Goal: Task Accomplishment & Management: Manage account settings

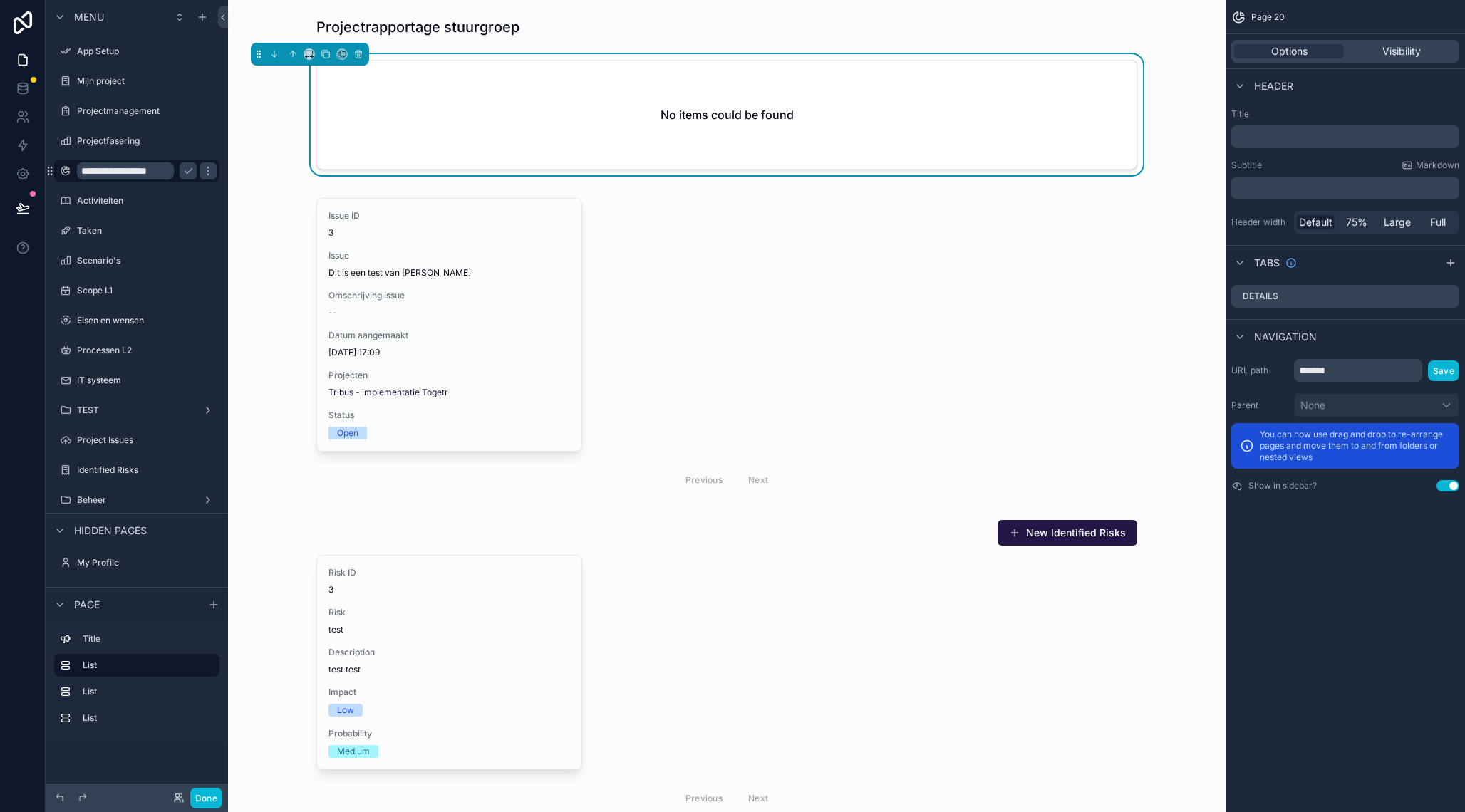
click at [149, 171] on input "**********" at bounding box center [125, 171] width 97 height 17
click at [124, 173] on input "**********" at bounding box center [125, 171] width 97 height 17
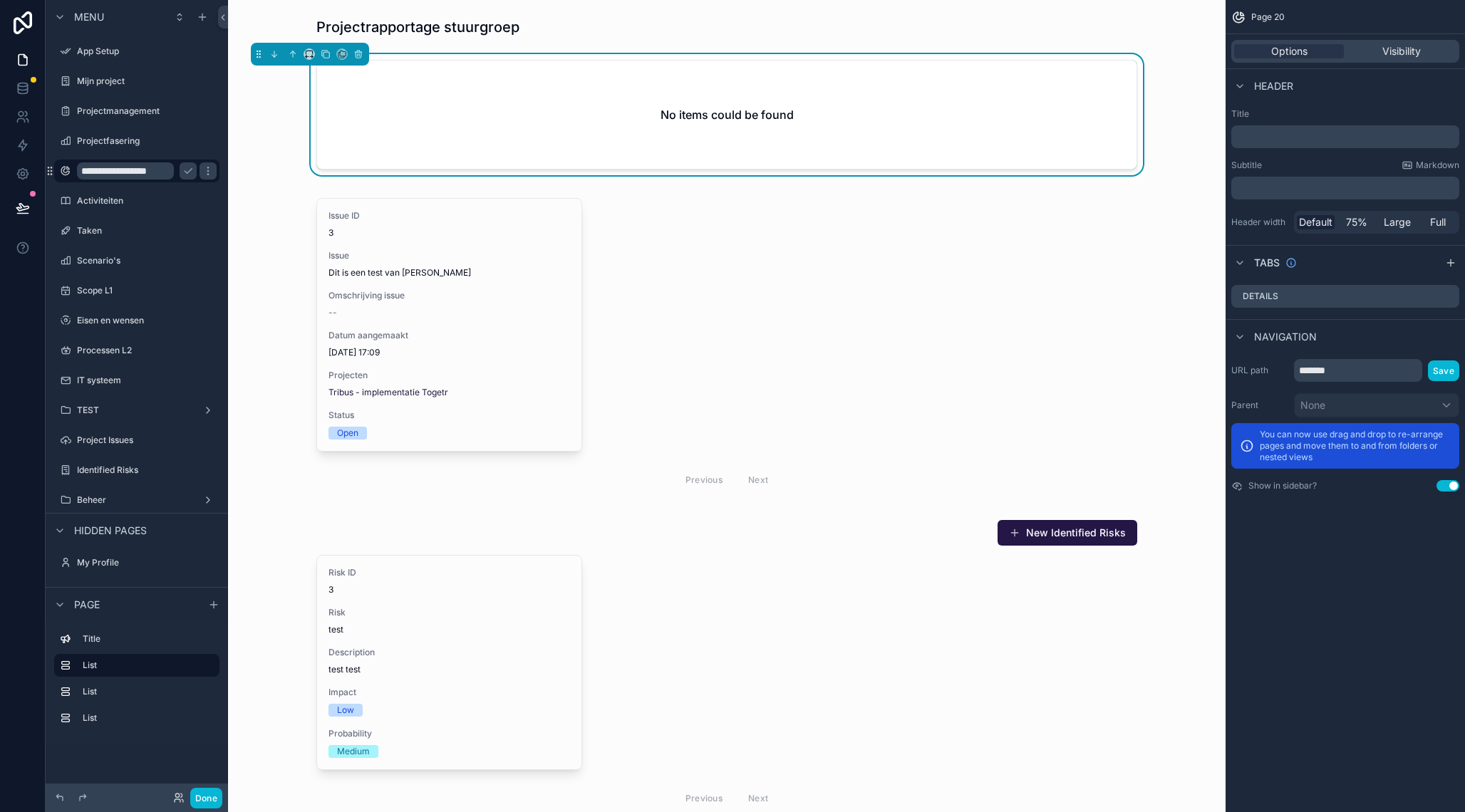
click at [124, 173] on input "**********" at bounding box center [125, 171] width 97 height 17
click at [124, 172] on input "**********" at bounding box center [125, 171] width 97 height 17
drag, startPoint x: 140, startPoint y: 170, endPoint x: 127, endPoint y: 171, distance: 13.0
click at [140, 170] on input "**********" at bounding box center [125, 171] width 97 height 17
click at [116, 171] on input "**********" at bounding box center [125, 171] width 97 height 17
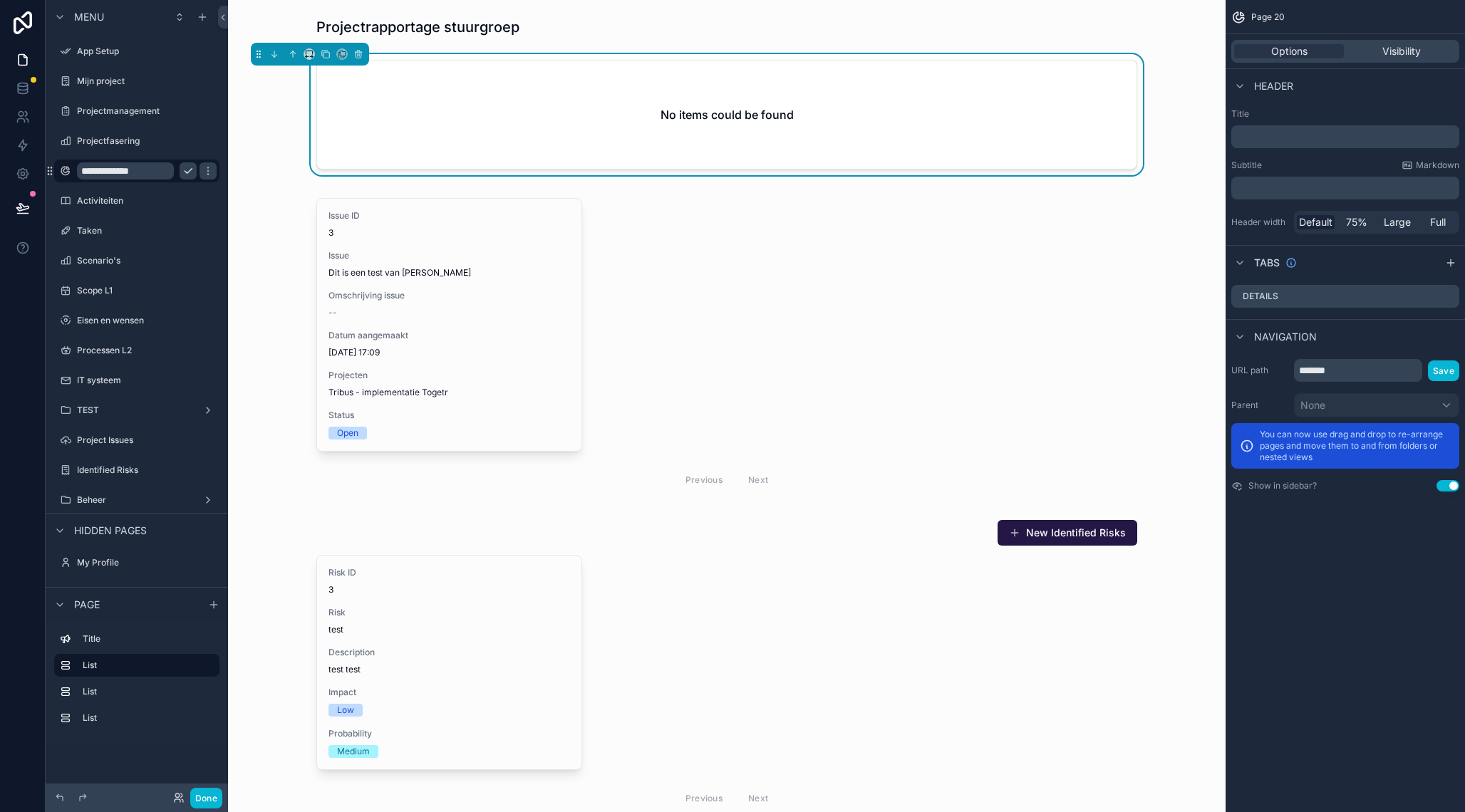
type input "**********"
click at [185, 171] on icon "scrollable content" at bounding box center [187, 171] width 7 height 5
click at [189, 172] on icon "scrollable content" at bounding box center [187, 171] width 7 height 7
click at [133, 171] on input "**********" at bounding box center [125, 171] width 97 height 17
click at [118, 171] on input "**********" at bounding box center [125, 171] width 97 height 17
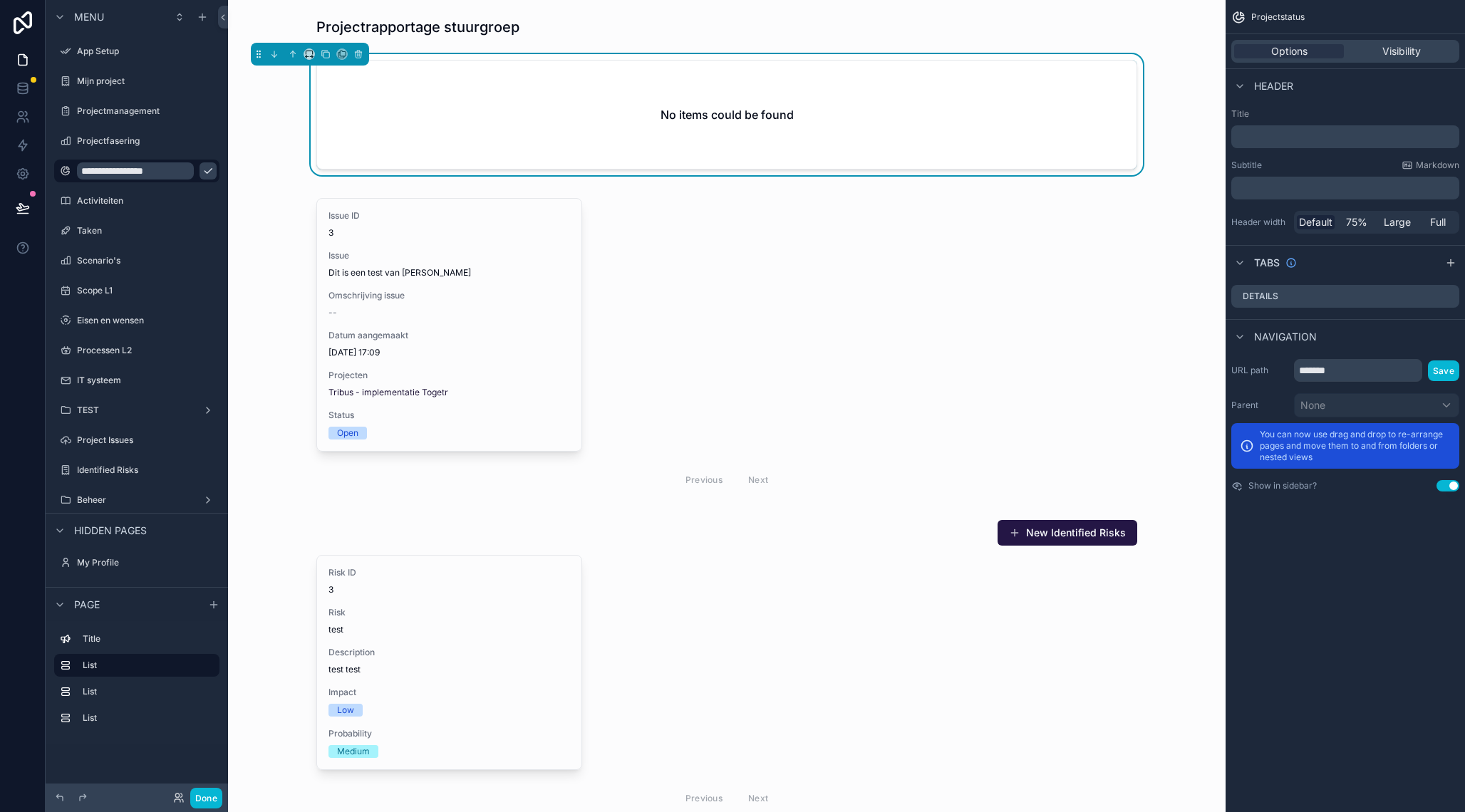
type input "**********"
click at [202, 171] on icon "scrollable content" at bounding box center [208, 171] width 11 height 11
click at [1204, 37] on div "scrollable content" at bounding box center [726, 27] width 974 height 31
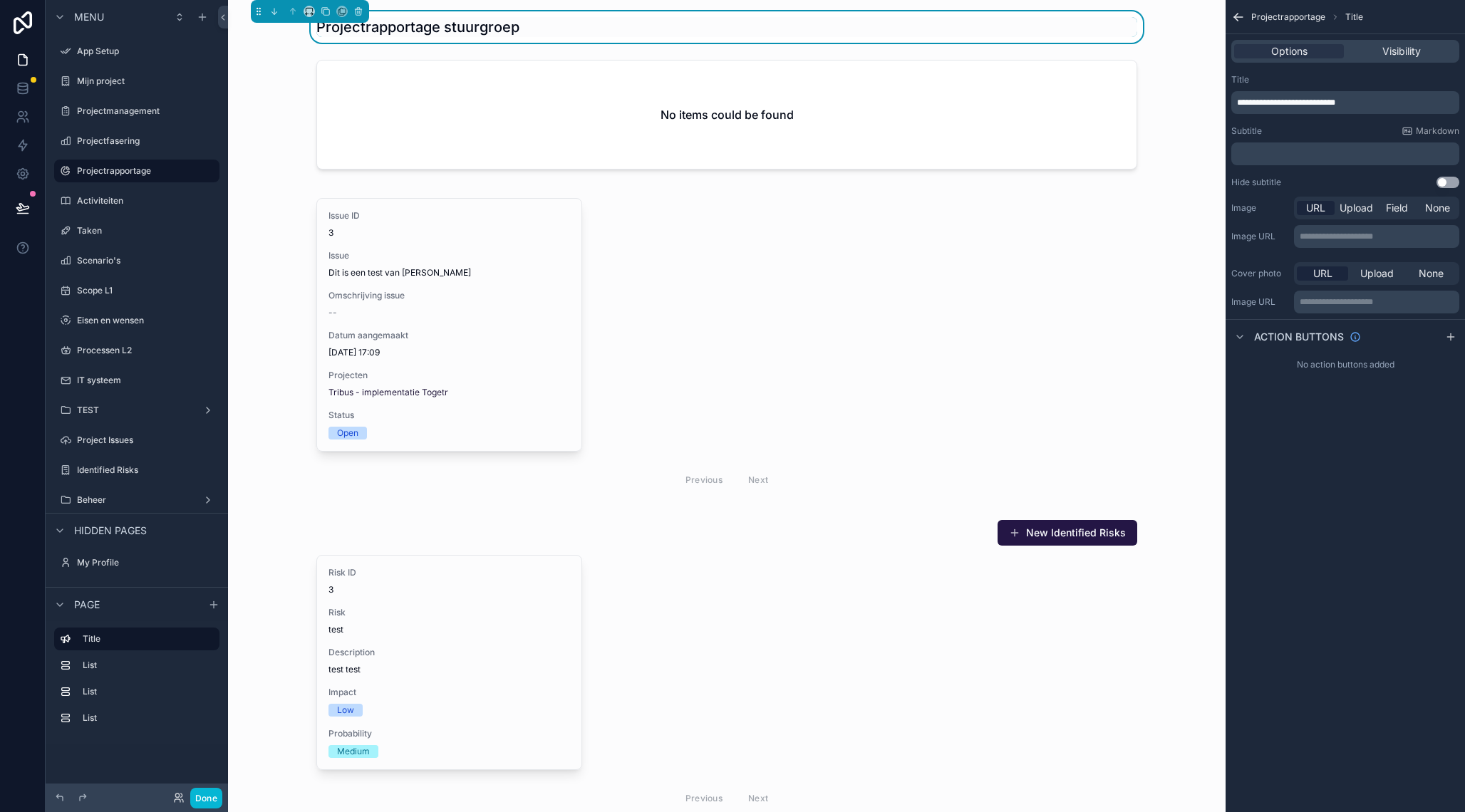
click at [344, 17] on div "scrollable content" at bounding box center [310, 11] width 118 height 23
click at [1314, 17] on span "Projectrapportage" at bounding box center [1288, 17] width 74 height 11
click at [1242, 16] on icon "scrollable content" at bounding box center [1238, 17] width 14 height 14
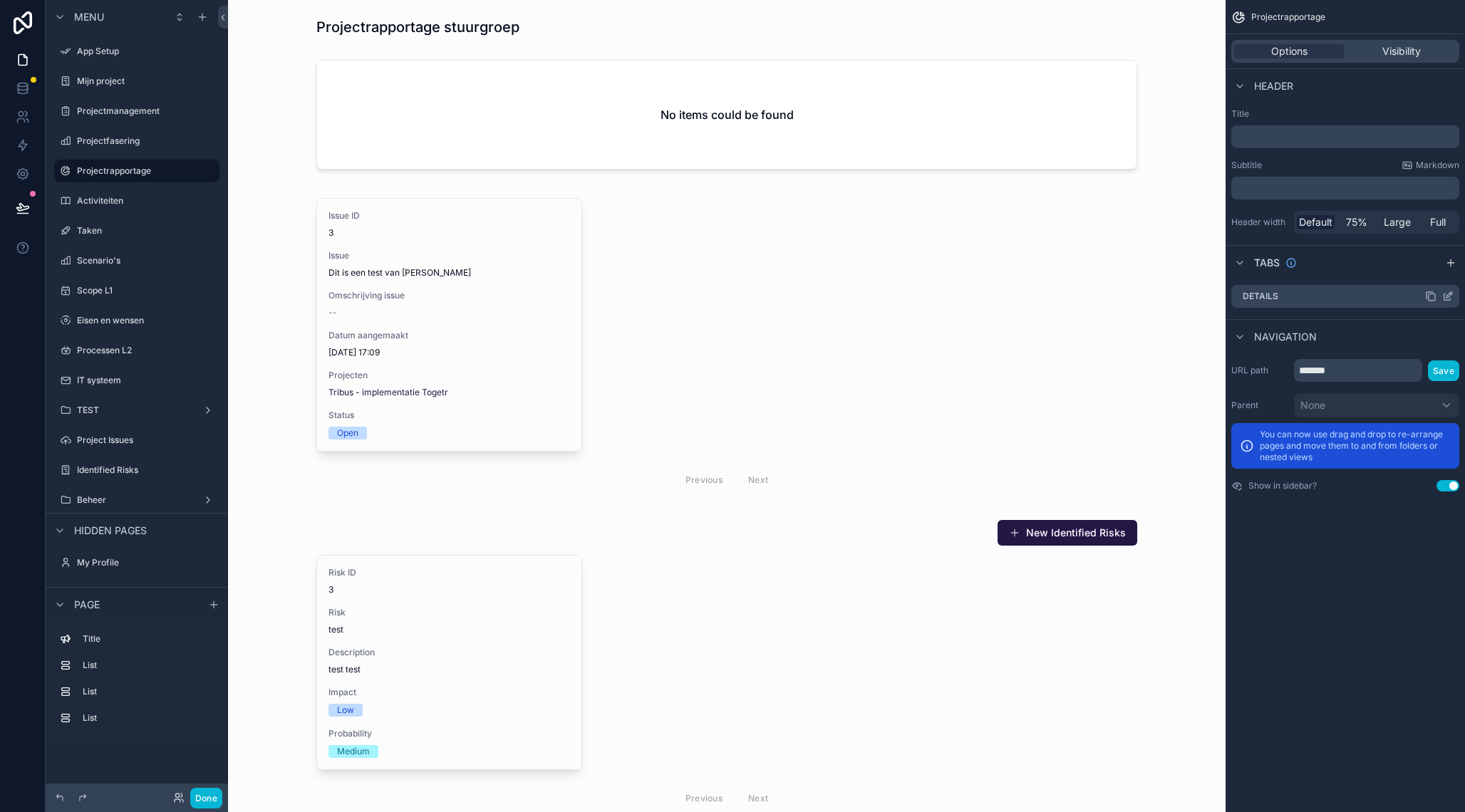
click at [1445, 296] on icon "scrollable content" at bounding box center [1447, 296] width 11 height 11
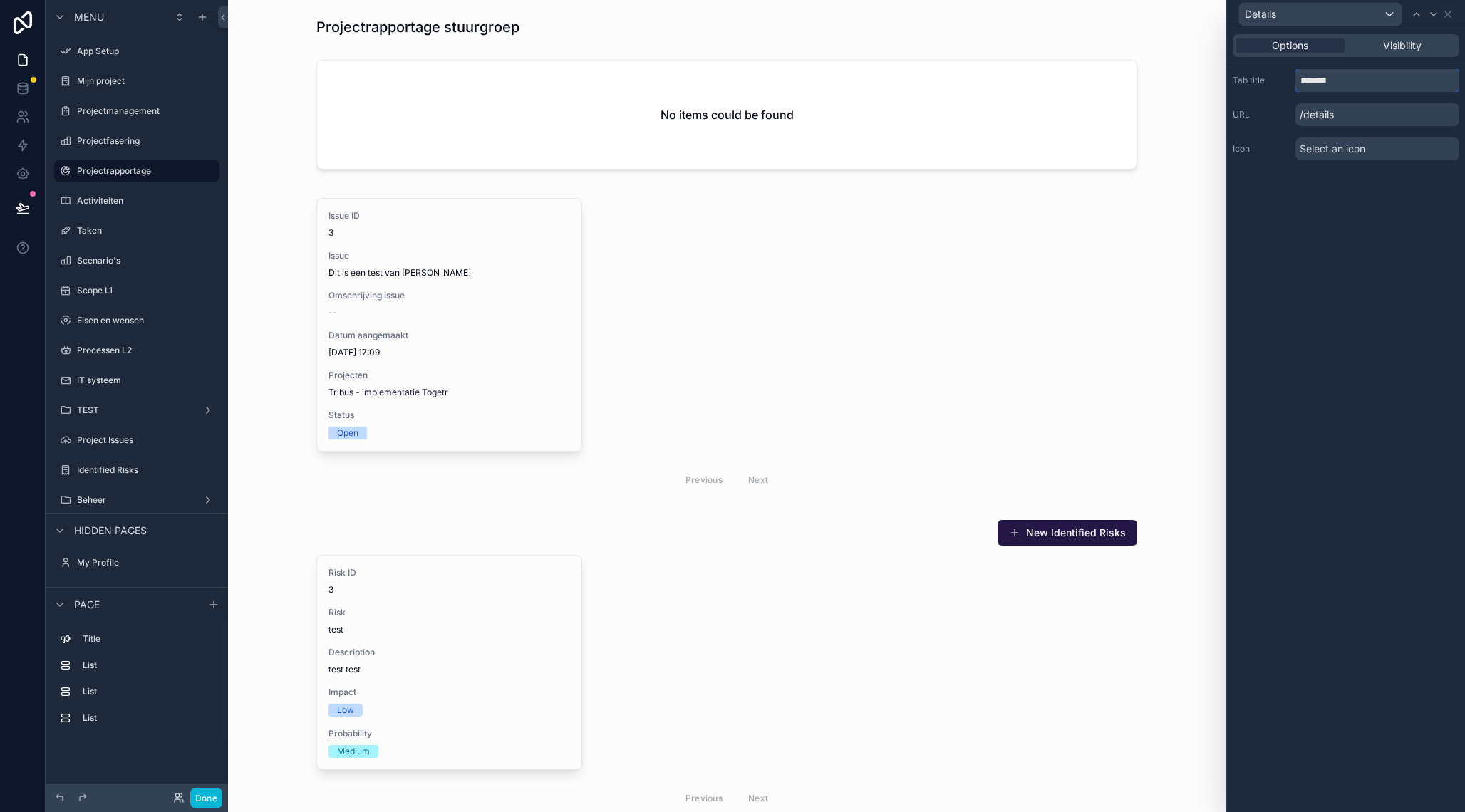
click at [1305, 80] on input "*******" at bounding box center [1377, 80] width 164 height 23
type input "********"
click at [1432, 15] on icon at bounding box center [1433, 14] width 6 height 3
click at [1448, 14] on icon at bounding box center [1448, 14] width 6 height 6
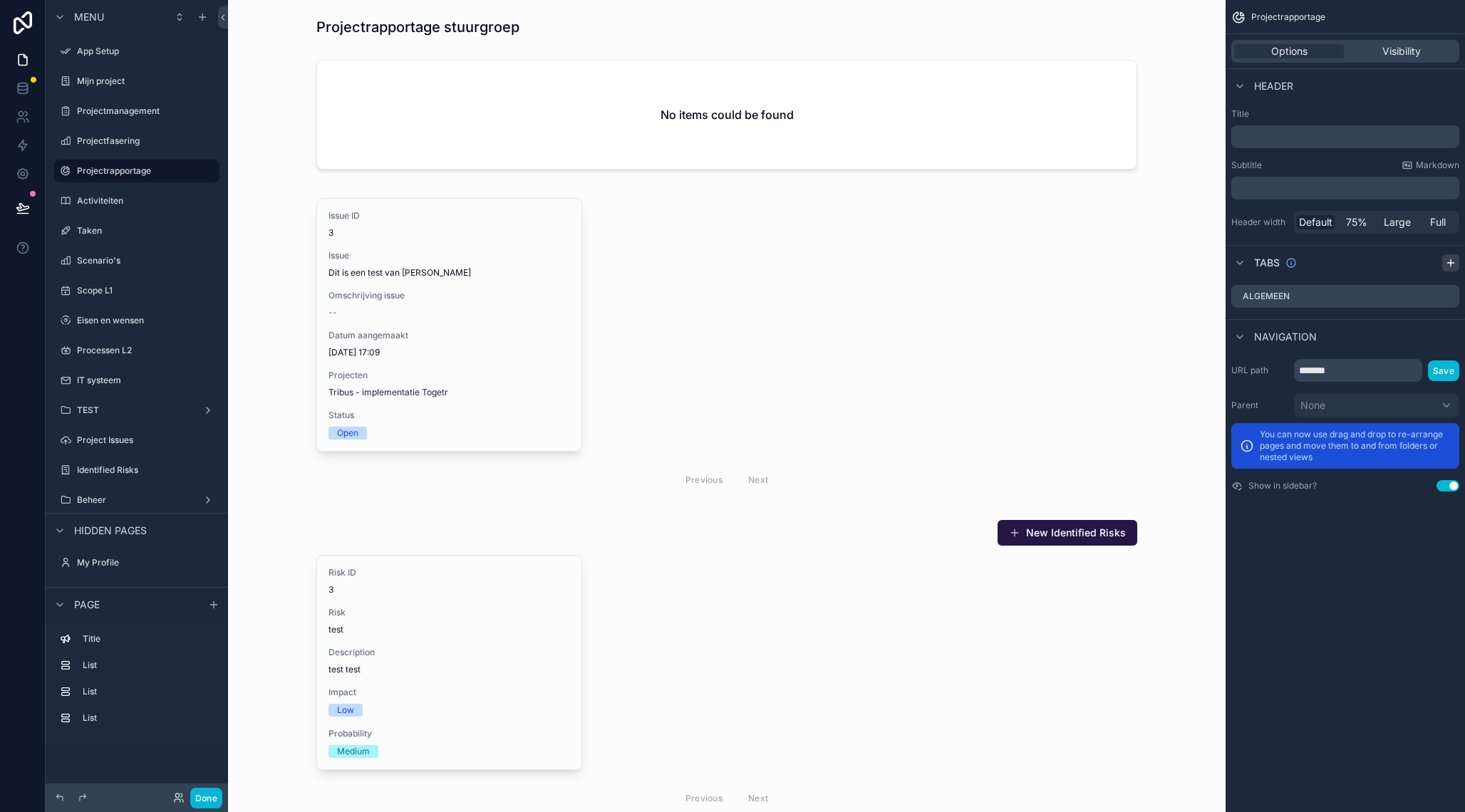
click at [1454, 265] on icon "scrollable content" at bounding box center [1450, 262] width 11 height 11
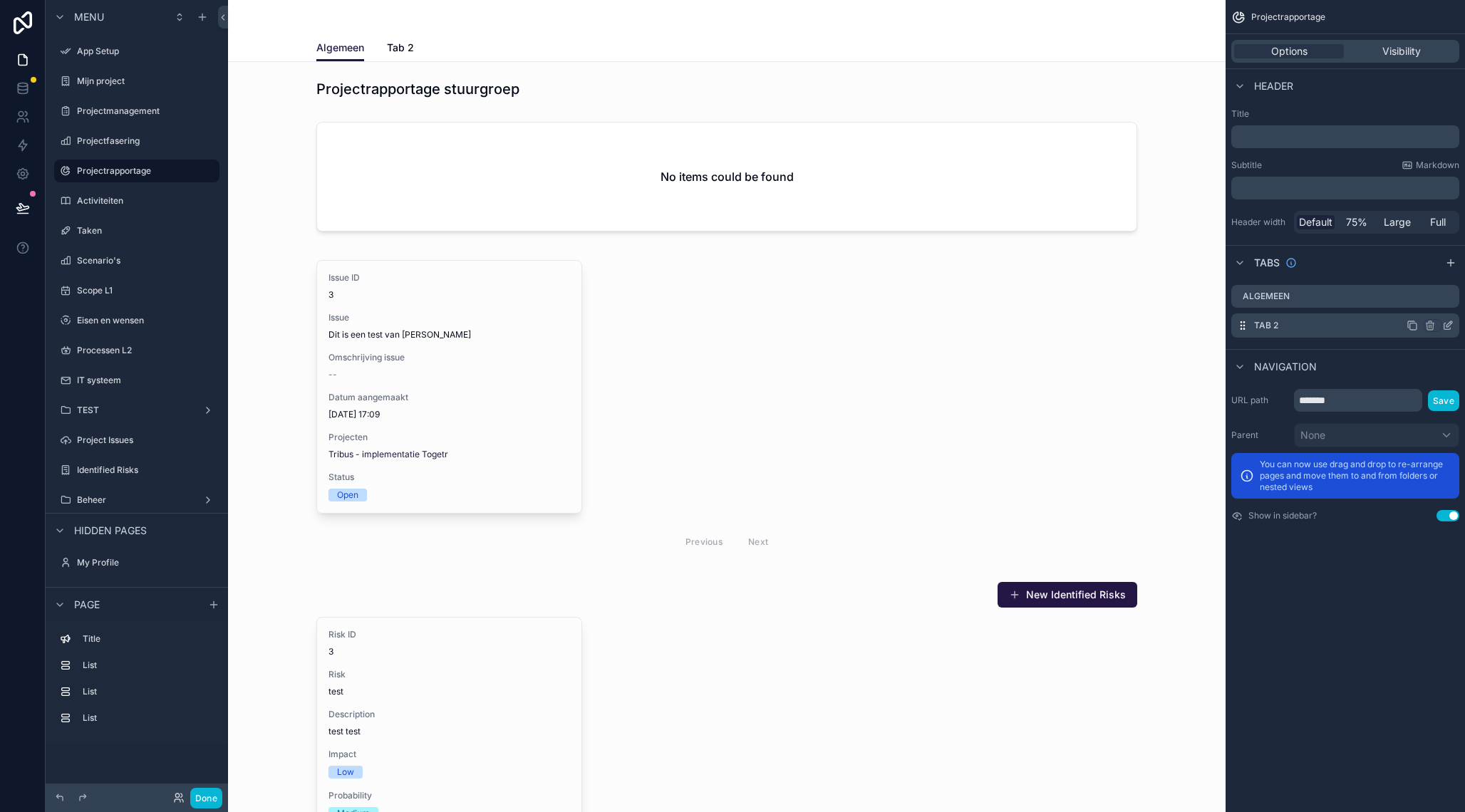
click at [1300, 326] on div "Tab 2" at bounding box center [1344, 325] width 228 height 24
click at [1449, 327] on icon "scrollable content" at bounding box center [1447, 325] width 11 height 11
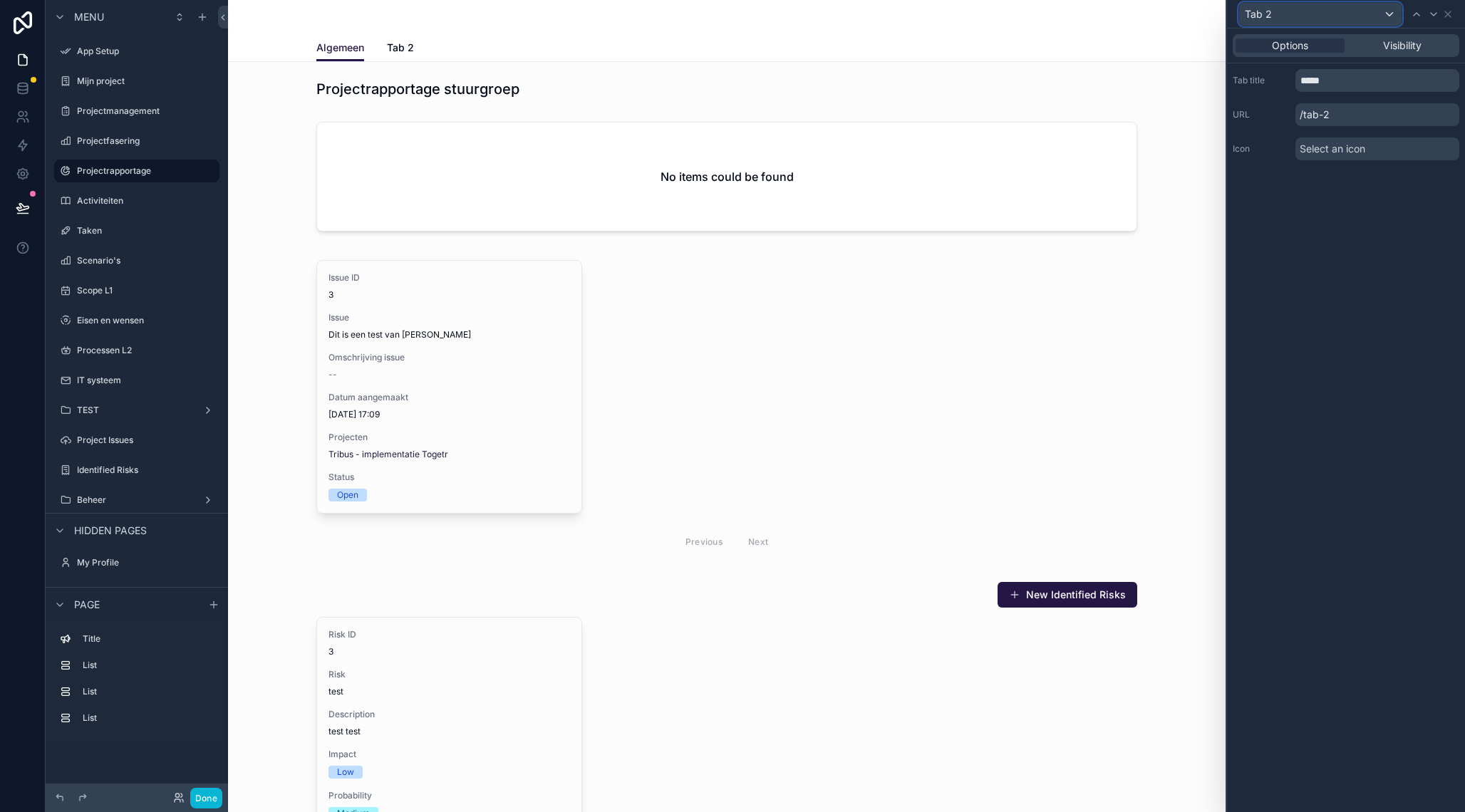
click at [1279, 14] on div "Tab 2" at bounding box center [1320, 14] width 162 height 23
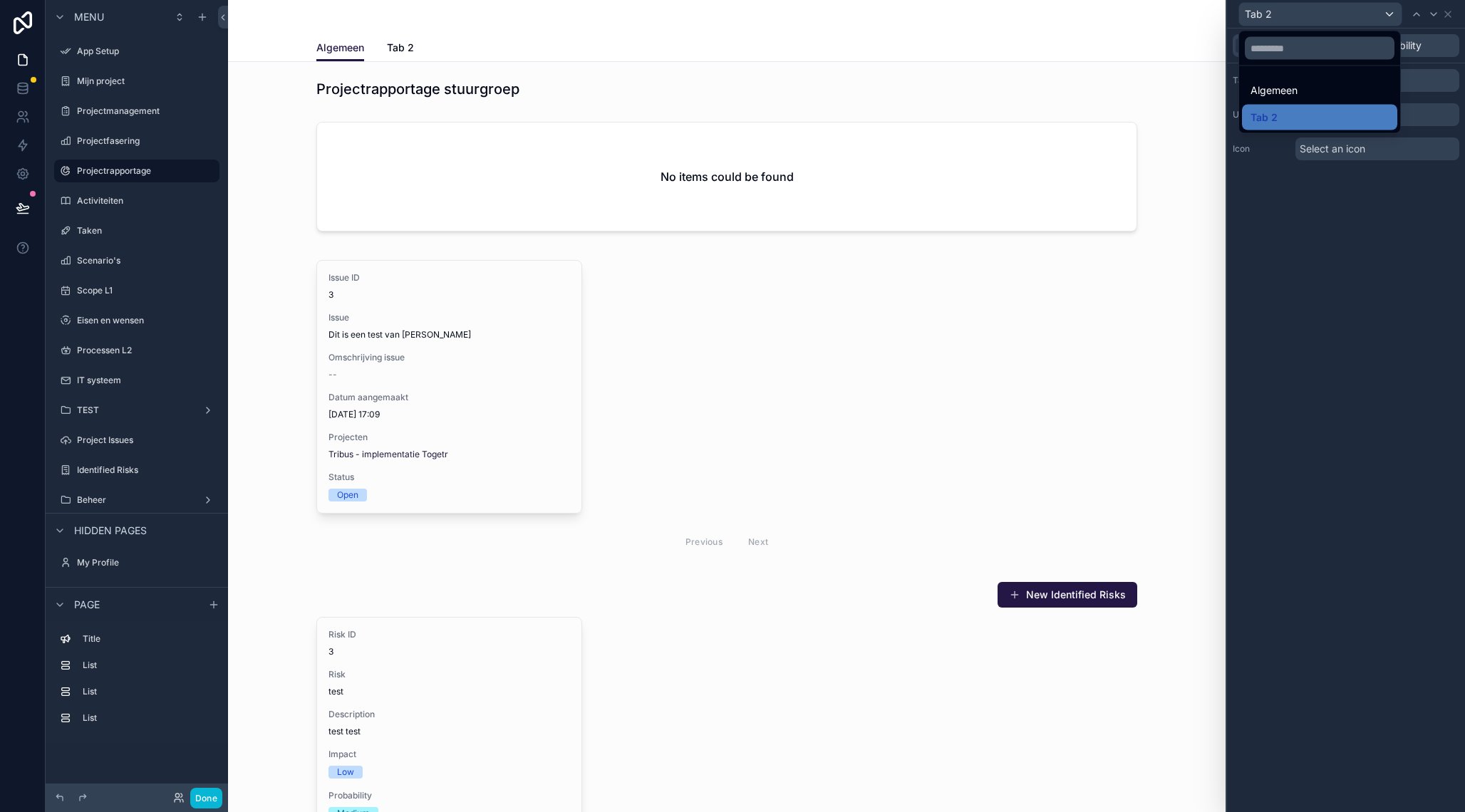
click at [1294, 363] on div at bounding box center [1346, 406] width 238 height 812
click at [1338, 85] on input "*****" at bounding box center [1377, 80] width 164 height 23
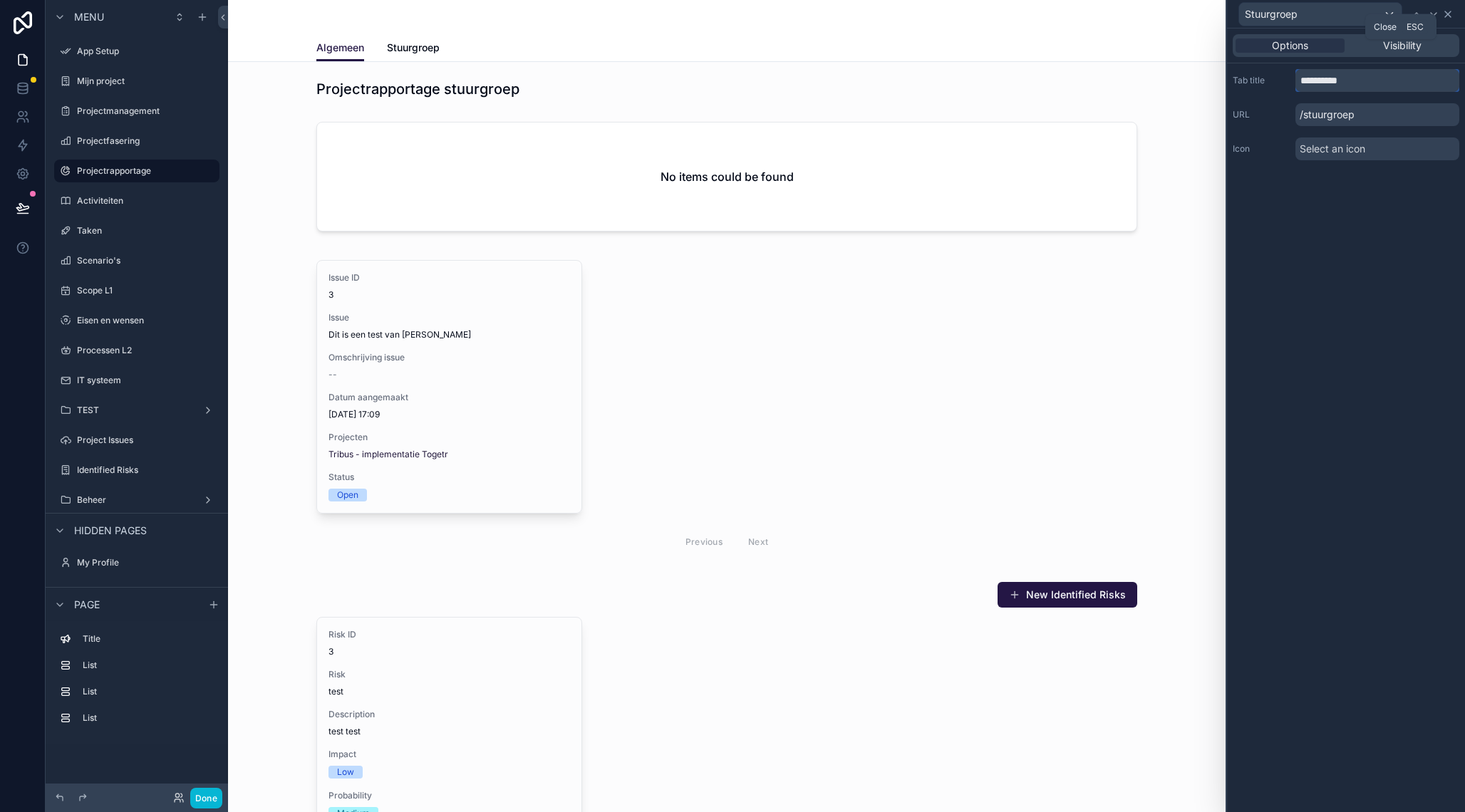
type input "**********"
click at [1448, 16] on icon at bounding box center [1447, 14] width 11 height 11
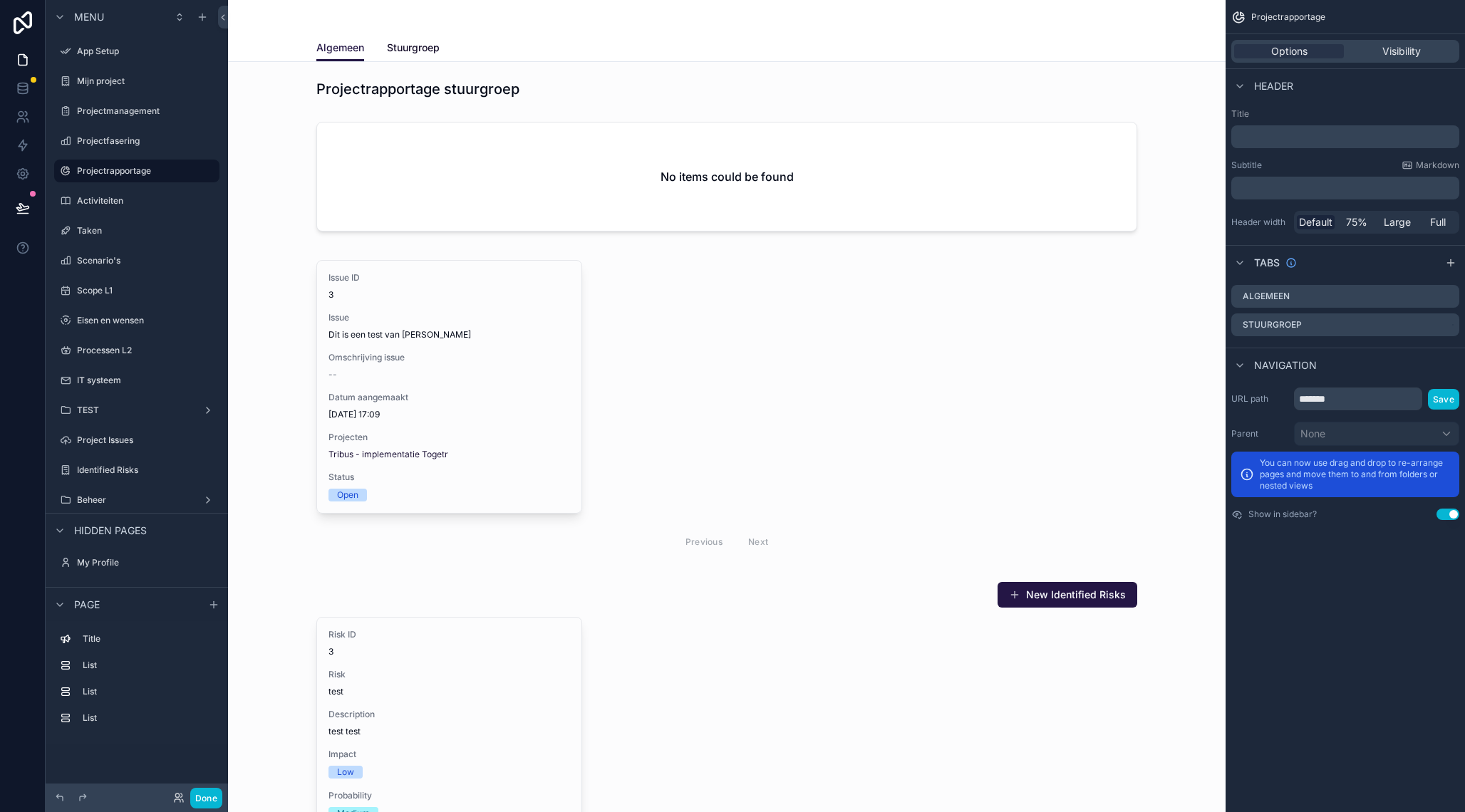
click at [406, 50] on span "Stuurgroep" at bounding box center [413, 48] width 53 height 14
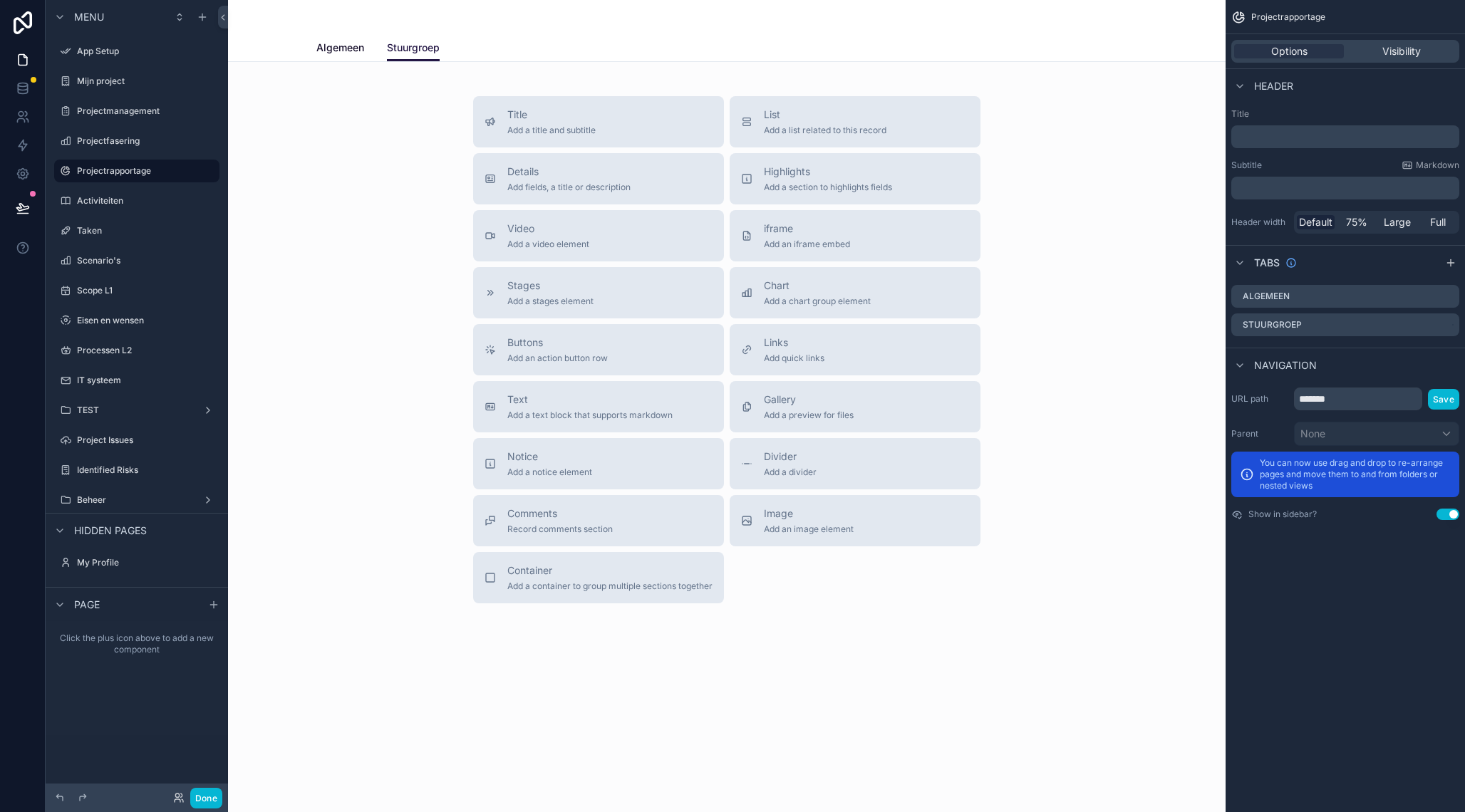
click at [330, 50] on span "Algemeen" at bounding box center [340, 48] width 48 height 14
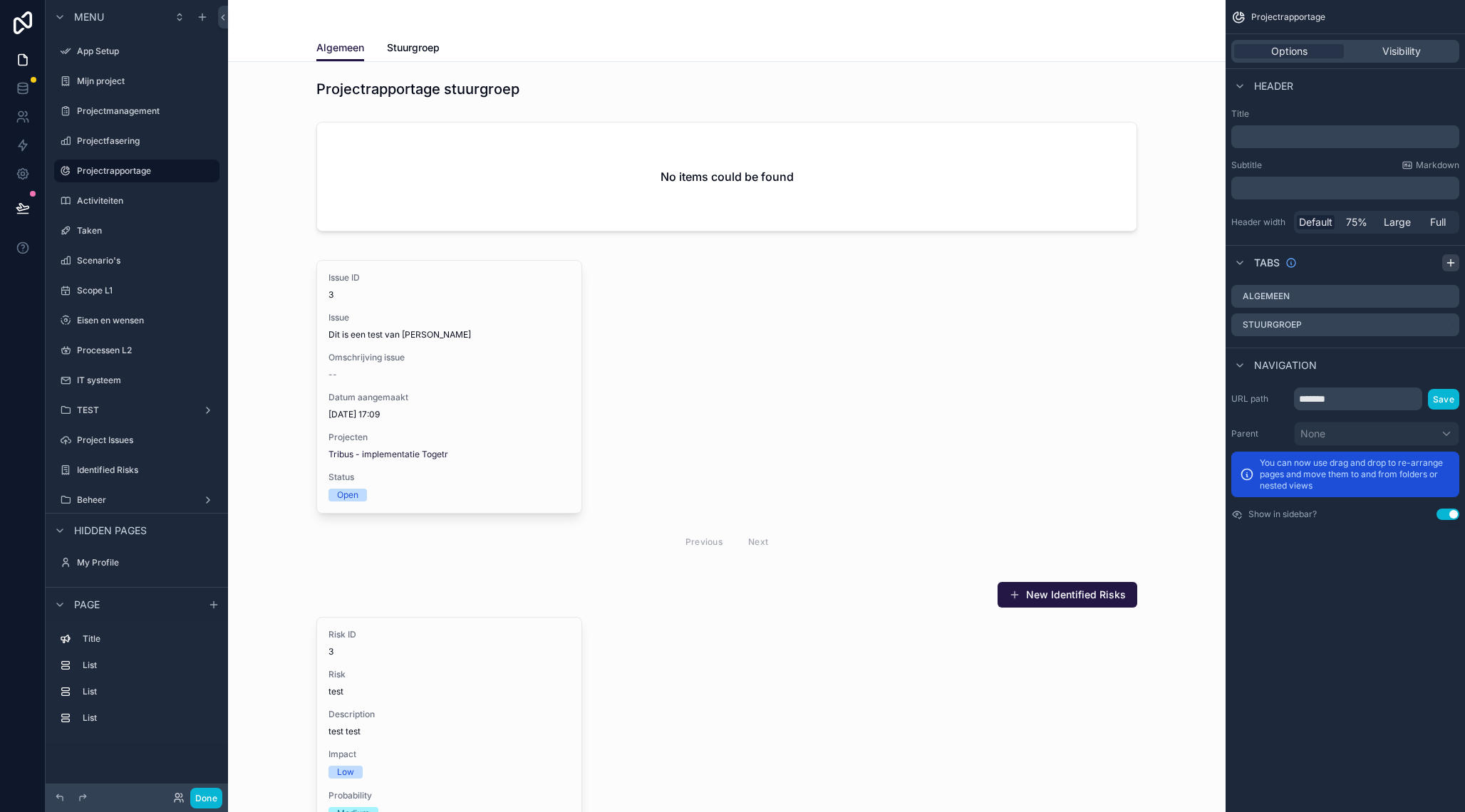
click at [1454, 261] on icon "scrollable content" at bounding box center [1450, 262] width 11 height 11
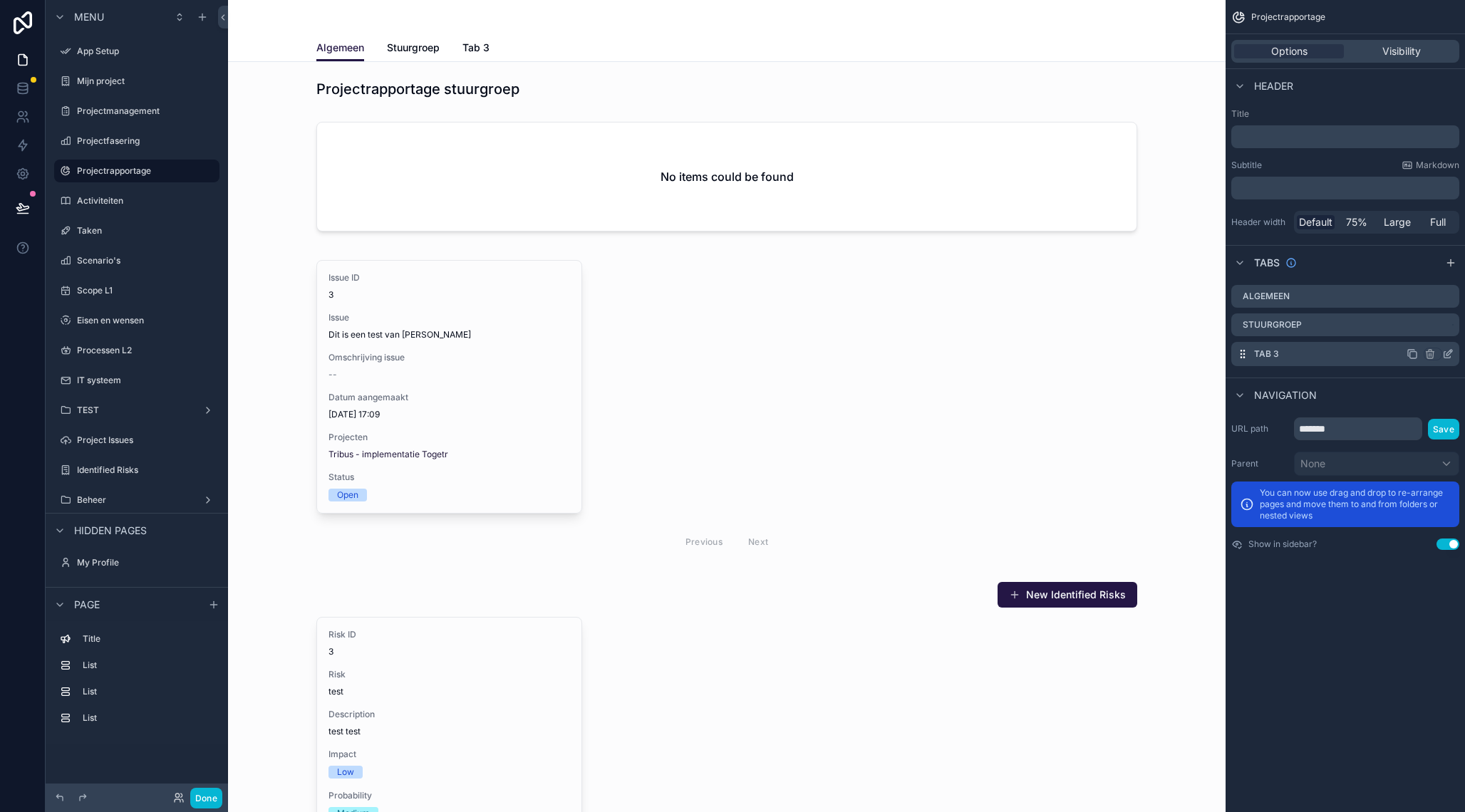
click at [1413, 354] on icon "scrollable content" at bounding box center [1412, 353] width 11 height 11
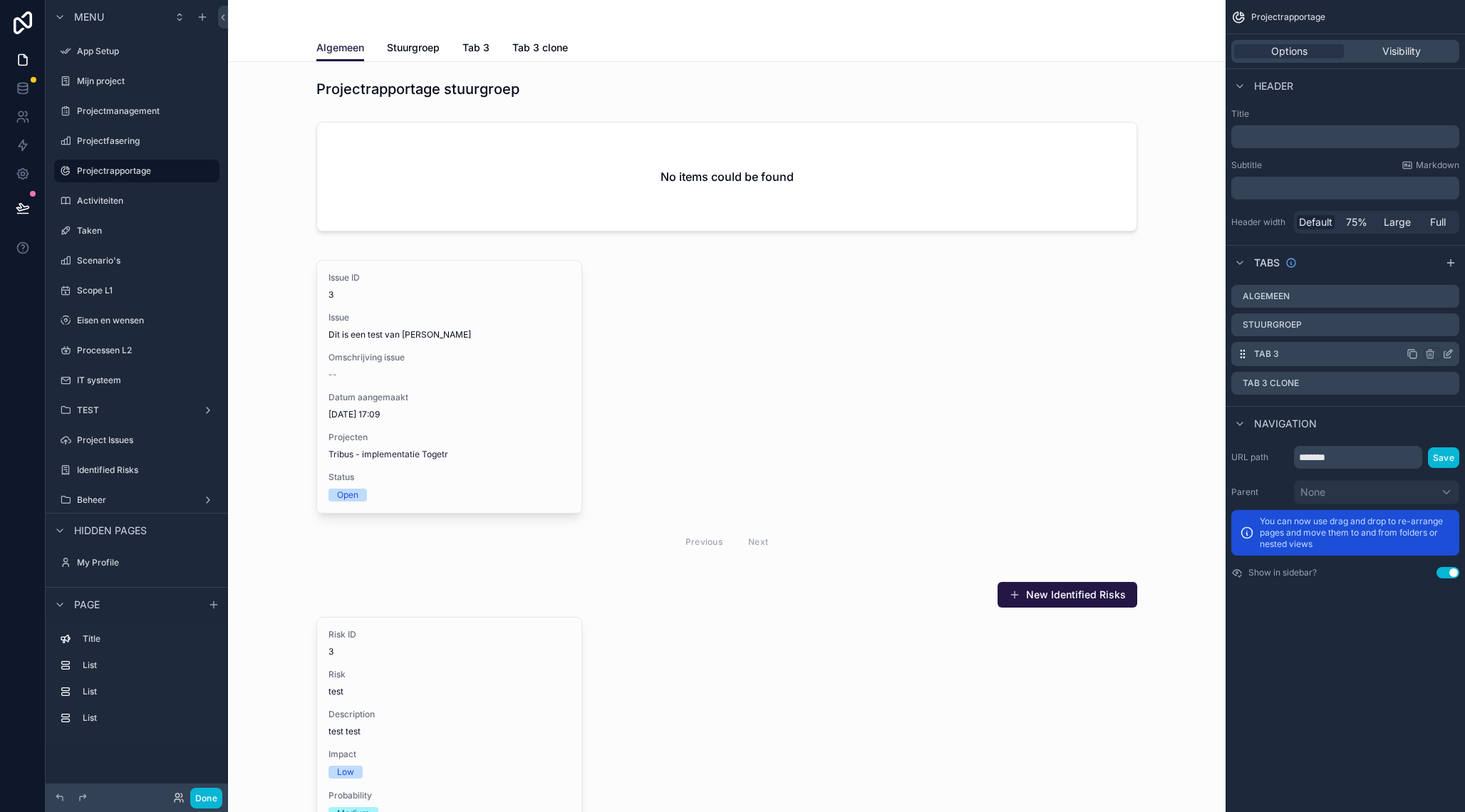
drag, startPoint x: 1451, startPoint y: 352, endPoint x: 1442, endPoint y: 353, distance: 9.1
click at [1451, 352] on icon "scrollable content" at bounding box center [1451, 351] width 2 height 2
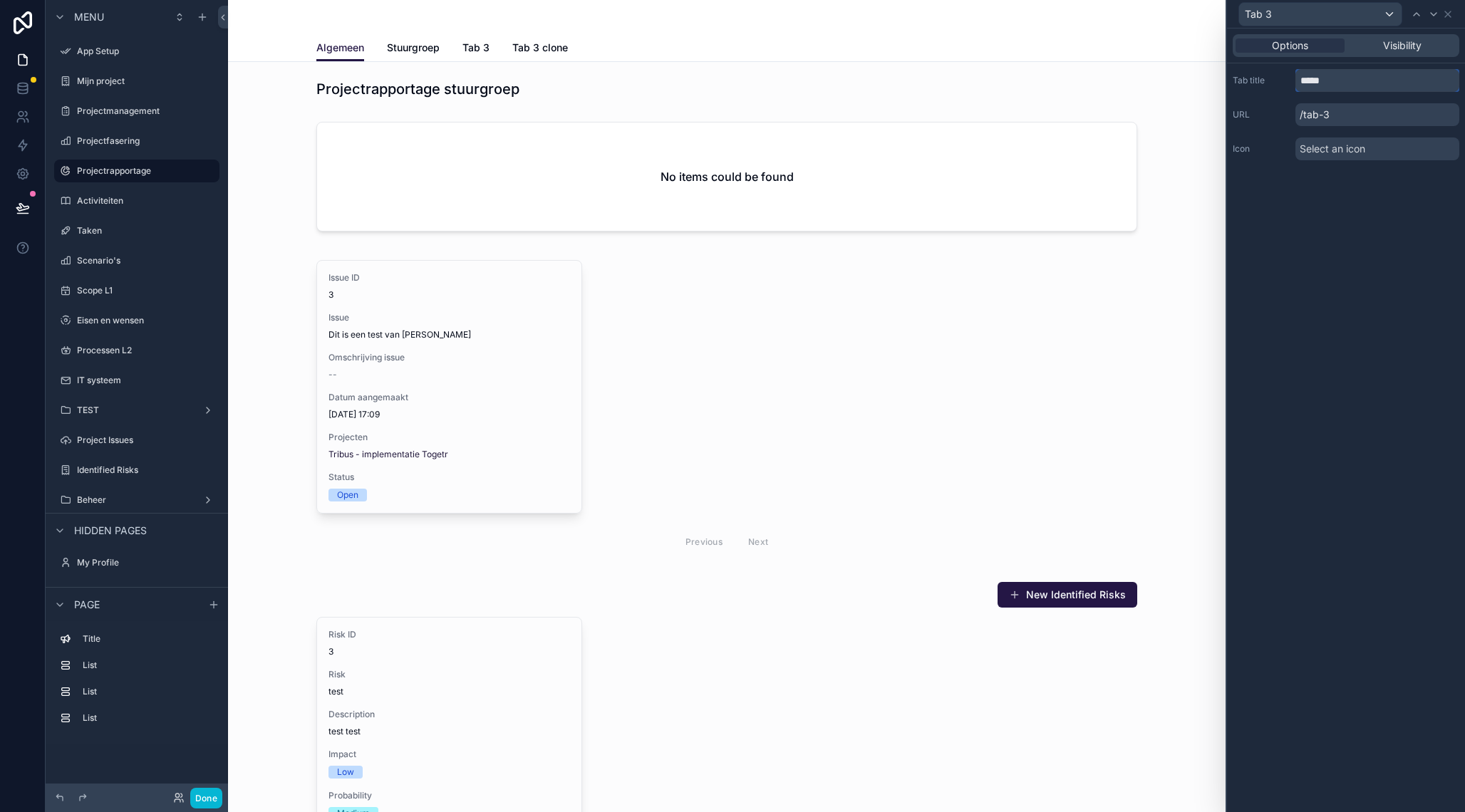
click at [1334, 89] on input "*****" at bounding box center [1377, 80] width 164 height 23
type input "*********"
click at [1450, 14] on icon at bounding box center [1447, 14] width 11 height 11
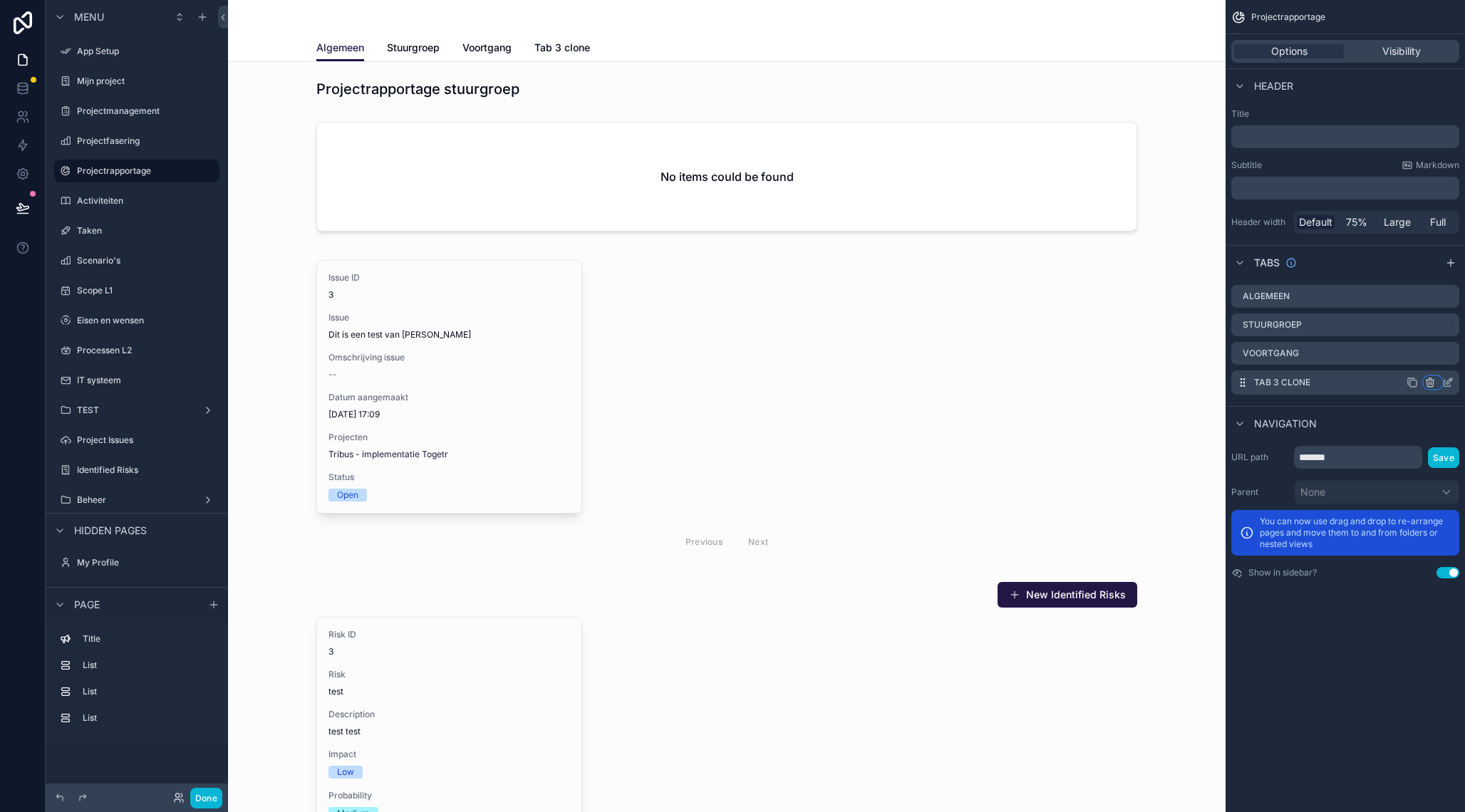
click at [1430, 384] on icon "scrollable content" at bounding box center [1429, 382] width 11 height 11
click at [1264, 137] on div "scrollable content" at bounding box center [732, 406] width 1465 height 812
click at [1289, 135] on p "﻿" at bounding box center [1346, 136] width 219 height 14
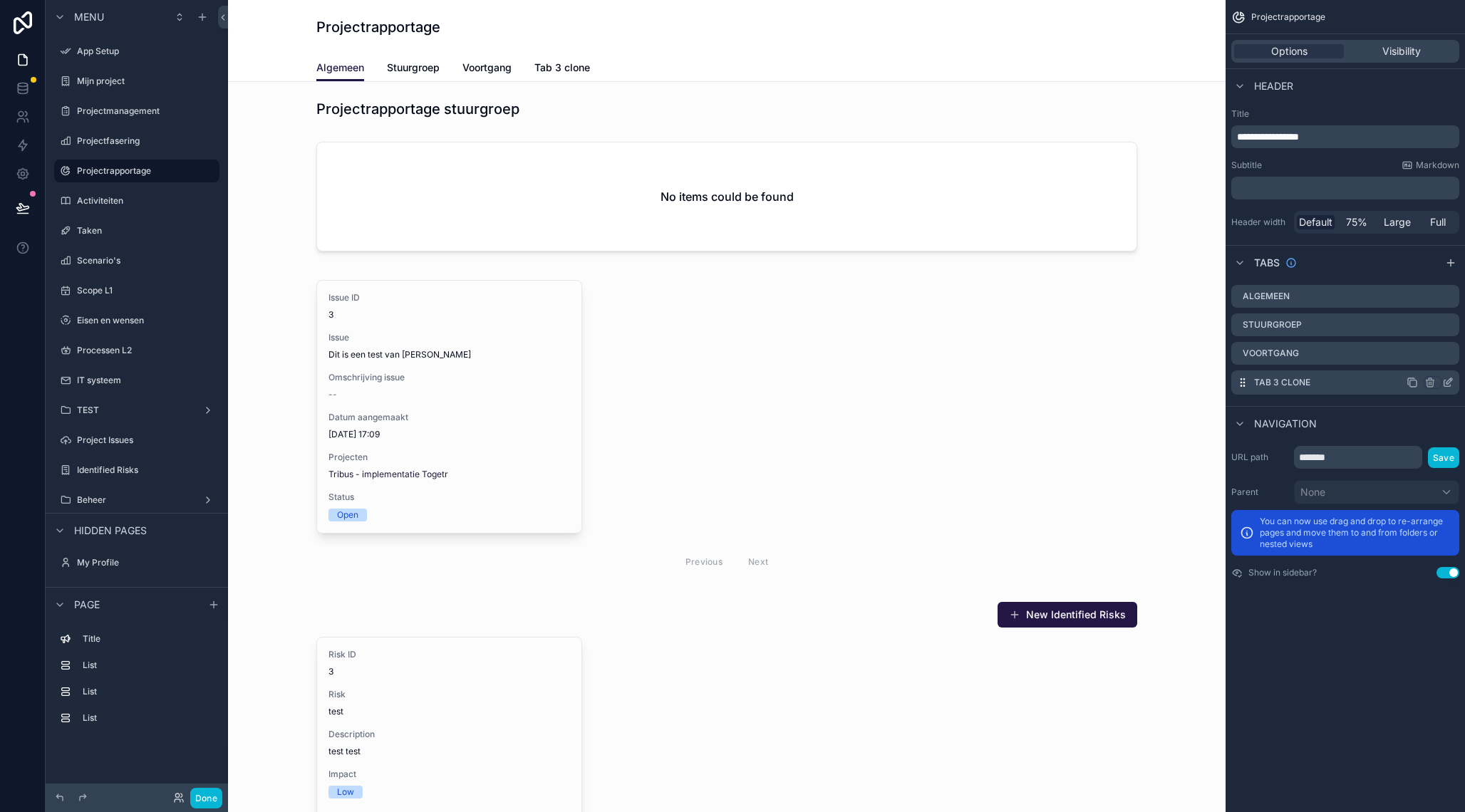
click at [1381, 98] on div "Header" at bounding box center [1345, 85] width 240 height 34
click at [504, 112] on div "scrollable content" at bounding box center [726, 108] width 974 height 31
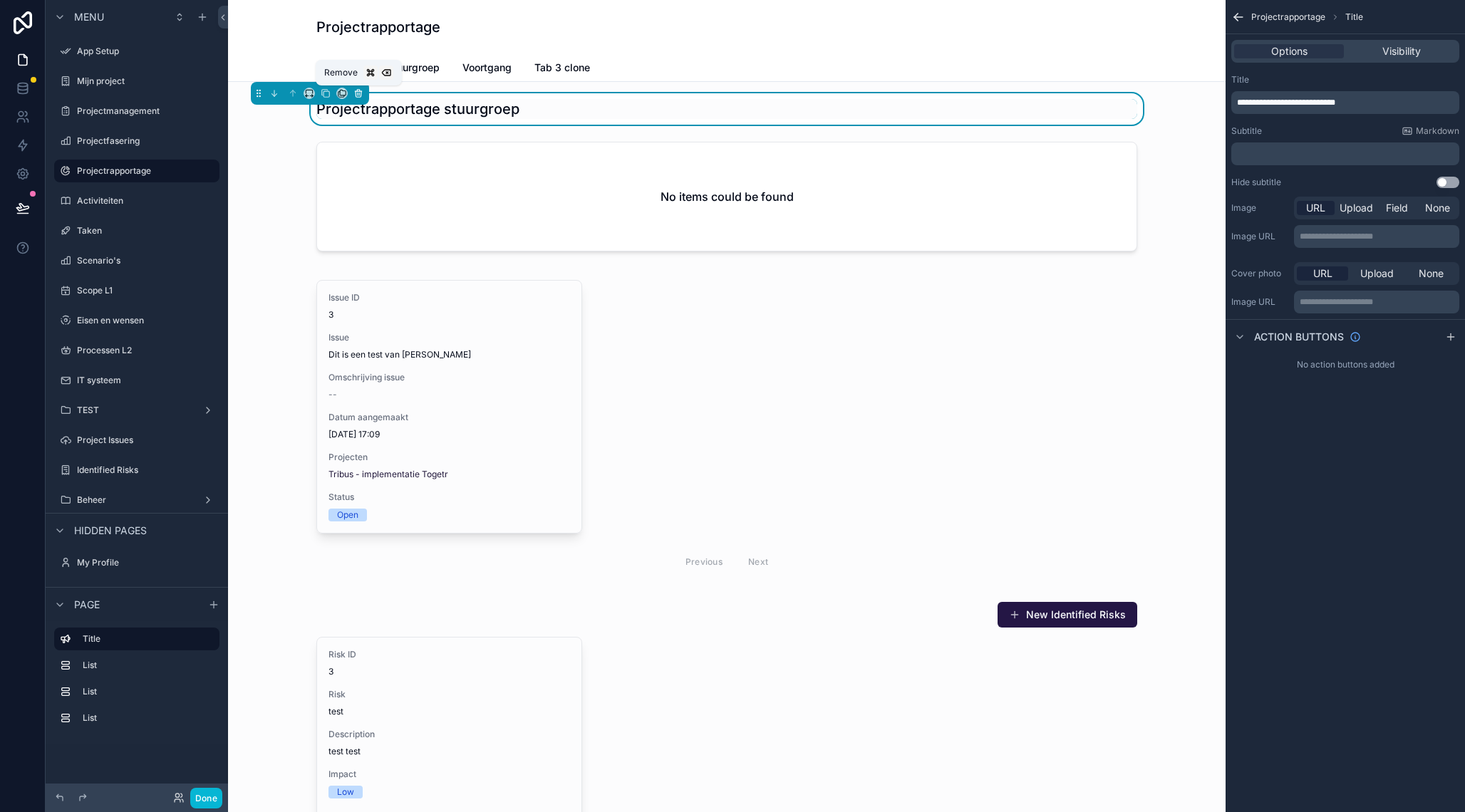
click at [359, 97] on icon "scrollable content" at bounding box center [359, 94] width 6 height 6
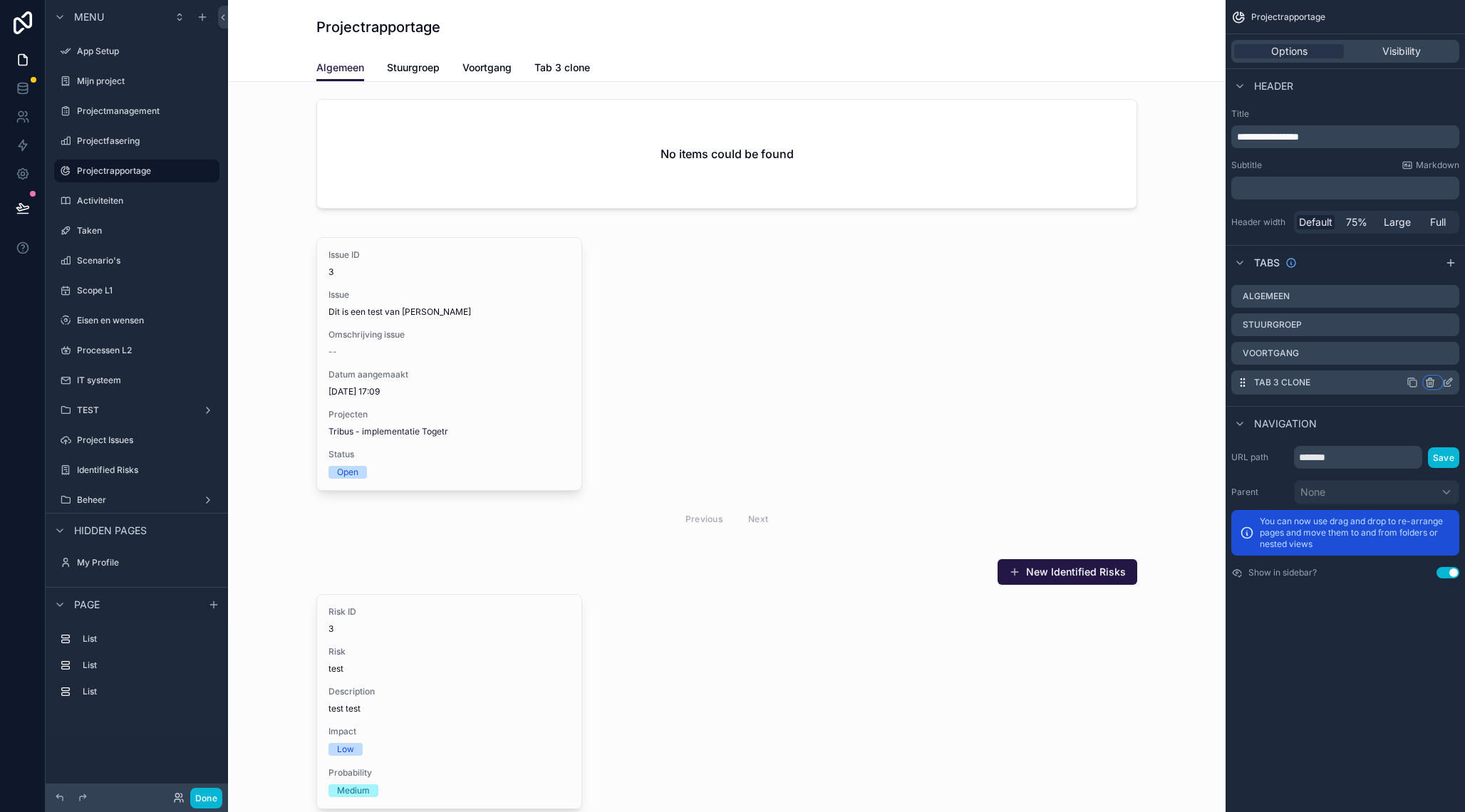
click at [1430, 383] on icon "scrollable content" at bounding box center [1430, 384] width 0 height 3
click at [1405, 414] on span "Remove tab and contents" at bounding box center [1369, 409] width 121 height 17
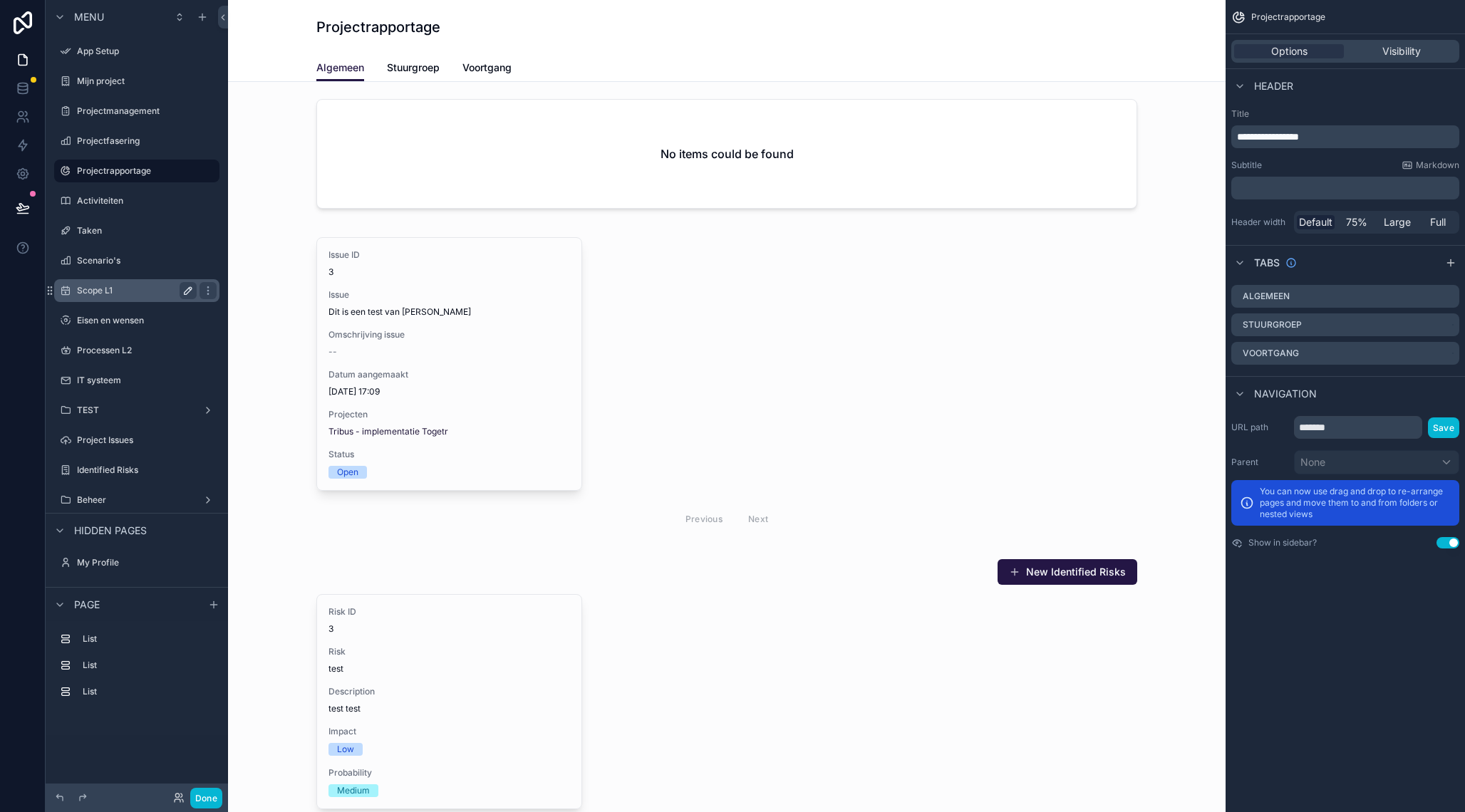
click at [189, 288] on icon "scrollable content" at bounding box center [187, 290] width 7 height 7
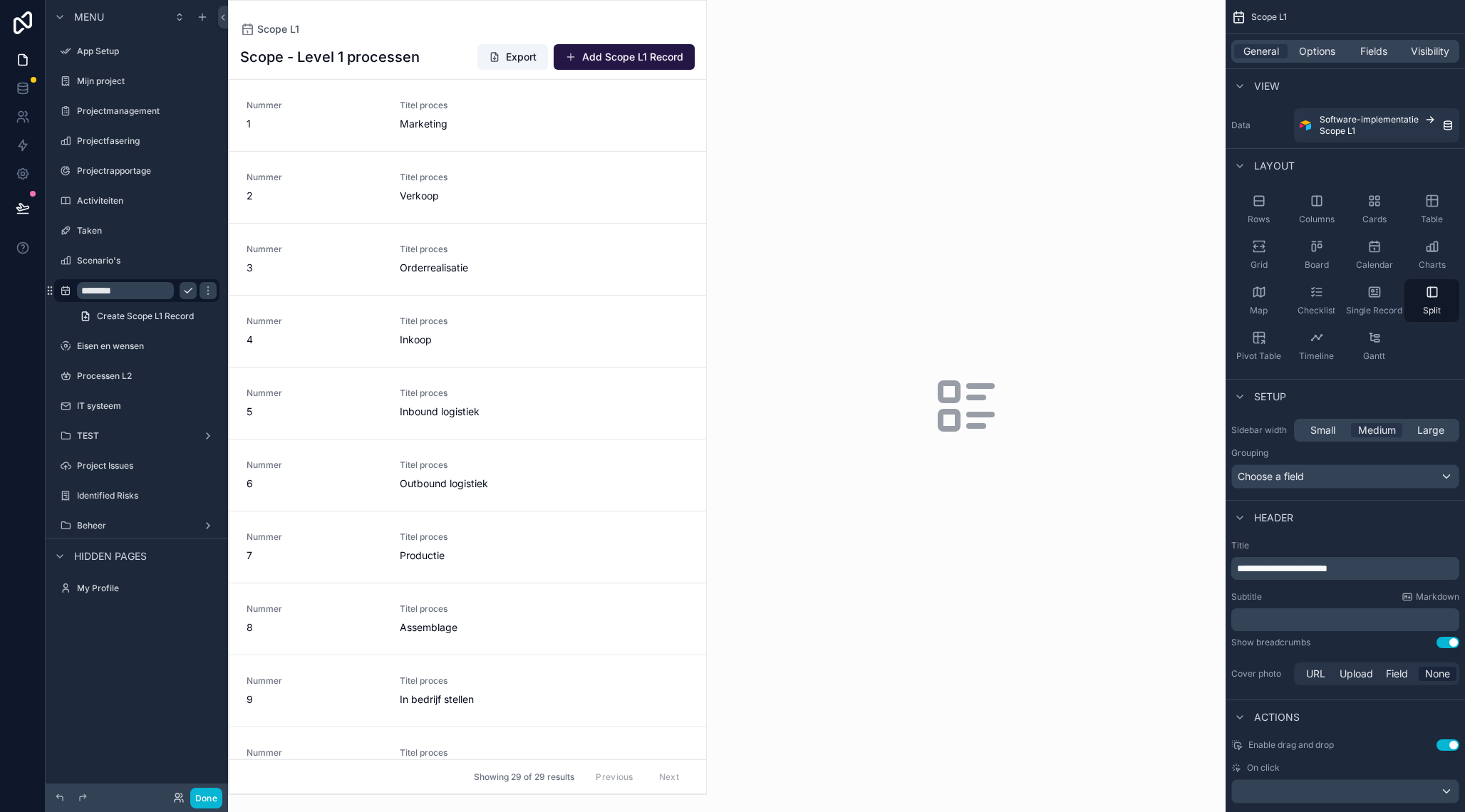
click at [130, 292] on input "********" at bounding box center [125, 290] width 97 height 17
click at [129, 288] on input "********" at bounding box center [125, 290] width 97 height 17
type input "**********"
click at [205, 293] on icon "scrollable content" at bounding box center [208, 290] width 11 height 11
click at [202, 293] on icon "scrollable content" at bounding box center [208, 290] width 11 height 11
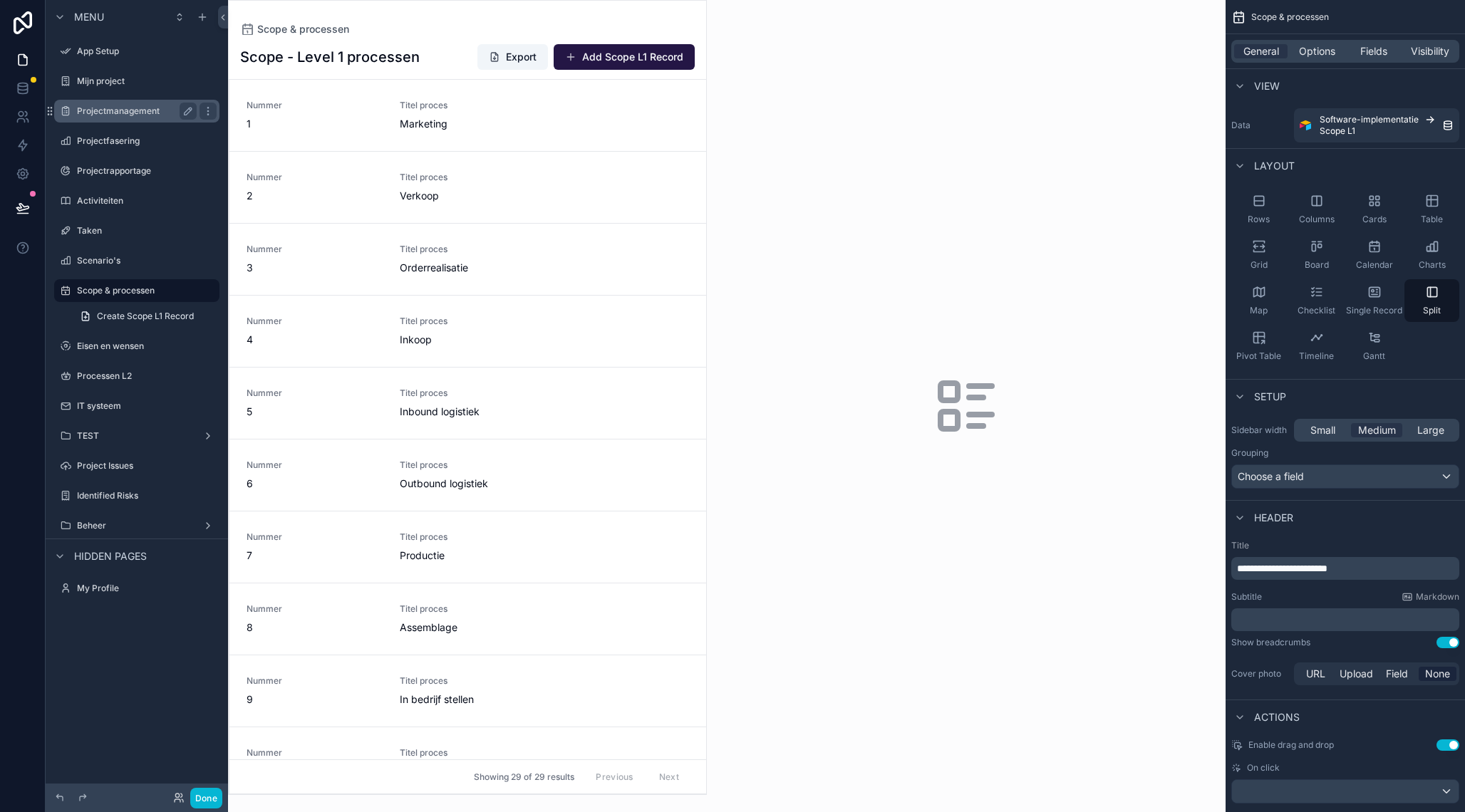
click at [153, 111] on label "Projectmanagement" at bounding box center [133, 111] width 114 height 11
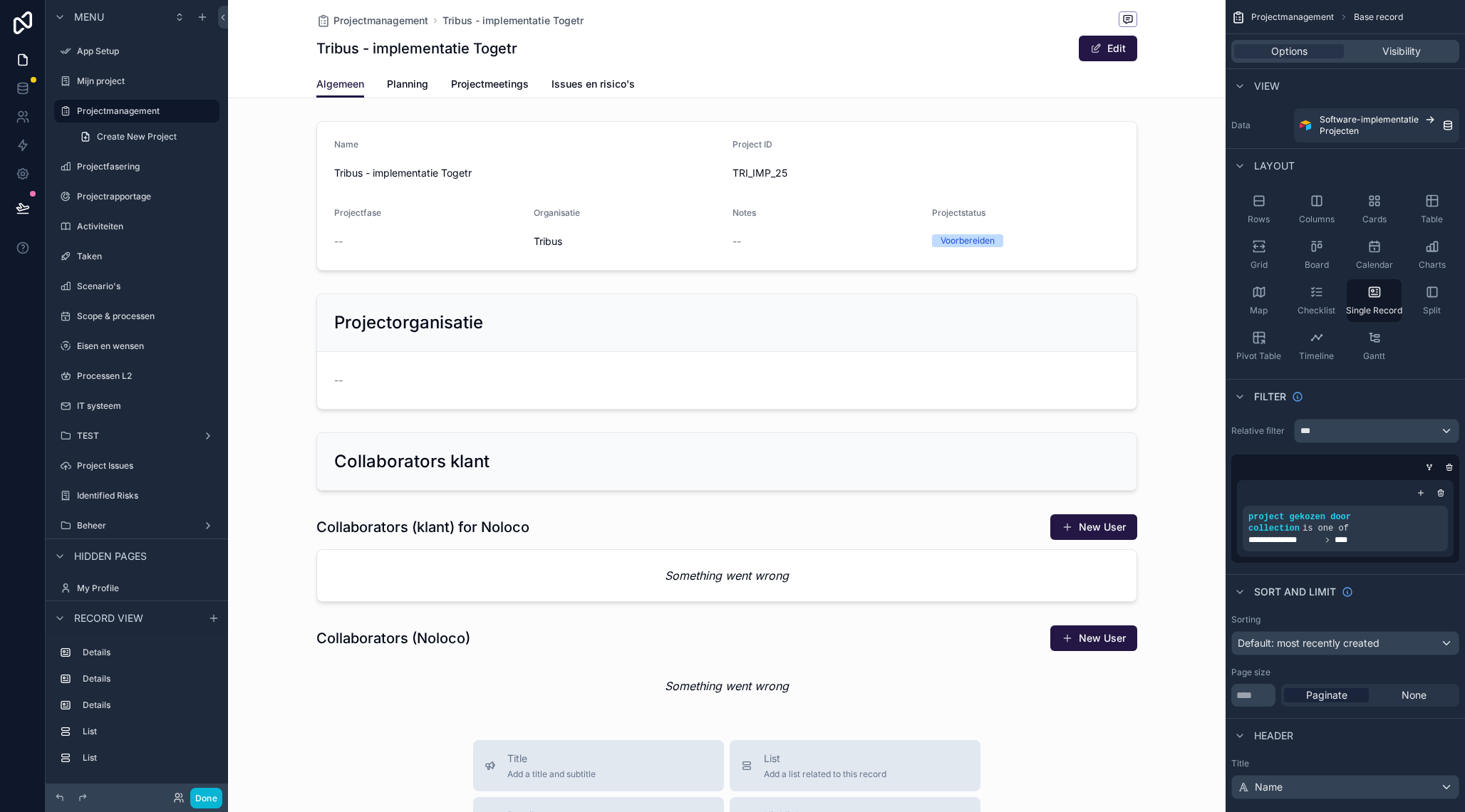
click at [524, 316] on div "scrollable content" at bounding box center [726, 680] width 997 height 1361
click at [716, 377] on div "scrollable content" at bounding box center [726, 352] width 997 height 127
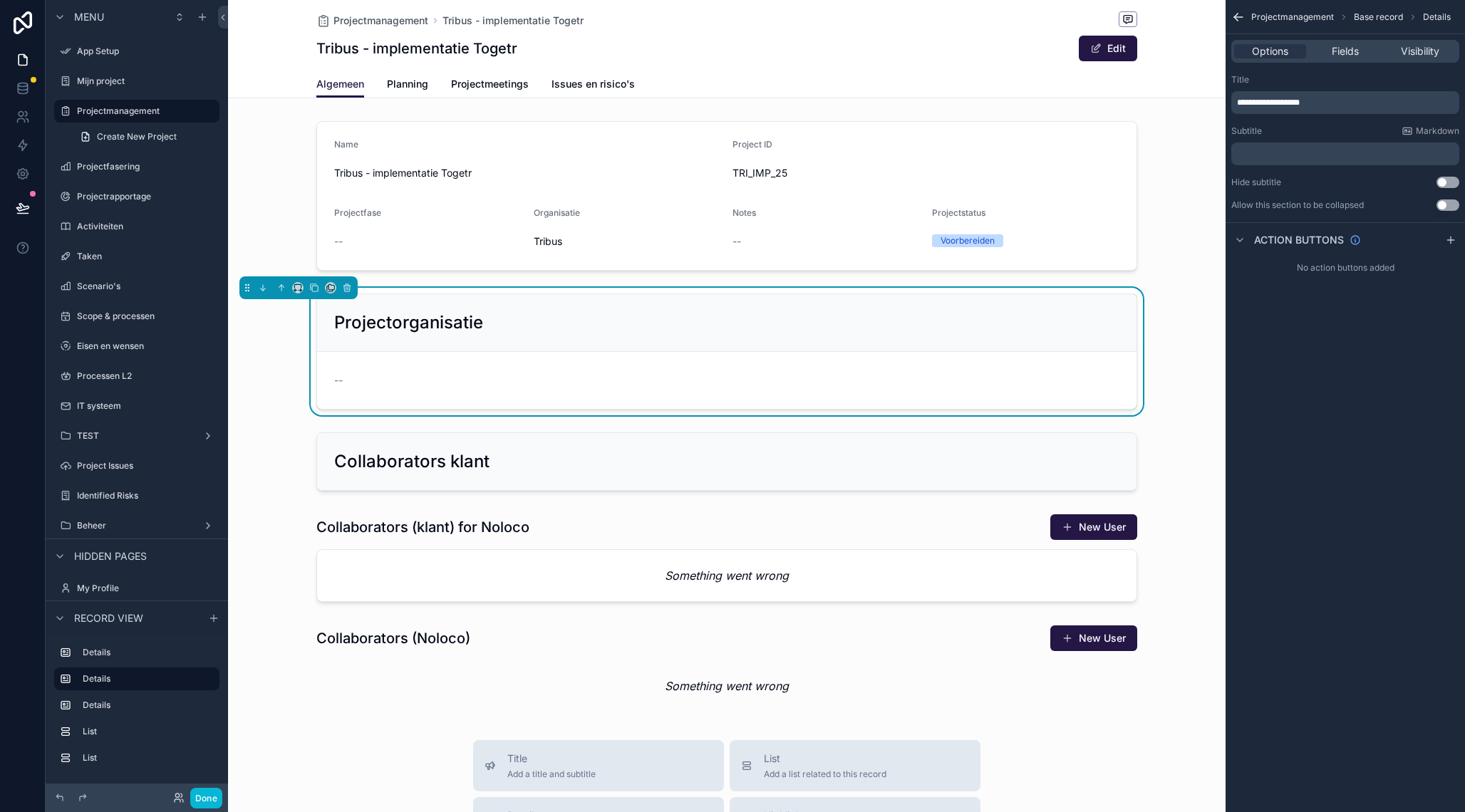
click at [1242, 18] on icon "scrollable content" at bounding box center [1238, 17] width 14 height 14
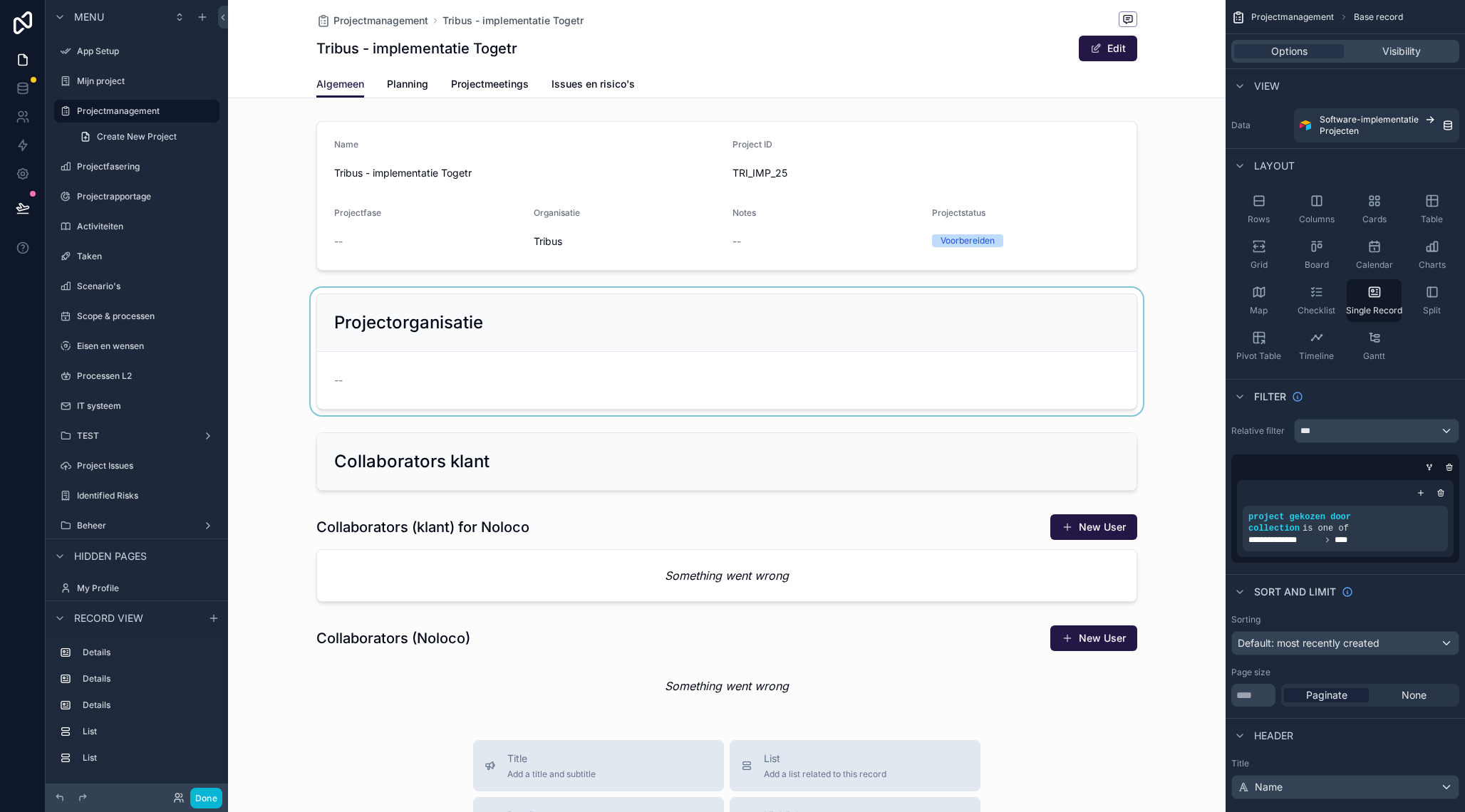
click at [1080, 335] on div "scrollable content" at bounding box center [726, 352] width 997 height 127
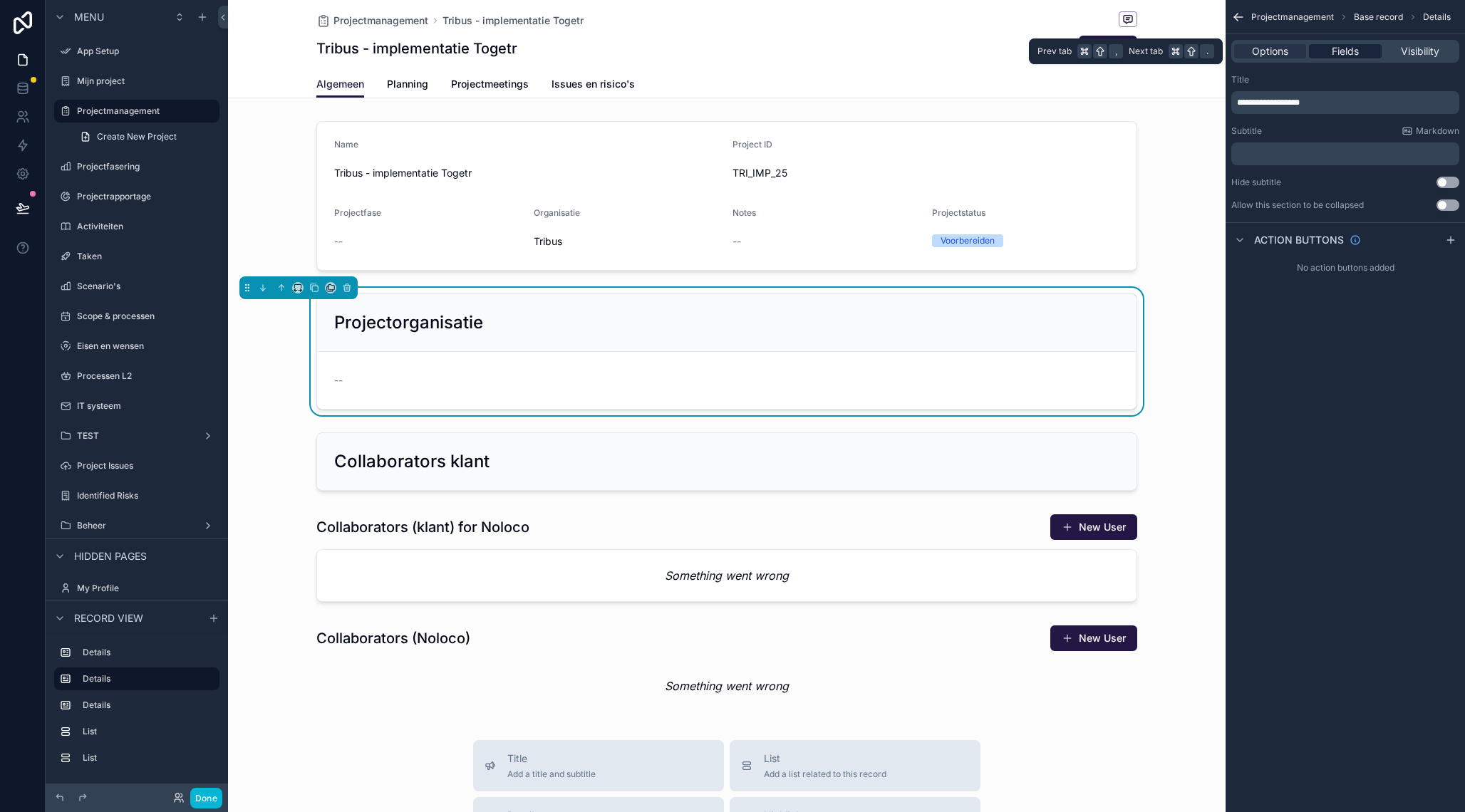
click at [1347, 49] on span "Fields" at bounding box center [1345, 51] width 27 height 14
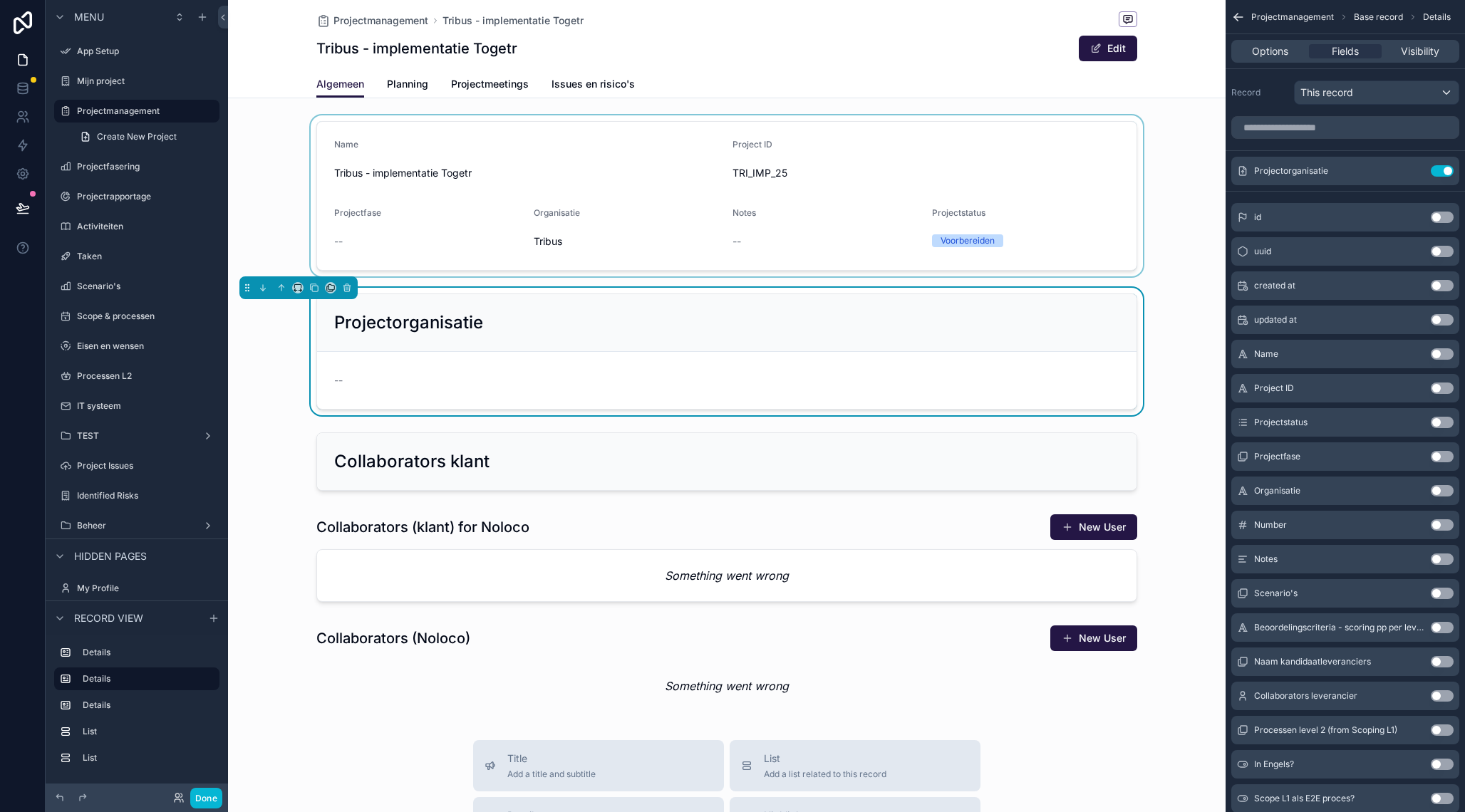
click at [702, 276] on div "scrollable content" at bounding box center [726, 196] width 997 height 161
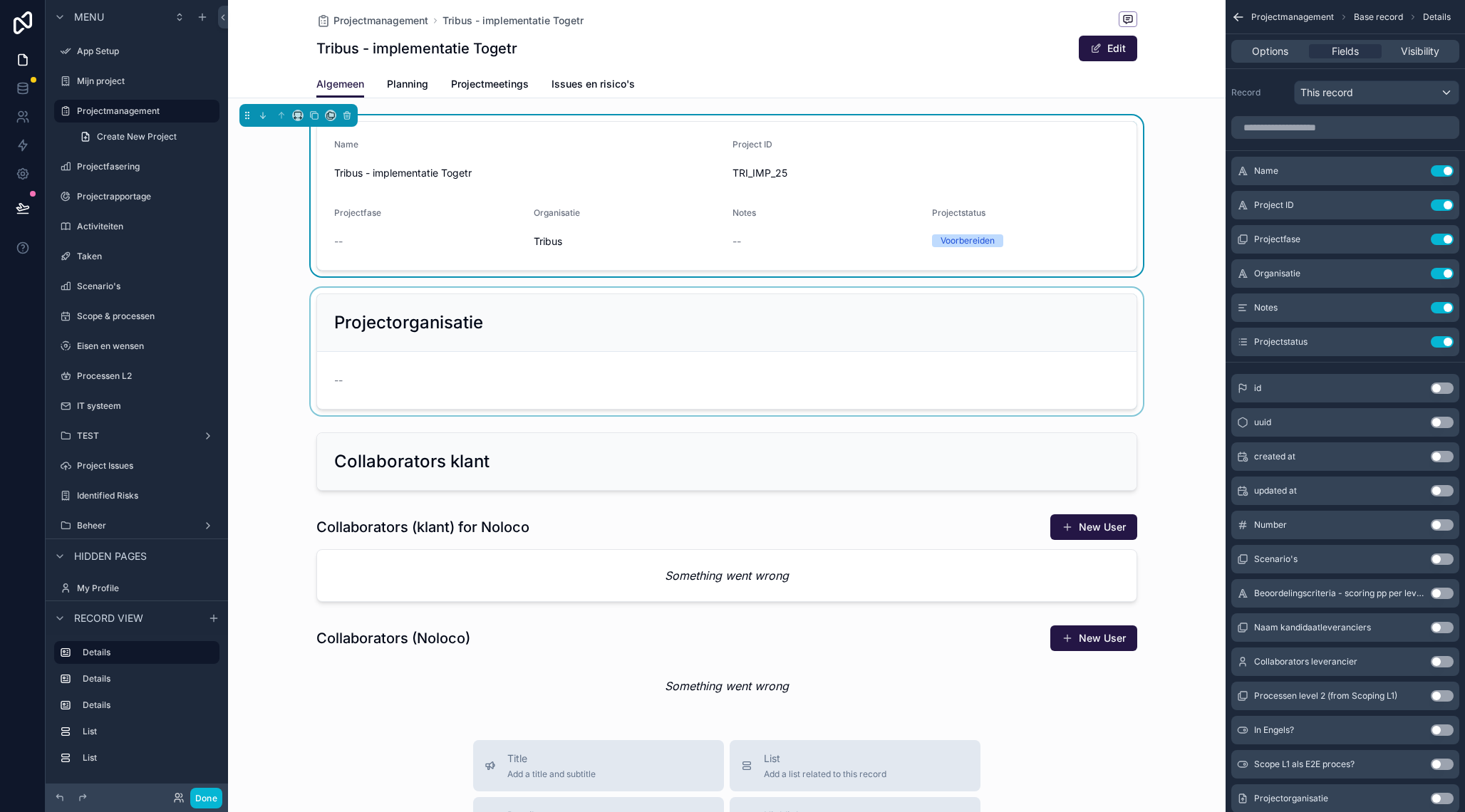
click at [712, 284] on div "Name Tribus - implementatie Togetr Project ID TRI_IMP_25 Projectfase -- Organis…" at bounding box center [726, 416] width 997 height 602
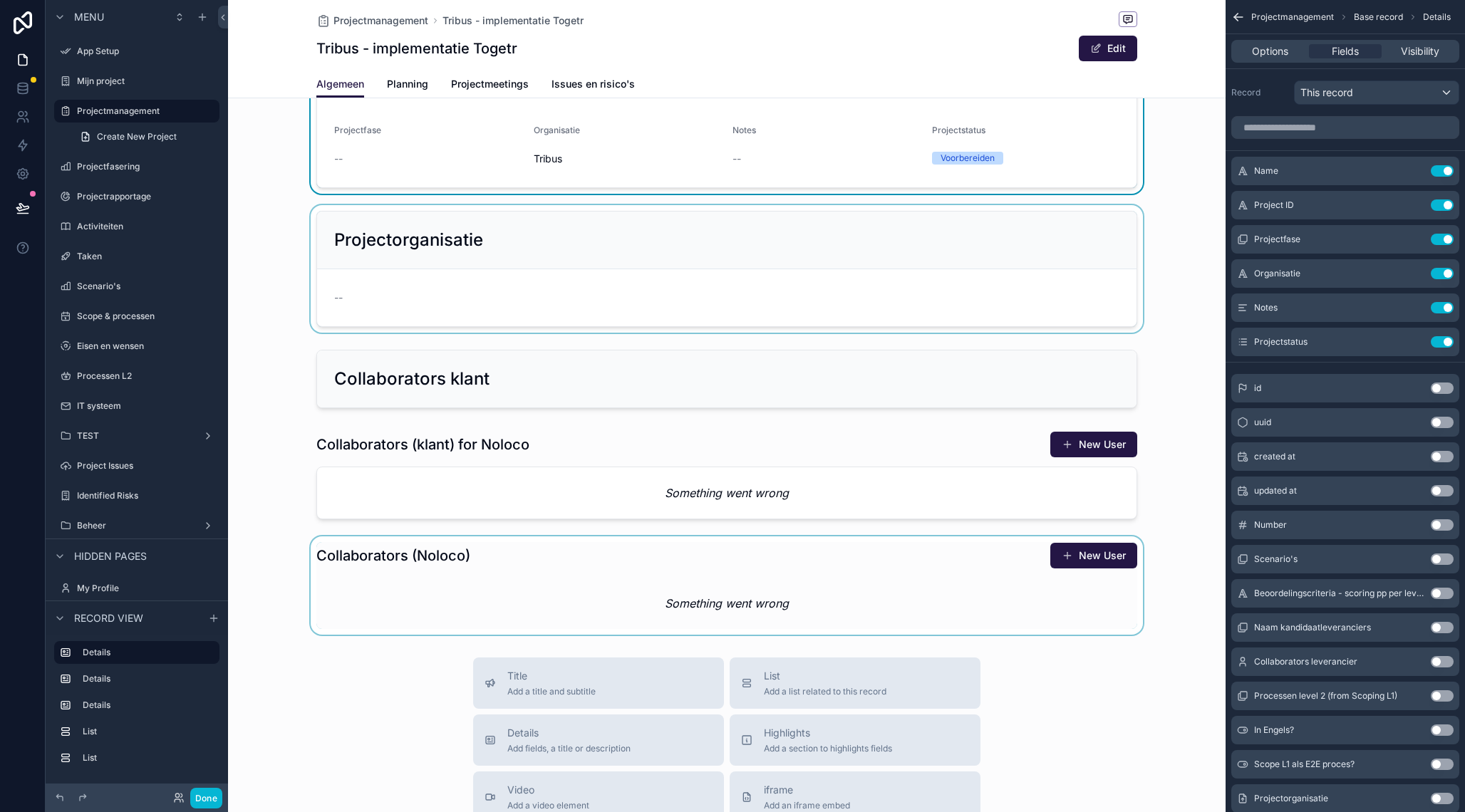
scroll to position [127, 0]
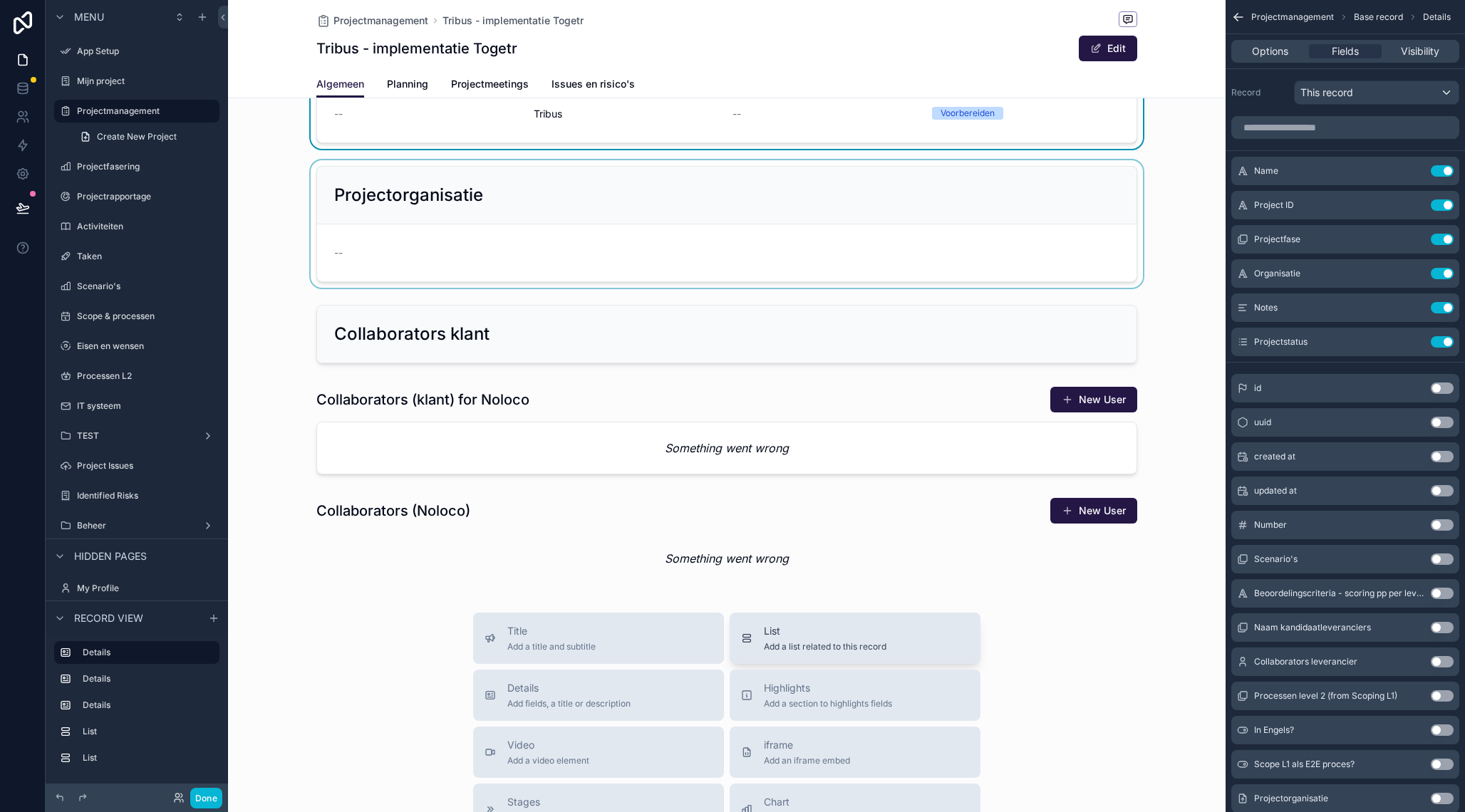
click at [819, 644] on span "Add a list related to this record" at bounding box center [825, 647] width 123 height 11
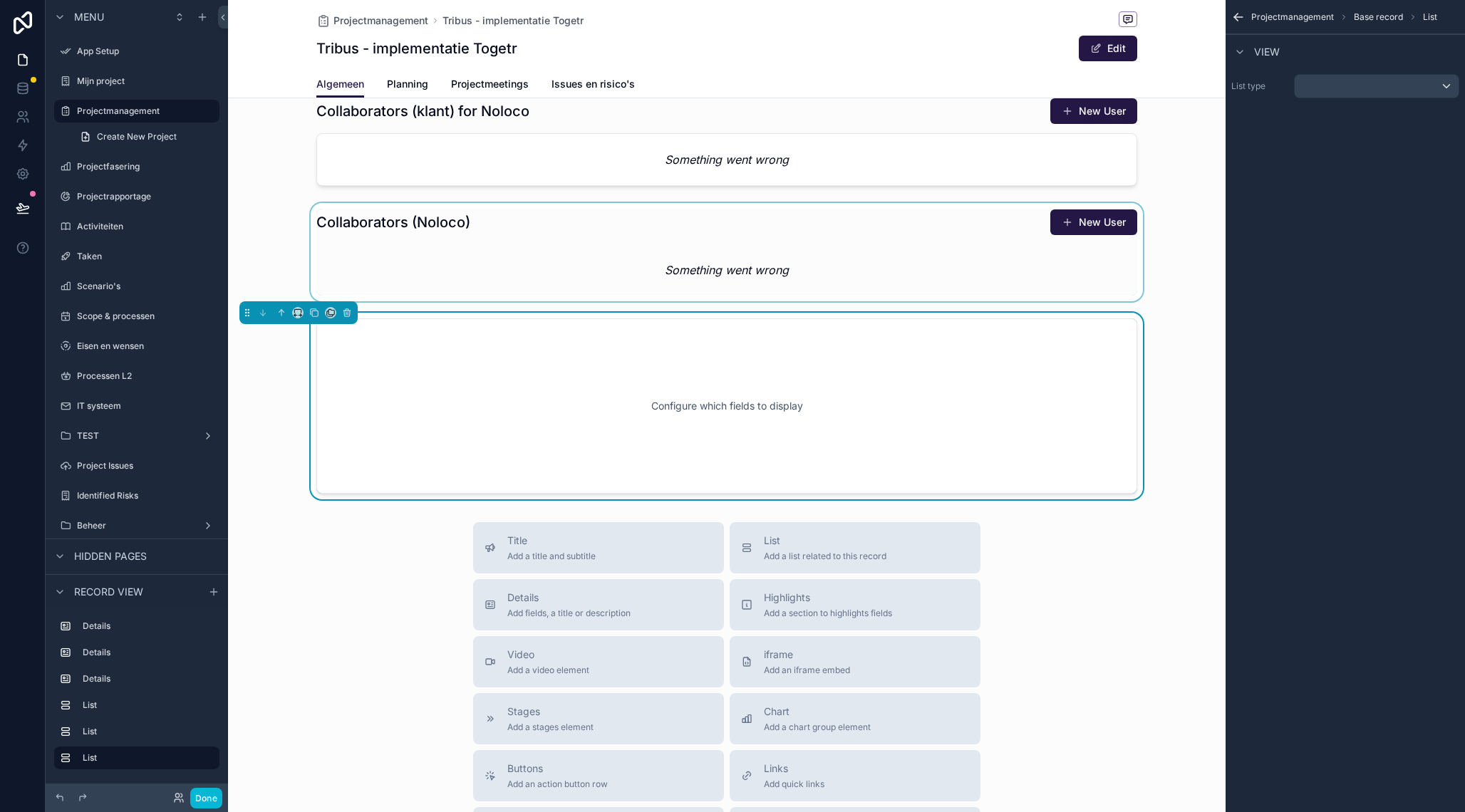
scroll to position [416, 0]
click at [1448, 83] on div "scrollable content" at bounding box center [1376, 86] width 164 height 23
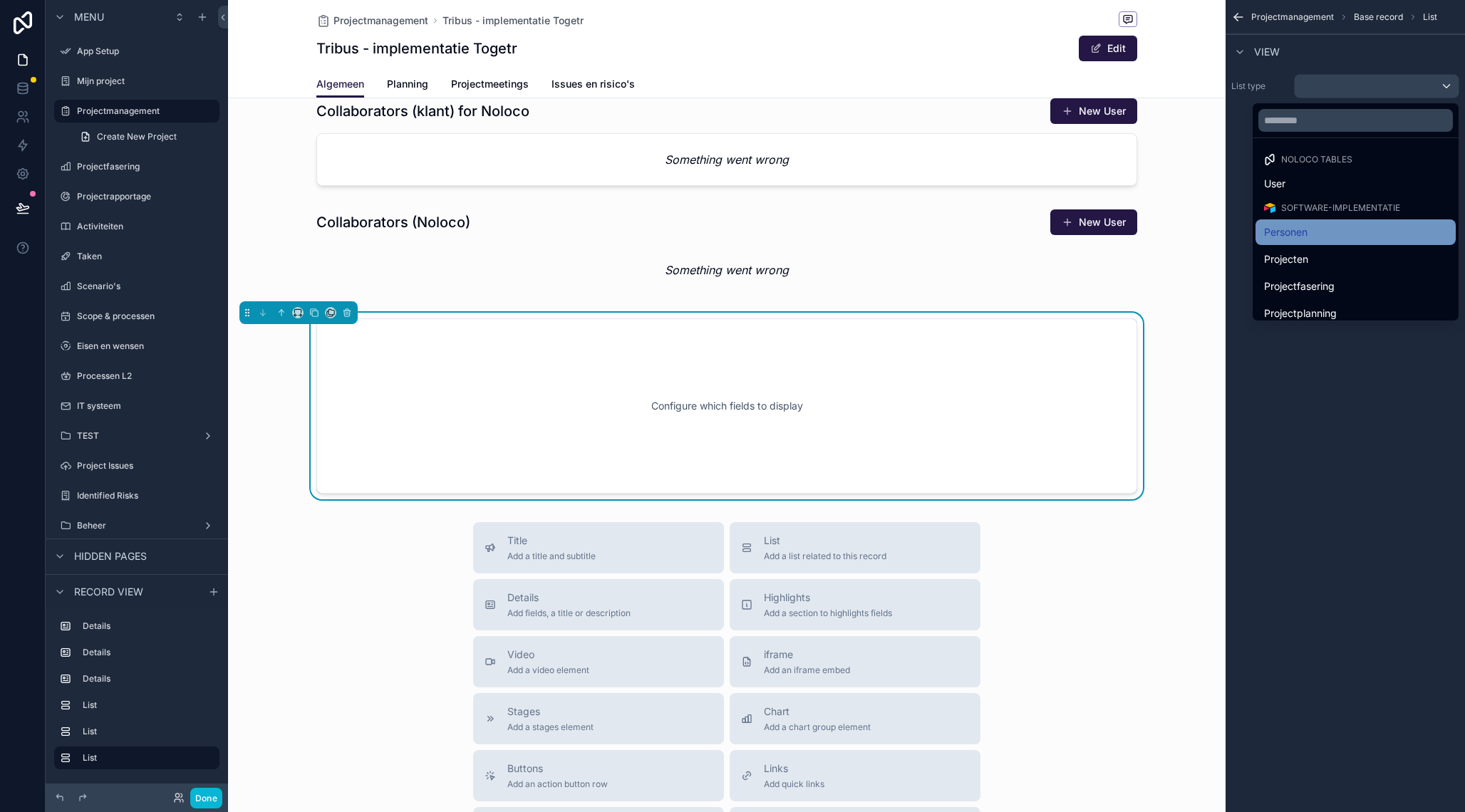
click at [1321, 236] on div "Personen" at bounding box center [1355, 232] width 183 height 17
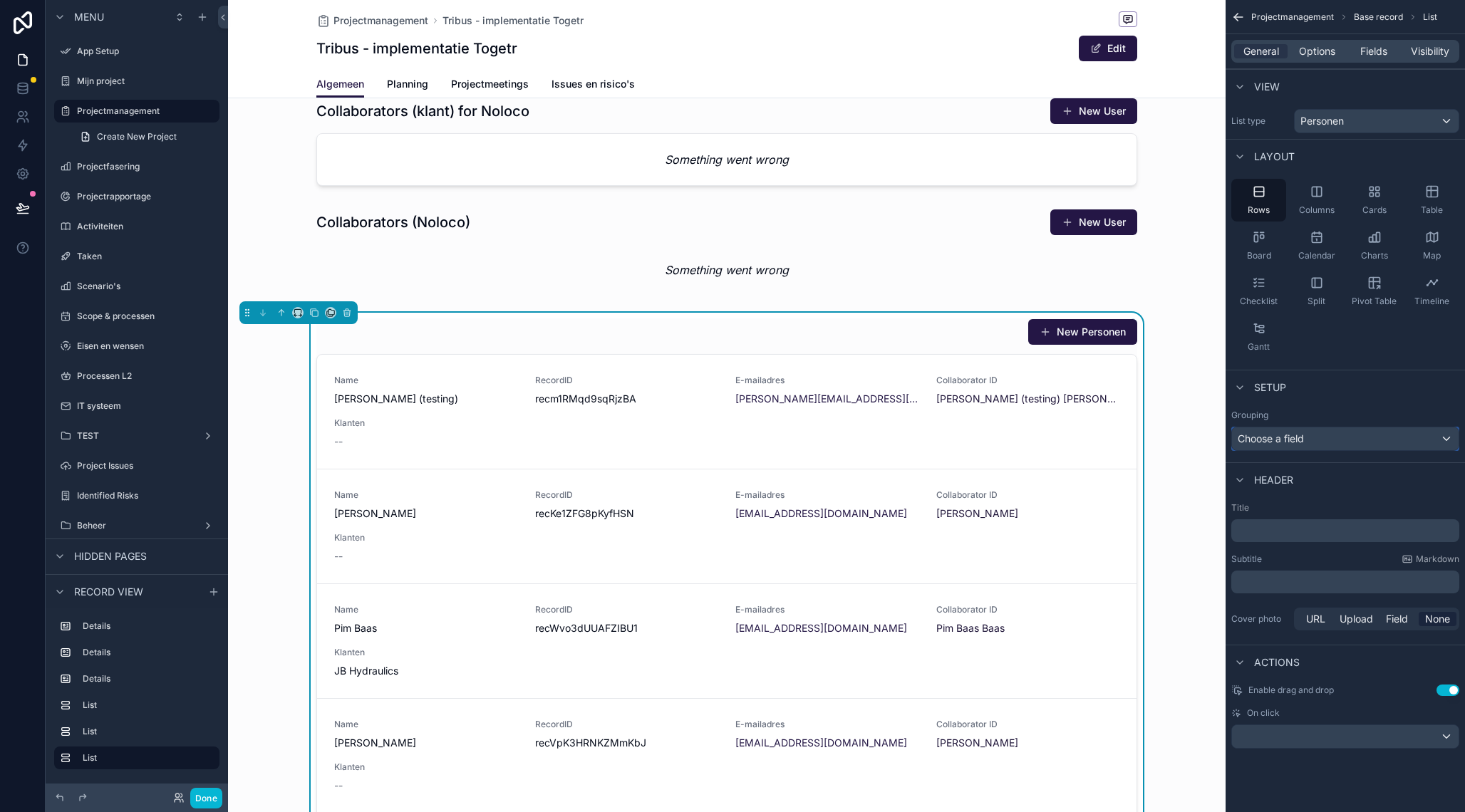
click at [1337, 440] on div "Choose a field" at bounding box center [1344, 439] width 227 height 23
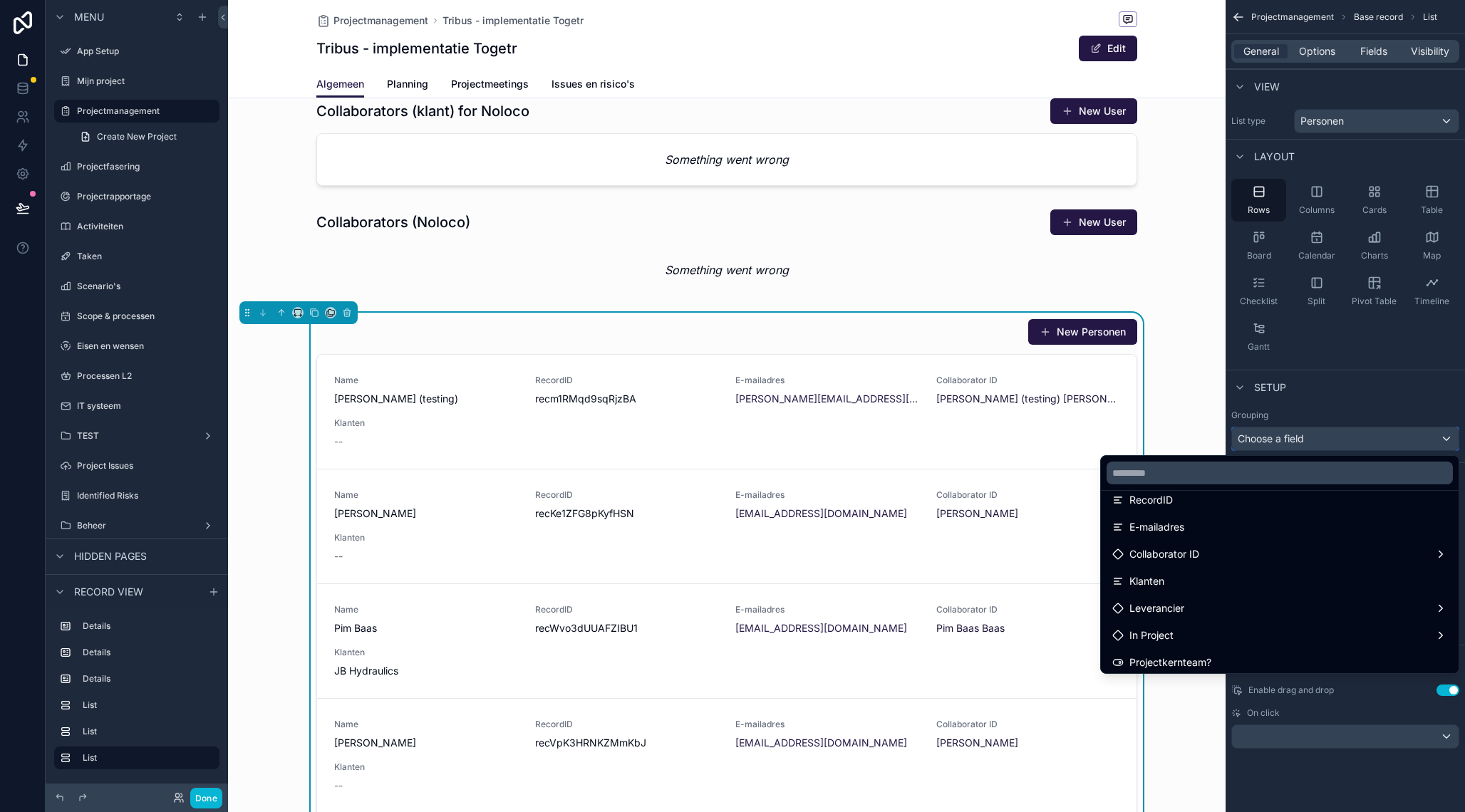
scroll to position [0, 0]
click at [1410, 356] on div "scrollable content" at bounding box center [732, 406] width 1465 height 812
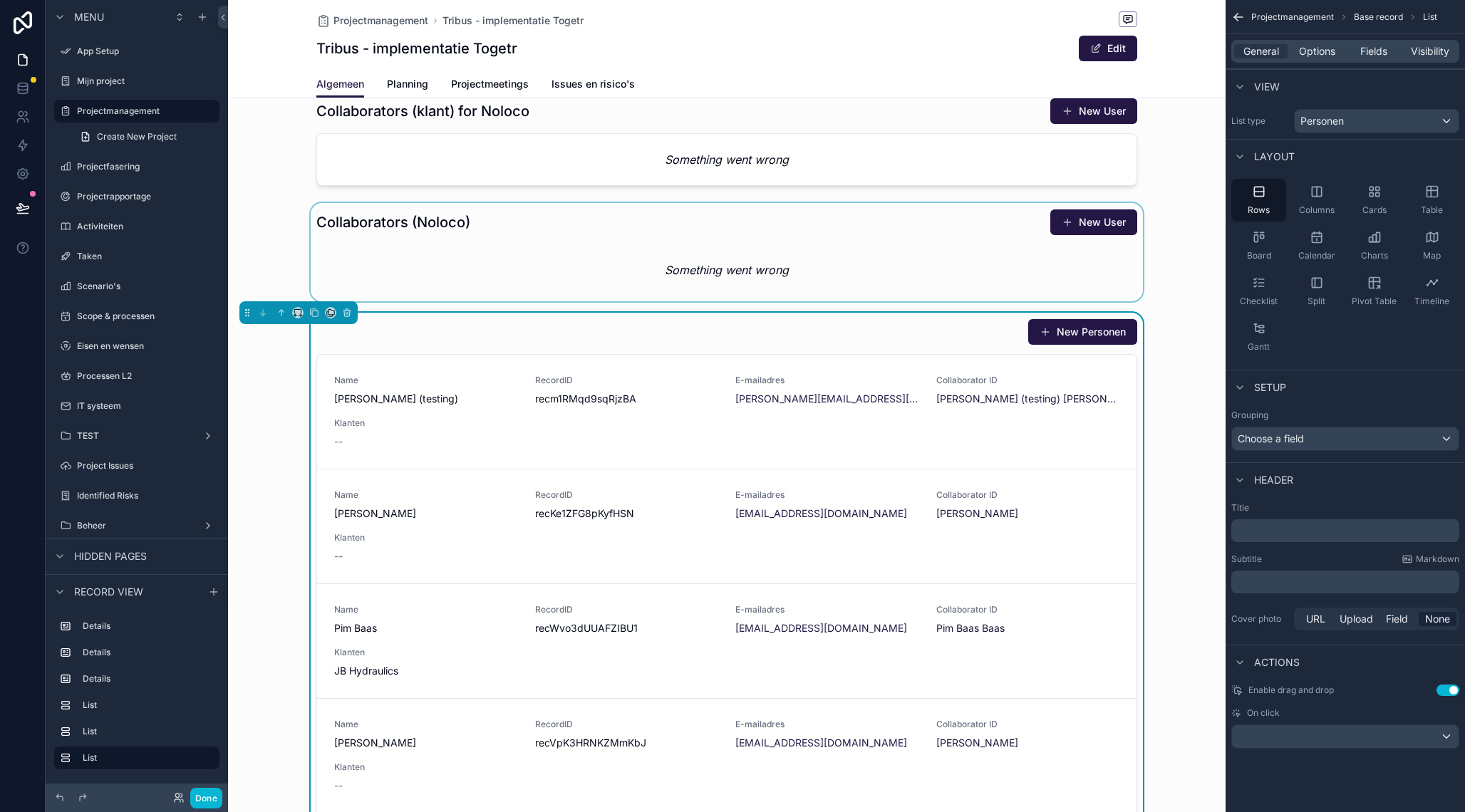
click at [945, 230] on div "scrollable content" at bounding box center [726, 252] width 997 height 99
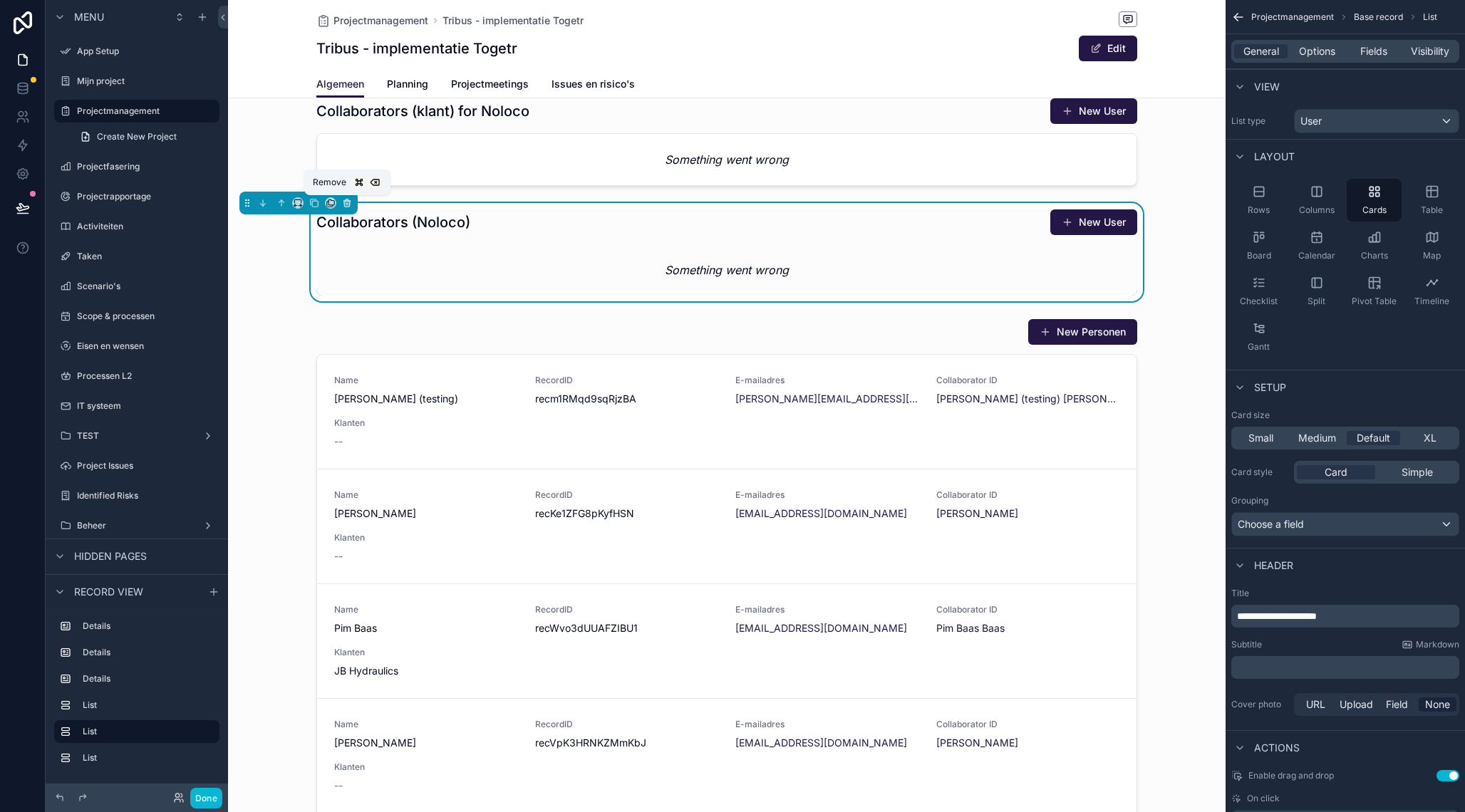
click at [348, 208] on icon "scrollable content" at bounding box center [347, 202] width 10 height 10
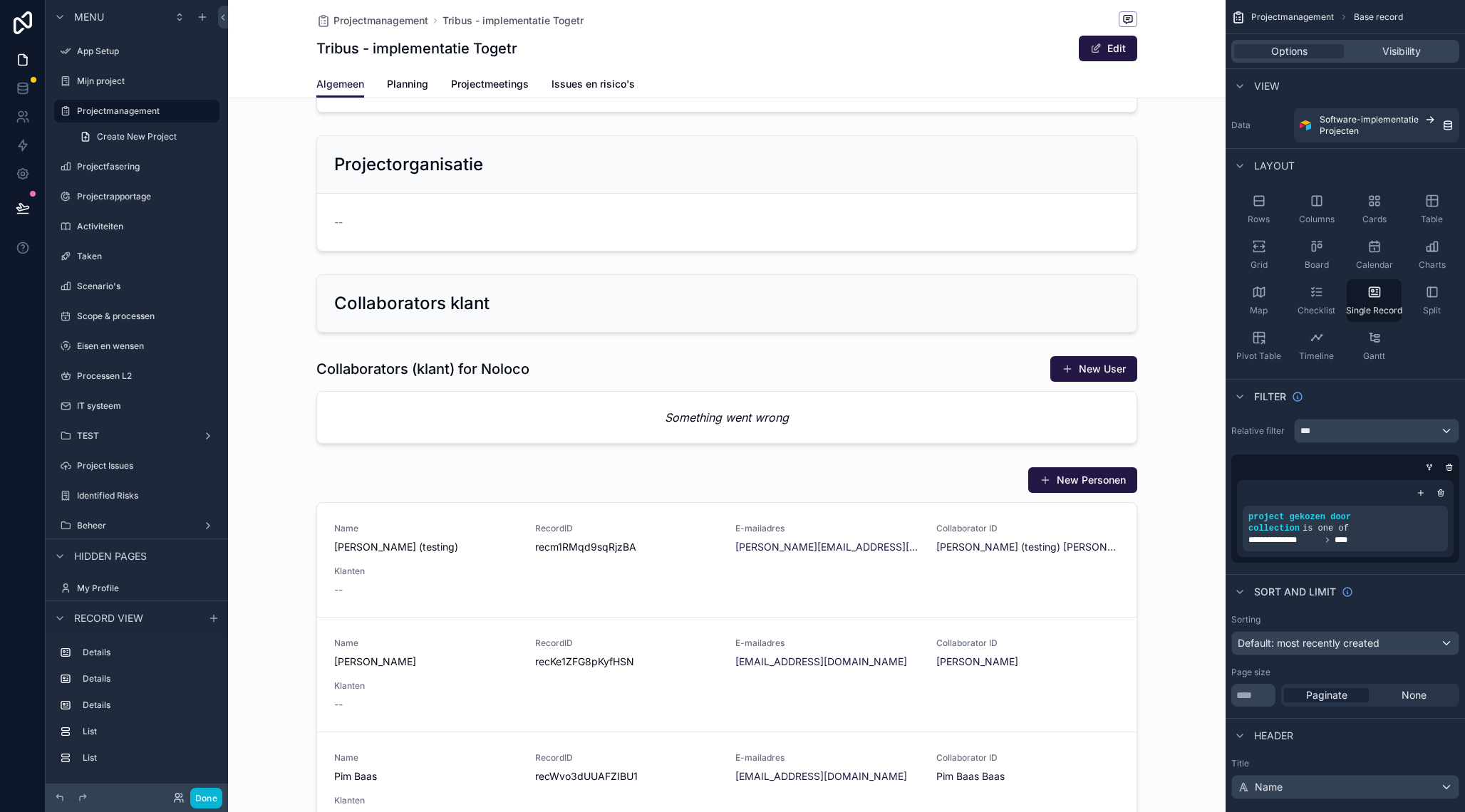
scroll to position [125, 0]
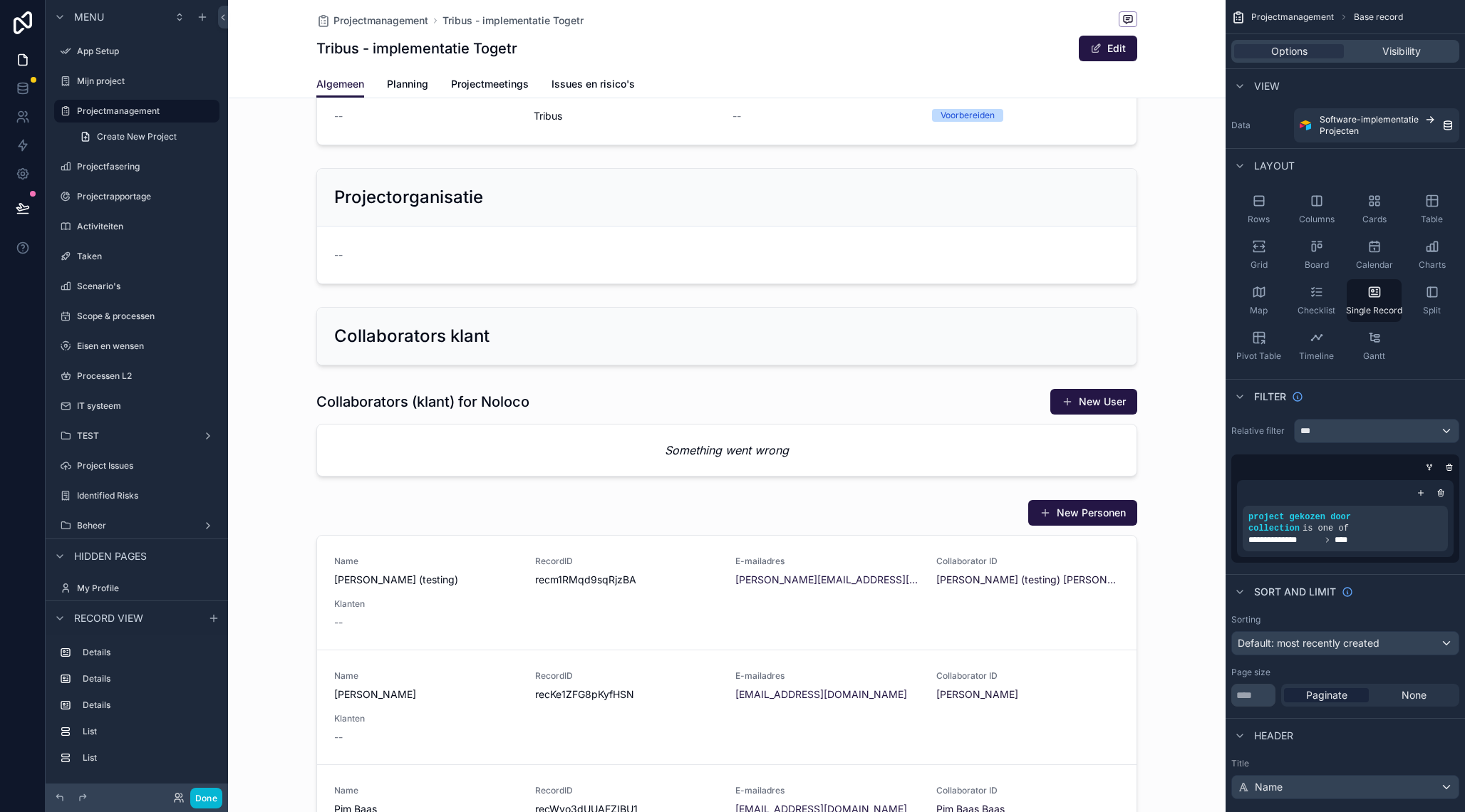
click at [556, 311] on div "scrollable content" at bounding box center [726, 336] width 997 height 70
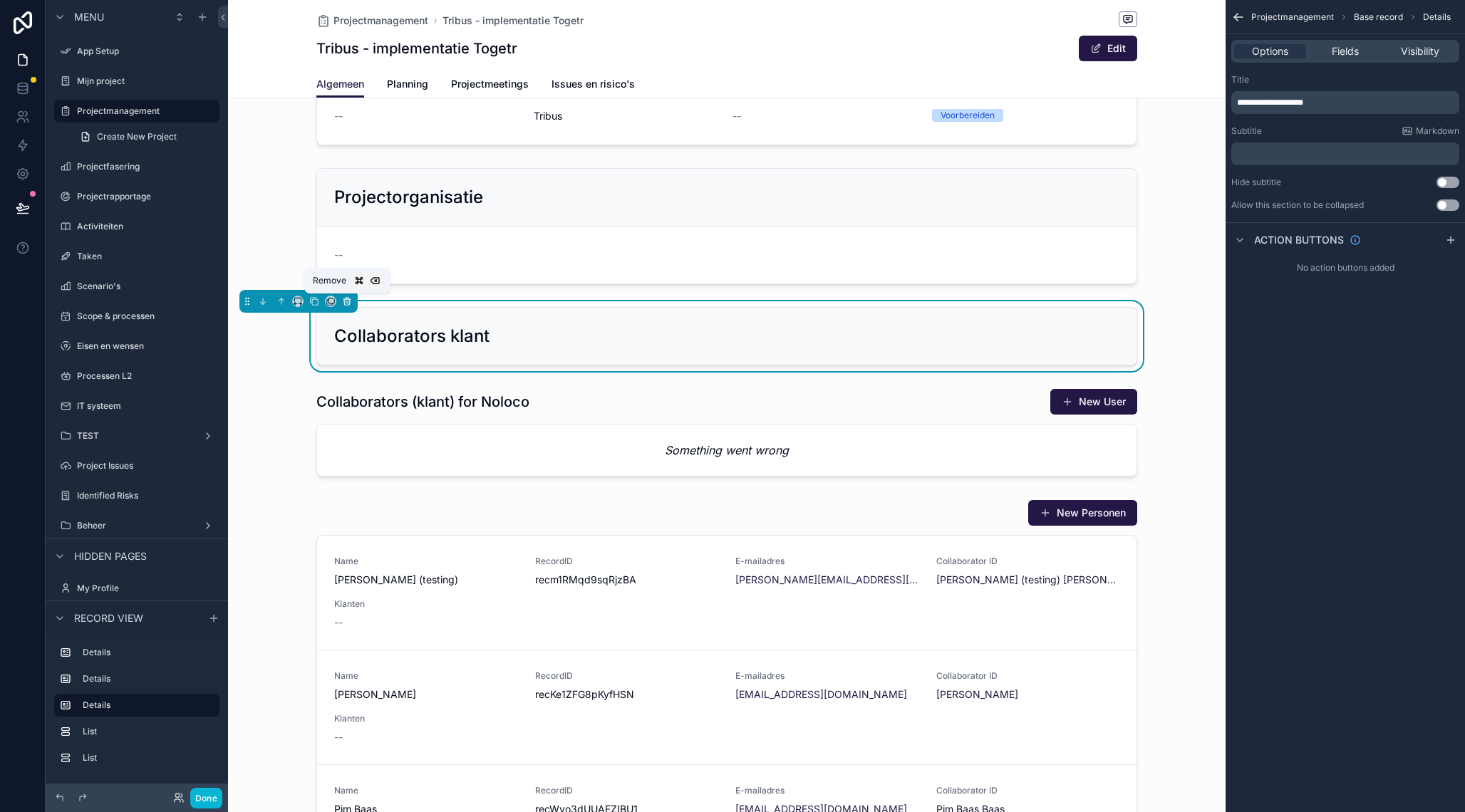
click at [350, 300] on icon "scrollable content" at bounding box center [347, 301] width 10 height 10
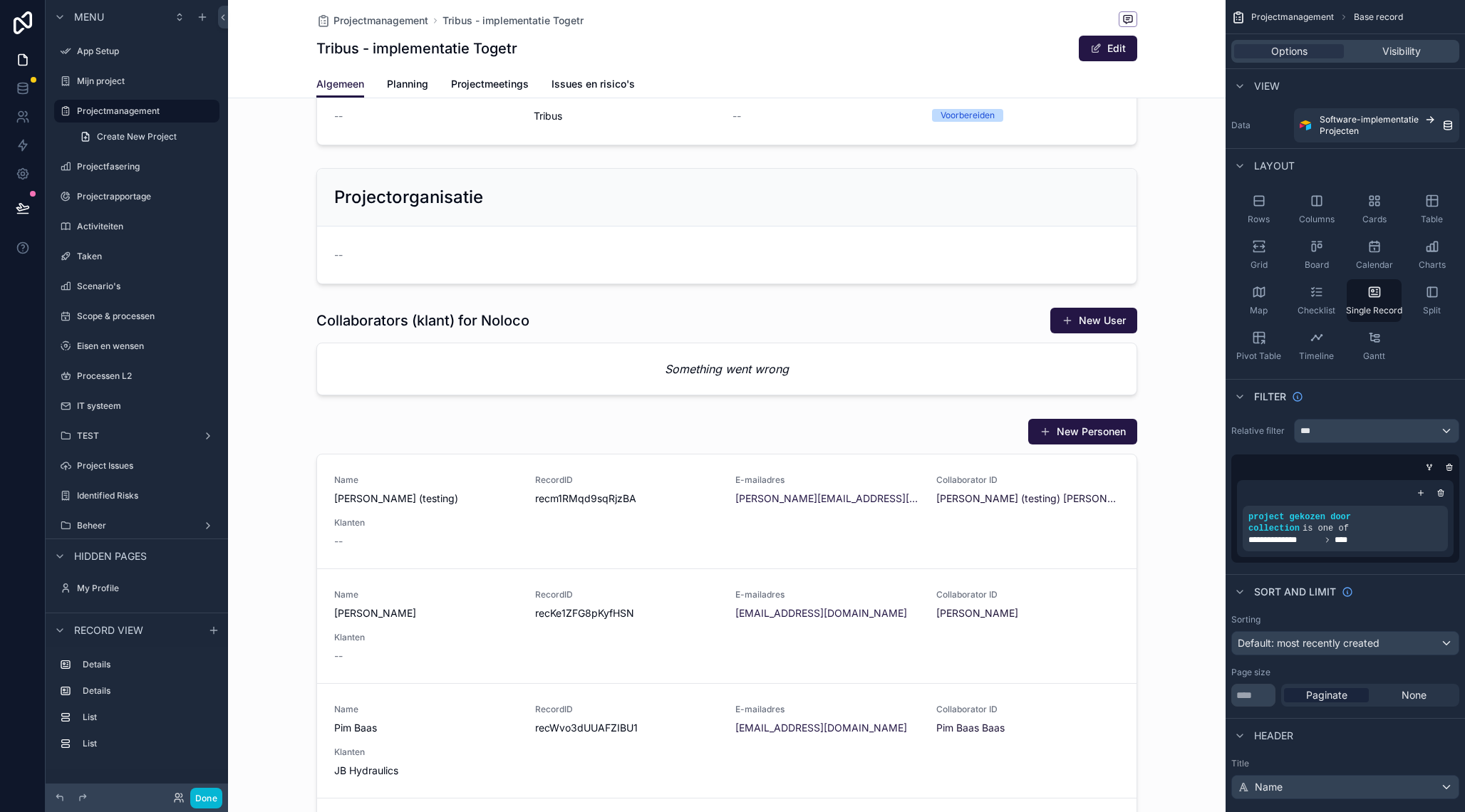
click at [387, 331] on div "scrollable content" at bounding box center [726, 794] width 997 height 1838
click at [399, 353] on div "scrollable content" at bounding box center [726, 351] width 997 height 100
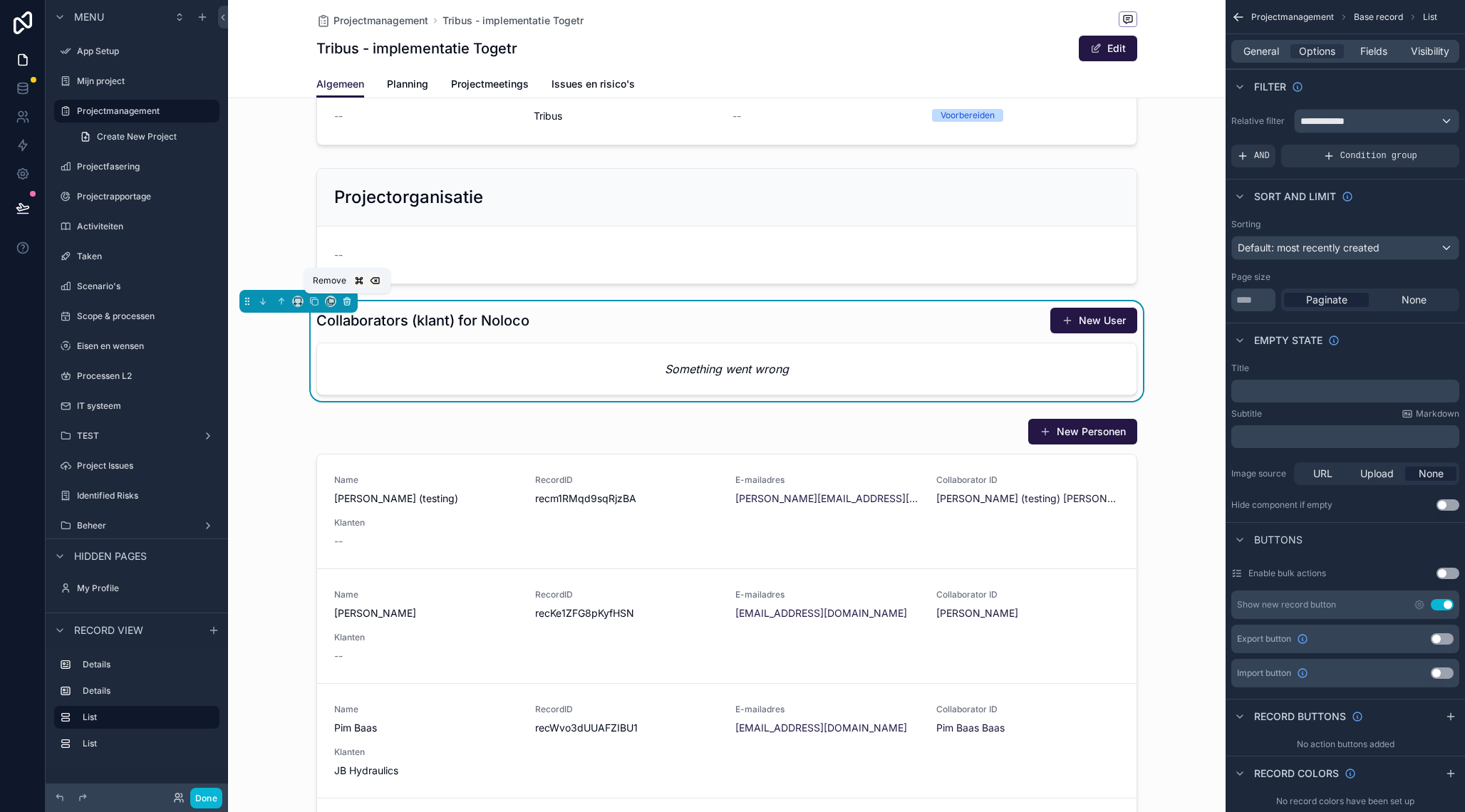
click at [347, 305] on icon "scrollable content" at bounding box center [347, 303] width 6 height 6
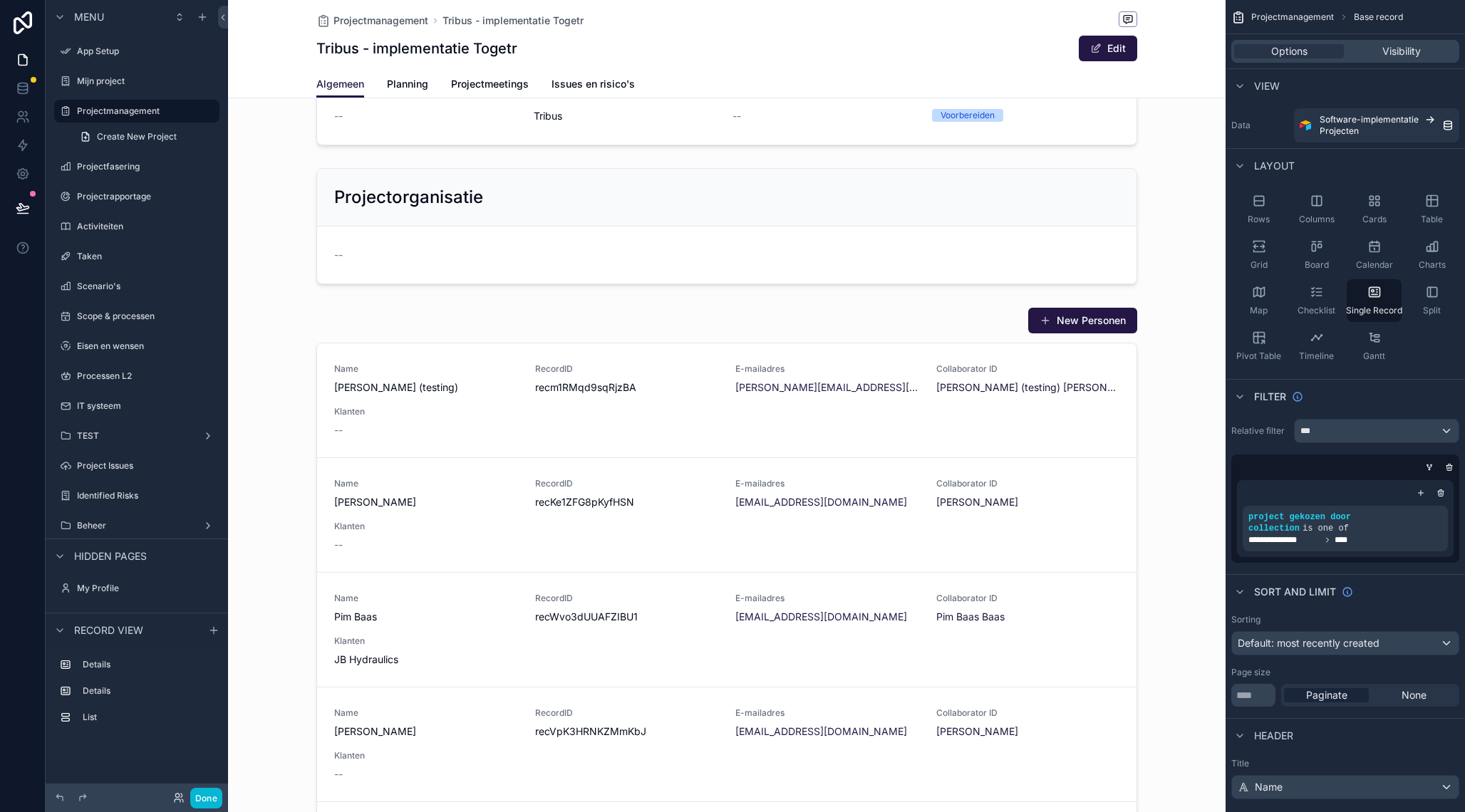
click at [795, 362] on div "scrollable content" at bounding box center [726, 738] width 997 height 1726
click at [673, 330] on div "scrollable content" at bounding box center [726, 629] width 997 height 656
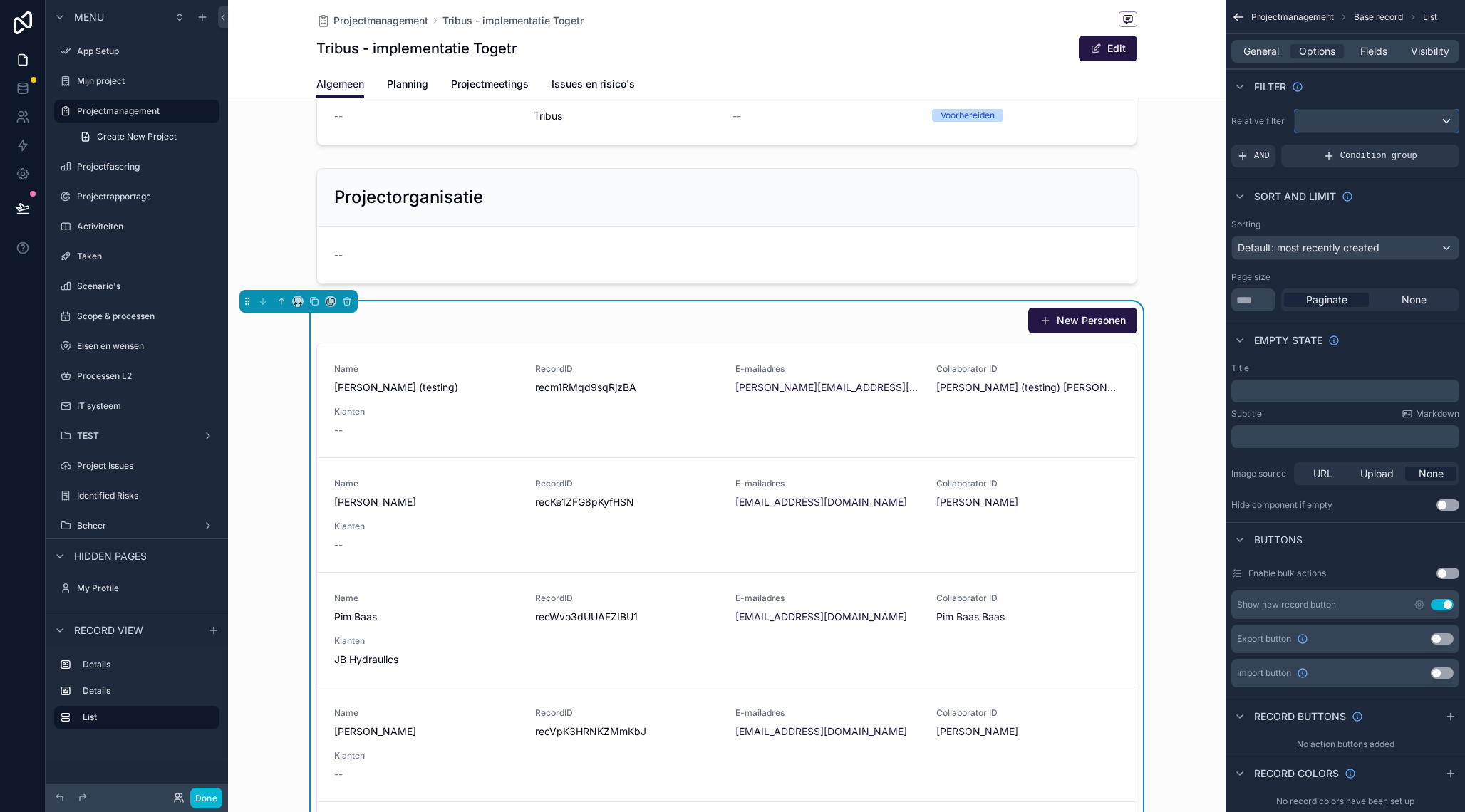
click at [1341, 126] on div "scrollable content" at bounding box center [1376, 121] width 164 height 23
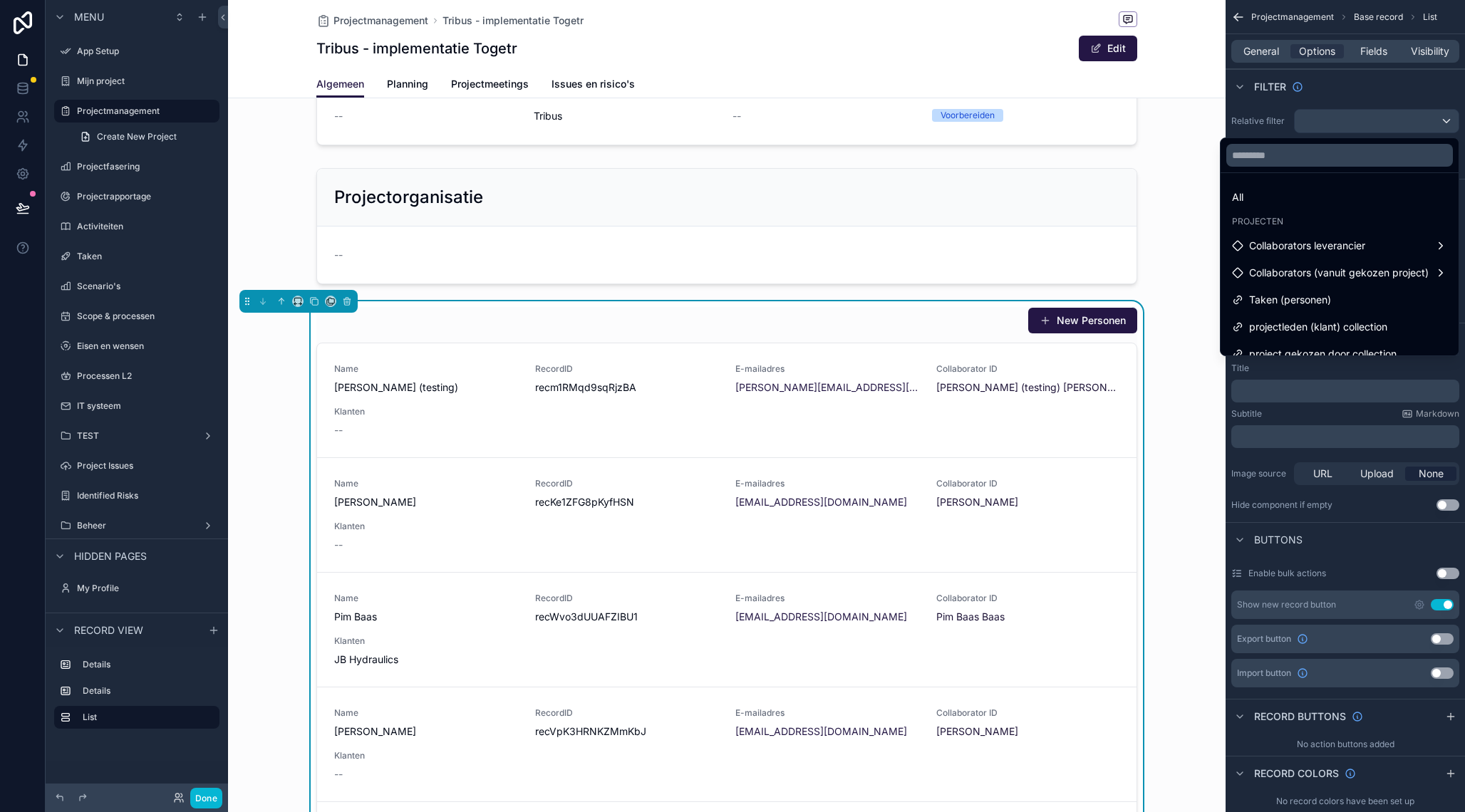
click at [1300, 102] on div "scrollable content" at bounding box center [732, 406] width 1465 height 812
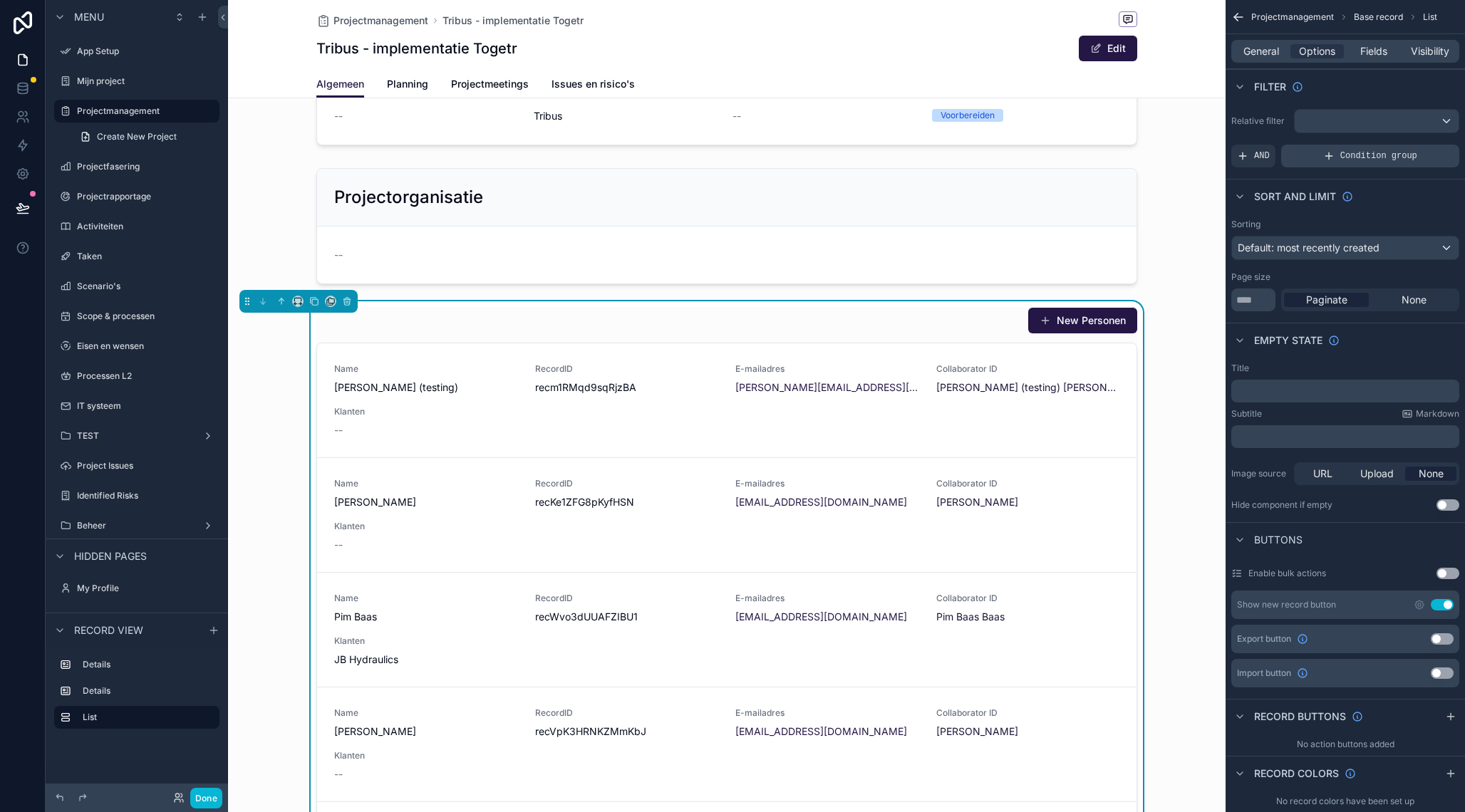
click at [1324, 154] on icon "scrollable content" at bounding box center [1329, 155] width 11 height 11
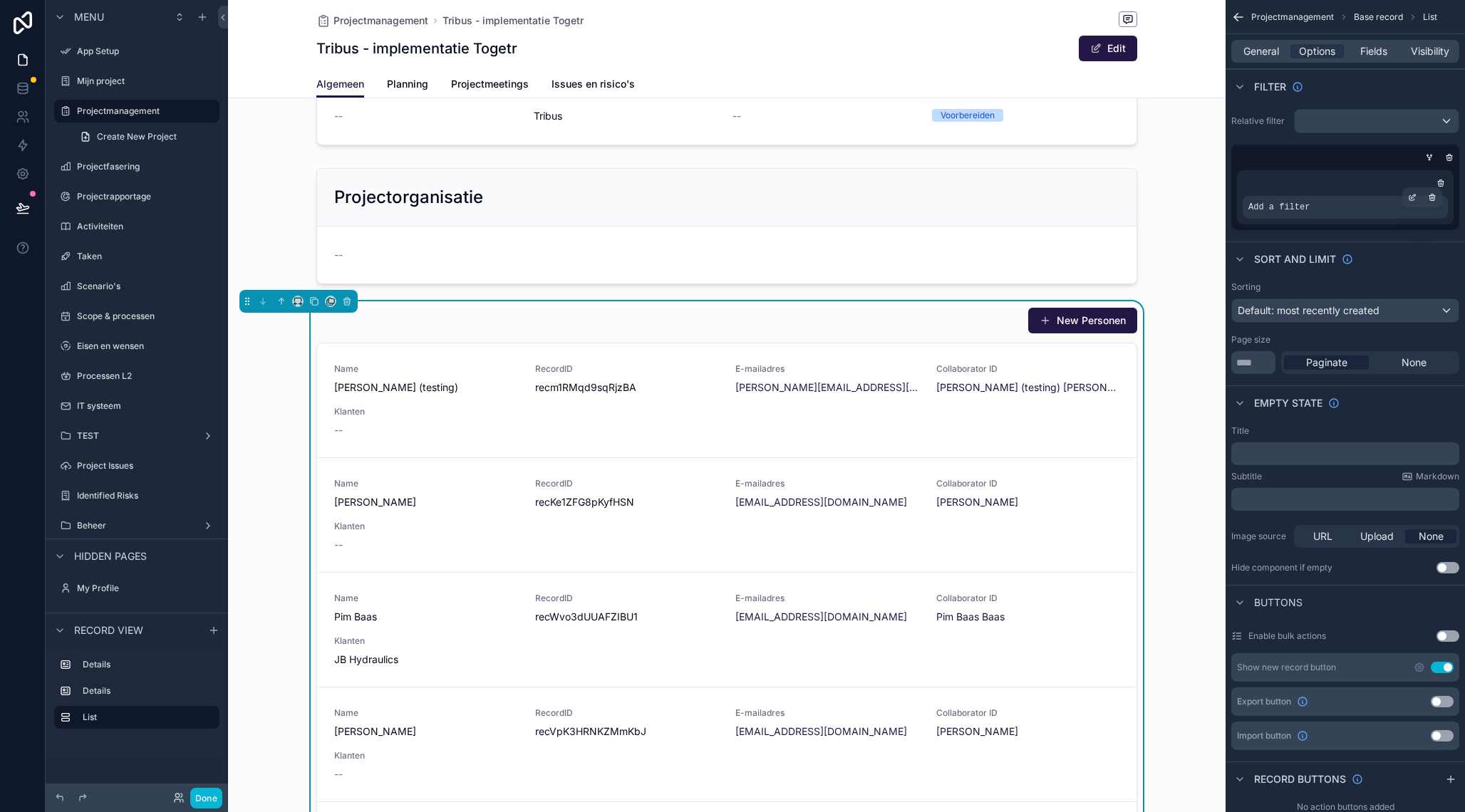
click at [1312, 206] on div "Add a filter" at bounding box center [1344, 207] width 205 height 23
click at [1330, 209] on div "Add a filter" at bounding box center [1344, 207] width 205 height 23
click at [1417, 197] on div "scrollable content" at bounding box center [1412, 197] width 20 height 20
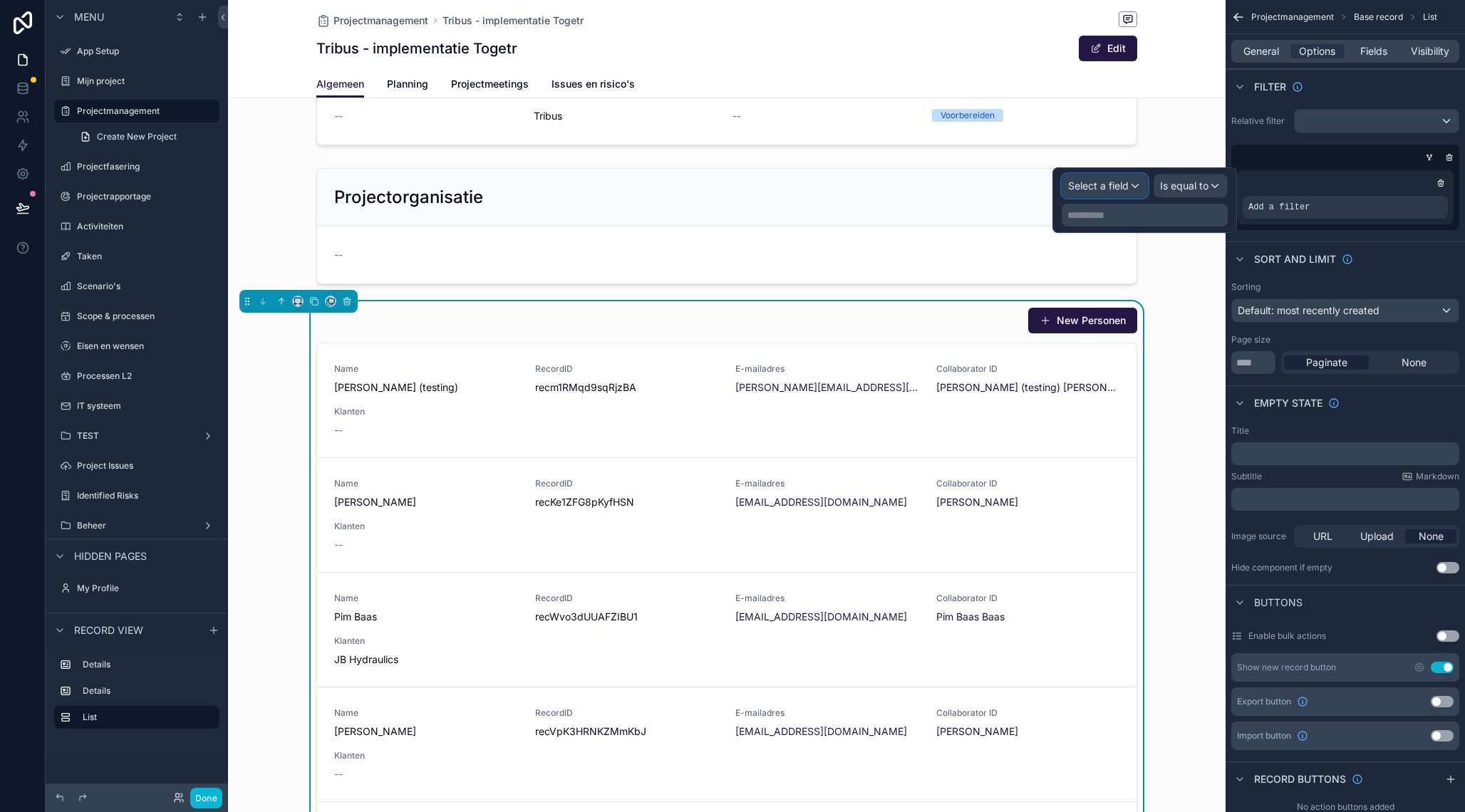
click at [1143, 191] on div "Select a field" at bounding box center [1105, 186] width 85 height 23
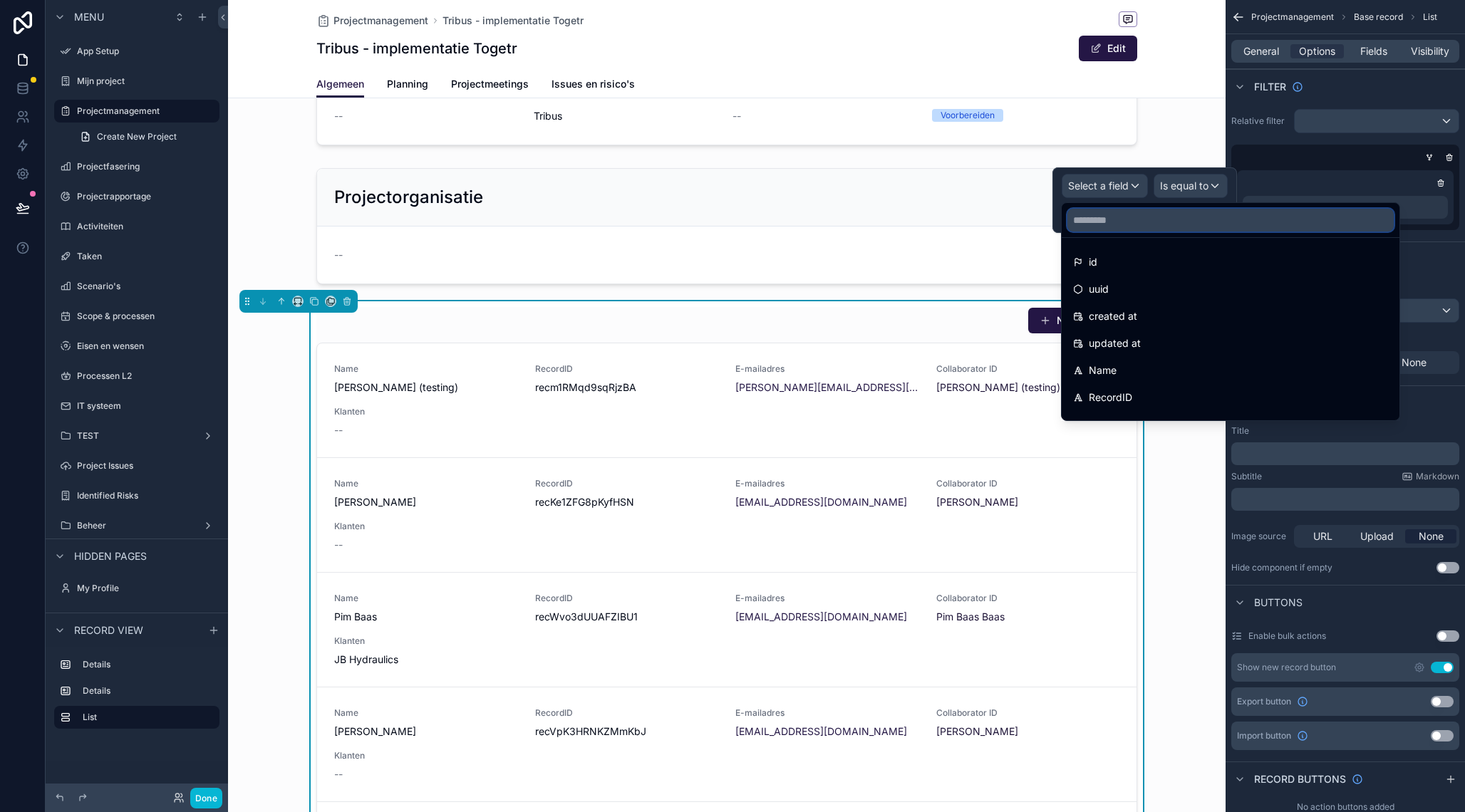
click at [1118, 216] on input "text" at bounding box center [1230, 220] width 326 height 23
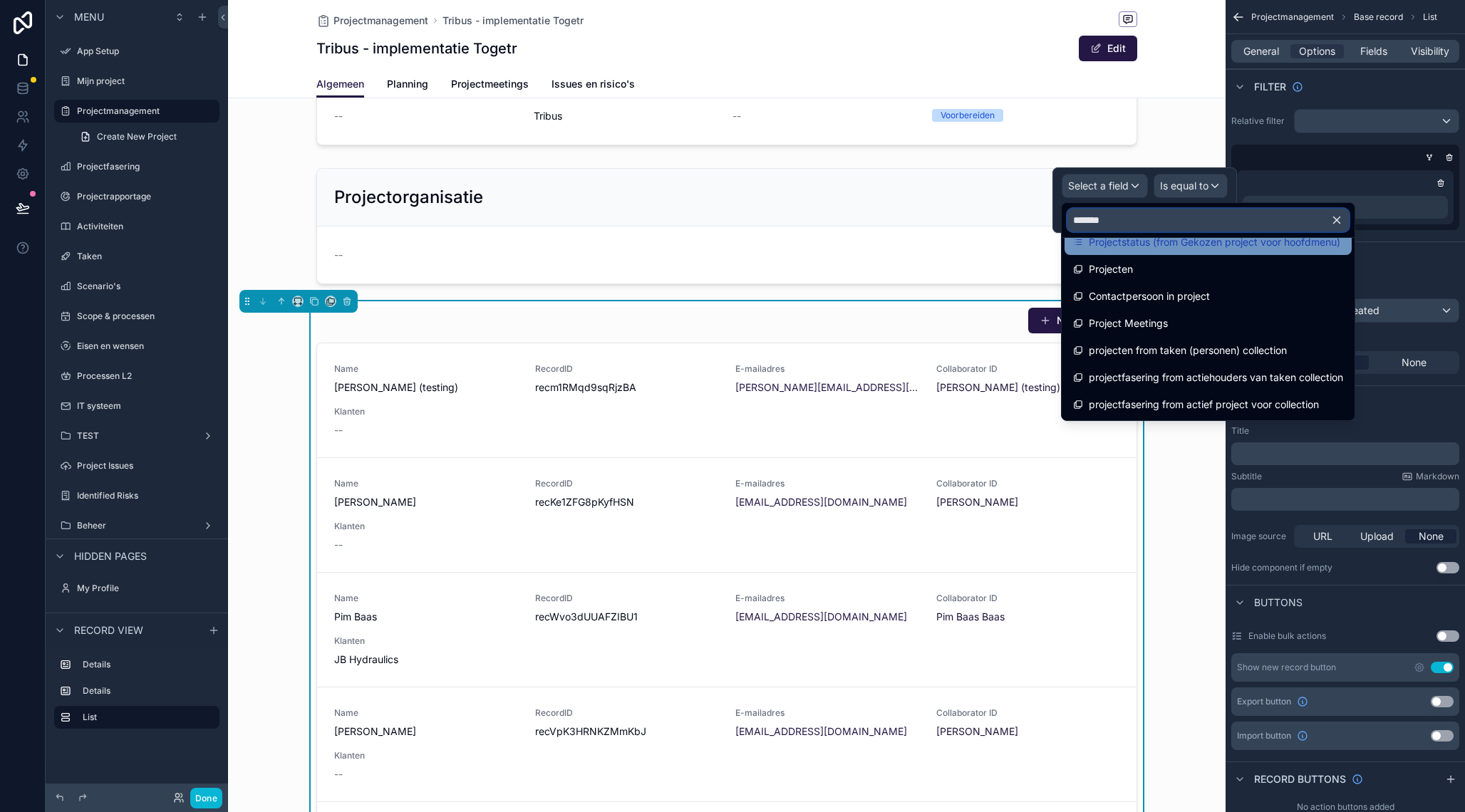
scroll to position [0, 0]
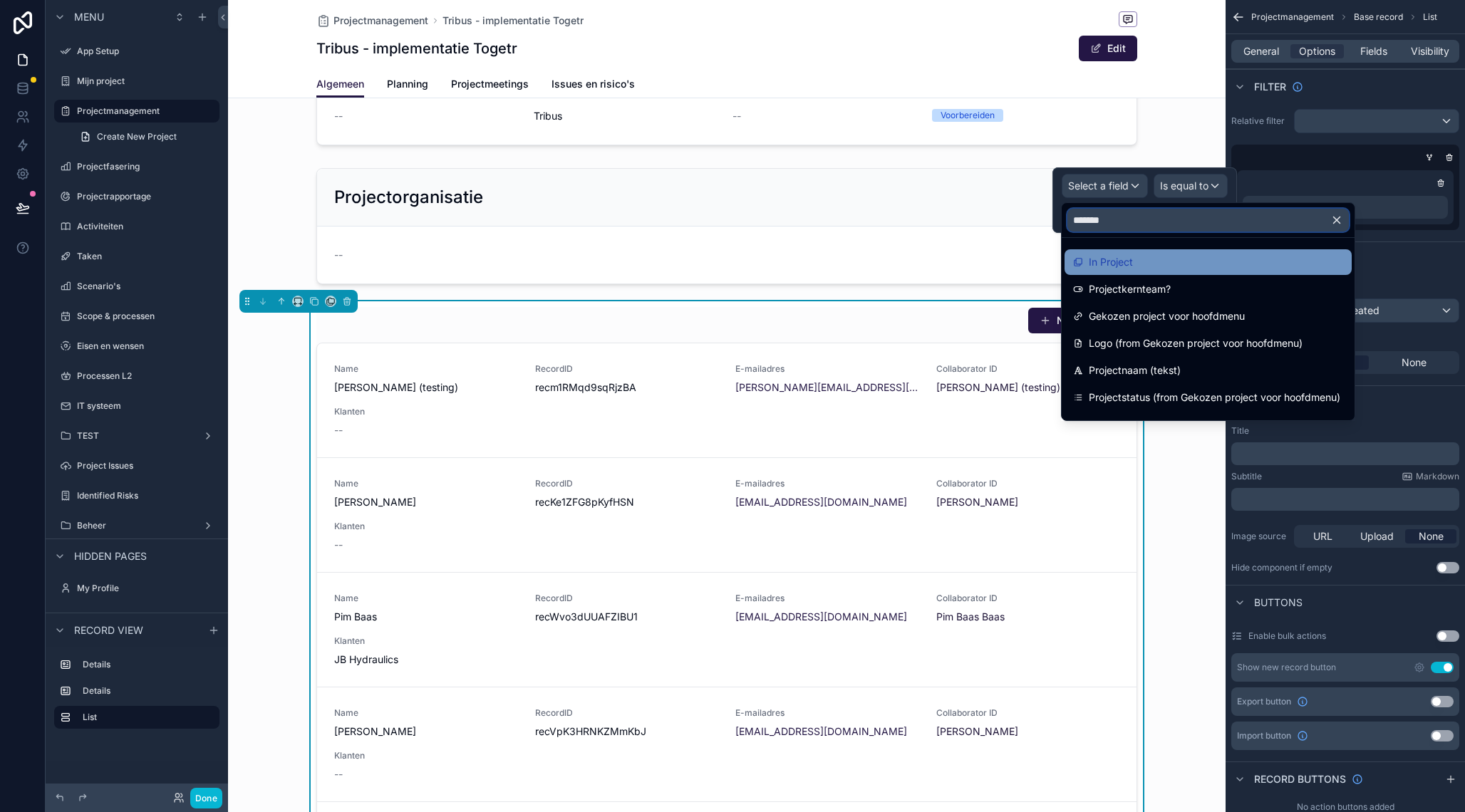
type input "*******"
click at [1134, 262] on div "In Project" at bounding box center [1208, 262] width 270 height 17
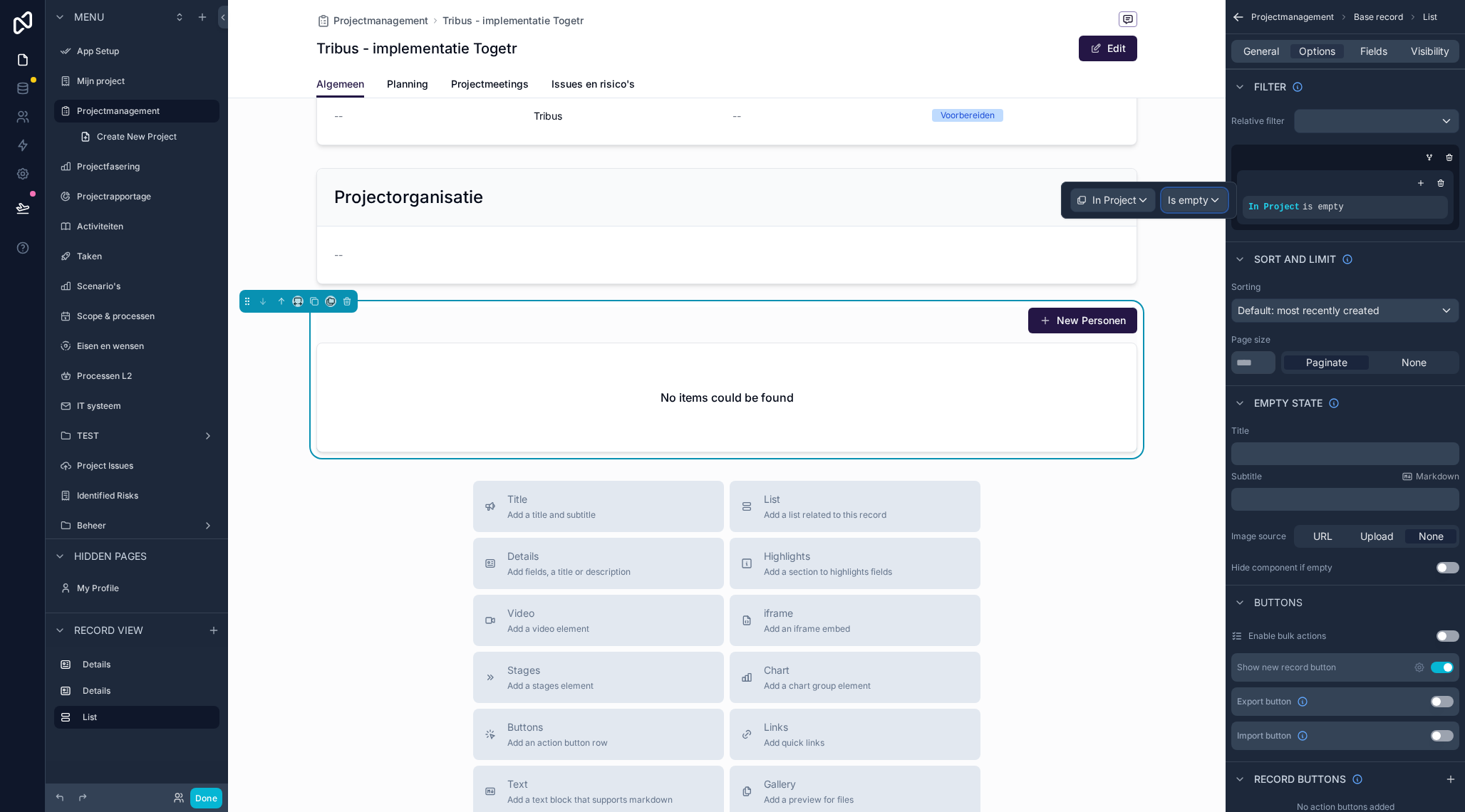
click at [1178, 200] on span "Is empty" at bounding box center [1188, 200] width 41 height 14
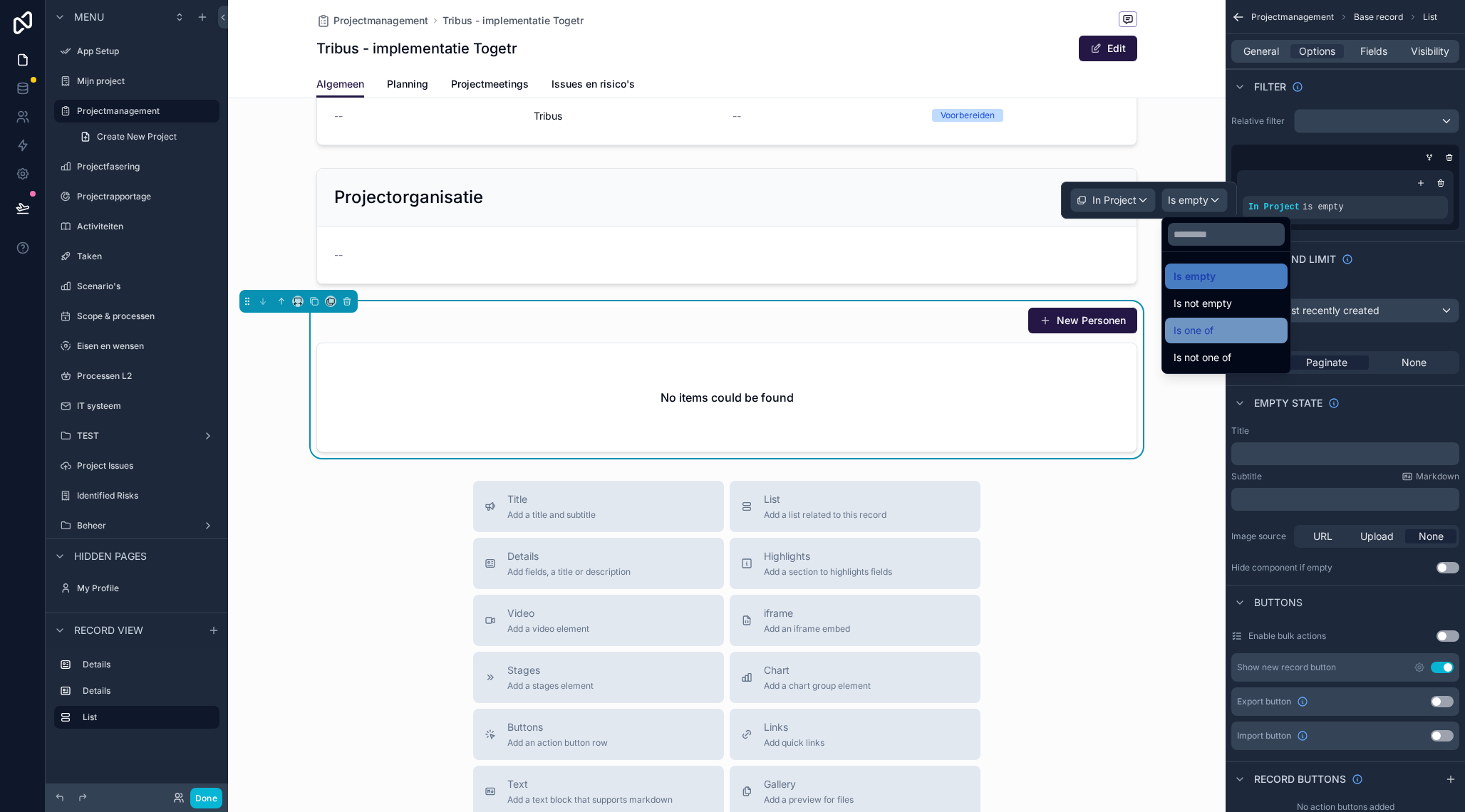
click at [1190, 327] on span "Is one of" at bounding box center [1193, 331] width 40 height 17
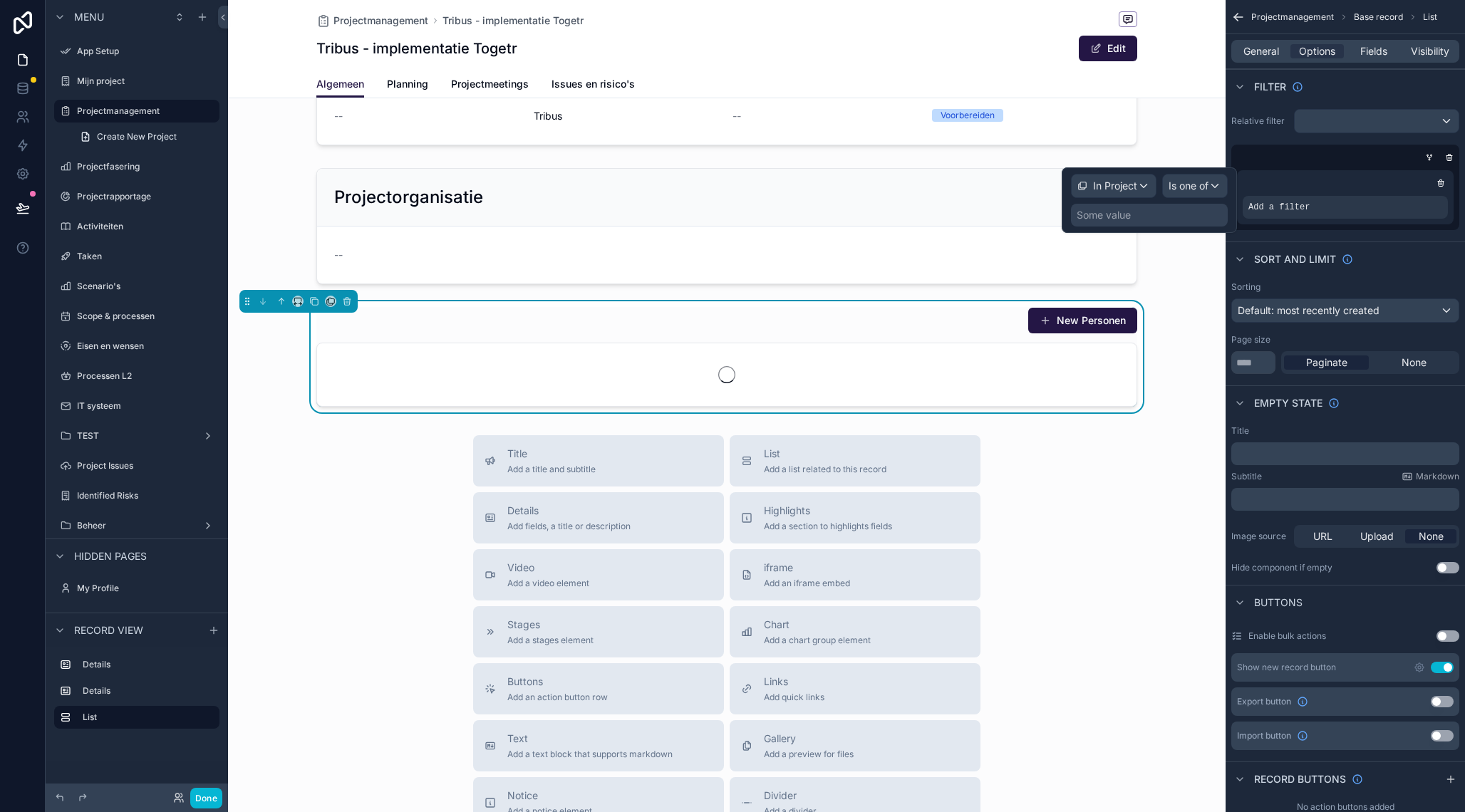
click at [1108, 221] on div "Some value" at bounding box center [1103, 215] width 54 height 14
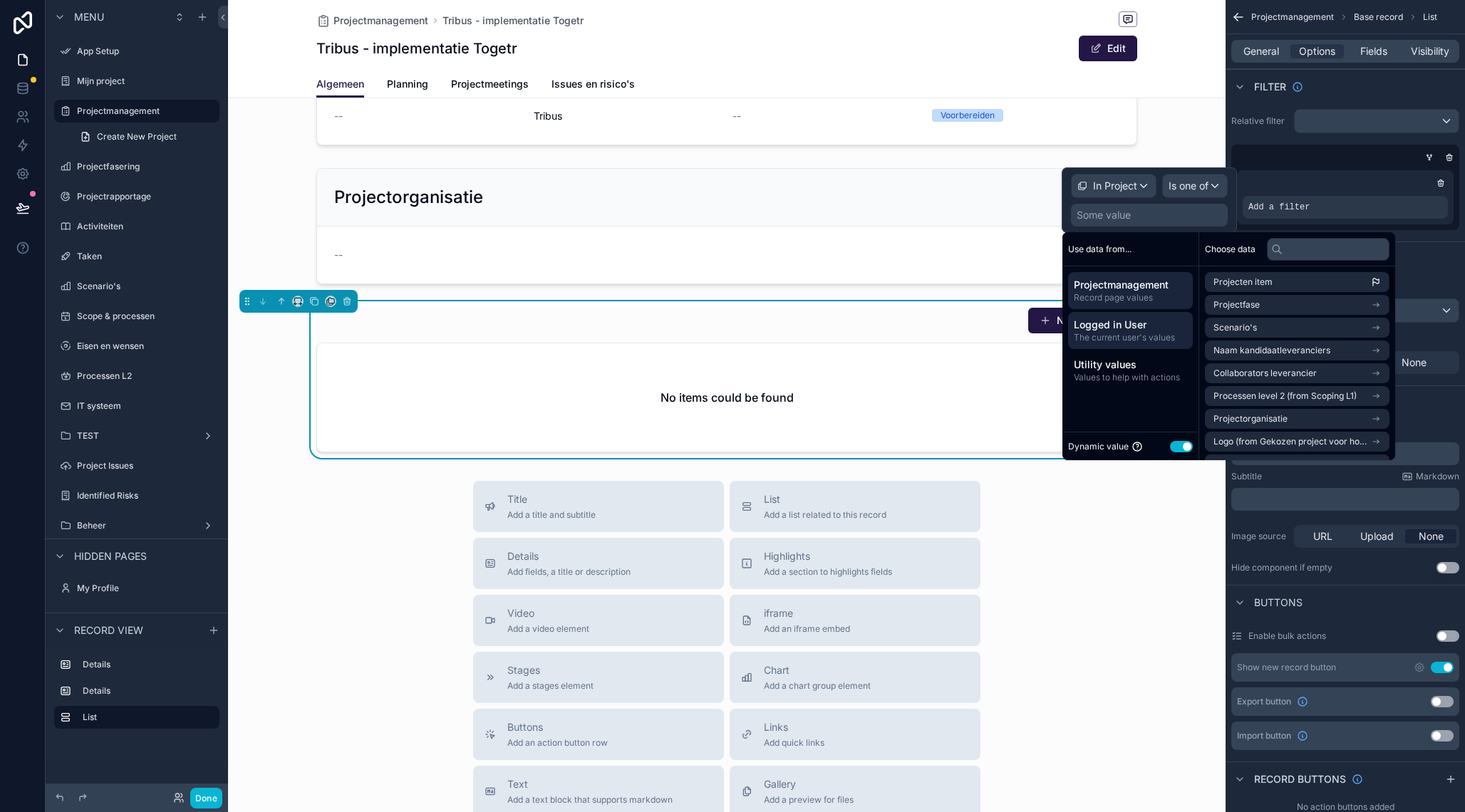
click at [1167, 331] on span "Logged in User" at bounding box center [1130, 324] width 113 height 14
click at [1242, 347] on li "User" at bounding box center [1297, 350] width 184 height 20
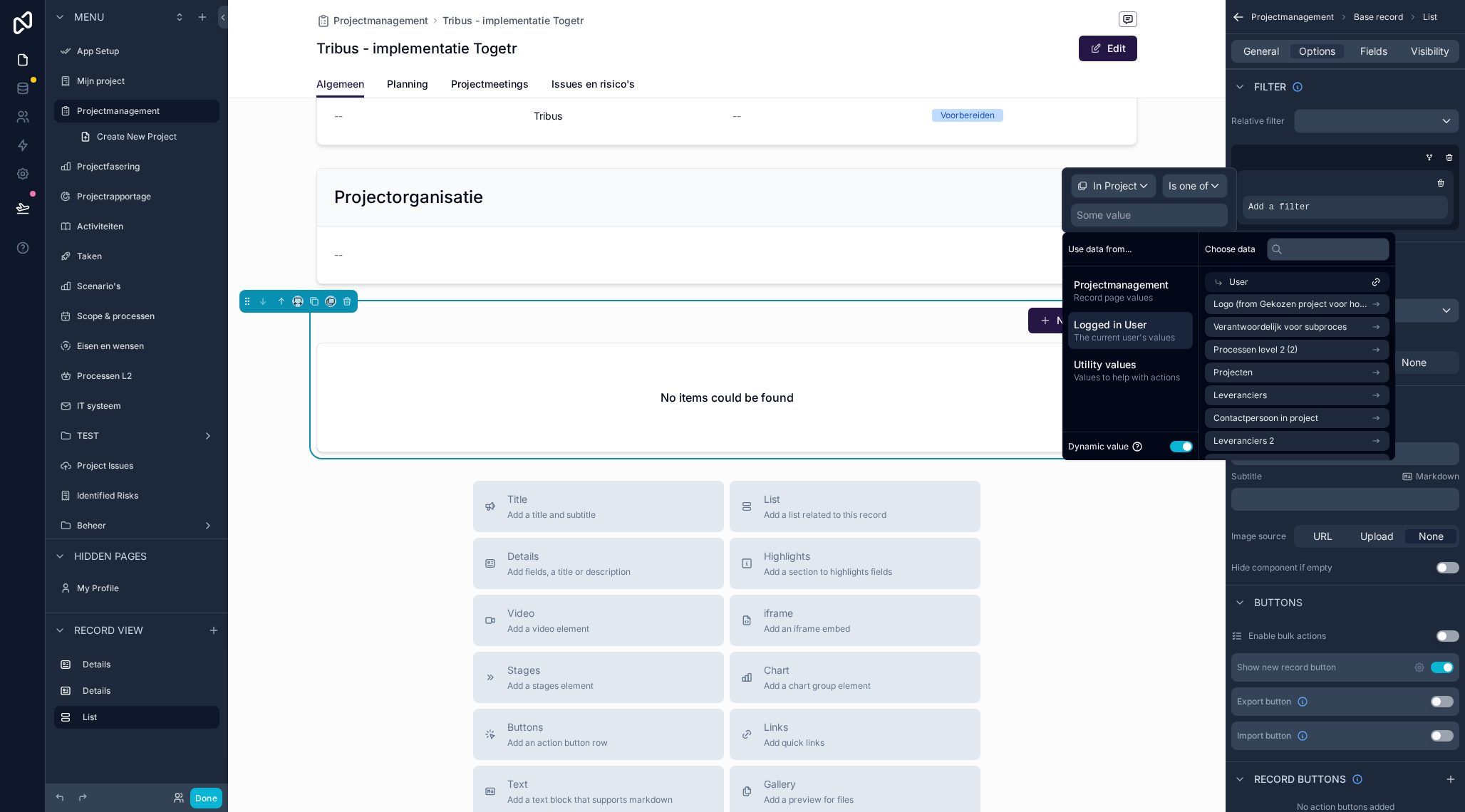
scroll to position [143, 0]
click at [1261, 373] on li "Projecten" at bounding box center [1297, 369] width 184 height 20
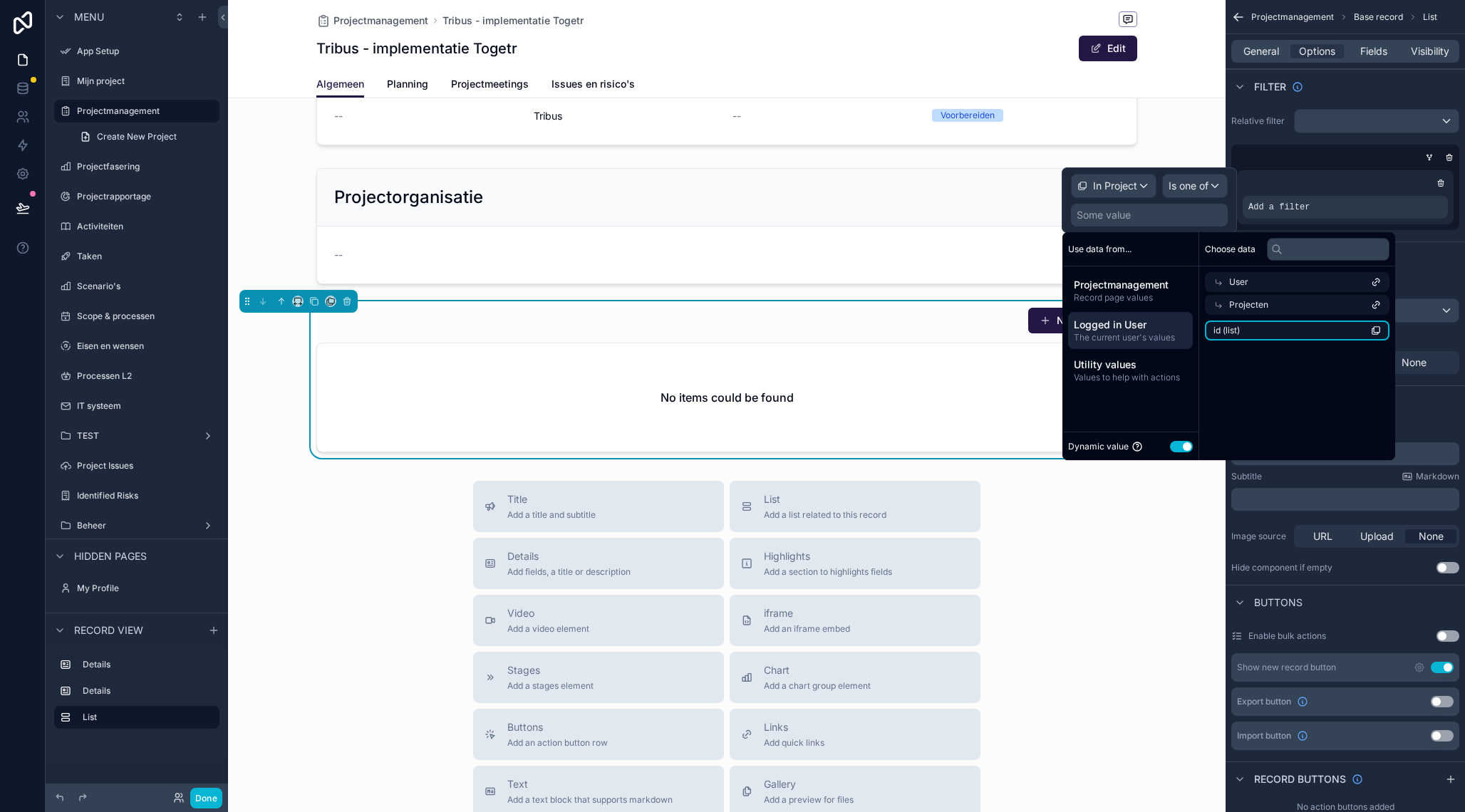
click at [1258, 336] on li "id (list)" at bounding box center [1297, 331] width 184 height 20
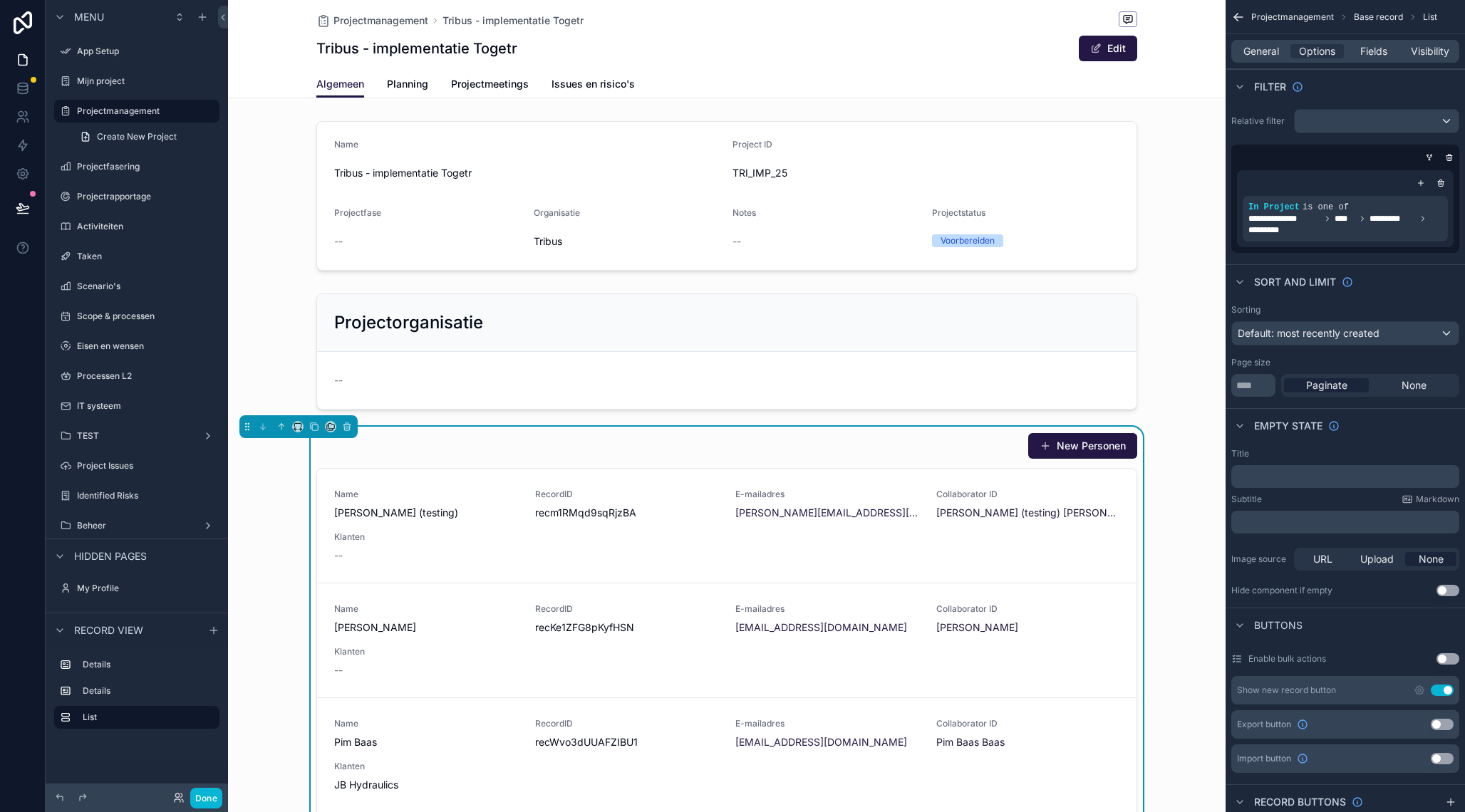
click at [271, 524] on div "New Personen Name [PERSON_NAME] (testing) RecordID recm1RMqd9sqRjzBA E-mailadre…" at bounding box center [726, 754] width 997 height 656
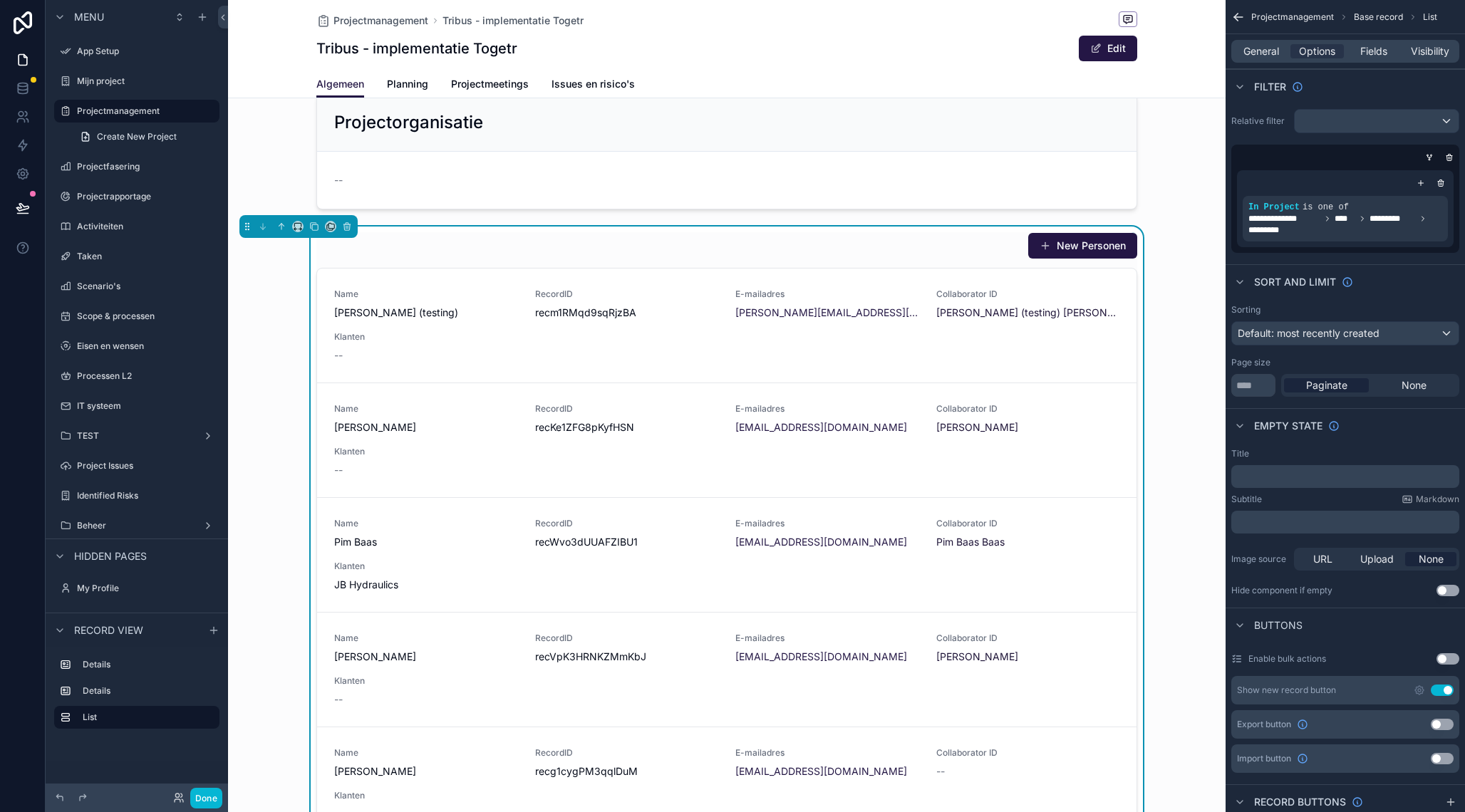
scroll to position [203, 0]
click at [1388, 227] on span "**********" at bounding box center [1345, 224] width 194 height 23
click at [1413, 194] on icon "scrollable content" at bounding box center [1411, 197] width 8 height 8
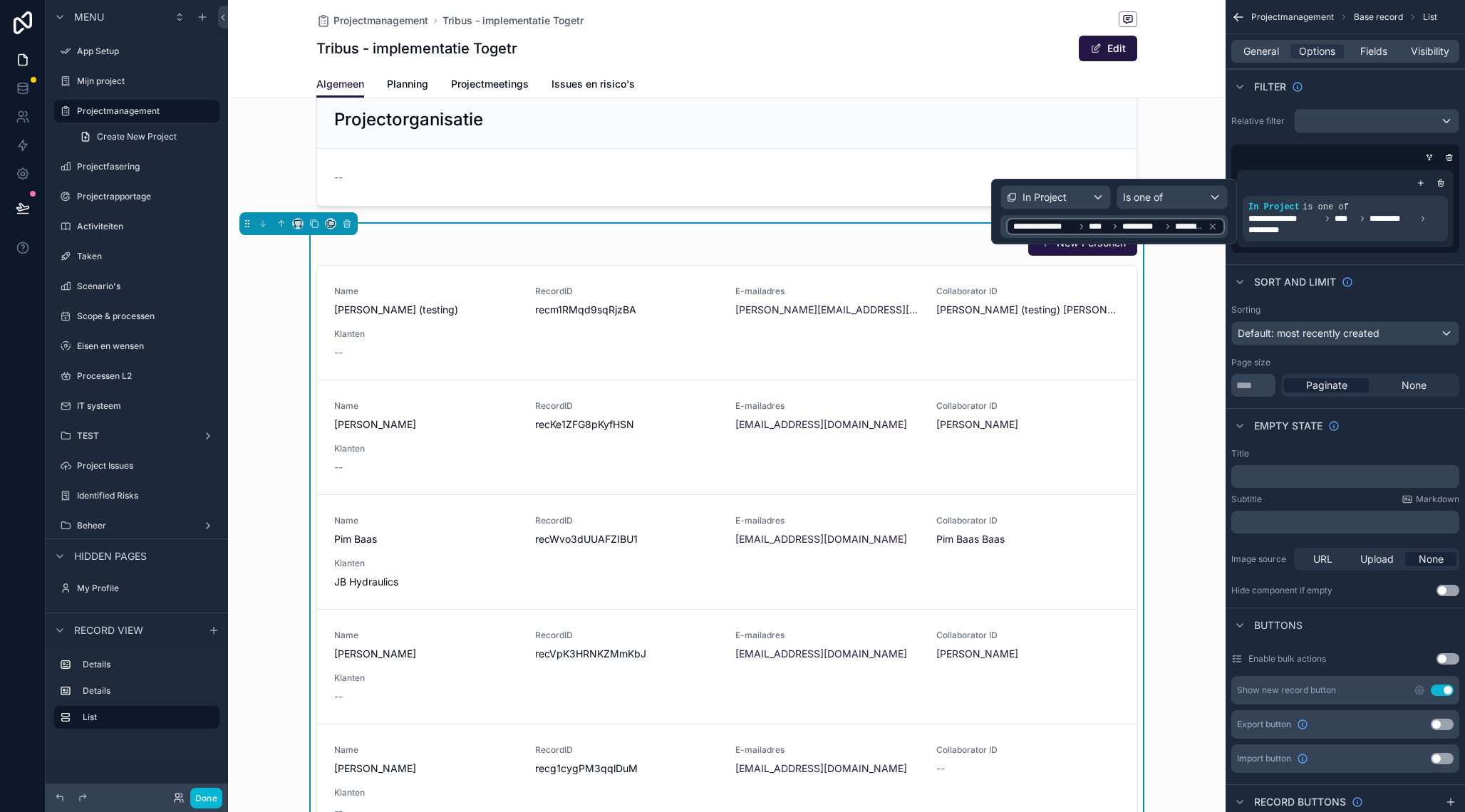
click at [1083, 234] on div "**********" at bounding box center [1115, 226] width 218 height 17
click at [1214, 227] on icon at bounding box center [1212, 226] width 10 height 10
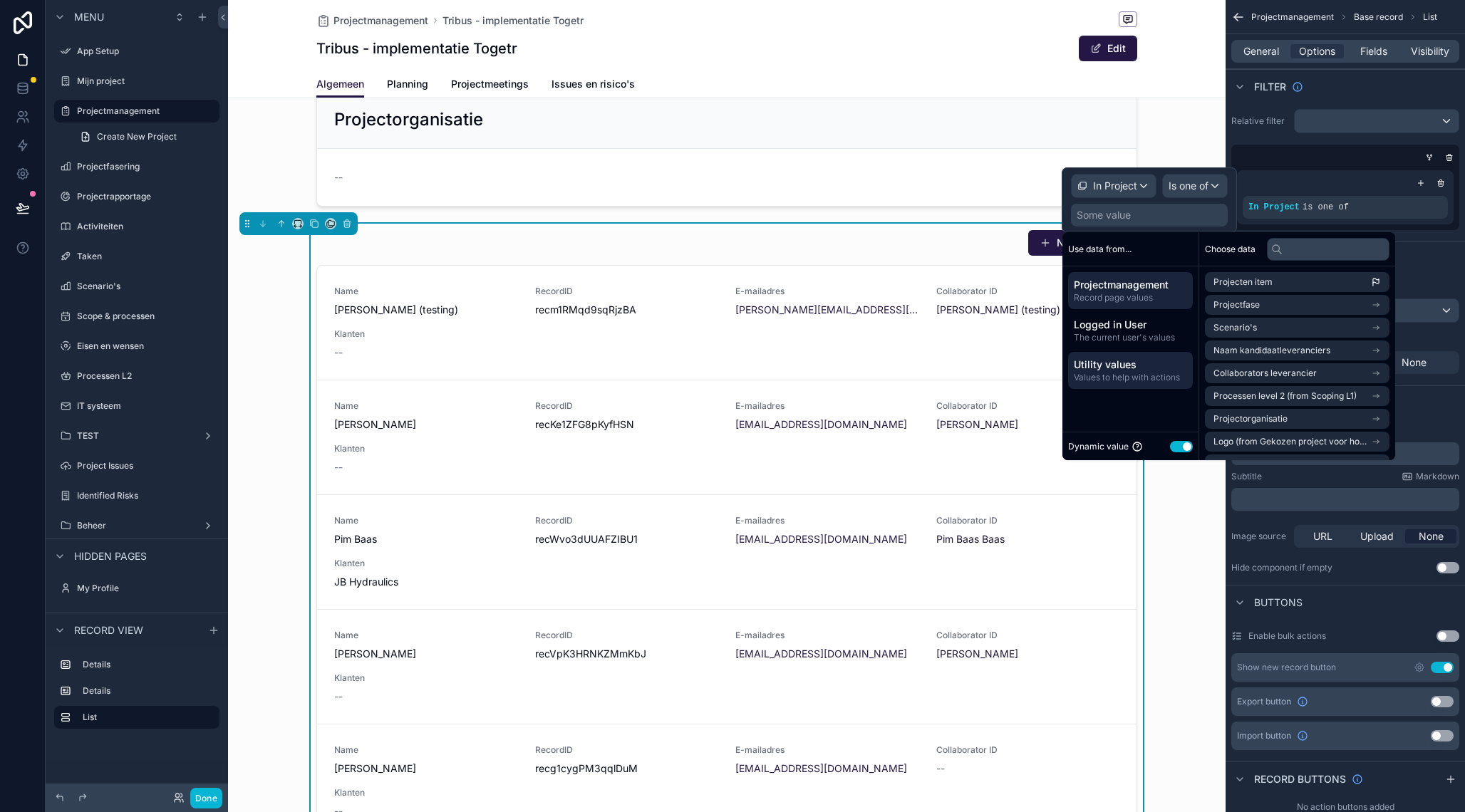
click at [1139, 371] on span "Utility values" at bounding box center [1130, 365] width 113 height 14
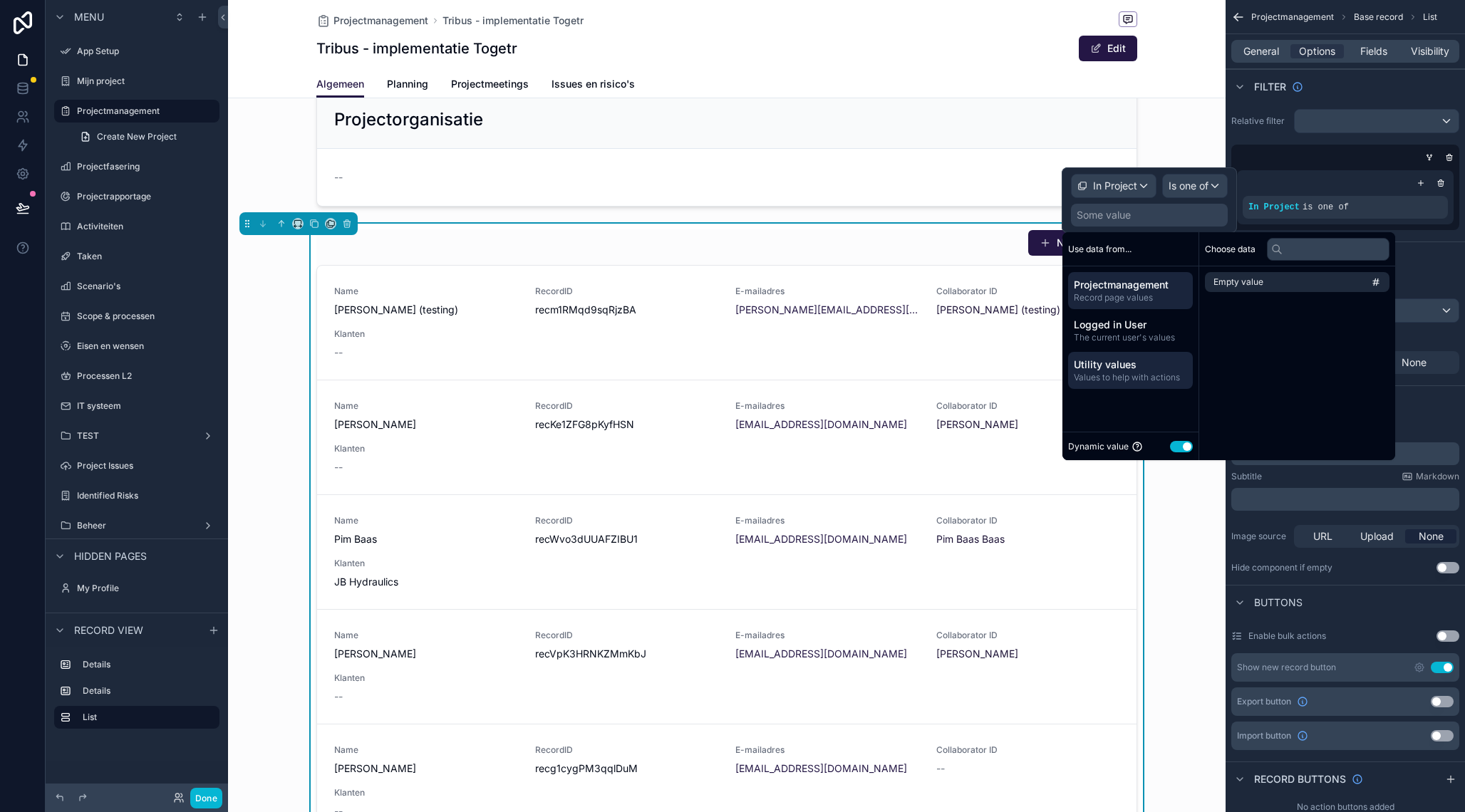
click at [1114, 297] on span "Record page values" at bounding box center [1130, 297] width 113 height 11
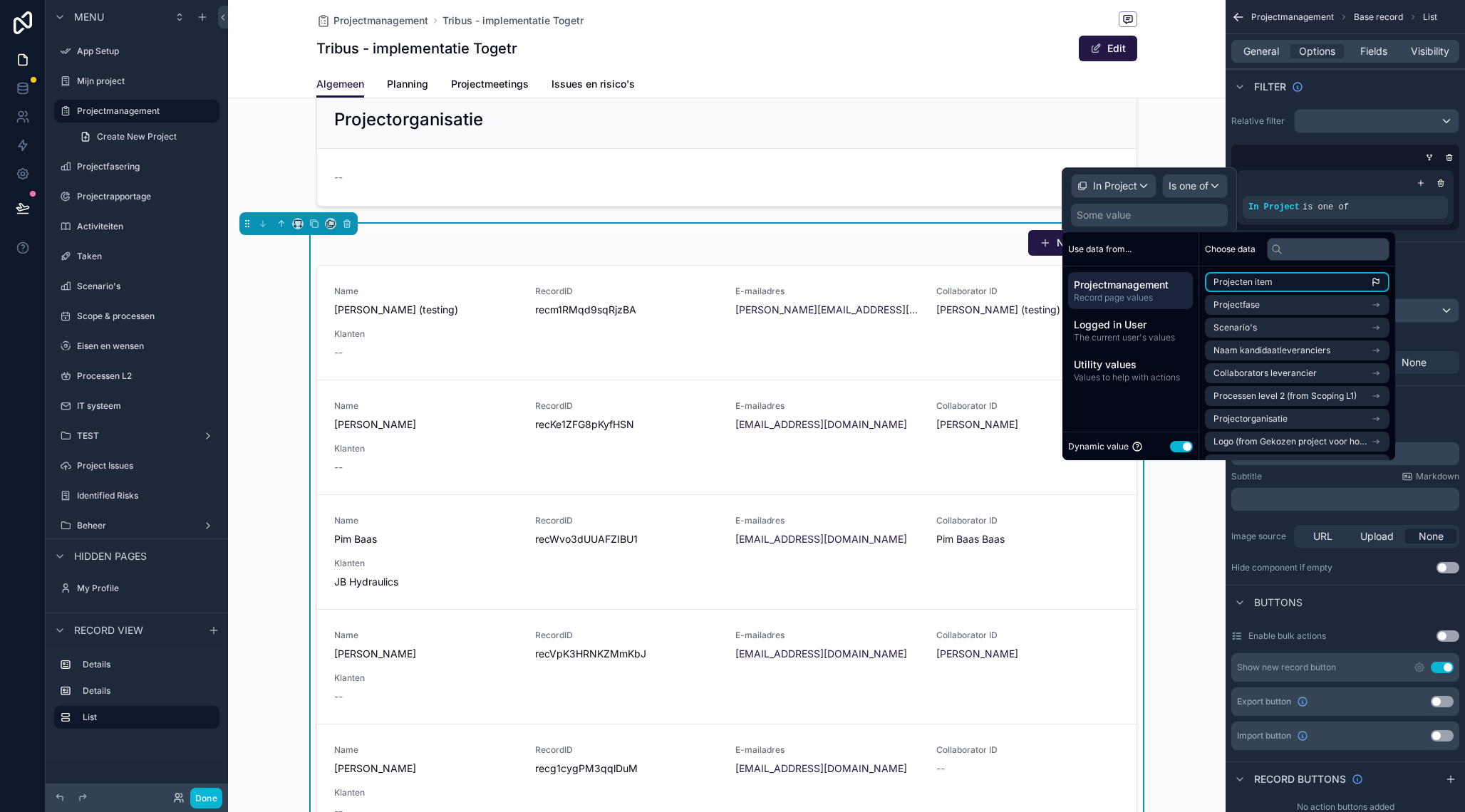
click at [1309, 286] on li "Projecten item" at bounding box center [1297, 282] width 184 height 20
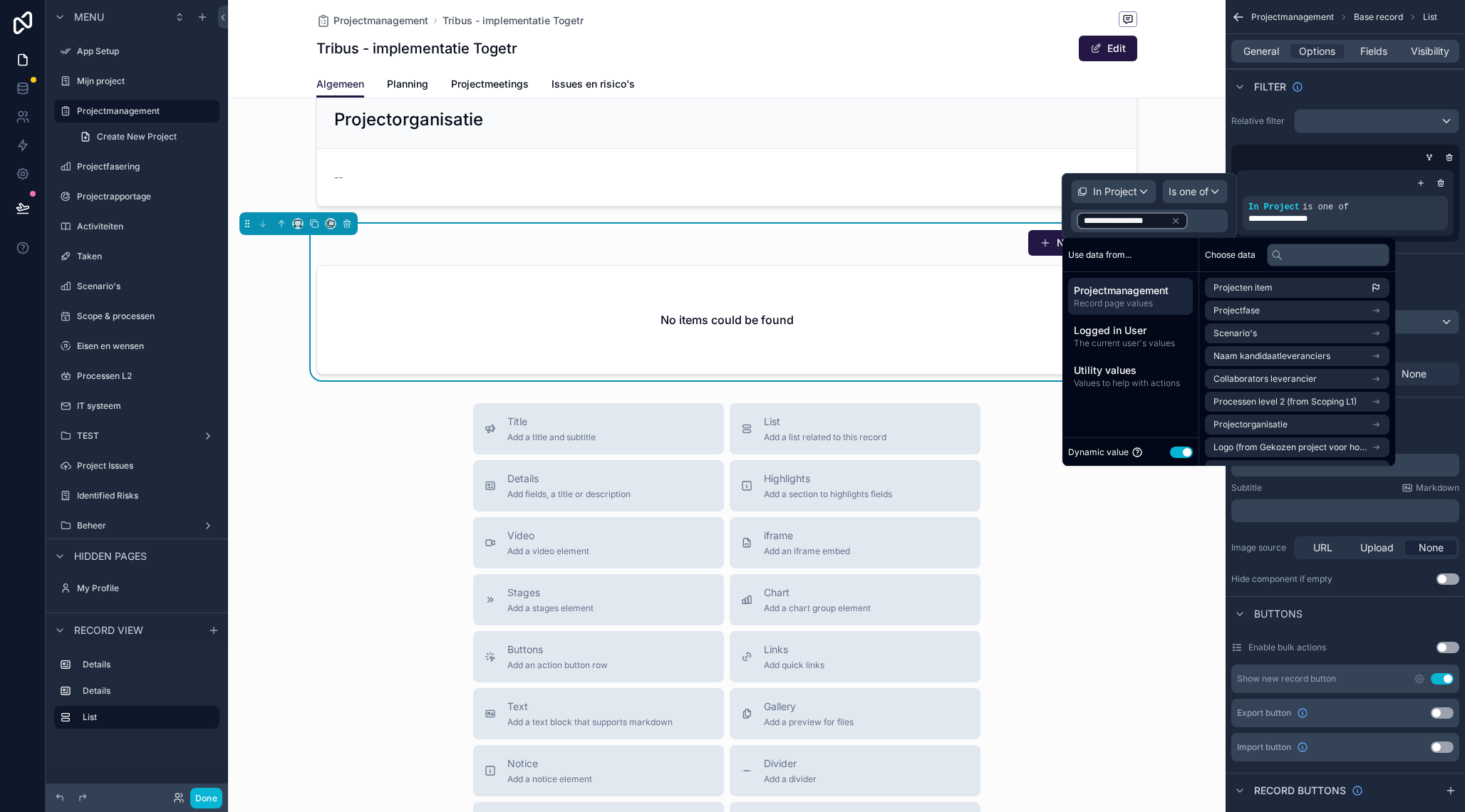
click at [350, 540] on div "Title Add a title and subtitle List Add a list related to this record Details A…" at bounding box center [726, 657] width 997 height 507
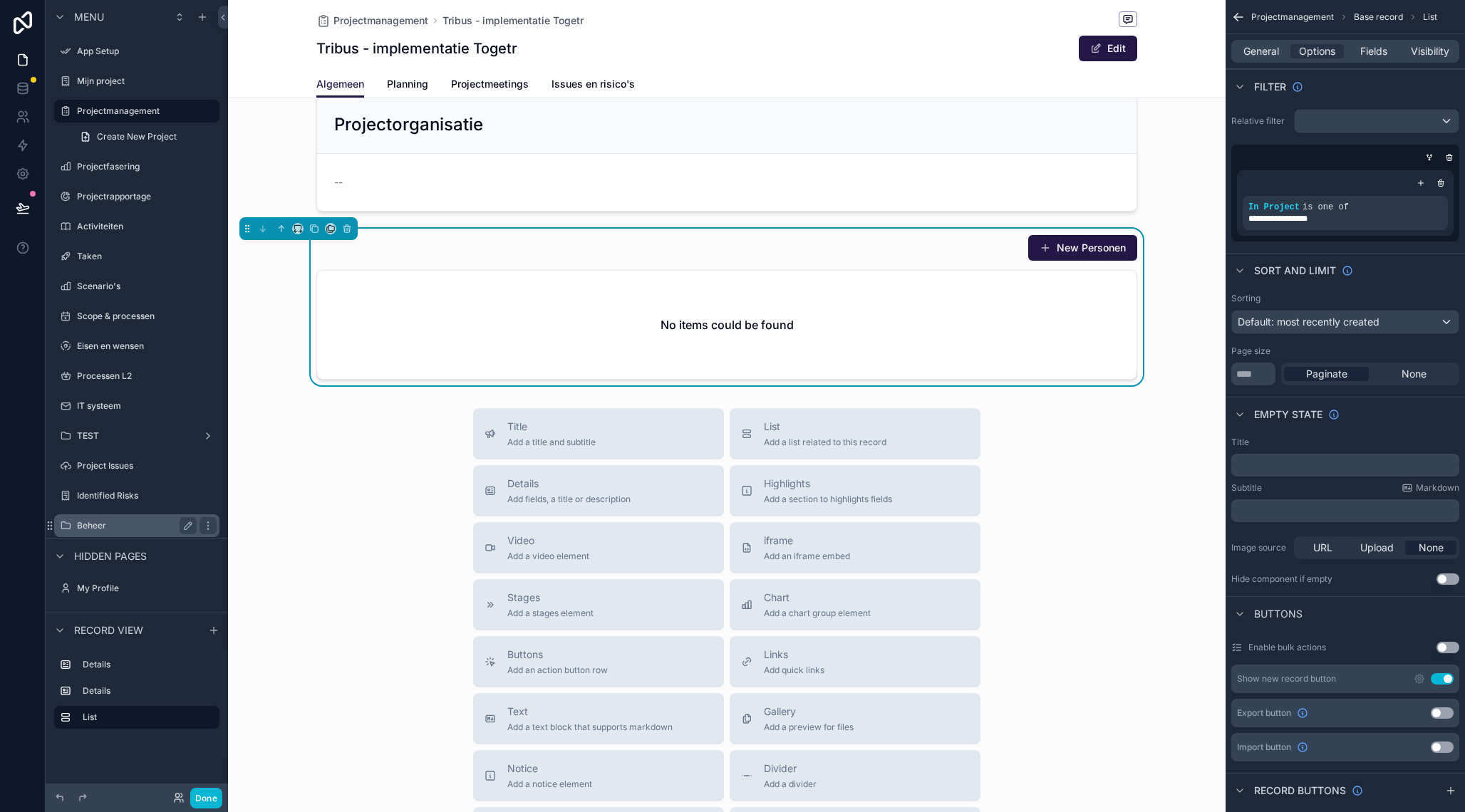
click at [121, 524] on label "Beheer" at bounding box center [133, 525] width 114 height 11
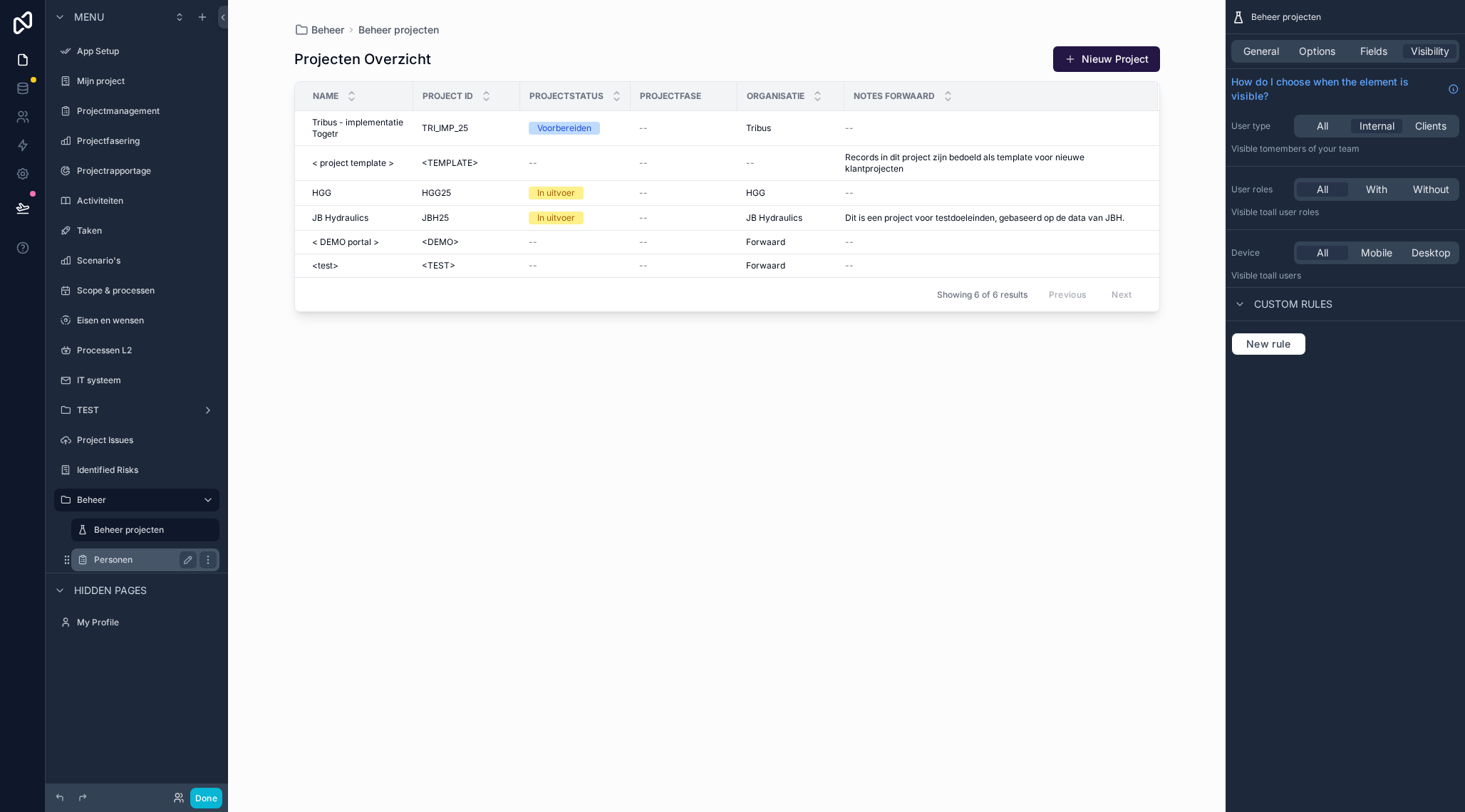
click at [144, 563] on label "Personen" at bounding box center [143, 560] width 97 height 11
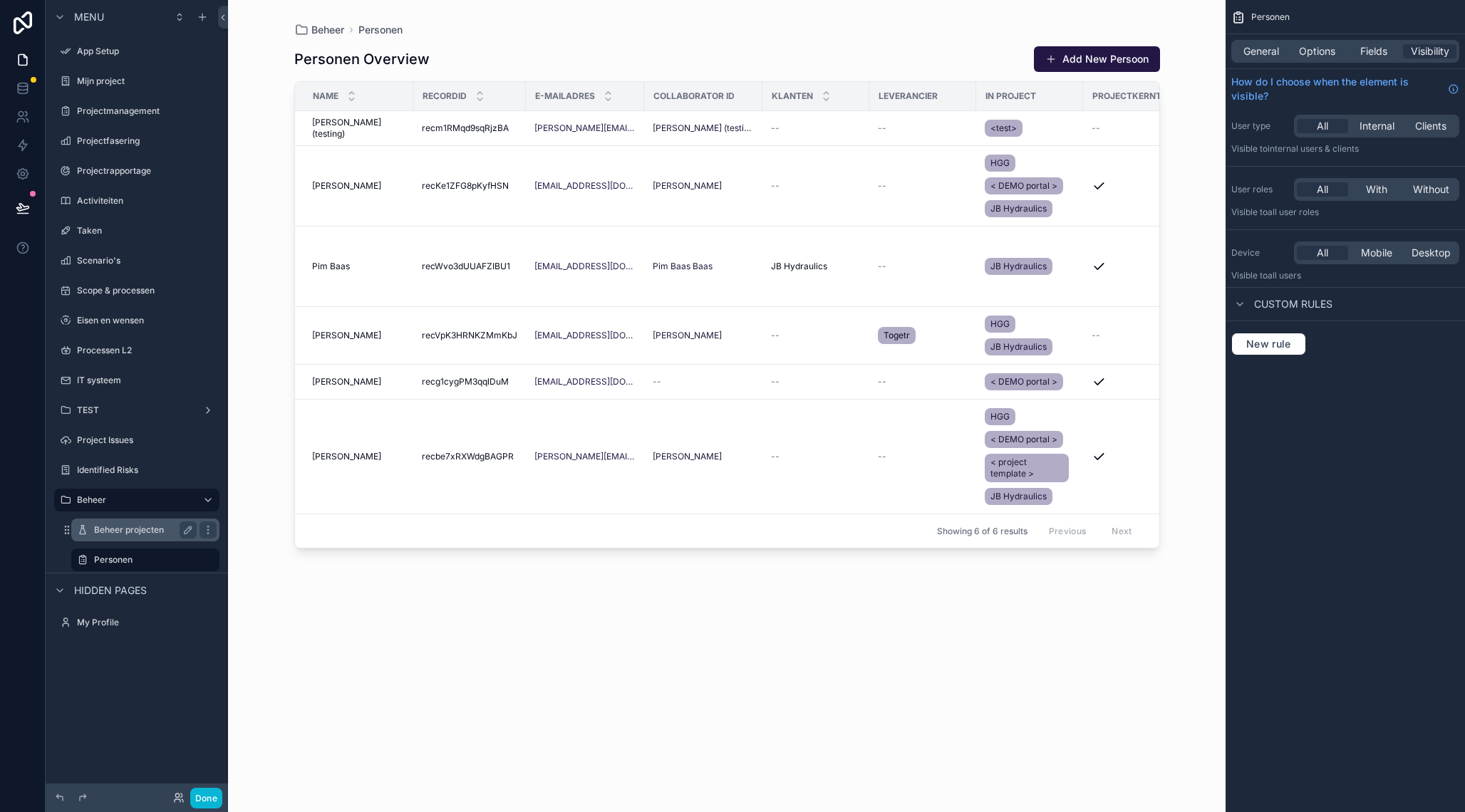
click at [144, 539] on div "Beheer projecten" at bounding box center [146, 530] width 143 height 23
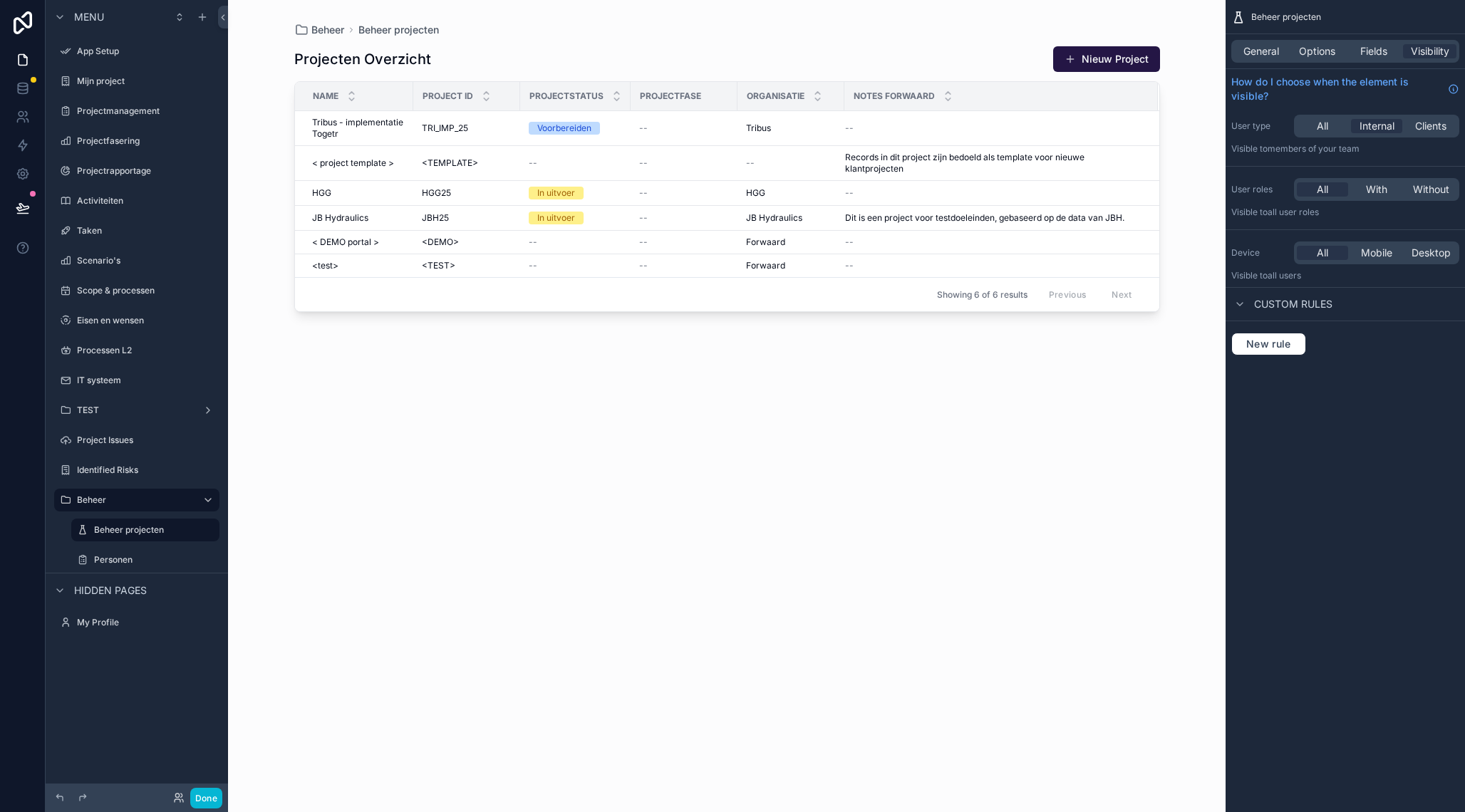
click at [372, 121] on div "scrollable content" at bounding box center [727, 397] width 911 height 795
click at [122, 547] on div "Personen" at bounding box center [146, 560] width 165 height 26
click at [122, 554] on div "Personen" at bounding box center [145, 560] width 102 height 17
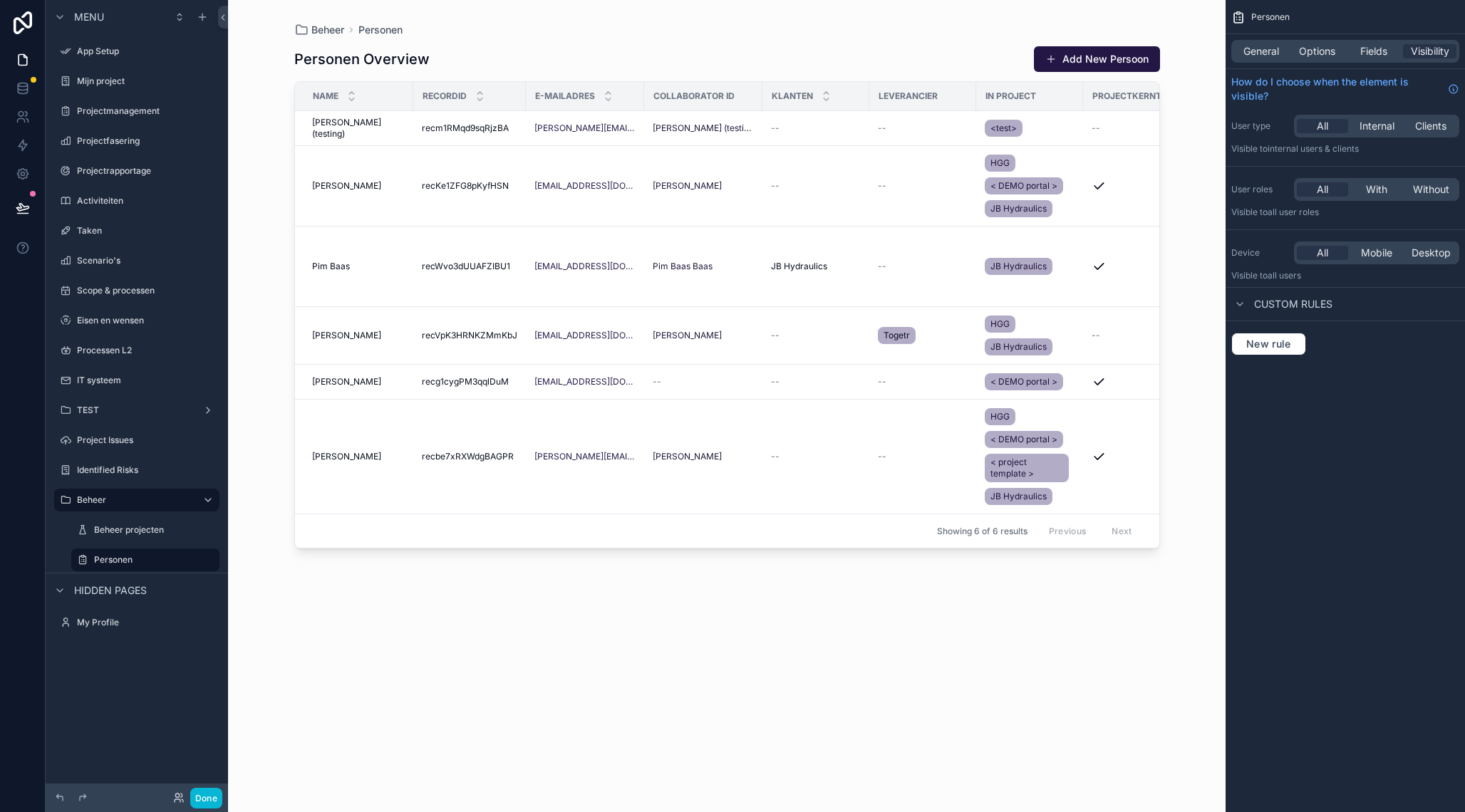
click at [1103, 446] on div "scrollable content" at bounding box center [727, 397] width 911 height 795
click at [762, 487] on td "--" at bounding box center [815, 456] width 107 height 114
click at [397, 442] on td "[PERSON_NAME] [PERSON_NAME]" at bounding box center [354, 456] width 118 height 114
click at [348, 458] on span "[PERSON_NAME]" at bounding box center [346, 456] width 69 height 11
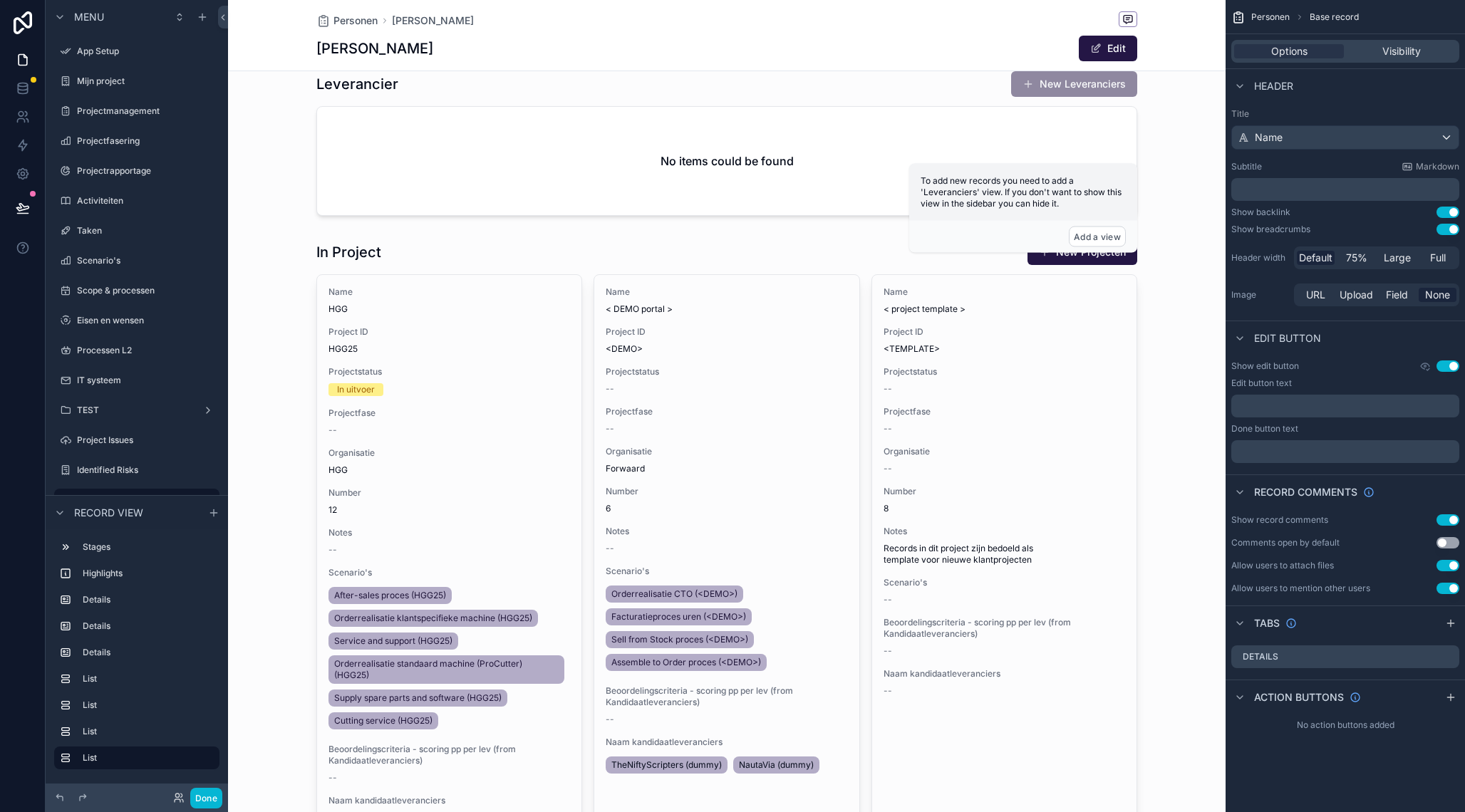
scroll to position [792, 0]
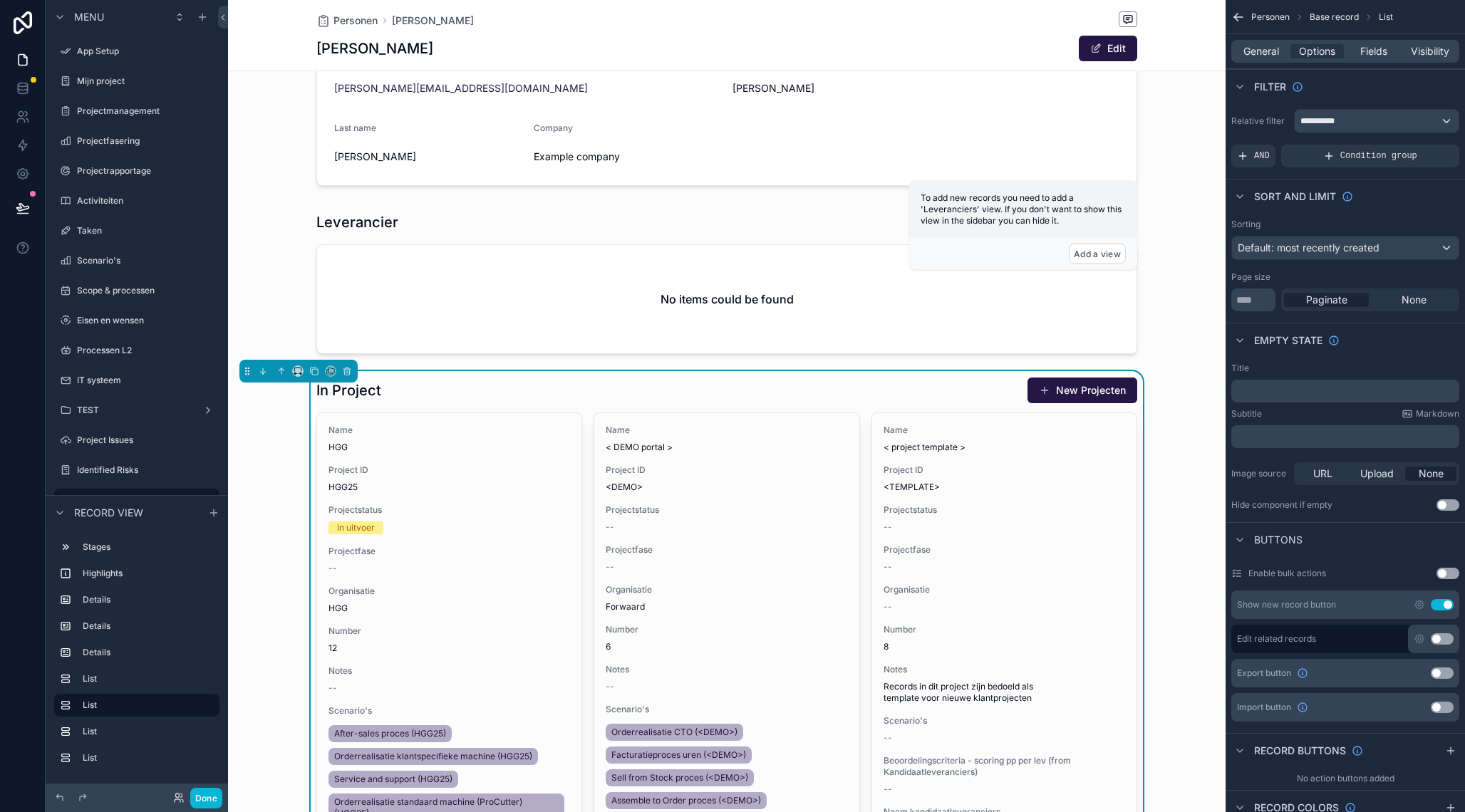
scroll to position [604, 0]
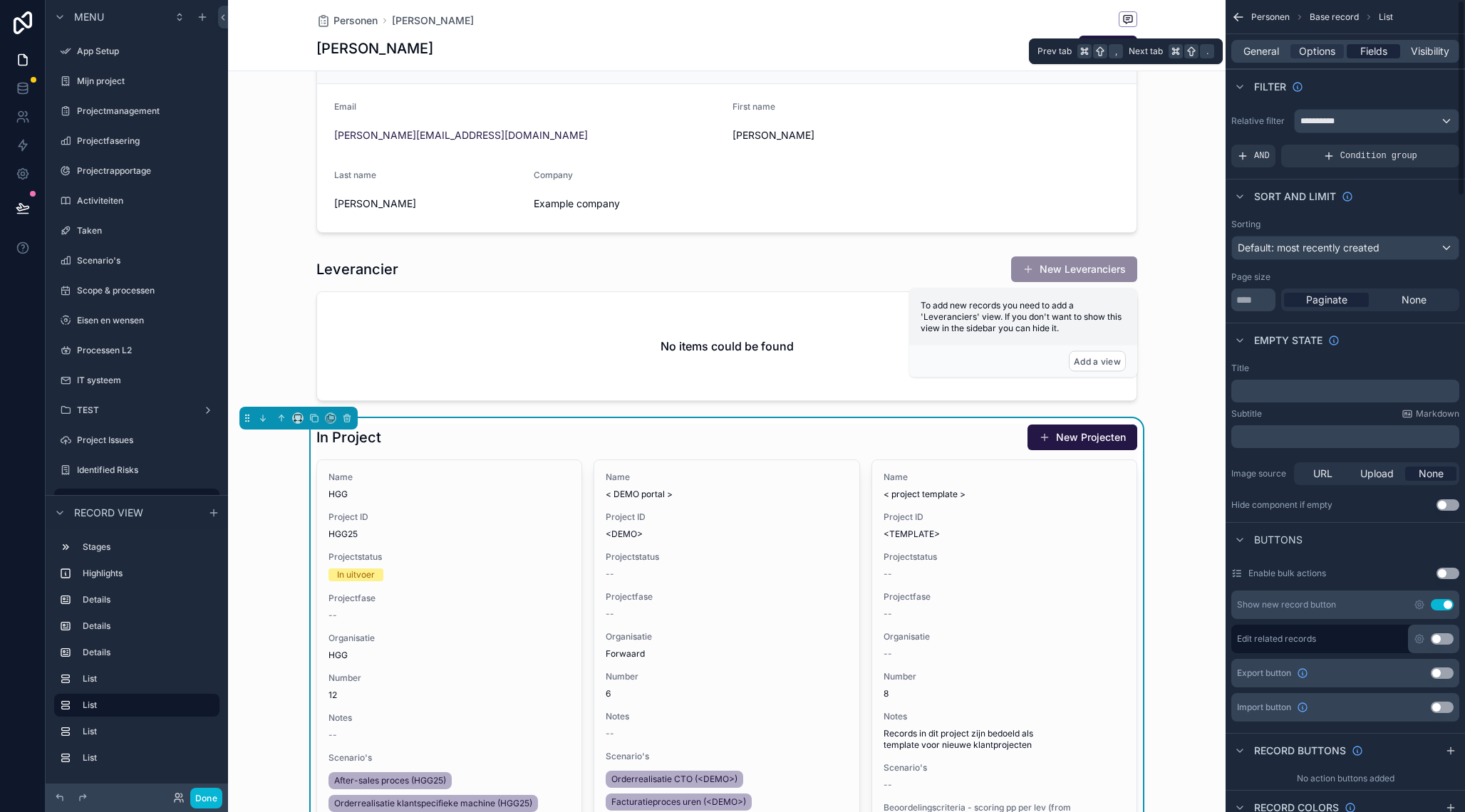
click at [1376, 58] on span "Fields" at bounding box center [1373, 51] width 27 height 14
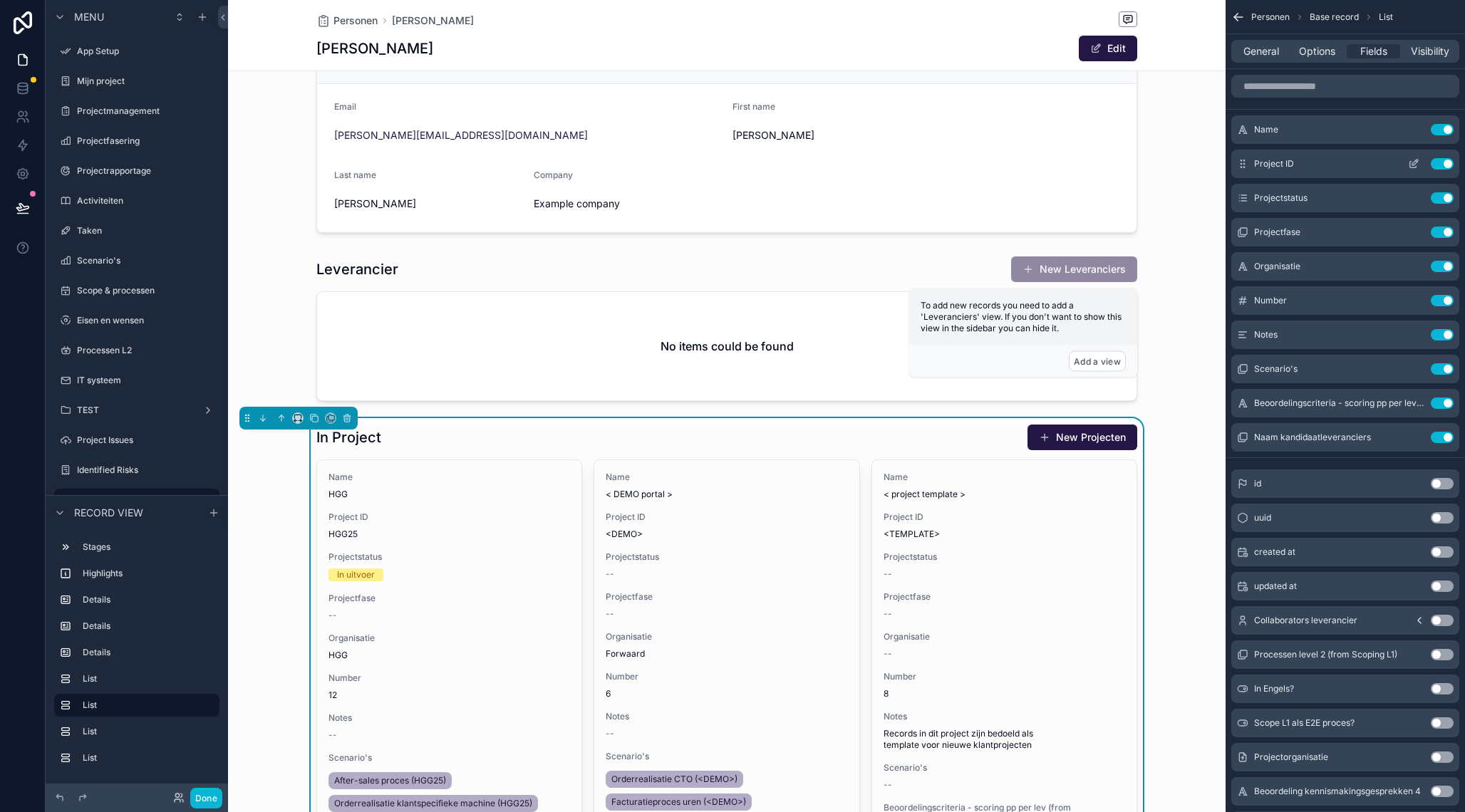
click at [1445, 166] on button "Use setting" at bounding box center [1441, 164] width 23 height 11
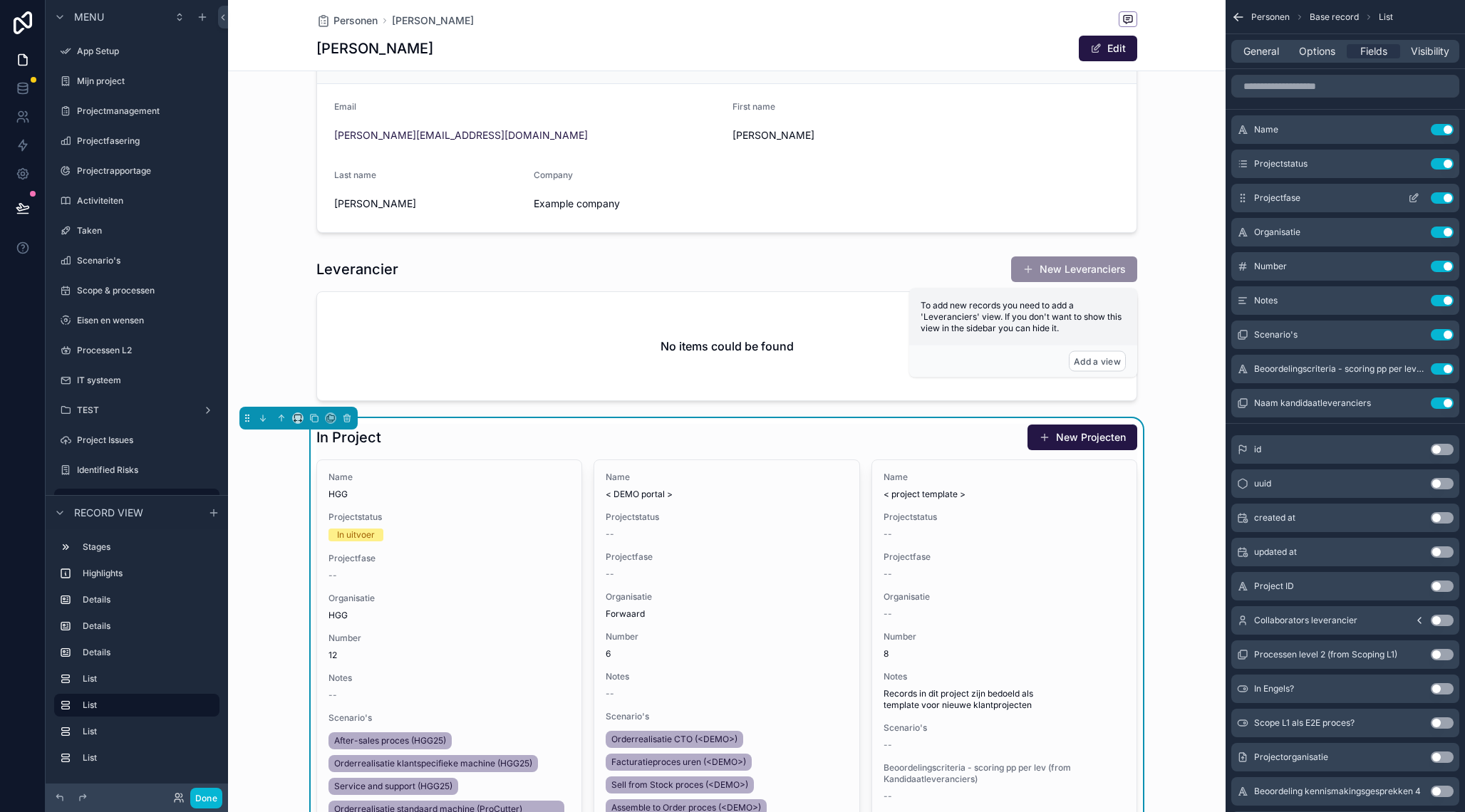
click at [1438, 167] on button "Use setting" at bounding box center [1441, 164] width 23 height 11
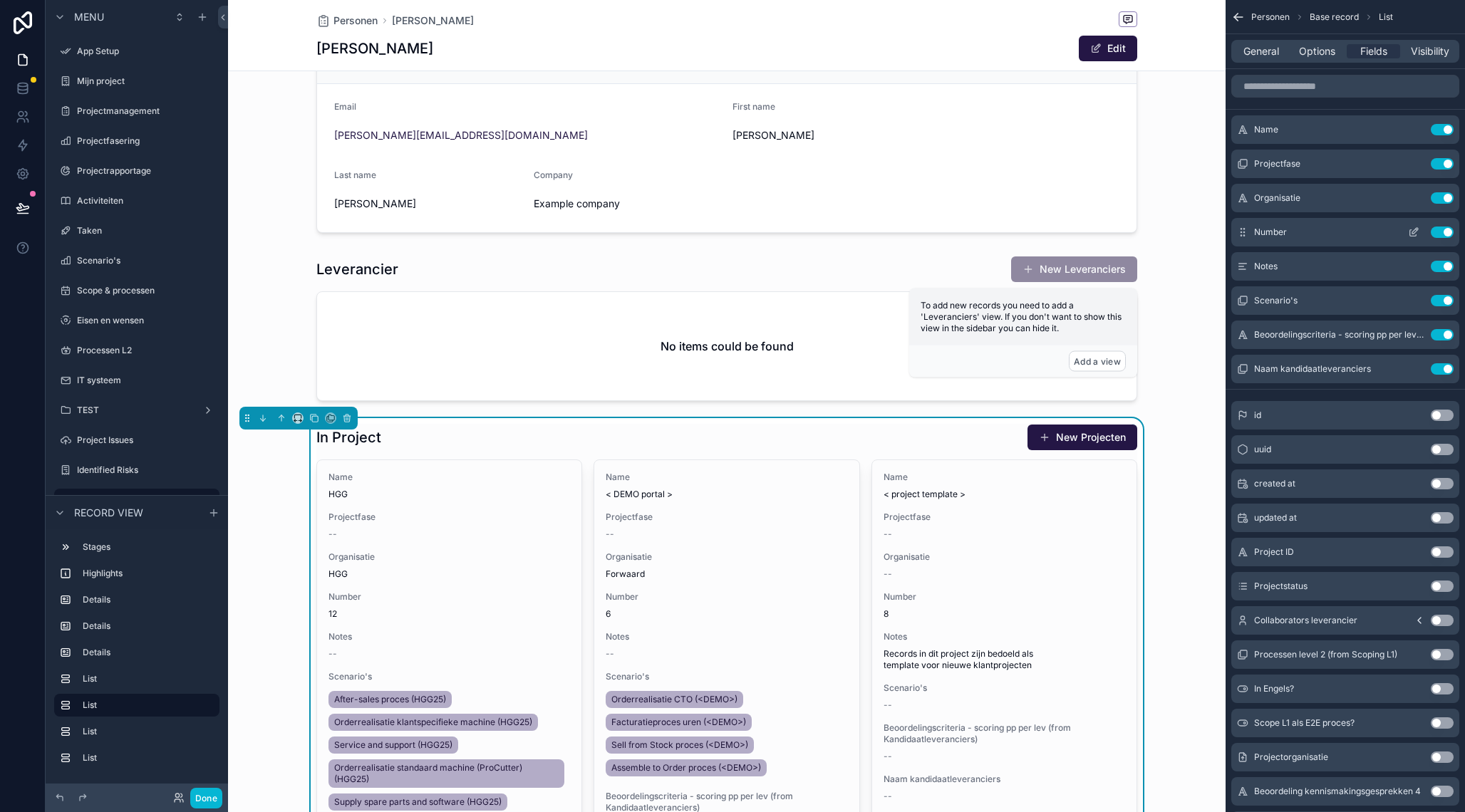
click at [1441, 234] on button "Use setting" at bounding box center [1441, 232] width 23 height 11
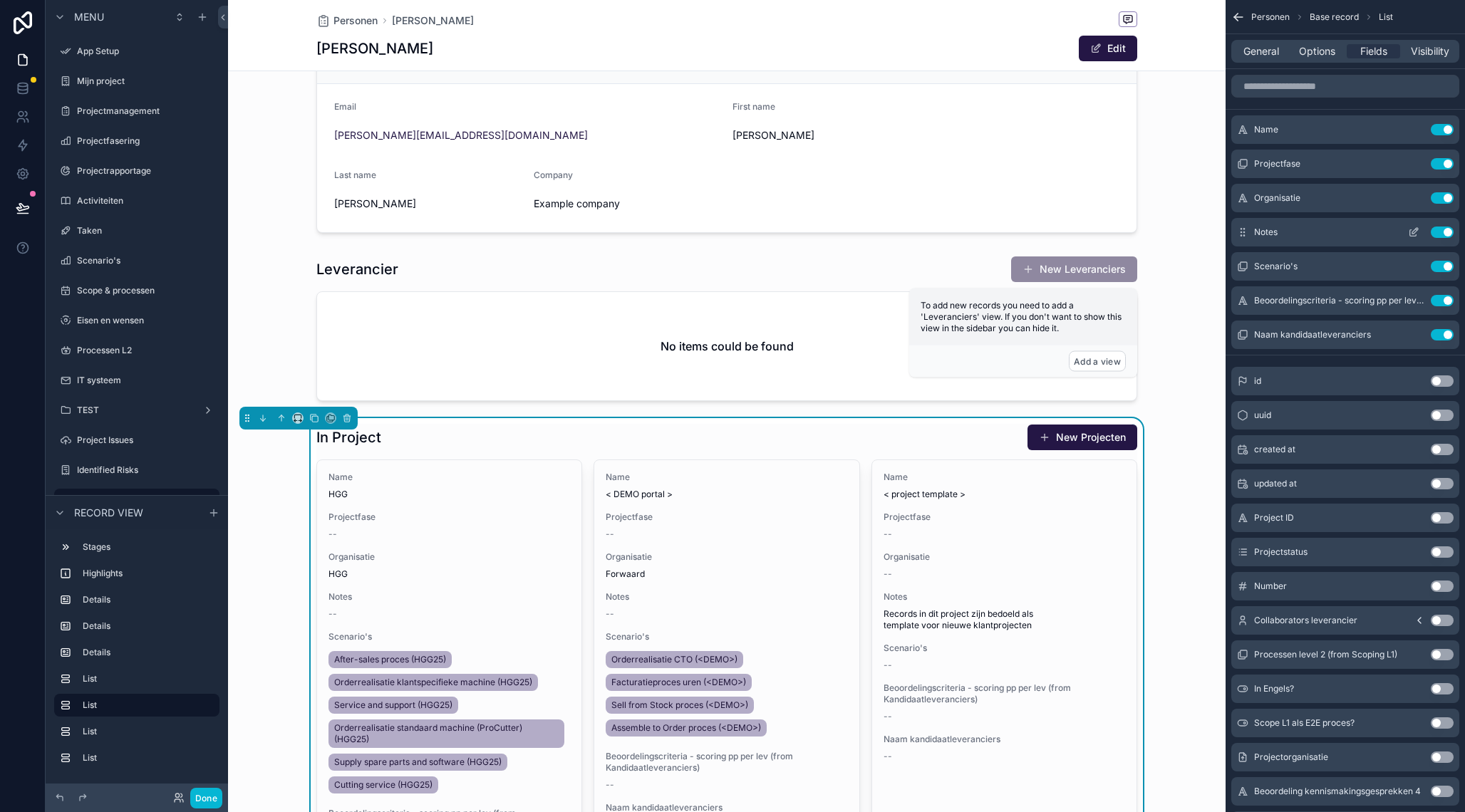
click at [1438, 237] on button "Use setting" at bounding box center [1441, 232] width 23 height 11
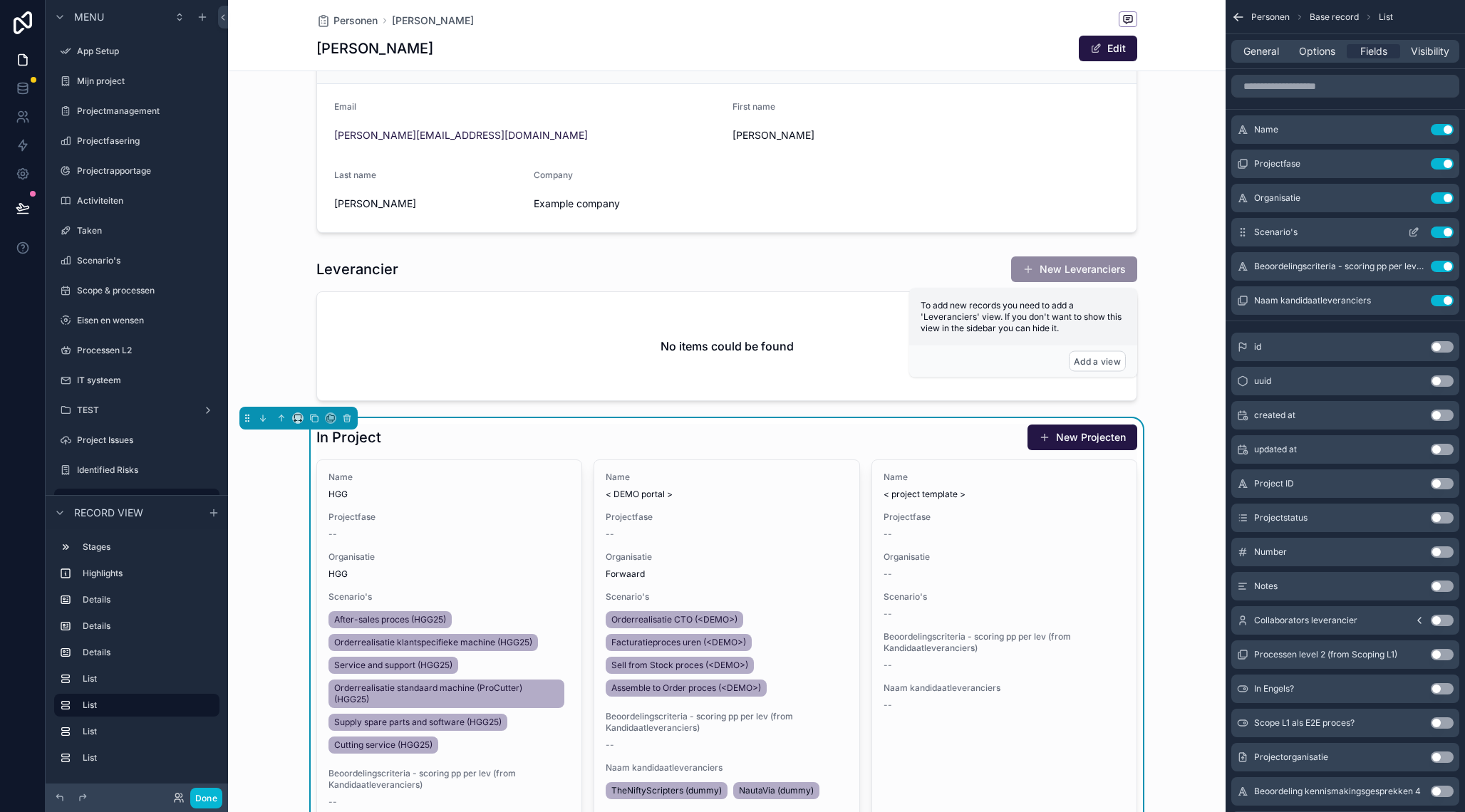
click at [1438, 236] on button "Use setting" at bounding box center [1441, 232] width 23 height 11
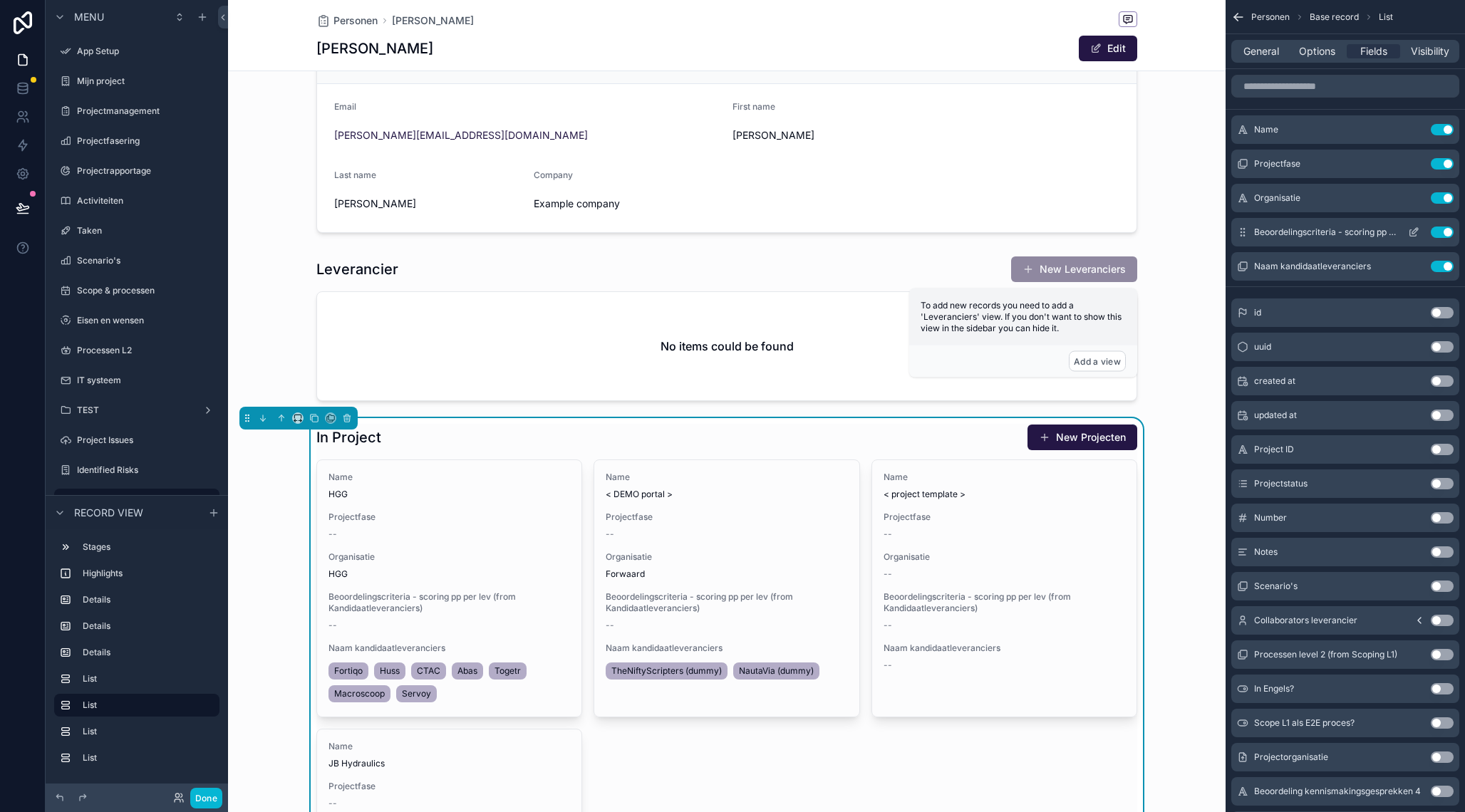
click at [1439, 234] on button "Use setting" at bounding box center [1441, 232] width 23 height 11
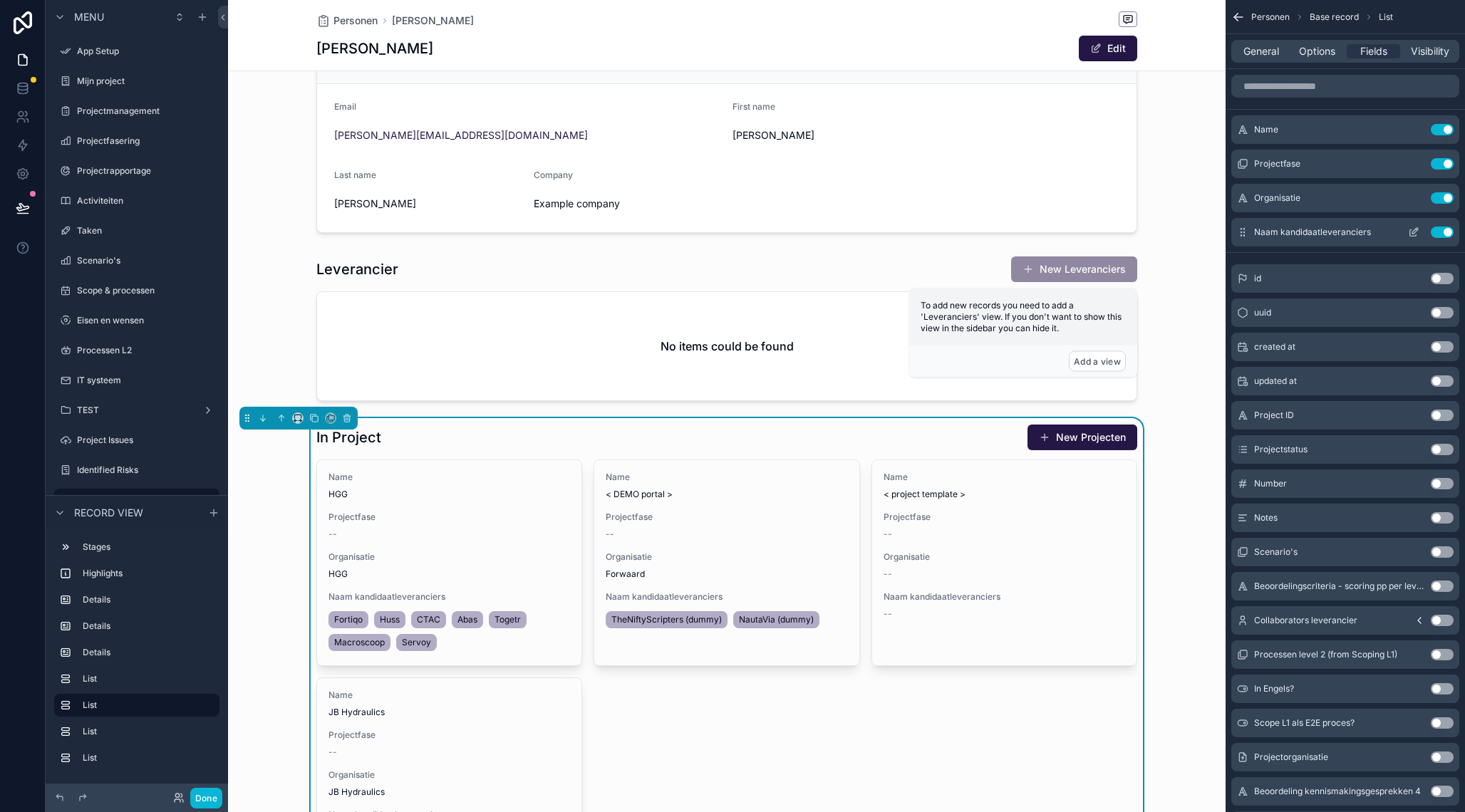
click at [1441, 227] on button "Use setting" at bounding box center [1441, 232] width 23 height 11
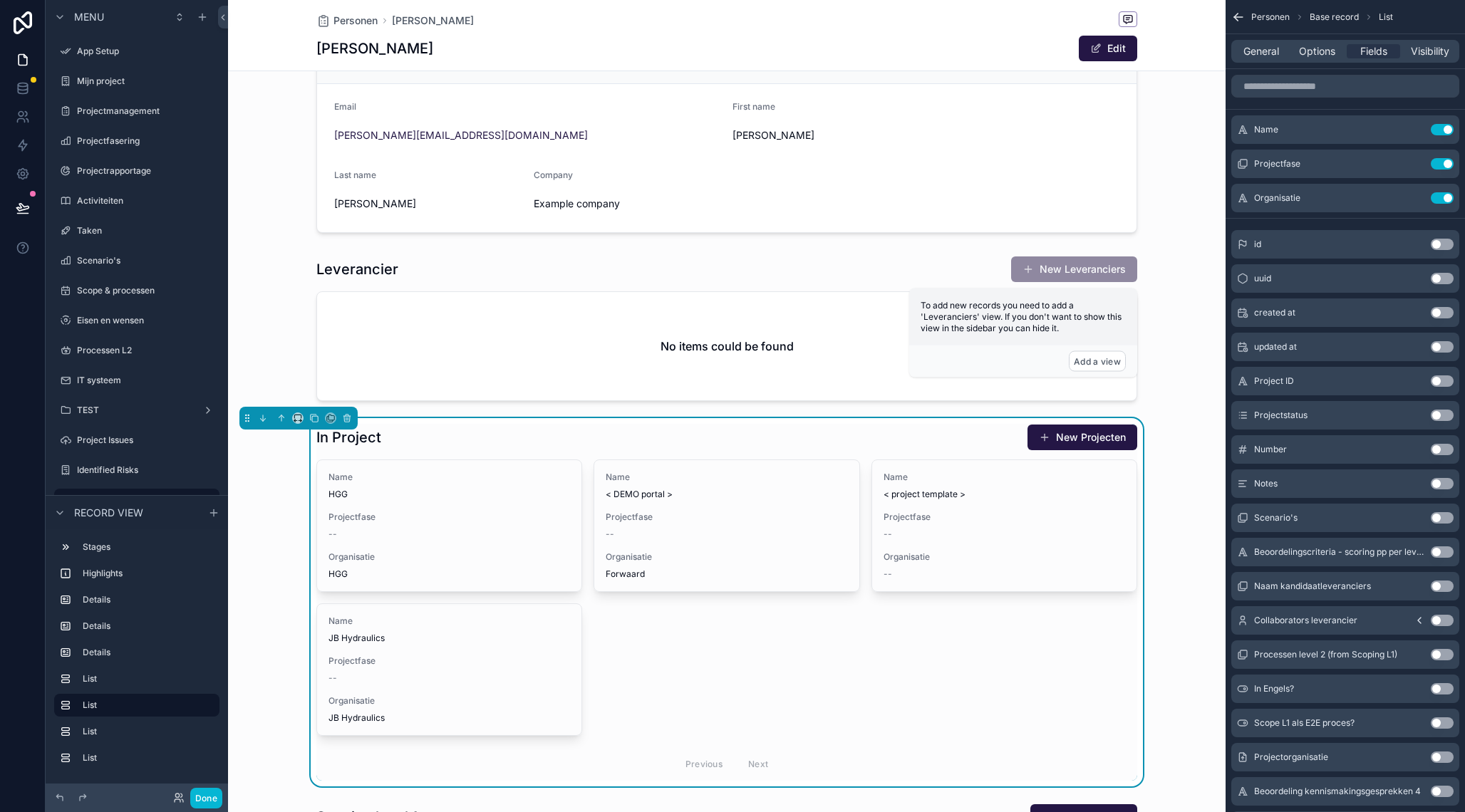
click at [870, 633] on div "Name HGG Projectfase -- Organisatie HGG Name < DEMO portal > Projectfase -- Org…" at bounding box center [726, 620] width 820 height 321
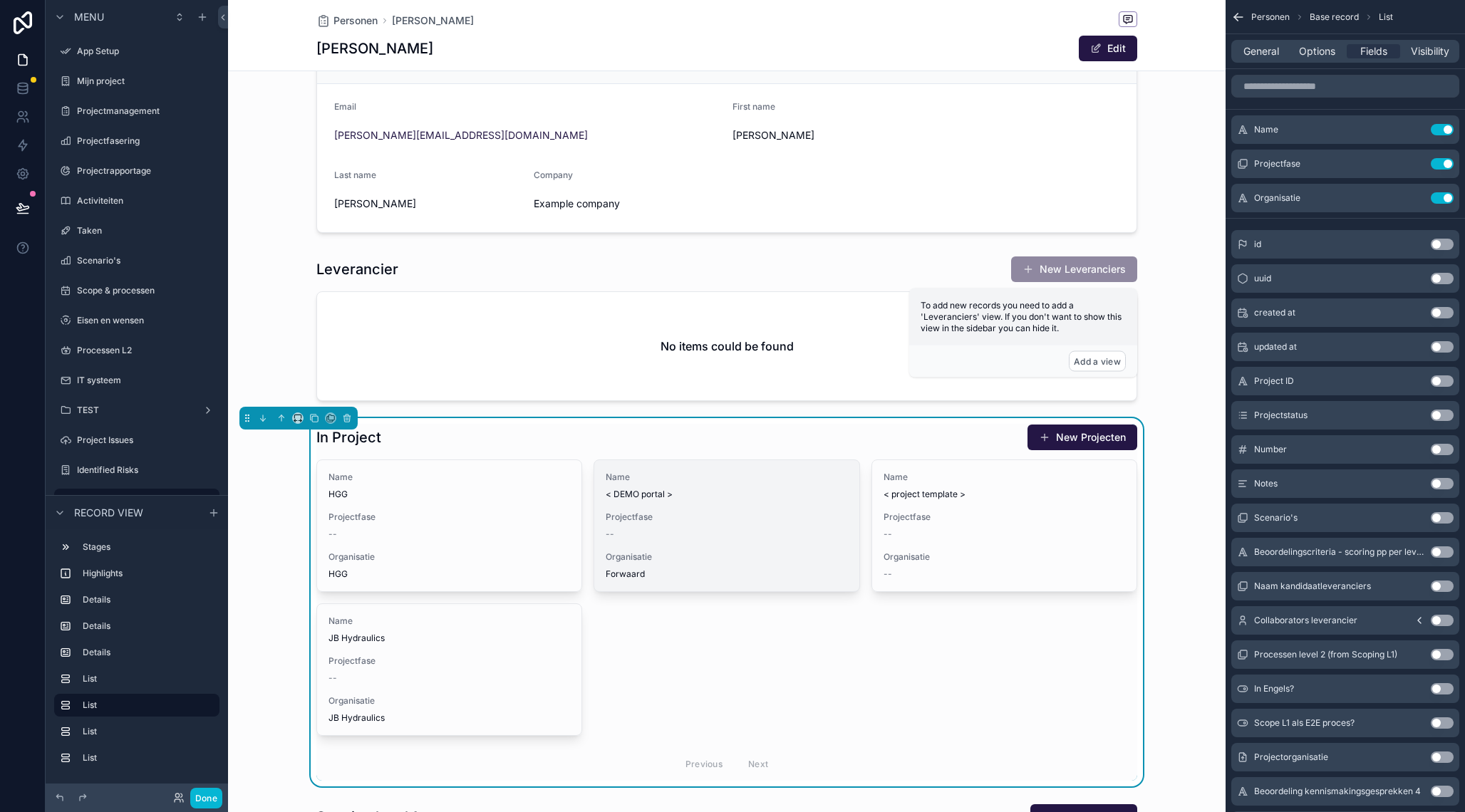
click at [786, 591] on div "Name < DEMO portal > Projectfase -- Organisatie Forwaard" at bounding box center [726, 525] width 265 height 131
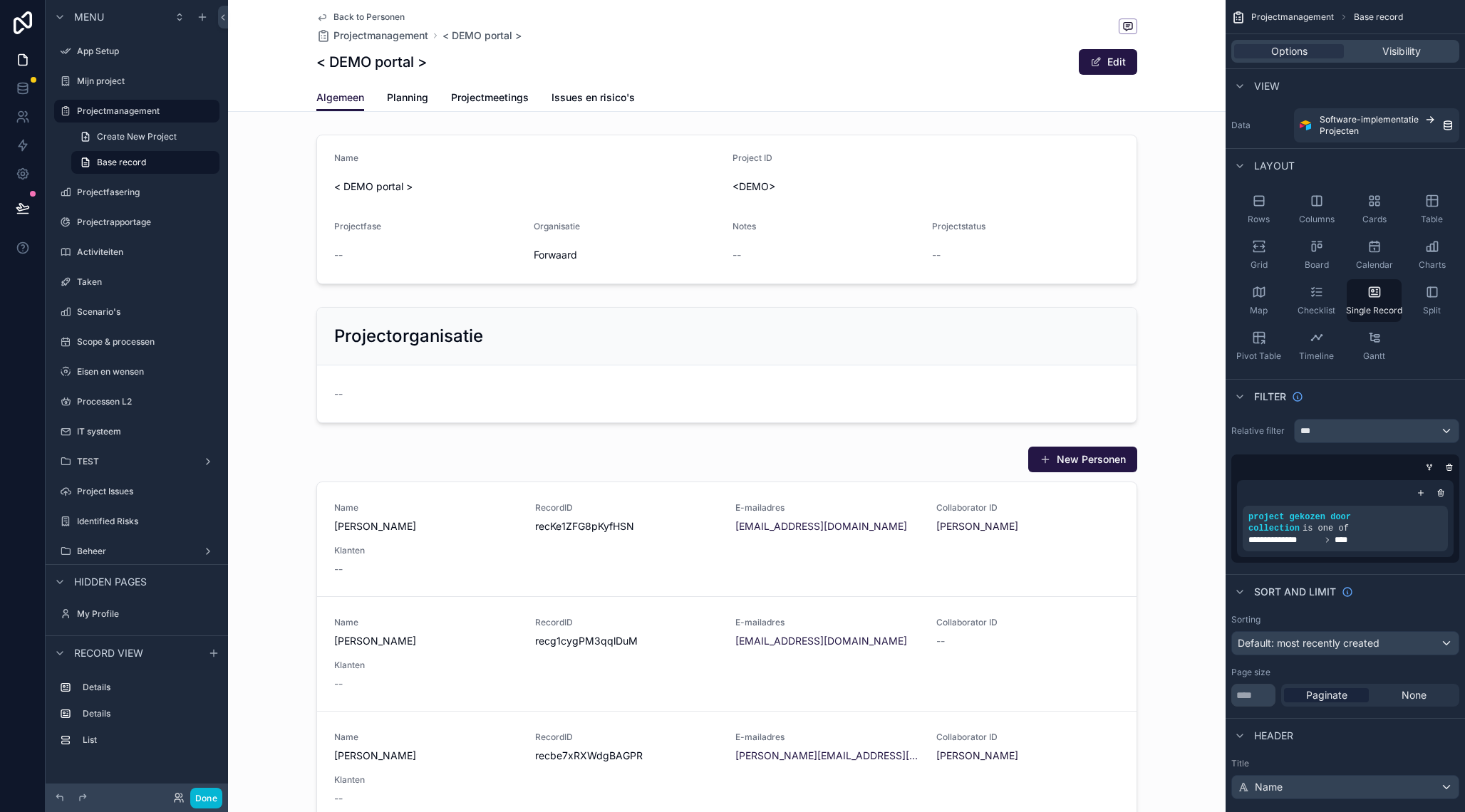
click at [326, 14] on icon "scrollable content" at bounding box center [322, 17] width 11 height 11
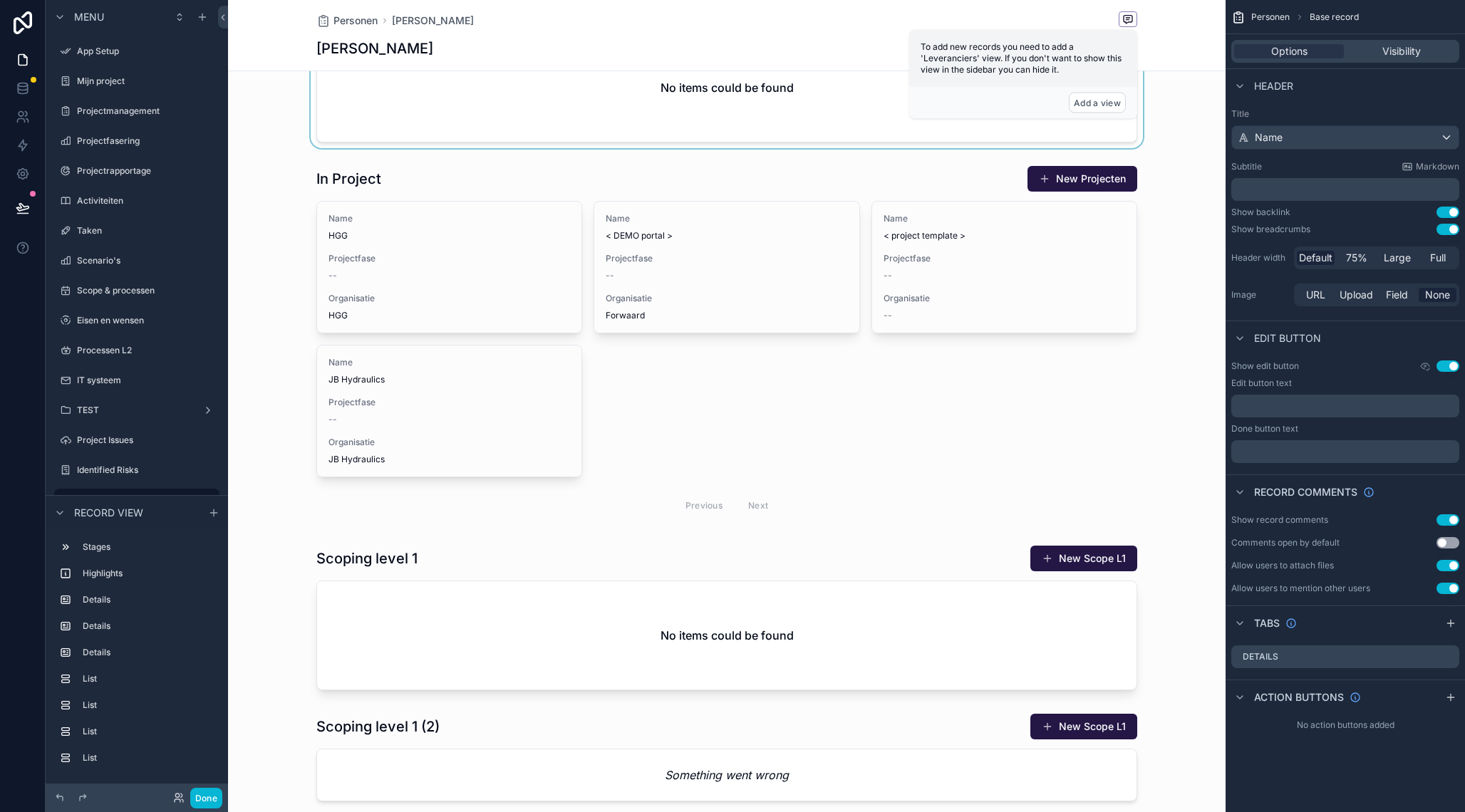
scroll to position [860, 0]
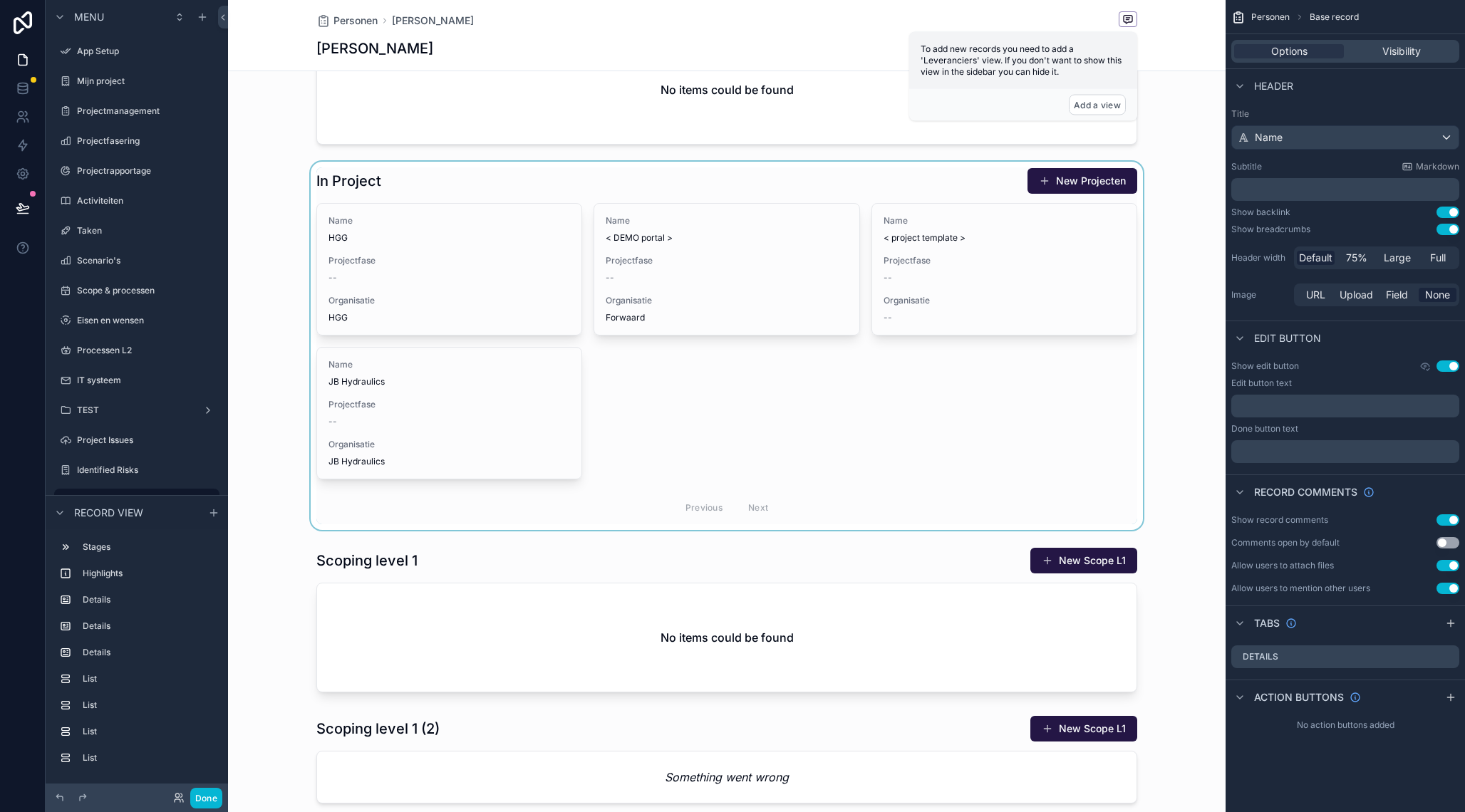
click at [883, 187] on div "scrollable content" at bounding box center [726, 346] width 997 height 368
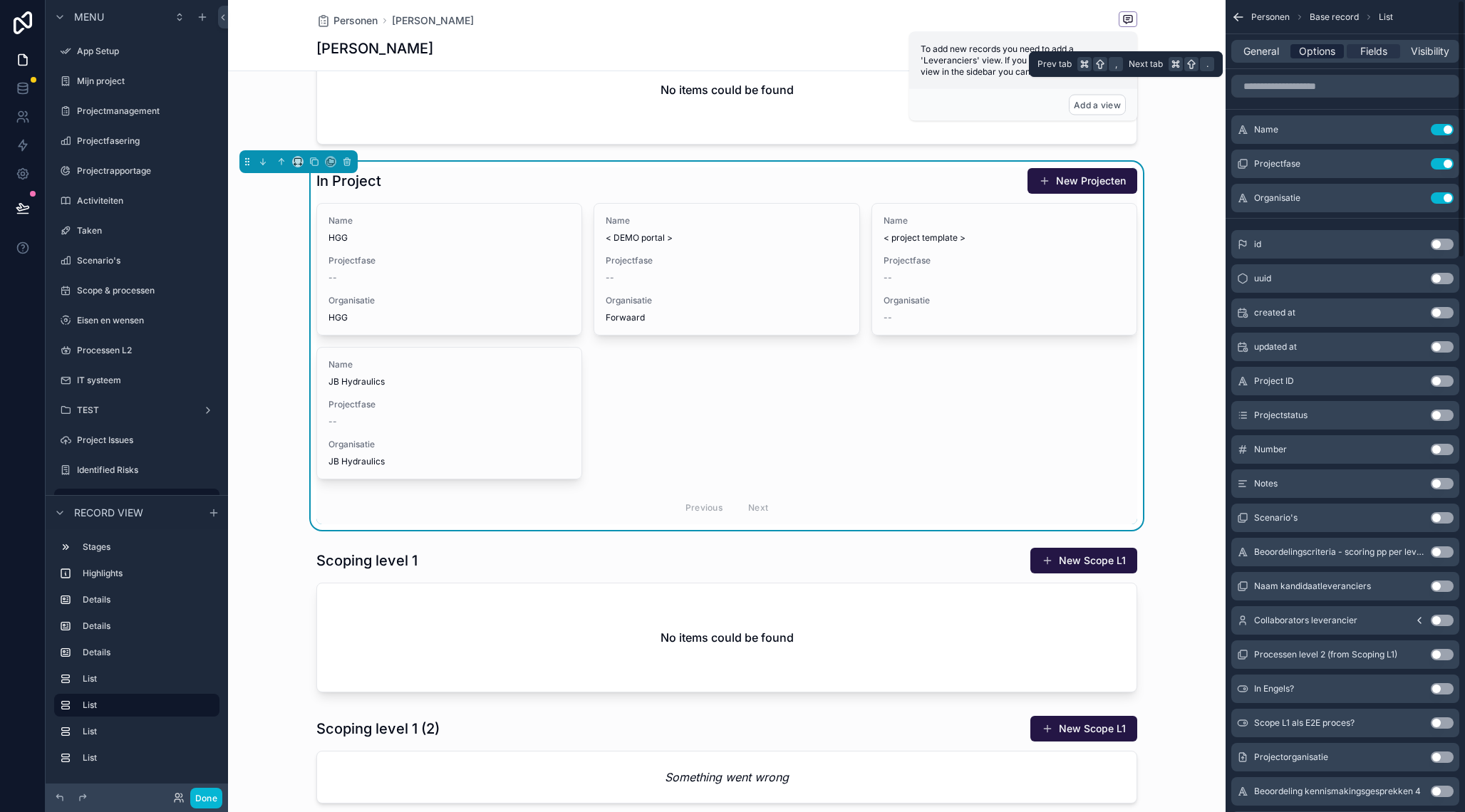
click at [1324, 52] on span "Options" at bounding box center [1317, 51] width 36 height 14
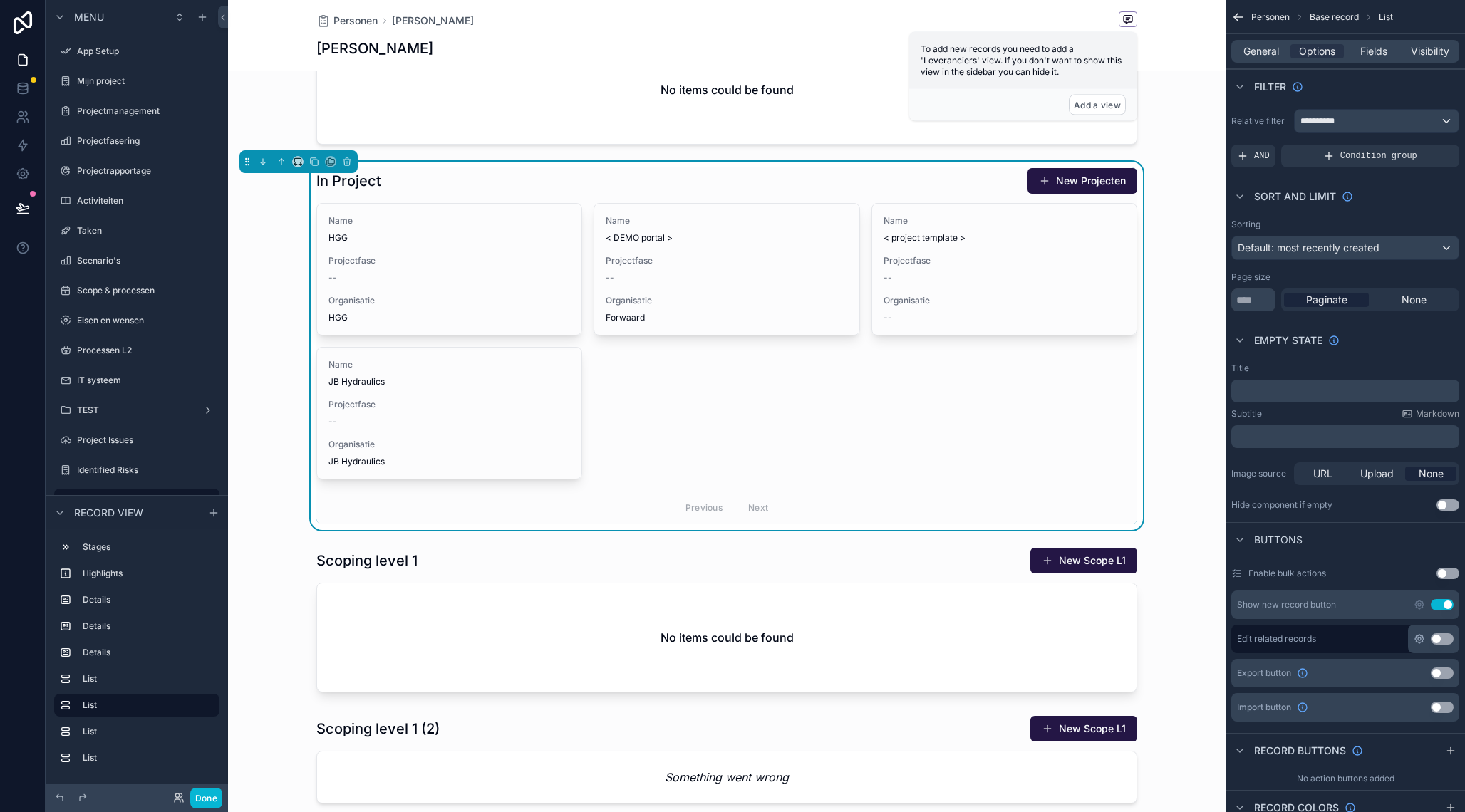
click at [1419, 639] on icon "scrollable content" at bounding box center [1419, 638] width 11 height 11
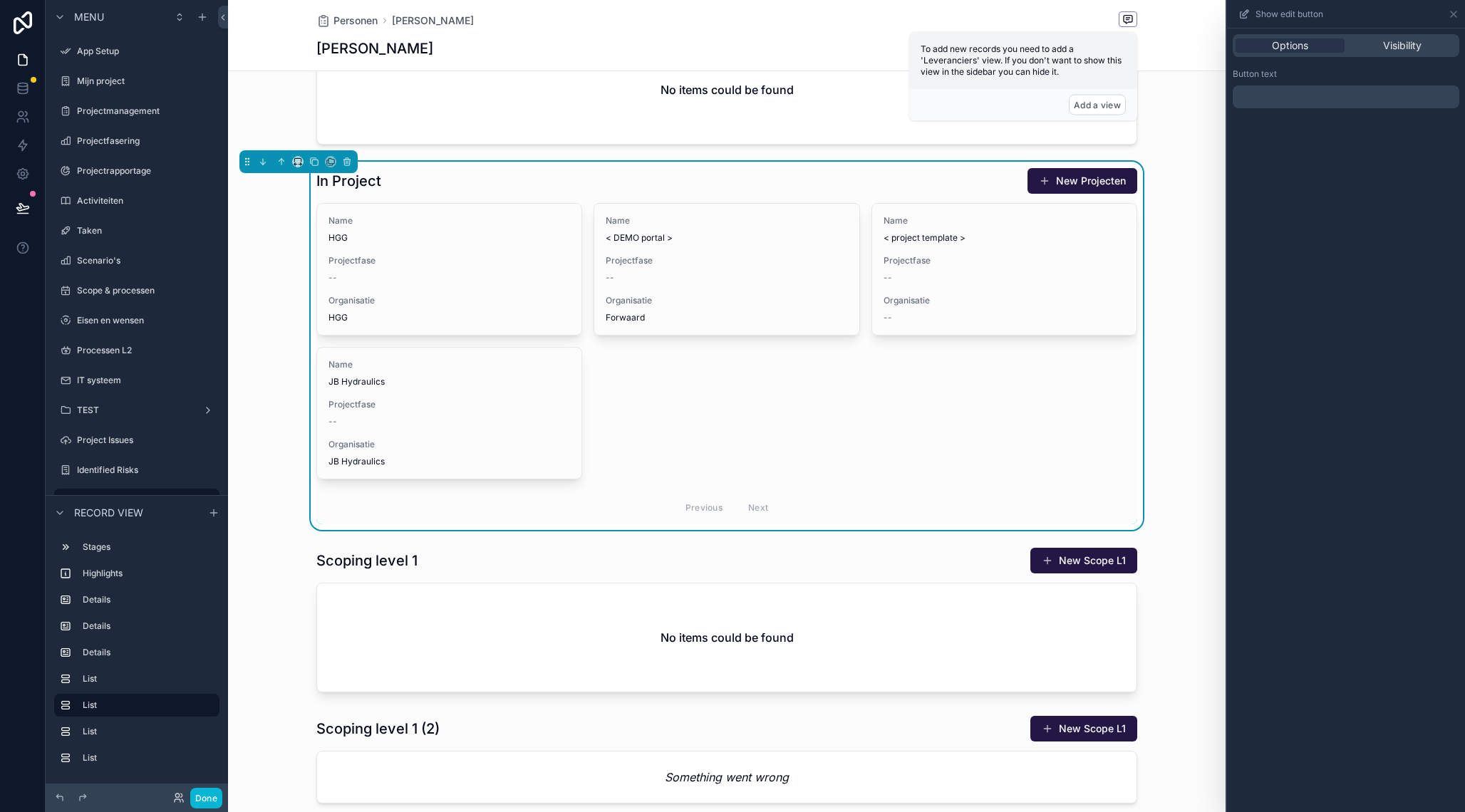
click at [1303, 100] on p "﻿" at bounding box center [1347, 96] width 218 height 17
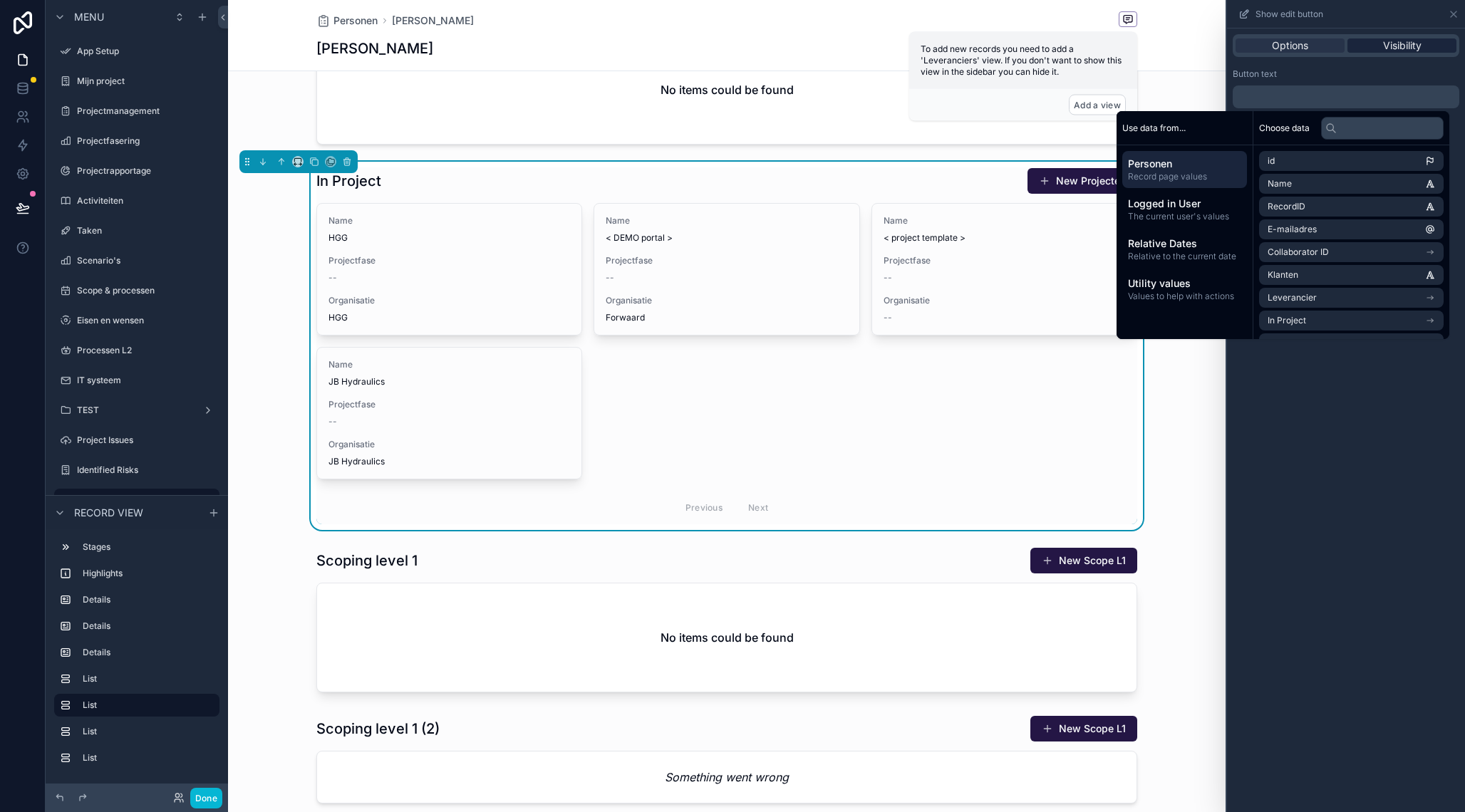
click at [1386, 45] on span "Visibility" at bounding box center [1402, 45] width 39 height 14
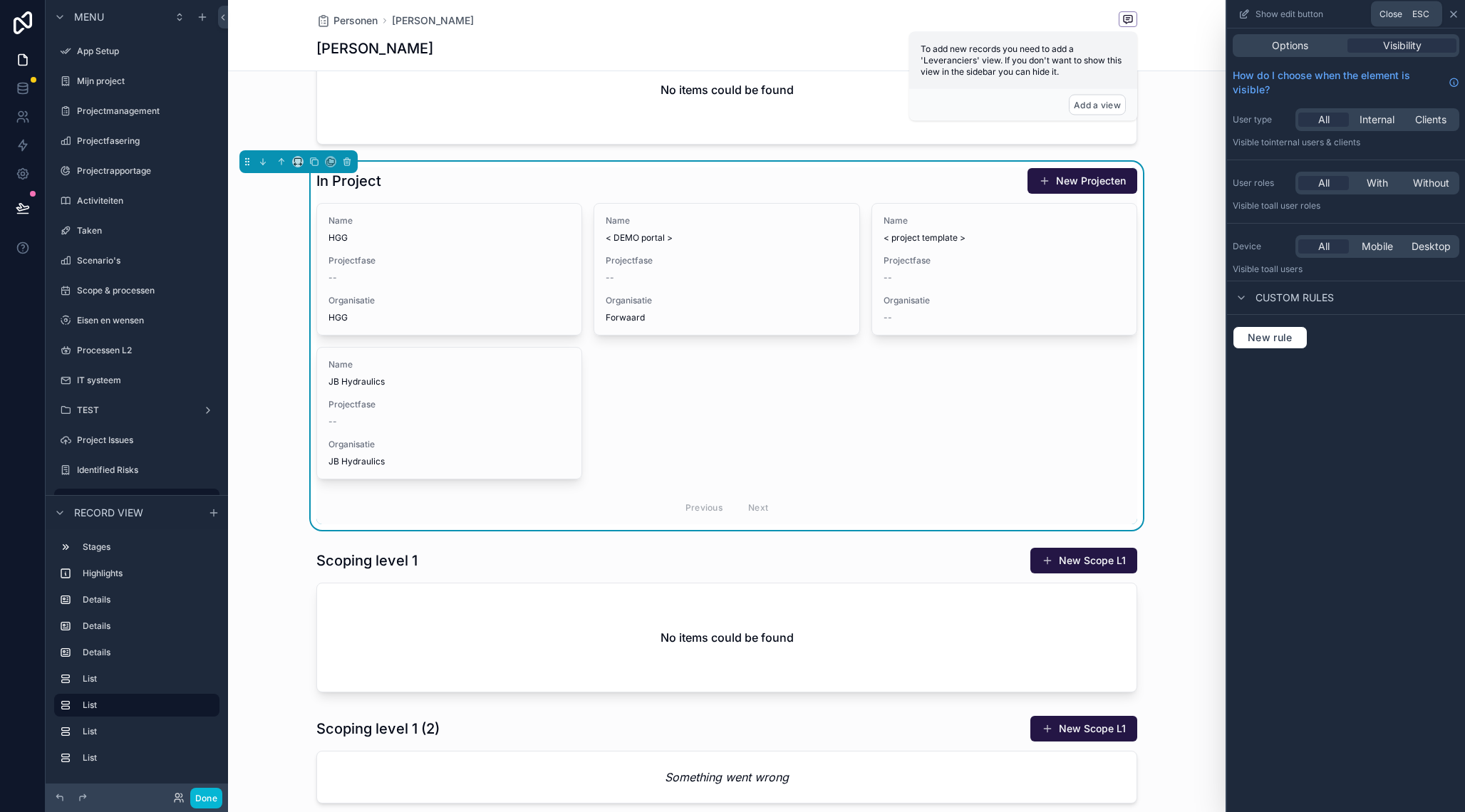
click at [1458, 12] on icon at bounding box center [1453, 14] width 11 height 11
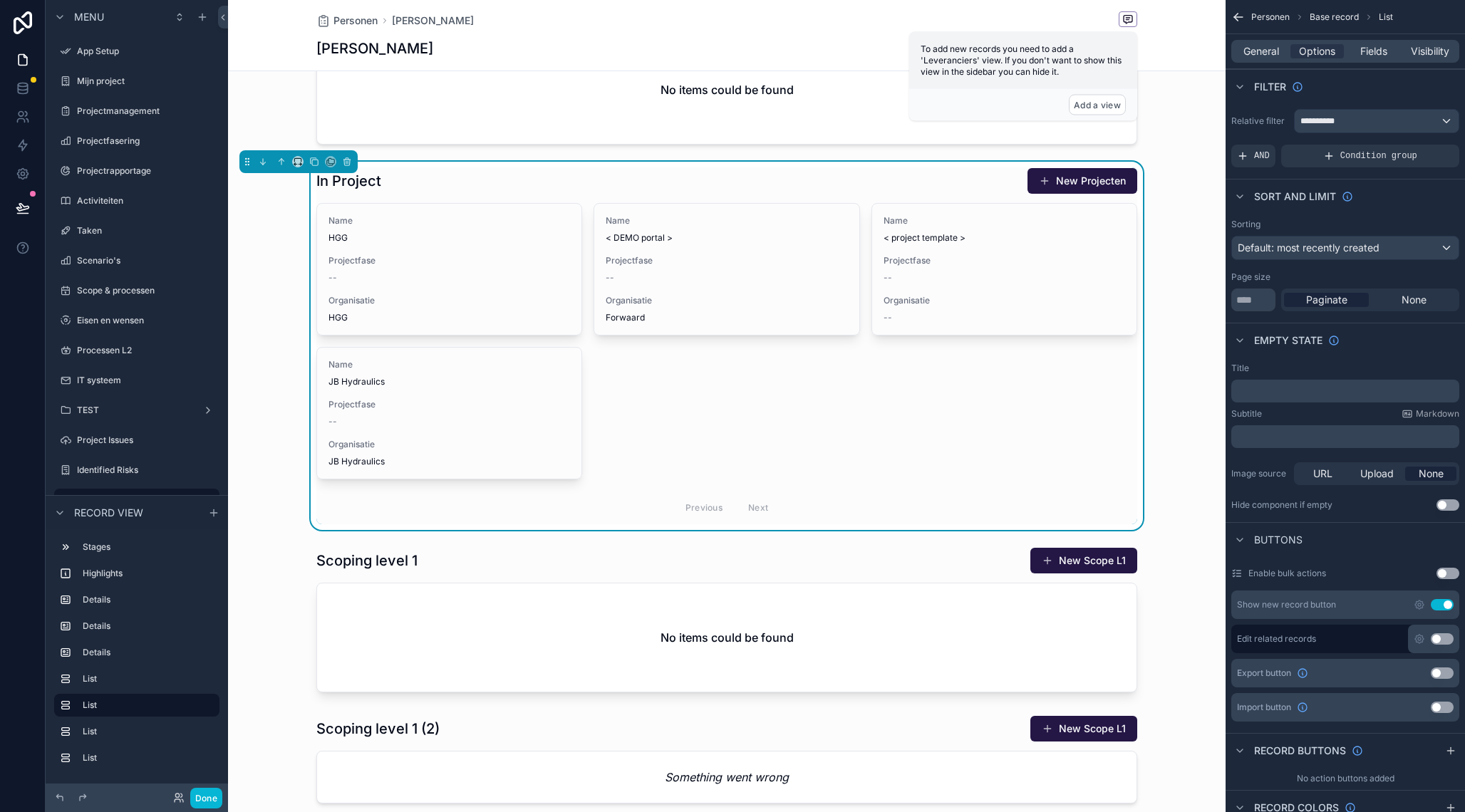
click at [1444, 606] on button "Use setting" at bounding box center [1441, 604] width 23 height 11
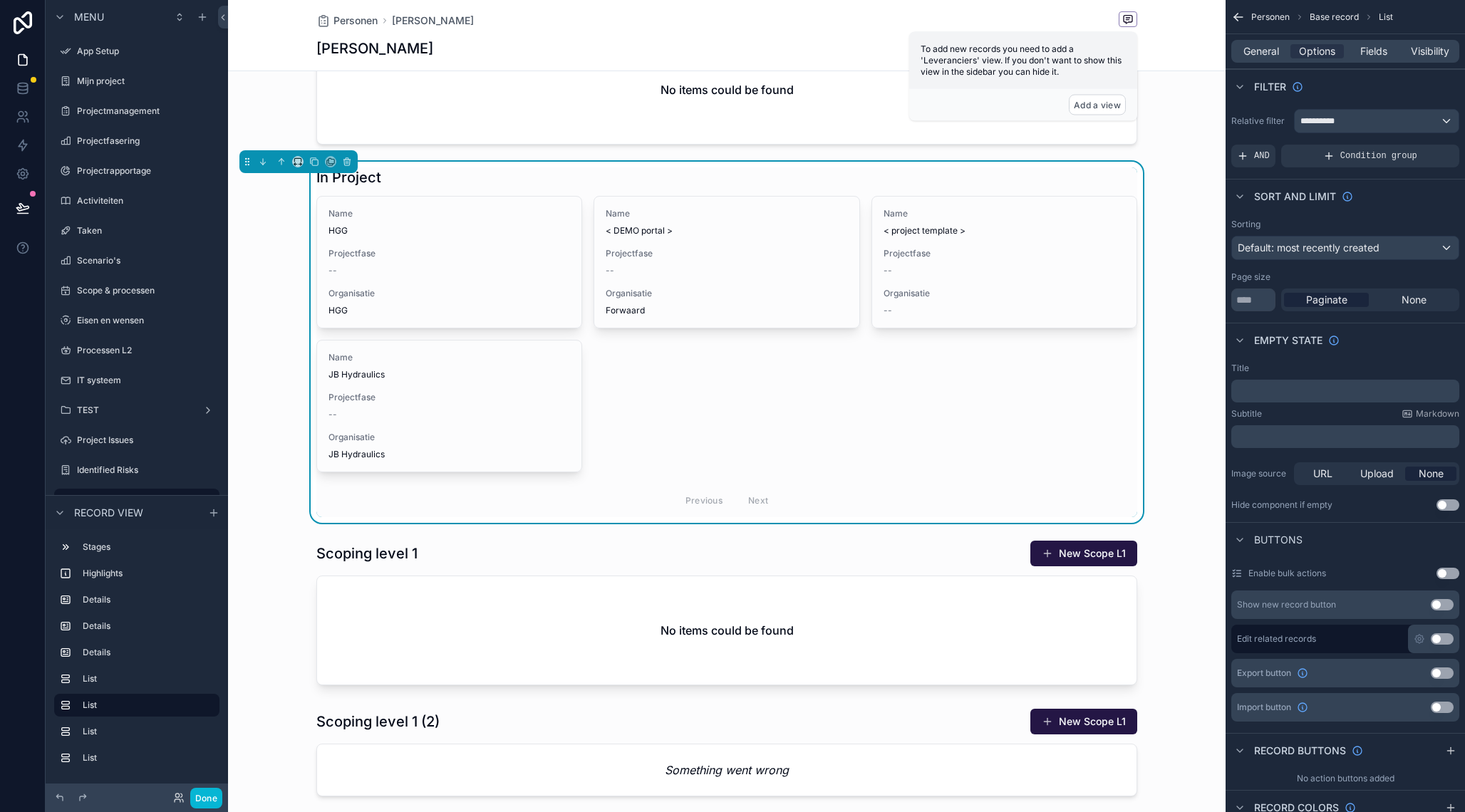
click at [1441, 639] on button "Use setting" at bounding box center [1441, 638] width 23 height 11
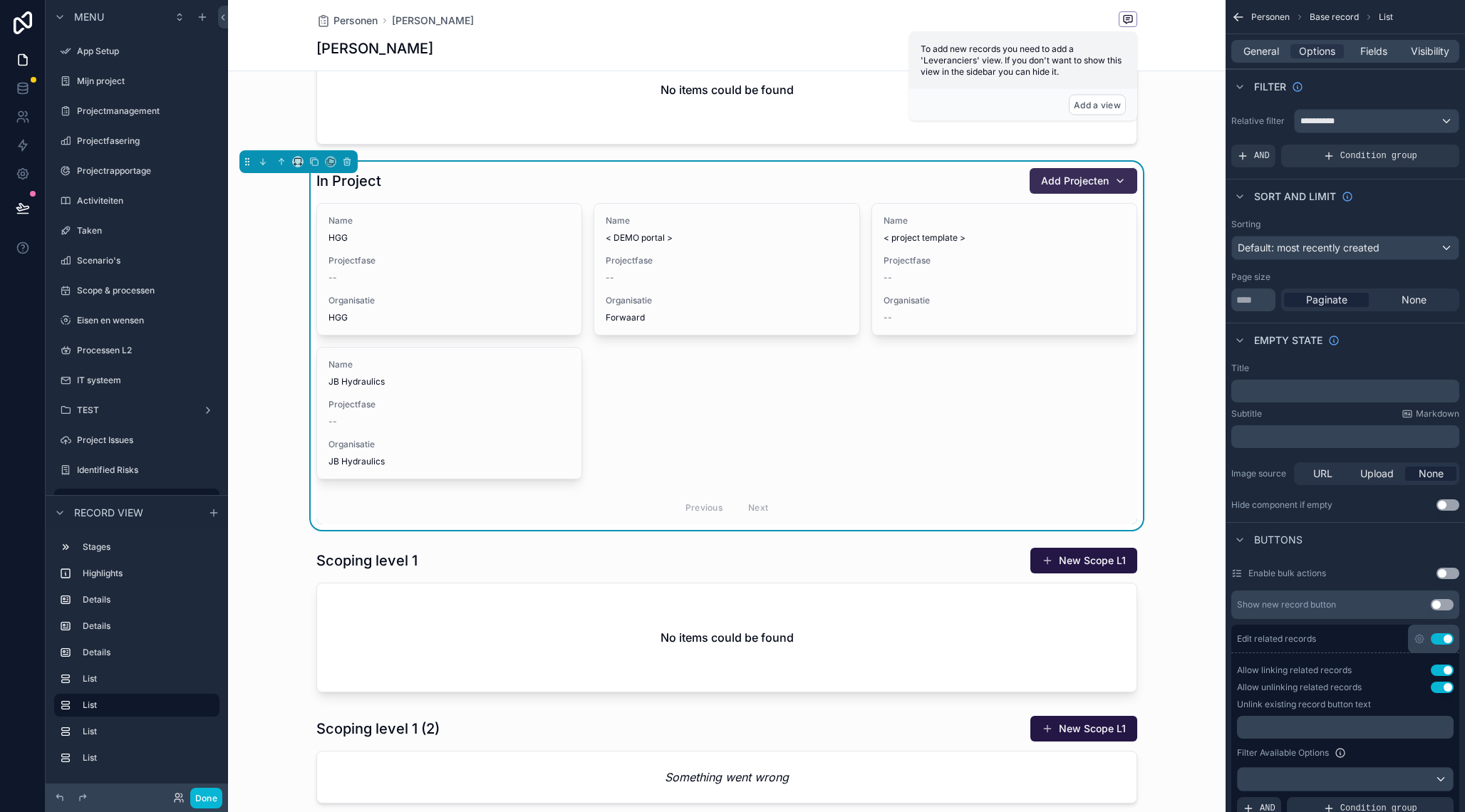
click at [1090, 187] on span "Add Projecten" at bounding box center [1074, 180] width 67 height 14
click at [1055, 240] on span "Tribus - implementatie Togetr" at bounding box center [1072, 238] width 137 height 14
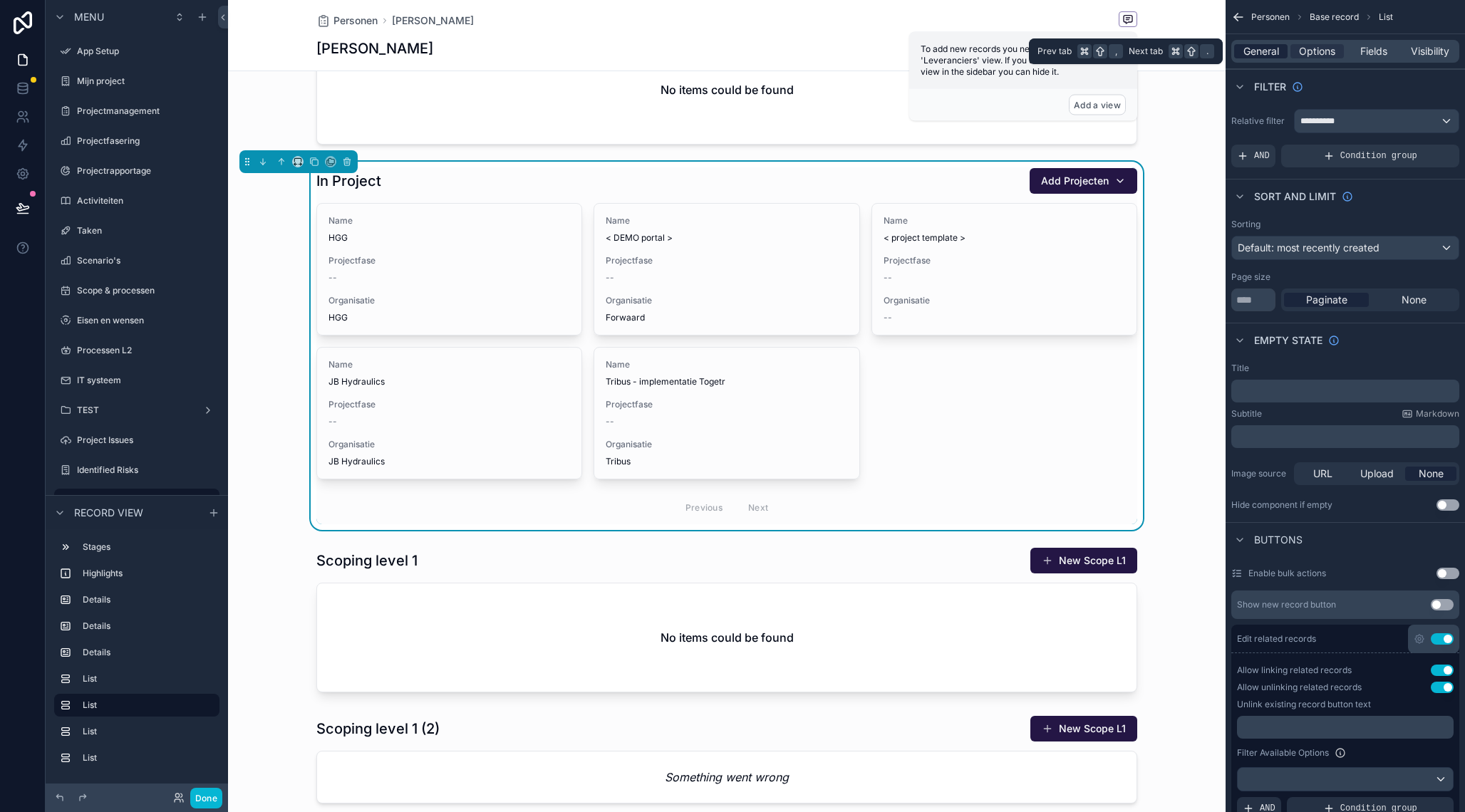
click at [1275, 52] on span "General" at bounding box center [1260, 51] width 36 height 14
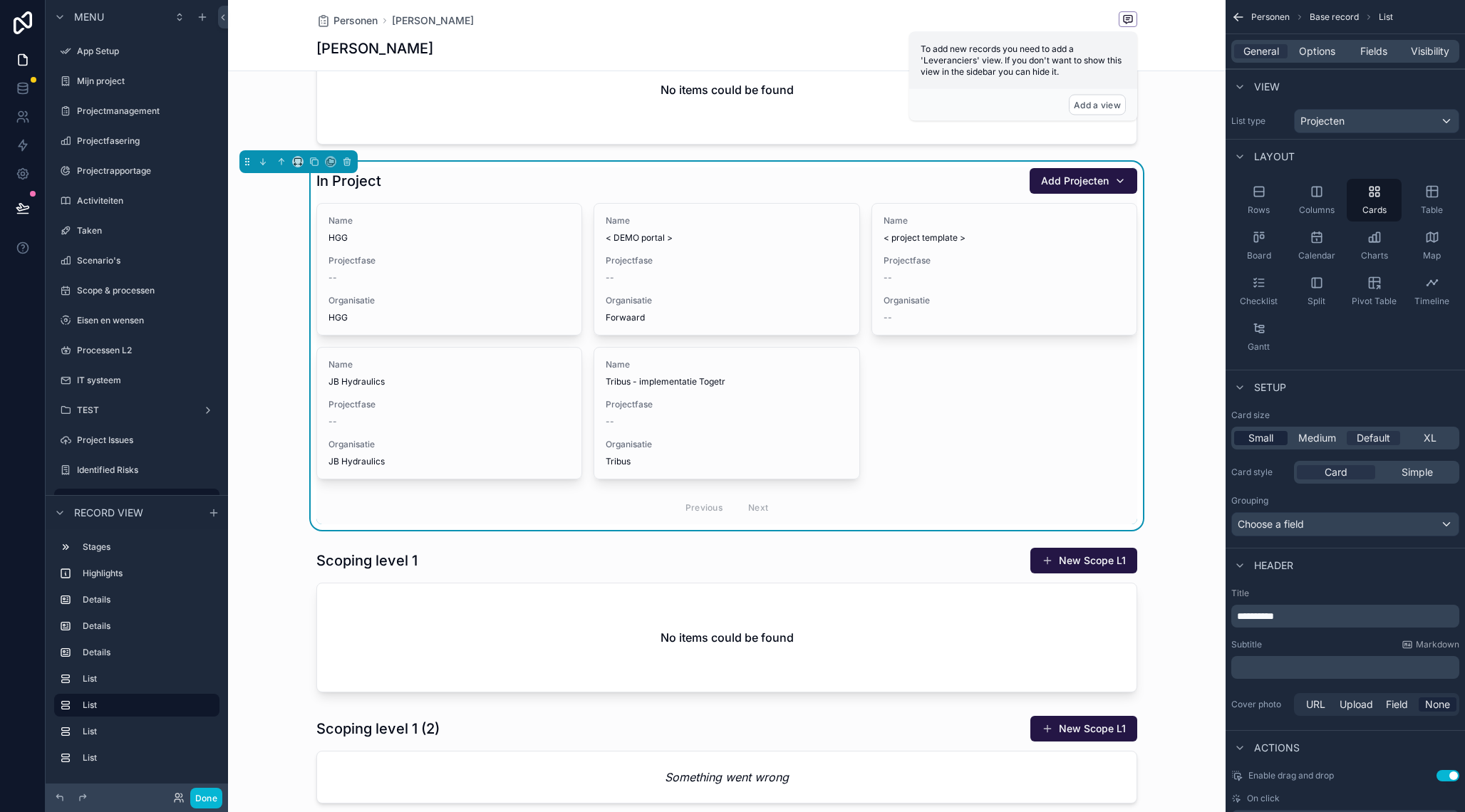
click at [1247, 440] on div "Small" at bounding box center [1260, 437] width 53 height 14
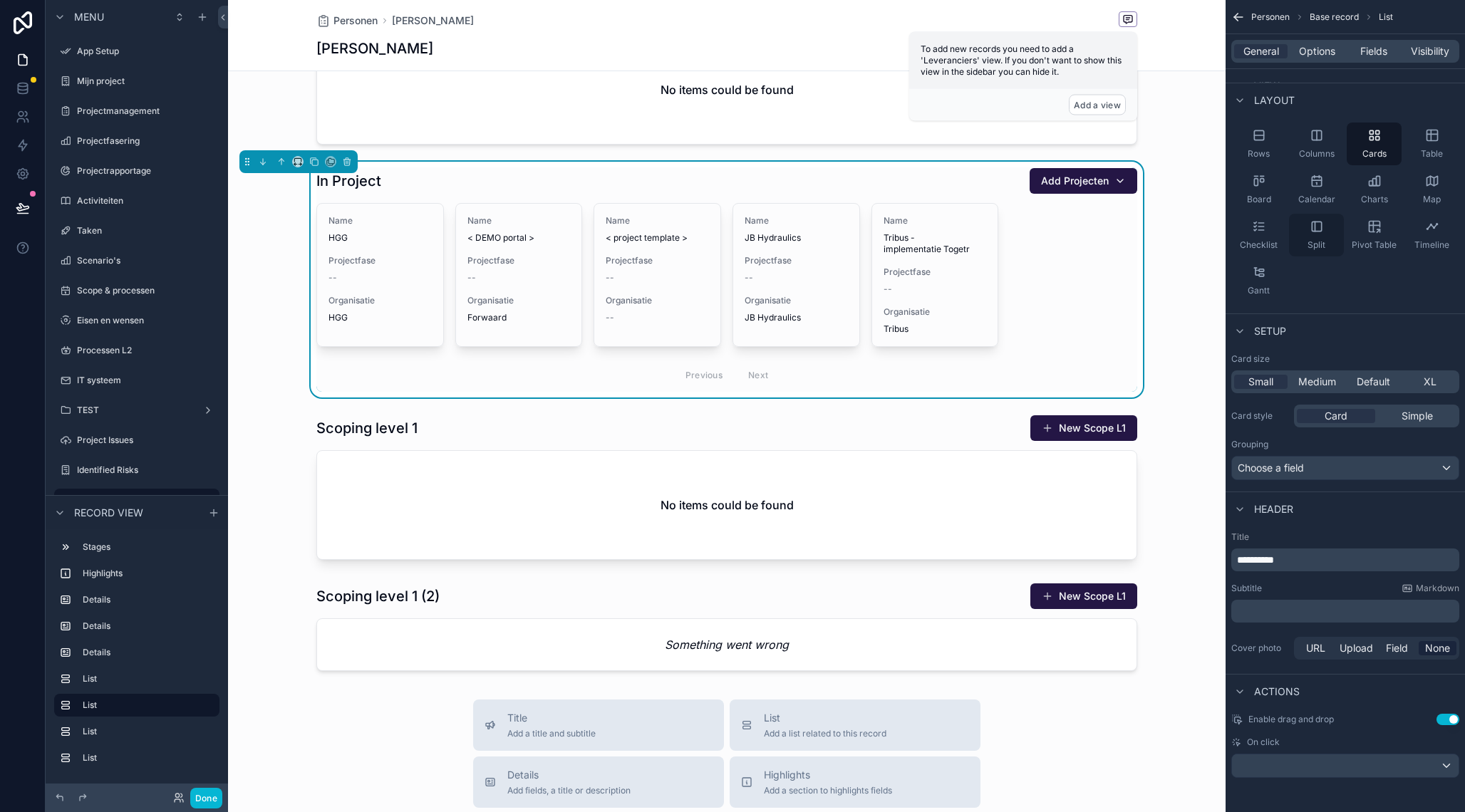
scroll to position [0, 0]
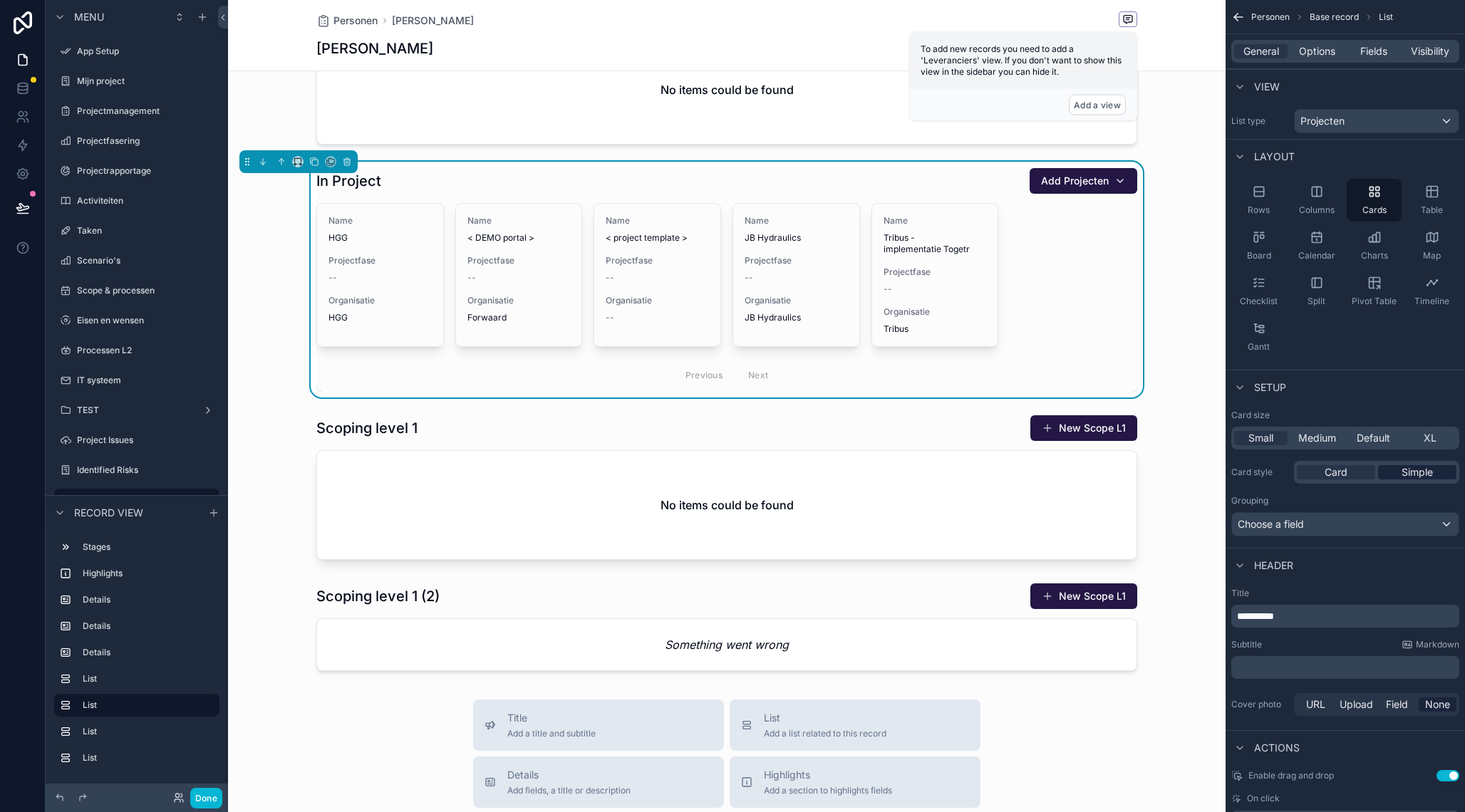
click at [1414, 466] on span "Simple" at bounding box center [1416, 472] width 31 height 14
click at [1347, 475] on span "Card" at bounding box center [1335, 472] width 23 height 14
click at [1322, 49] on span "Options" at bounding box center [1317, 51] width 36 height 14
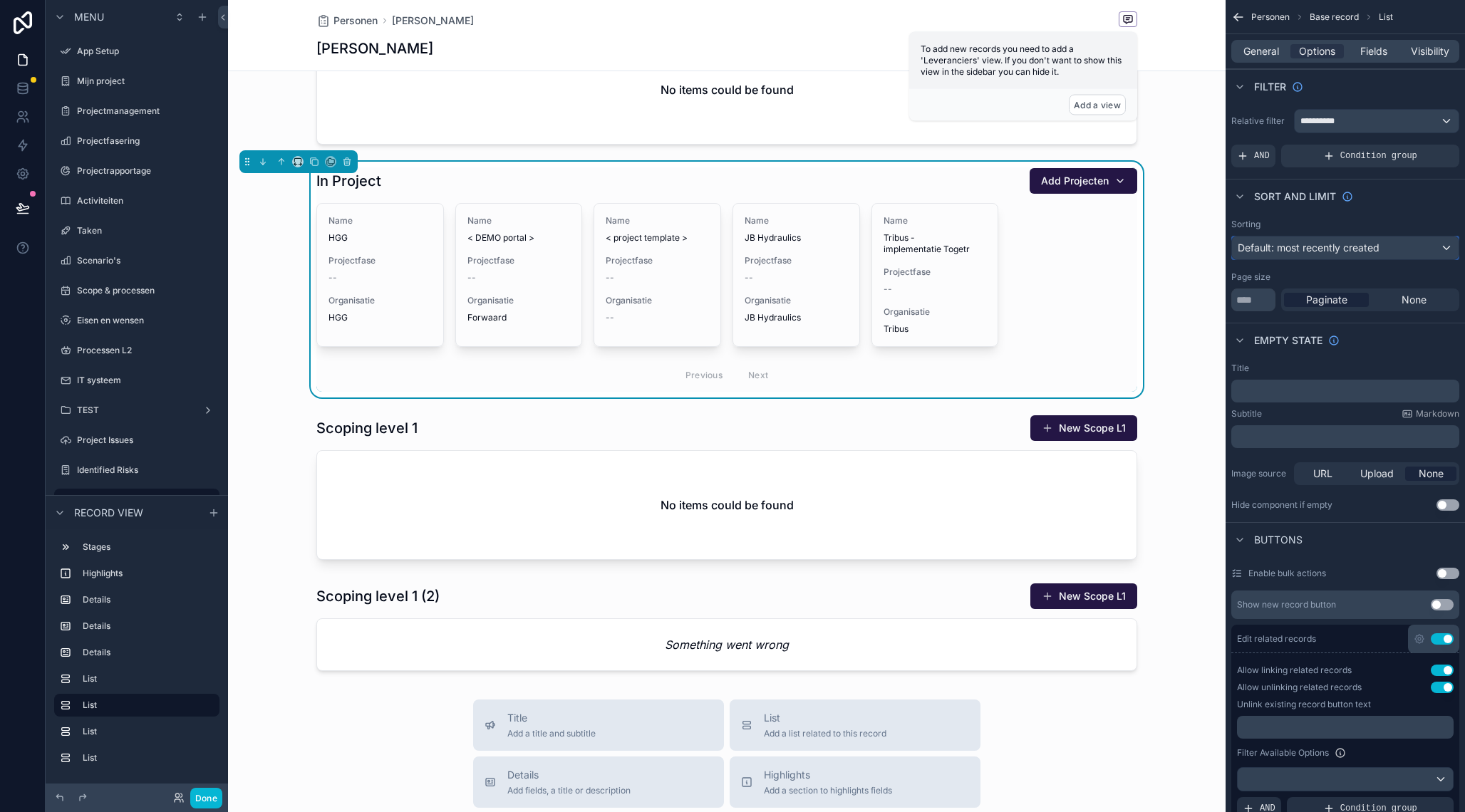
click at [1324, 249] on span "Default: most recently created" at bounding box center [1308, 247] width 142 height 12
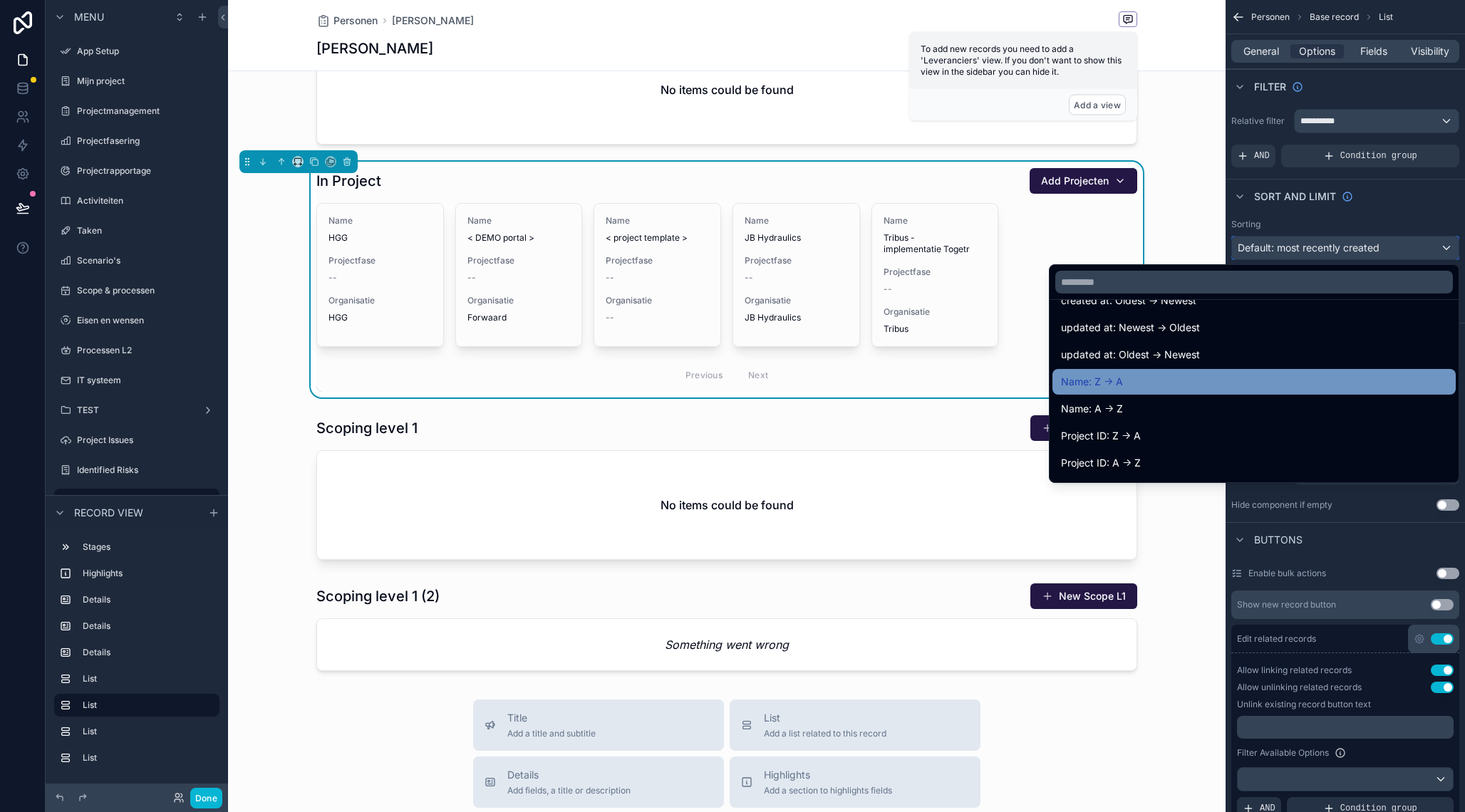
scroll to position [81, 0]
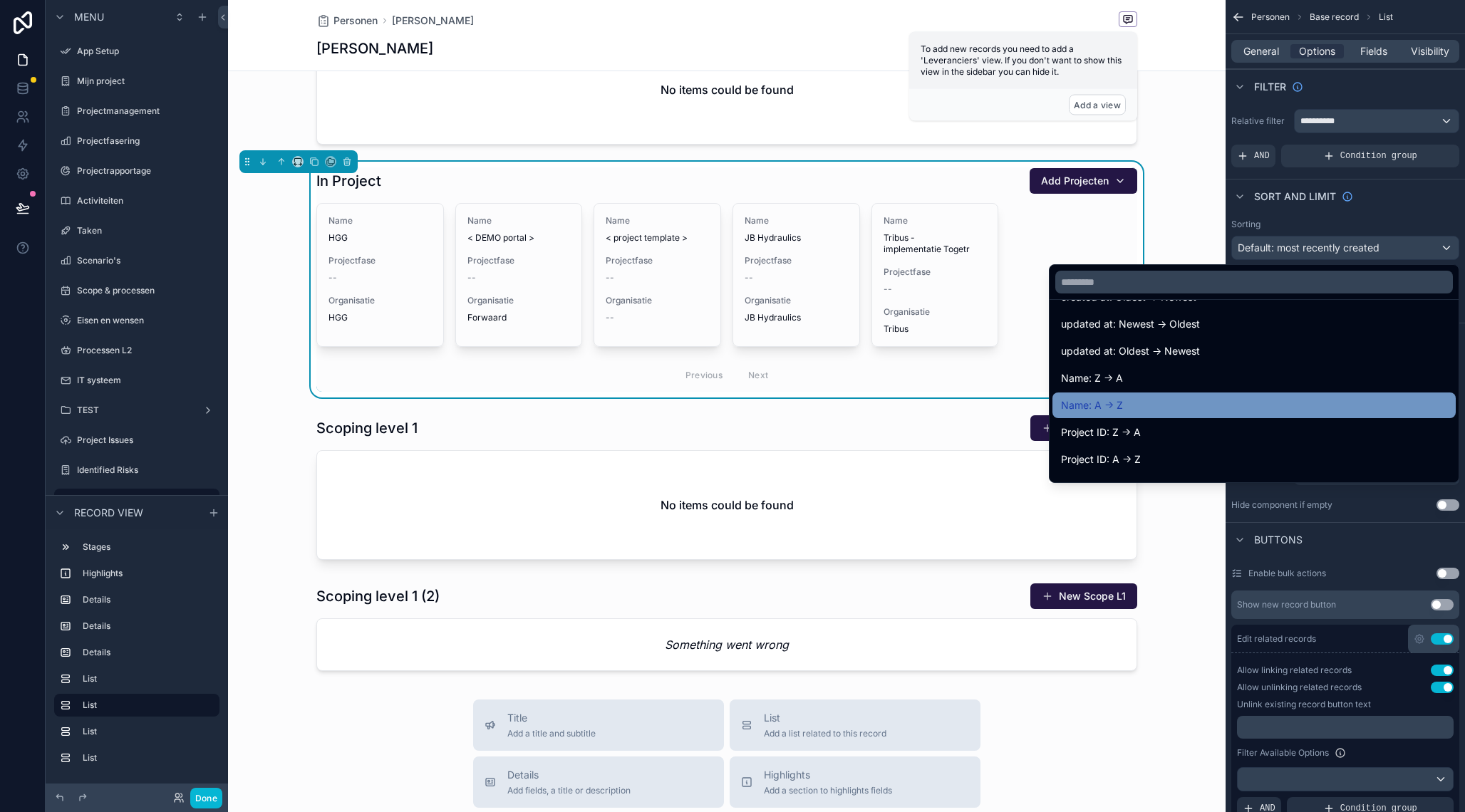
click at [1163, 403] on div "Name: A -> Z" at bounding box center [1253, 405] width 386 height 17
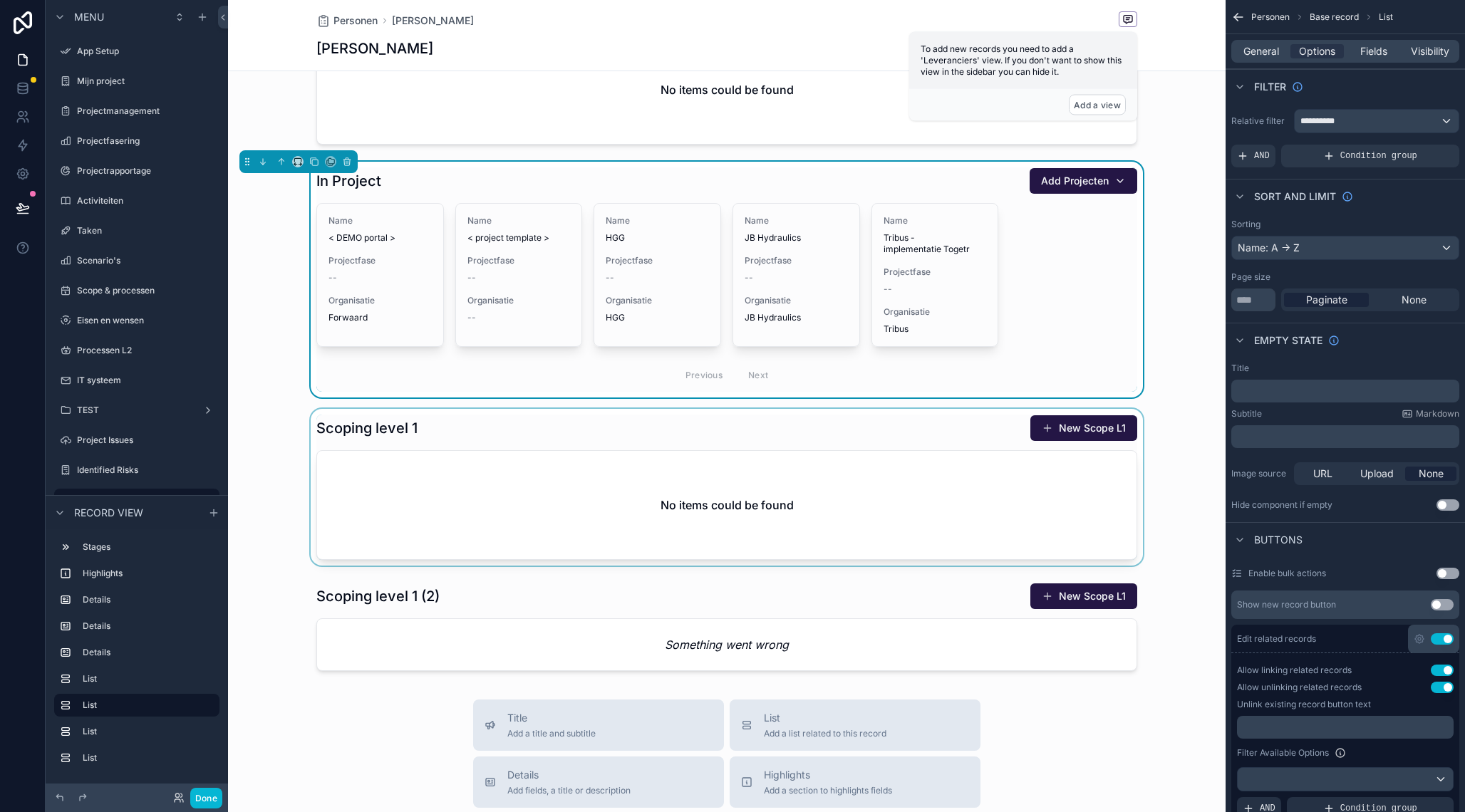
click at [868, 434] on div "scrollable content" at bounding box center [726, 487] width 997 height 157
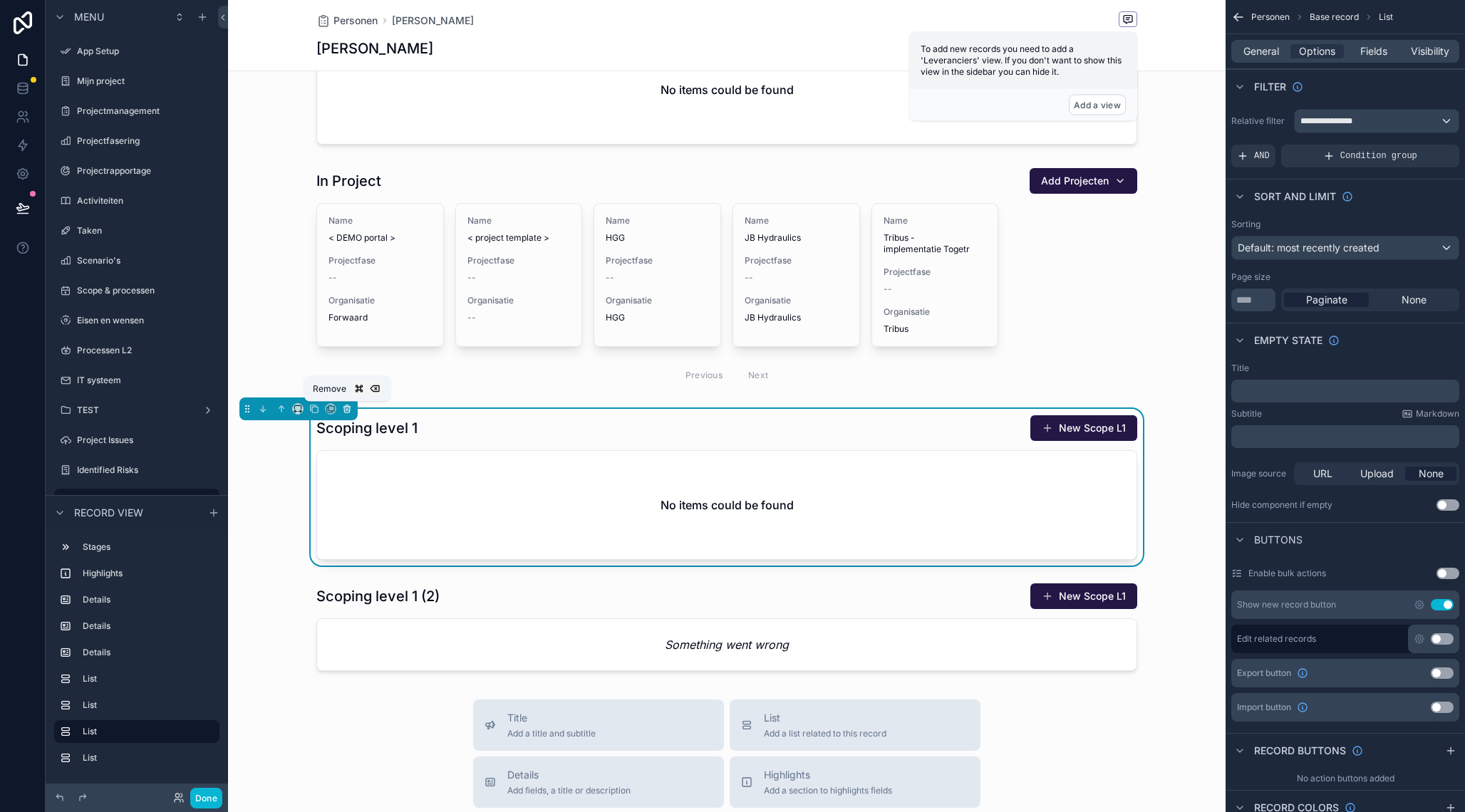
click at [347, 406] on icon "scrollable content" at bounding box center [347, 406] width 6 height 0
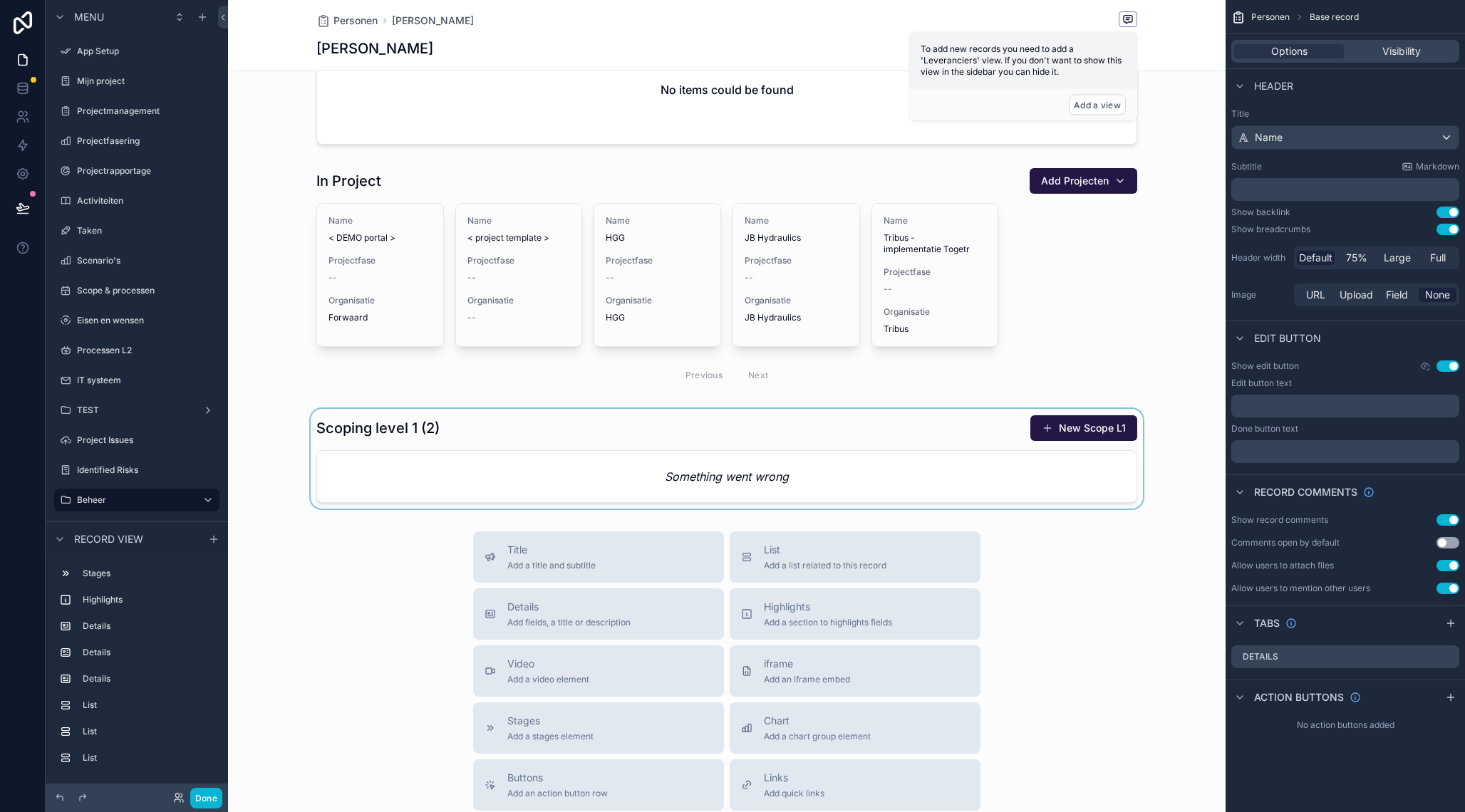
click at [571, 437] on div "scrollable content" at bounding box center [726, 459] width 997 height 100
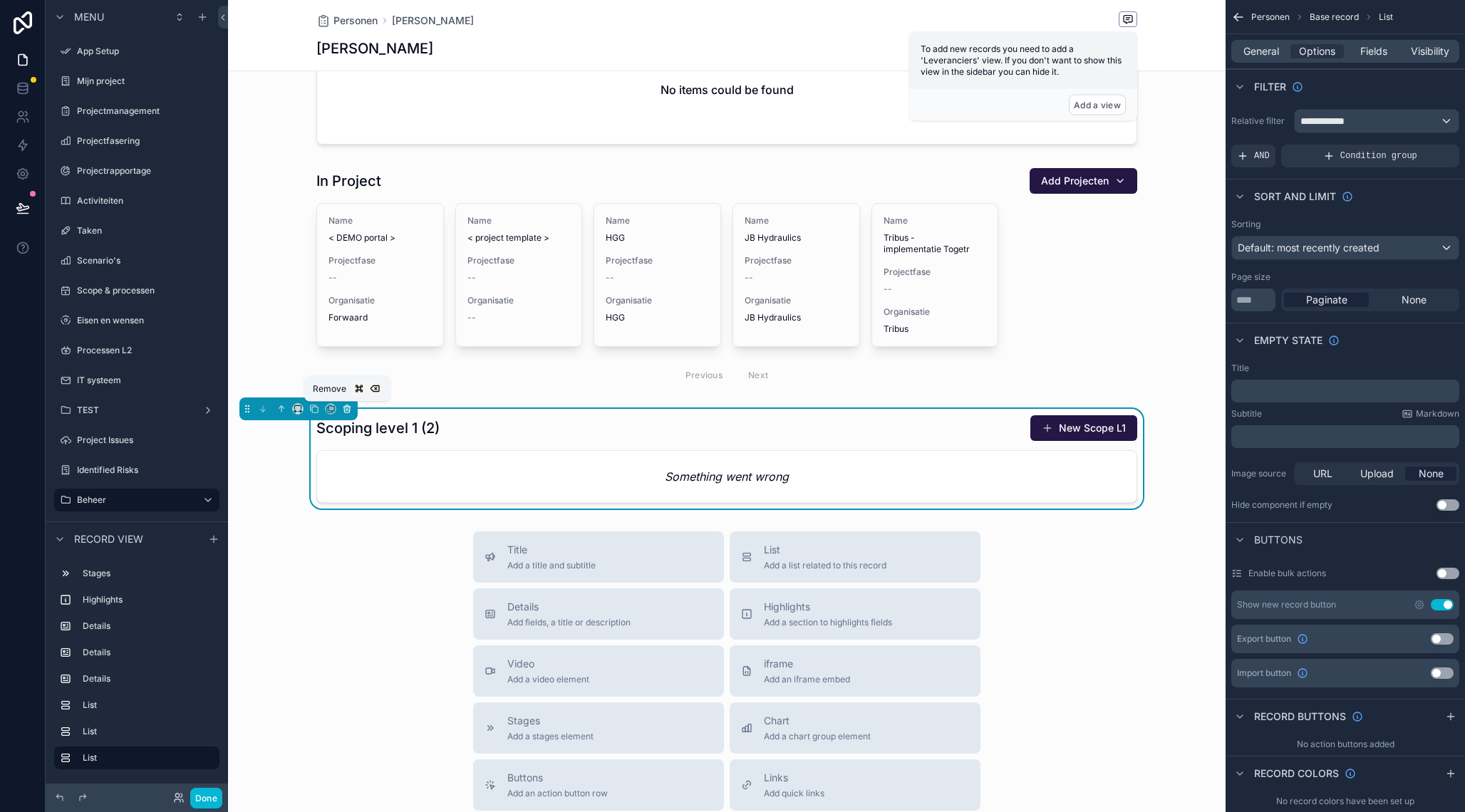
click at [347, 410] on icon "scrollable content" at bounding box center [347, 409] width 0 height 3
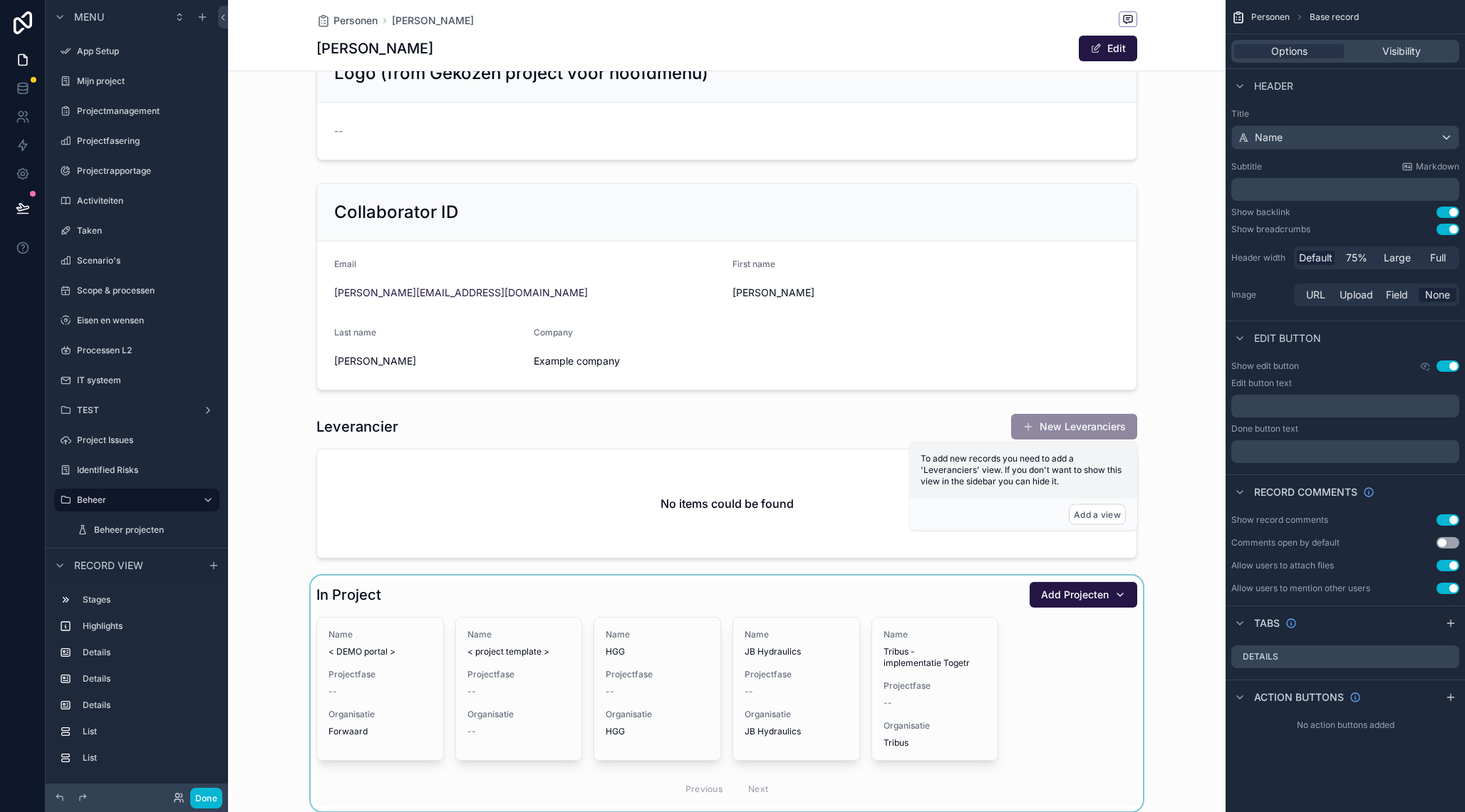
scroll to position [488, 0]
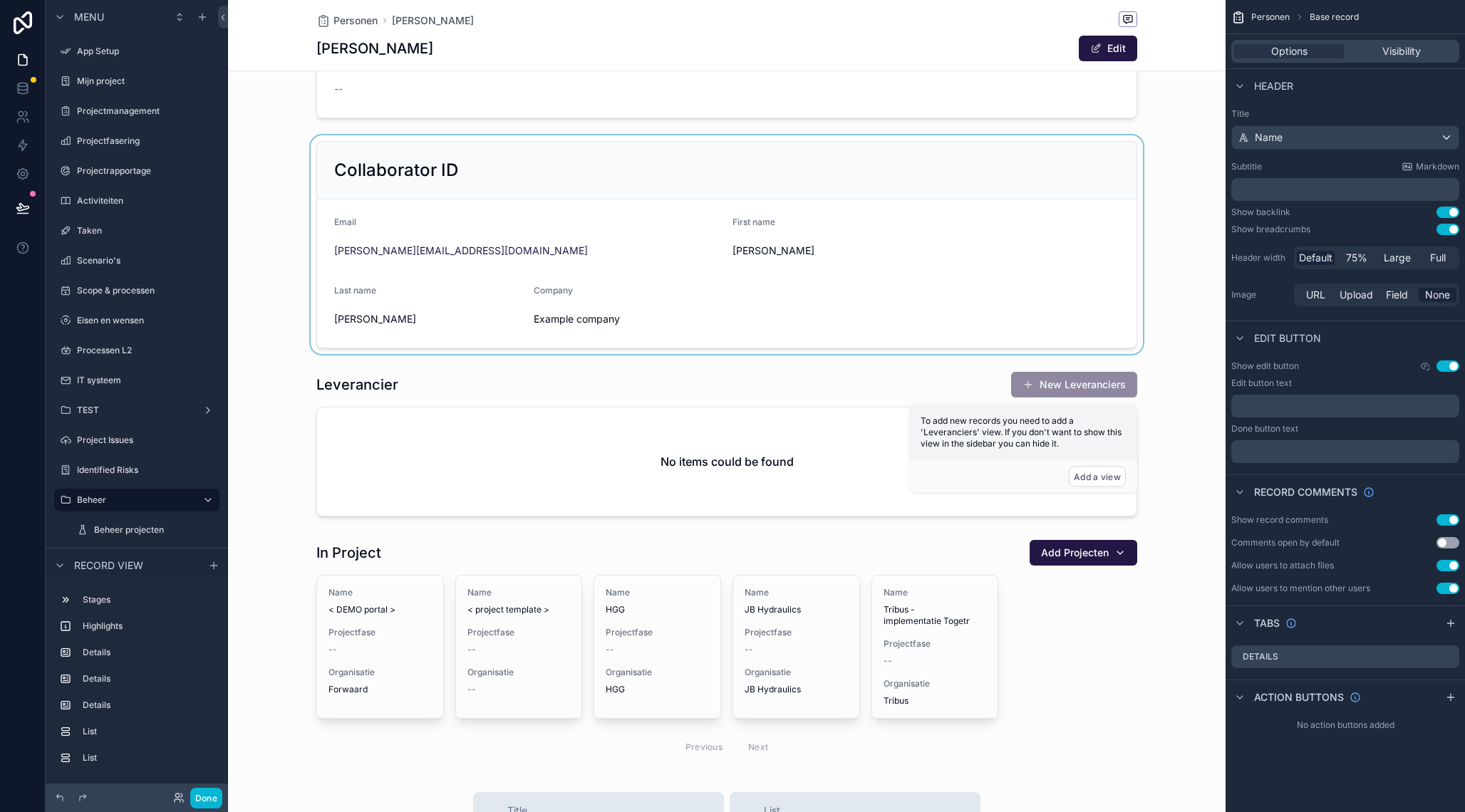
click at [564, 164] on div "scrollable content" at bounding box center [726, 244] width 997 height 218
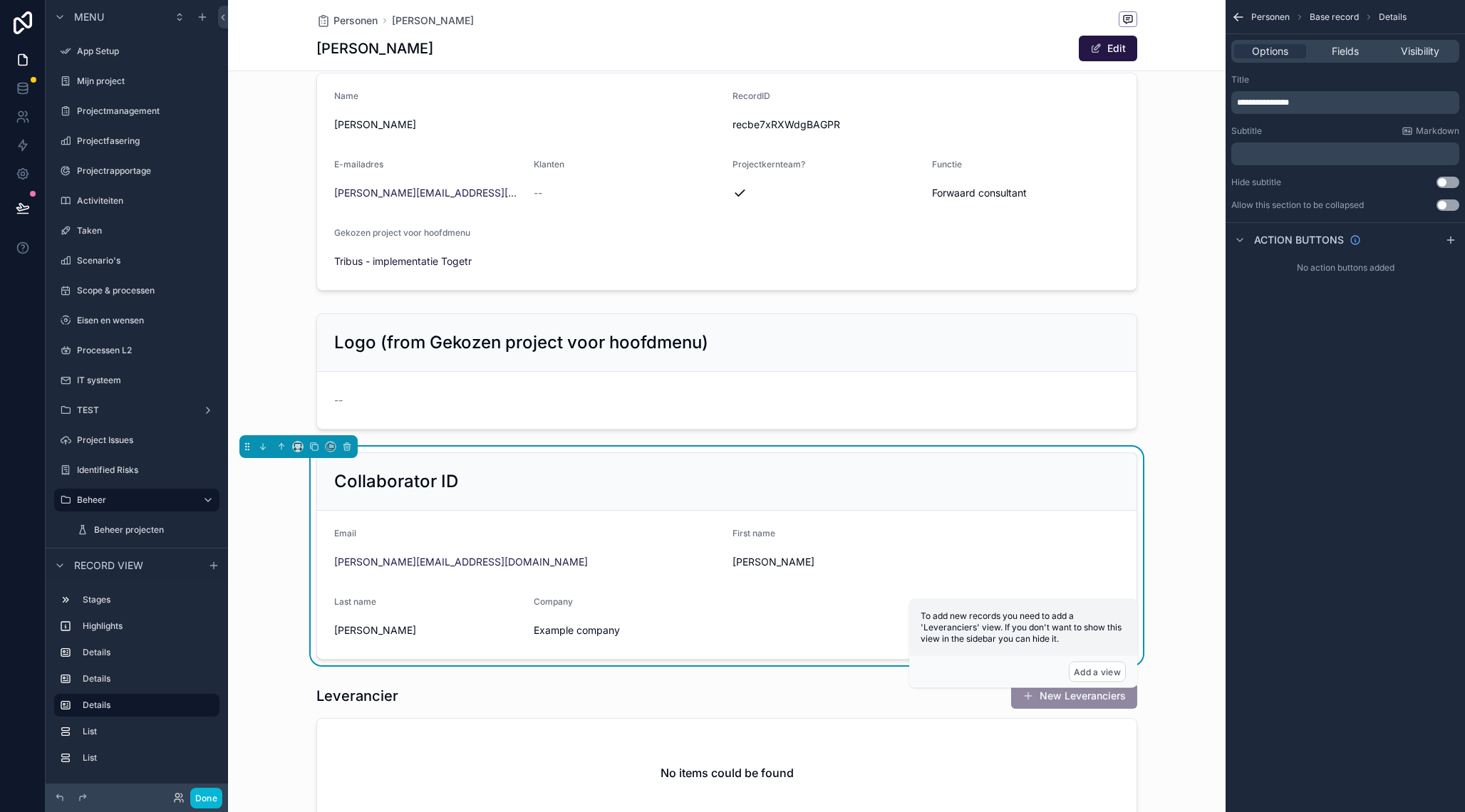
scroll to position [161, 0]
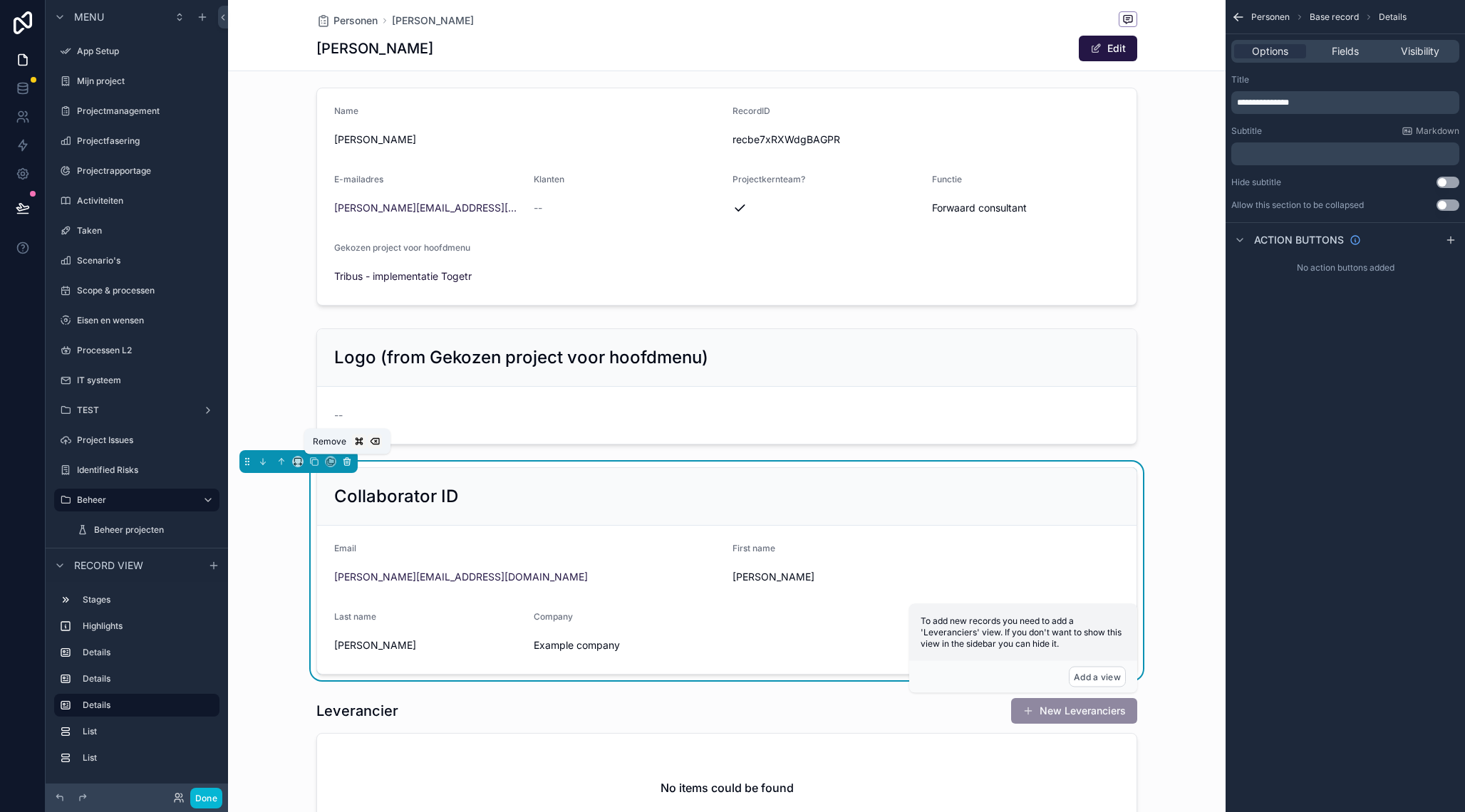
click at [346, 461] on icon "scrollable content" at bounding box center [347, 461] width 10 height 10
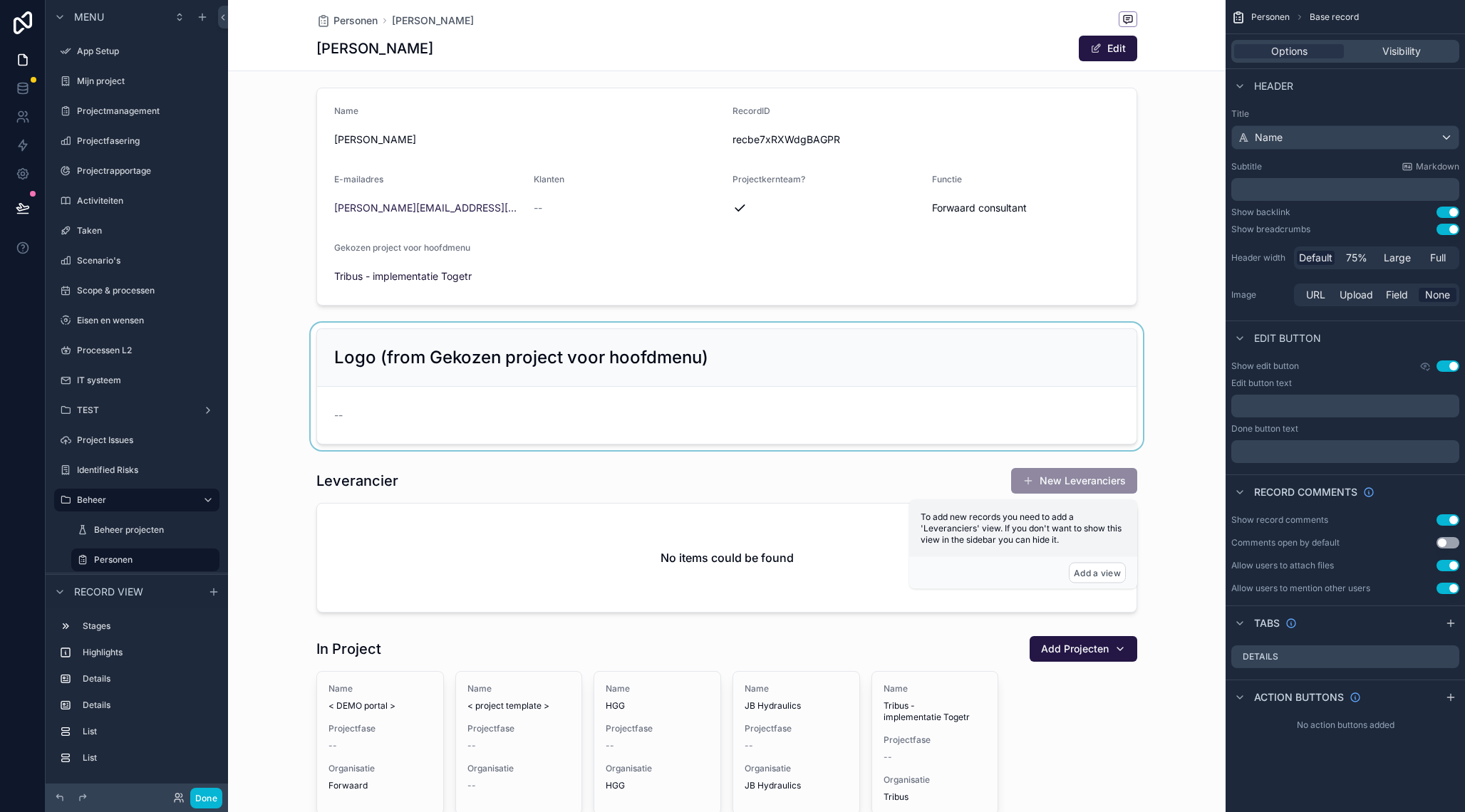
click at [382, 343] on div "scrollable content" at bounding box center [726, 387] width 997 height 127
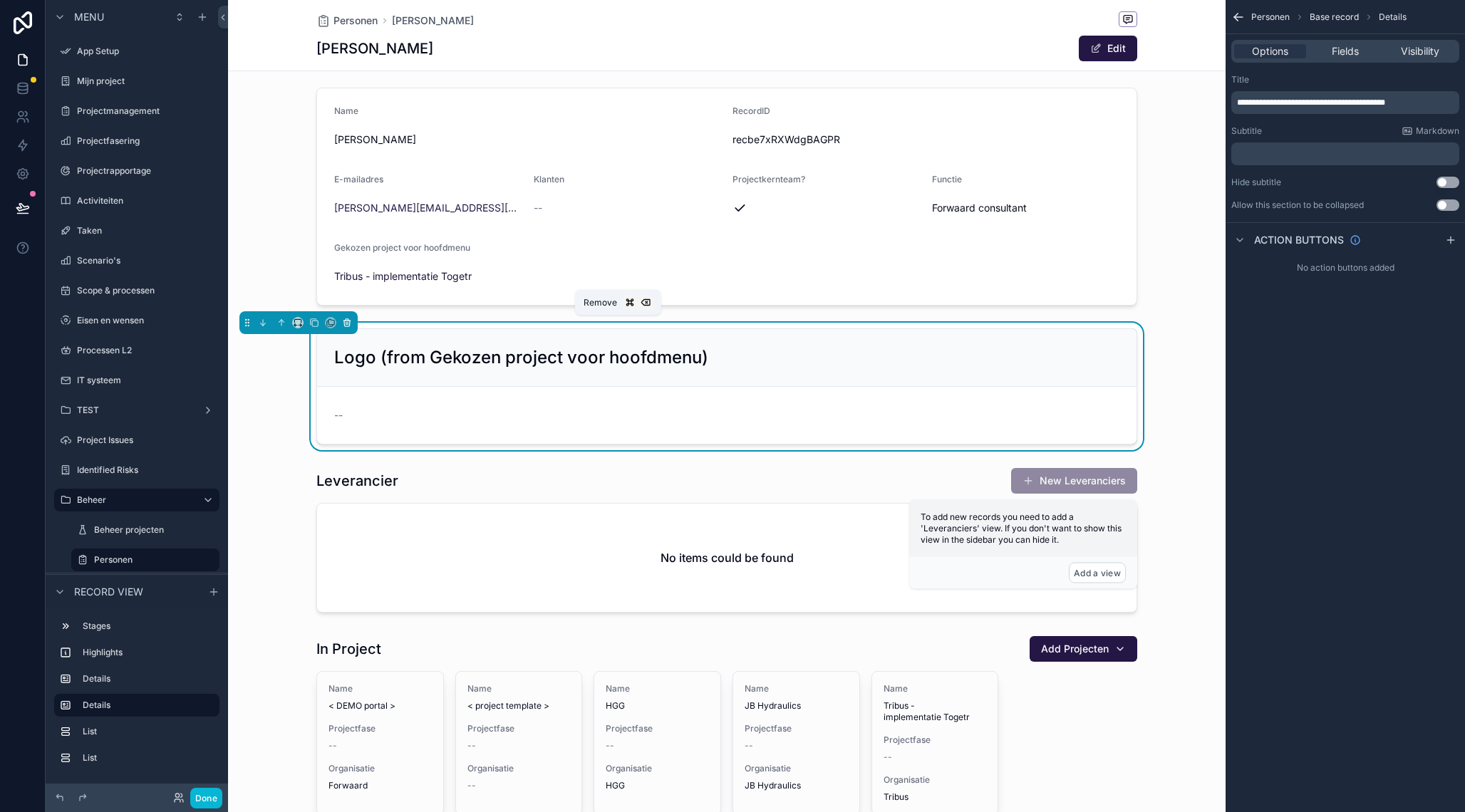
click at [346, 323] on icon "scrollable content" at bounding box center [347, 322] width 10 height 10
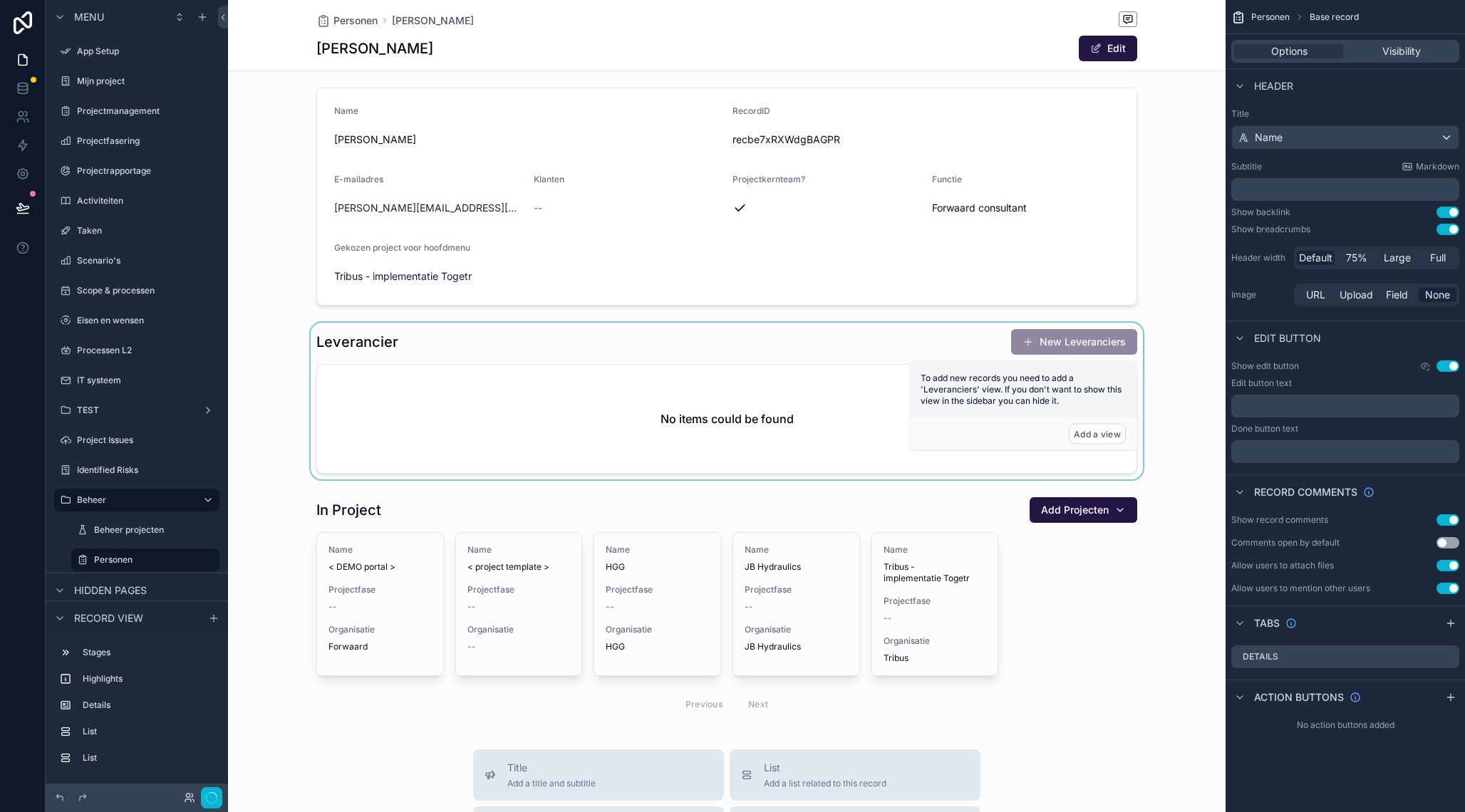
click at [384, 339] on div "scrollable content" at bounding box center [726, 401] width 997 height 157
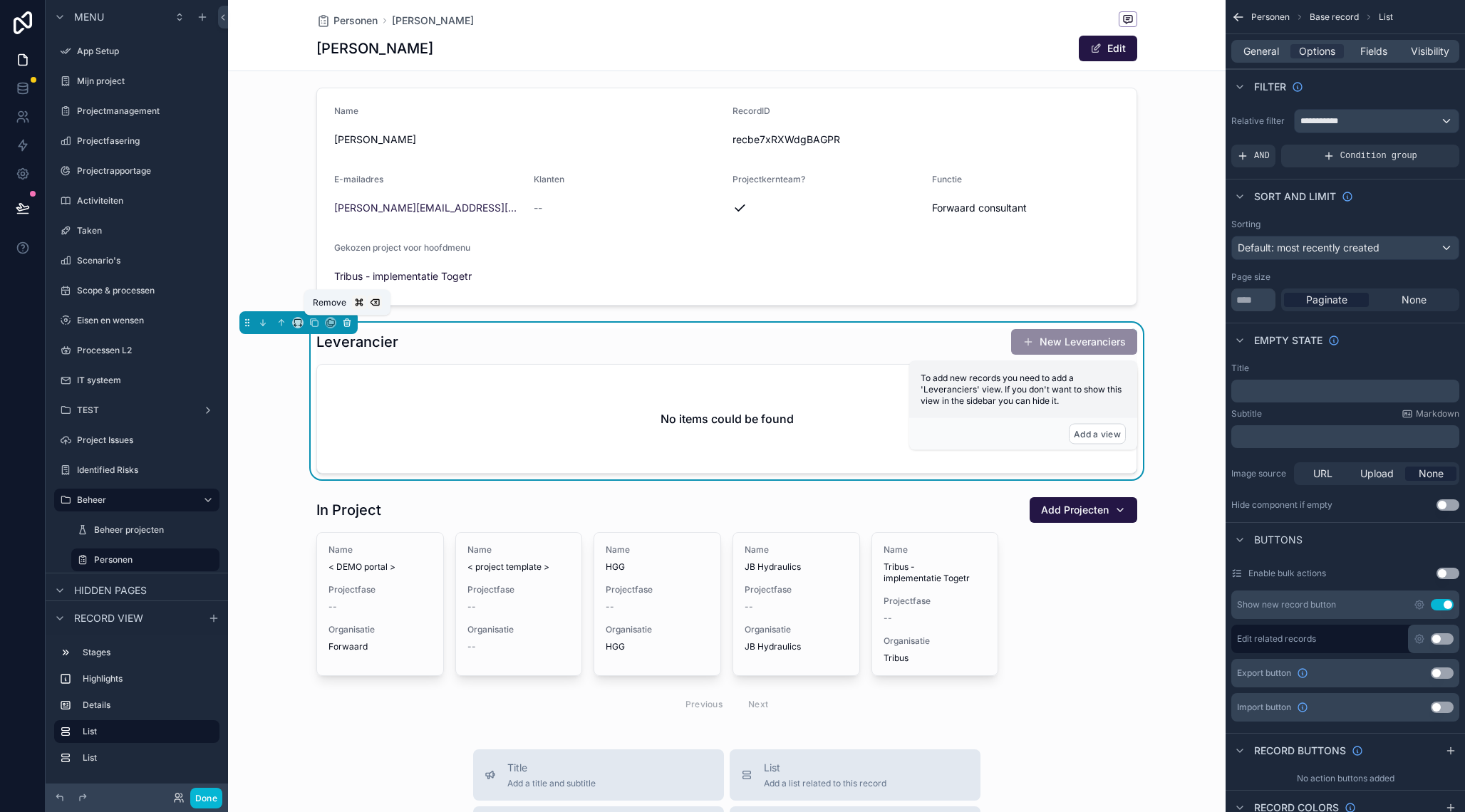
click at [345, 322] on icon "scrollable content" at bounding box center [347, 324] width 6 height 6
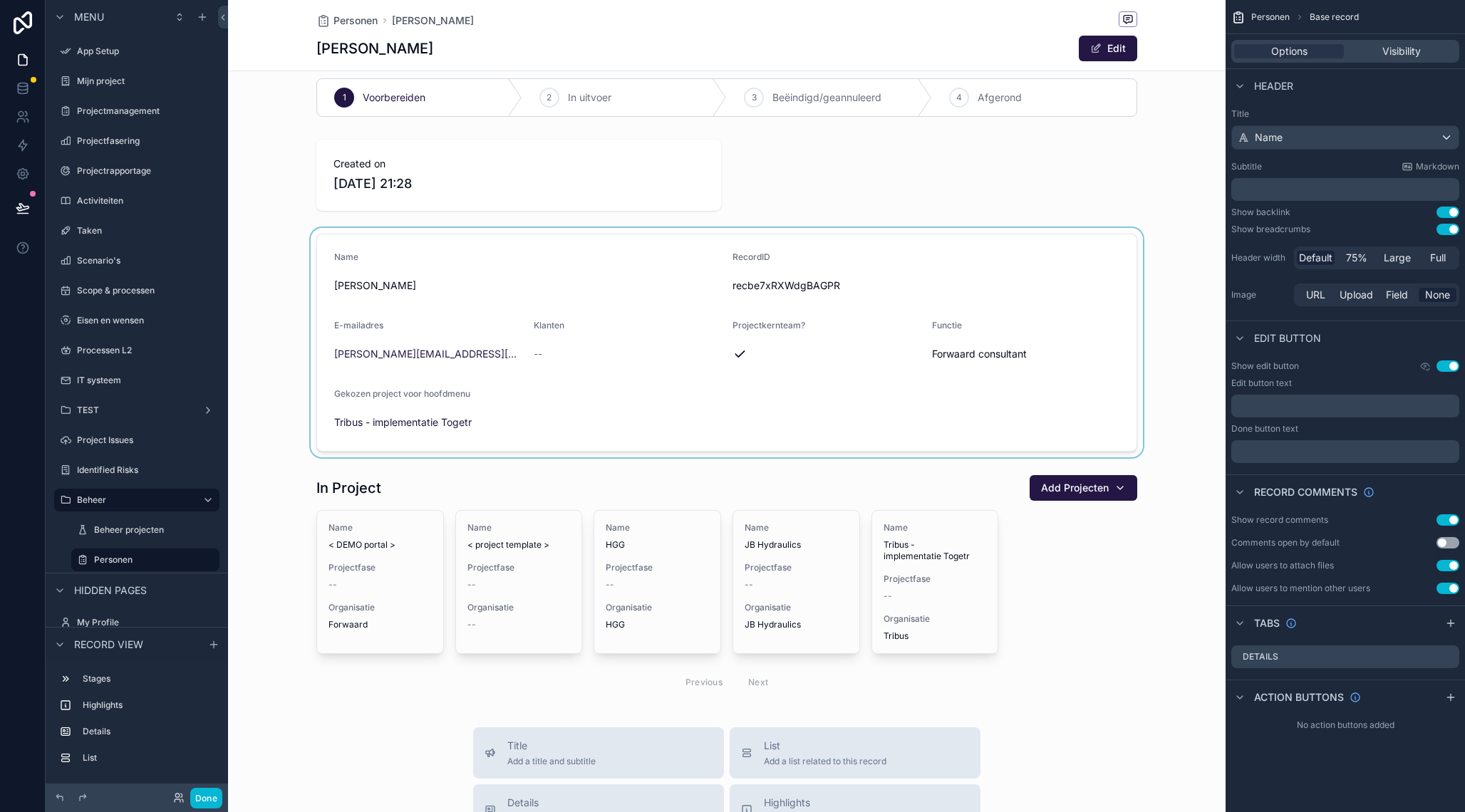
scroll to position [0, 0]
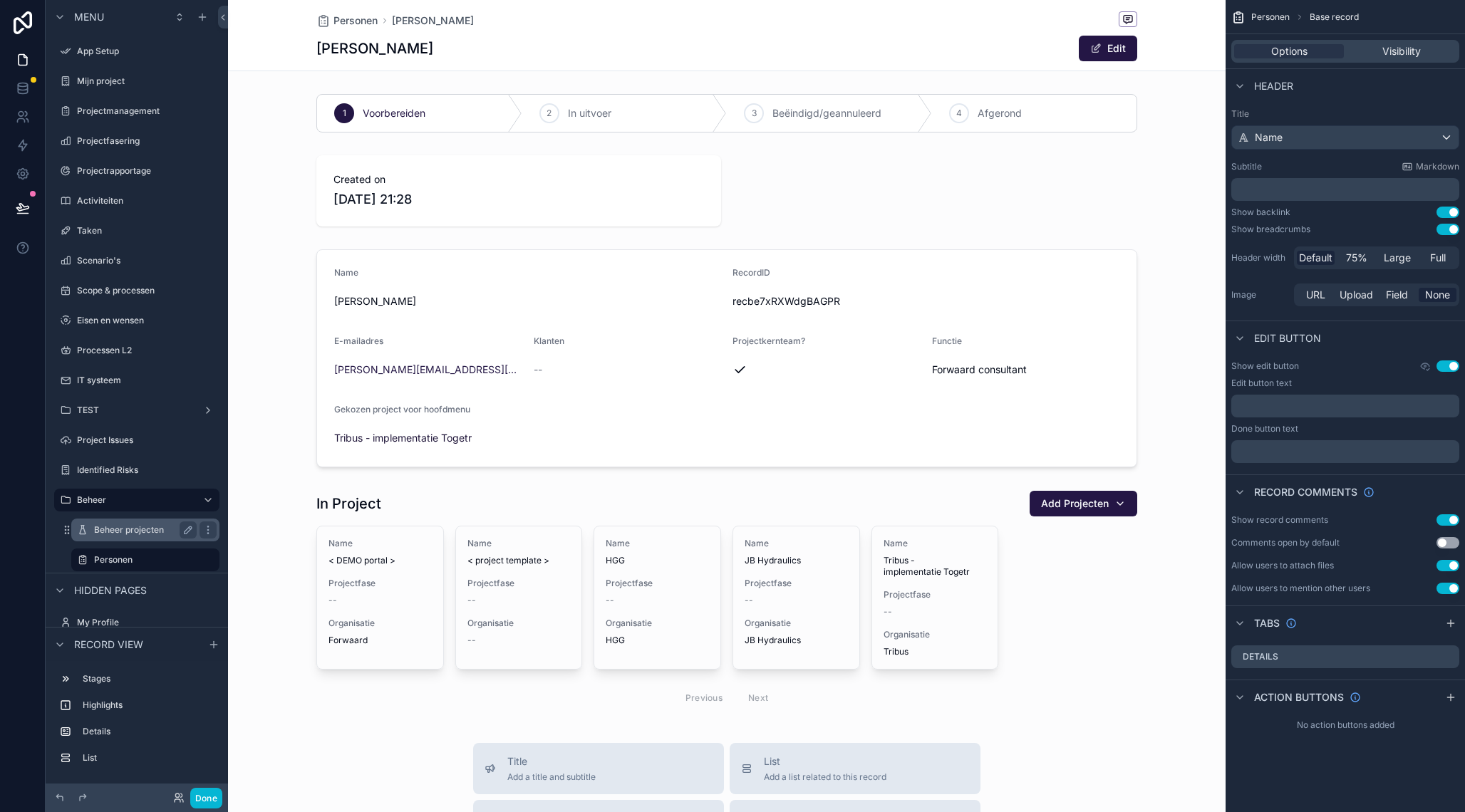
click at [128, 528] on label "Beheer projecten" at bounding box center [143, 529] width 97 height 11
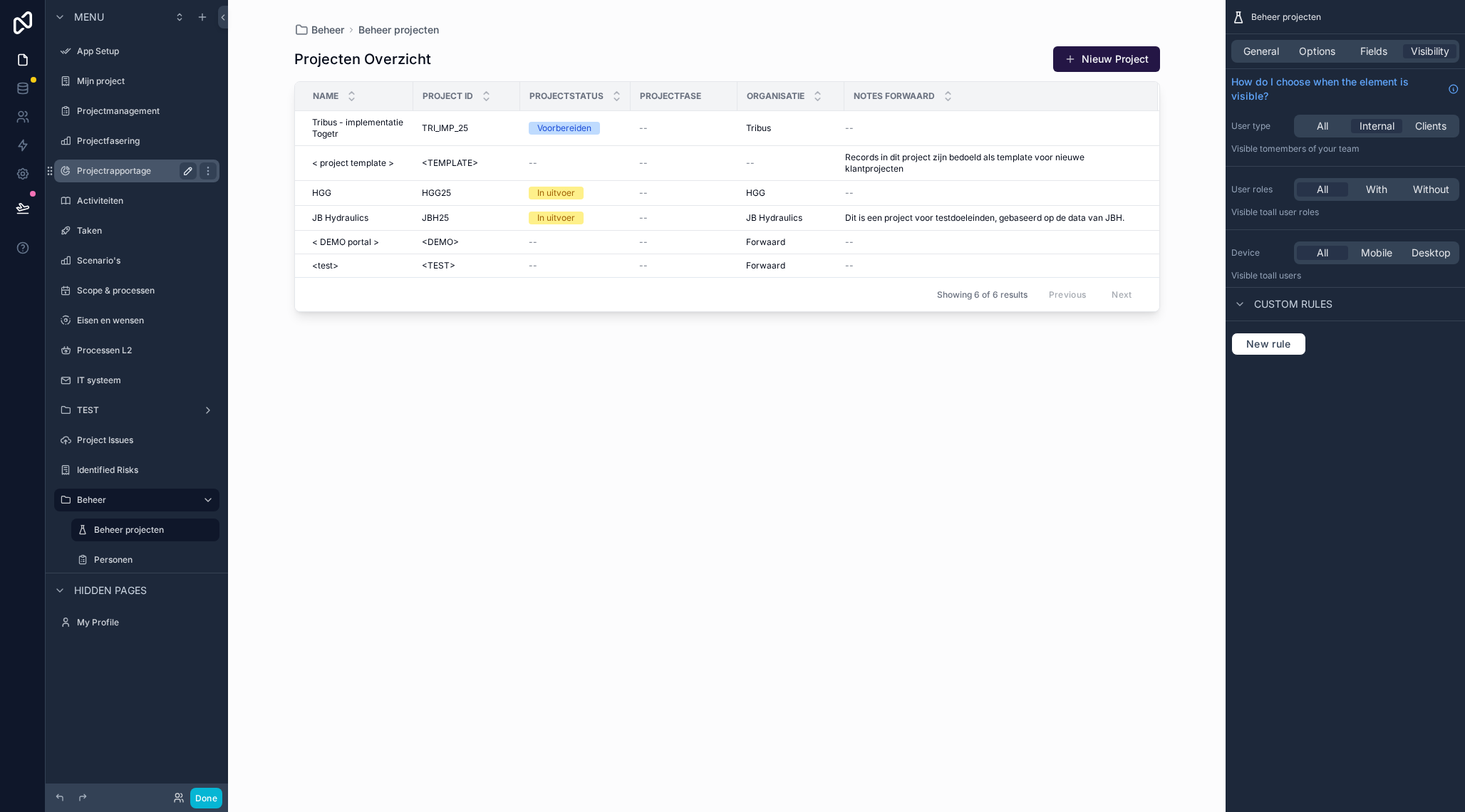
click at [137, 168] on label "Projectrapportage" at bounding box center [133, 171] width 114 height 11
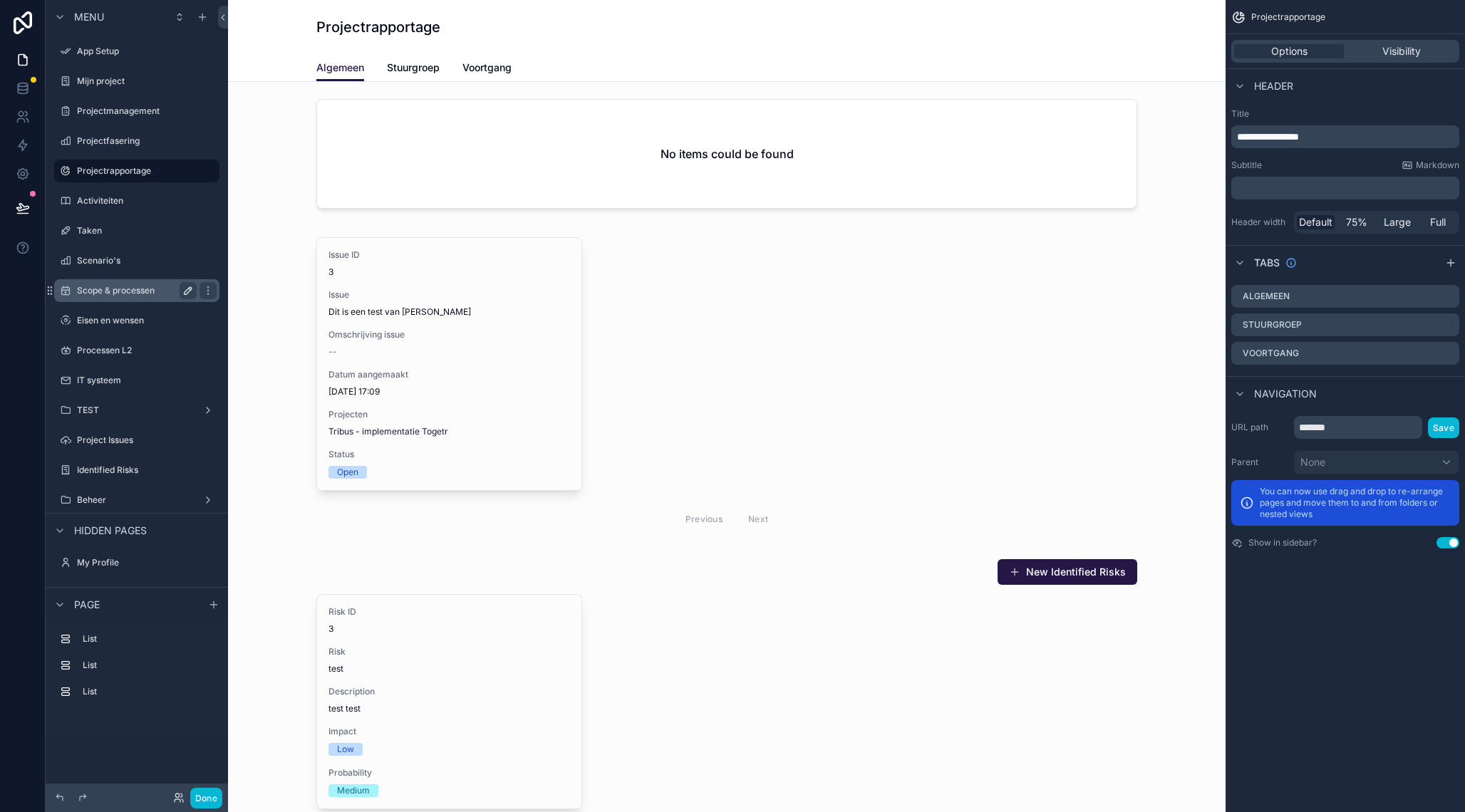
click at [130, 297] on div "Scope & processen" at bounding box center [136, 290] width 120 height 17
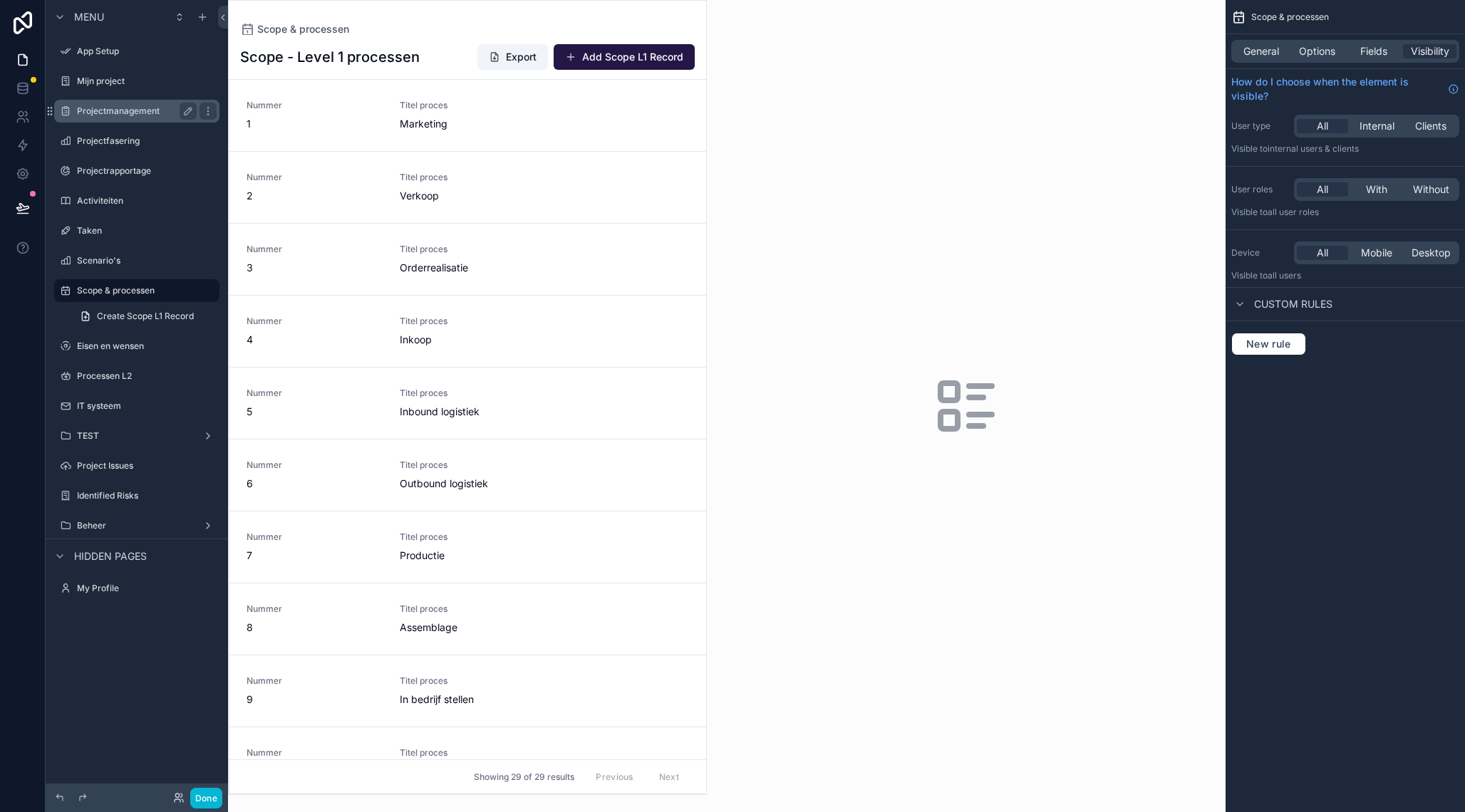
click at [126, 111] on label "Projectmanagement" at bounding box center [133, 111] width 114 height 11
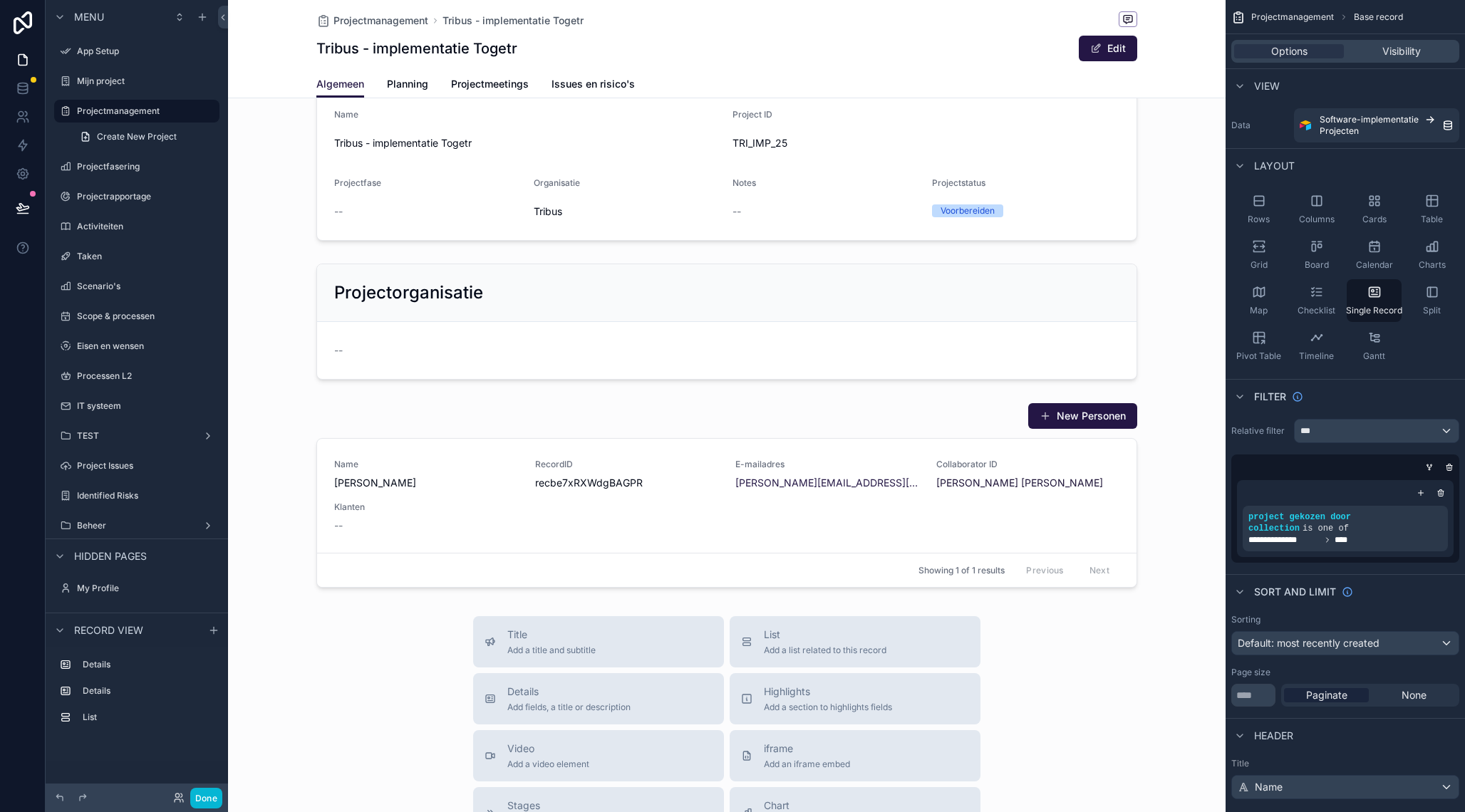
scroll to position [32, 0]
click at [506, 488] on div "scrollable content" at bounding box center [726, 601] width 997 height 1267
click at [1177, 387] on div "Name Tribus - implementatie Togetr Project ID TRI_IMP_25 Projectfase -- Organis…" at bounding box center [726, 337] width 997 height 508
drag, startPoint x: 1184, startPoint y: 411, endPoint x: 1128, endPoint y: 419, distance: 56.6
click at [1184, 411] on div "scrollable content" at bounding box center [726, 492] width 997 height 196
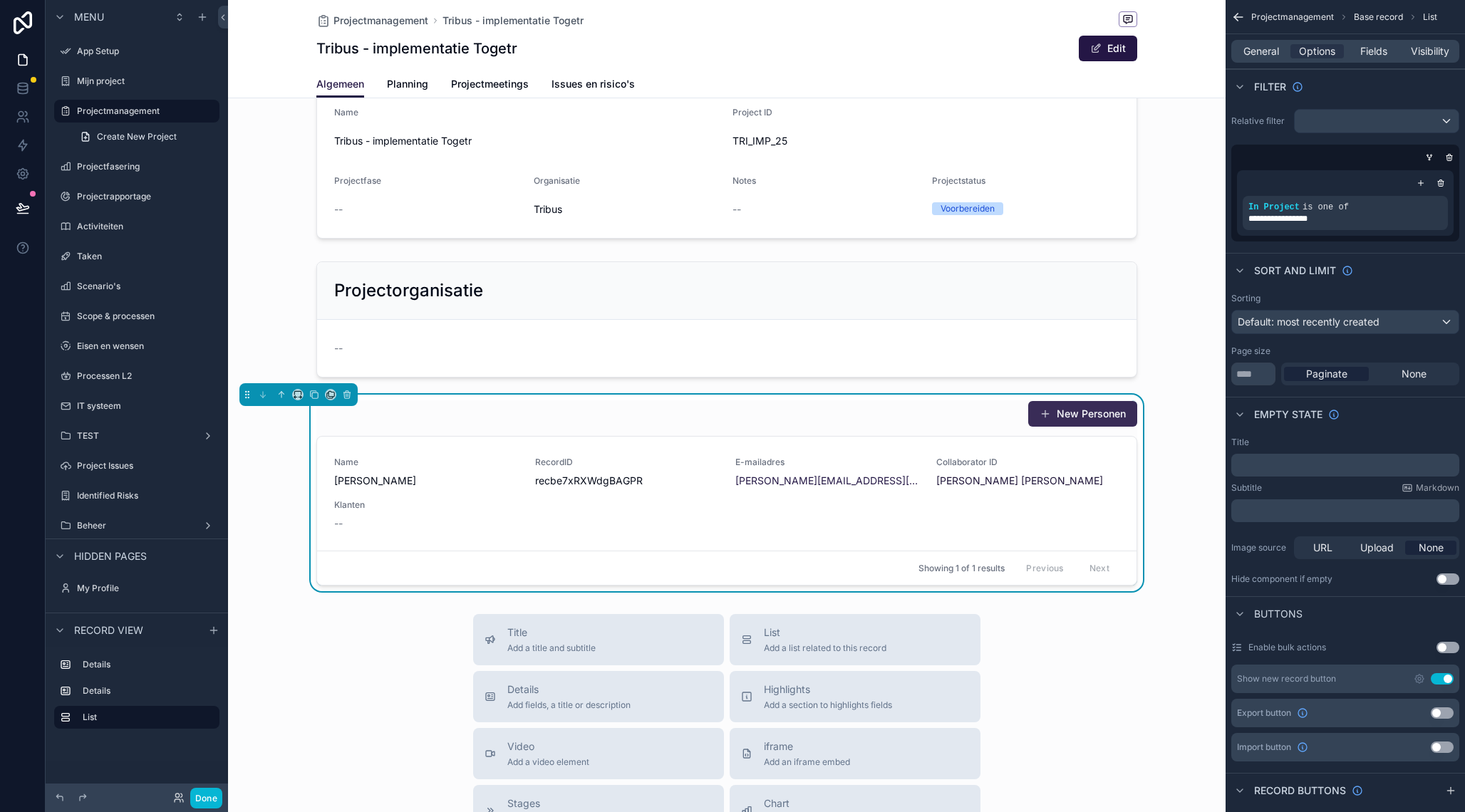
click at [1079, 420] on button "New Personen" at bounding box center [1083, 414] width 109 height 26
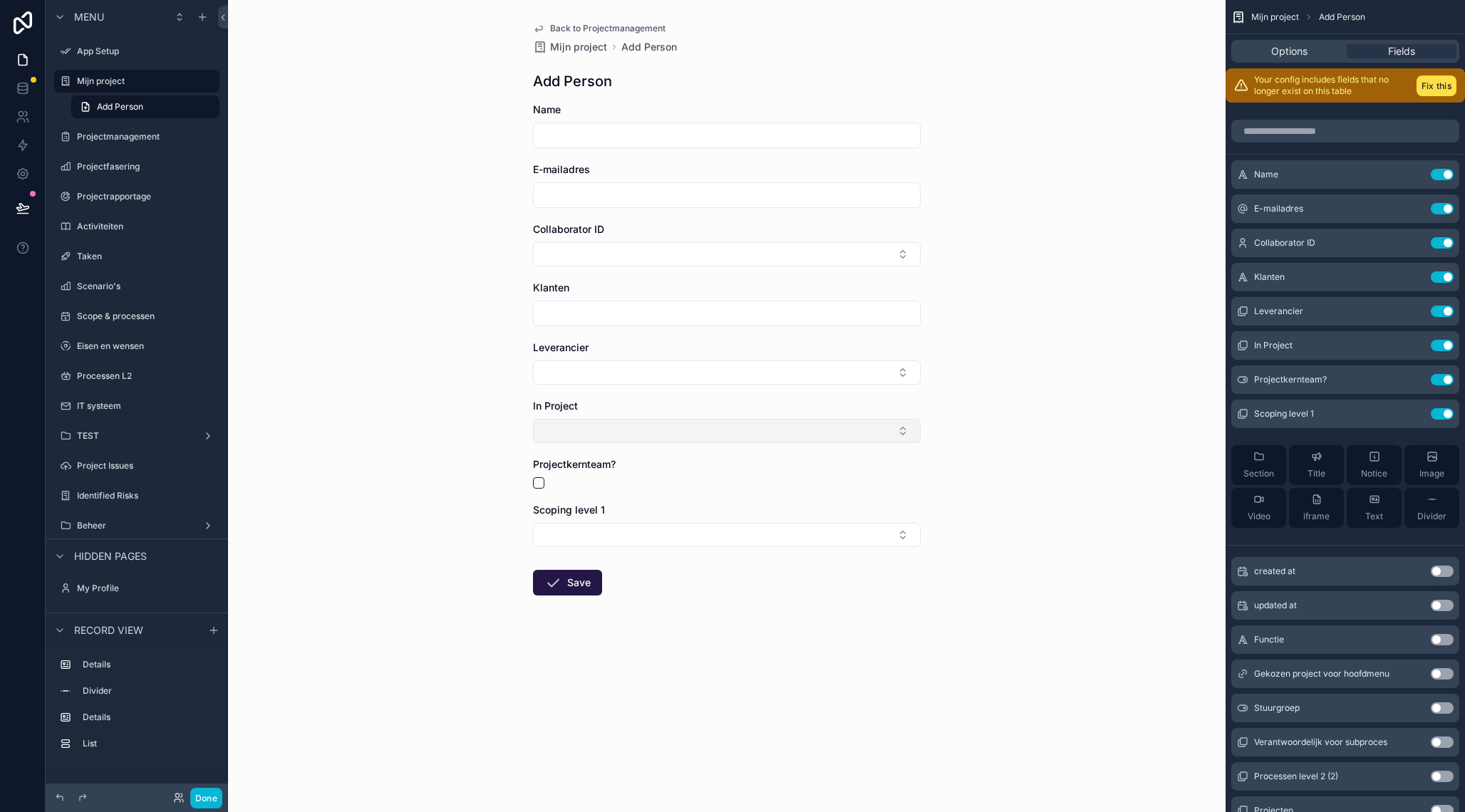
click at [776, 434] on button "Select Button" at bounding box center [726, 431] width 387 height 24
click at [1416, 342] on icon "scrollable content" at bounding box center [1415, 344] width 6 height 6
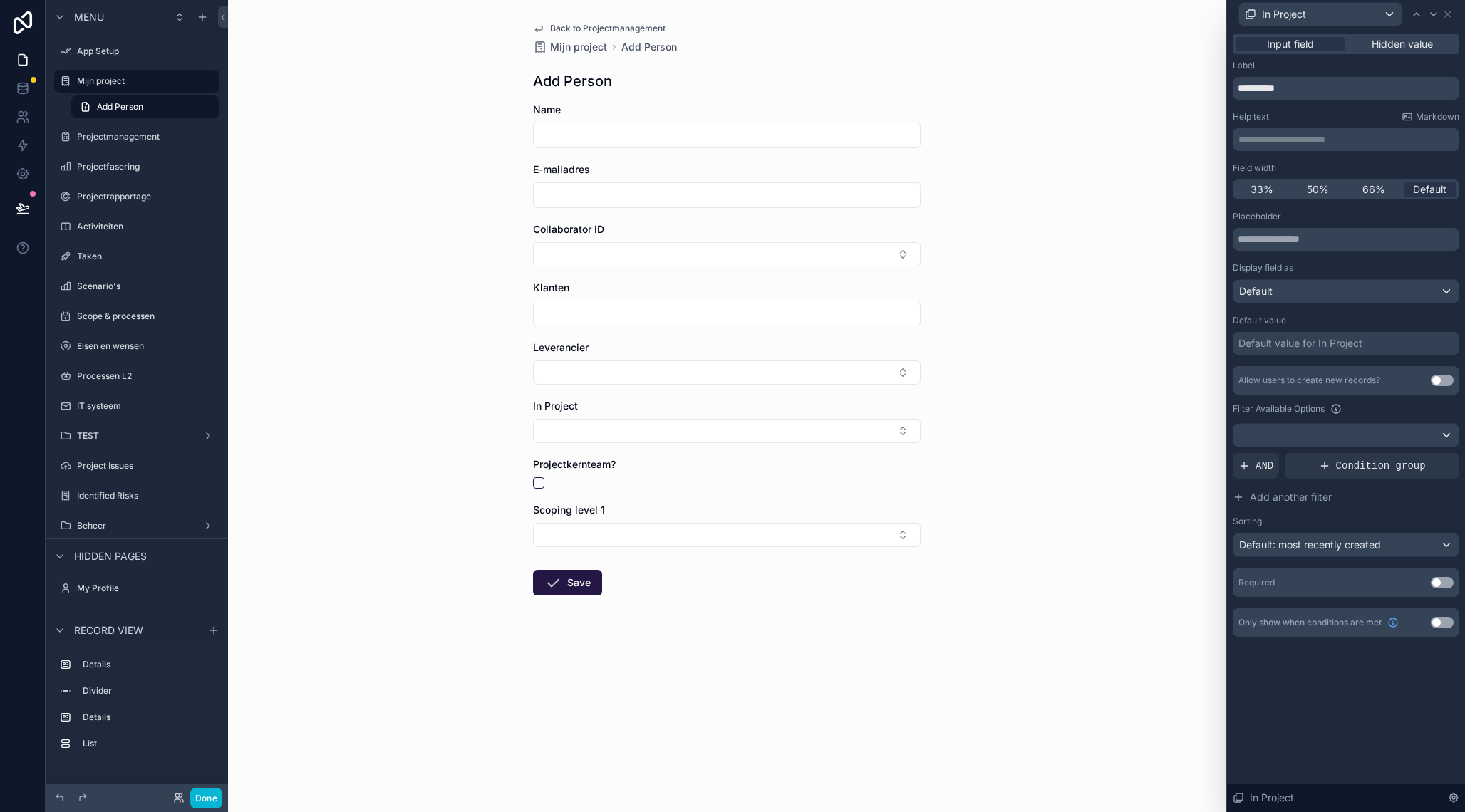
click at [1285, 346] on div "Default value for In Project" at bounding box center [1300, 343] width 124 height 14
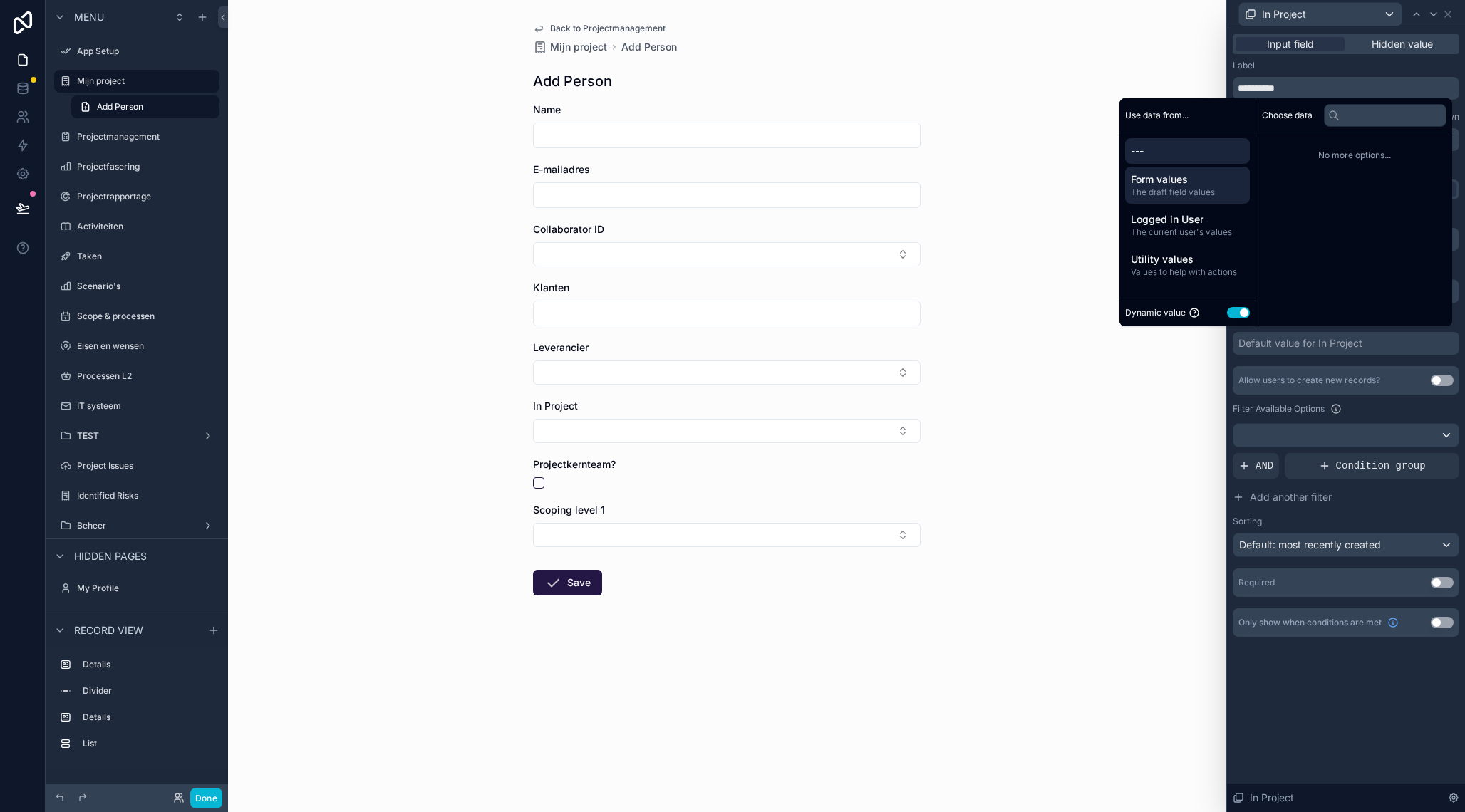
click at [1197, 196] on span "The draft field values" at bounding box center [1187, 192] width 113 height 11
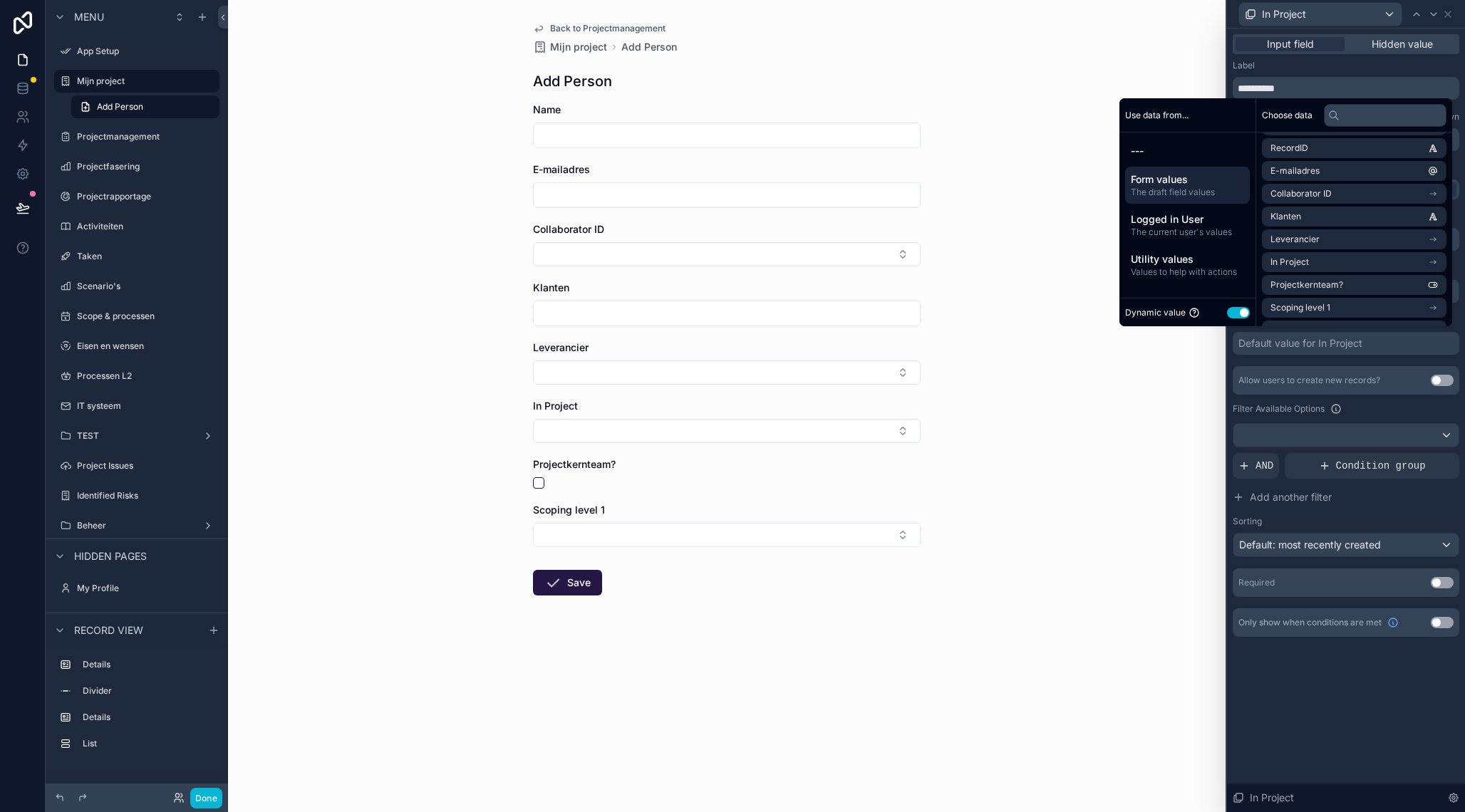
scroll to position [118, 0]
click at [1193, 232] on span "The current user's values" at bounding box center [1187, 232] width 113 height 11
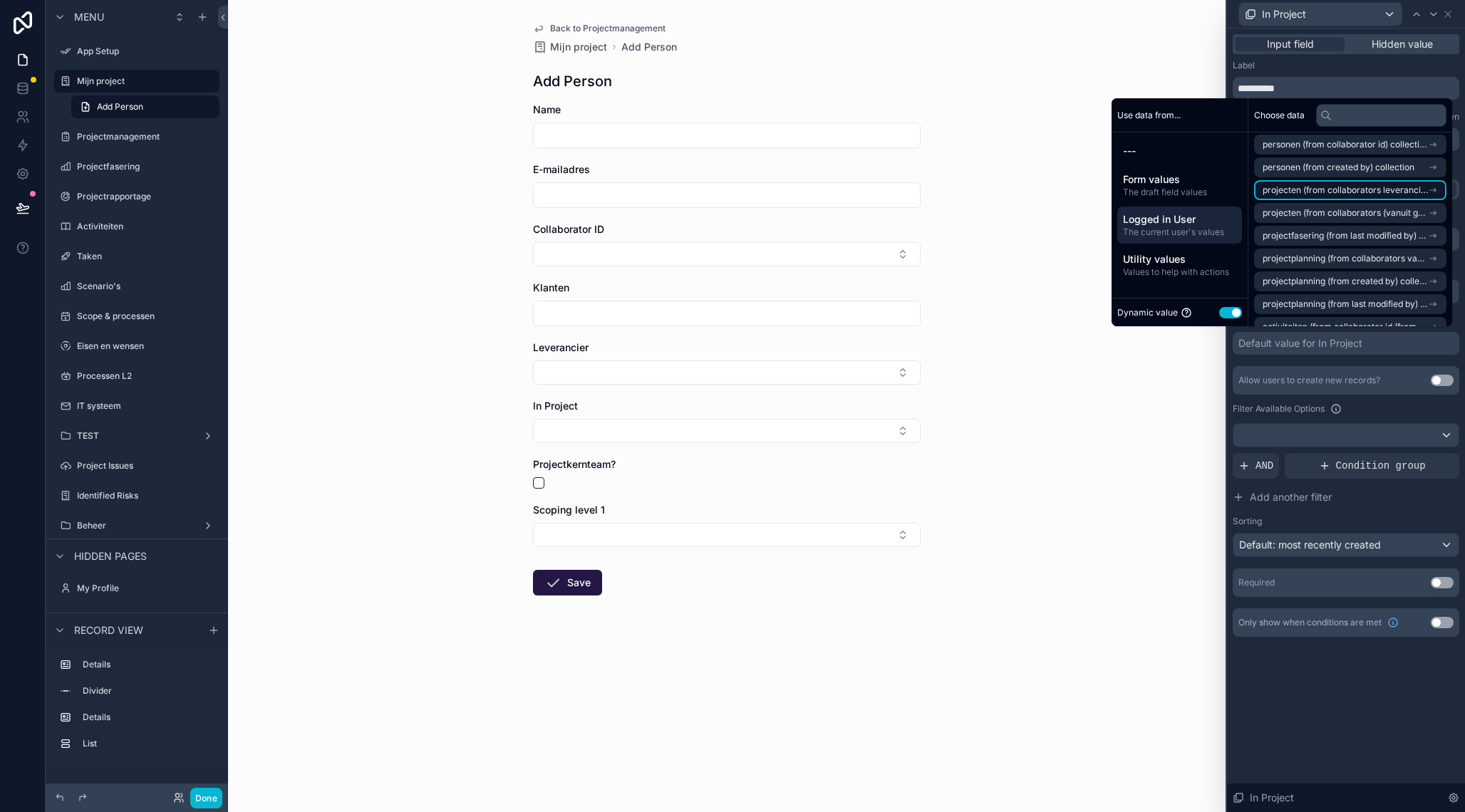
scroll to position [0, 0]
click at [1317, 212] on li "User" at bounding box center [1350, 216] width 193 height 20
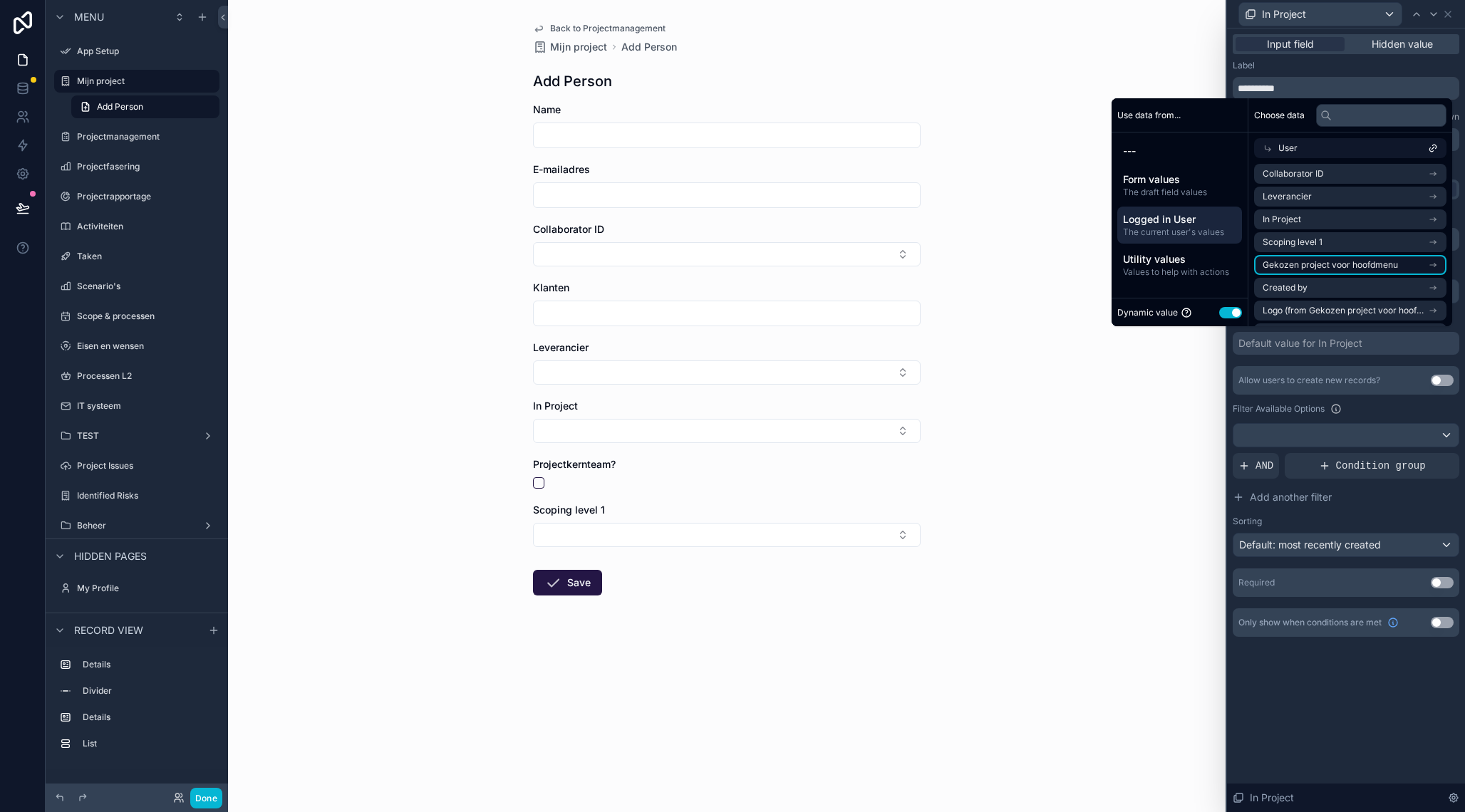
click at [1325, 273] on li "Gekozen project voor hoofdmenu" at bounding box center [1350, 265] width 193 height 20
click at [1301, 201] on span "Gekozen project voor hoofdmenu" at bounding box center [1330, 196] width 135 height 11
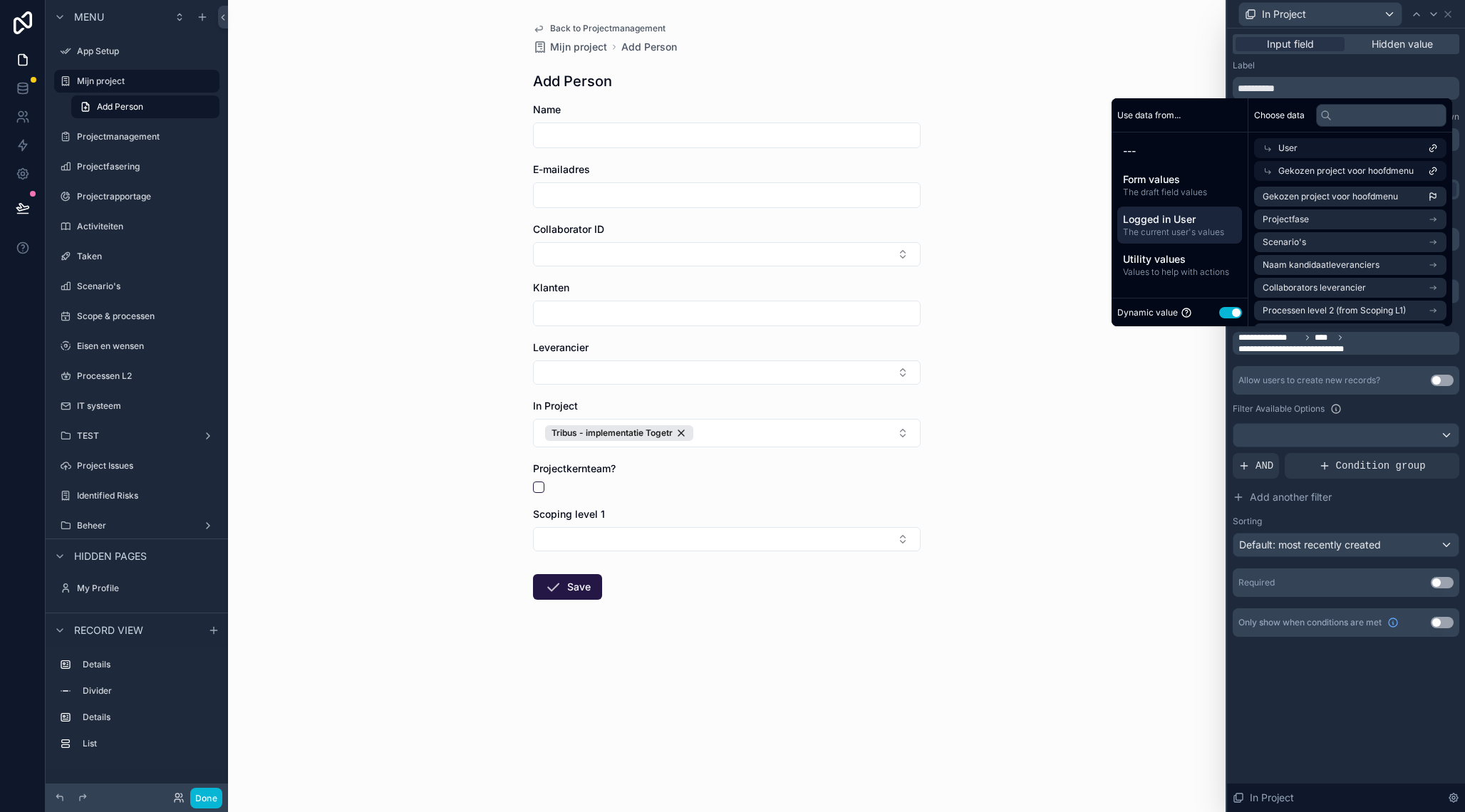
click at [1093, 451] on div "Back to Projectmanagement Mijn project Add Person Add Person Name E-mailadres C…" at bounding box center [726, 406] width 997 height 812
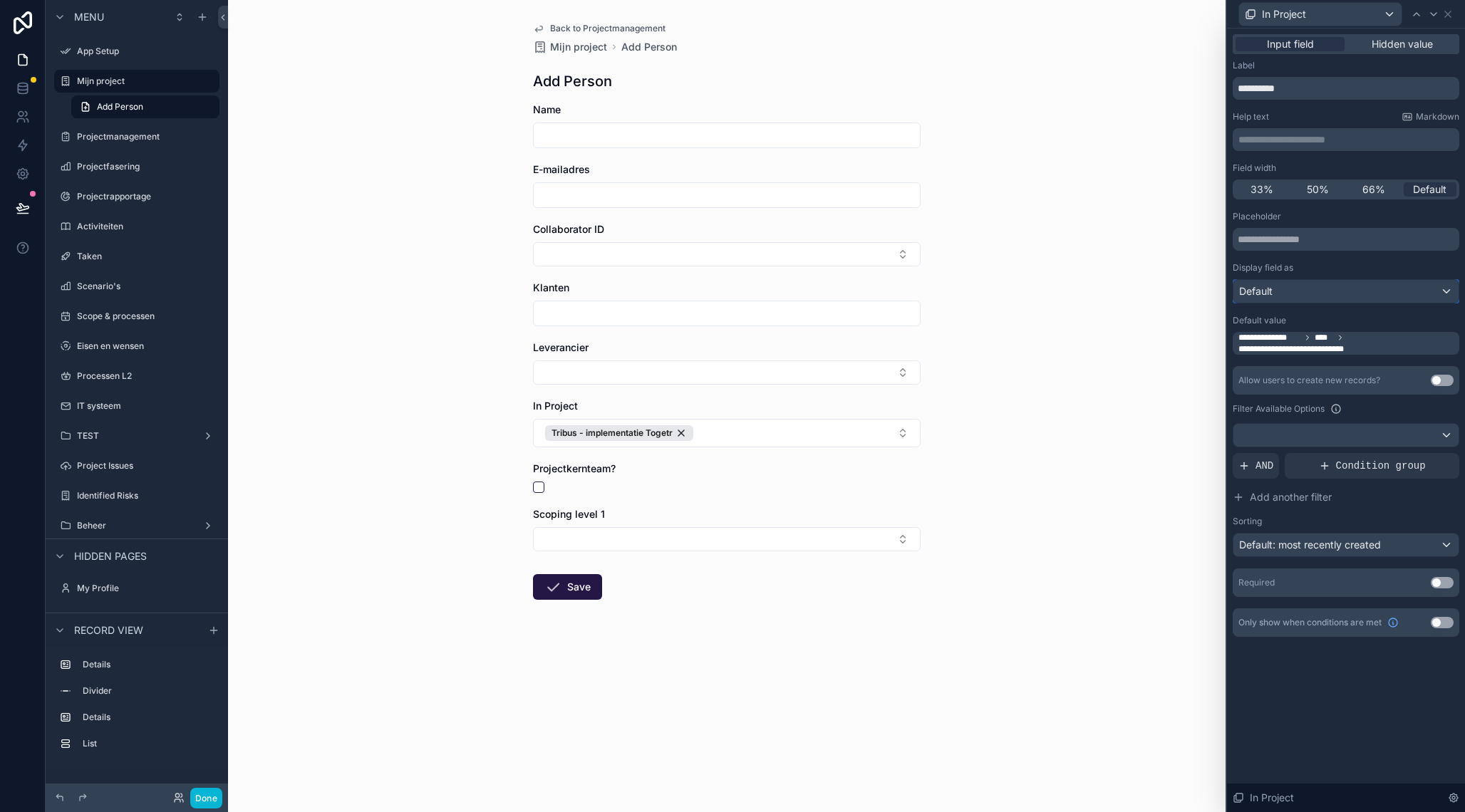
click at [1332, 293] on div "Default" at bounding box center [1345, 291] width 225 height 23
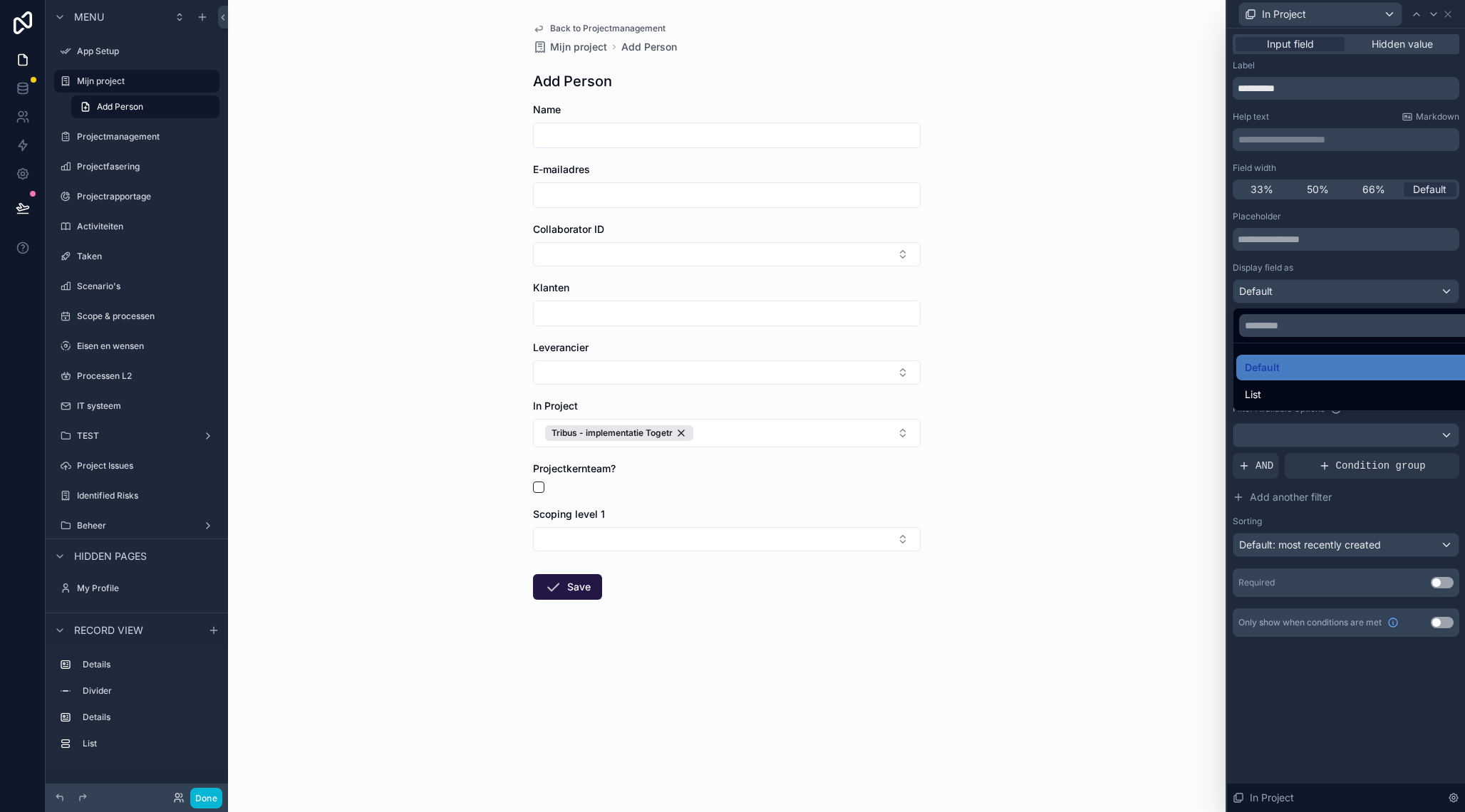
click at [1332, 293] on div at bounding box center [1346, 406] width 238 height 812
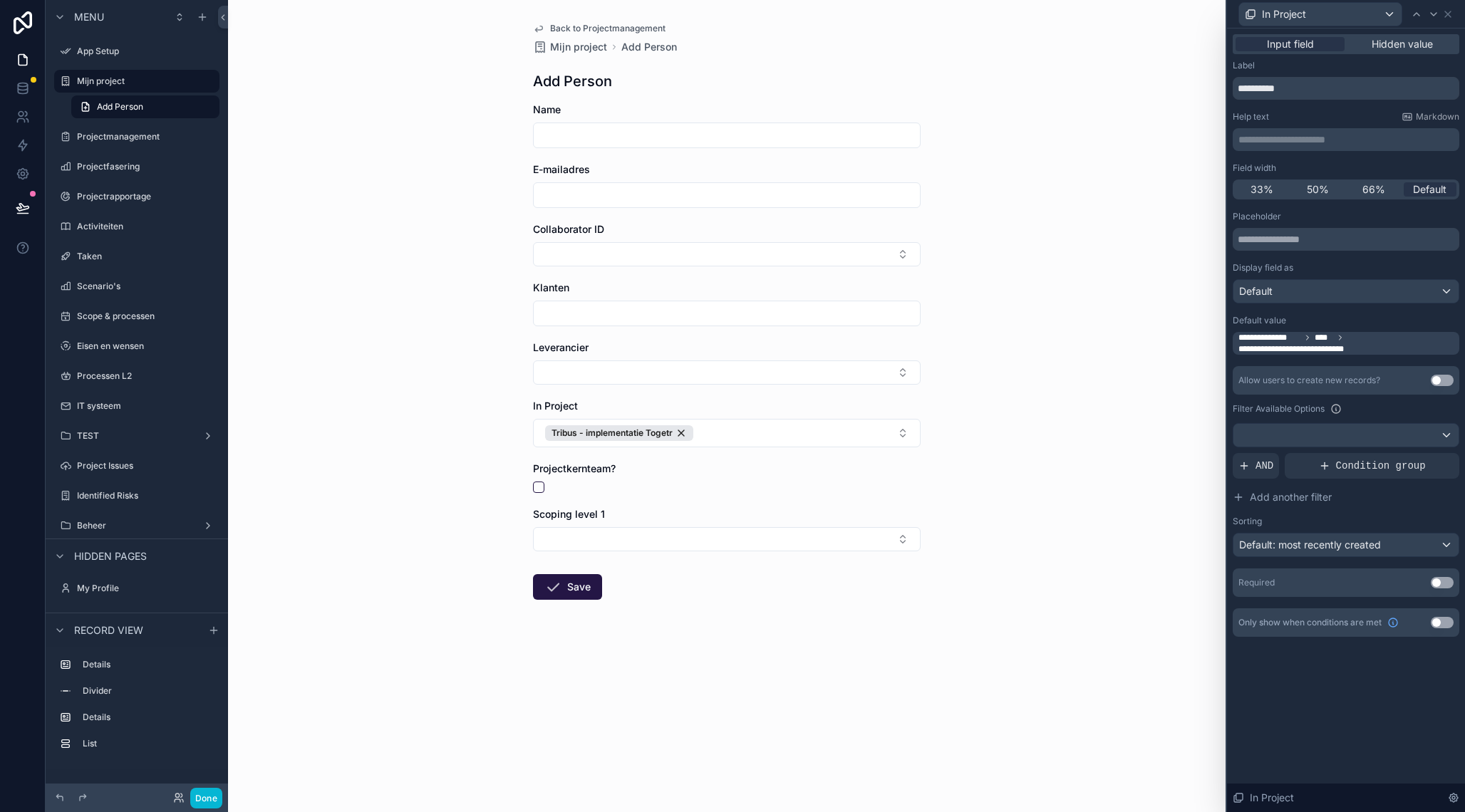
click at [1441, 581] on button "Use setting" at bounding box center [1441, 582] width 23 height 11
click at [855, 429] on button "Tribus - implementatie Togetr" at bounding box center [726, 433] width 387 height 29
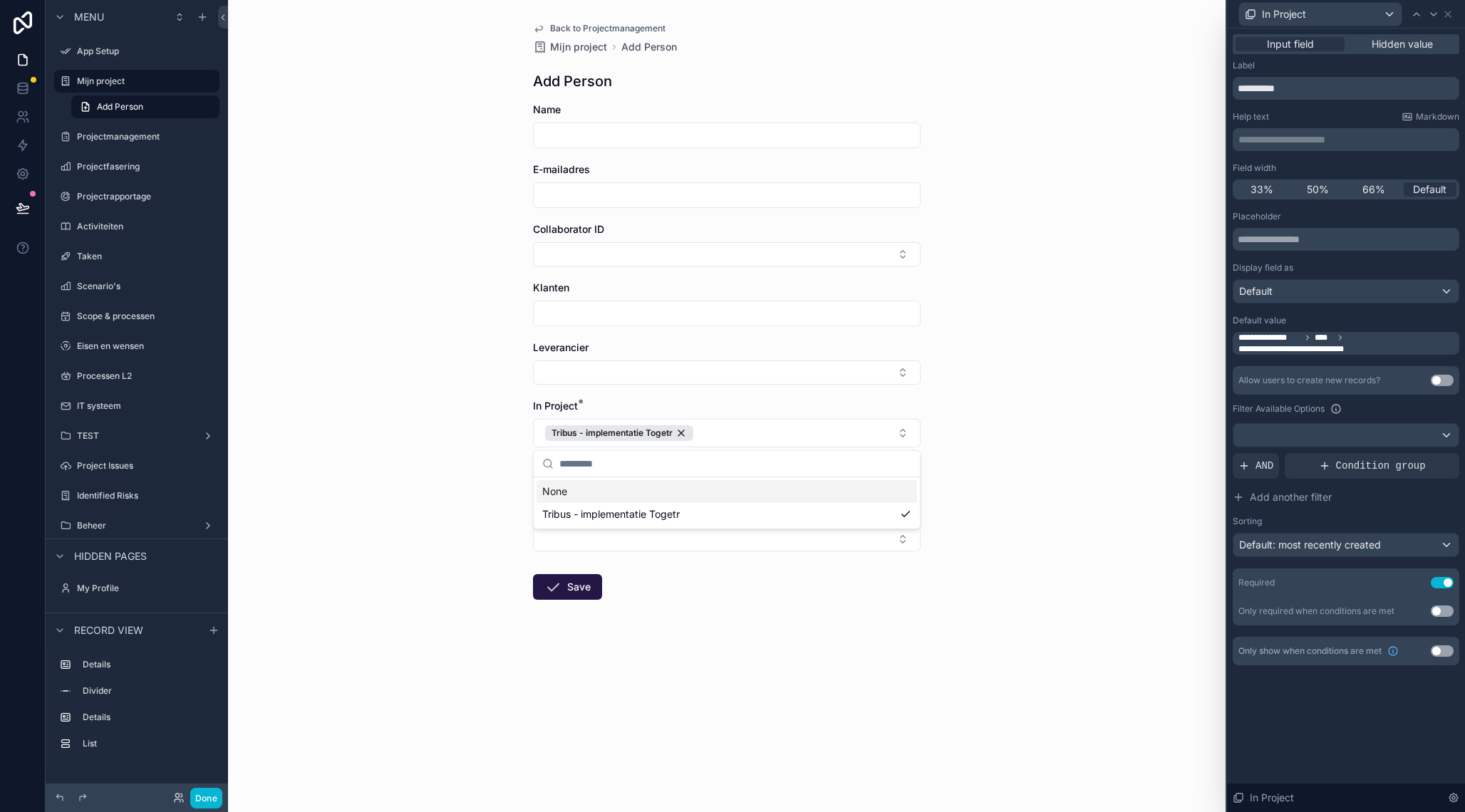
click at [1027, 428] on div "Back to Projectmanagement Mijn project Add Person Add Person Name E-mailadres C…" at bounding box center [726, 406] width 997 height 812
click at [1414, 434] on div at bounding box center [1345, 435] width 225 height 23
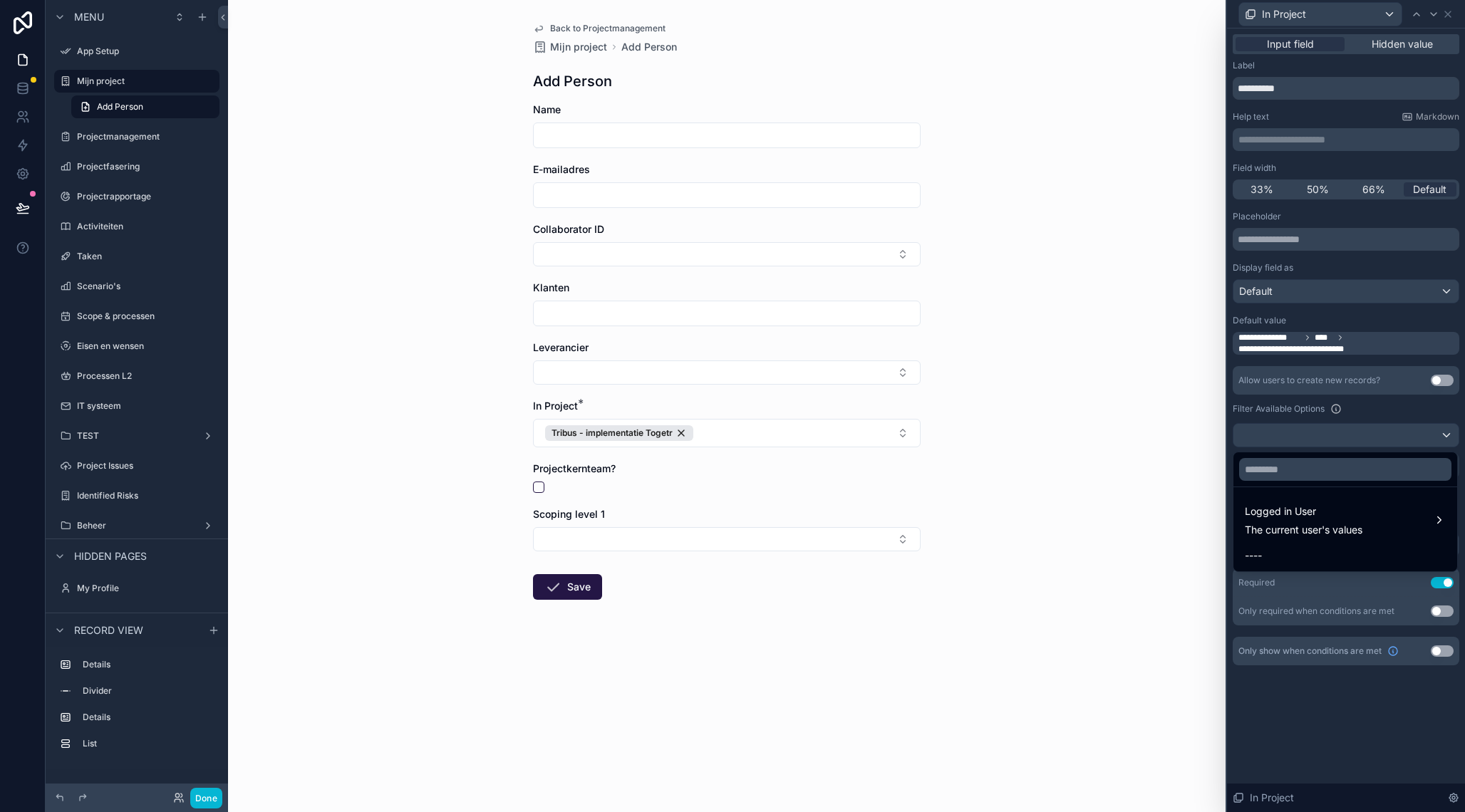
click at [1310, 757] on div at bounding box center [1346, 406] width 238 height 812
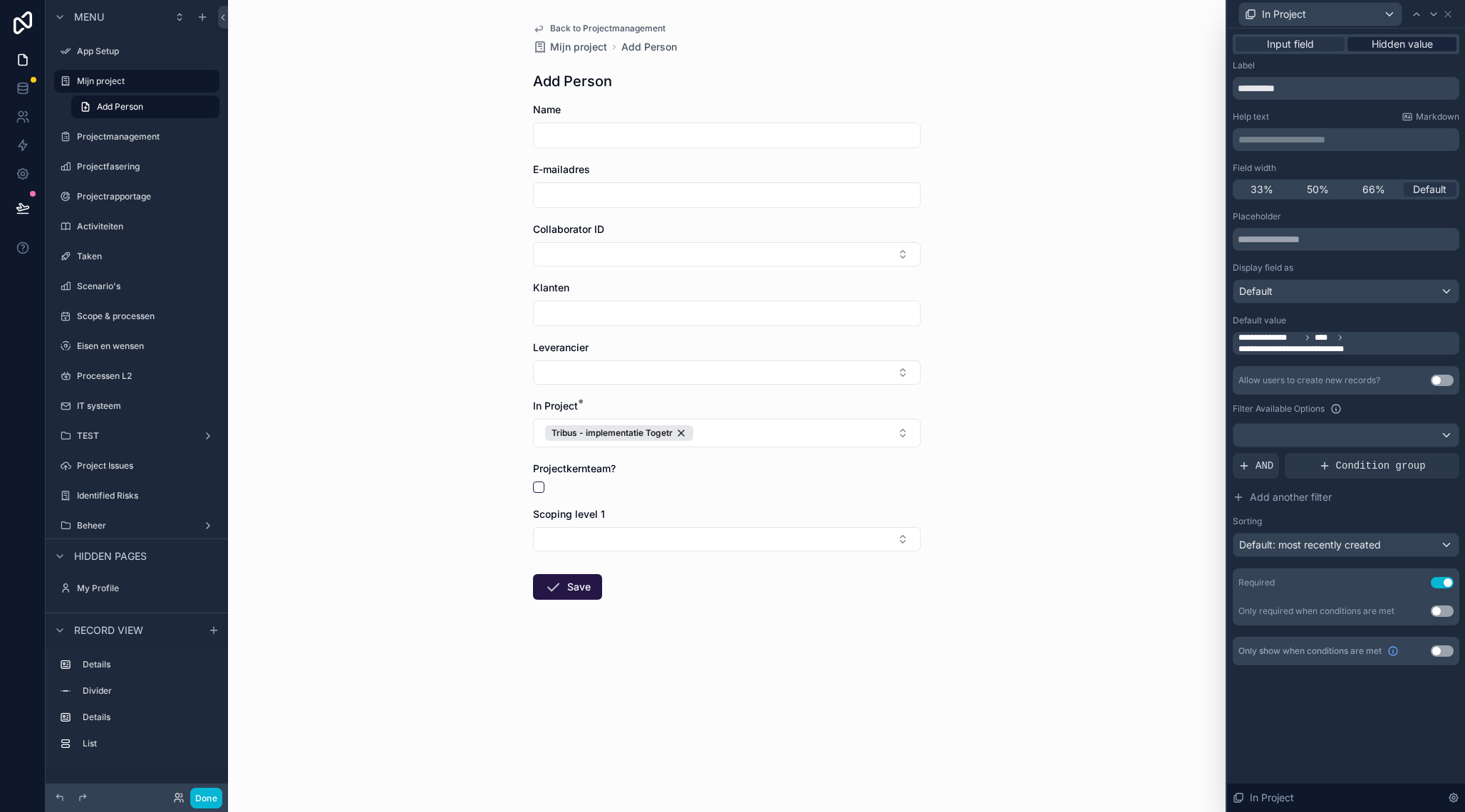
click at [1394, 44] on span "Hidden value" at bounding box center [1401, 44] width 61 height 14
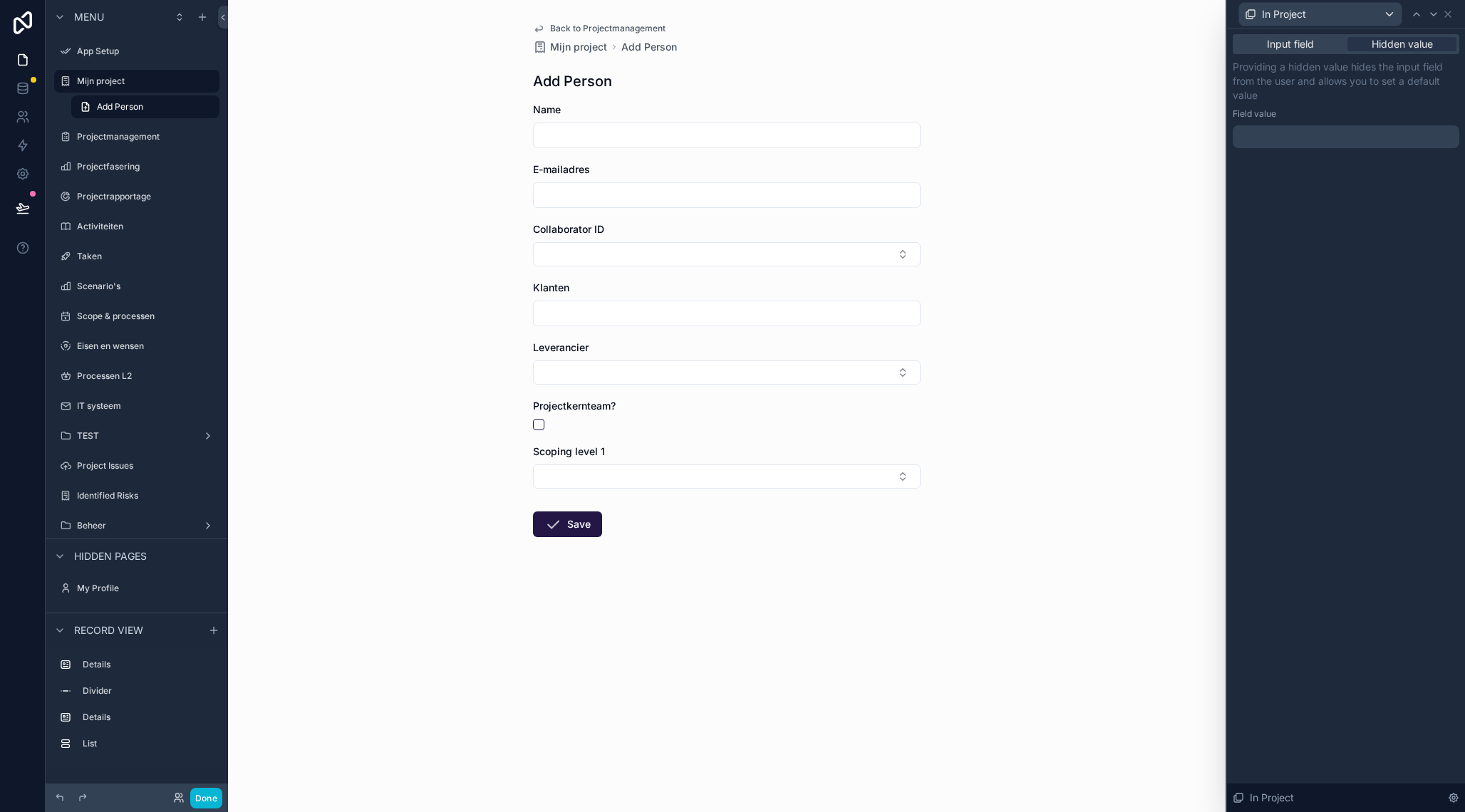
click at [1271, 141] on div at bounding box center [1345, 136] width 227 height 23
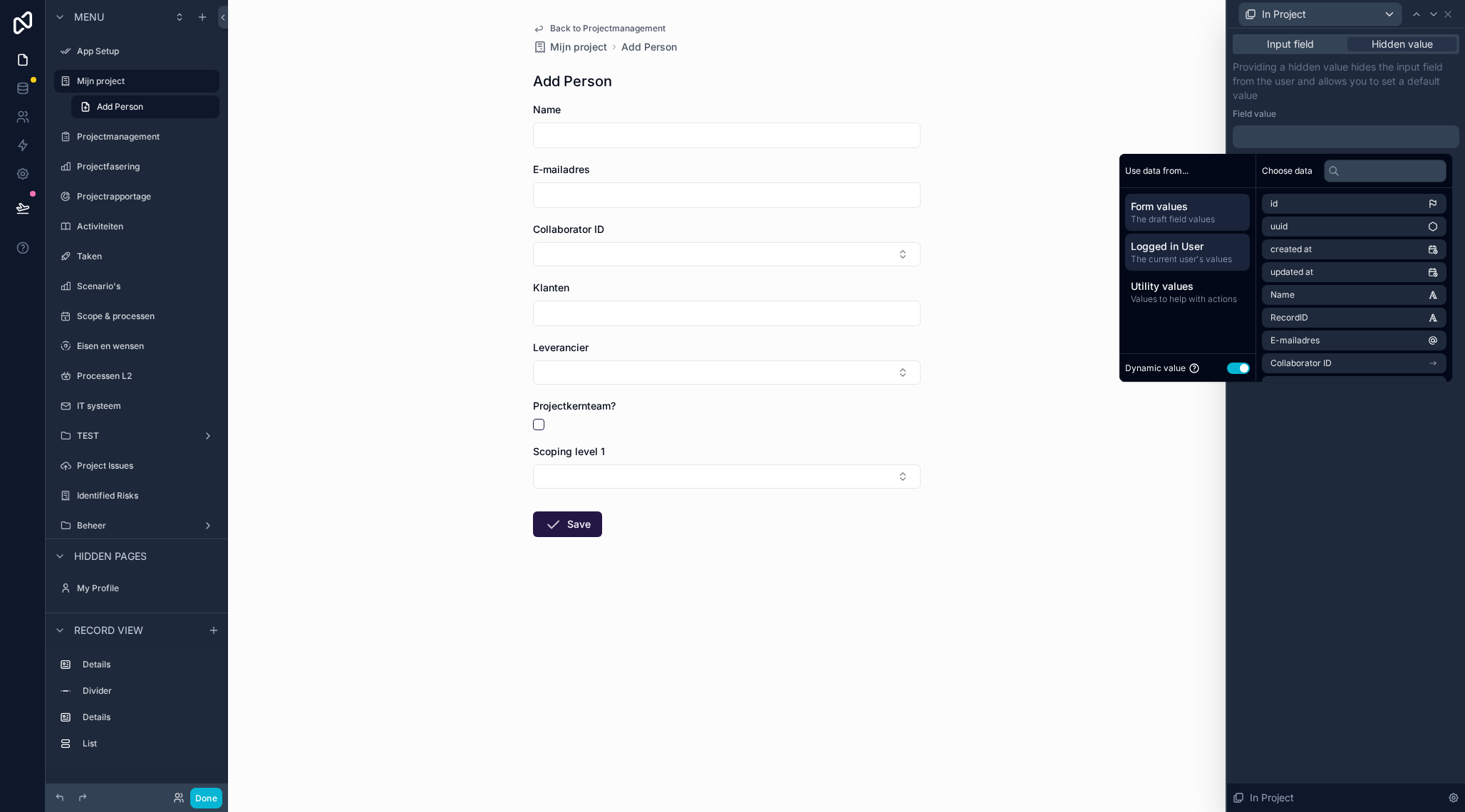
click at [1193, 246] on span "Logged in User" at bounding box center [1187, 246] width 113 height 14
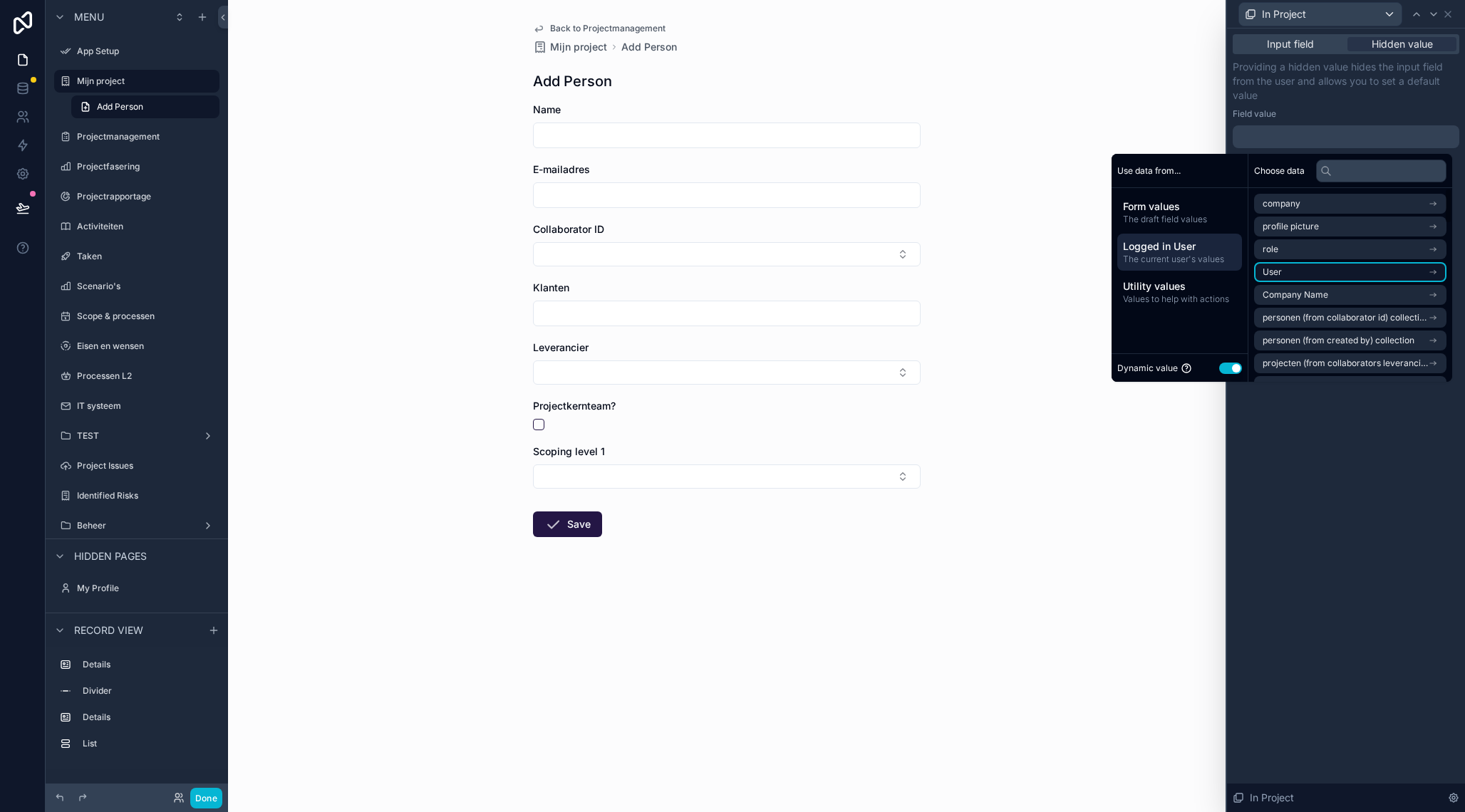
click at [1311, 272] on li "User" at bounding box center [1350, 272] width 193 height 20
click at [1323, 317] on span "Gekozen project voor hoofdmenu" at bounding box center [1330, 320] width 135 height 11
click at [1313, 255] on span "Gekozen project voor hoofdmenu" at bounding box center [1330, 252] width 135 height 11
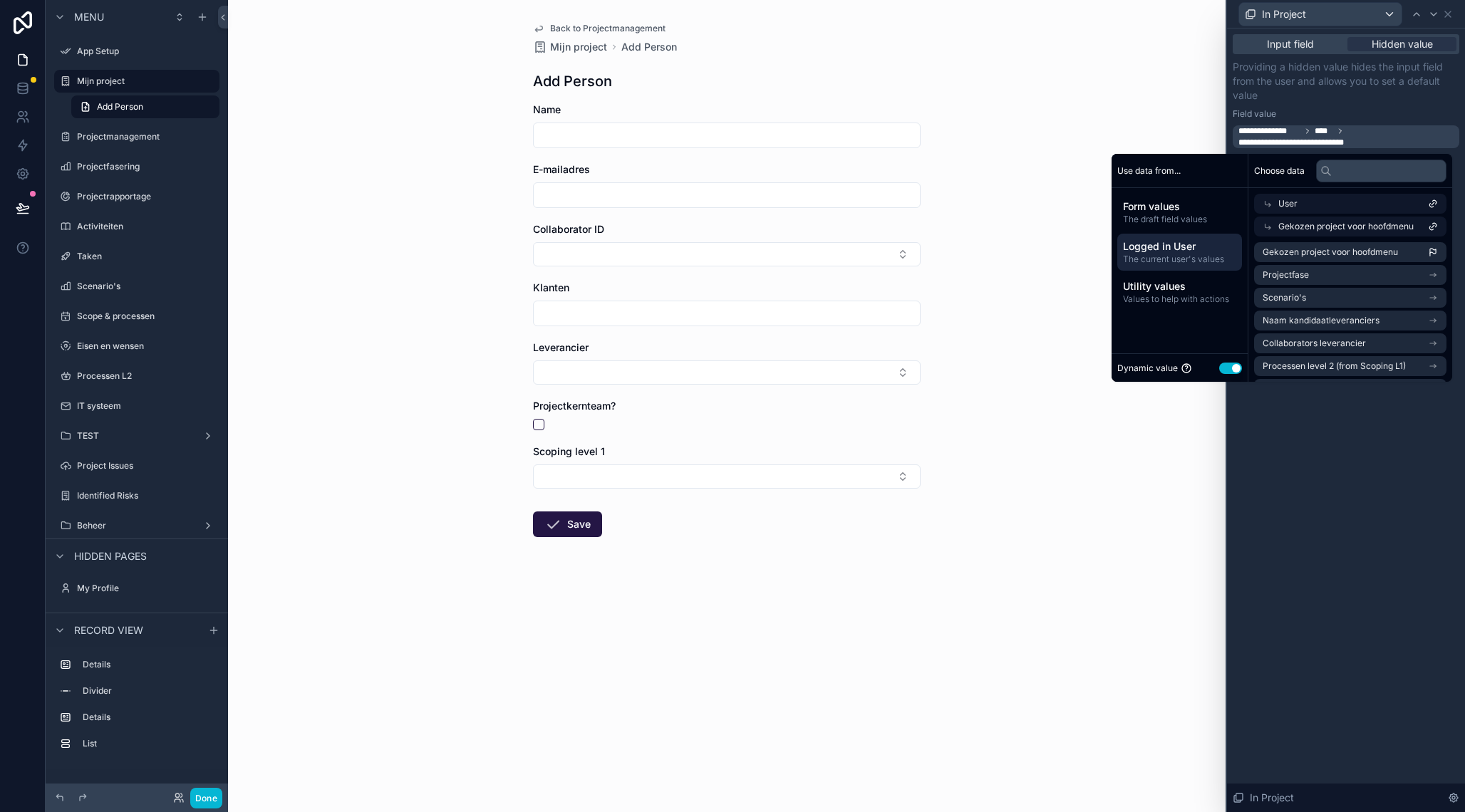
click at [1105, 82] on div "Back to Projectmanagement Mijn project Add Person Add Person Name E-mailadres C…" at bounding box center [726, 406] width 997 height 812
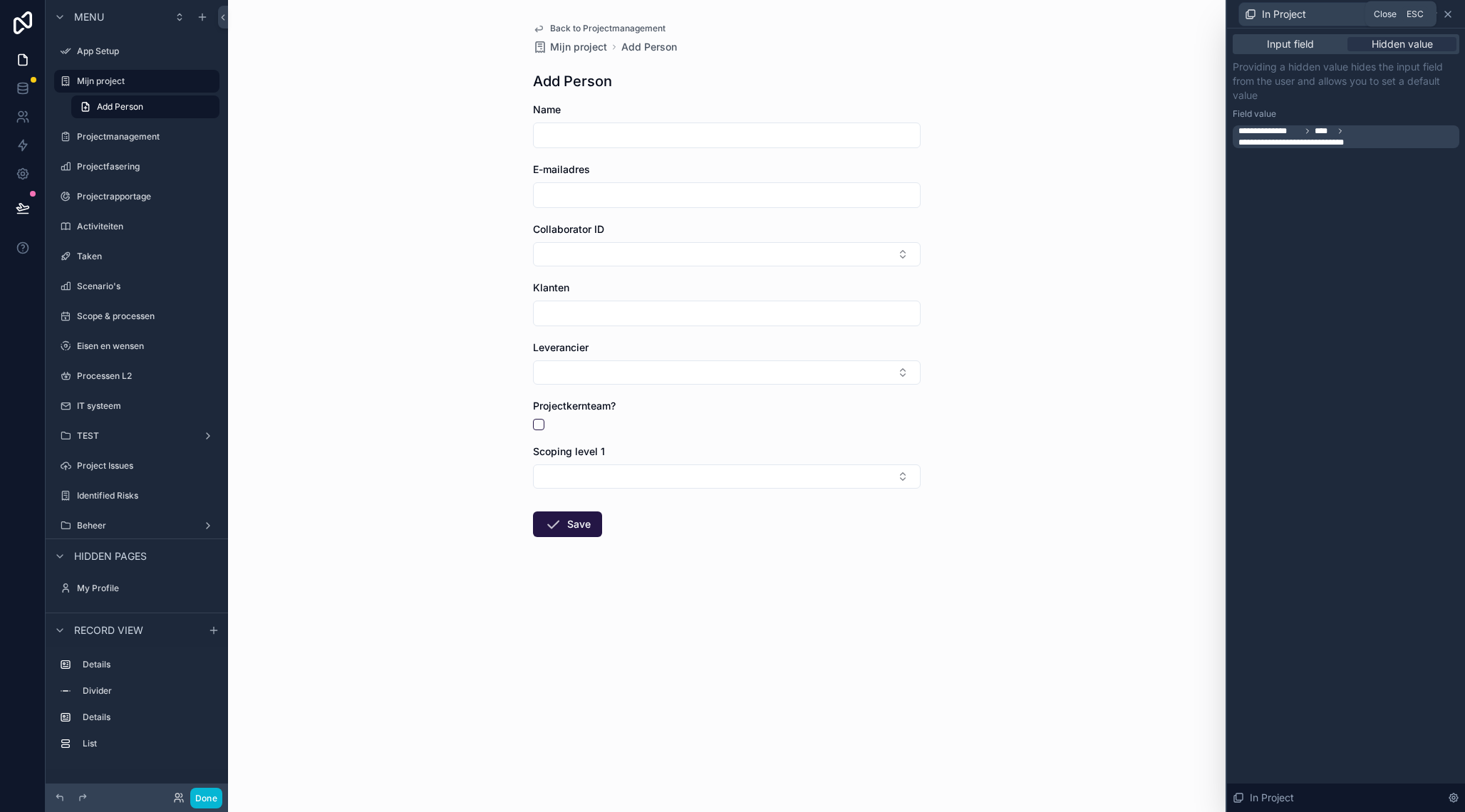
click at [1450, 12] on icon at bounding box center [1448, 14] width 6 height 6
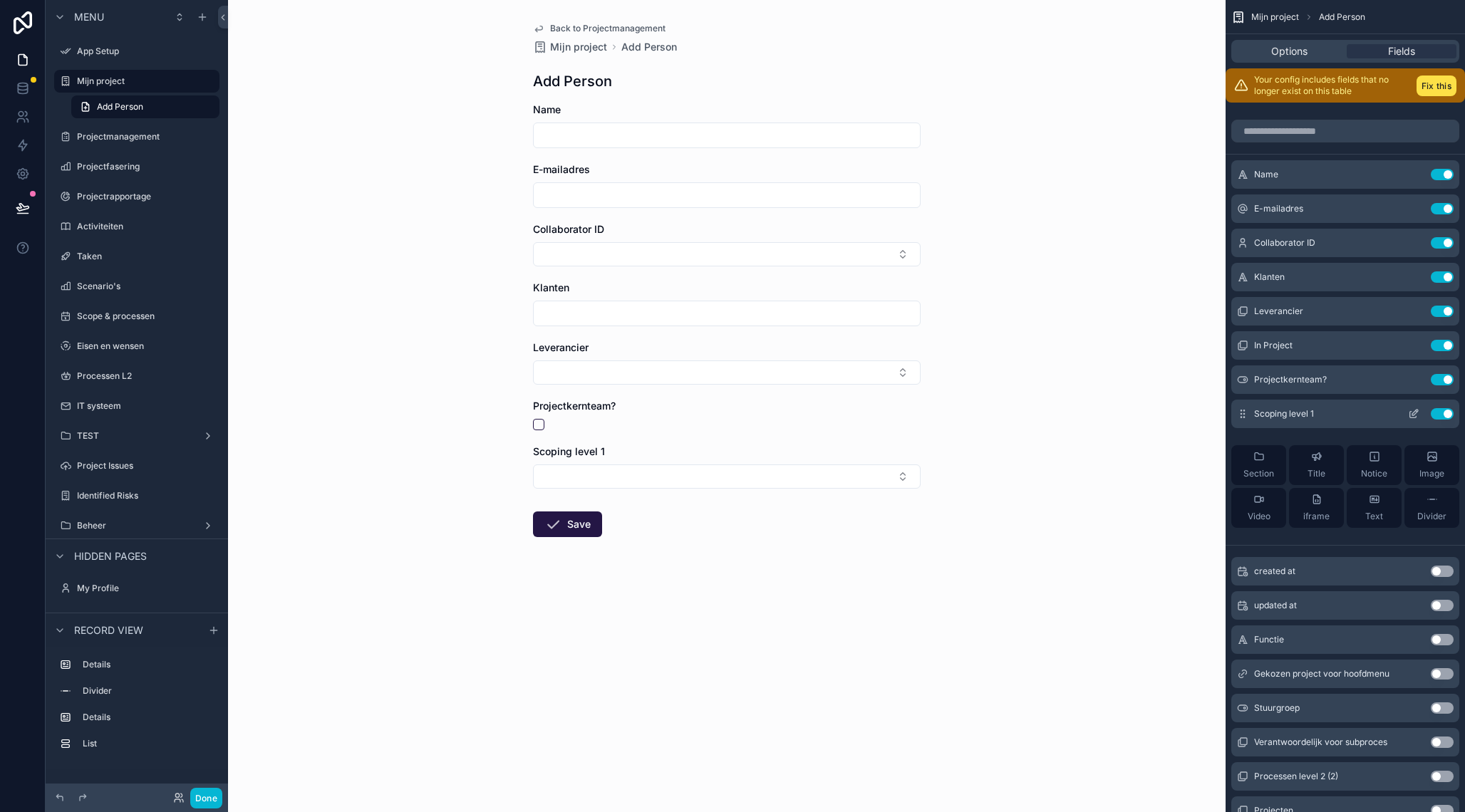
click at [1437, 415] on button "Use setting" at bounding box center [1441, 413] width 23 height 11
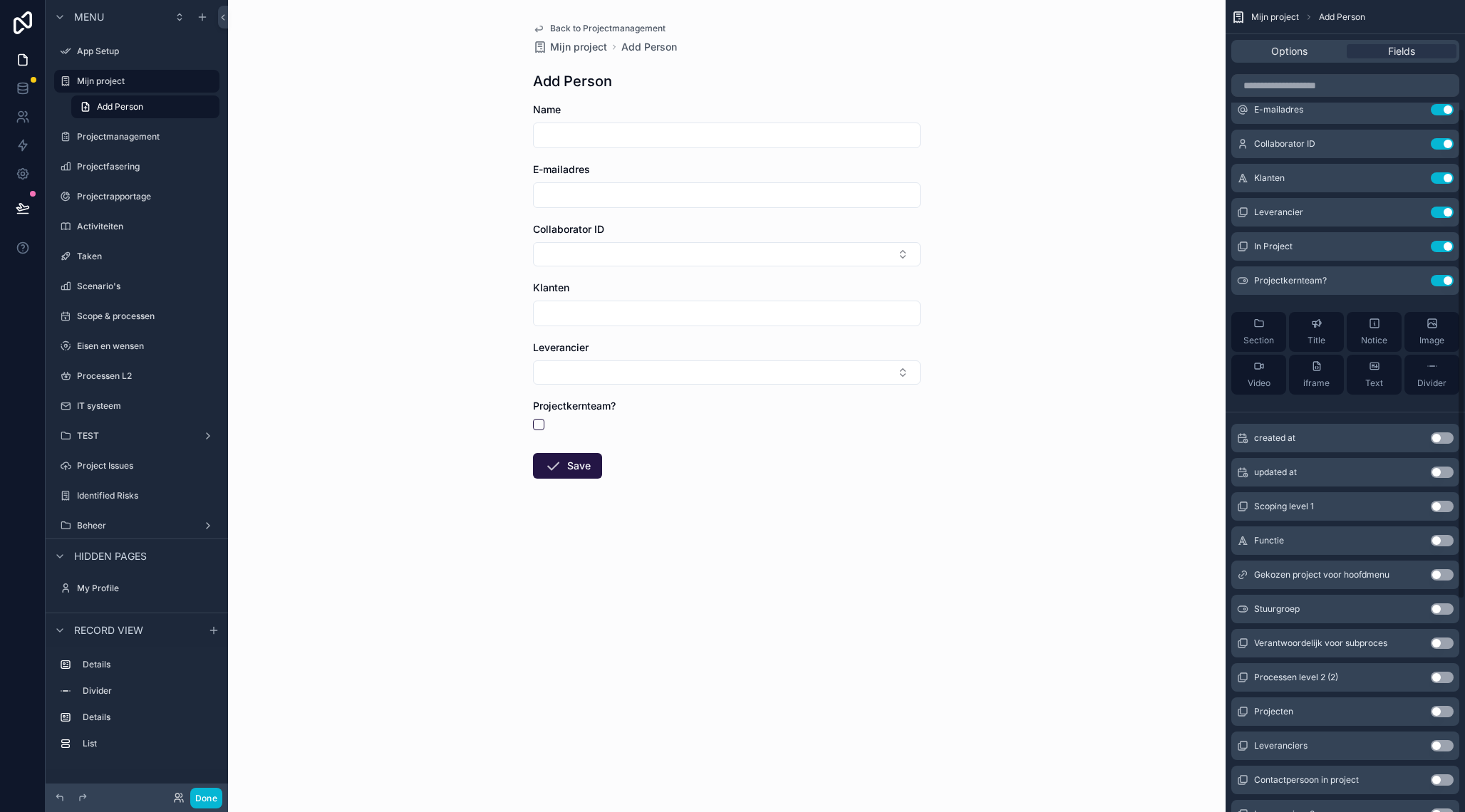
scroll to position [196, 0]
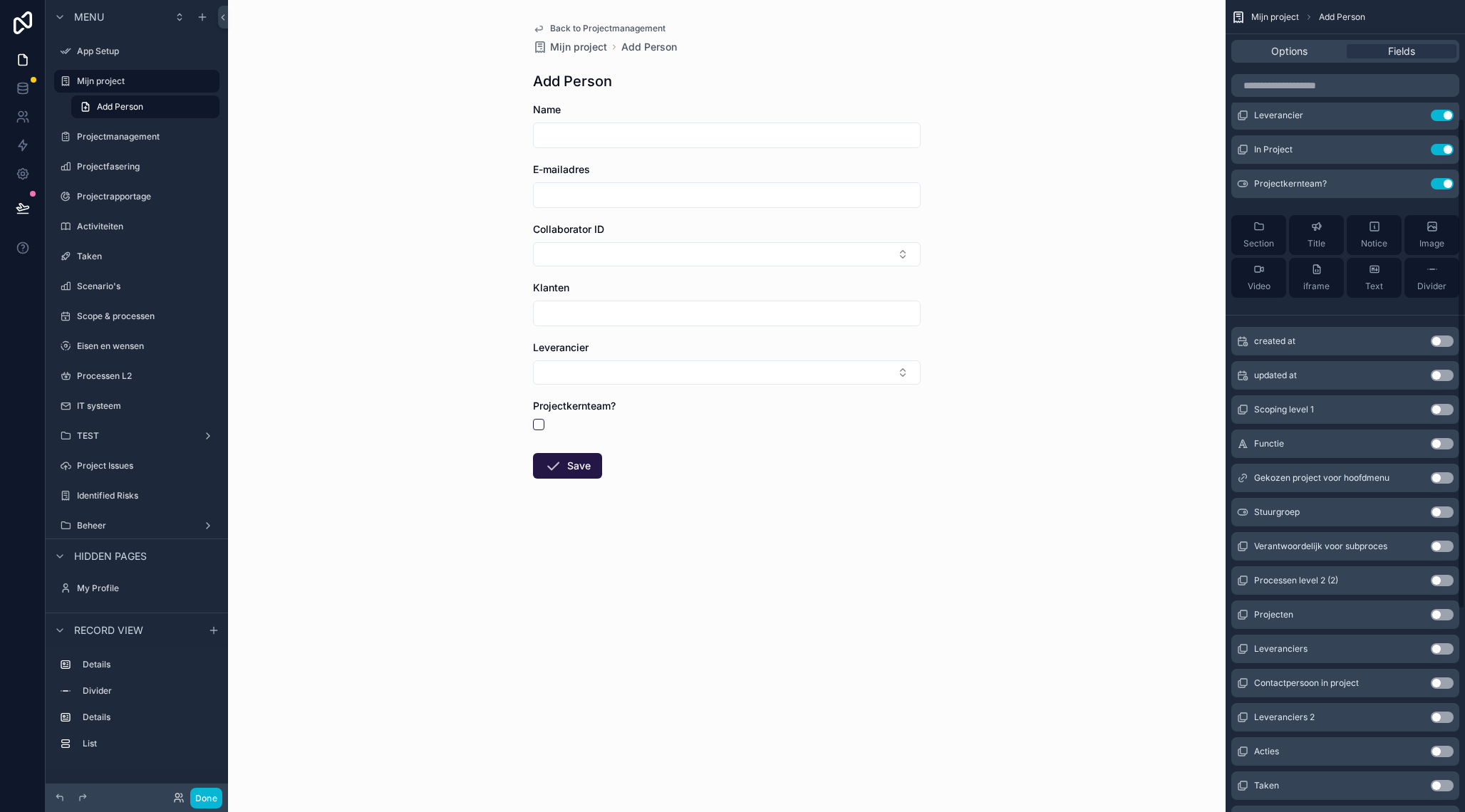
click at [1441, 445] on button "Use setting" at bounding box center [1441, 444] width 23 height 11
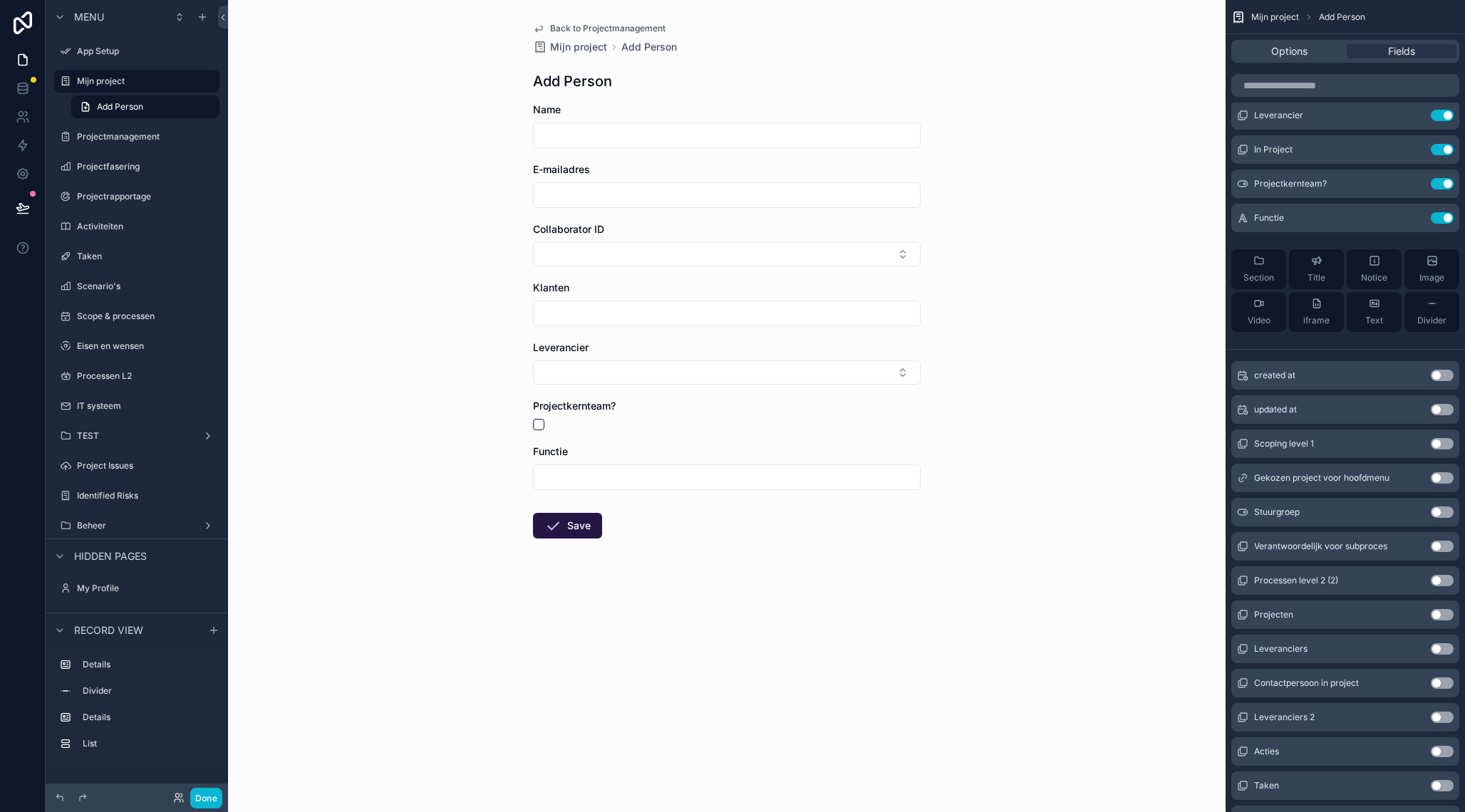
click at [1441, 512] on button "Use setting" at bounding box center [1441, 512] width 23 height 11
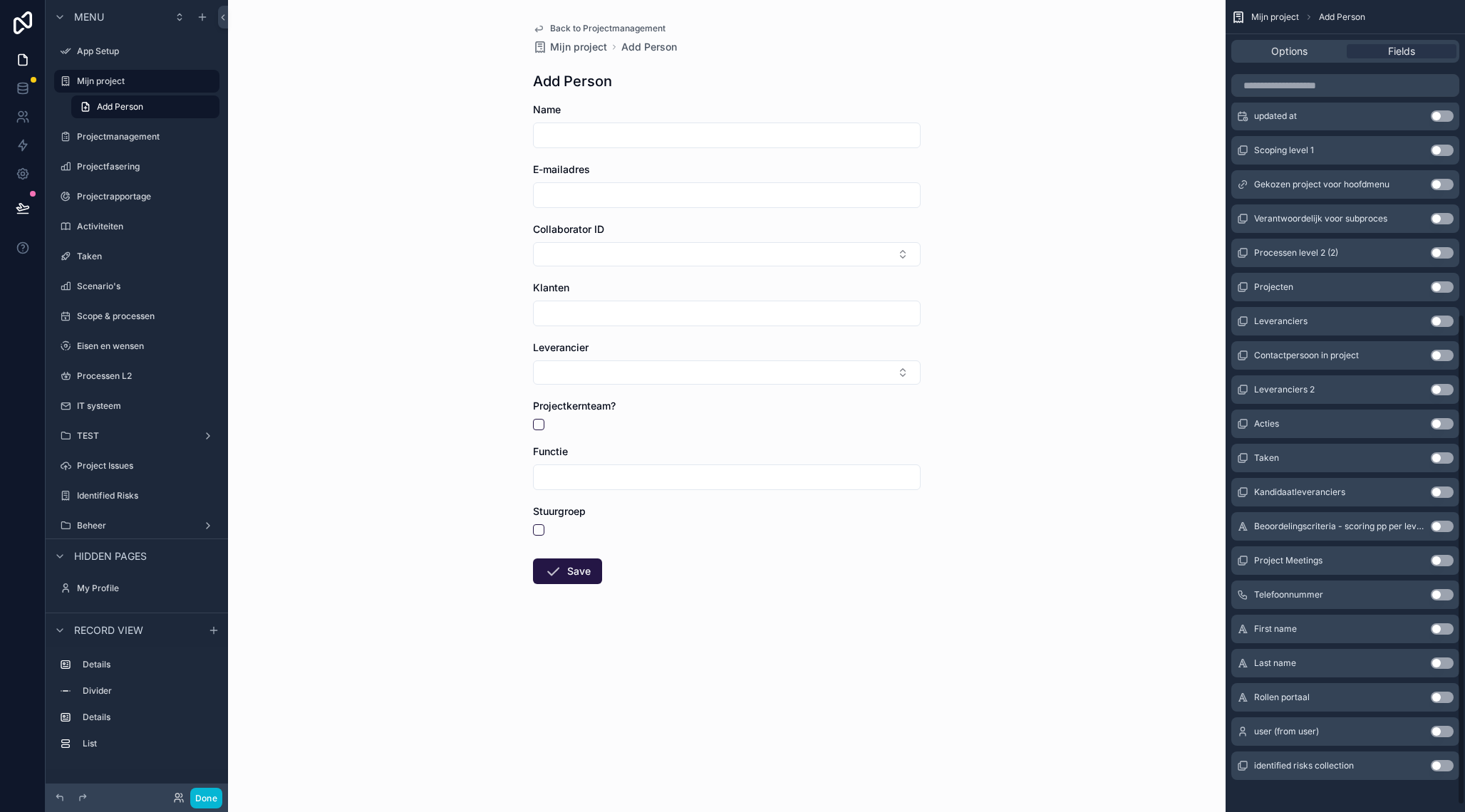
scroll to position [531, 0]
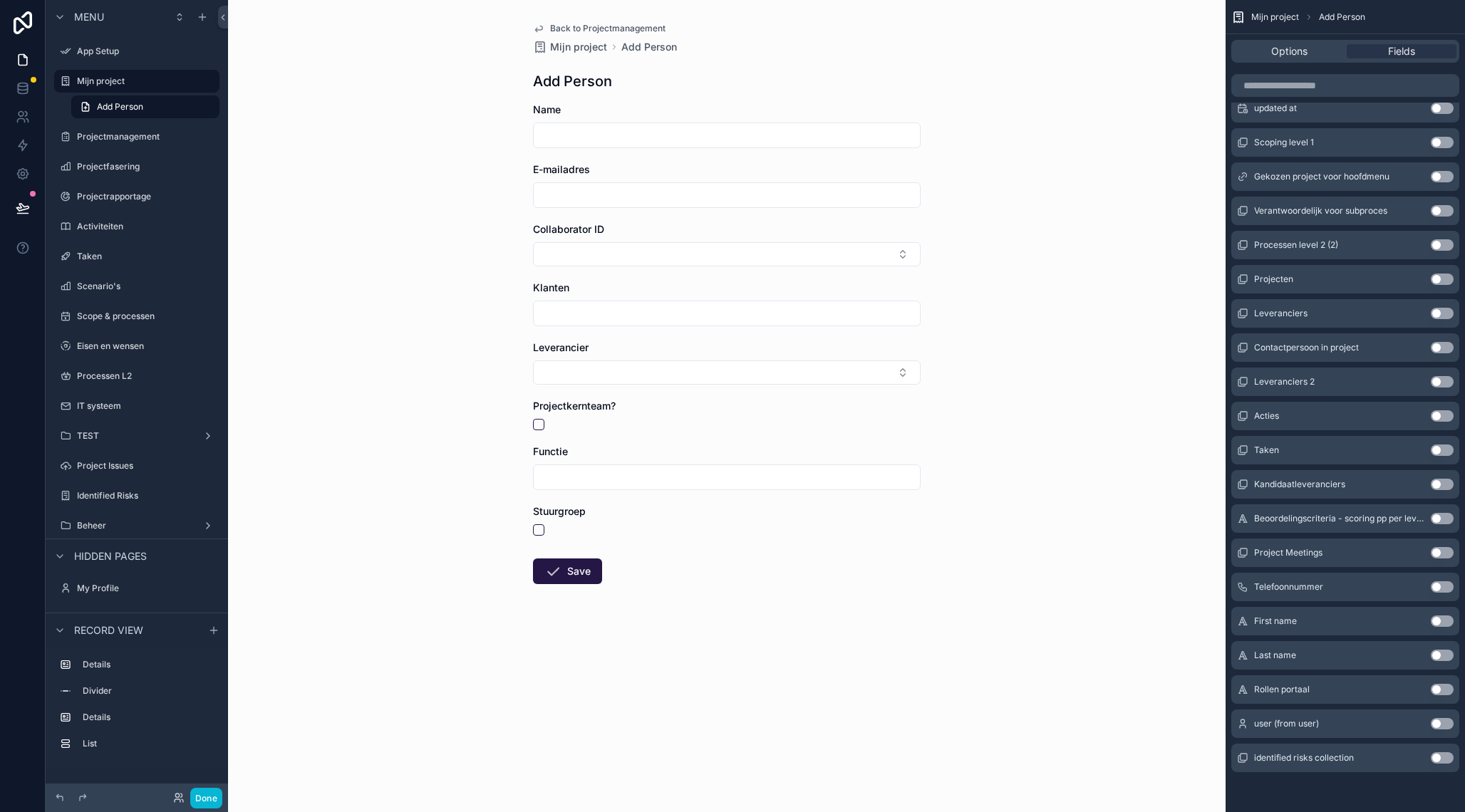
click at [1443, 585] on button "Use setting" at bounding box center [1441, 587] width 23 height 11
click at [1440, 623] on button "Use setting" at bounding box center [1441, 621] width 23 height 11
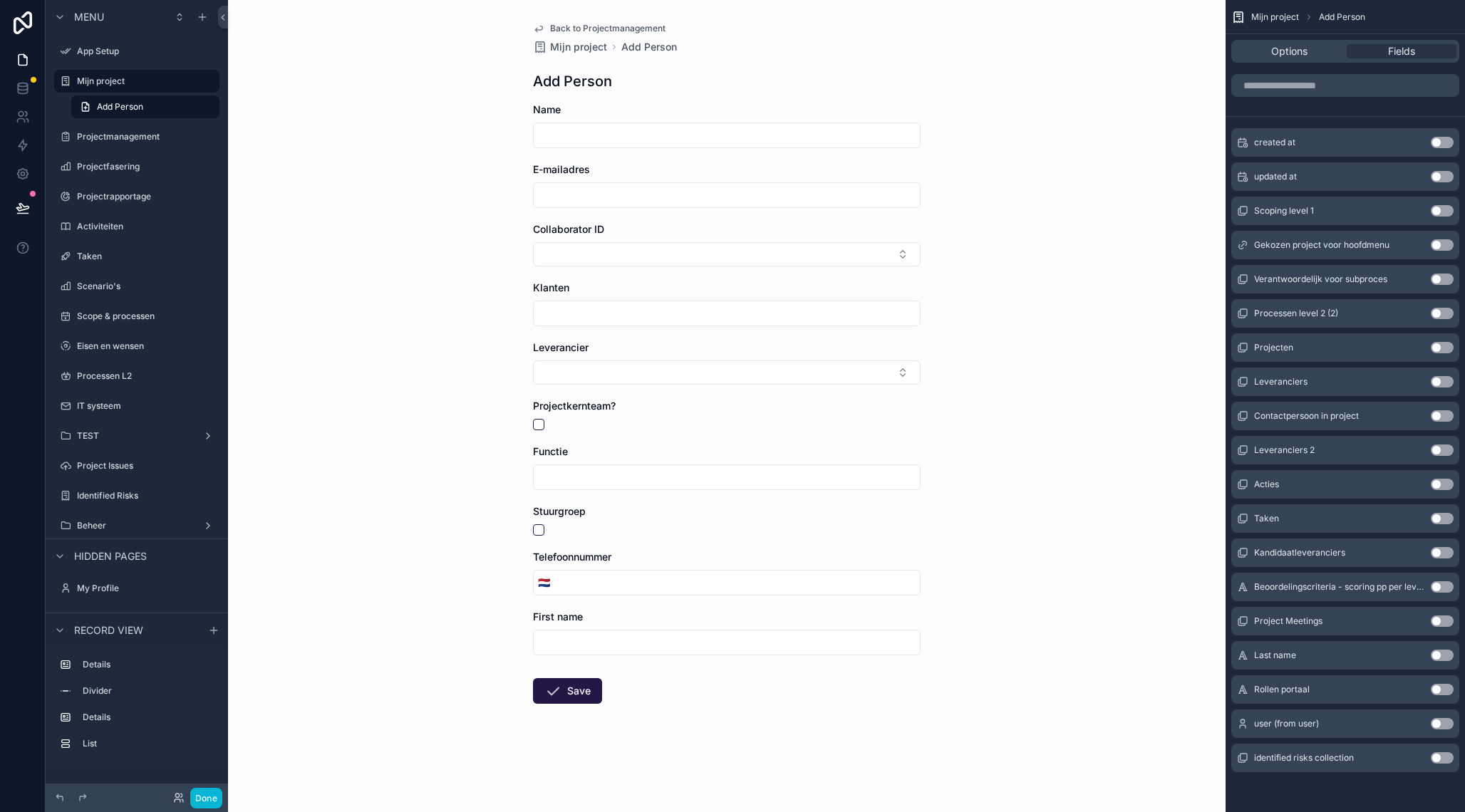
click at [1442, 657] on button "Use setting" at bounding box center [1441, 655] width 23 height 11
click at [1442, 627] on button "Use setting" at bounding box center [1441, 621] width 23 height 11
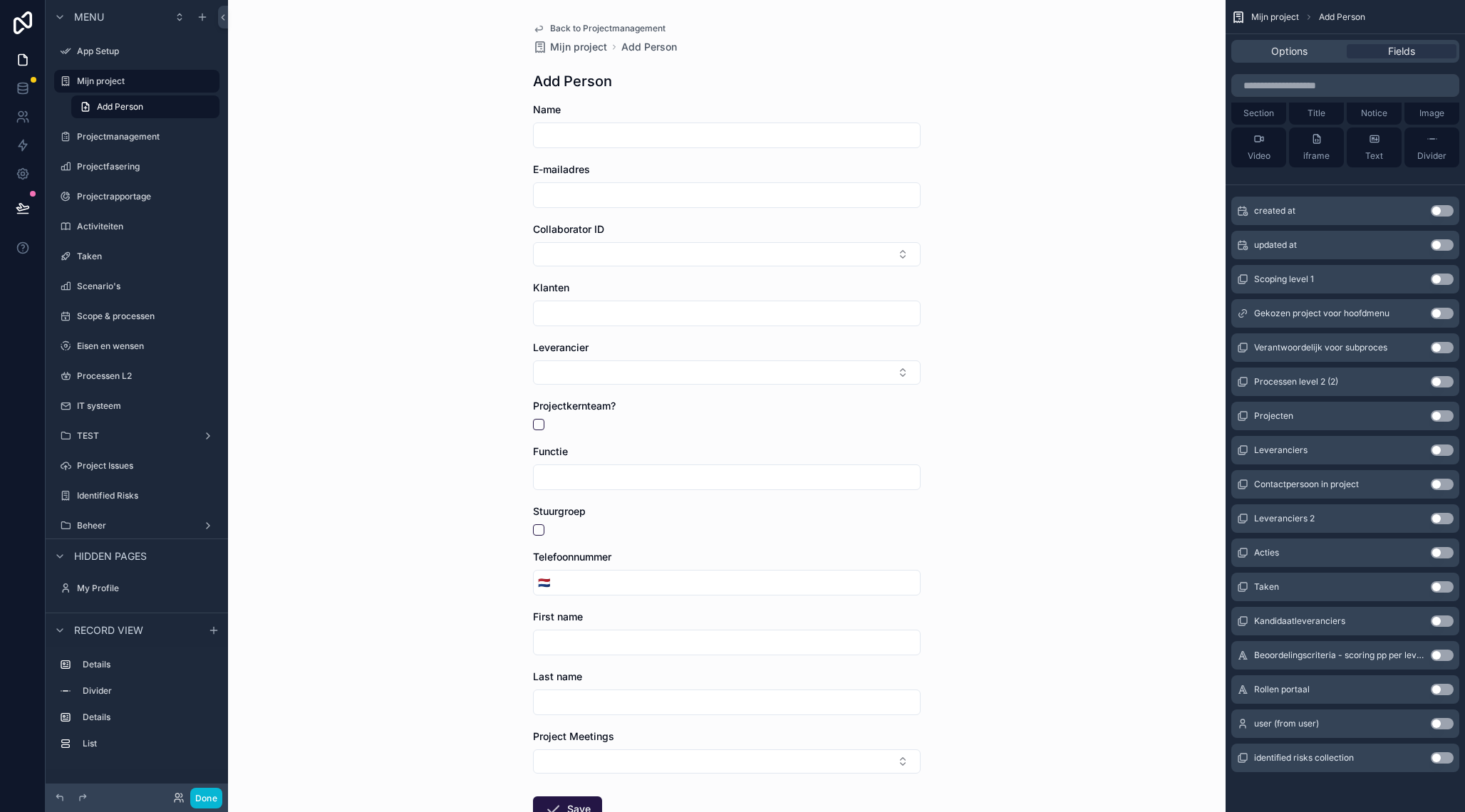
click at [1445, 690] on button "Use setting" at bounding box center [1441, 689] width 23 height 11
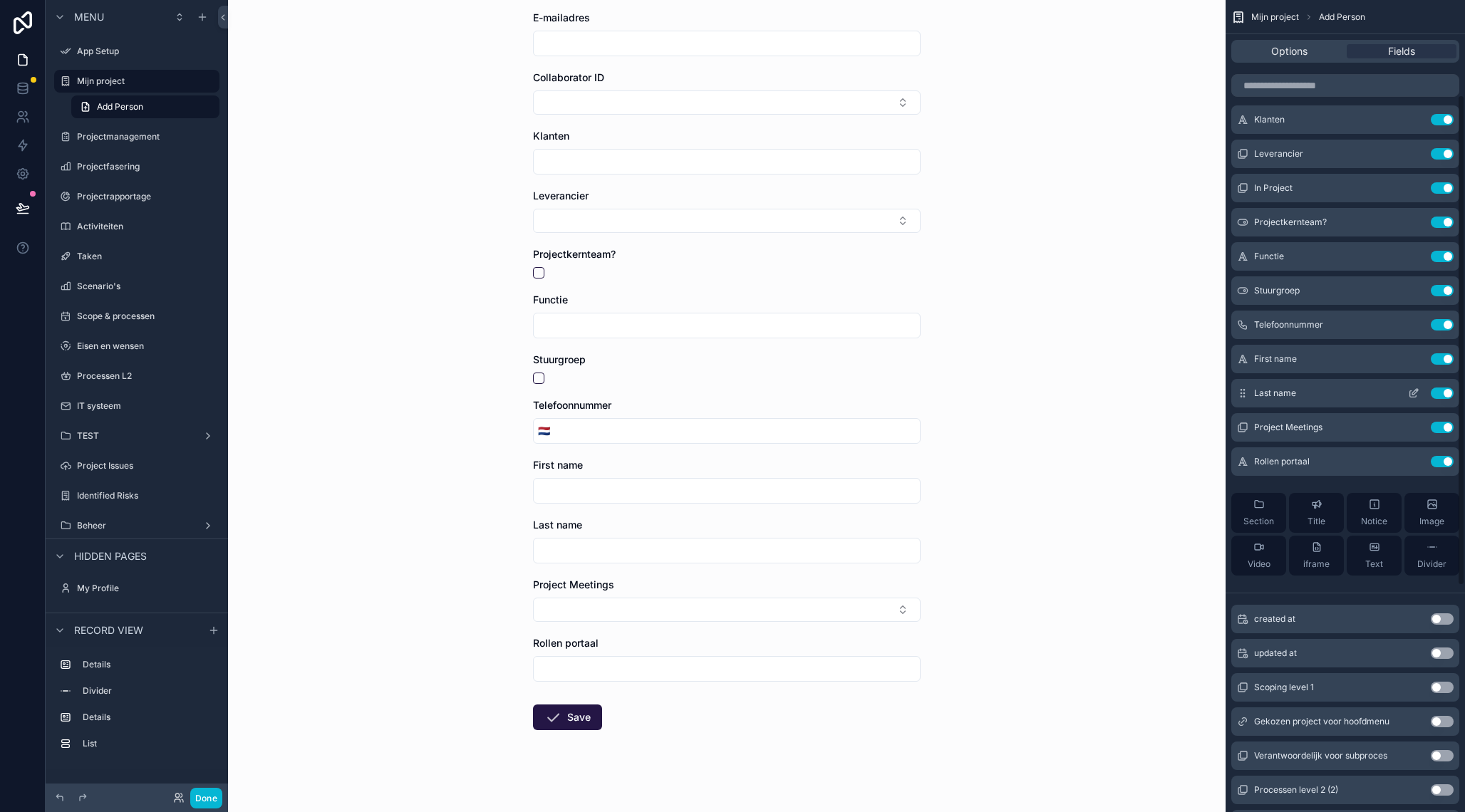
scroll to position [156, 0]
click at [1442, 428] on button "Use setting" at bounding box center [1441, 428] width 23 height 11
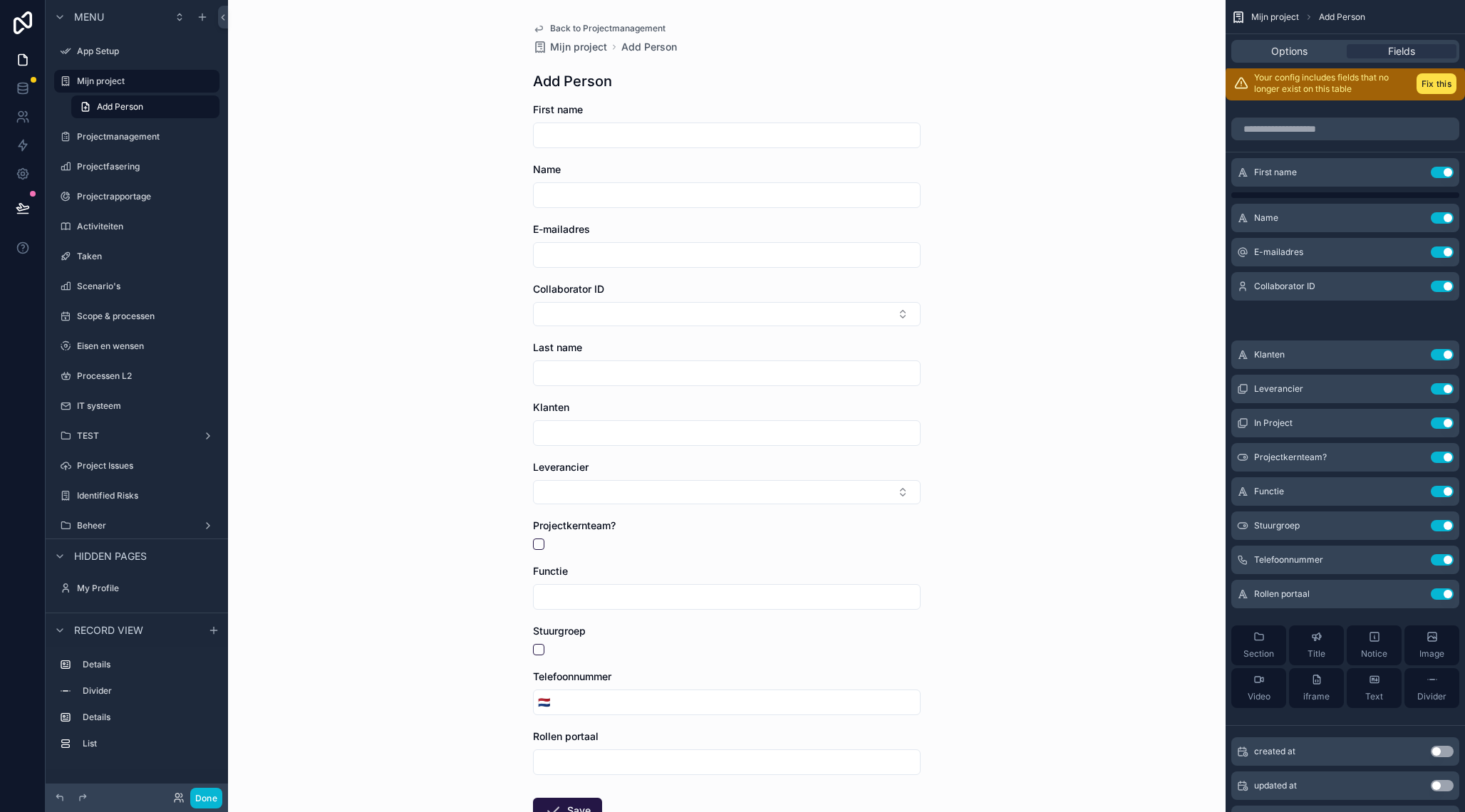
scroll to position [2, 0]
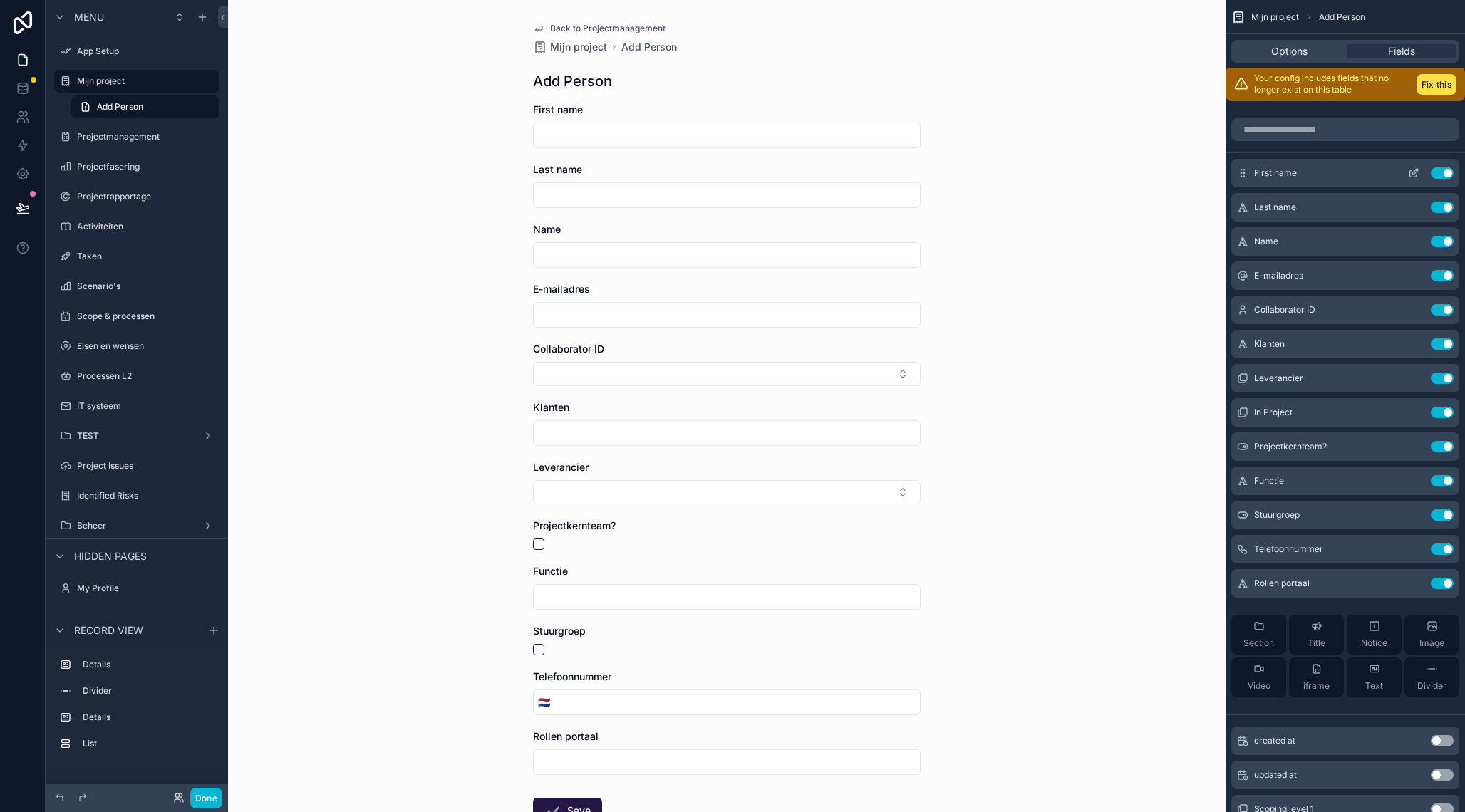
click at [1418, 168] on icon "scrollable content" at bounding box center [1413, 173] width 11 height 11
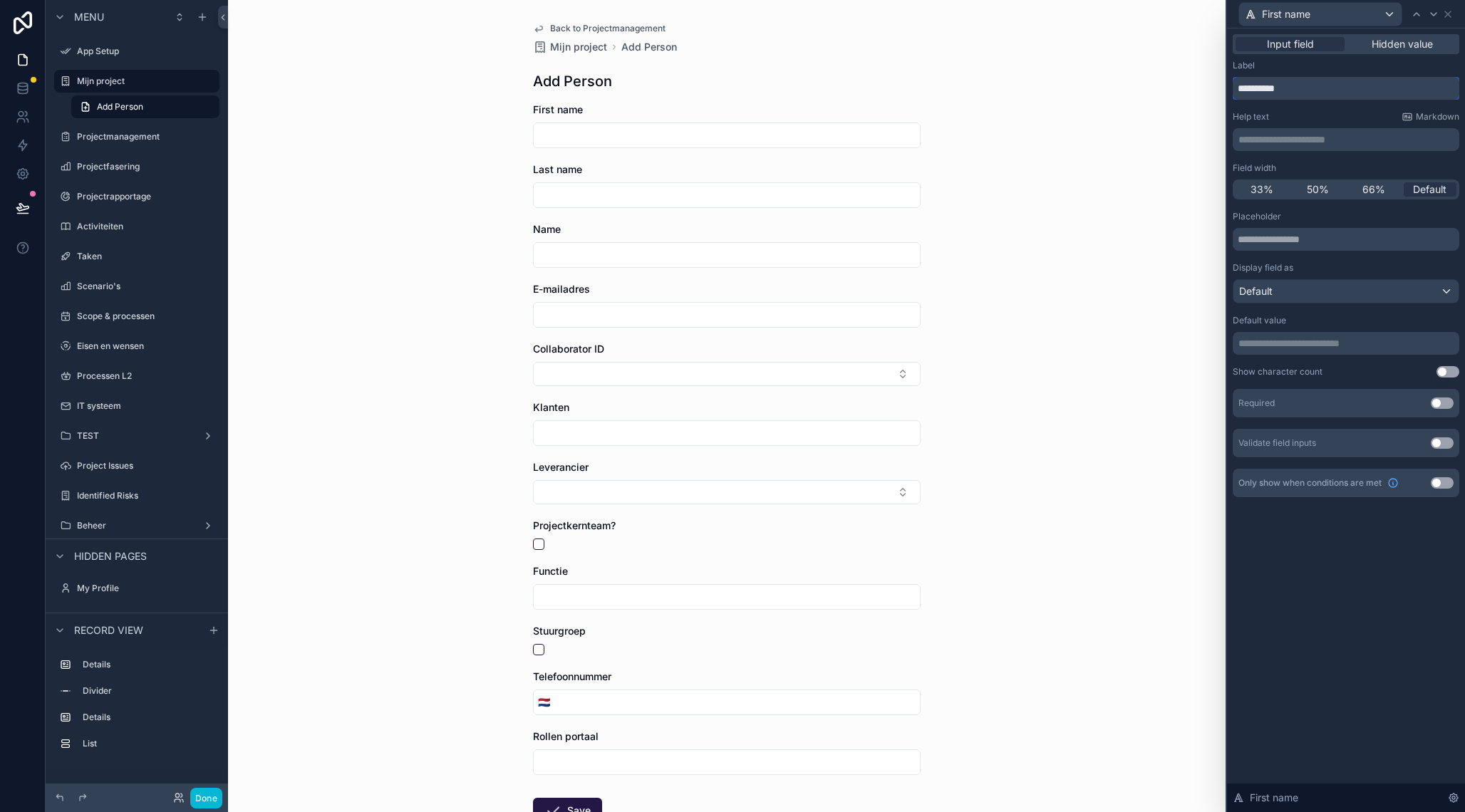
click at [1293, 92] on input "**********" at bounding box center [1345, 88] width 227 height 23
type input "********"
click at [1322, 190] on span "50%" at bounding box center [1317, 190] width 22 height 14
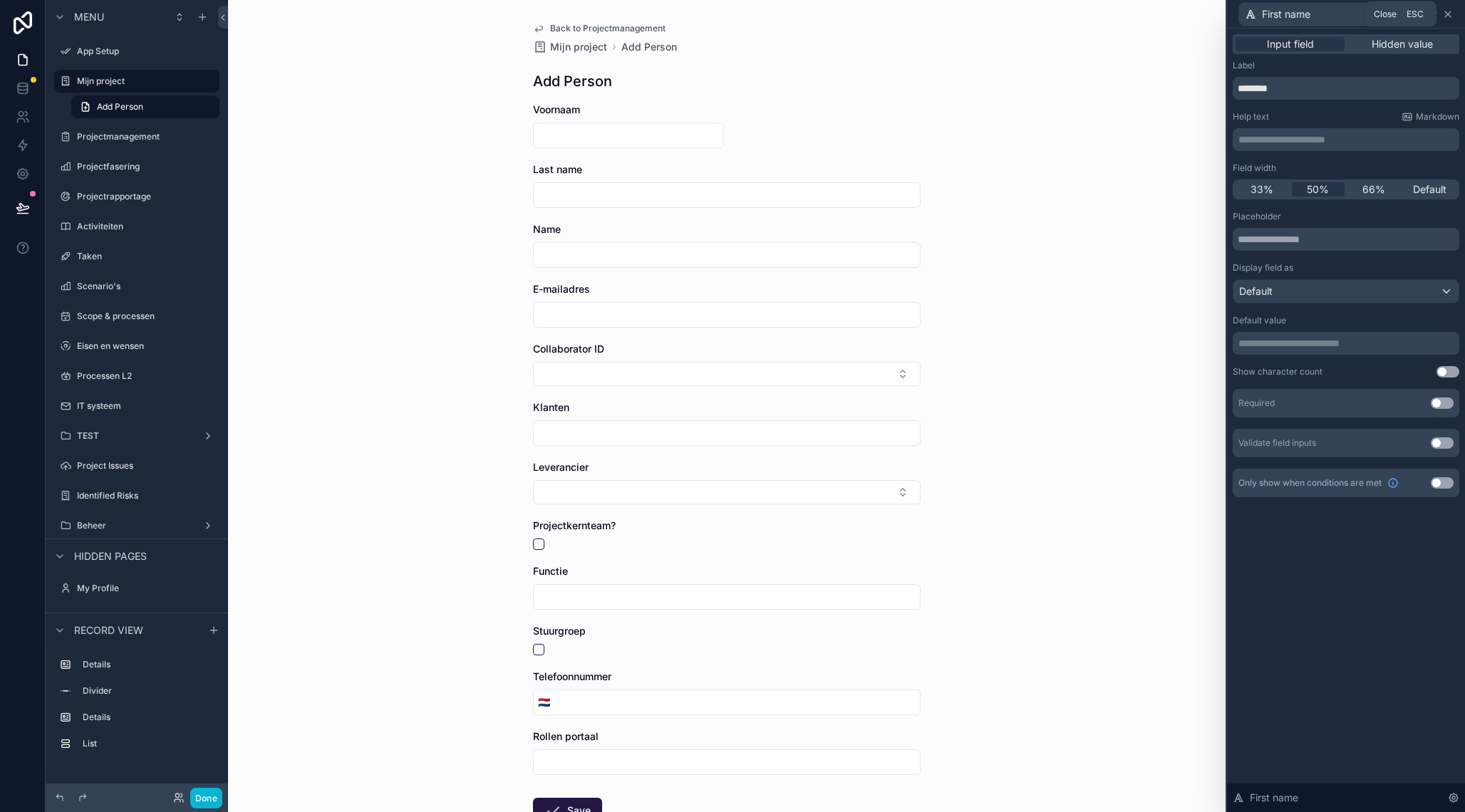
click at [1449, 14] on icon at bounding box center [1447, 14] width 11 height 11
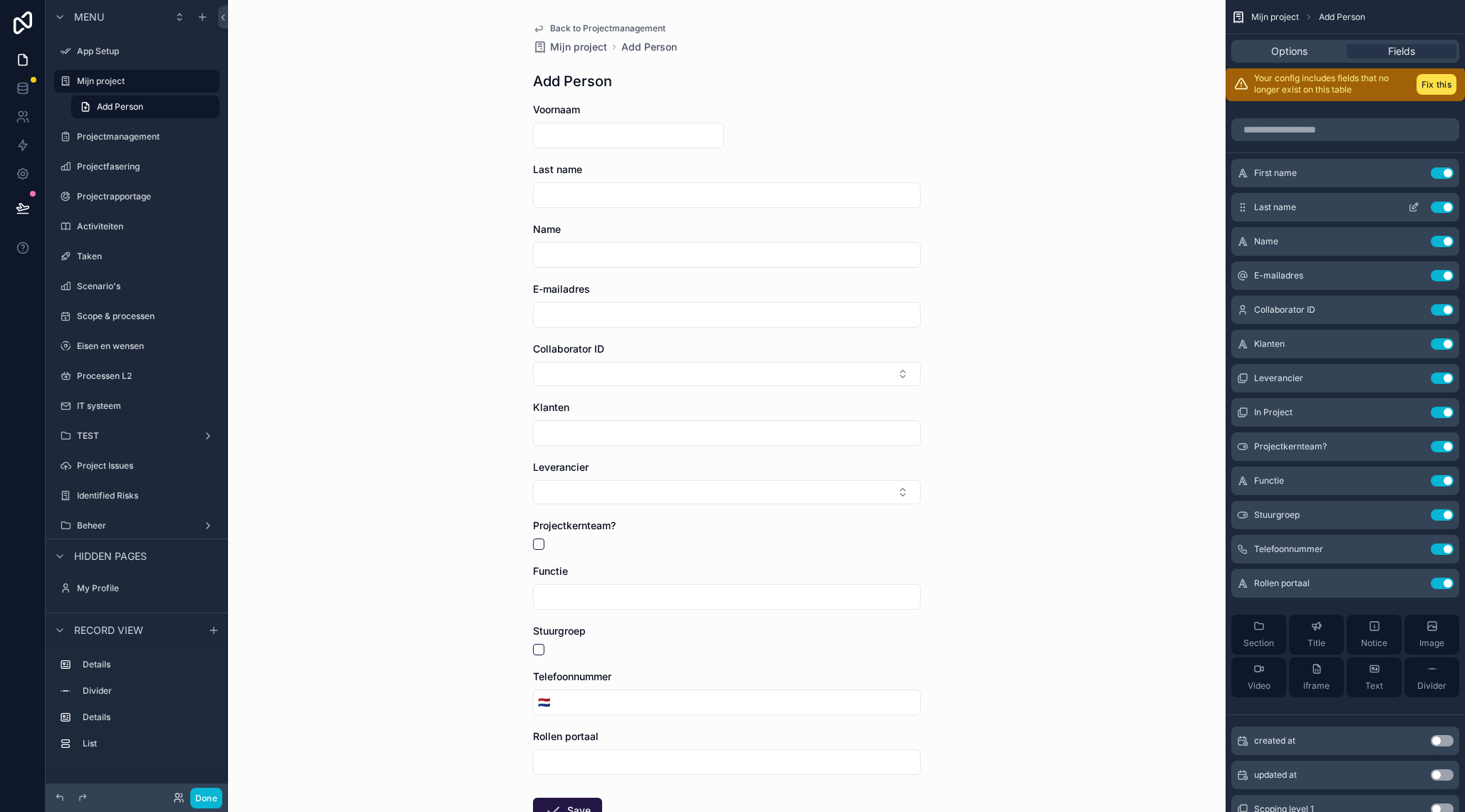
click at [1410, 204] on icon "scrollable content" at bounding box center [1413, 207] width 11 height 11
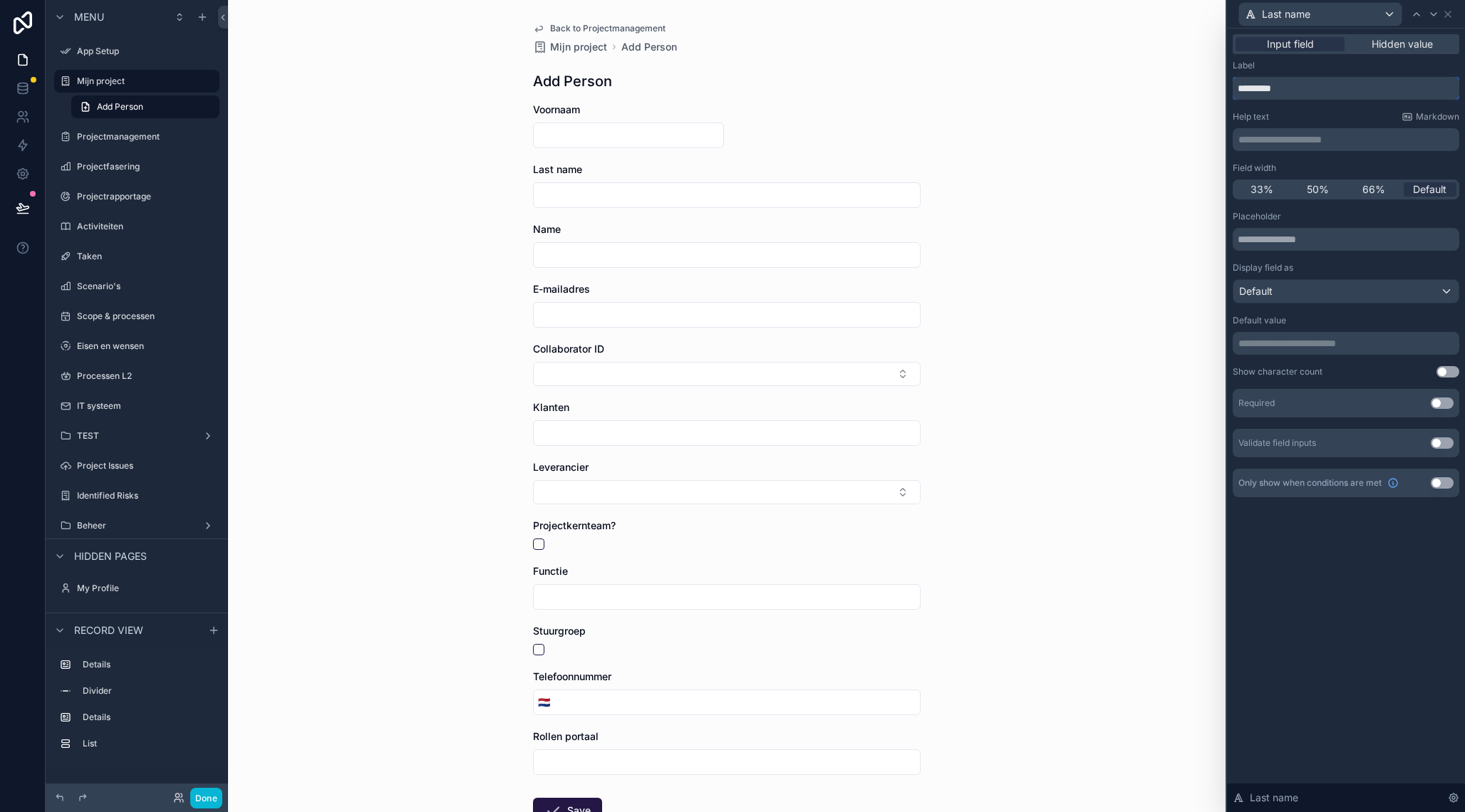
click at [1279, 84] on input "*********" at bounding box center [1345, 88] width 227 height 23
type input "**********"
click at [1317, 193] on span "50%" at bounding box center [1317, 190] width 22 height 14
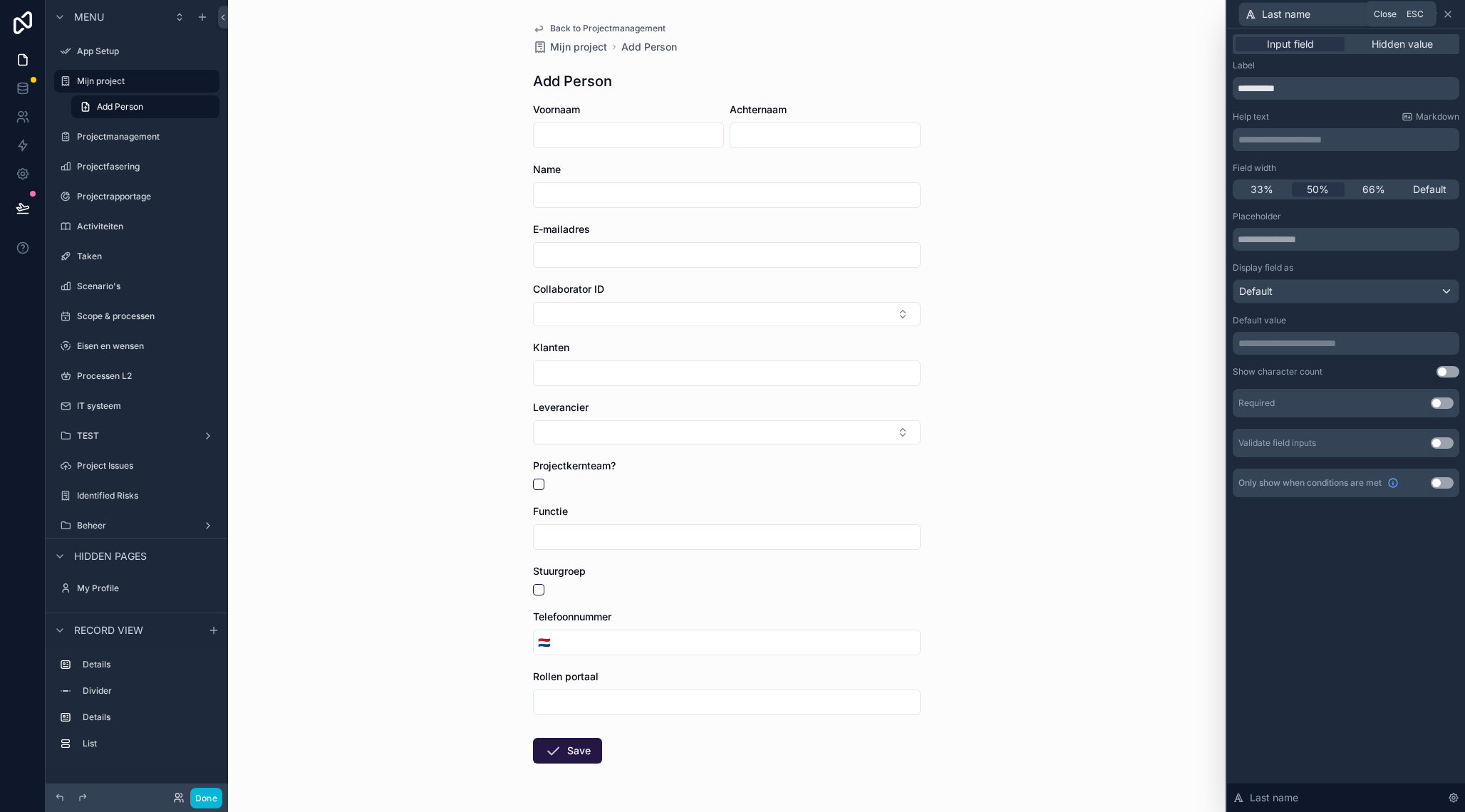
click at [1451, 8] on icon at bounding box center [1447, 14] width 11 height 11
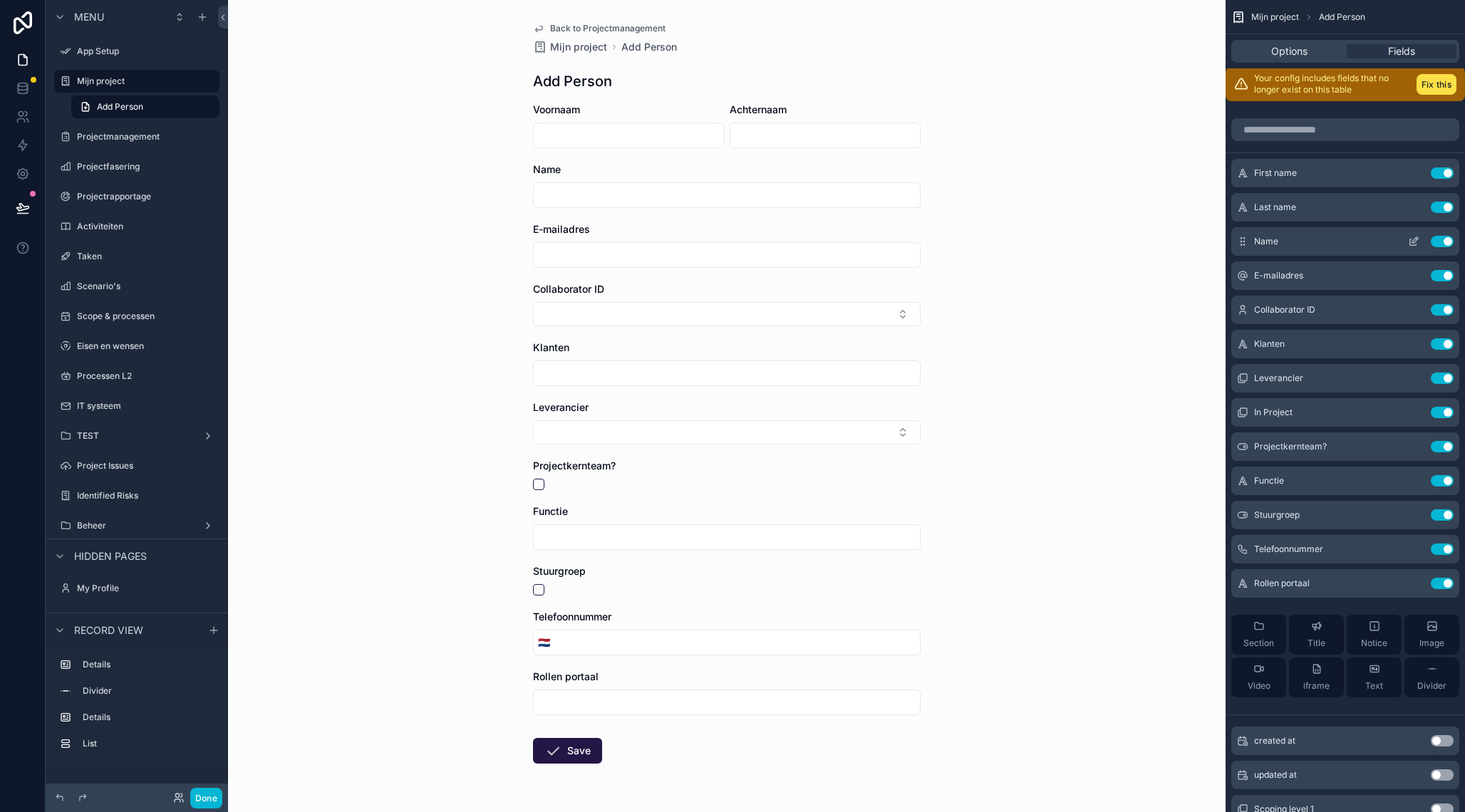
click at [1441, 242] on button "Use setting" at bounding box center [1441, 241] width 23 height 11
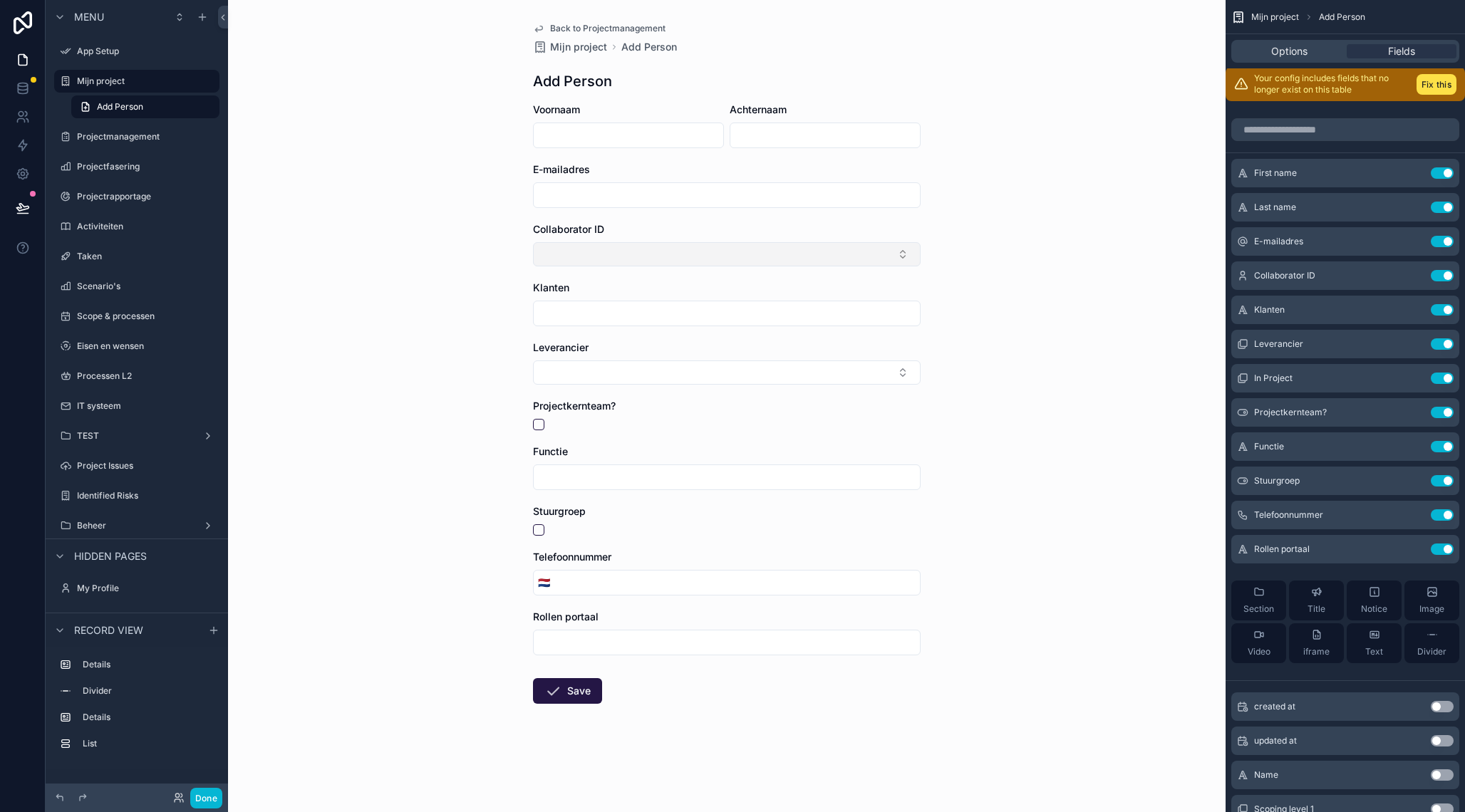
click at [858, 257] on button "Select Button" at bounding box center [726, 254] width 387 height 24
click at [1010, 241] on div "Back to Projectmanagement Mijn project Add Person Add Person Voornaam Achternaa…" at bounding box center [726, 406] width 997 height 812
click at [1411, 481] on icon "scrollable content" at bounding box center [1413, 481] width 11 height 11
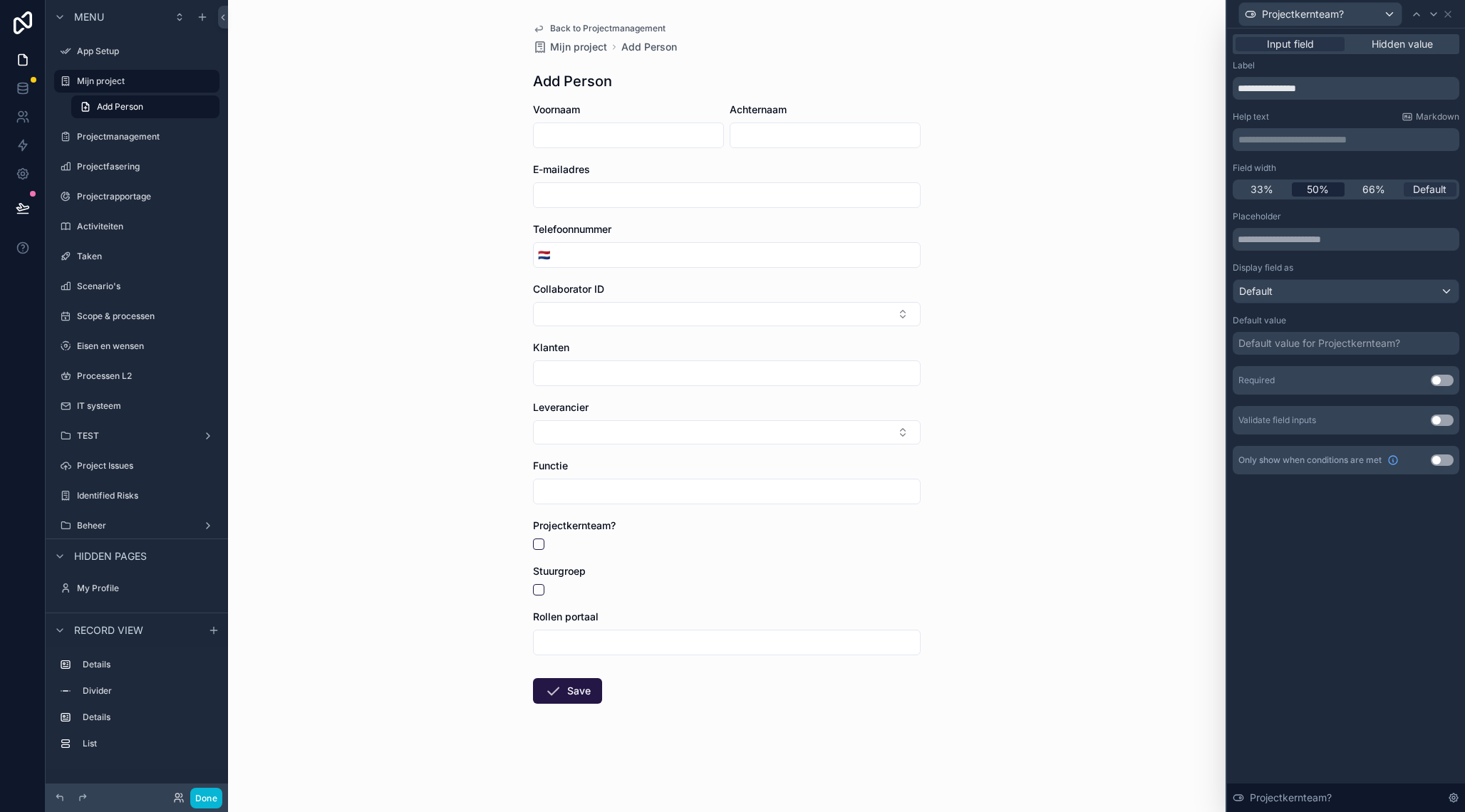
click at [1324, 192] on span "50%" at bounding box center [1317, 190] width 22 height 14
click at [1451, 16] on icon at bounding box center [1447, 14] width 11 height 11
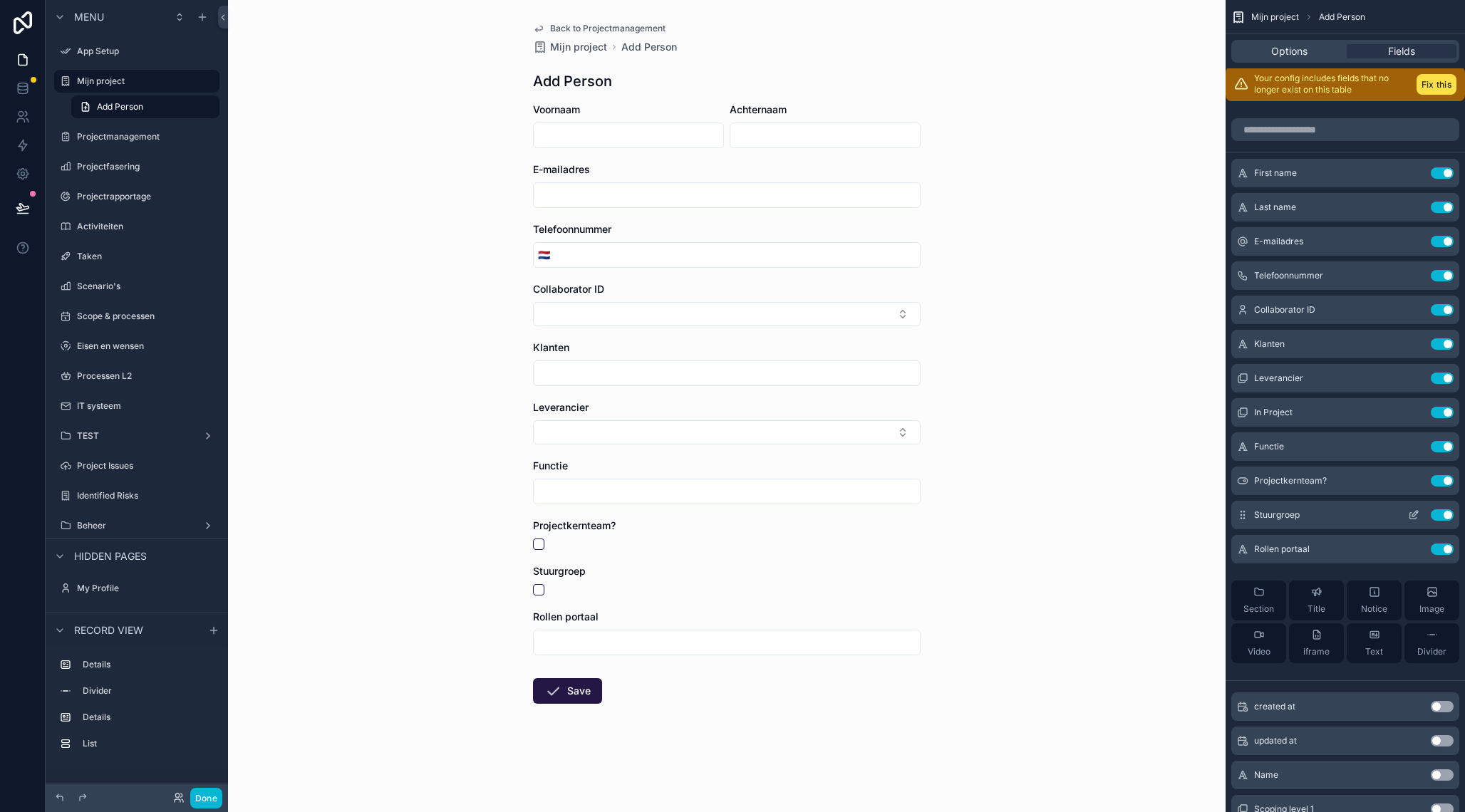
click at [1413, 519] on icon "scrollable content" at bounding box center [1413, 515] width 11 height 11
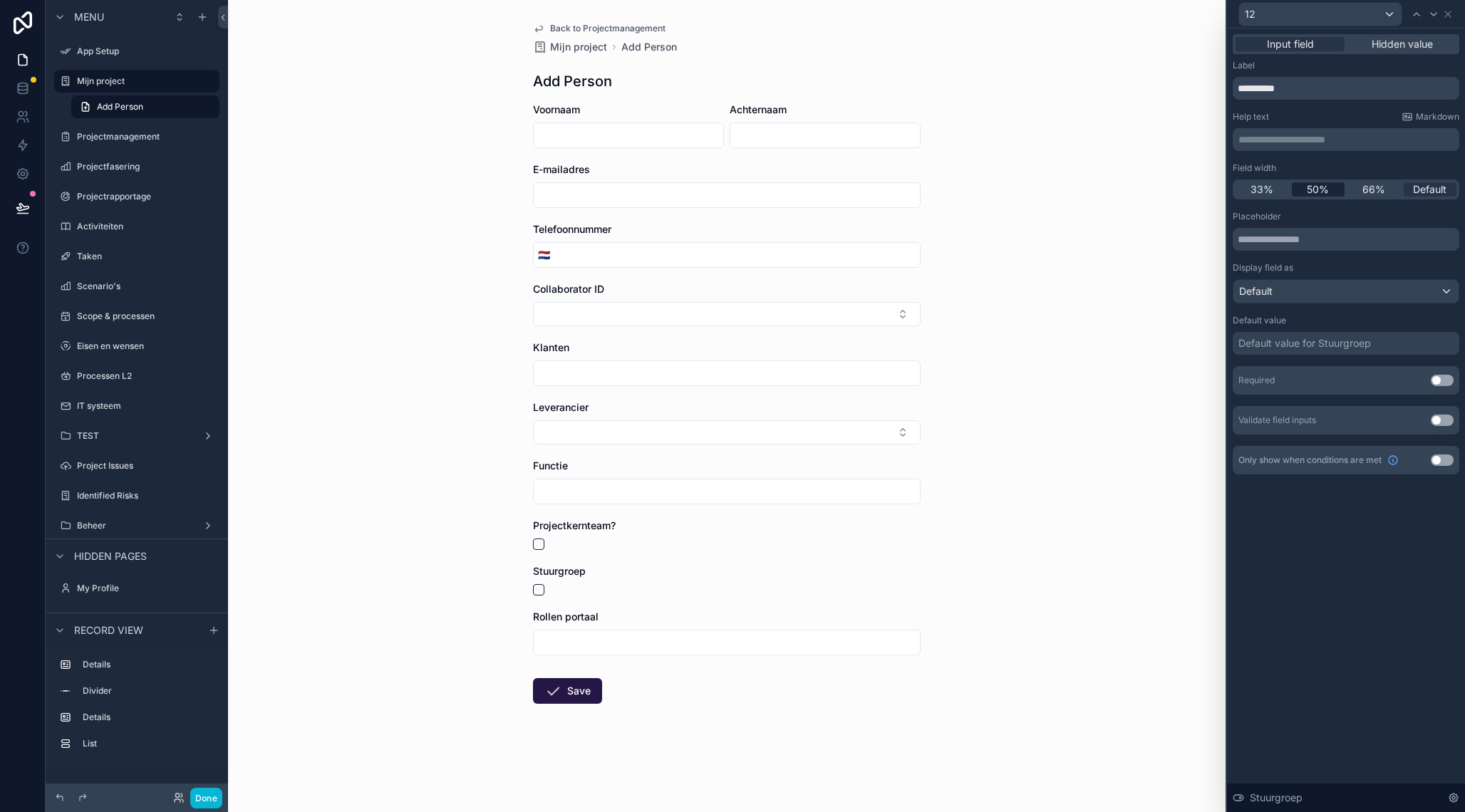
click at [1310, 194] on span "50%" at bounding box center [1317, 190] width 22 height 14
click at [1449, 14] on icon at bounding box center [1447, 14] width 11 height 11
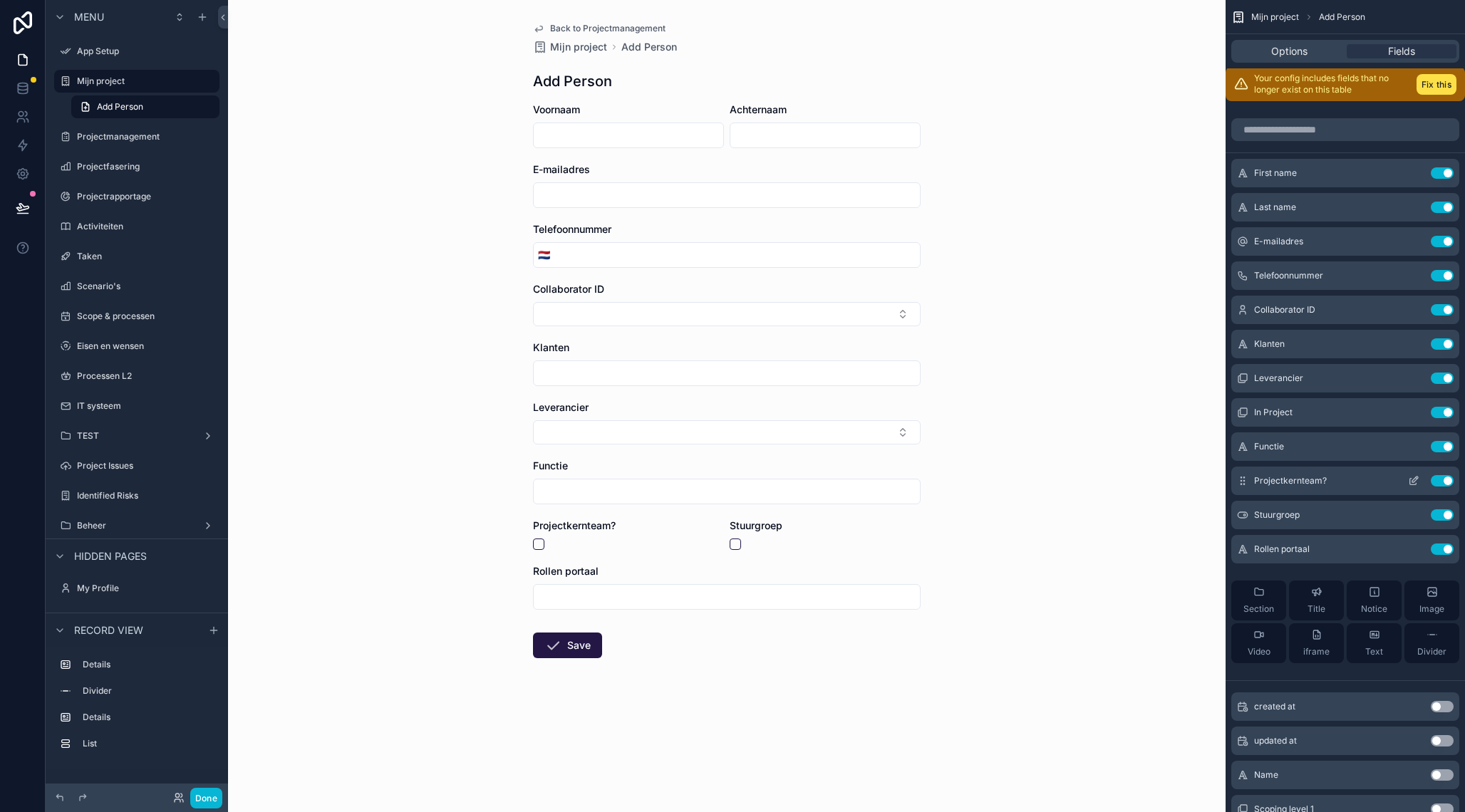
click at [1413, 481] on icon "scrollable content" at bounding box center [1415, 480] width 6 height 6
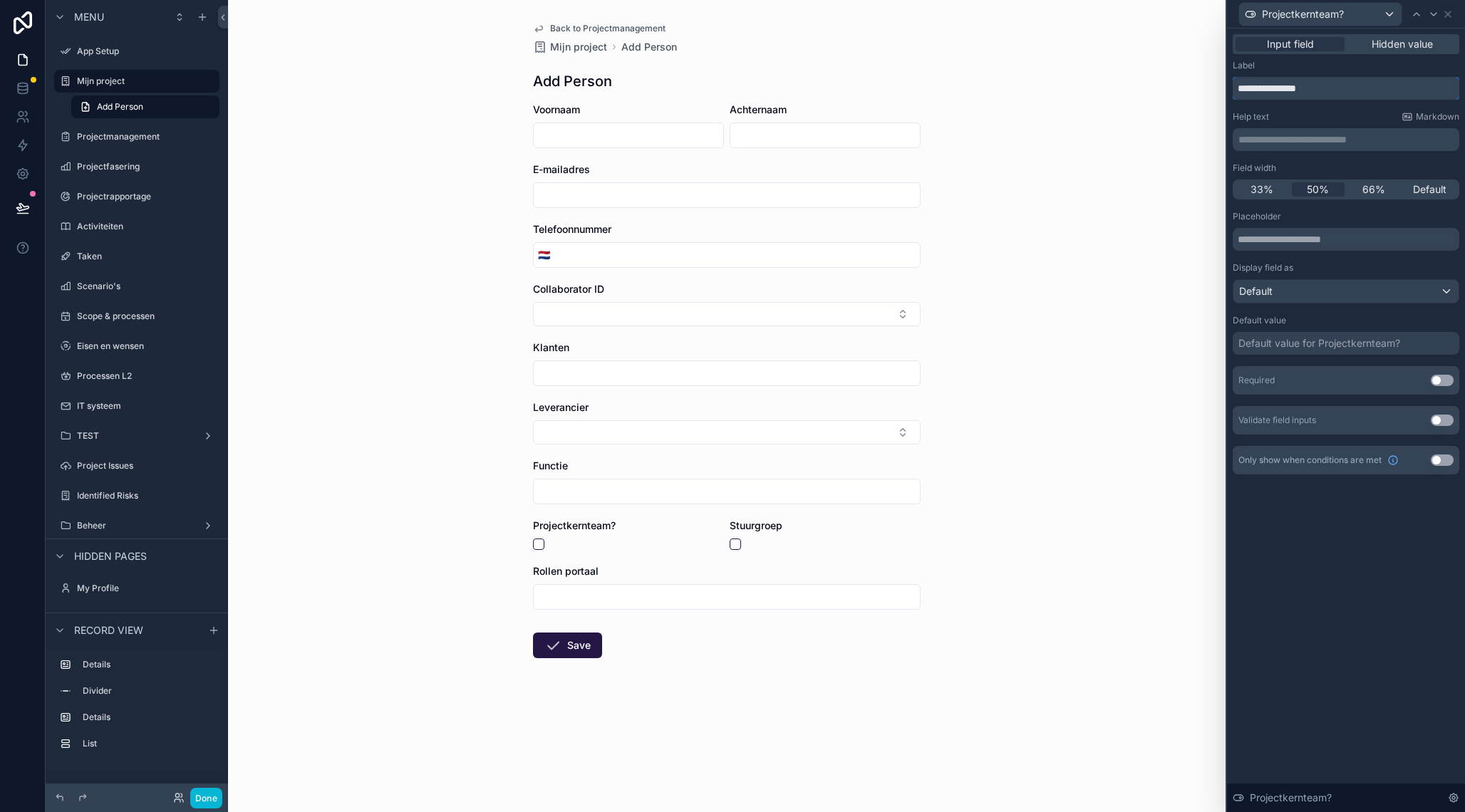
click at [1353, 86] on input "**********" at bounding box center [1345, 88] width 227 height 23
type input "**********"
click at [1354, 569] on div "**********" at bounding box center [1346, 420] width 238 height 783
click at [446, 218] on div "Back to Projectmanagement Mijn project Add Person Add Person Voornaam Achternaa…" at bounding box center [726, 406] width 997 height 812
click at [541, 27] on icon "scrollable content" at bounding box center [538, 30] width 7 height 6
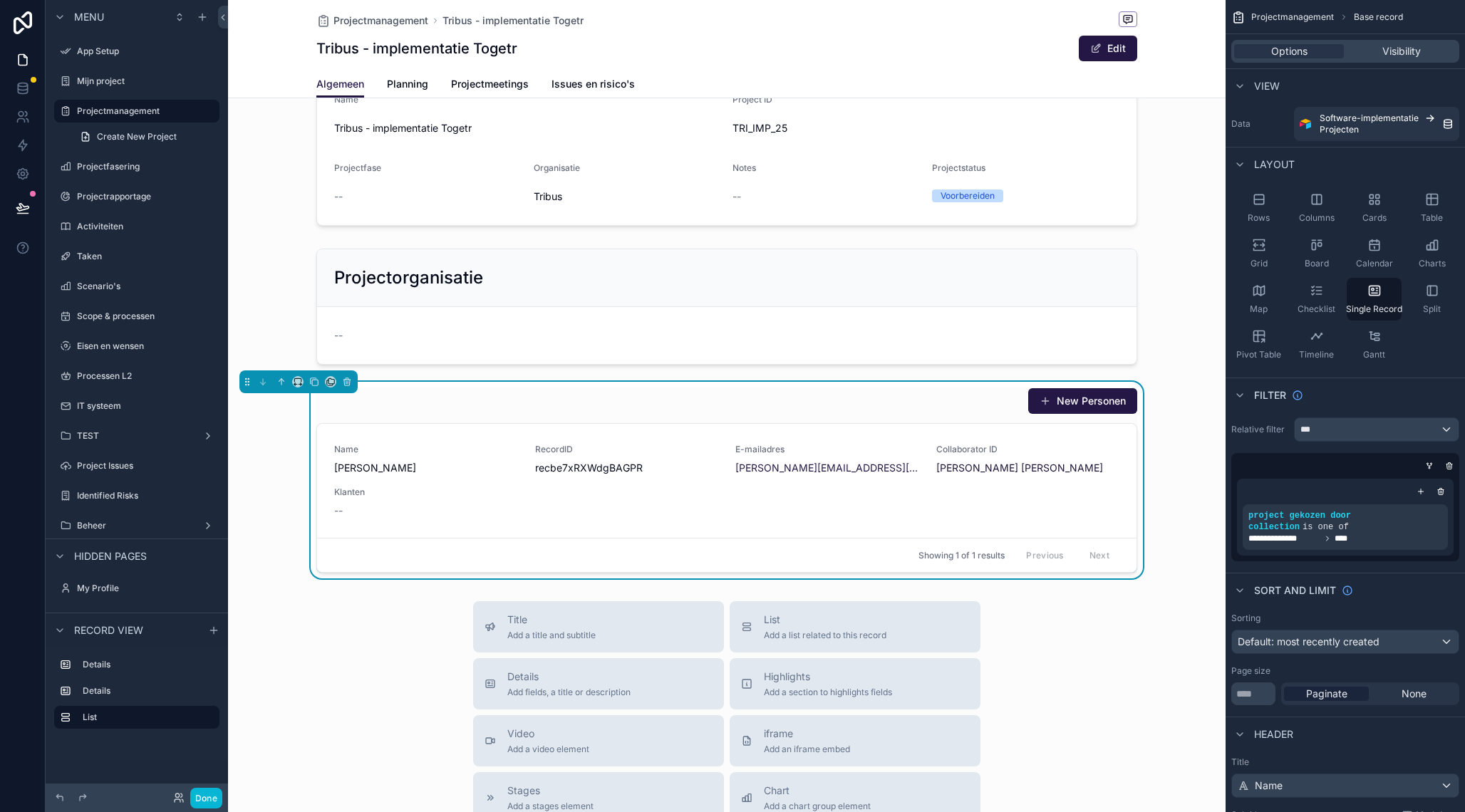
scroll to position [47, 0]
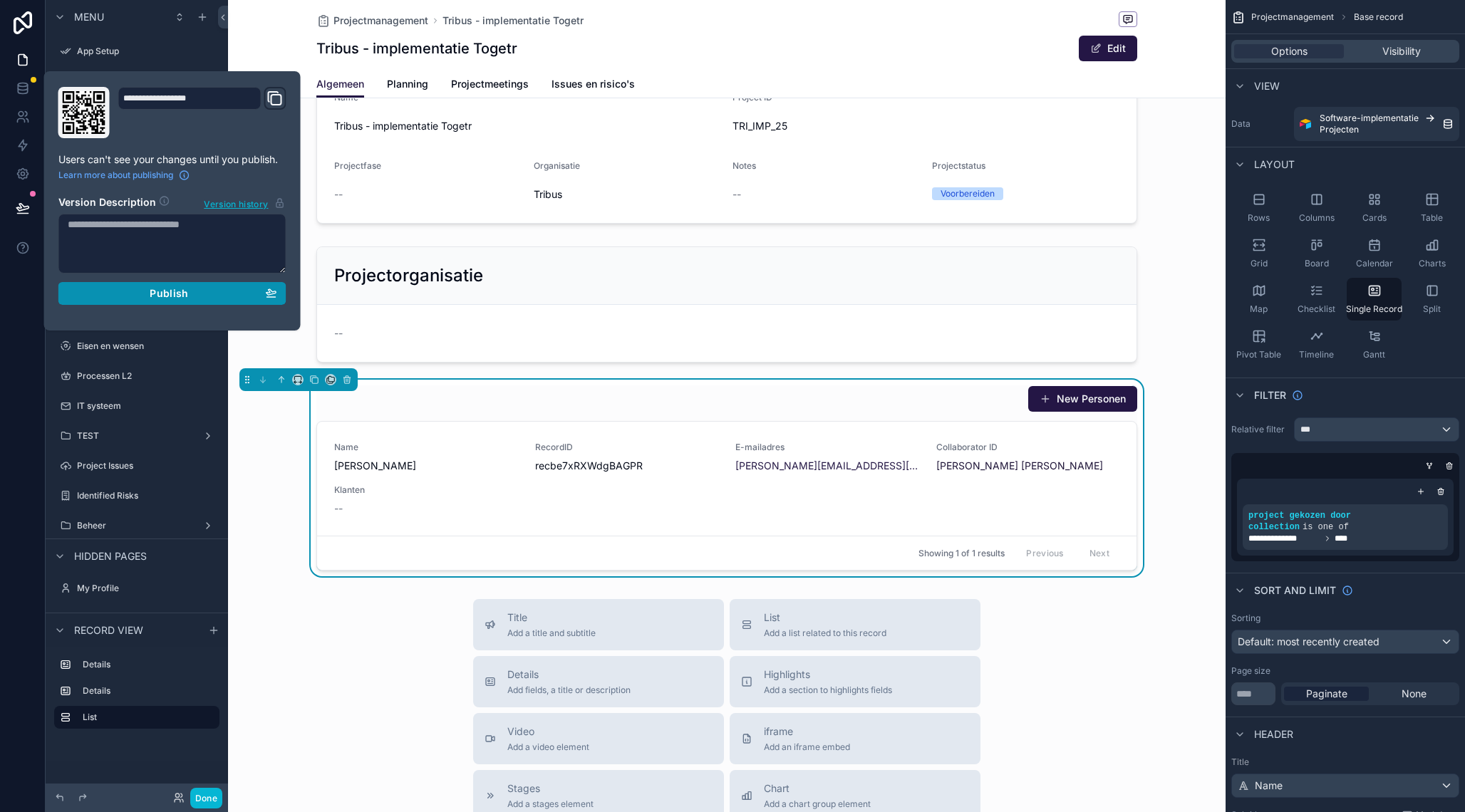
click at [221, 292] on div "Publish" at bounding box center [172, 293] width 209 height 13
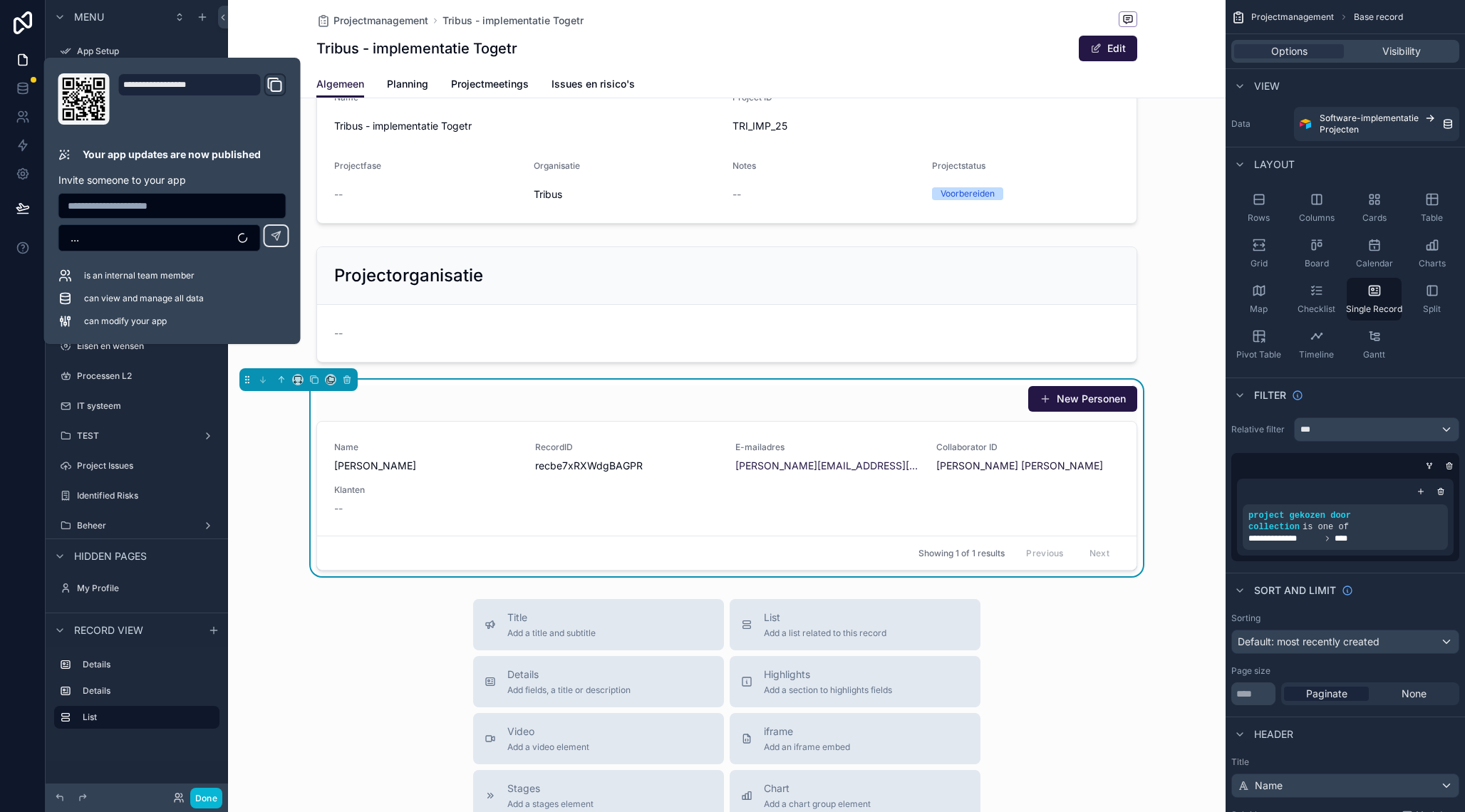
click at [392, 609] on div "scrollable content" at bounding box center [726, 586] width 997 height 1267
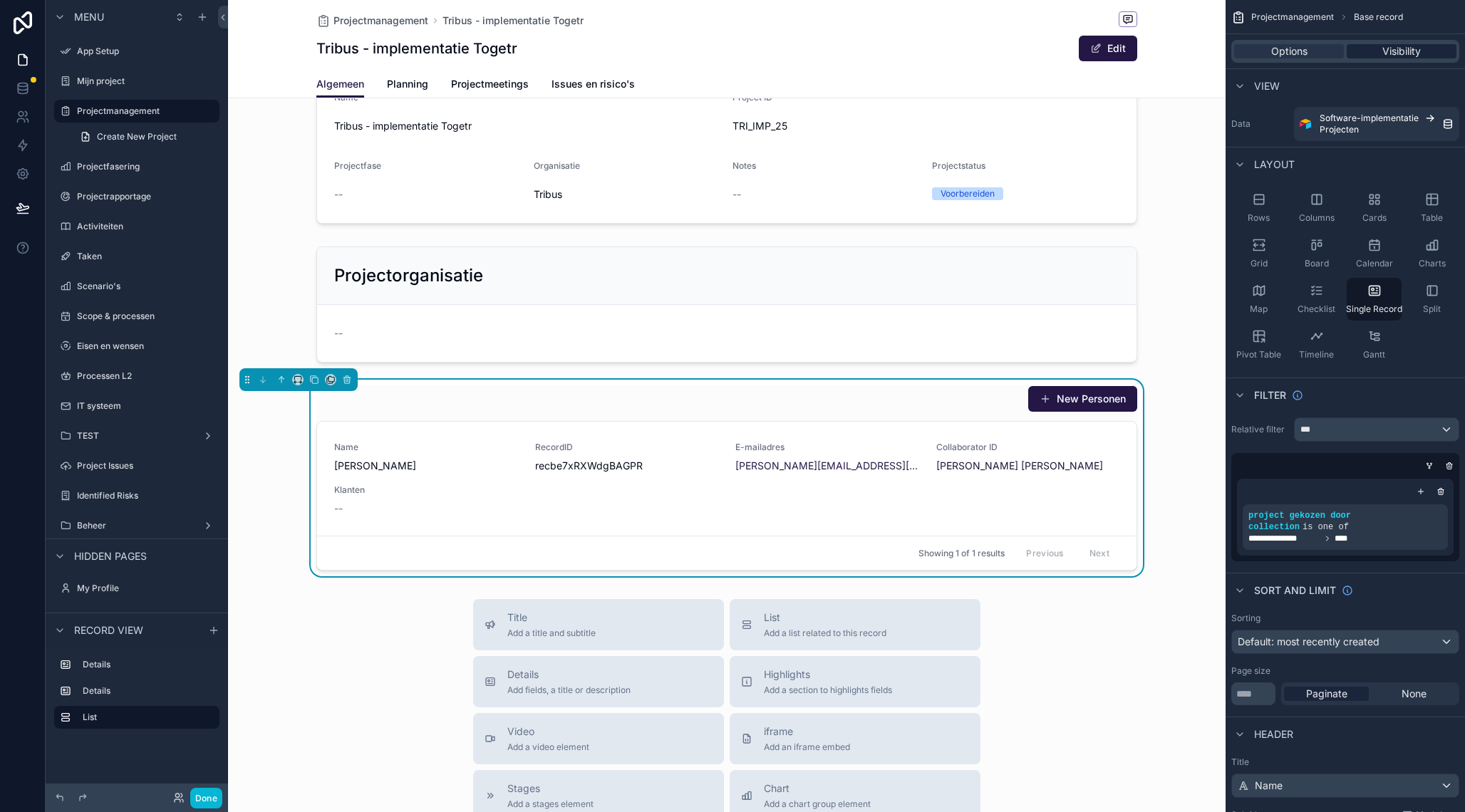
click at [1400, 52] on span "Visibility" at bounding box center [1401, 51] width 39 height 14
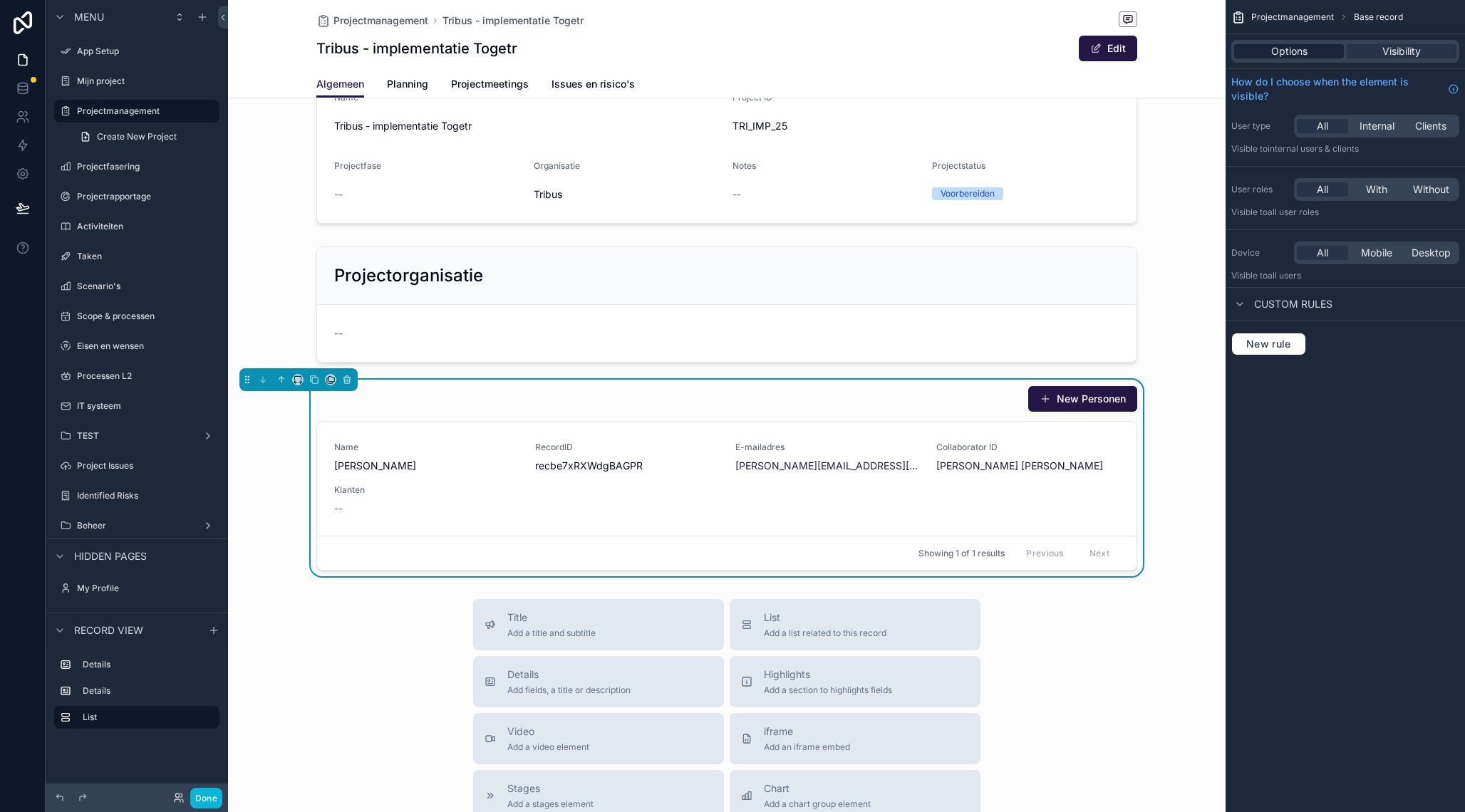
click at [1266, 53] on div "Options" at bounding box center [1288, 51] width 110 height 14
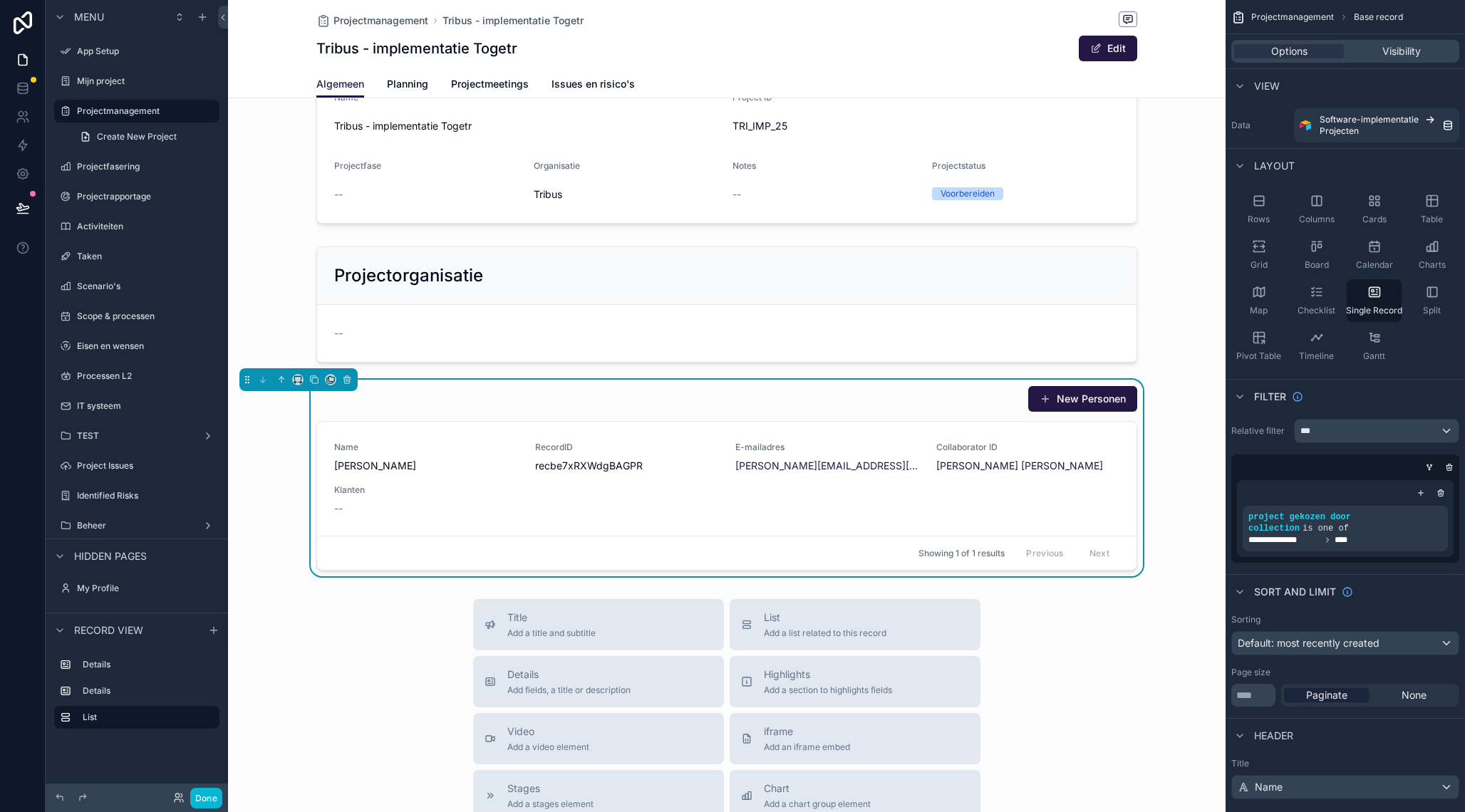
click at [962, 391] on div "New Personen" at bounding box center [726, 399] width 820 height 27
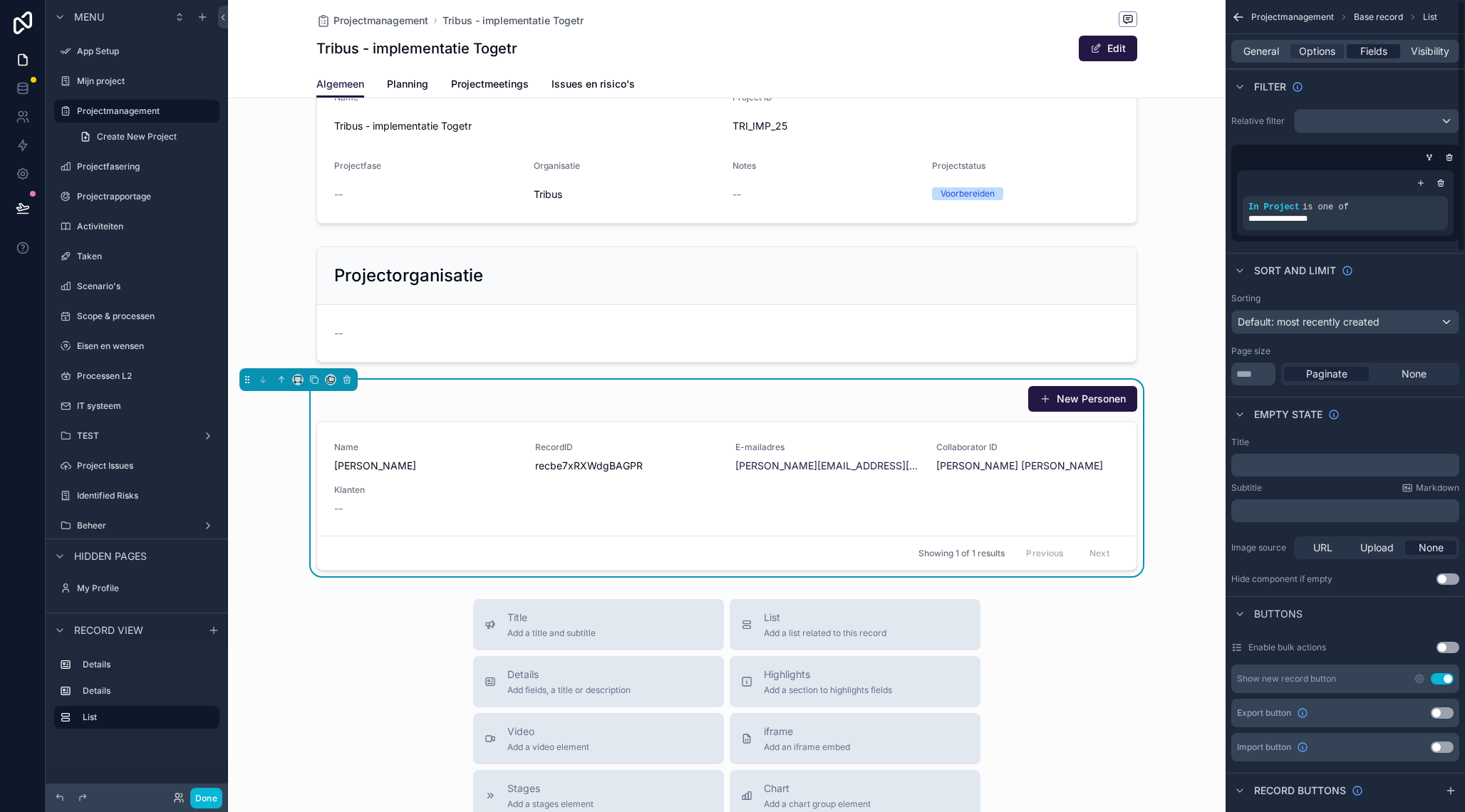
click at [1384, 52] on span "Fields" at bounding box center [1373, 51] width 27 height 14
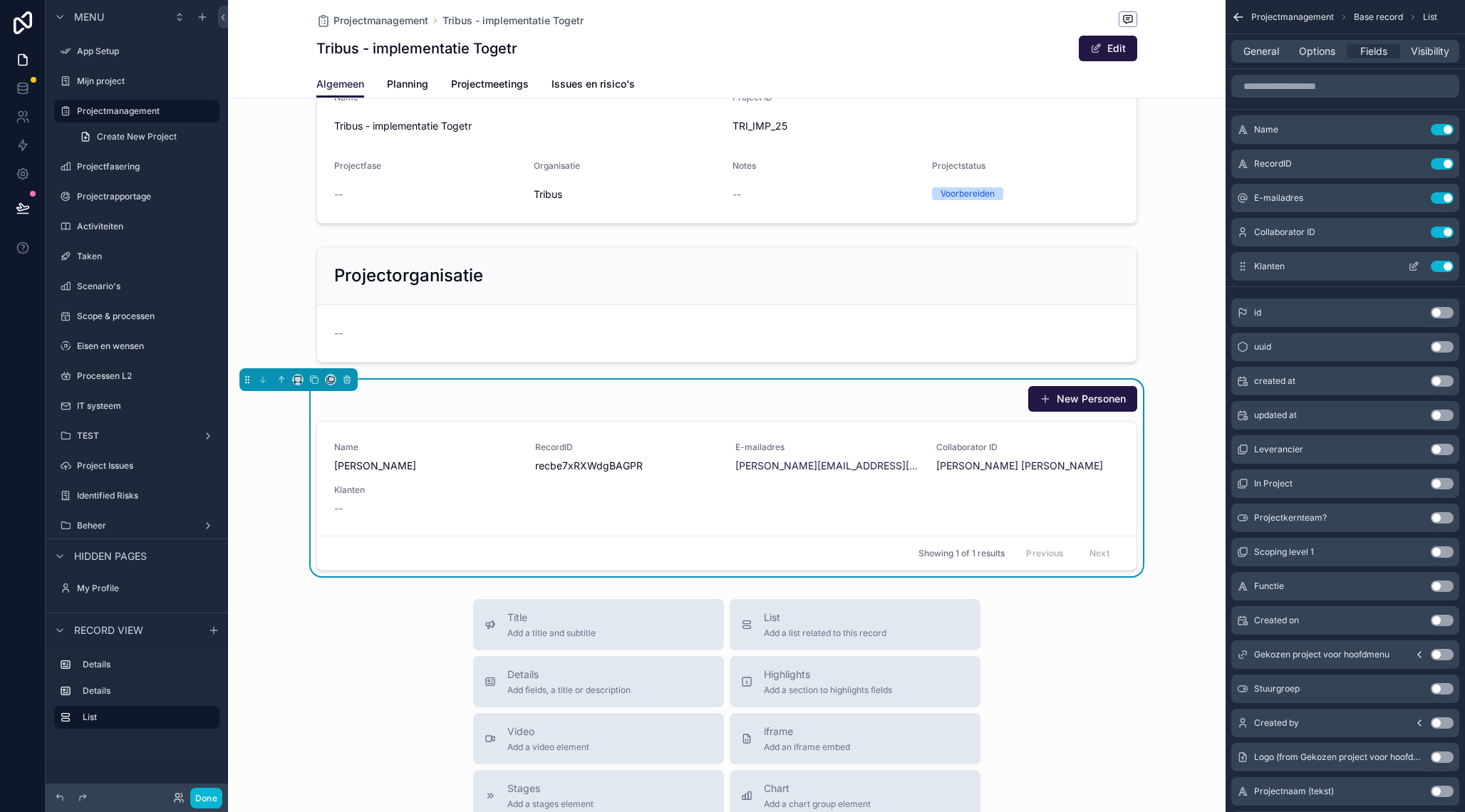
click at [1441, 268] on button "Use setting" at bounding box center [1441, 266] width 23 height 11
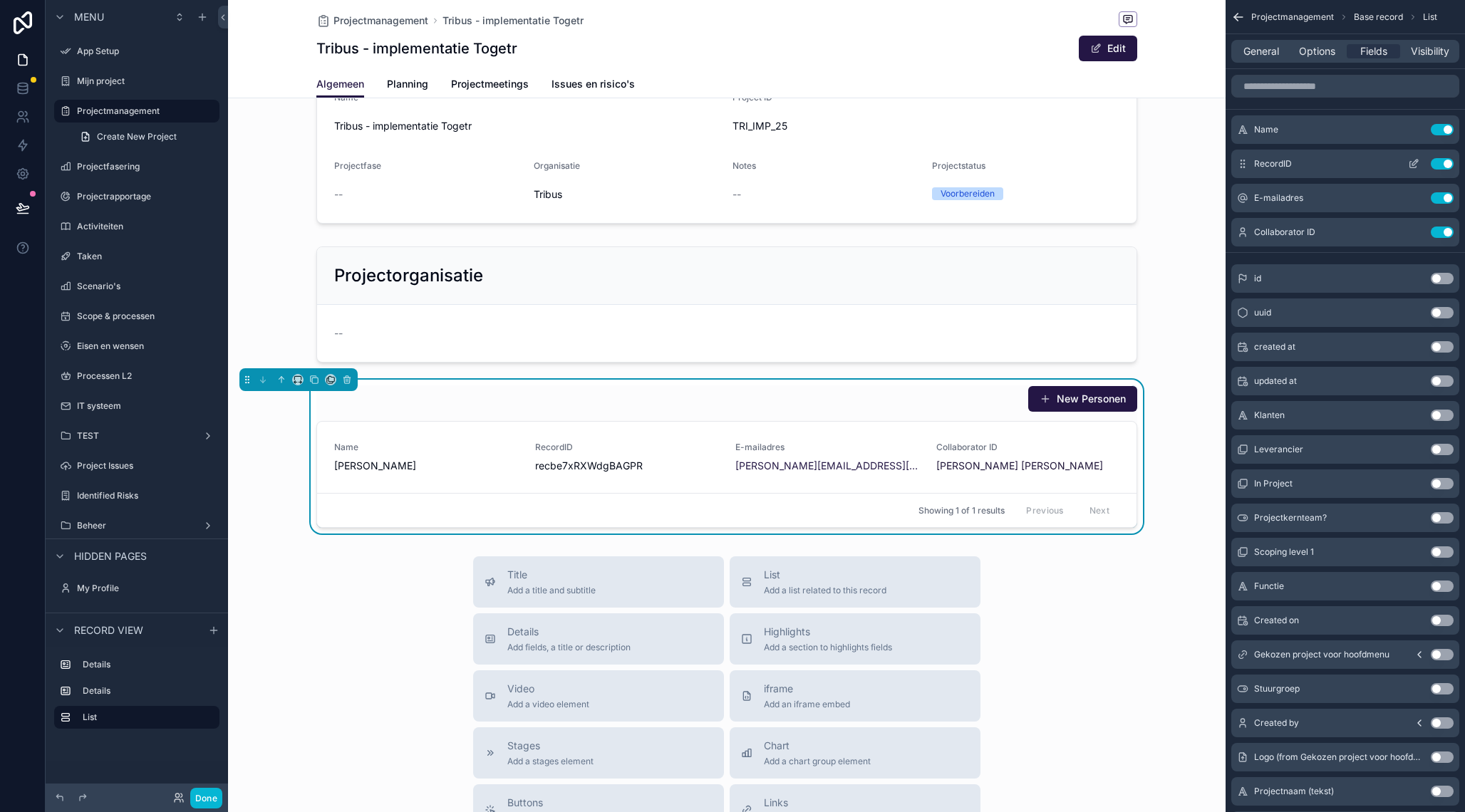
click at [1439, 160] on button "Use setting" at bounding box center [1441, 164] width 23 height 11
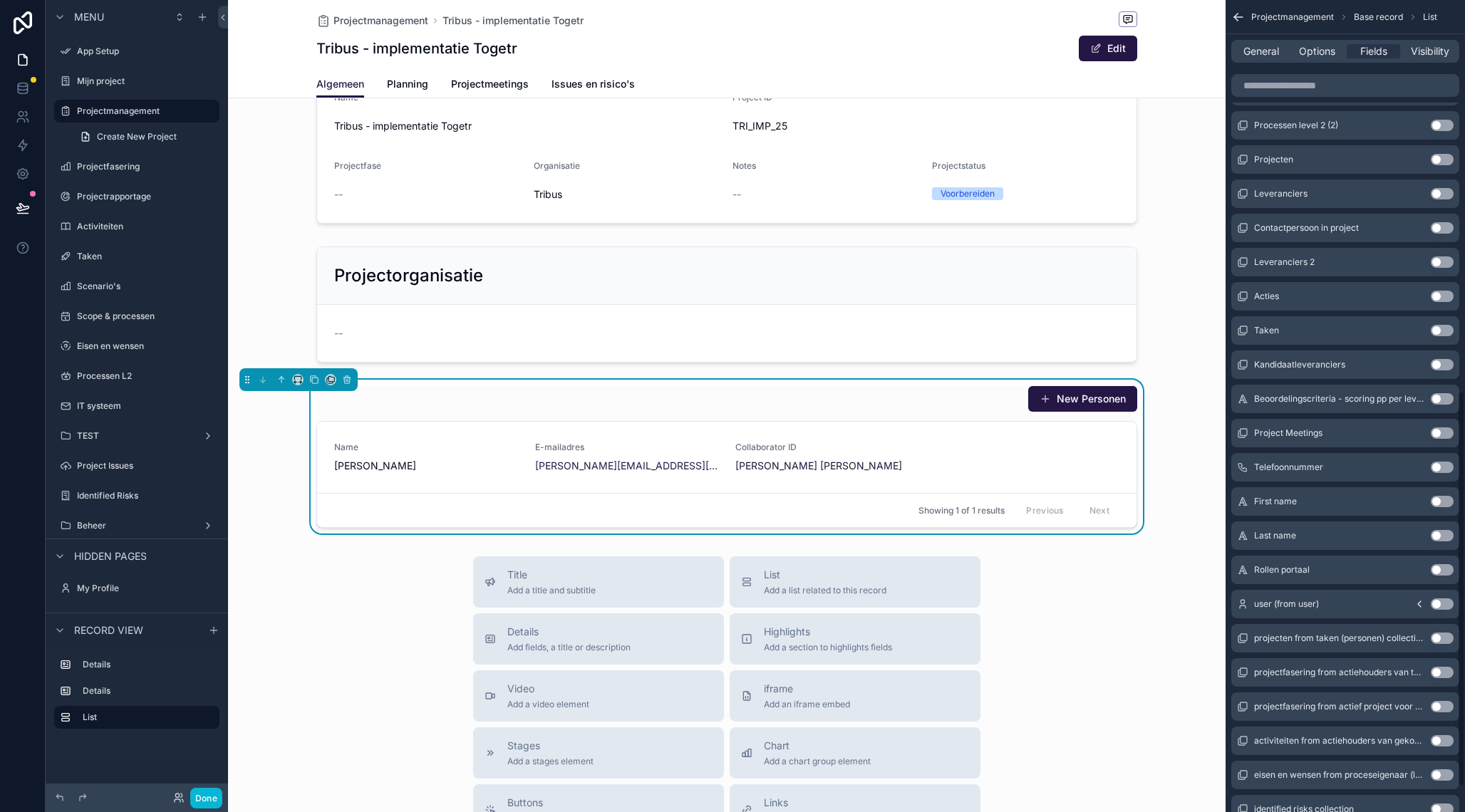
scroll to position [807, 0]
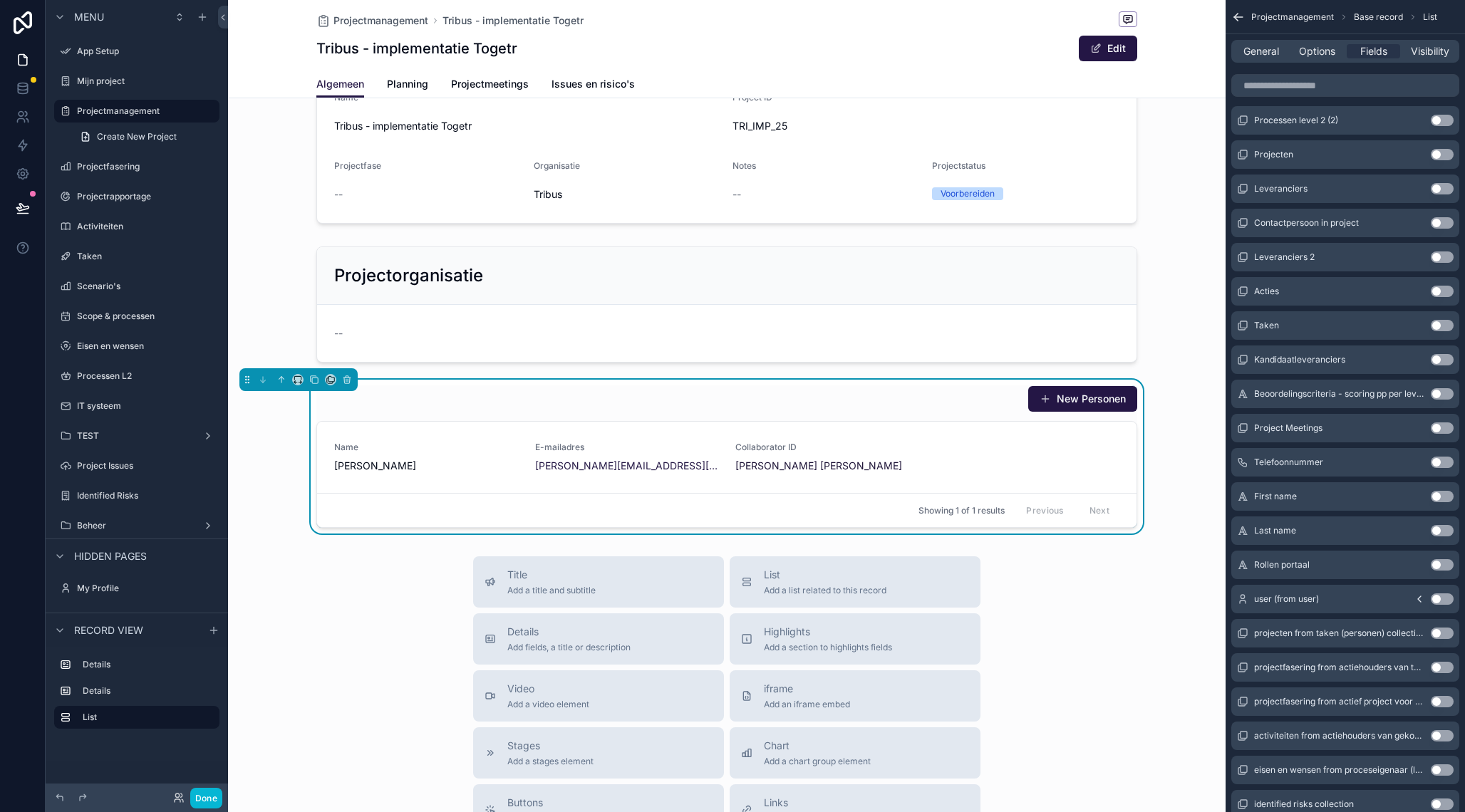
click at [1448, 561] on button "Use setting" at bounding box center [1441, 564] width 23 height 11
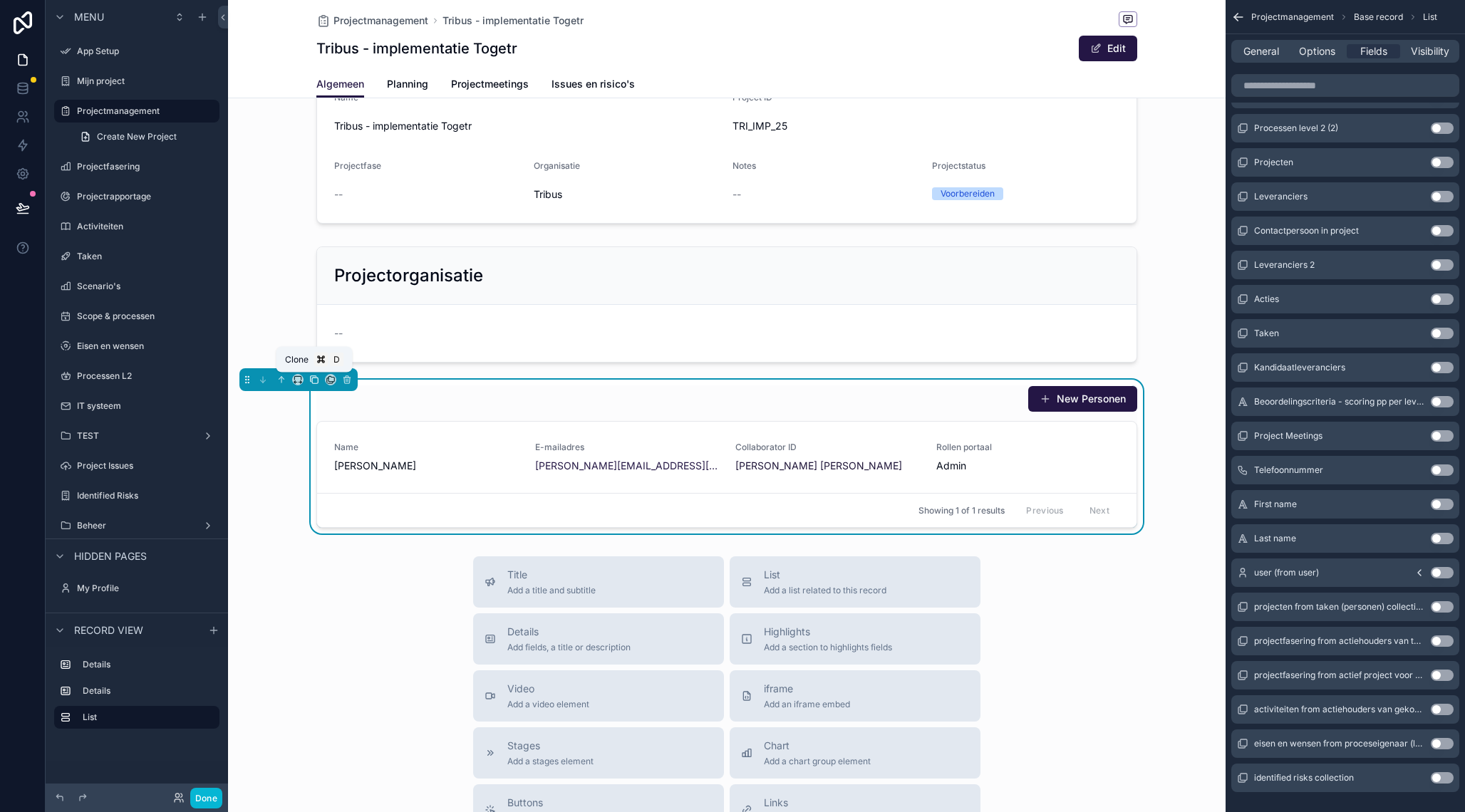
click at [316, 379] on icon "scrollable content" at bounding box center [314, 379] width 10 height 10
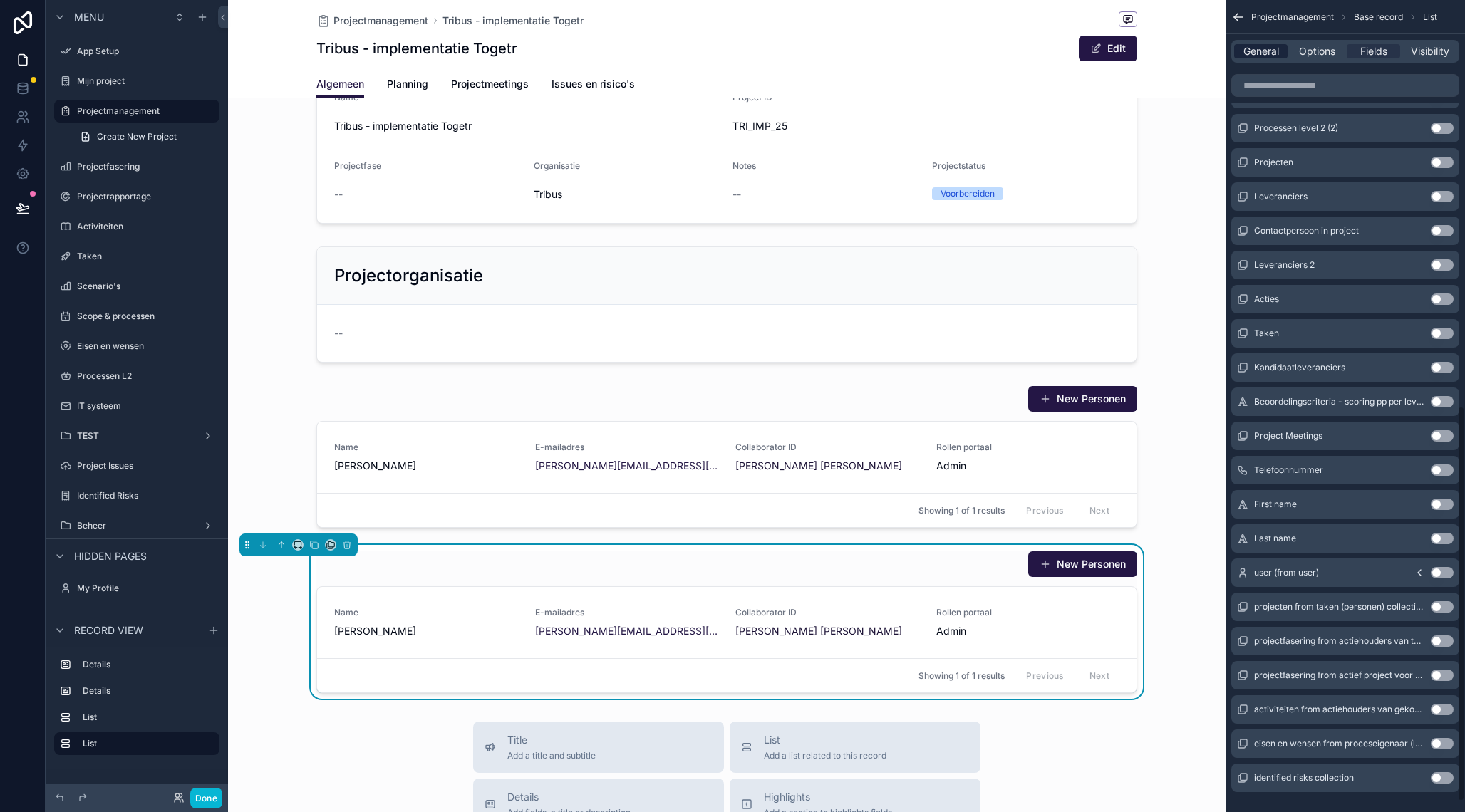
click at [1267, 49] on span "General" at bounding box center [1260, 51] width 36 height 14
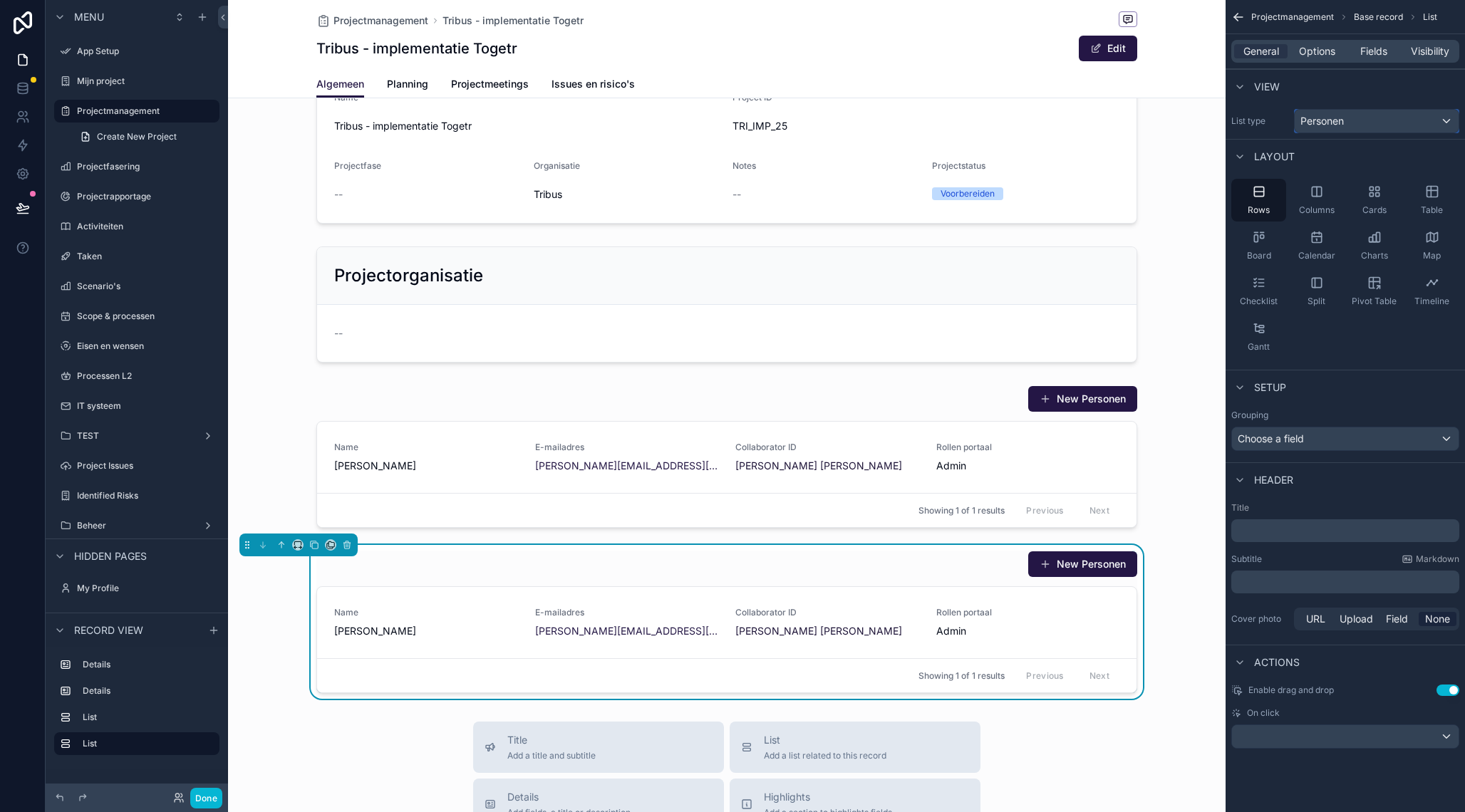
click at [1349, 124] on div "Personen" at bounding box center [1376, 121] width 164 height 23
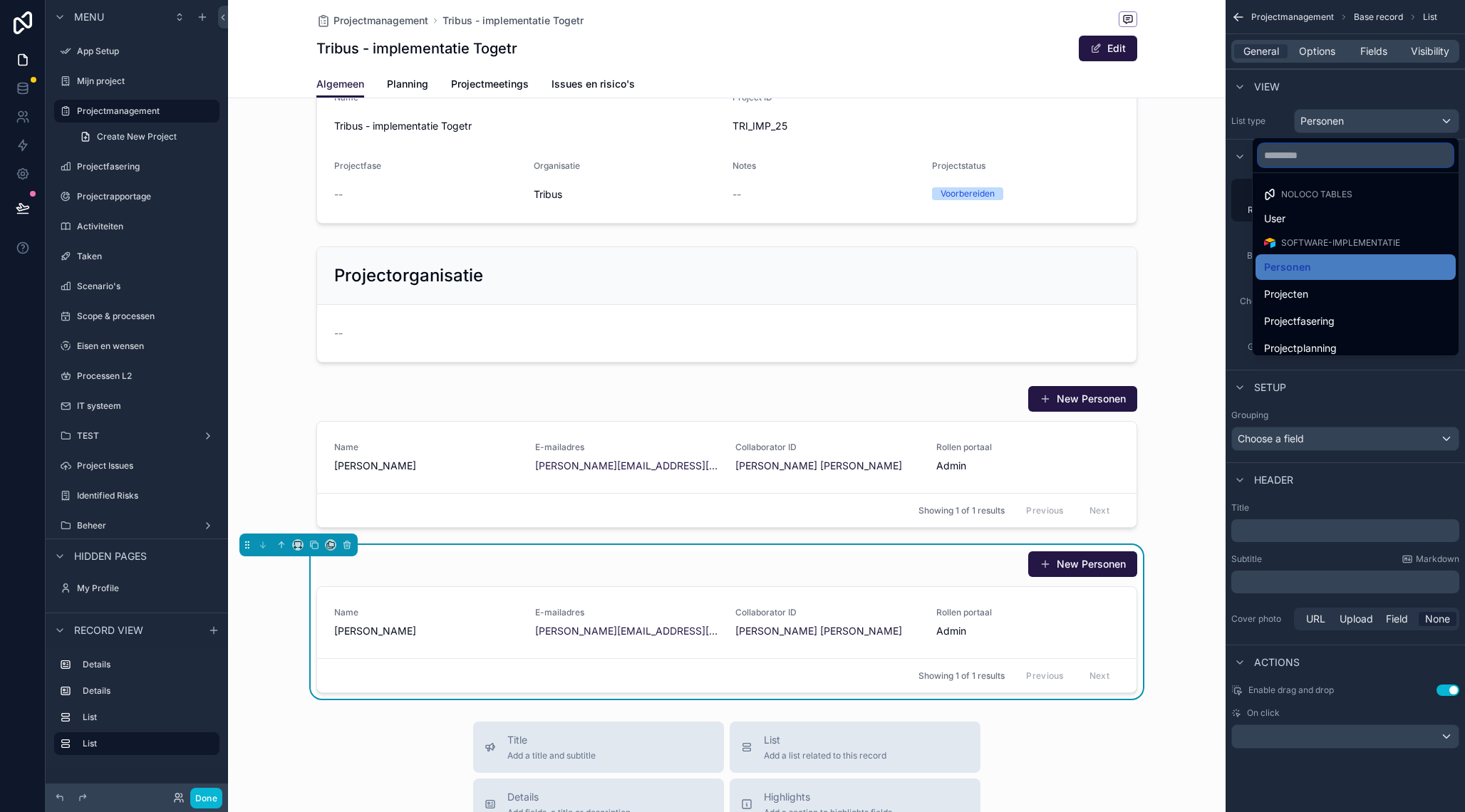
click at [1332, 147] on input "text" at bounding box center [1355, 155] width 194 height 23
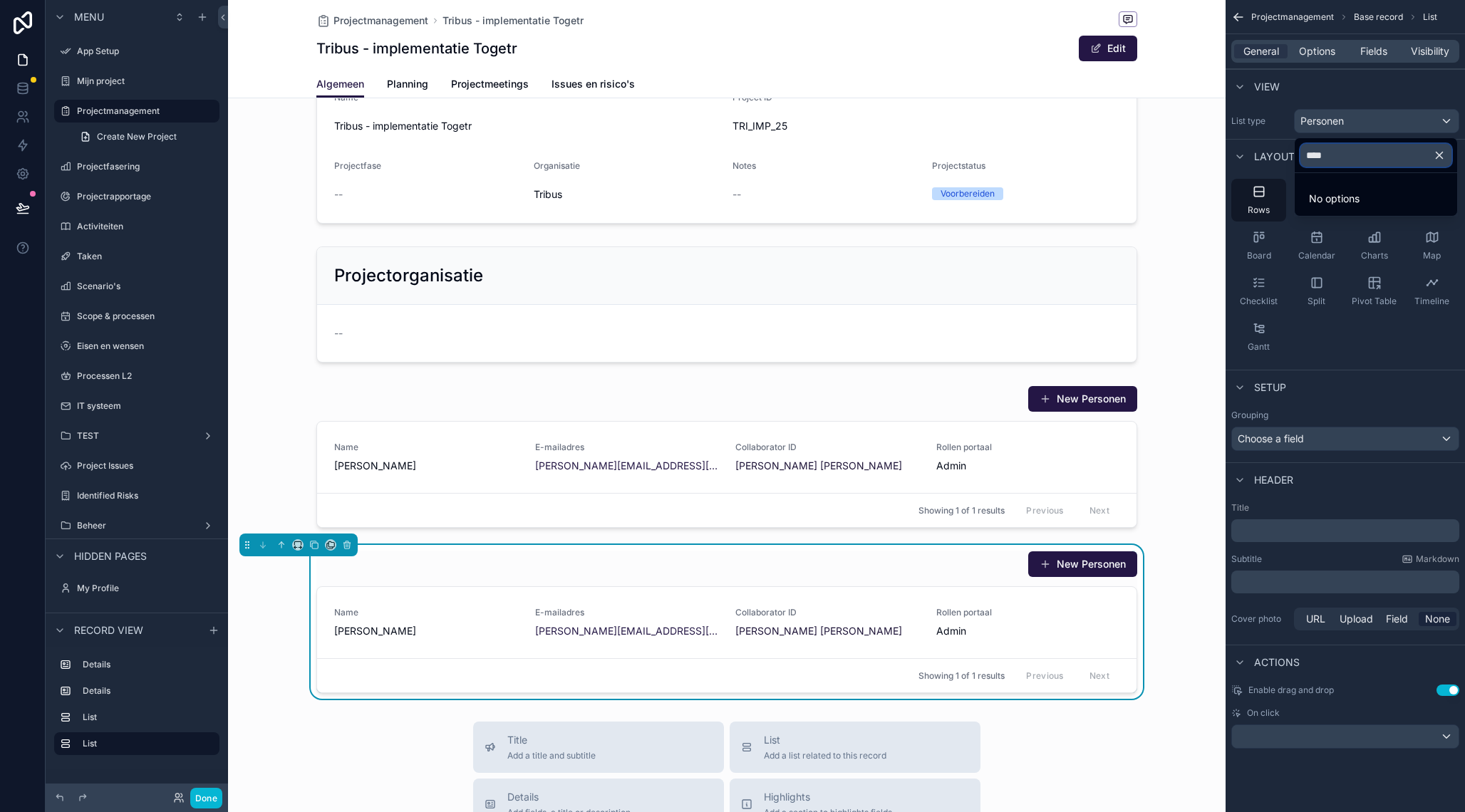
type input "****"
click at [1449, 158] on button "button" at bounding box center [1445, 155] width 24 height 34
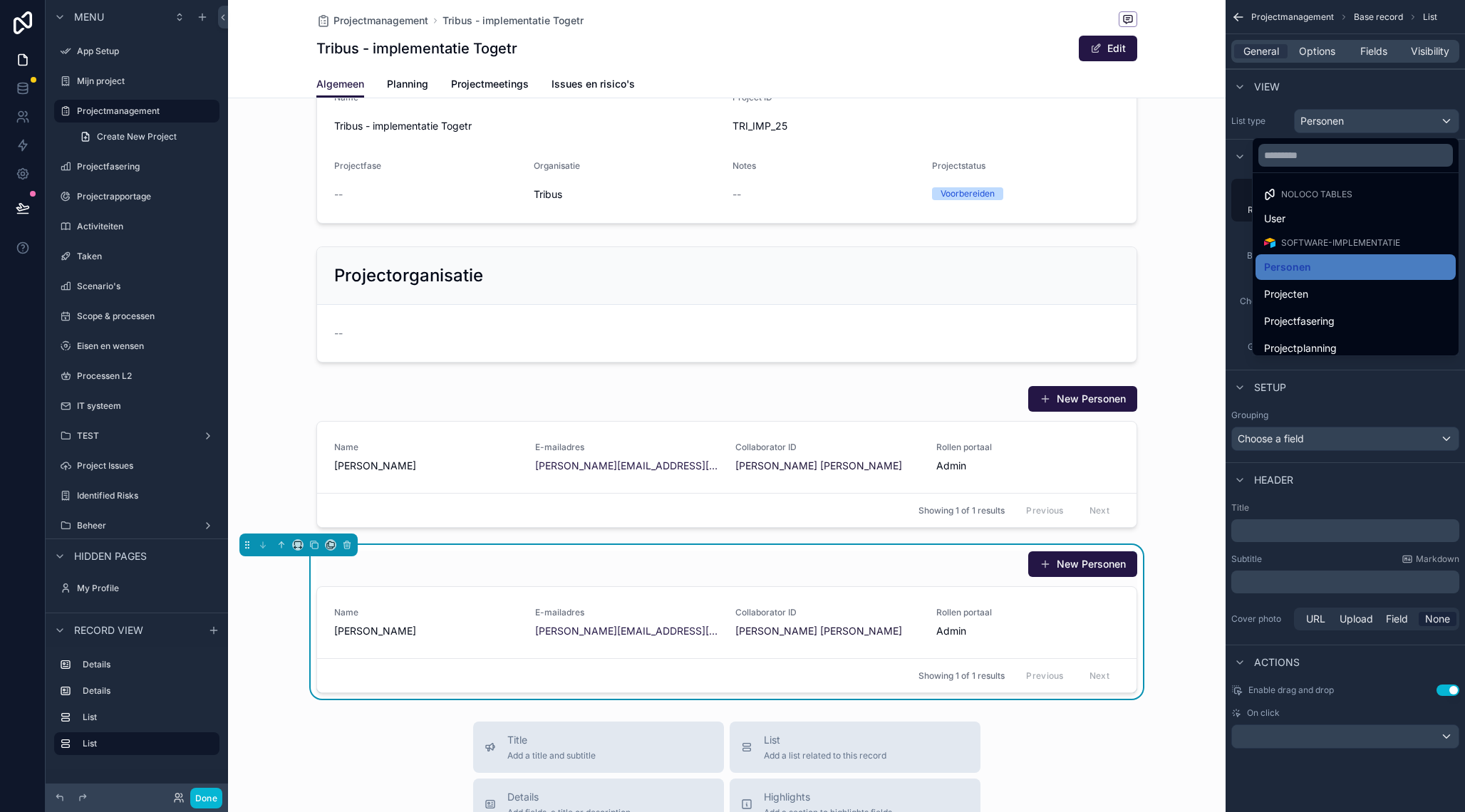
click at [1448, 118] on div "scrollable content" at bounding box center [732, 406] width 1465 height 812
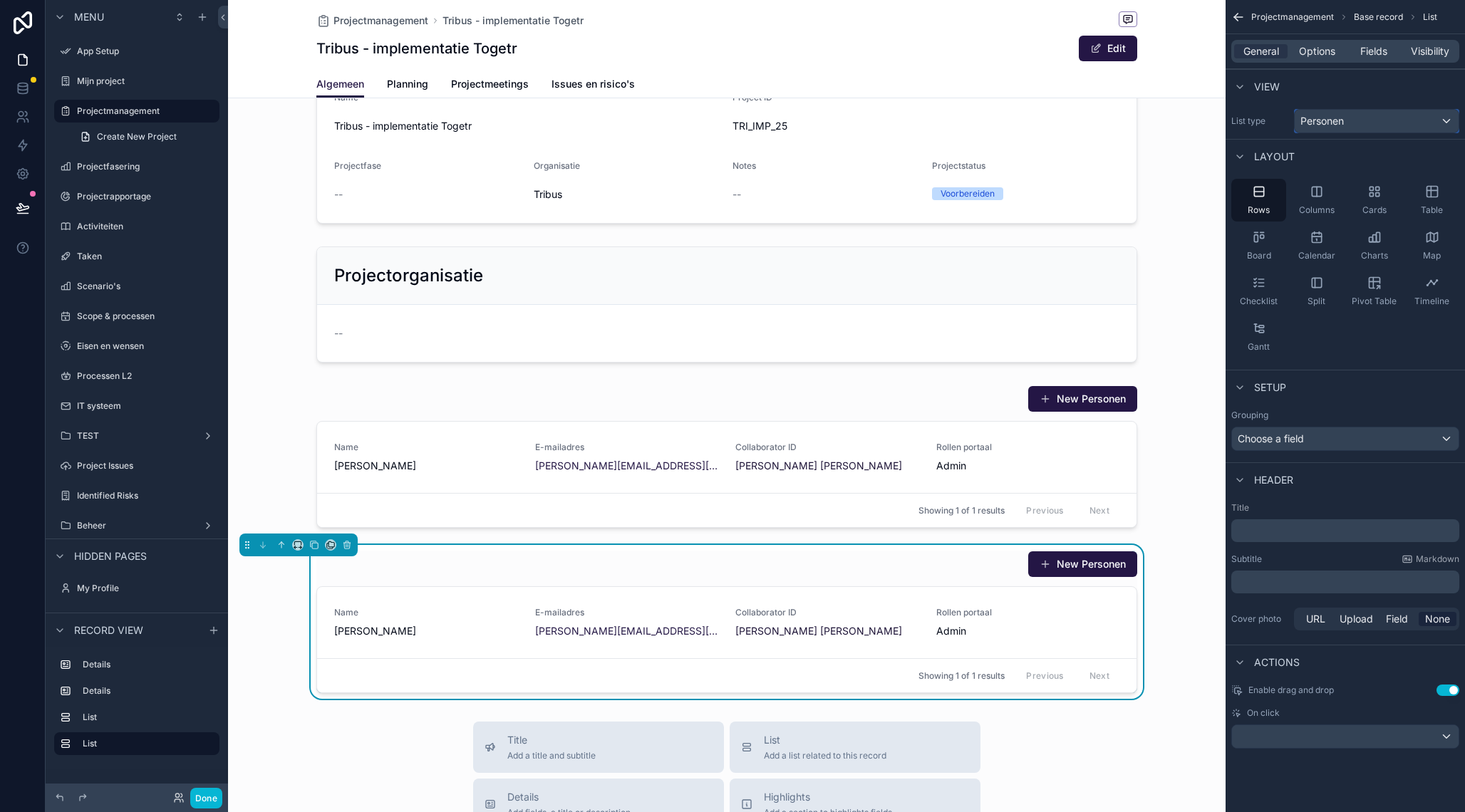
click at [1448, 121] on div "Personen" at bounding box center [1376, 121] width 164 height 23
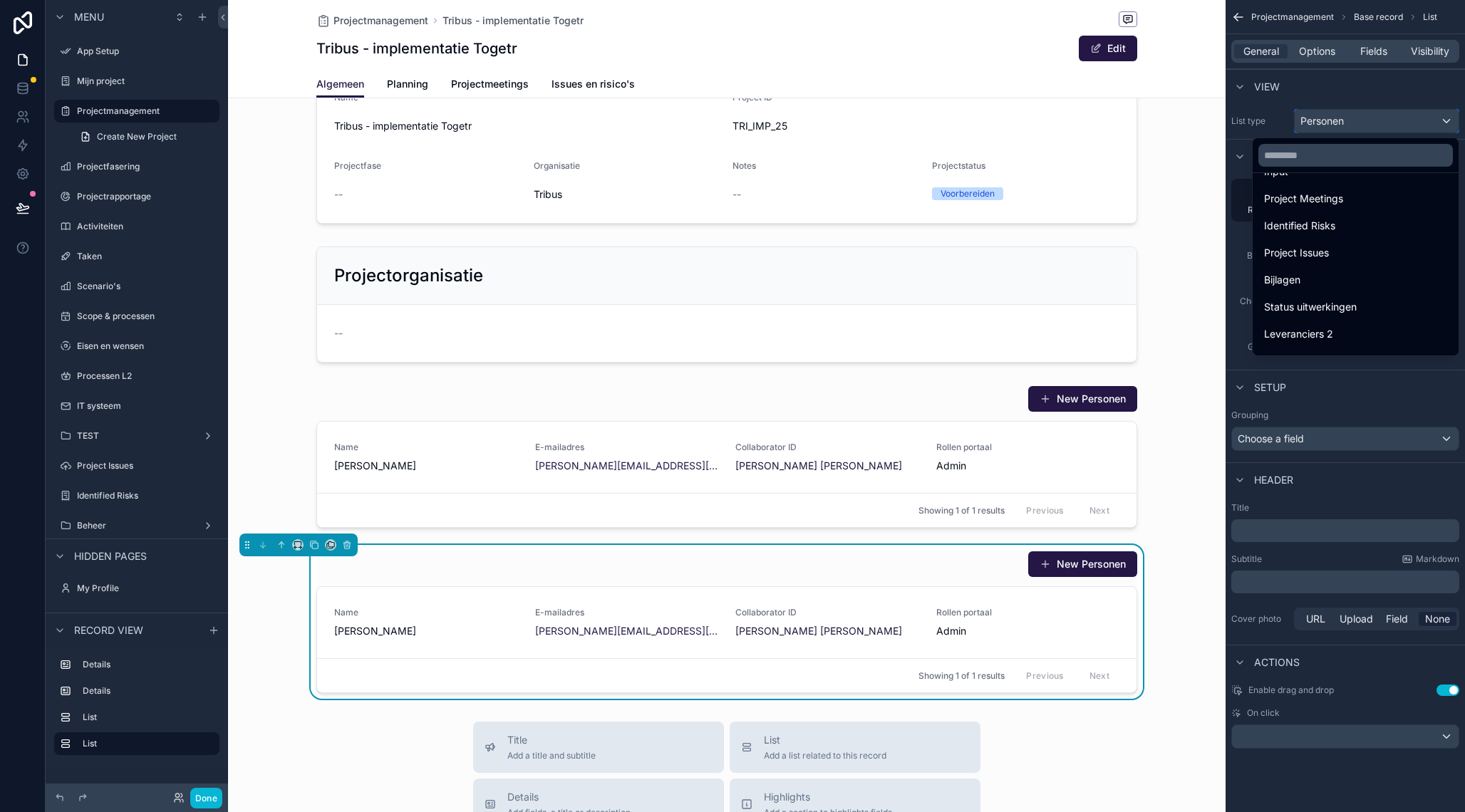
scroll to position [658, 0]
click at [1346, 157] on input "text" at bounding box center [1355, 155] width 194 height 23
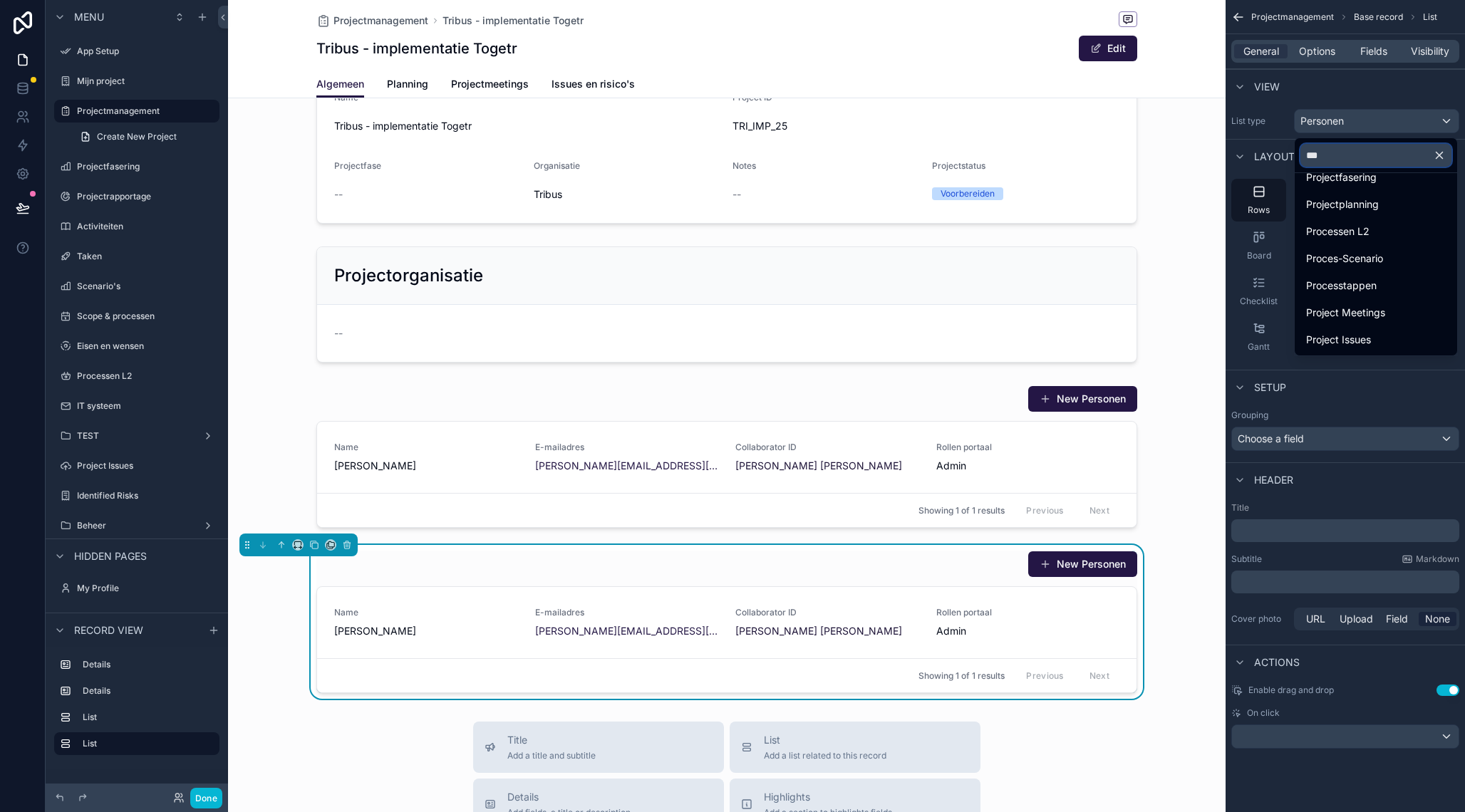
scroll to position [0, 0]
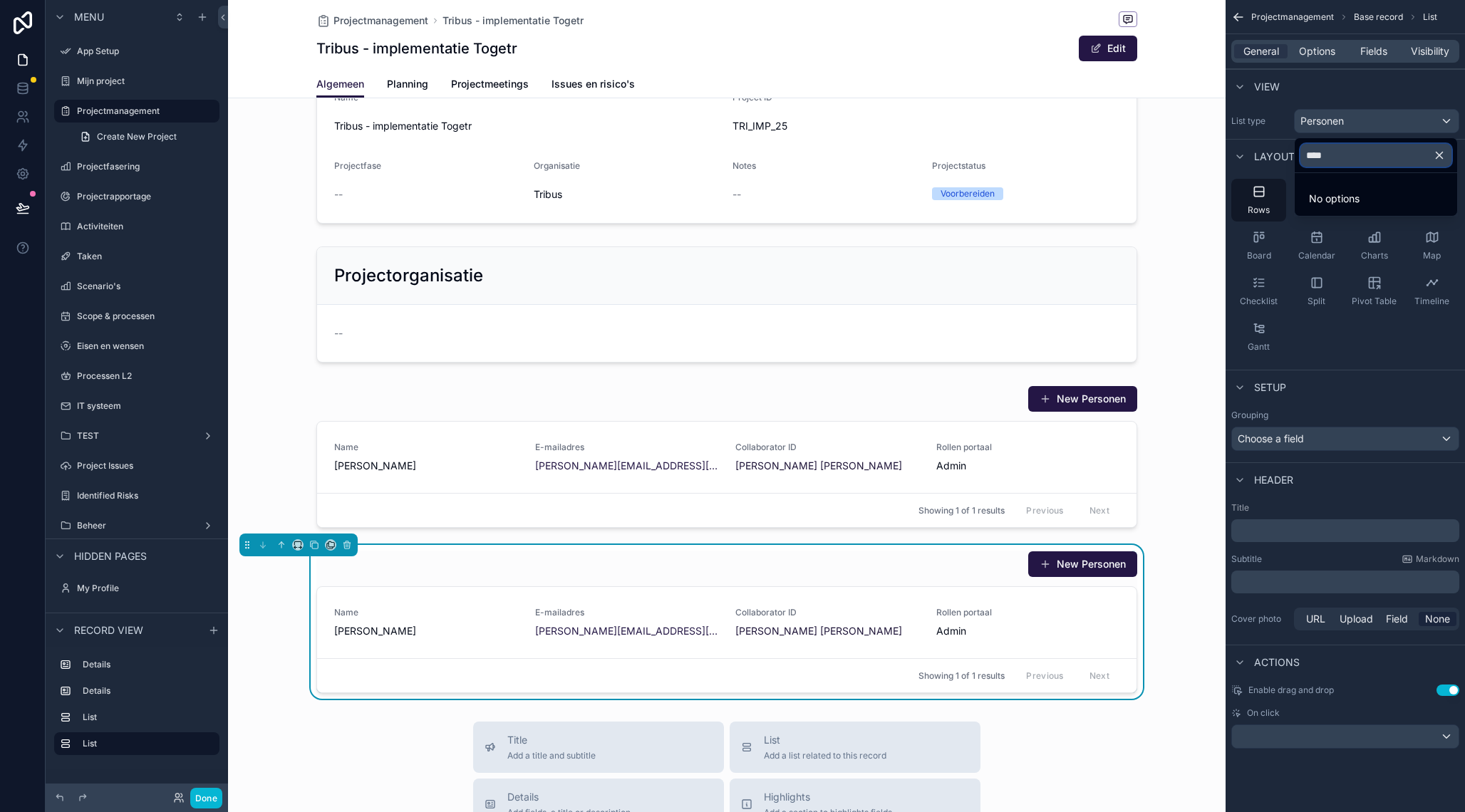
type input "****"
click at [1278, 133] on div "scrollable content" at bounding box center [732, 406] width 1465 height 812
click at [15, 93] on link at bounding box center [22, 89] width 45 height 29
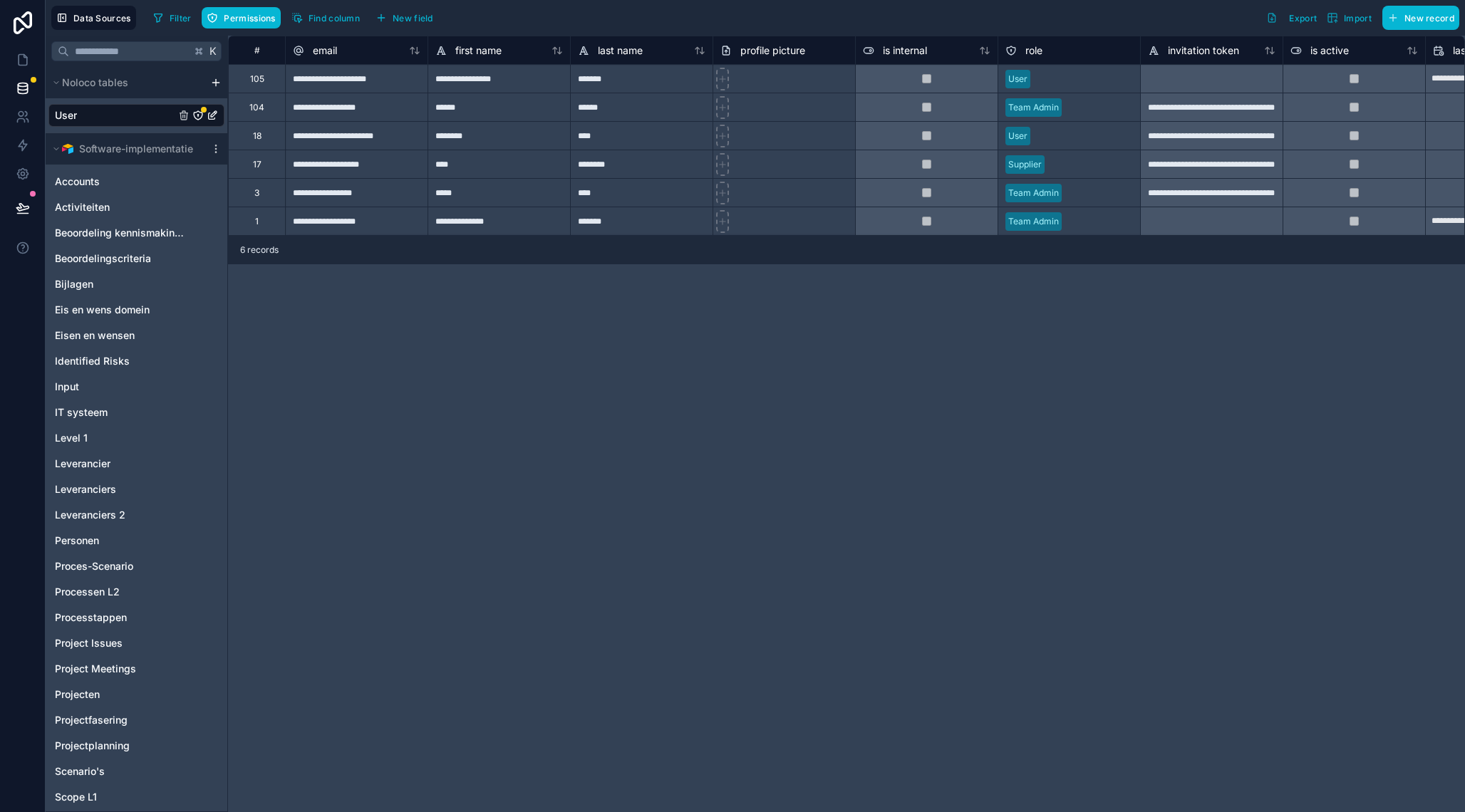
click at [114, 116] on link "User" at bounding box center [115, 115] width 121 height 14
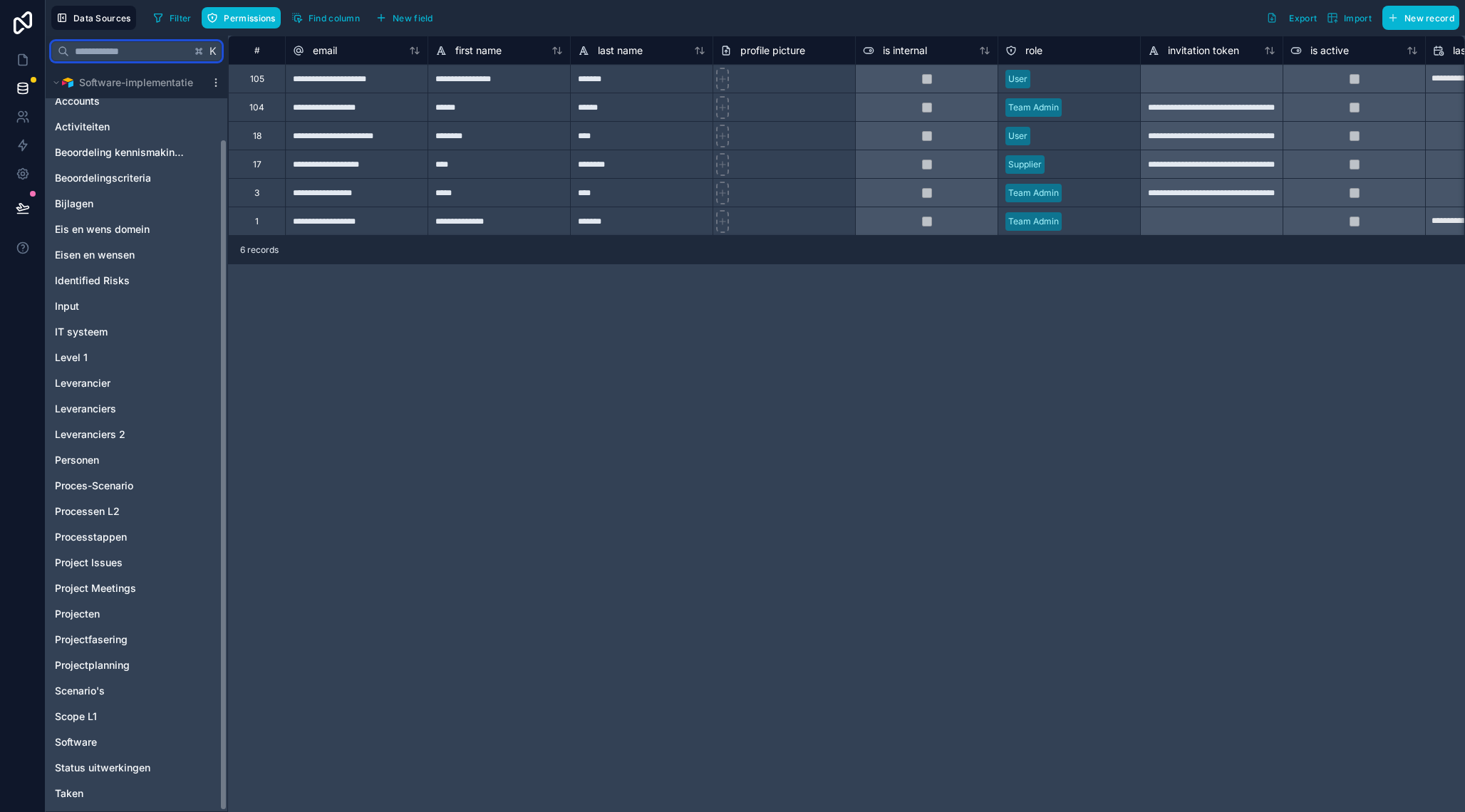
click at [134, 52] on input "text" at bounding box center [130, 52] width 122 height 26
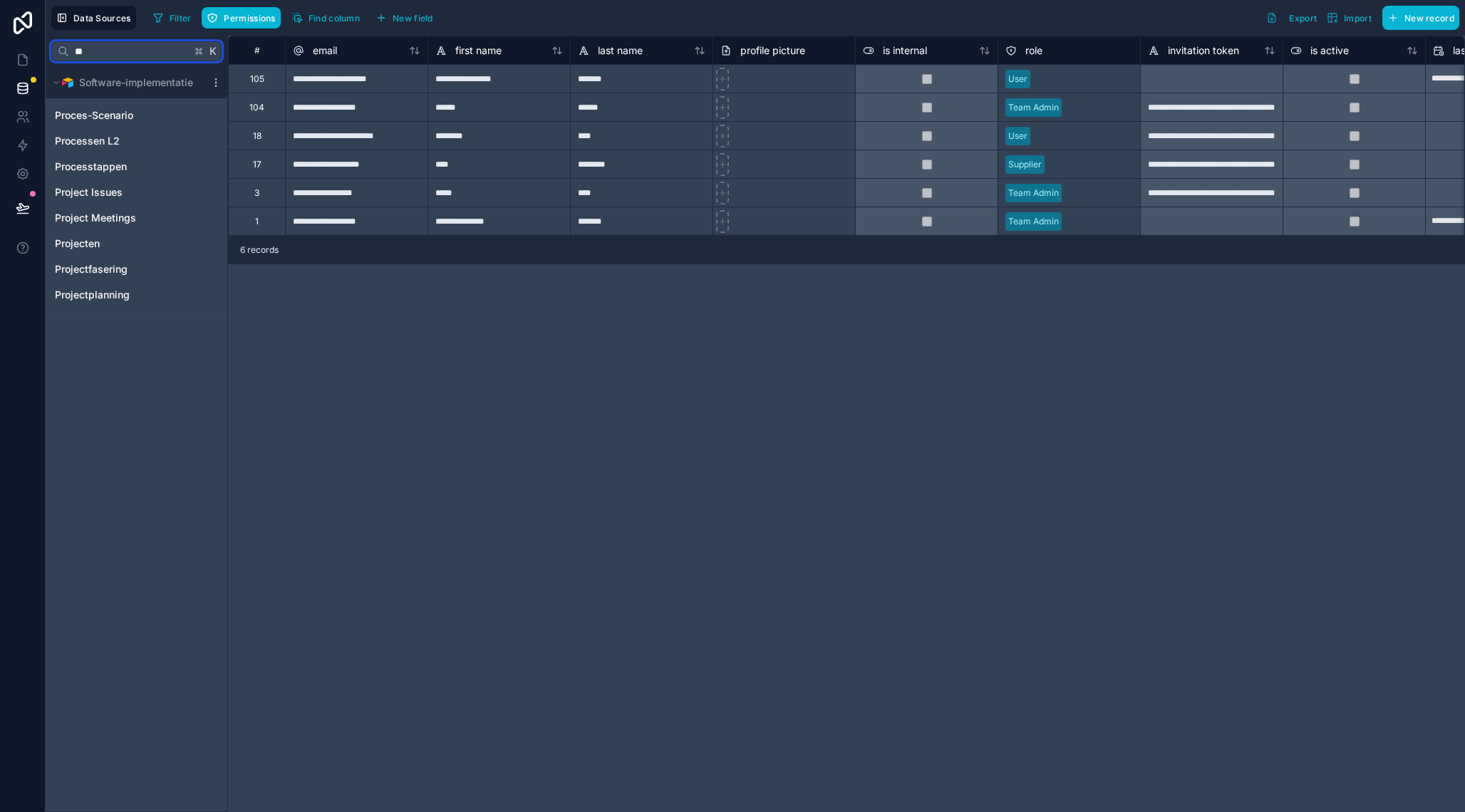
type input "*"
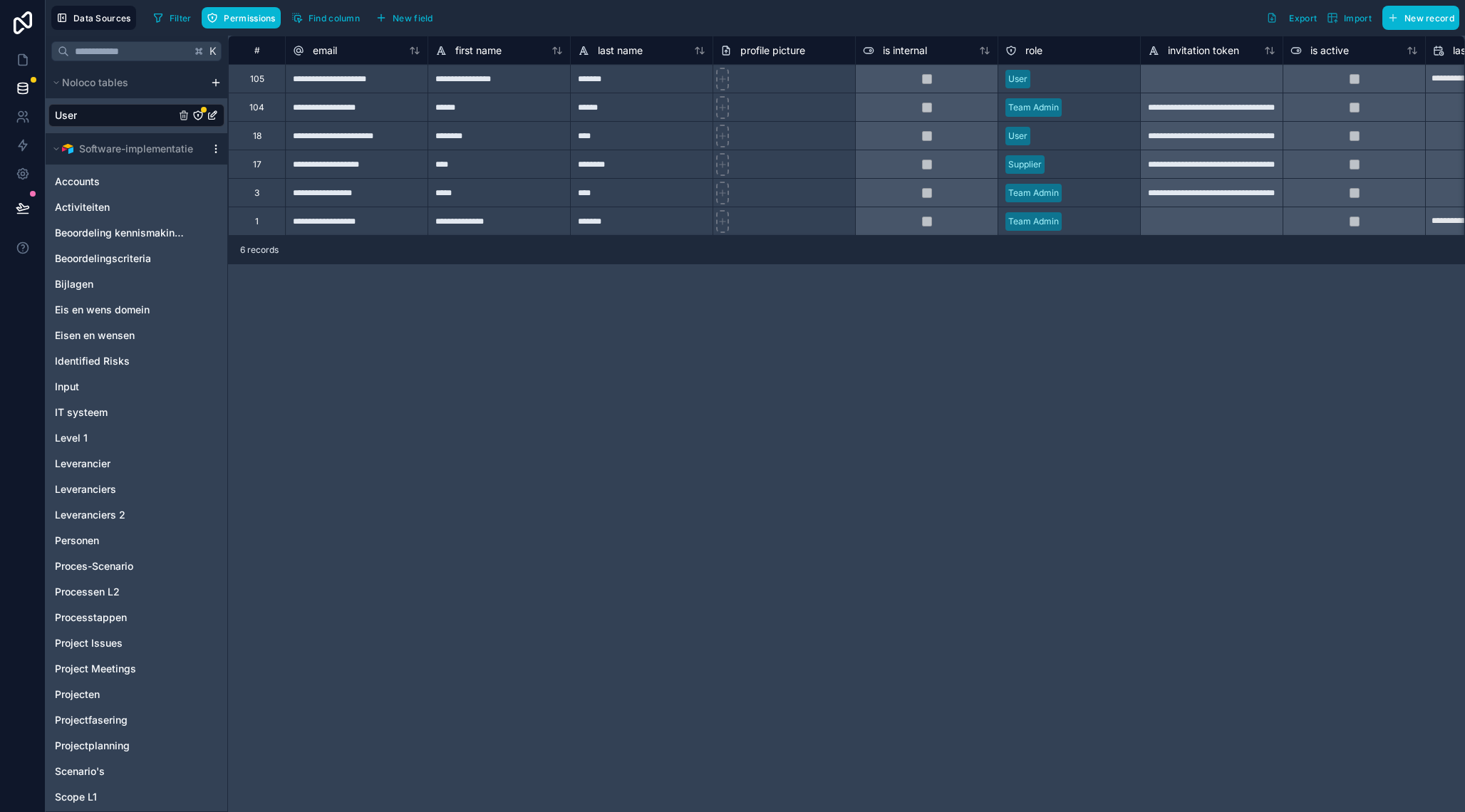
click at [216, 146] on icon "scrollable content" at bounding box center [215, 146] width 1 height 1
click at [288, 180] on span "Update details" at bounding box center [306, 177] width 136 height 11
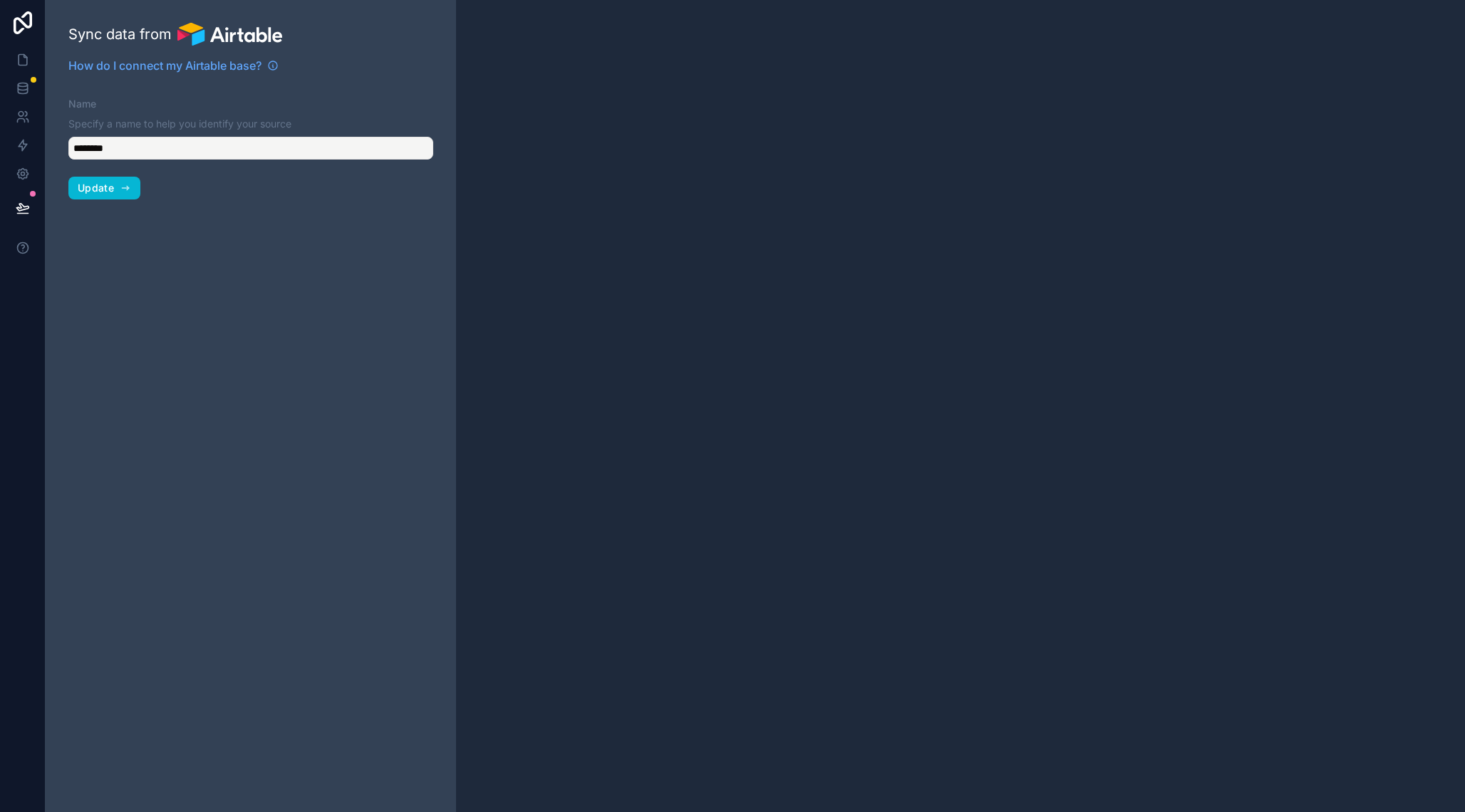
type input "**********"
click at [109, 188] on span "Update" at bounding box center [96, 188] width 36 height 13
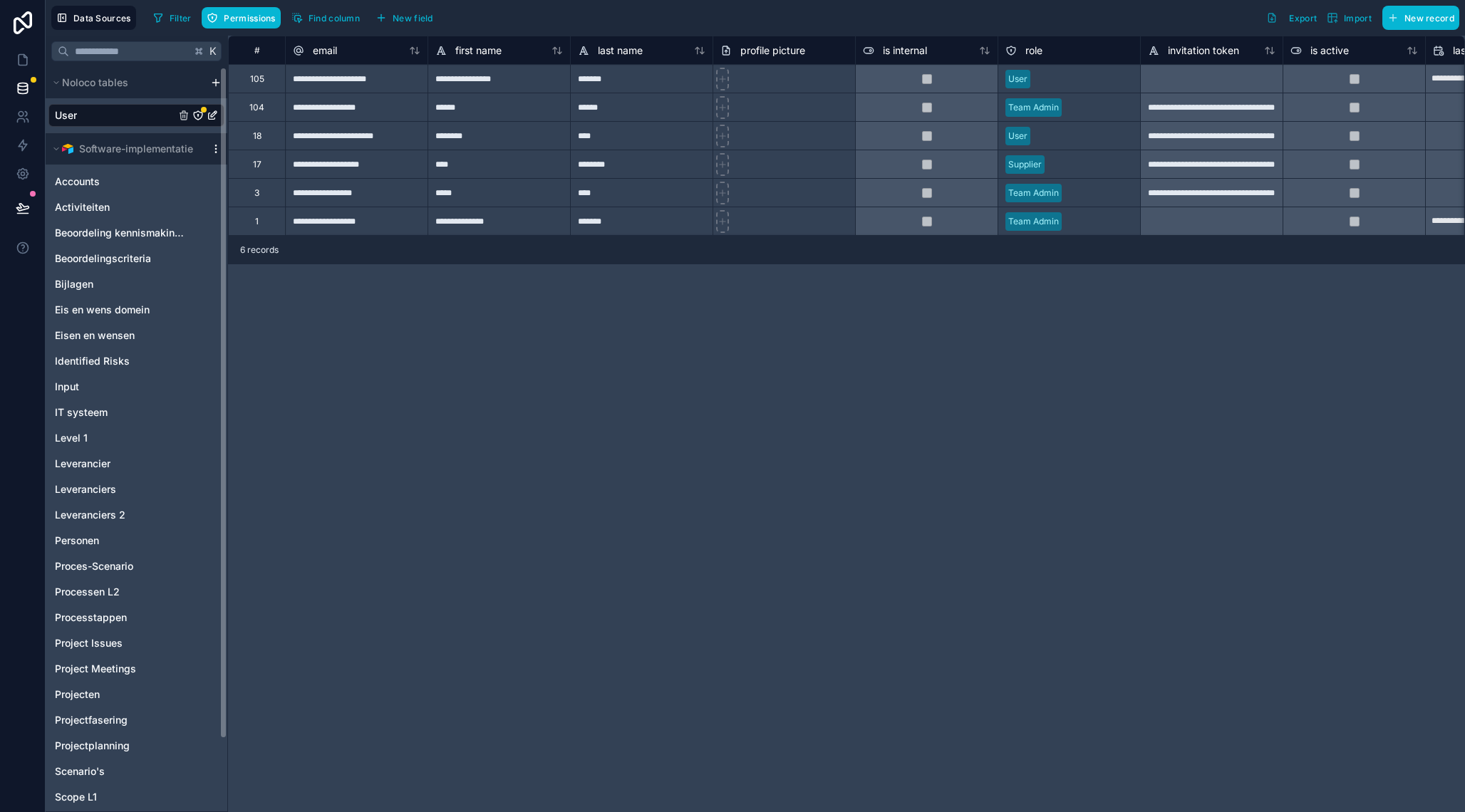
click at [212, 149] on icon "scrollable content" at bounding box center [215, 149] width 11 height 11
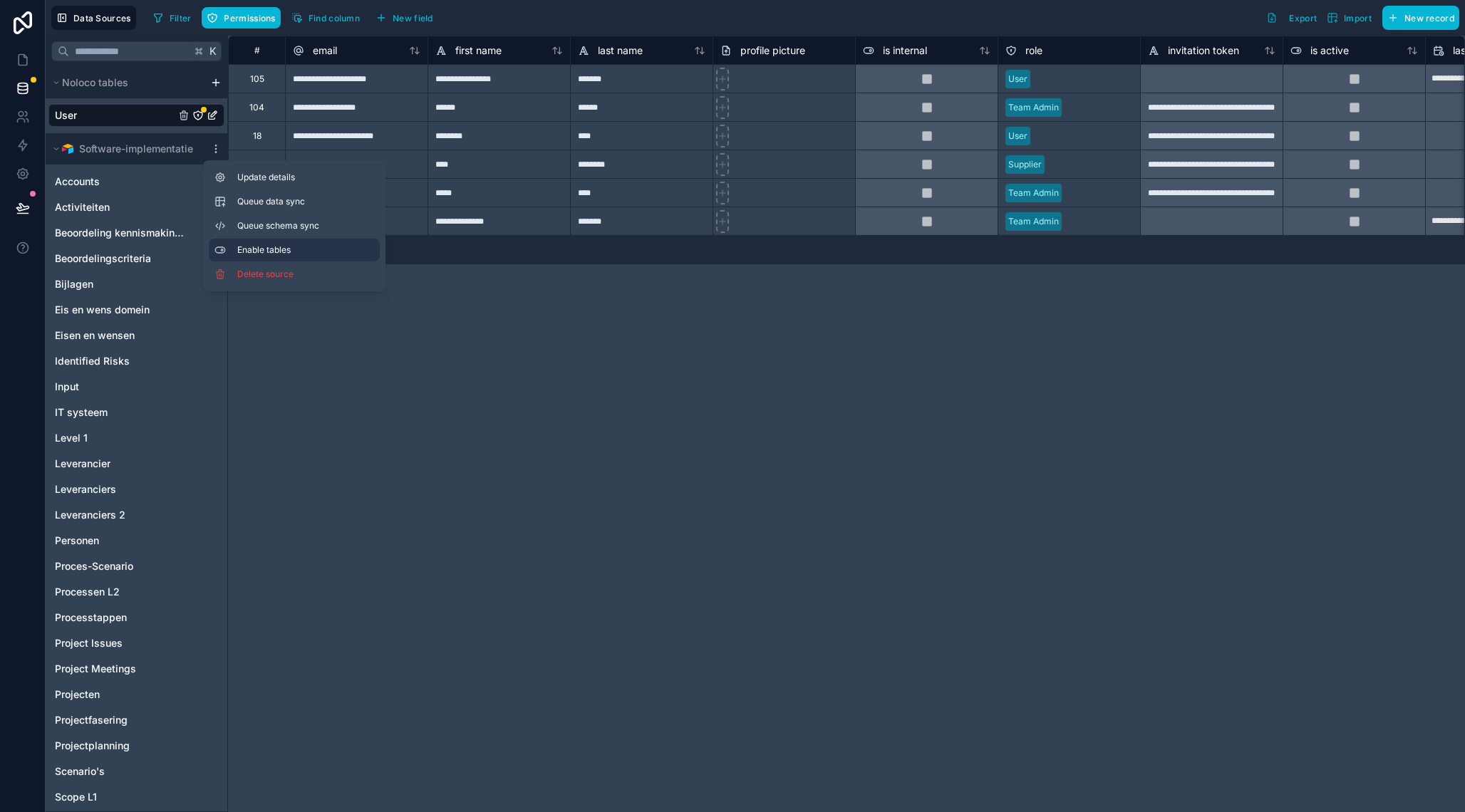
click at [284, 248] on span "Enable tables" at bounding box center [306, 249] width 136 height 11
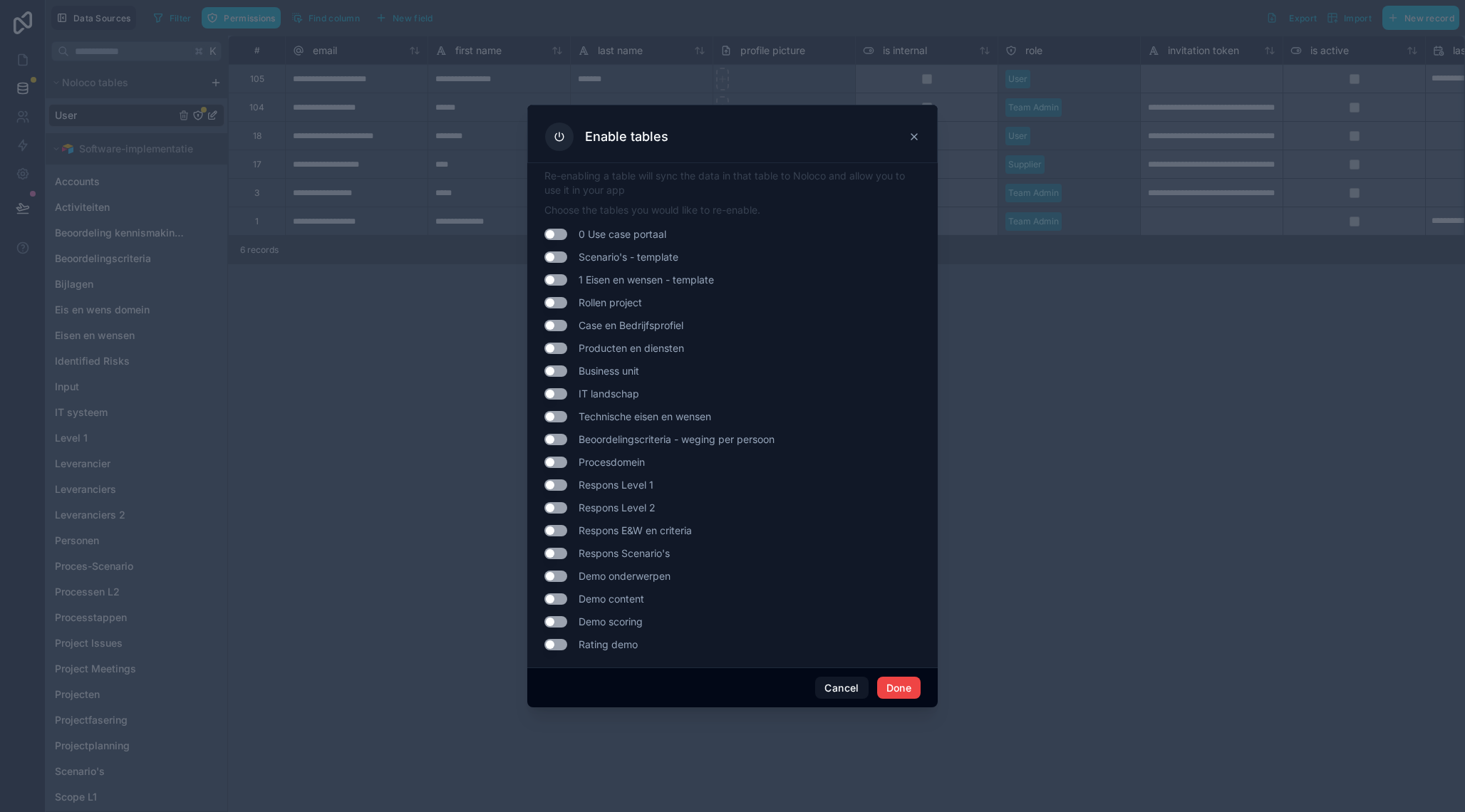
click at [559, 300] on button "Use setting" at bounding box center [556, 303] width 23 height 11
click at [892, 685] on button "Done" at bounding box center [898, 688] width 43 height 23
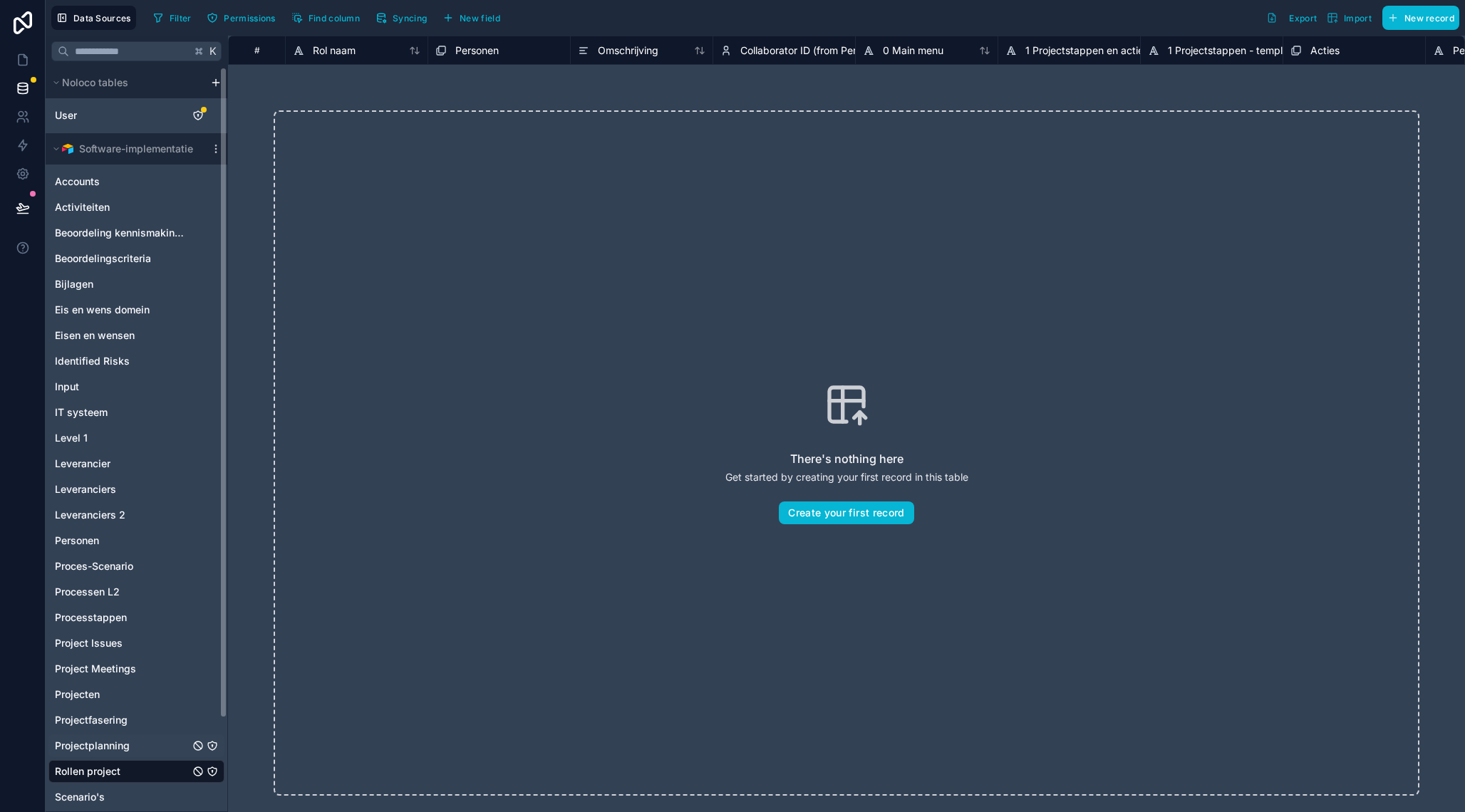
click at [132, 751] on link "Projectplanning" at bounding box center [122, 745] width 135 height 14
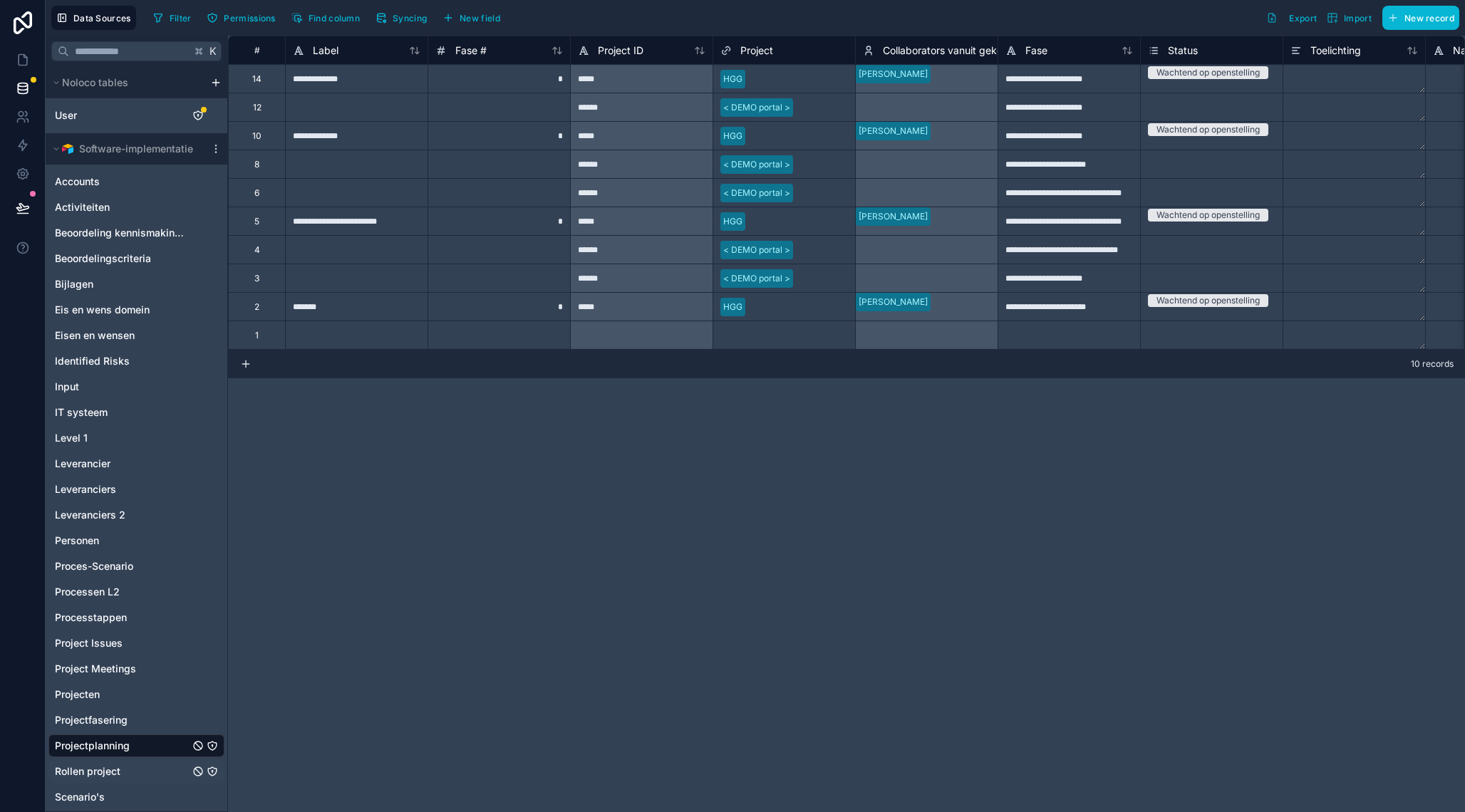
click at [120, 773] on span "Rollen project" at bounding box center [87, 771] width 65 height 14
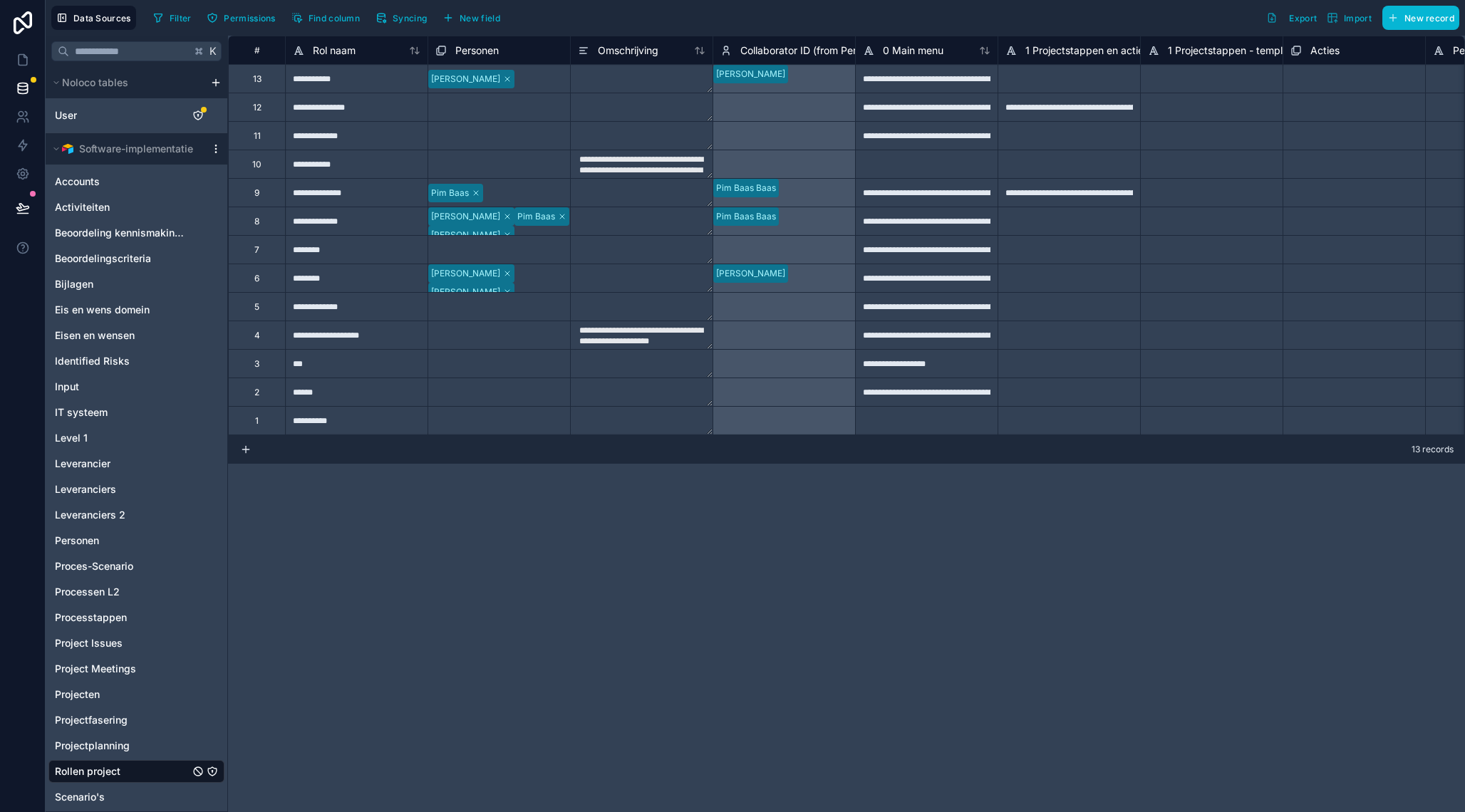
click at [215, 151] on icon "scrollable content" at bounding box center [215, 149] width 11 height 11
click at [270, 177] on span "Update details" at bounding box center [306, 177] width 136 height 11
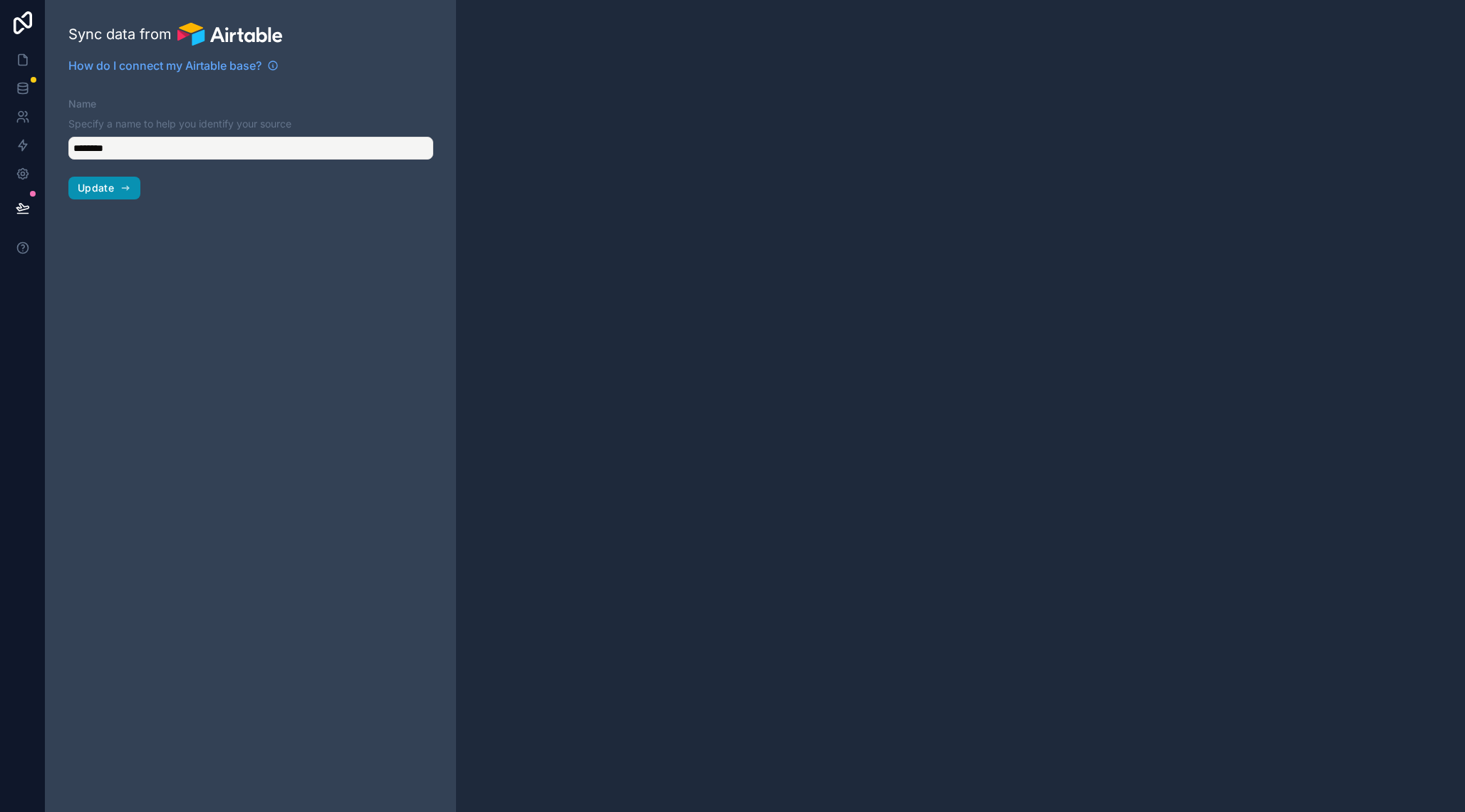
click at [127, 186] on icon "button" at bounding box center [125, 188] width 11 height 11
type input "**********"
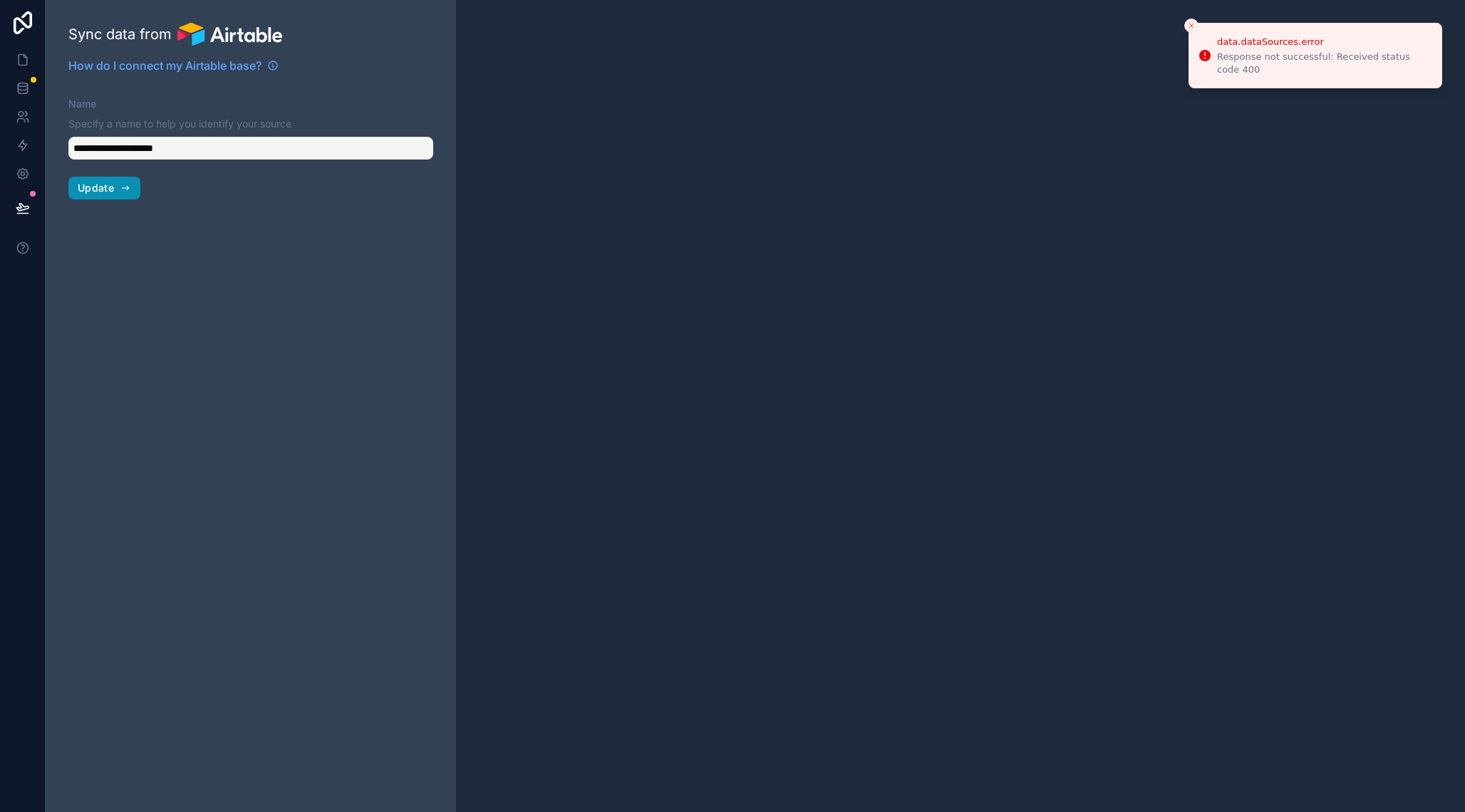
click at [87, 193] on span "Update" at bounding box center [96, 188] width 36 height 13
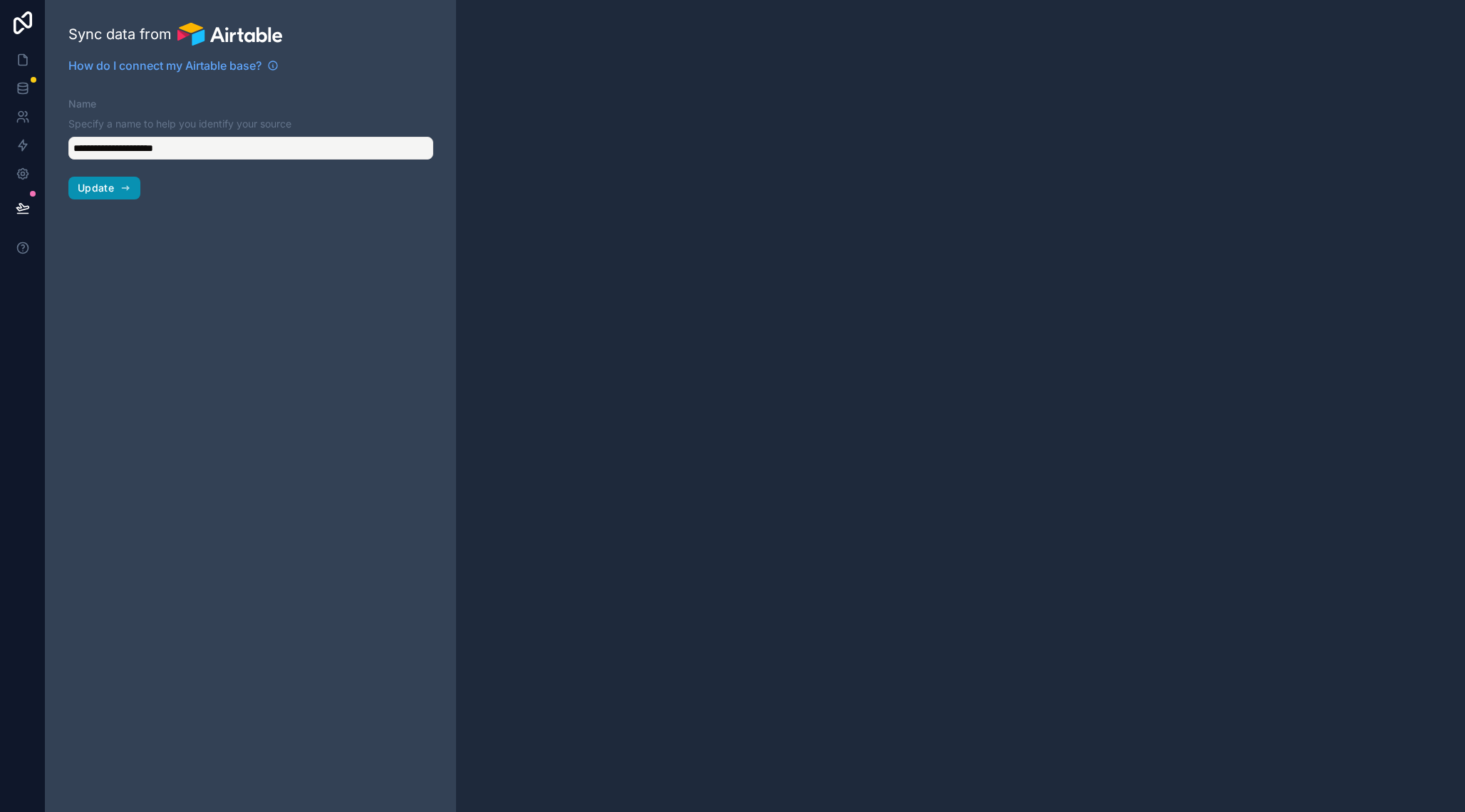
click at [107, 186] on span "Update" at bounding box center [96, 188] width 36 height 13
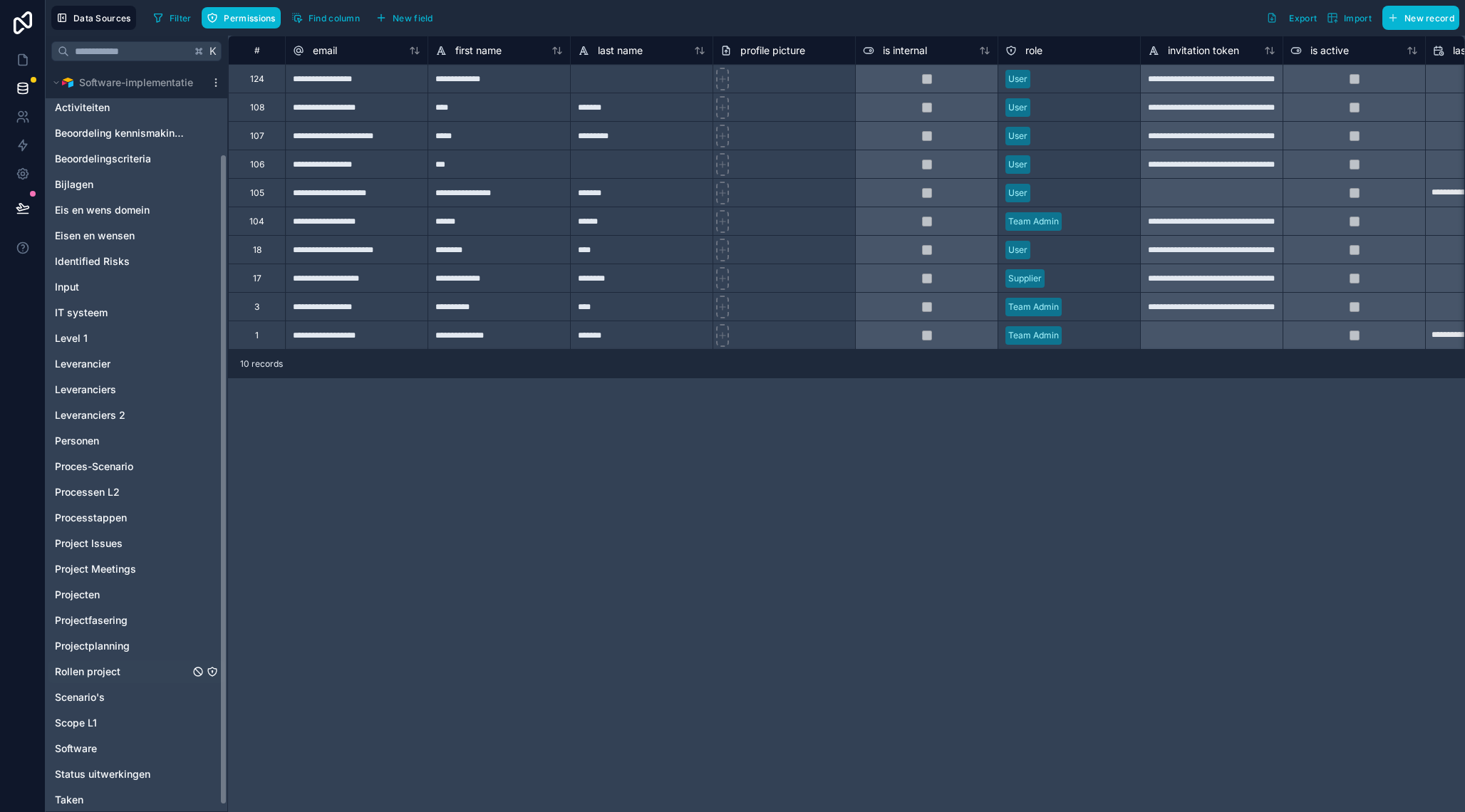
scroll to position [102, 0]
click at [105, 672] on span "Rollen project" at bounding box center [87, 669] width 65 height 14
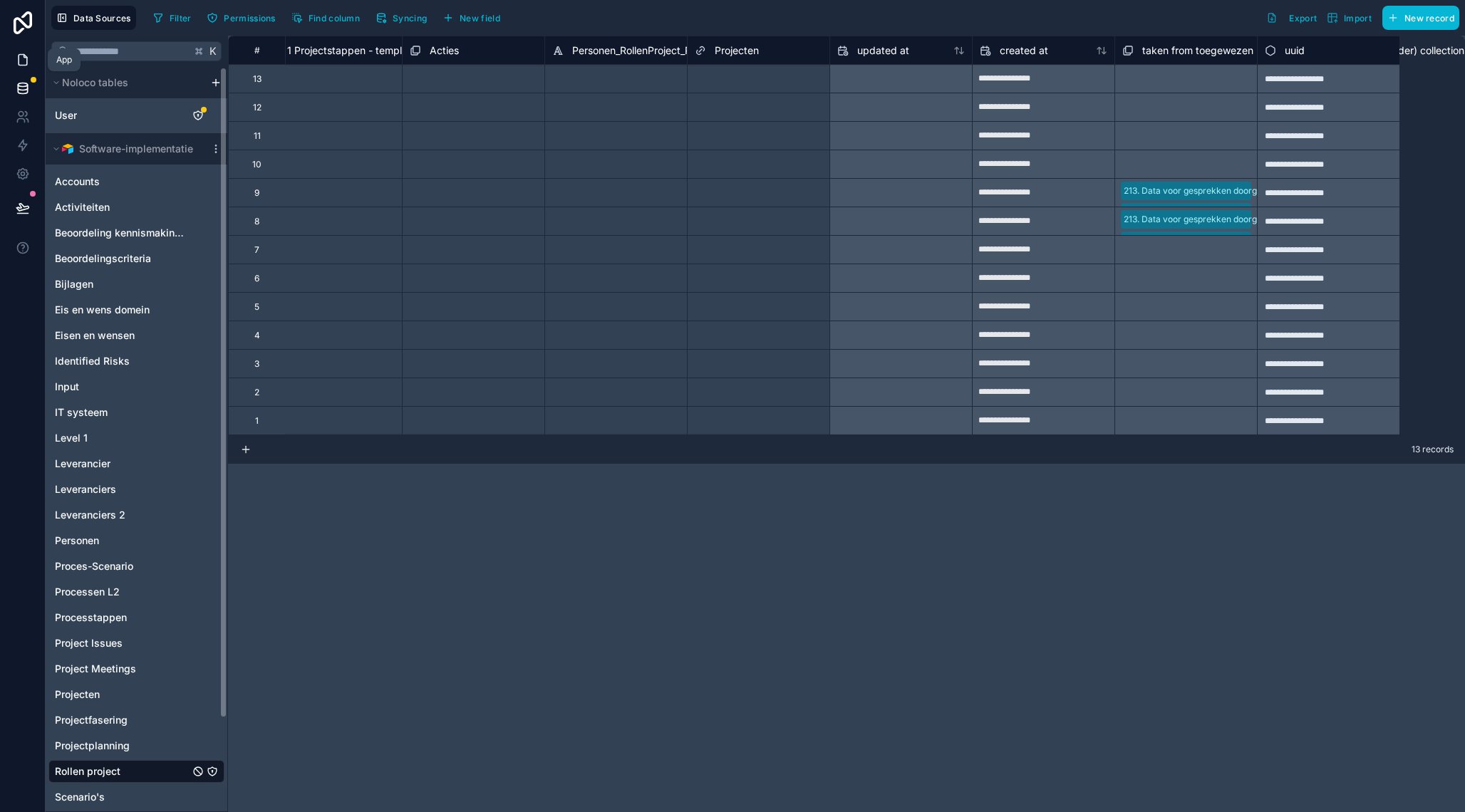
click at [28, 59] on icon at bounding box center [23, 60] width 14 height 14
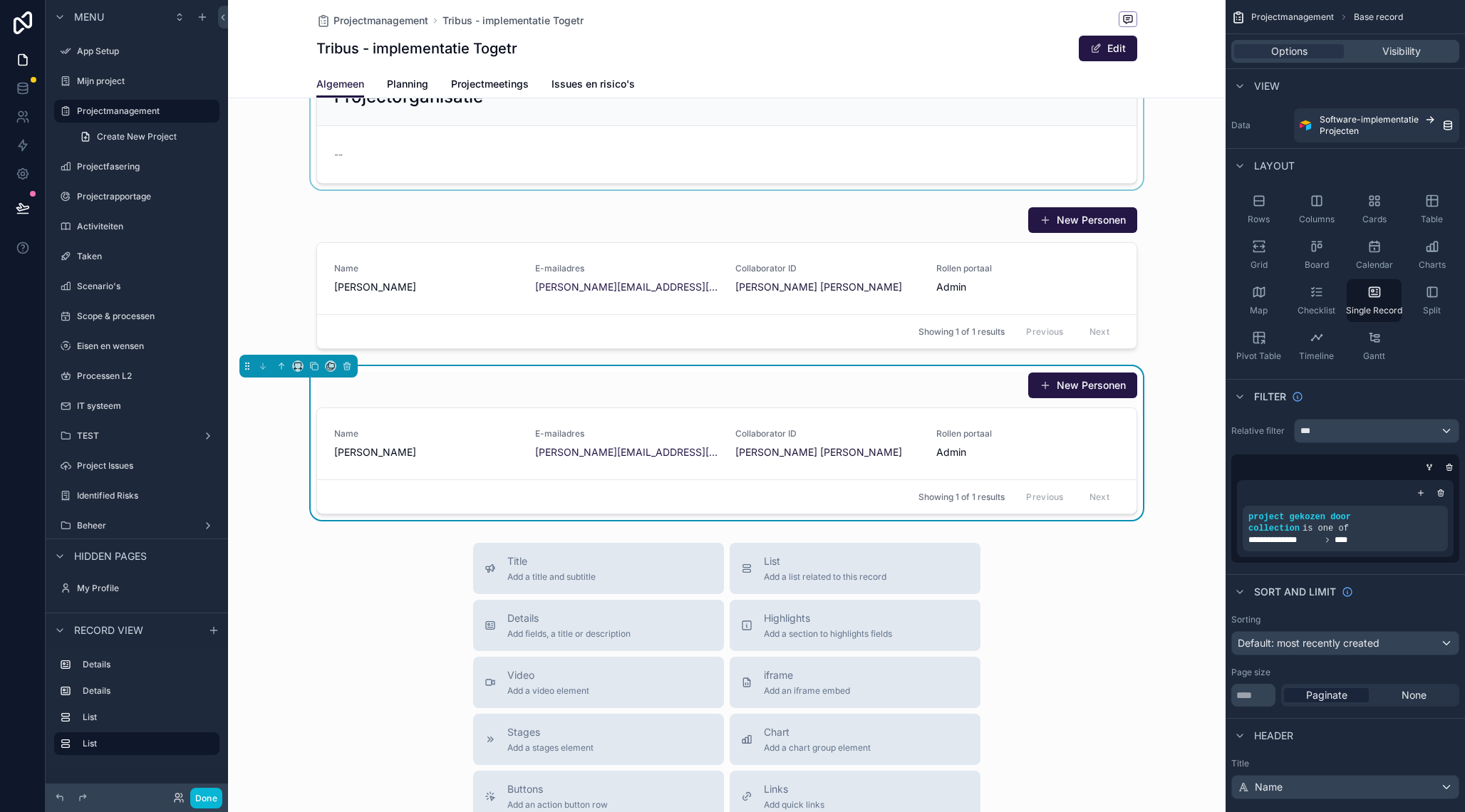
scroll to position [227, 0]
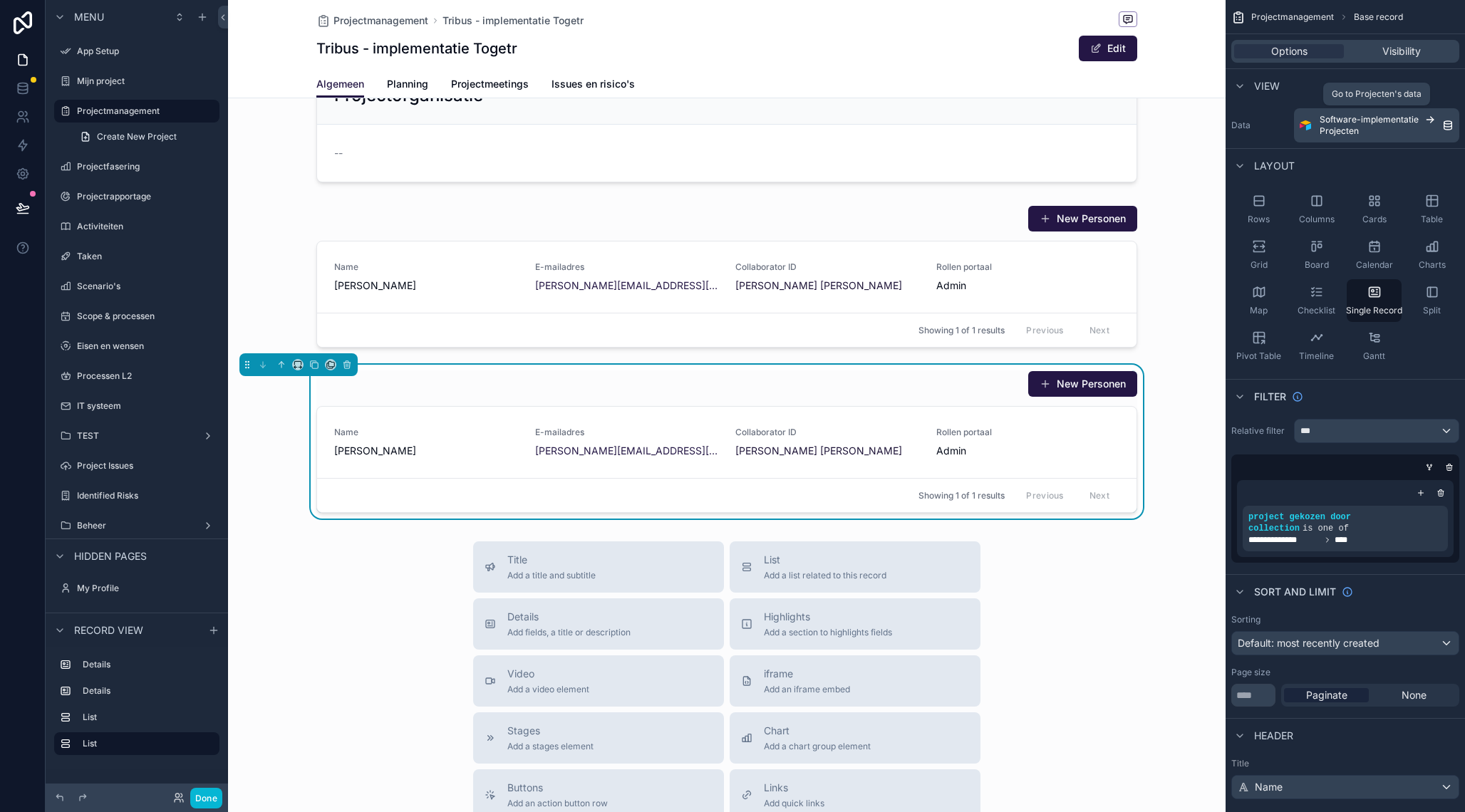
click at [1376, 133] on div "Software-implementatie Projecten" at bounding box center [1381, 125] width 123 height 23
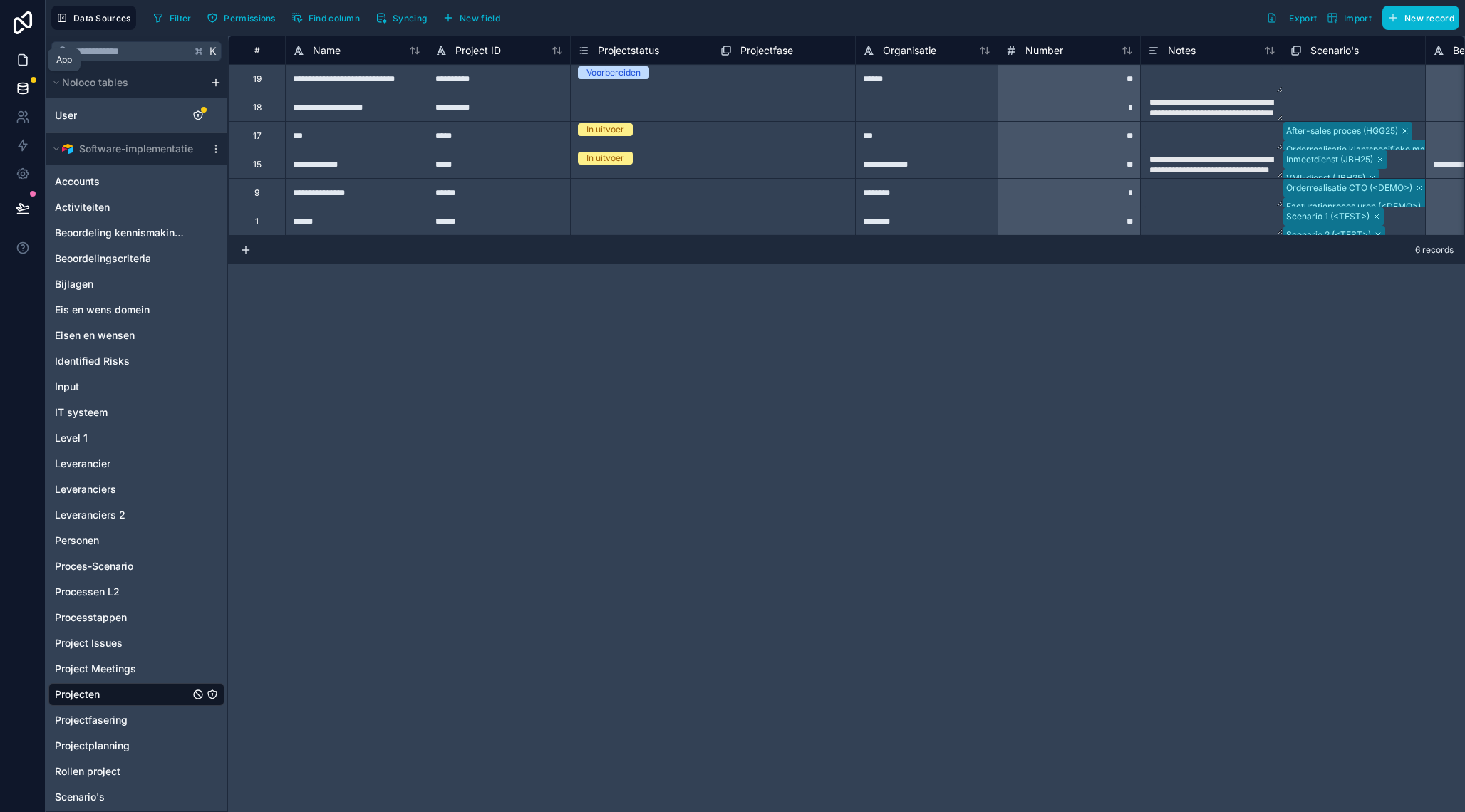
click at [24, 61] on icon at bounding box center [23, 60] width 14 height 14
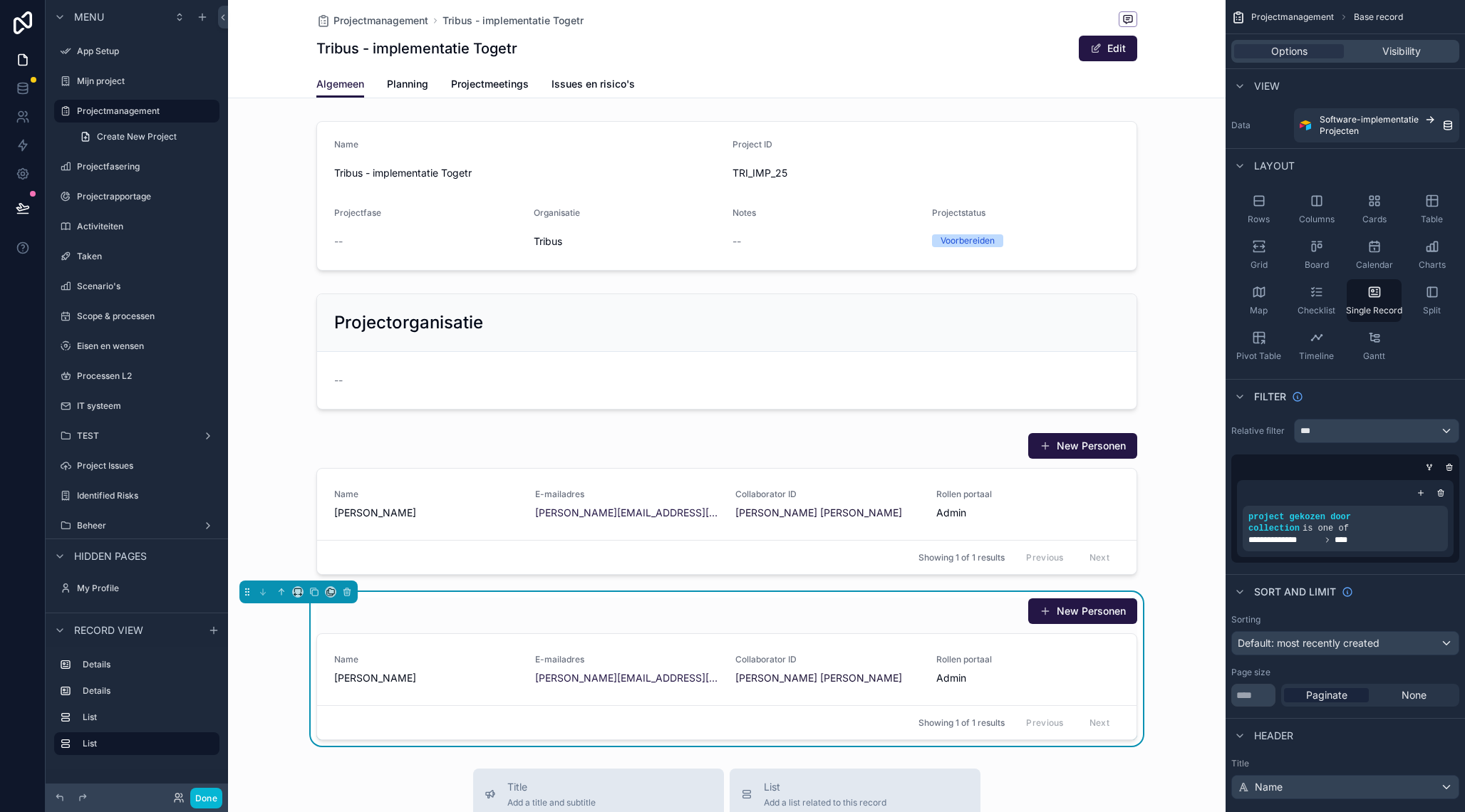
click at [694, 613] on div "New Personen" at bounding box center [726, 611] width 820 height 27
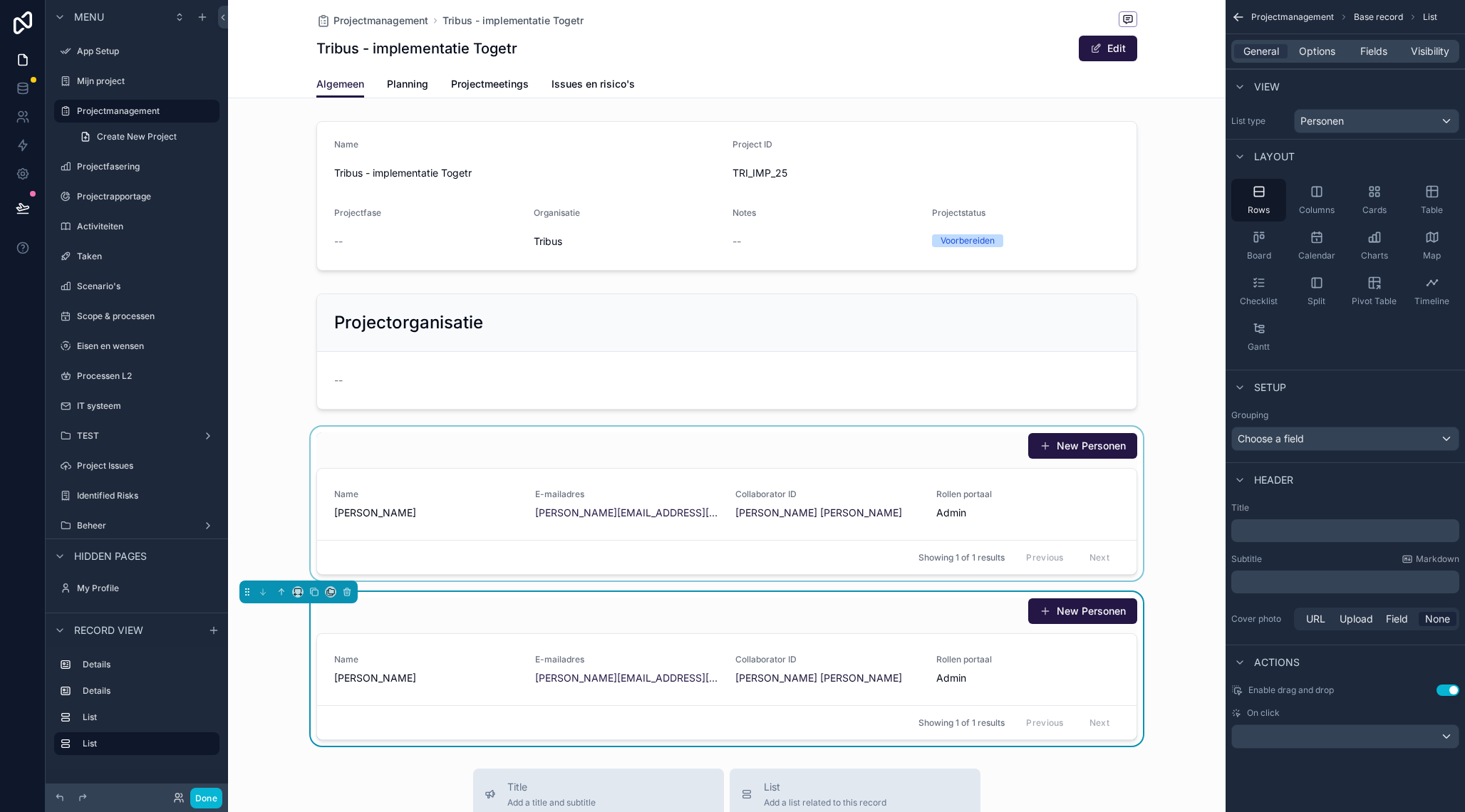
click at [740, 464] on div "scrollable content" at bounding box center [726, 503] width 997 height 154
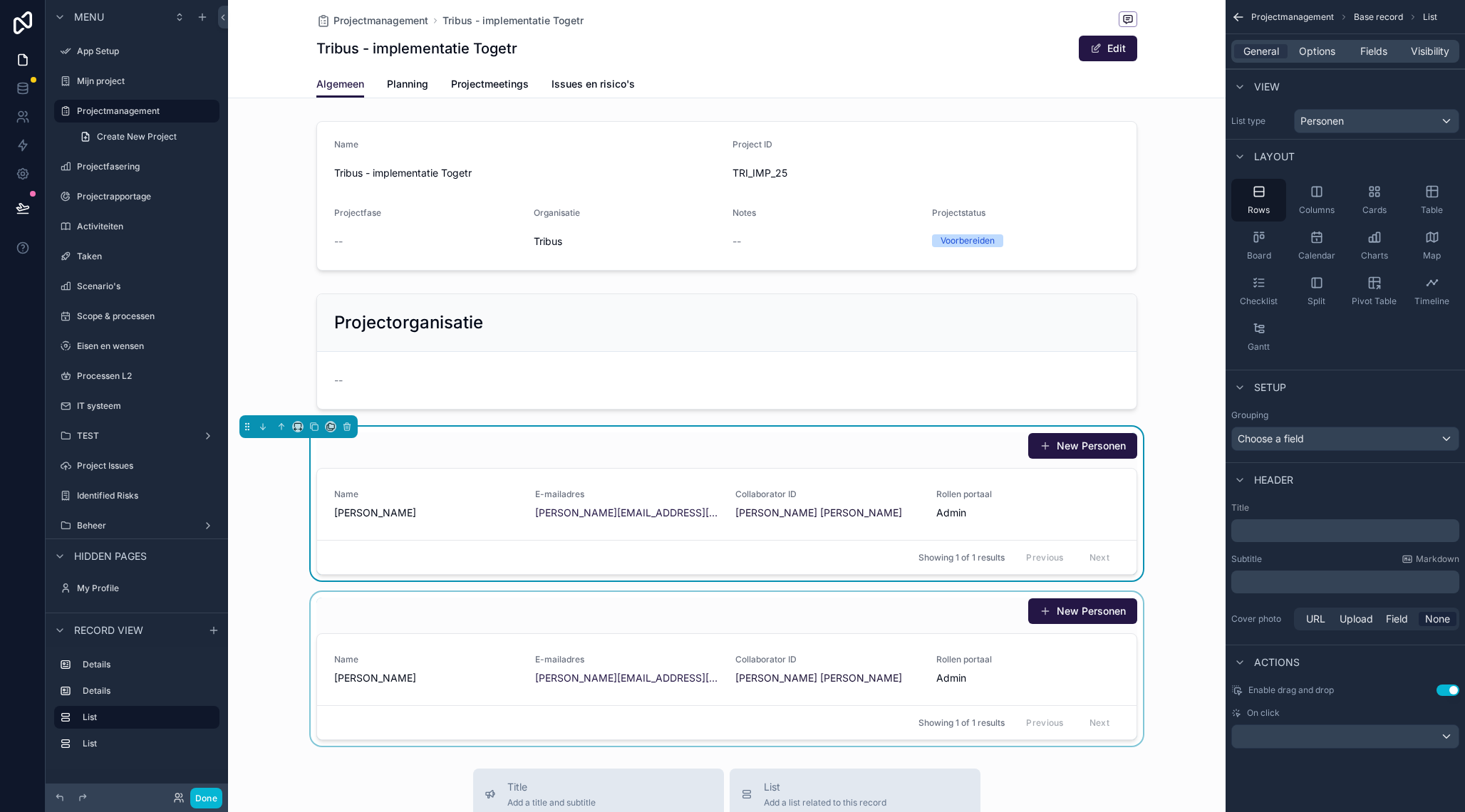
click at [760, 627] on div "scrollable content" at bounding box center [726, 669] width 997 height 154
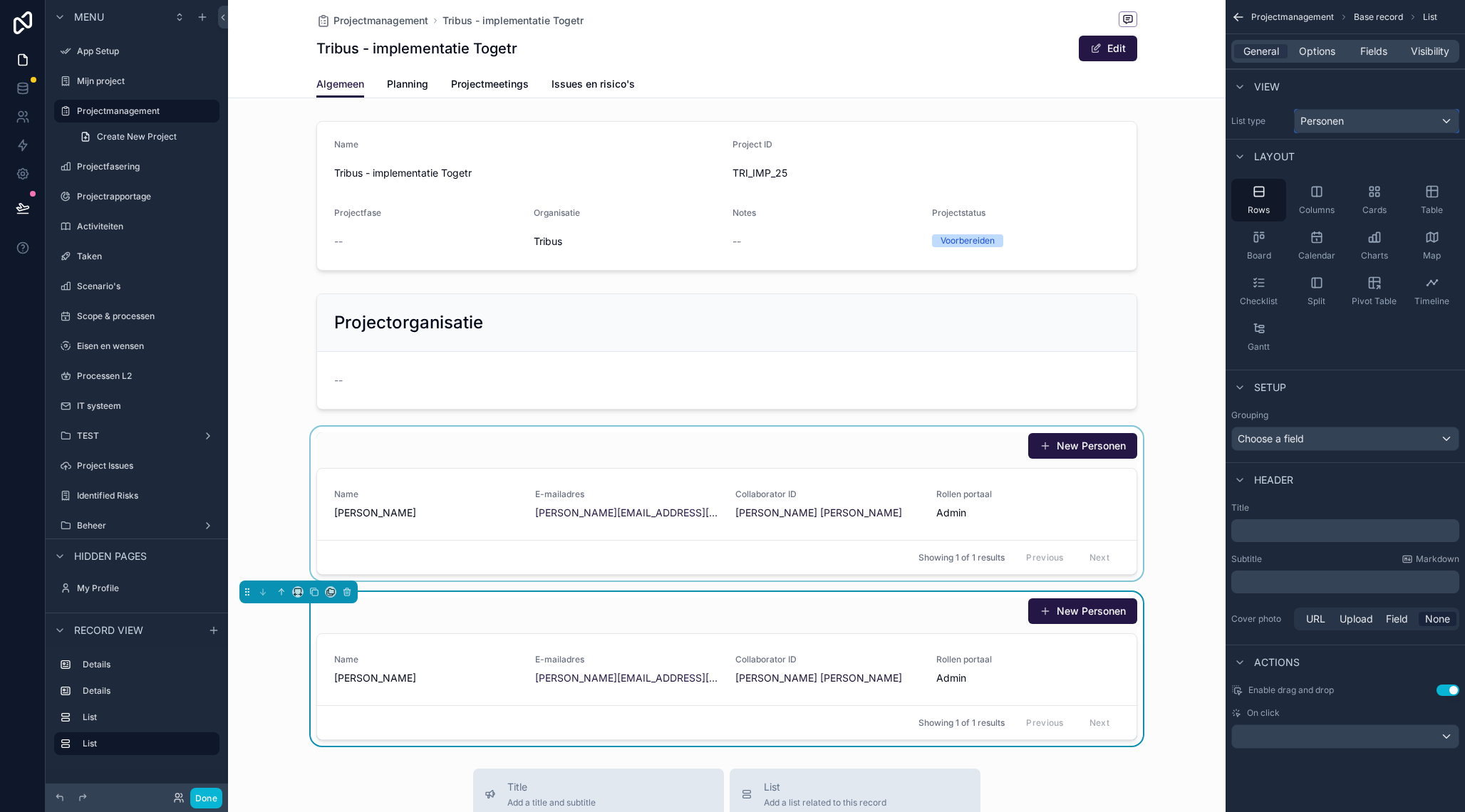
click at [1331, 121] on span "Personen" at bounding box center [1322, 121] width 43 height 14
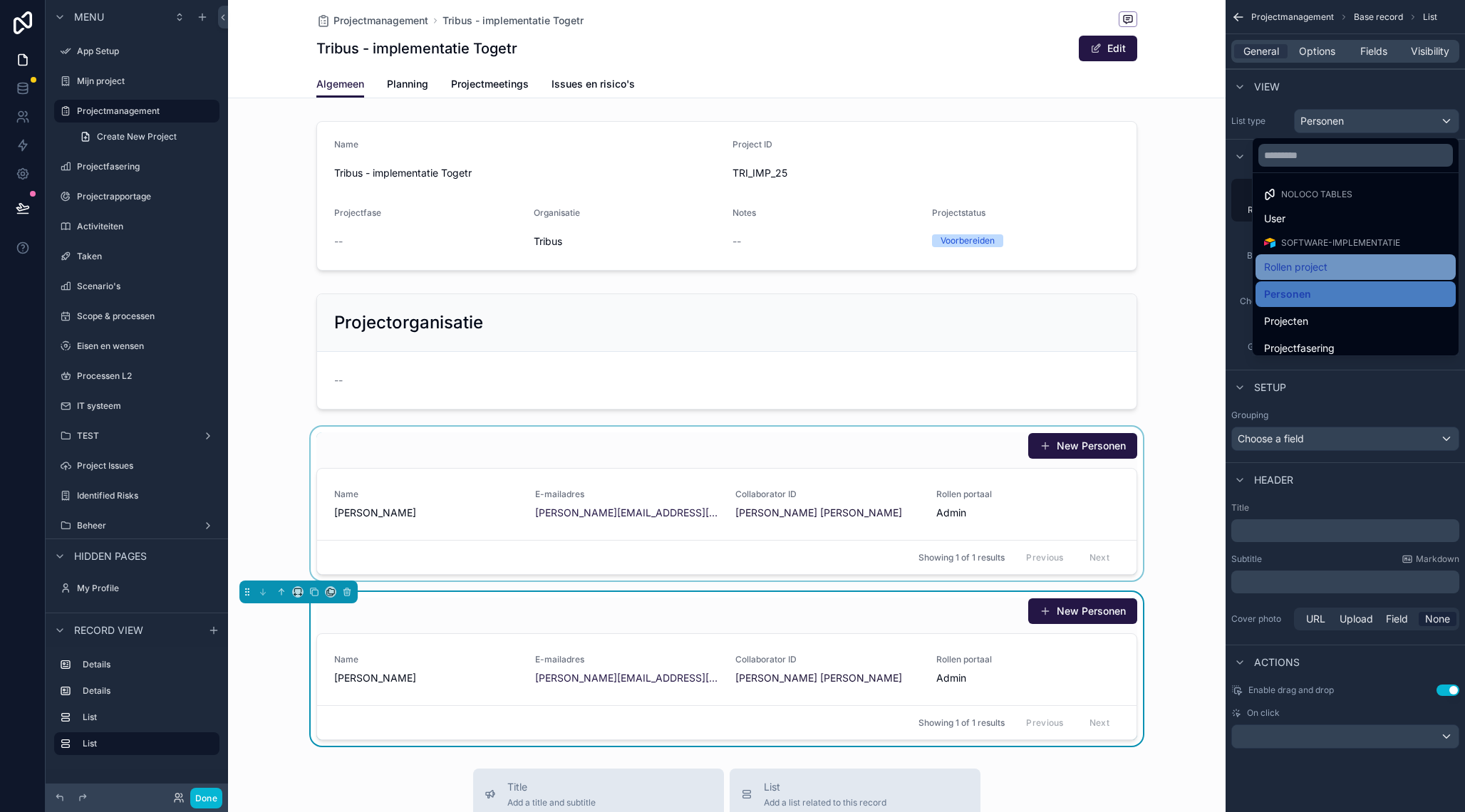
click at [1316, 265] on span "Rollen project" at bounding box center [1296, 267] width 64 height 17
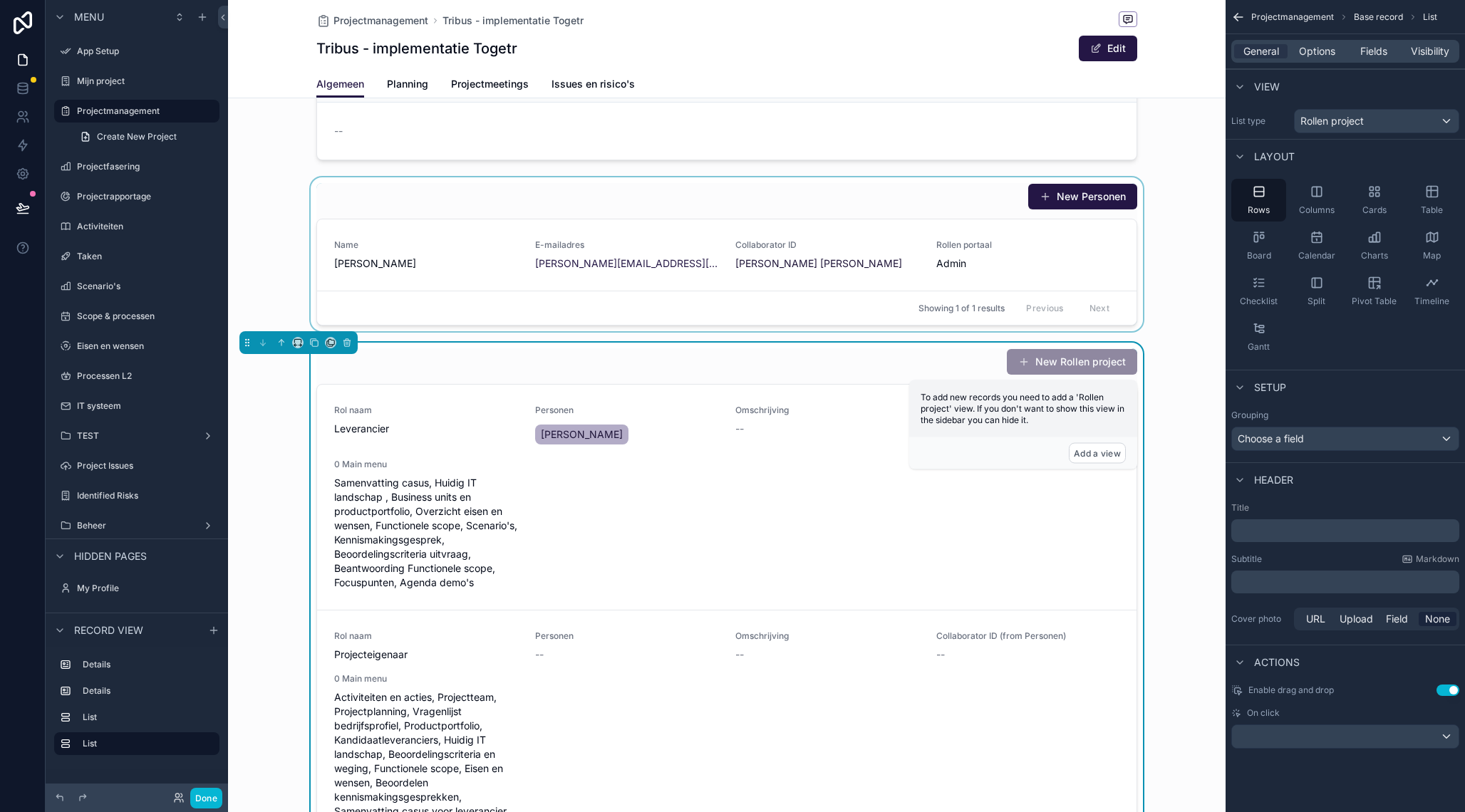
scroll to position [250, 0]
click at [811, 202] on div "scrollable content" at bounding box center [726, 253] width 997 height 154
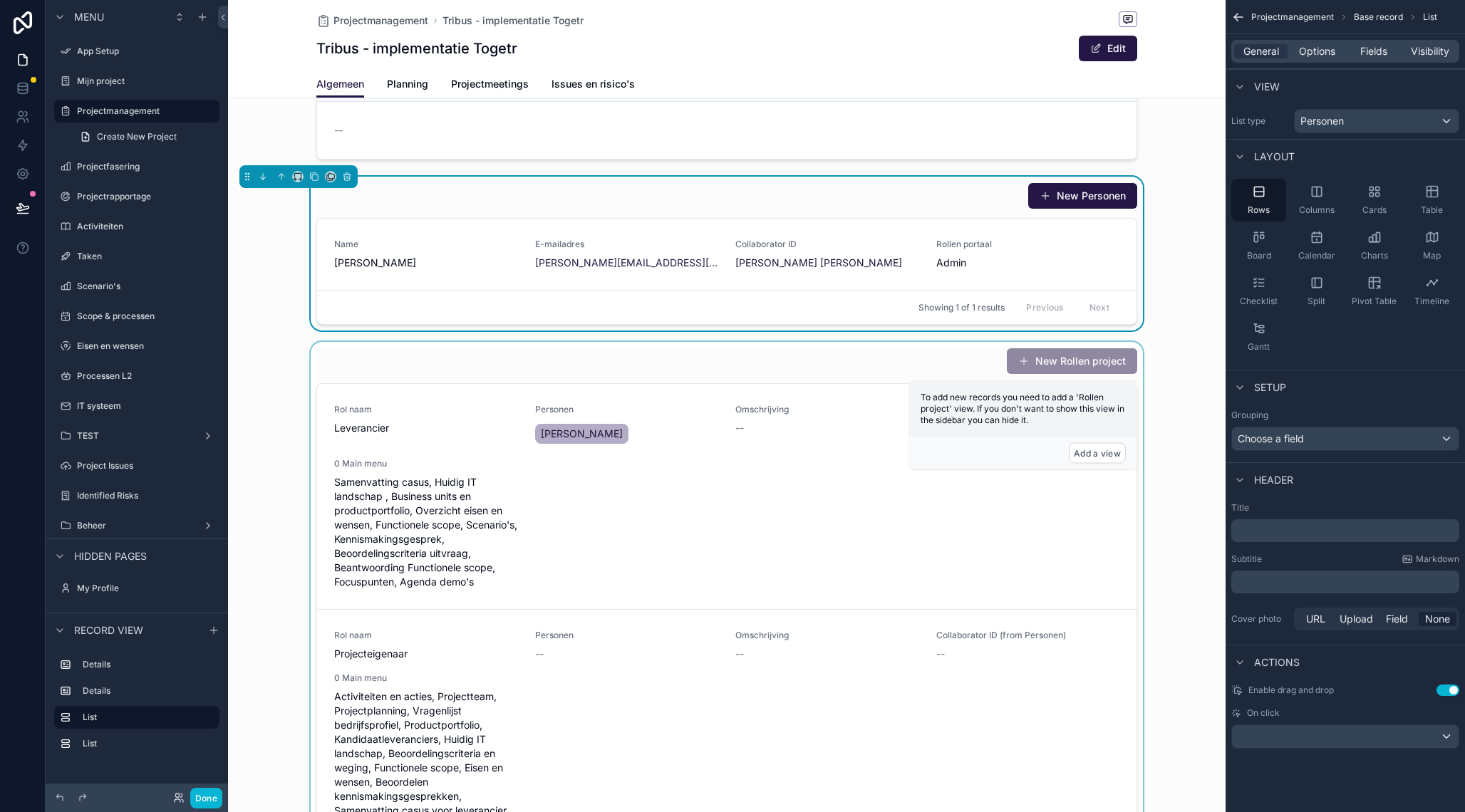
click at [486, 418] on div "scrollable content" at bounding box center [726, 669] width 997 height 656
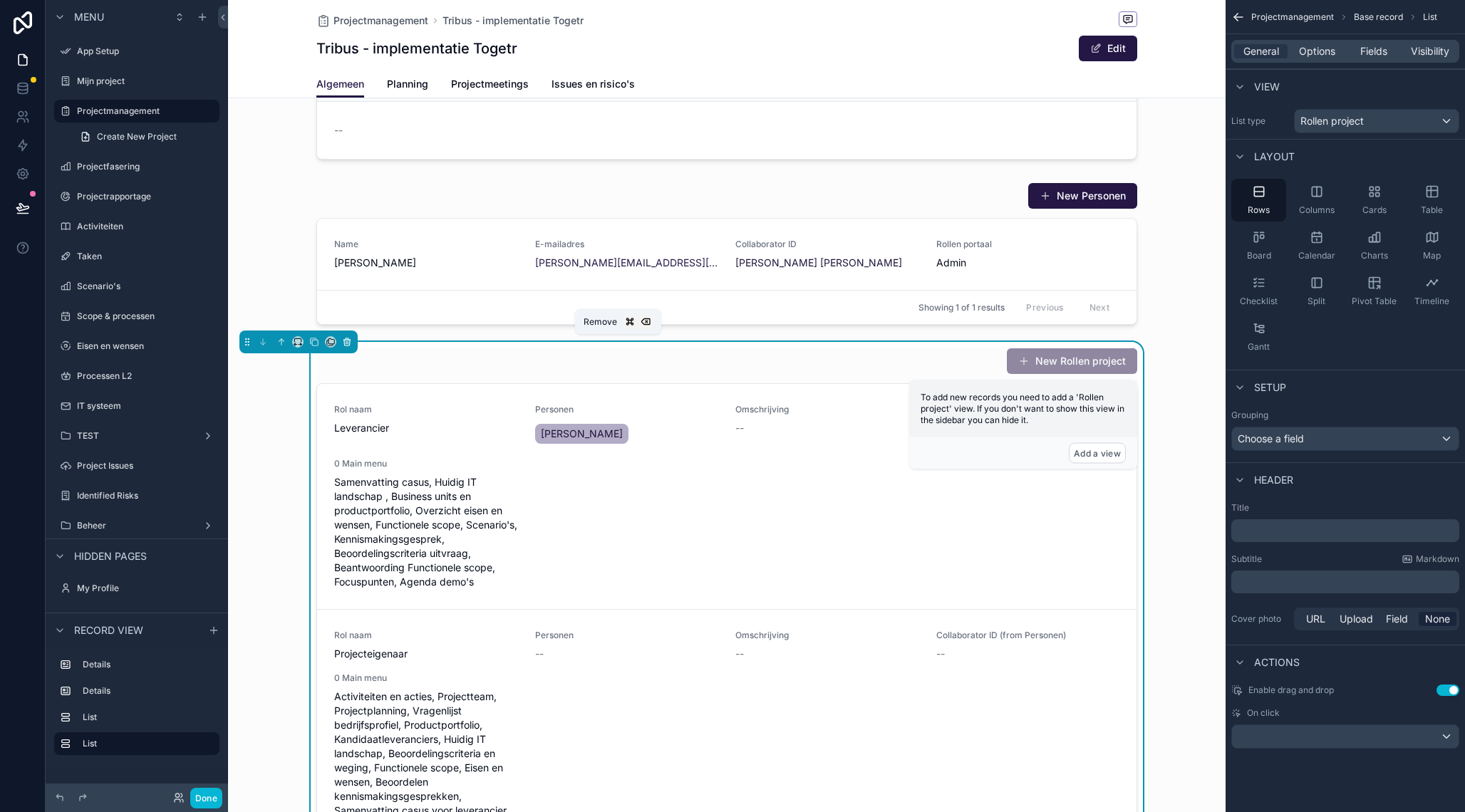
click at [349, 344] on icon "scrollable content" at bounding box center [347, 341] width 10 height 10
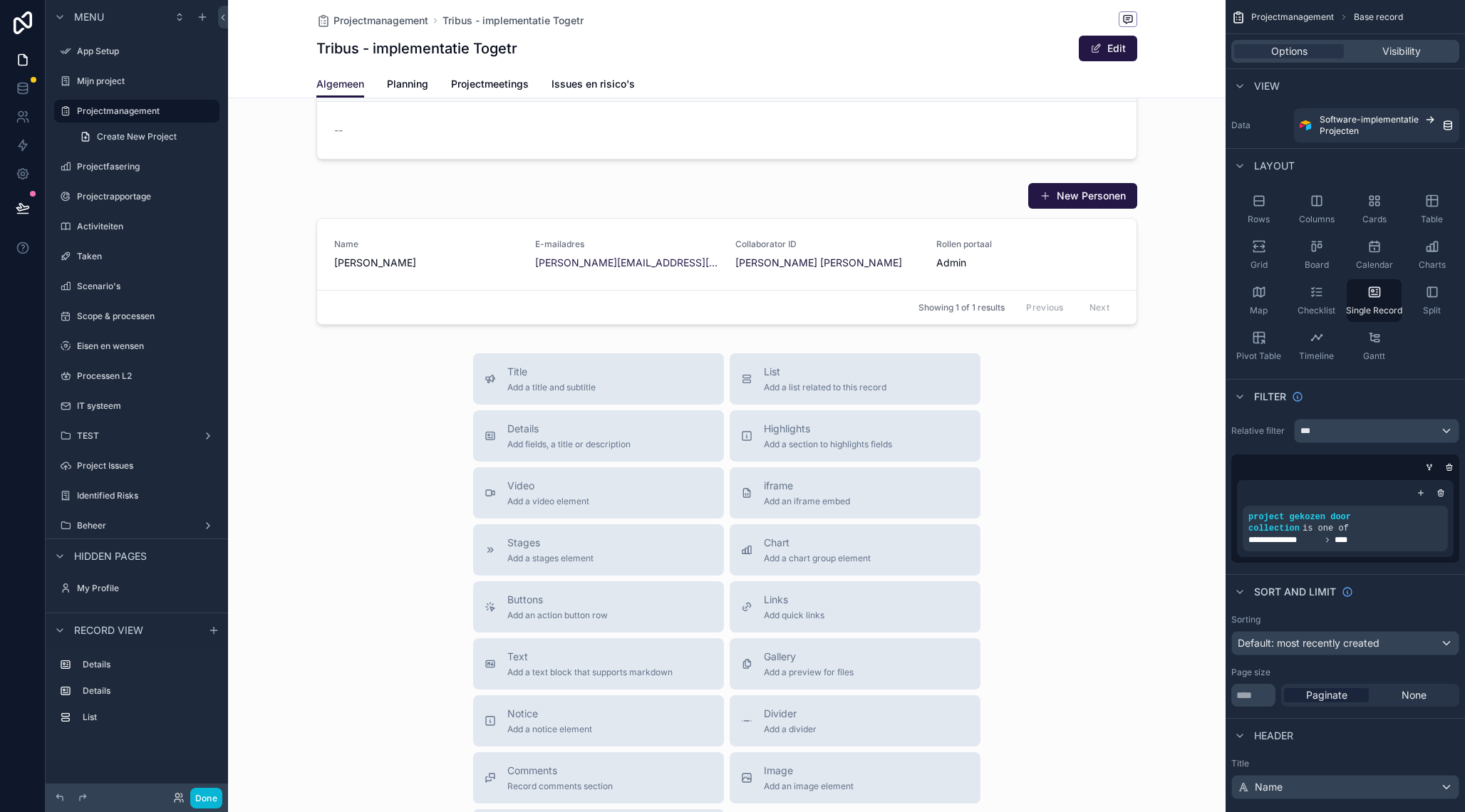
click at [485, 241] on div "scrollable content" at bounding box center [726, 362] width 997 height 1224
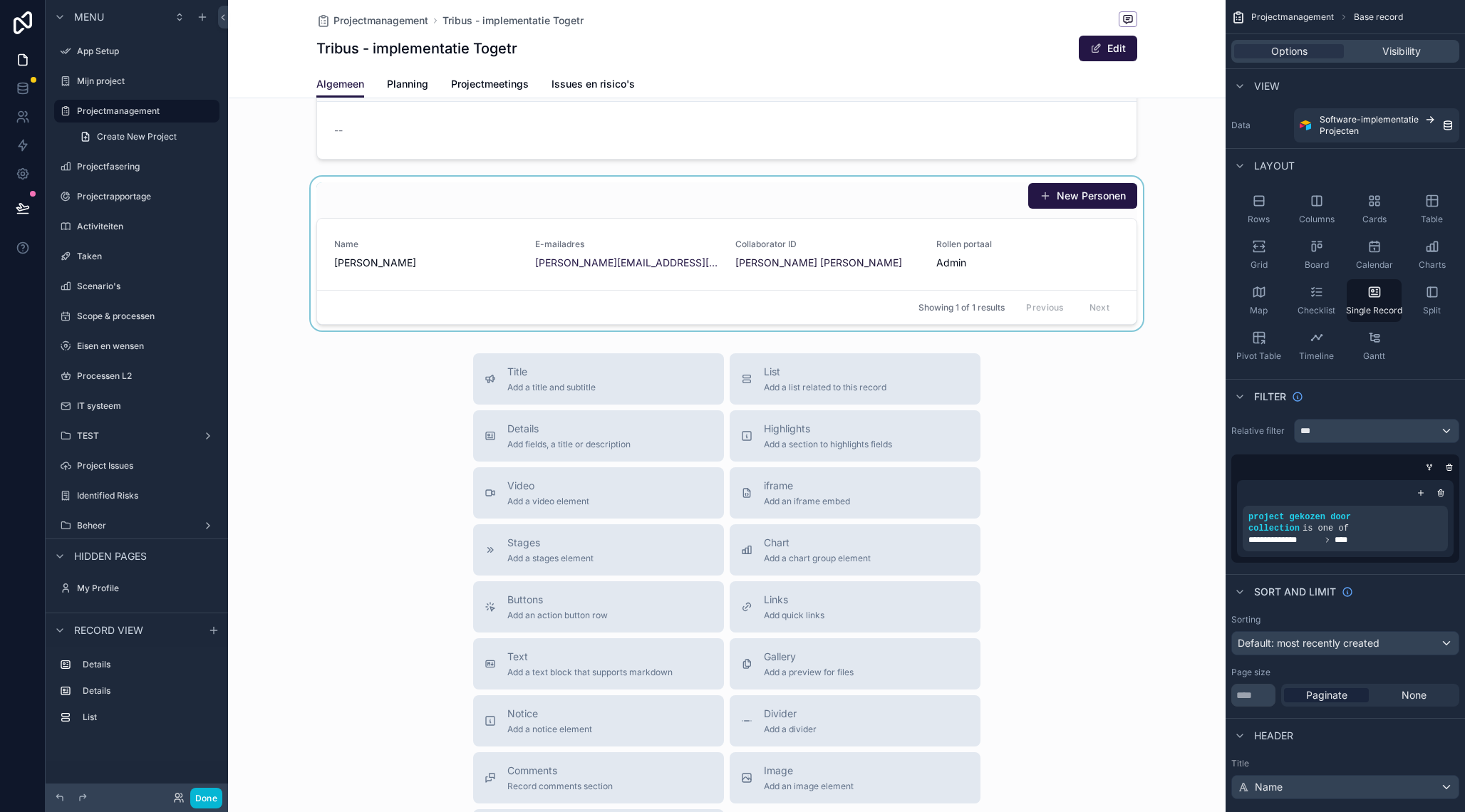
click at [958, 208] on div "scrollable content" at bounding box center [726, 253] width 997 height 154
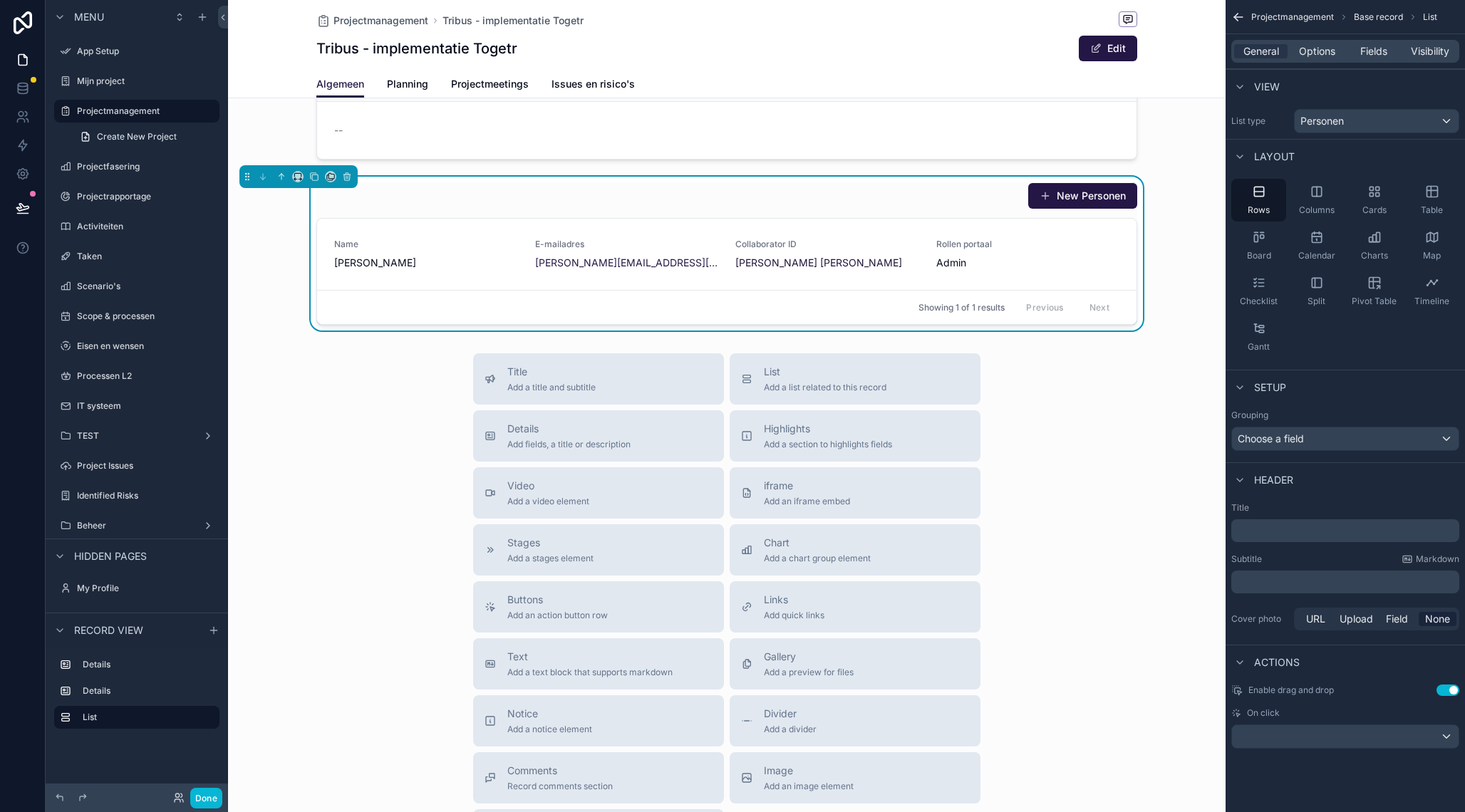
click at [1360, 61] on div "General Options Fields Visibility" at bounding box center [1344, 52] width 228 height 23
click at [1367, 54] on span "Fields" at bounding box center [1373, 51] width 27 height 14
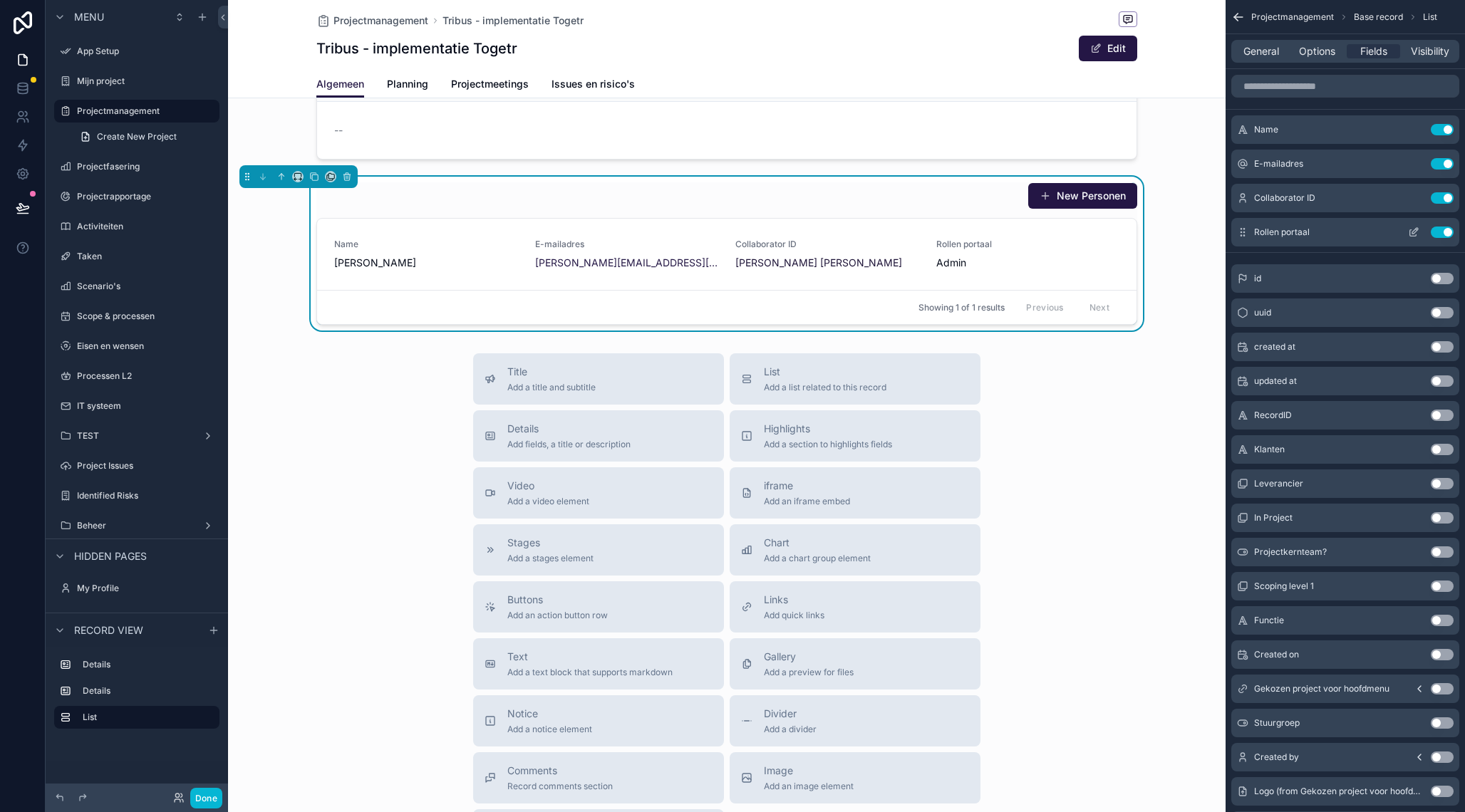
click at [1410, 231] on icon "scrollable content" at bounding box center [1413, 233] width 6 height 6
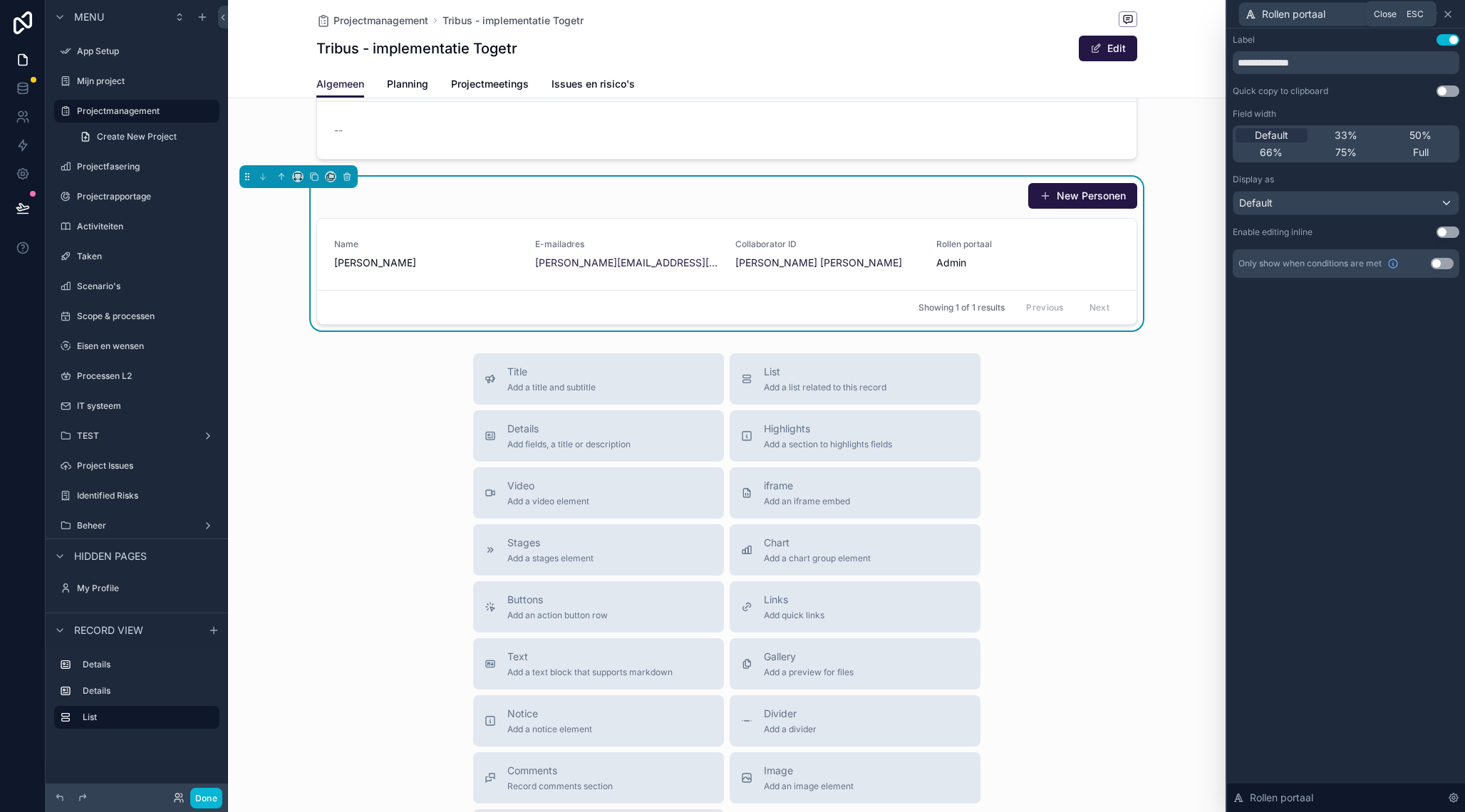
click at [1452, 14] on icon at bounding box center [1447, 14] width 11 height 11
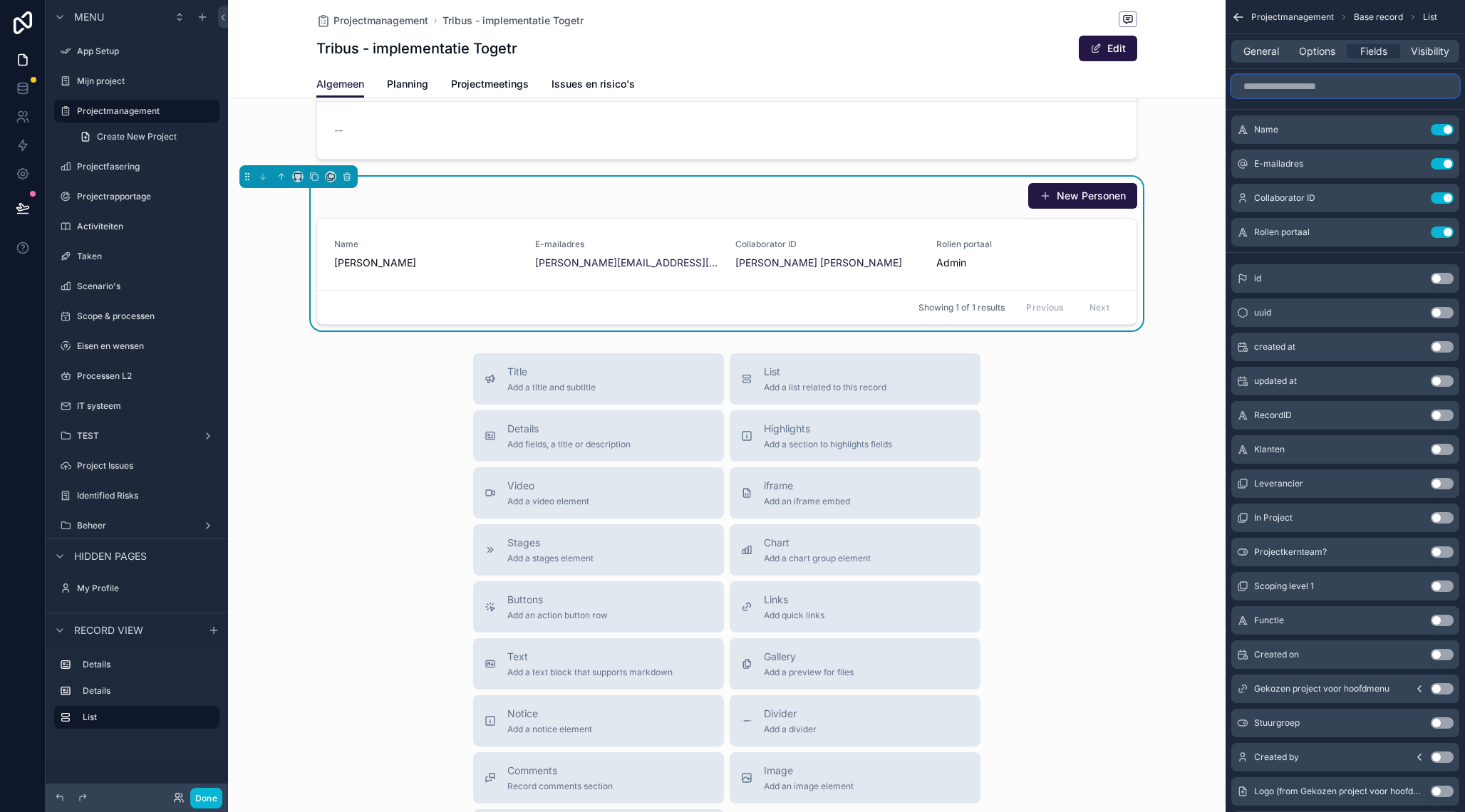
click at [1322, 92] on input "scrollable content" at bounding box center [1344, 86] width 228 height 23
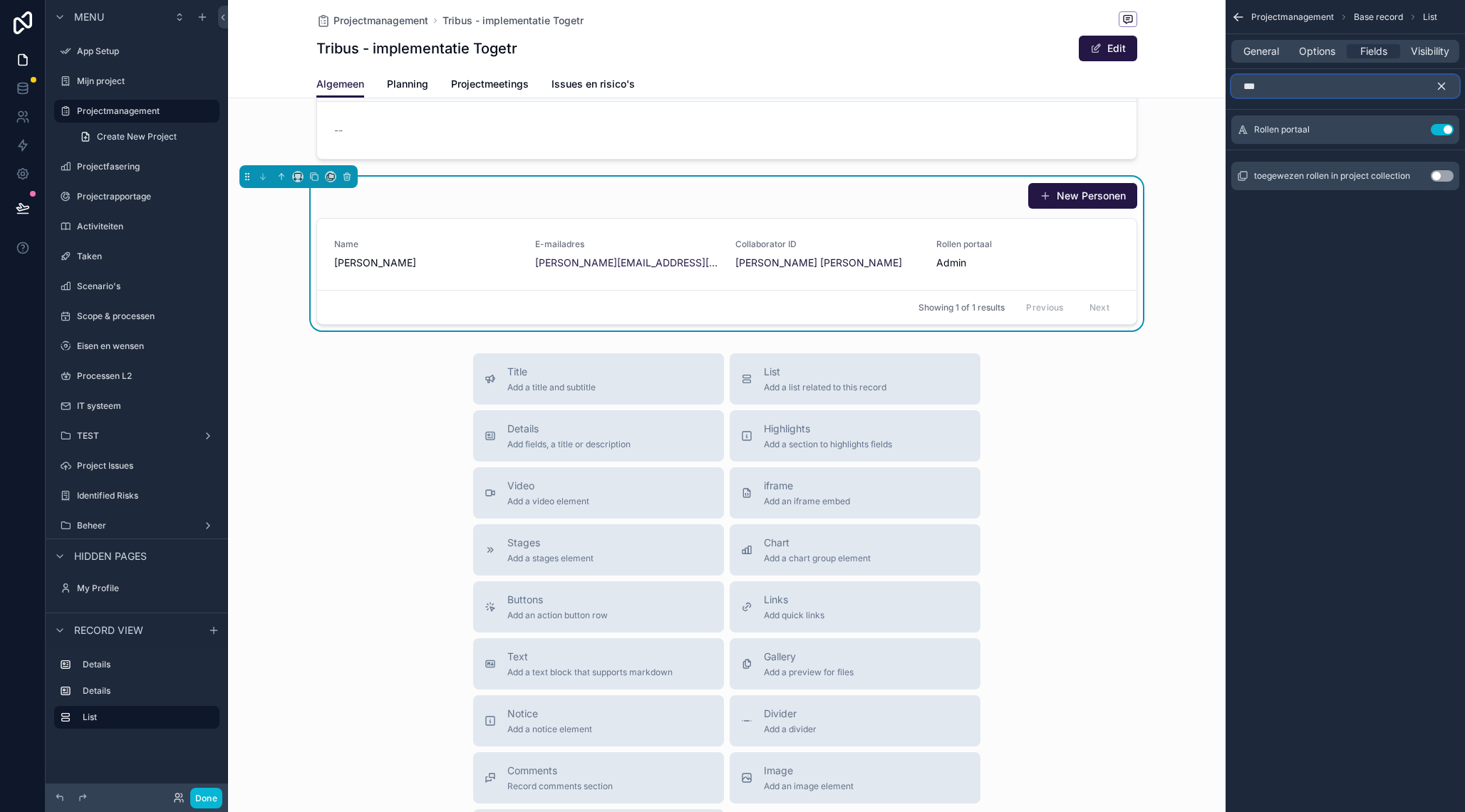
type input "***"
click at [1436, 177] on button "Use setting" at bounding box center [1441, 176] width 23 height 11
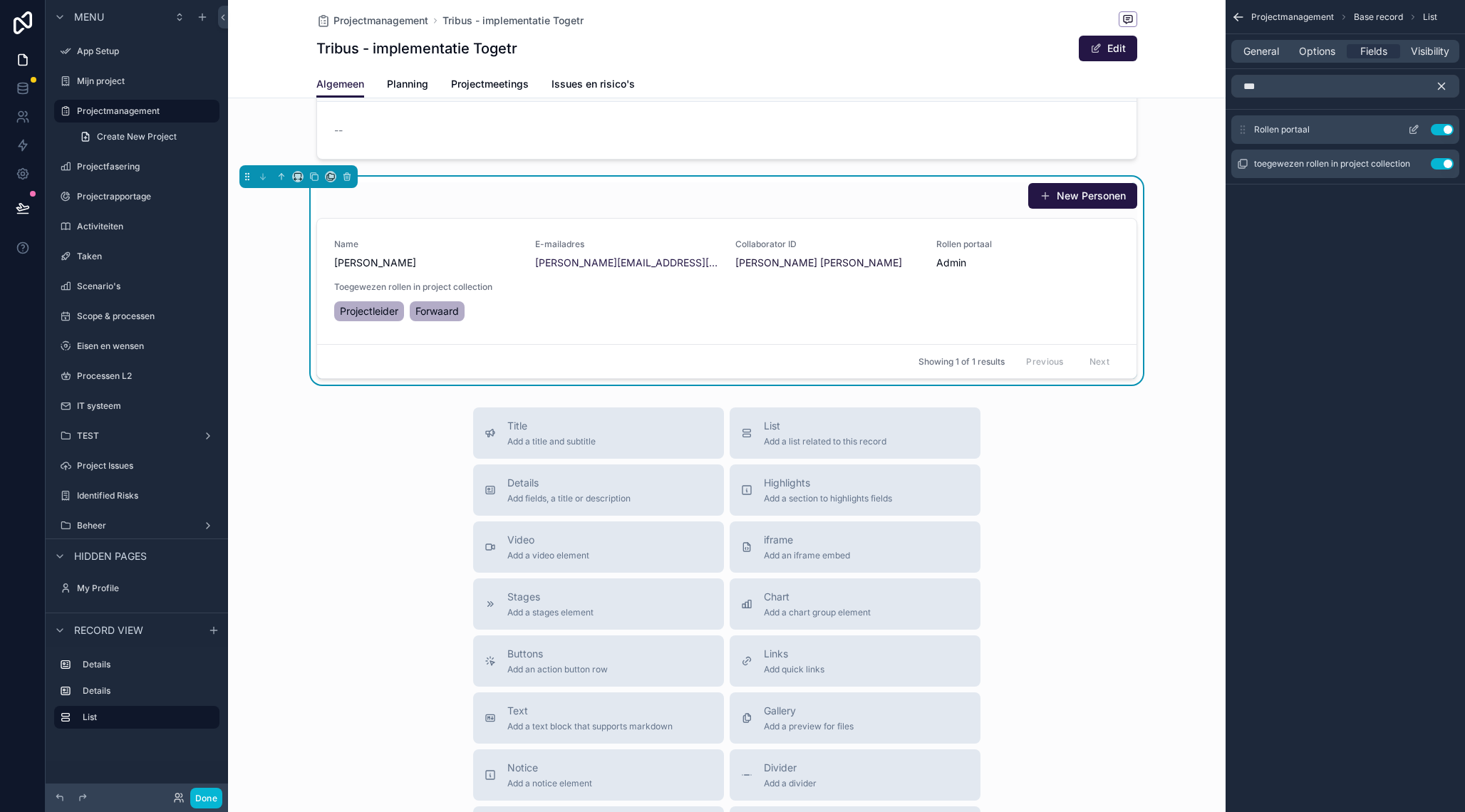
click at [1440, 130] on button "Use setting" at bounding box center [1441, 129] width 23 height 11
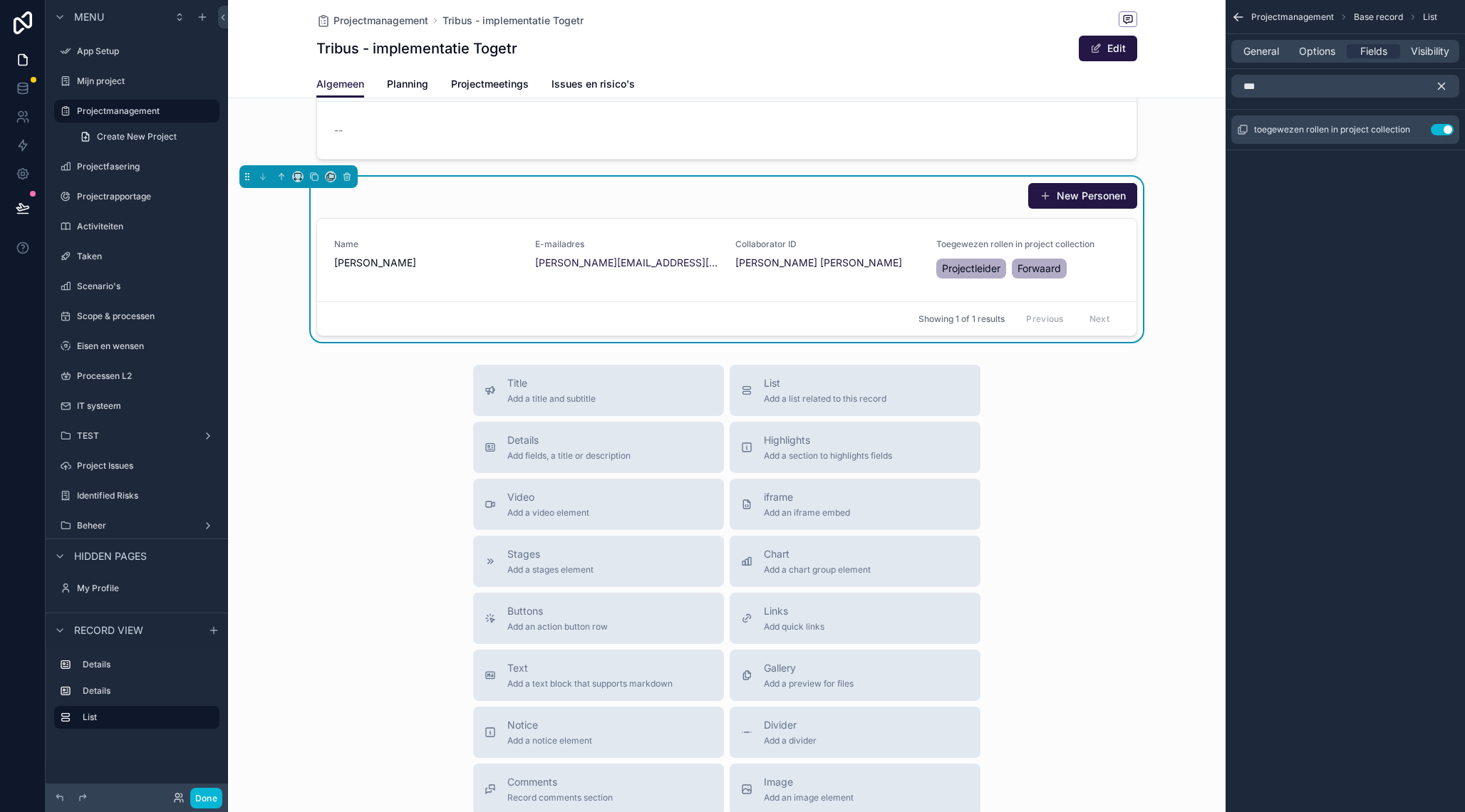
click at [946, 192] on div "New Personen" at bounding box center [726, 196] width 820 height 27
click at [1242, 17] on icon "scrollable content" at bounding box center [1238, 17] width 8 height 0
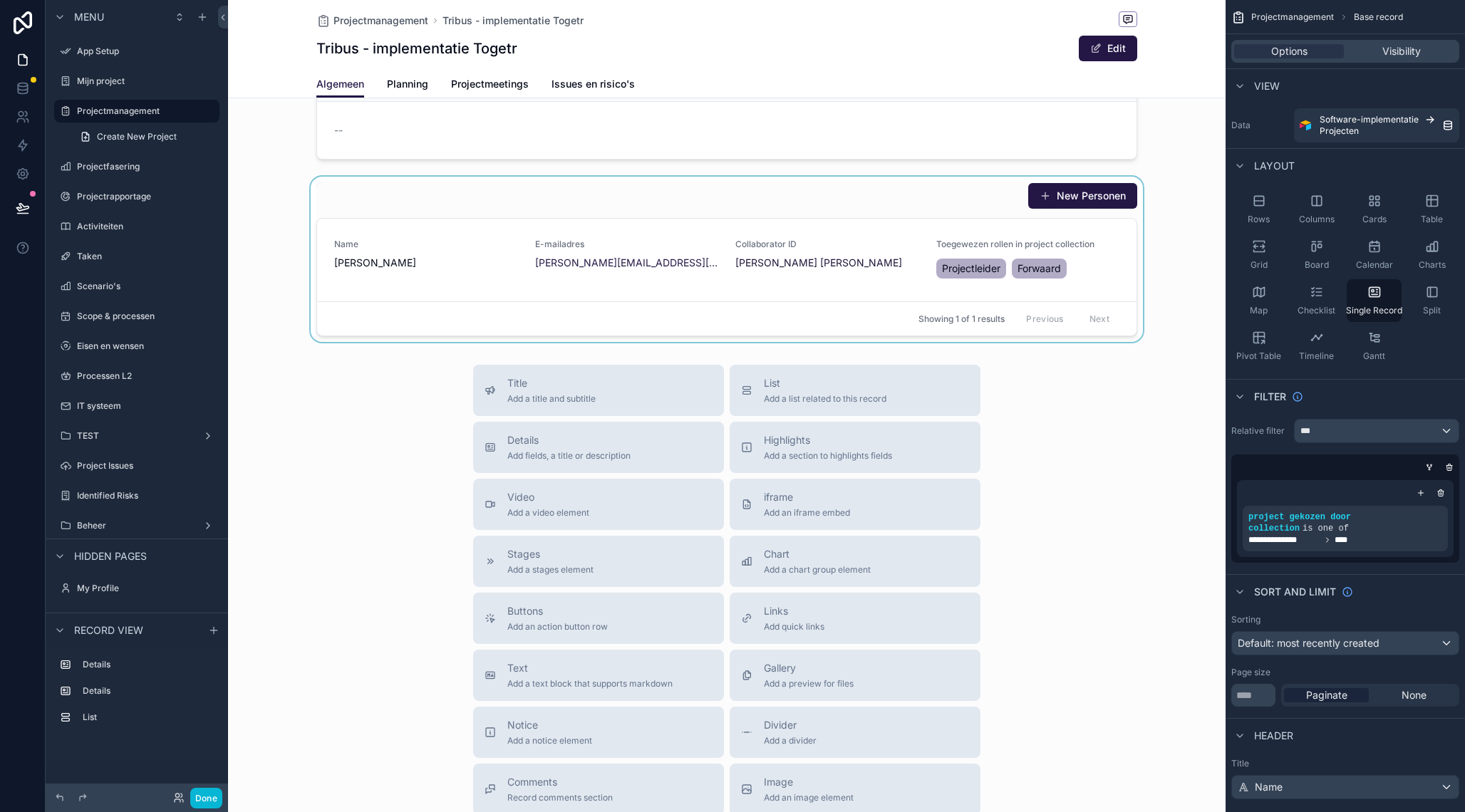
click at [1123, 256] on div "scrollable content" at bounding box center [726, 259] width 997 height 165
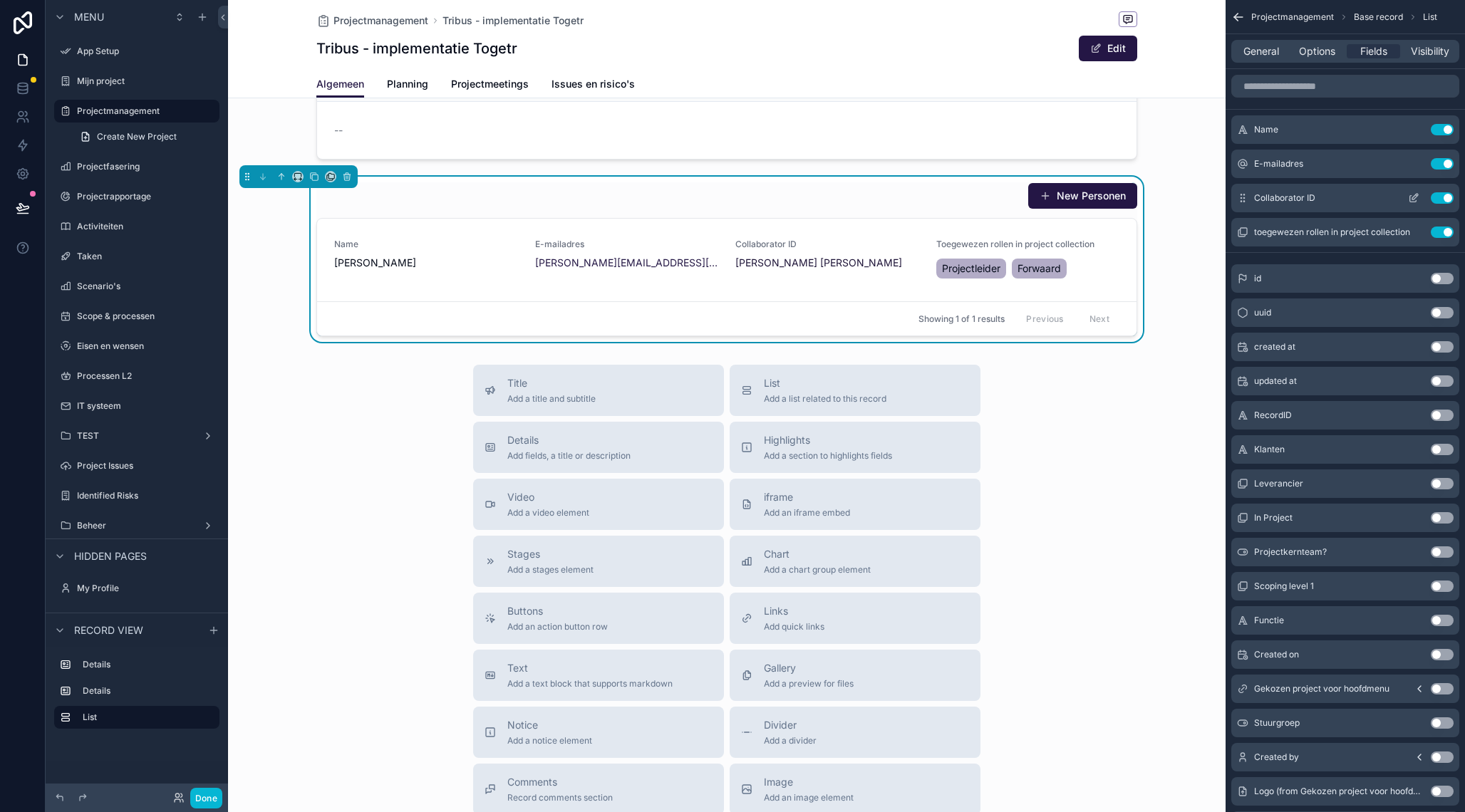
click at [1411, 199] on icon "scrollable content" at bounding box center [1413, 198] width 11 height 11
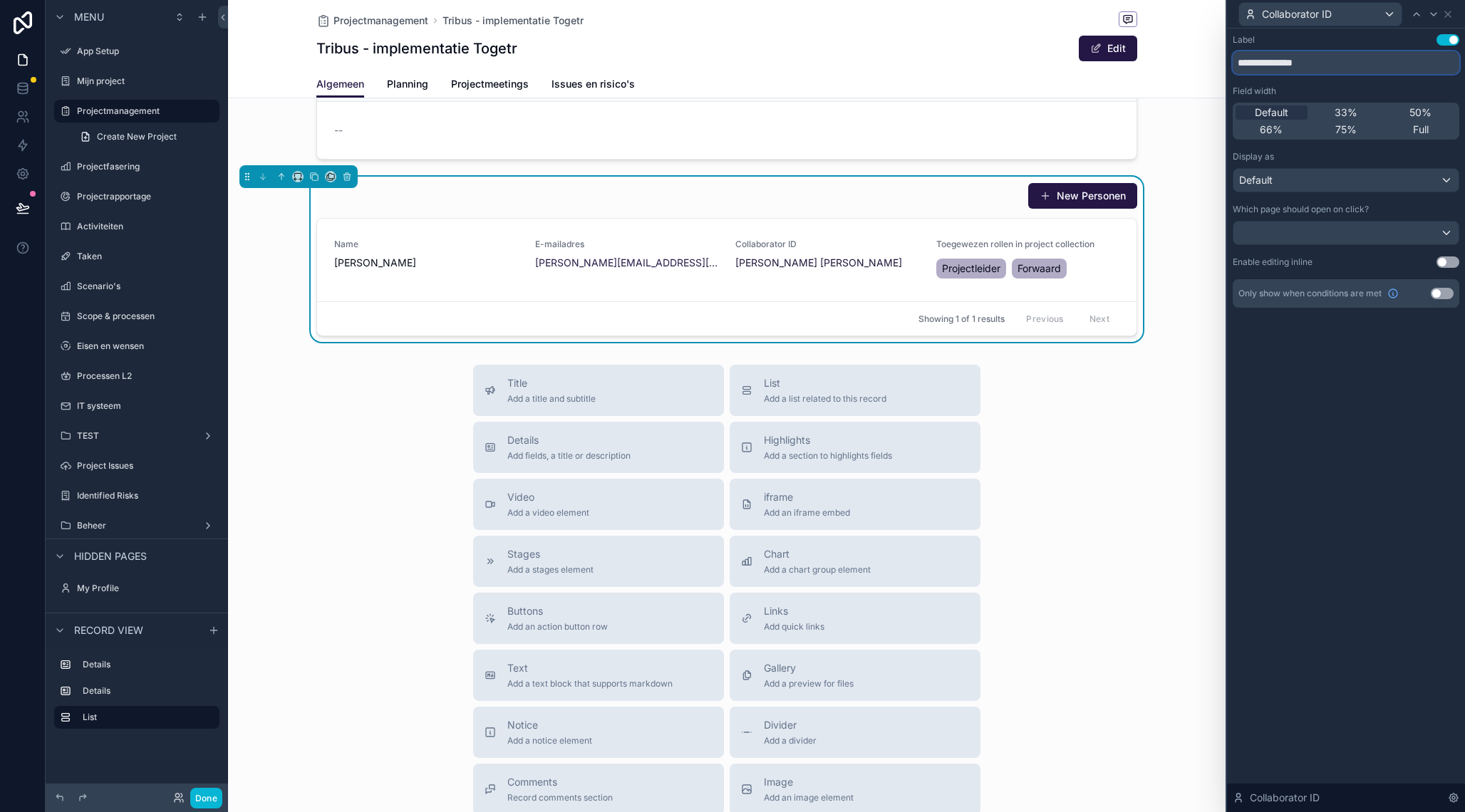
click at [1293, 65] on input "**********" at bounding box center [1345, 63] width 227 height 23
click at [1293, 66] on input "**********" at bounding box center [1345, 63] width 227 height 23
type input "**********"
click at [1350, 419] on div "**********" at bounding box center [1346, 420] width 238 height 783
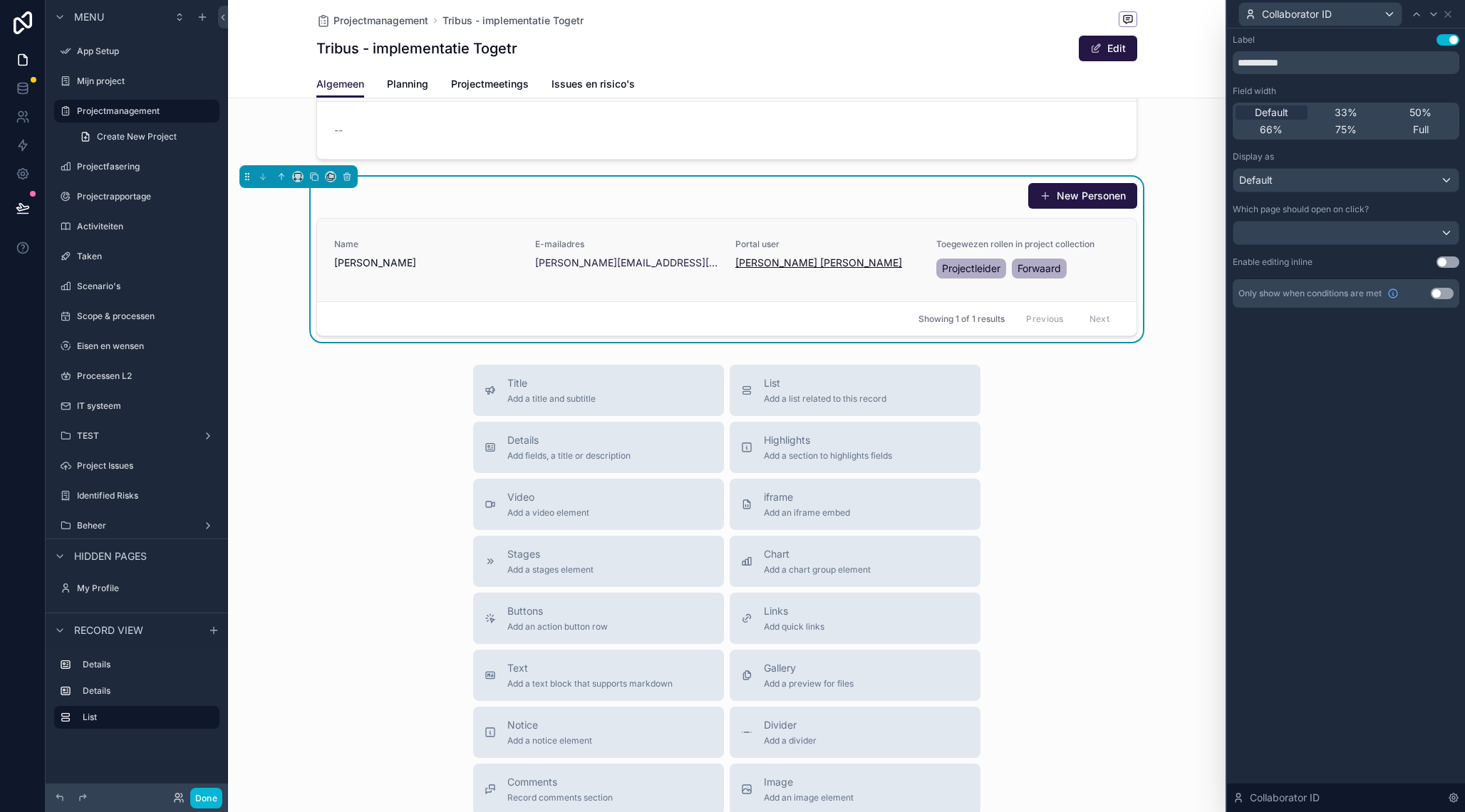
click at [824, 267] on span "[PERSON_NAME] [PERSON_NAME]" at bounding box center [819, 262] width 167 height 14
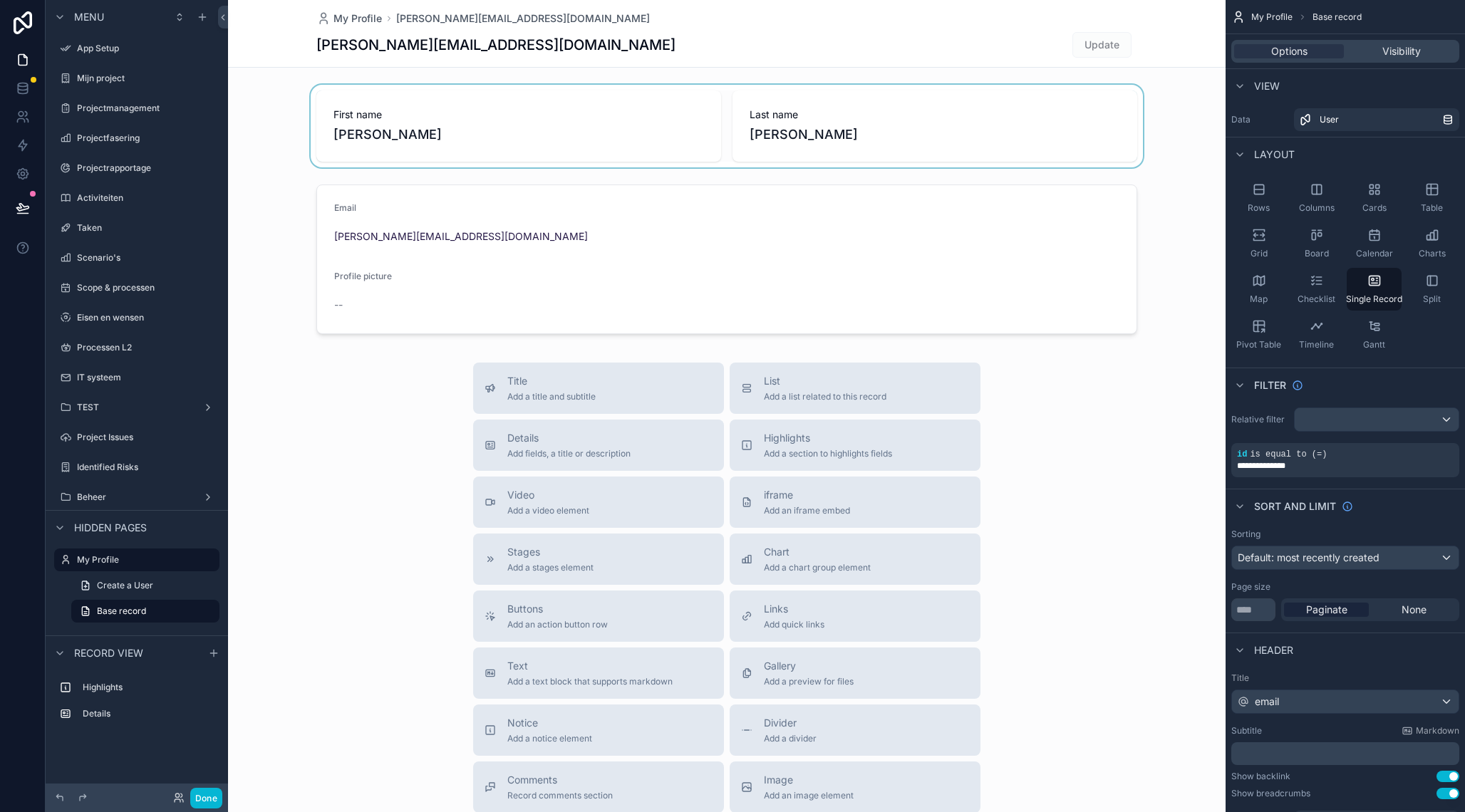
click at [485, 117] on div "scrollable content" at bounding box center [726, 126] width 997 height 83
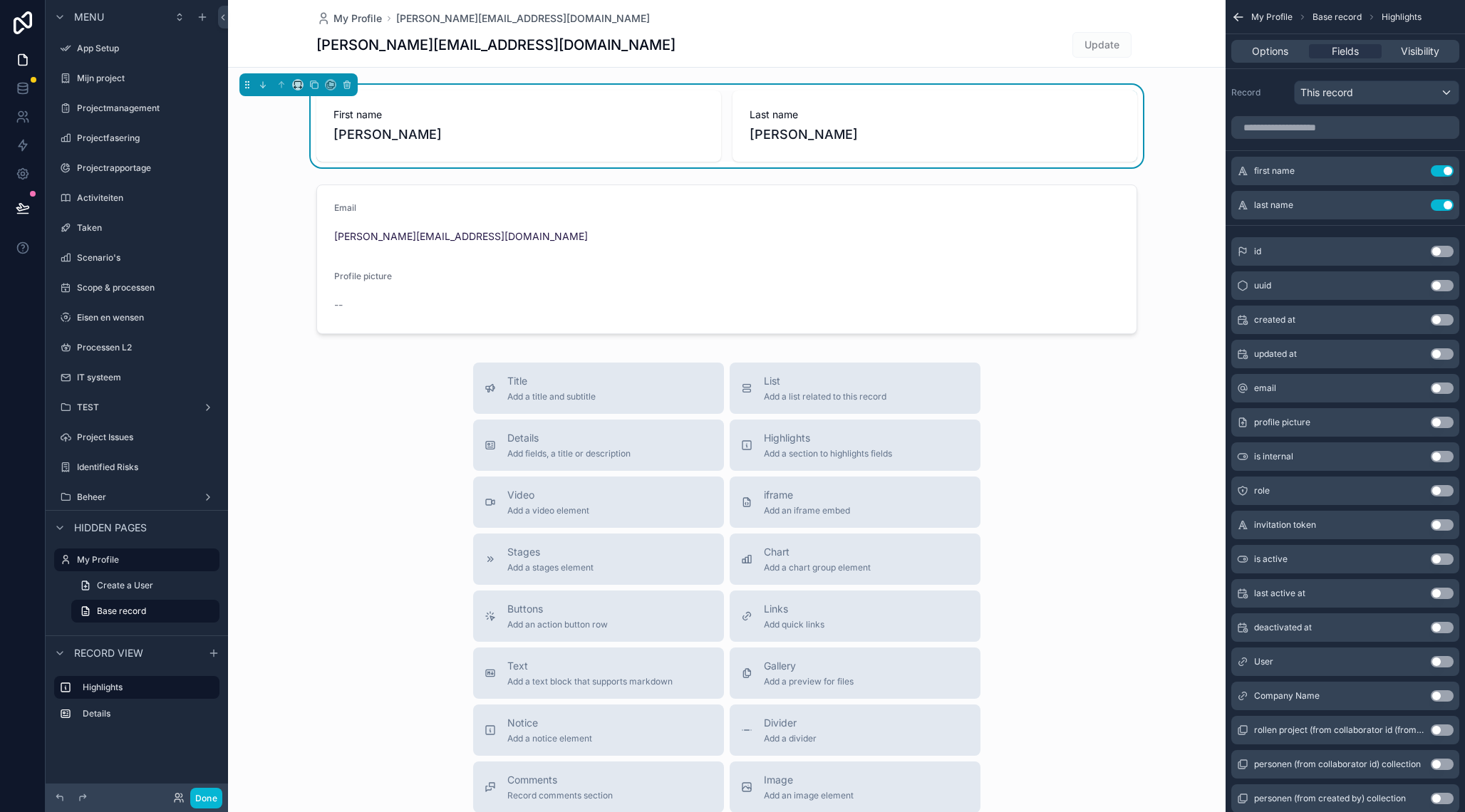
click at [472, 126] on span "[PERSON_NAME]" at bounding box center [519, 134] width 371 height 20
click at [1003, 45] on div "[PERSON_NAME][EMAIL_ADDRESS][DOMAIN_NAME] Update" at bounding box center [726, 45] width 820 height 27
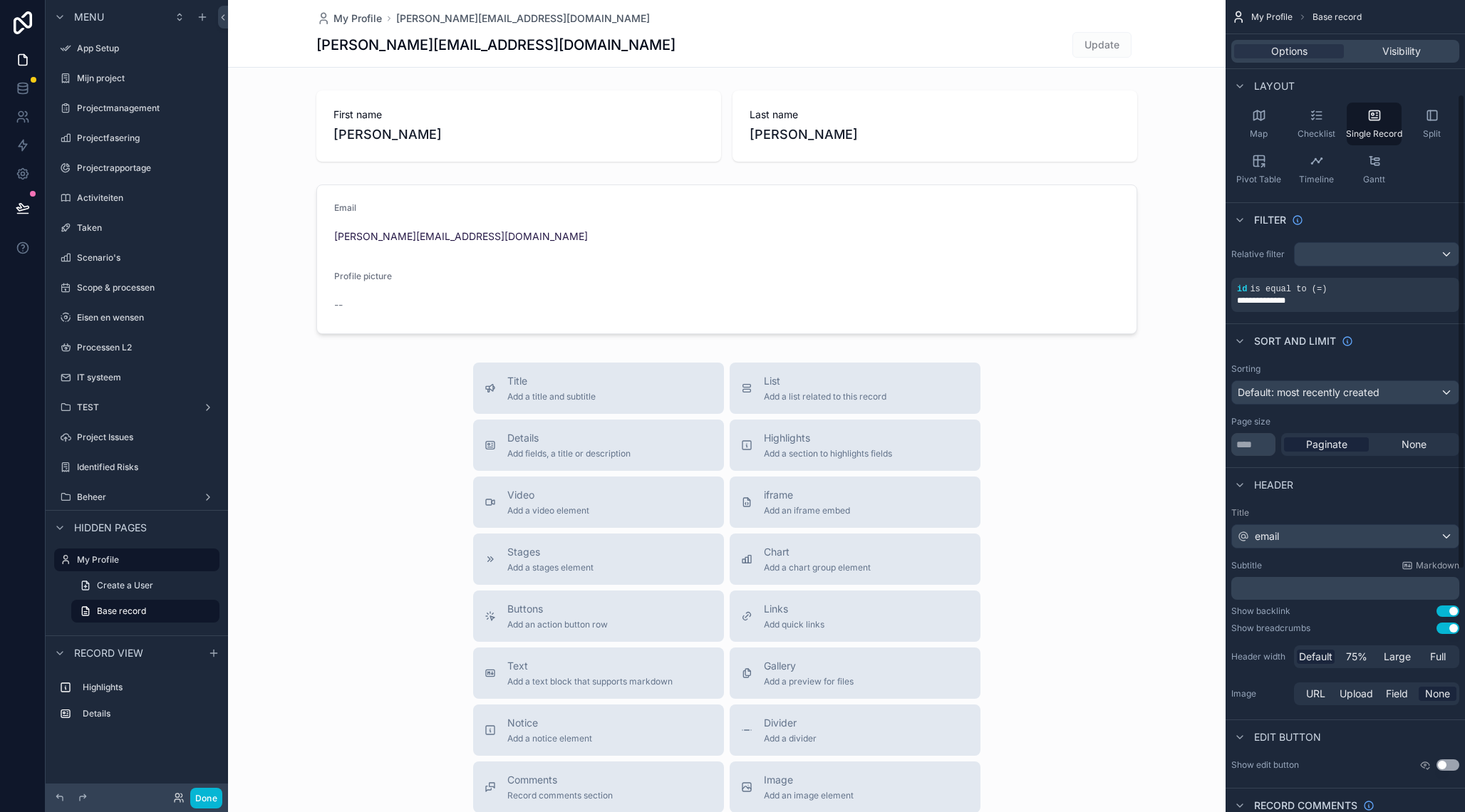
scroll to position [167, 0]
click at [1445, 766] on button "Use setting" at bounding box center [1448, 763] width 23 height 11
click at [1103, 43] on button "Edit" at bounding box center [1107, 45] width 58 height 26
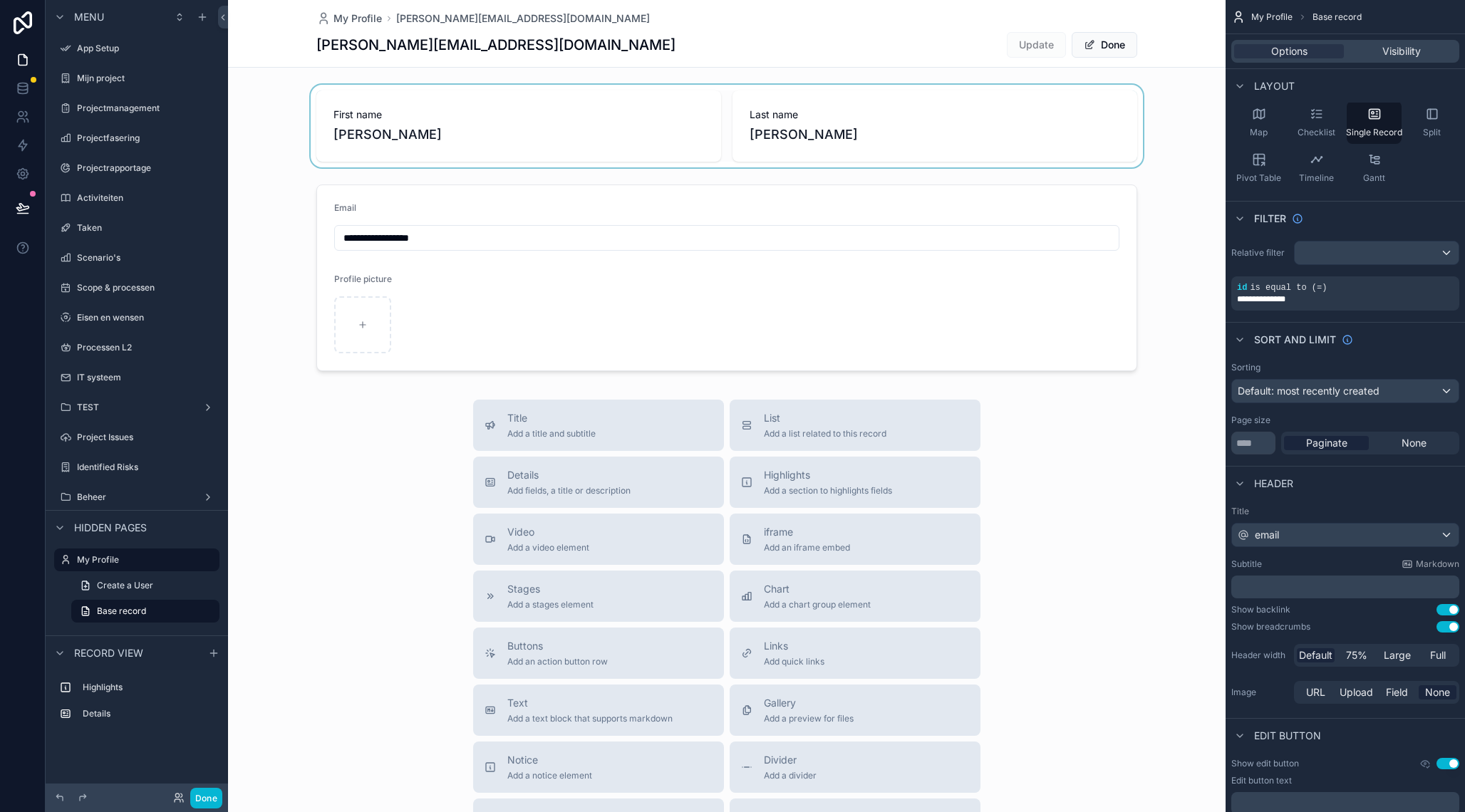
click at [443, 127] on div "scrollable content" at bounding box center [726, 126] width 997 height 83
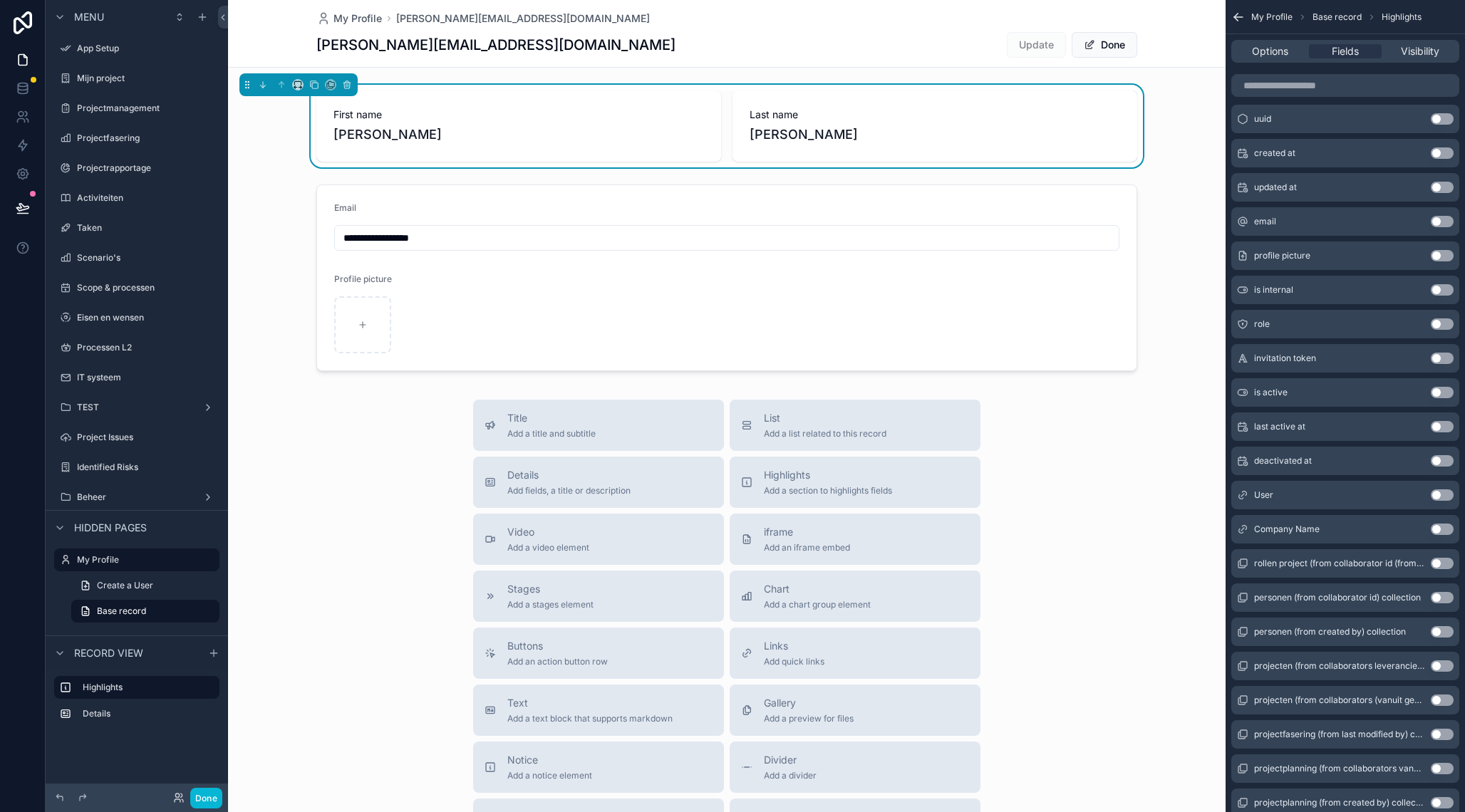
click at [405, 136] on span "[PERSON_NAME]" at bounding box center [519, 134] width 371 height 20
click at [525, 96] on div "First name [PERSON_NAME]" at bounding box center [519, 126] width 405 height 71
click at [509, 221] on div "scrollable content" at bounding box center [726, 277] width 997 height 198
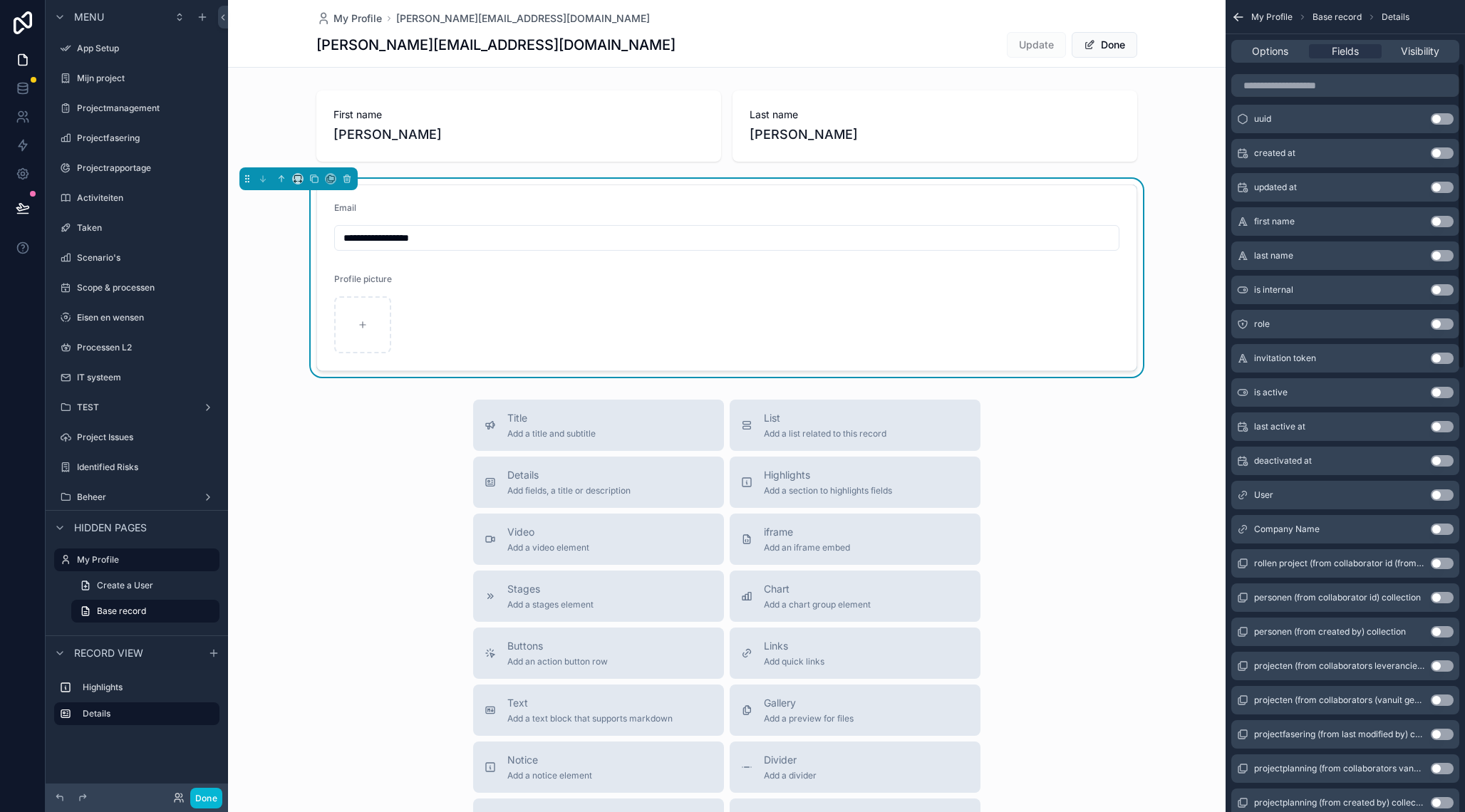
click at [1441, 224] on button "Use setting" at bounding box center [1441, 221] width 23 height 11
click at [1446, 264] on div "last name Use setting" at bounding box center [1344, 256] width 228 height 29
click at [1446, 254] on button "Use setting" at bounding box center [1441, 256] width 23 height 11
click at [631, 304] on input "**********" at bounding box center [628, 309] width 187 height 20
click at [595, 313] on input "**********" at bounding box center [628, 309] width 187 height 20
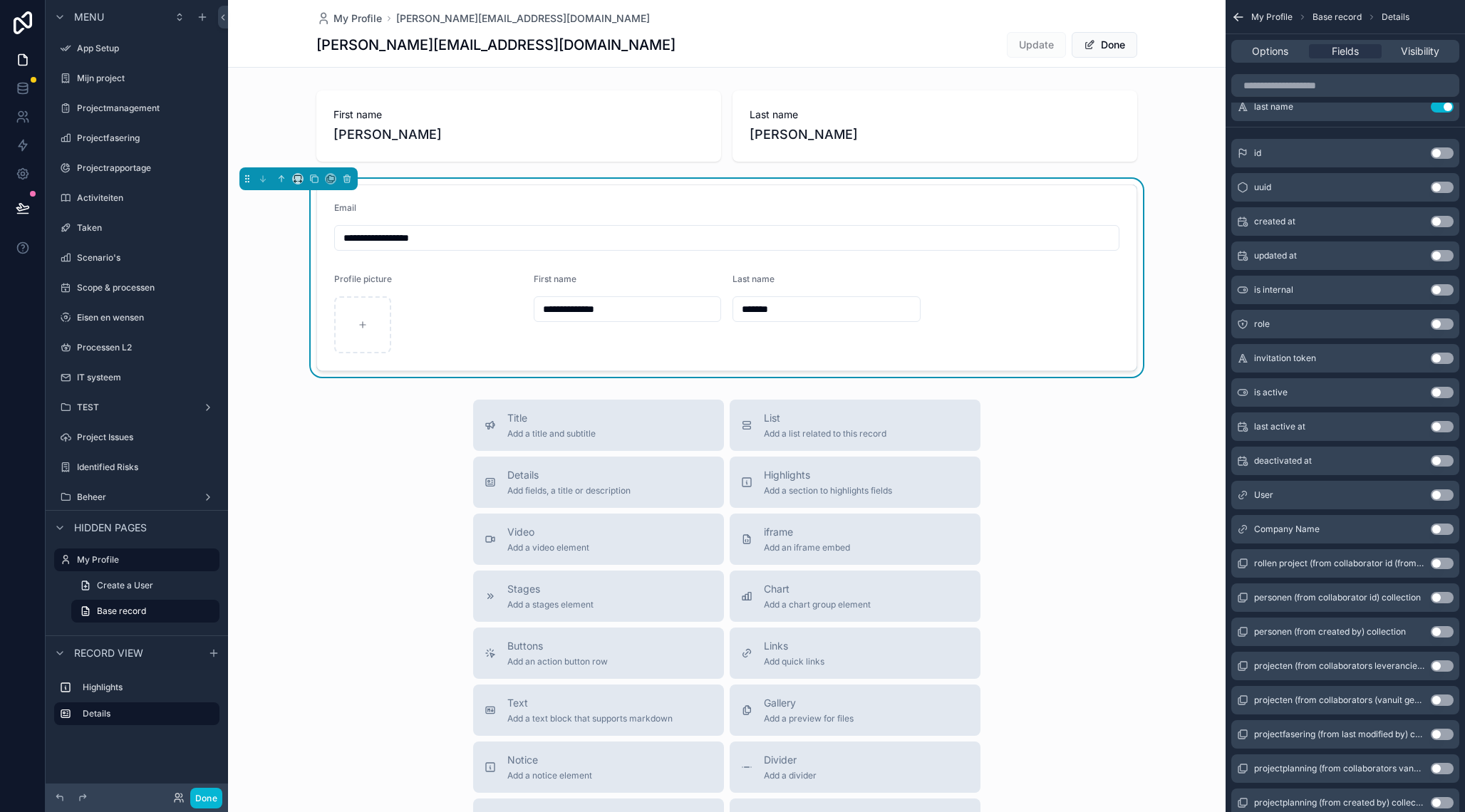
click at [595, 313] on input "**********" at bounding box center [628, 309] width 187 height 20
type input "******"
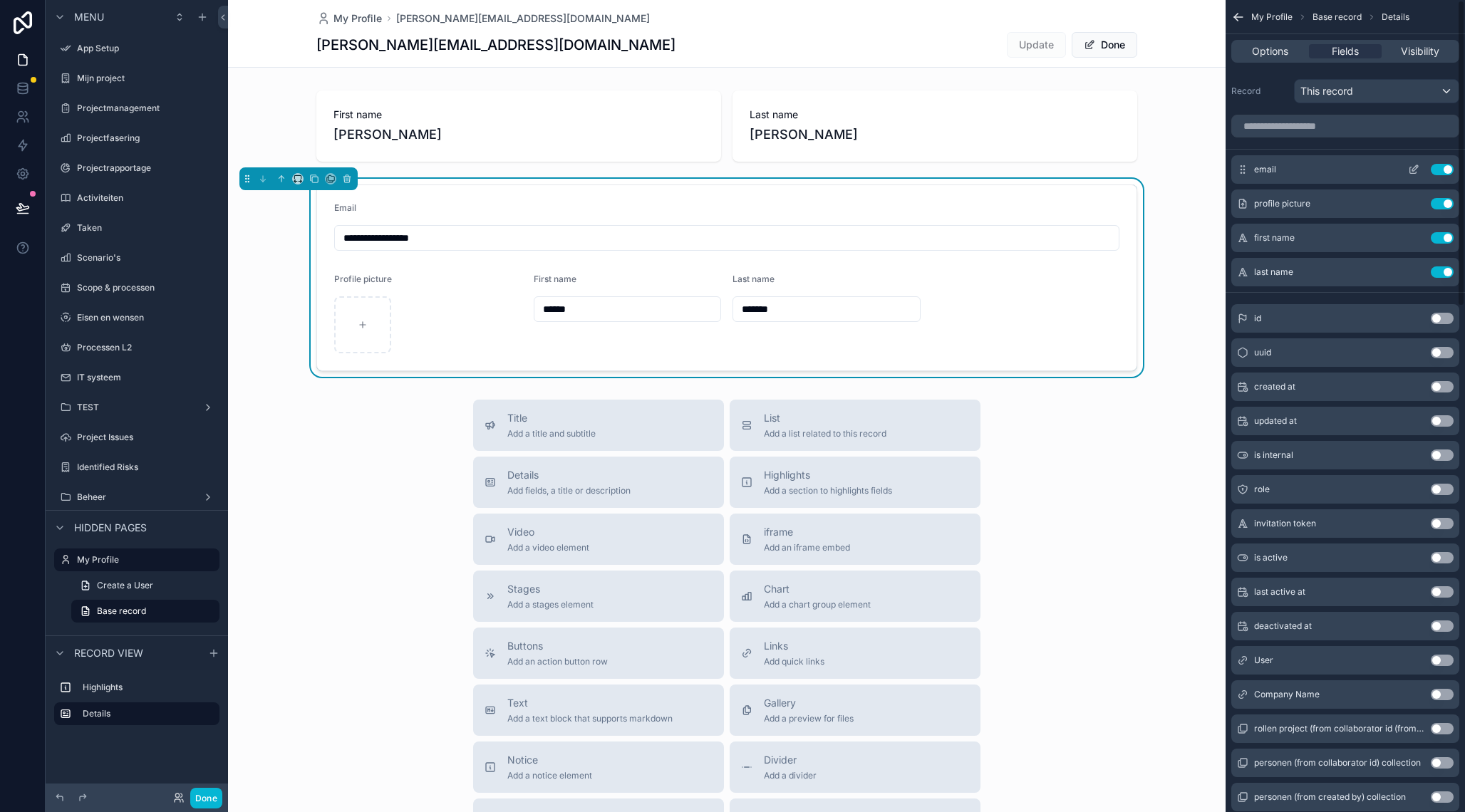
scroll to position [0, 0]
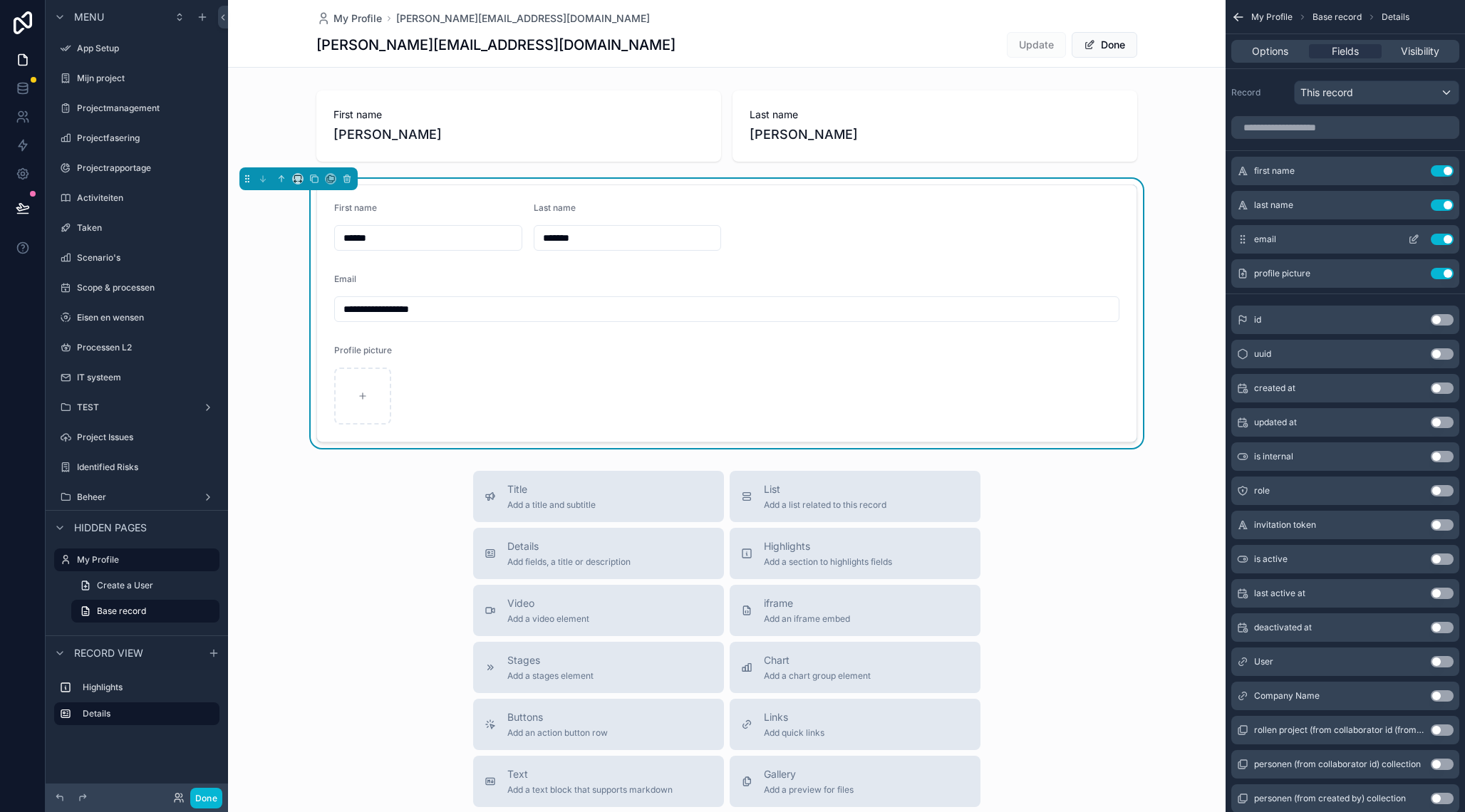
click at [1409, 241] on icon "scrollable content" at bounding box center [1413, 239] width 11 height 11
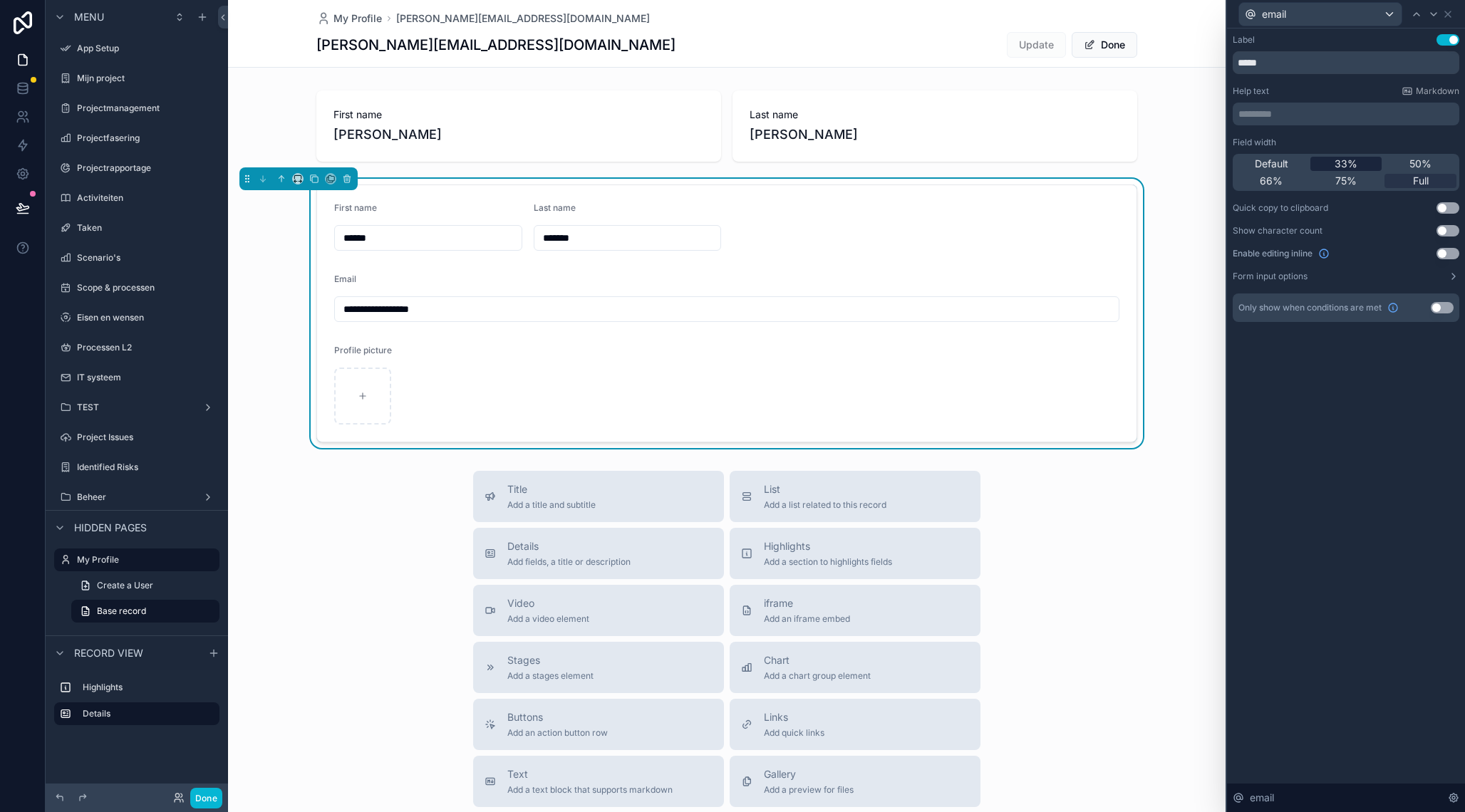
click at [1347, 168] on span "33%" at bounding box center [1346, 164] width 23 height 14
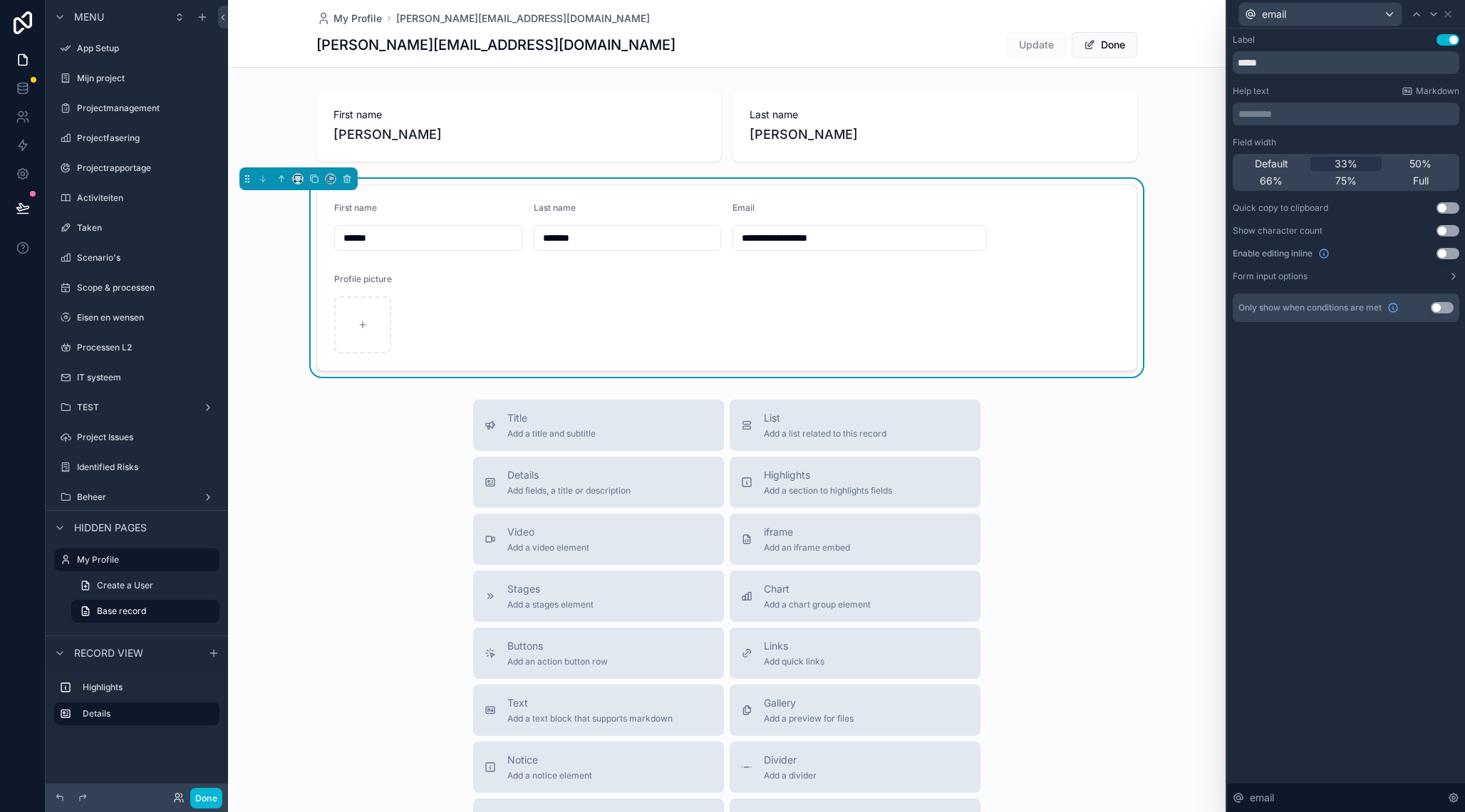
click at [1186, 177] on div "**********" at bounding box center [726, 230] width 997 height 292
click at [1108, 47] on button "Done" at bounding box center [1104, 45] width 65 height 26
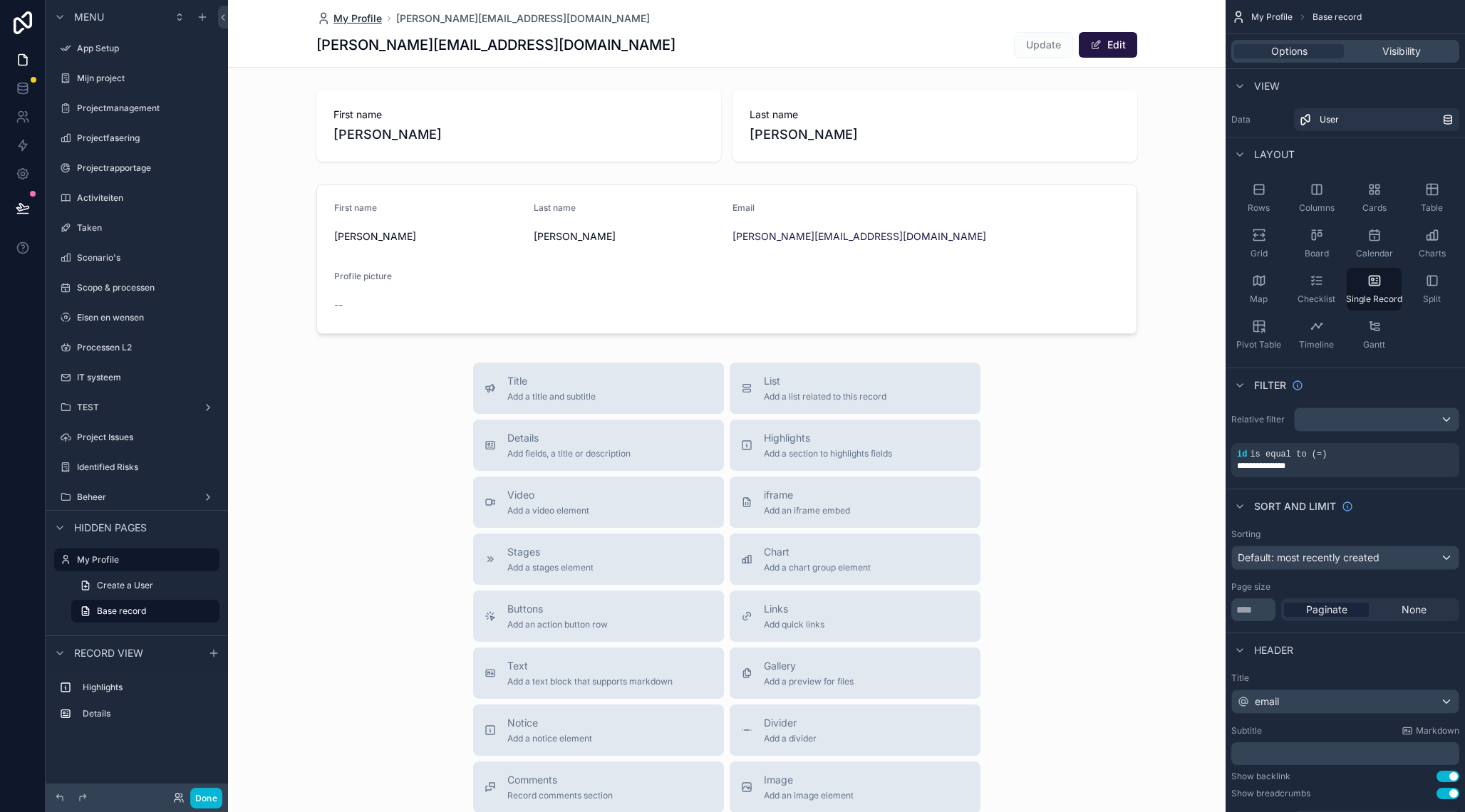
click at [365, 21] on span "My Profile" at bounding box center [358, 18] width 49 height 14
click at [129, 112] on label "Projectmanagement" at bounding box center [133, 111] width 114 height 11
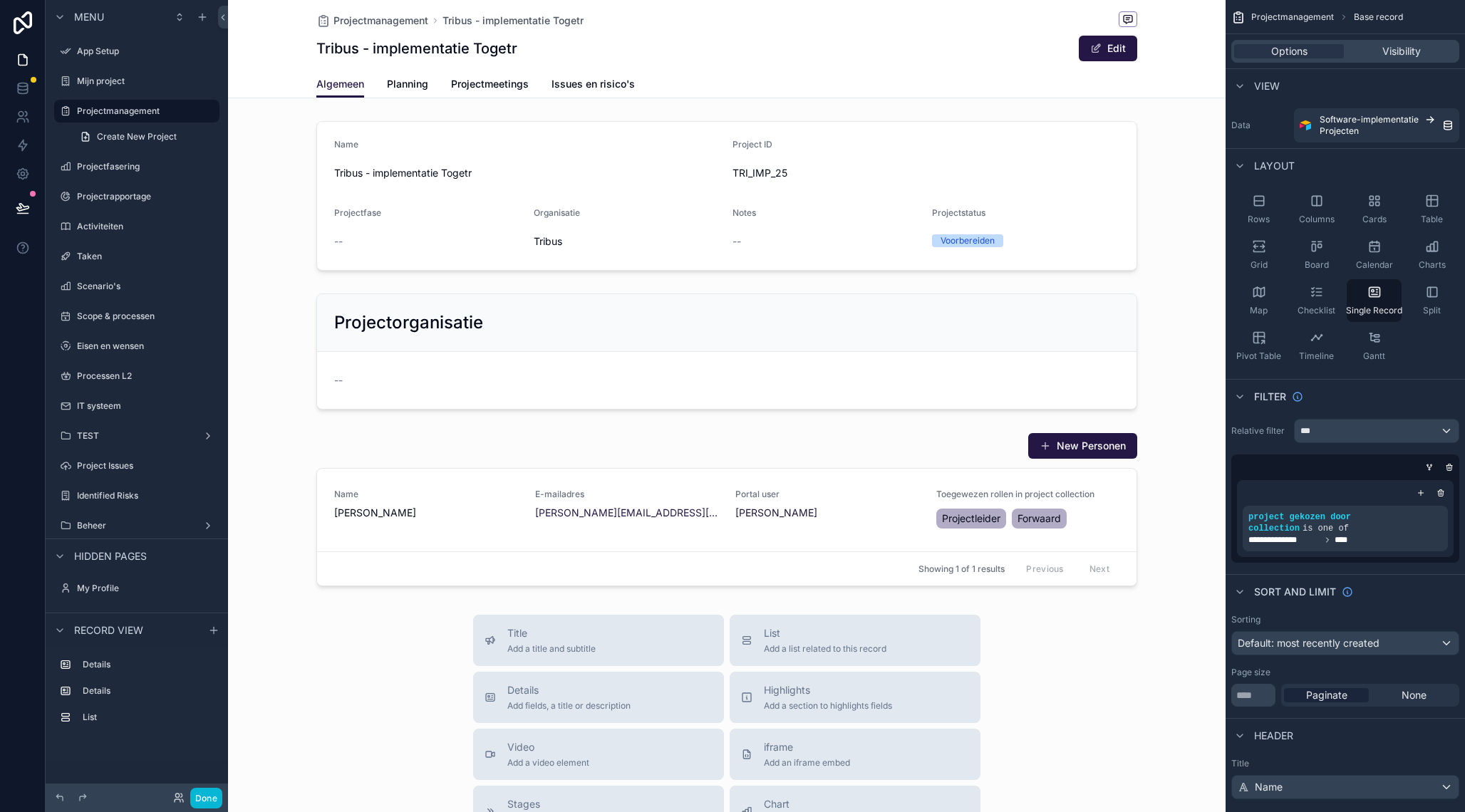
click at [759, 321] on div "scrollable content" at bounding box center [726, 618] width 997 height 1236
click at [790, 307] on div "scrollable content" at bounding box center [726, 352] width 997 height 127
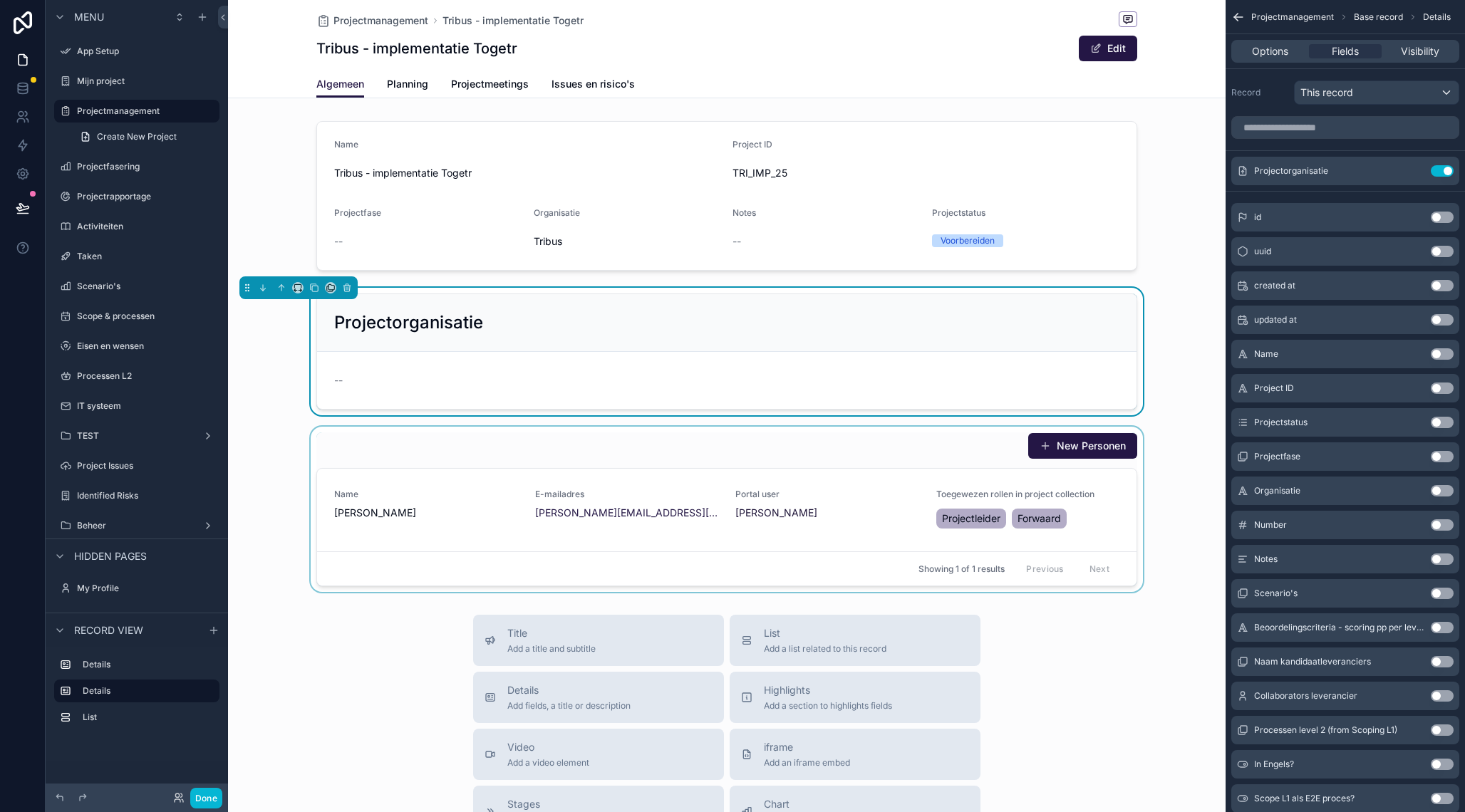
click at [866, 482] on div "scrollable content" at bounding box center [726, 509] width 997 height 165
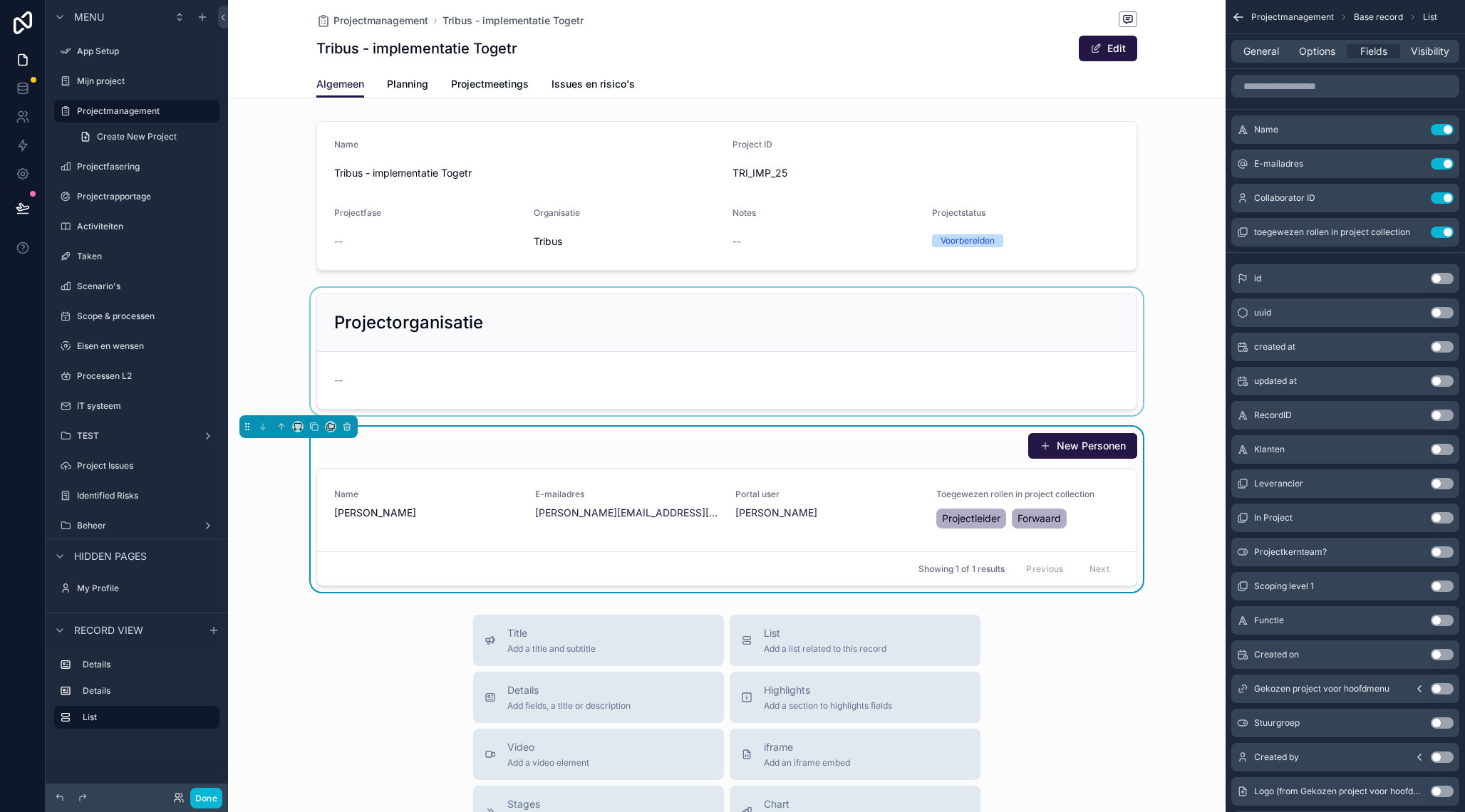
click at [874, 444] on div "New Personen" at bounding box center [726, 446] width 820 height 27
click at [1411, 199] on icon "scrollable content" at bounding box center [1413, 198] width 11 height 11
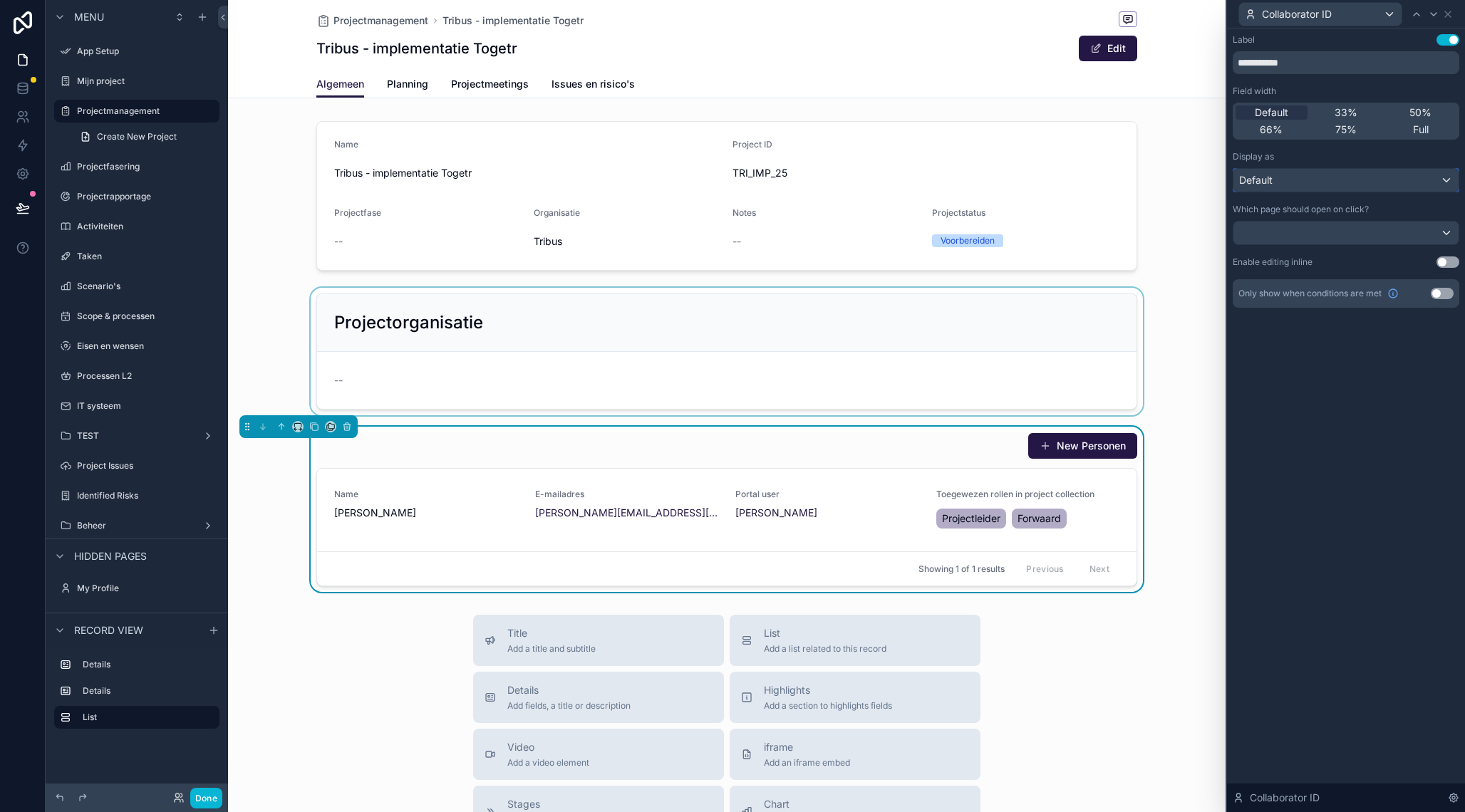
click at [1329, 178] on div "Default" at bounding box center [1345, 180] width 225 height 23
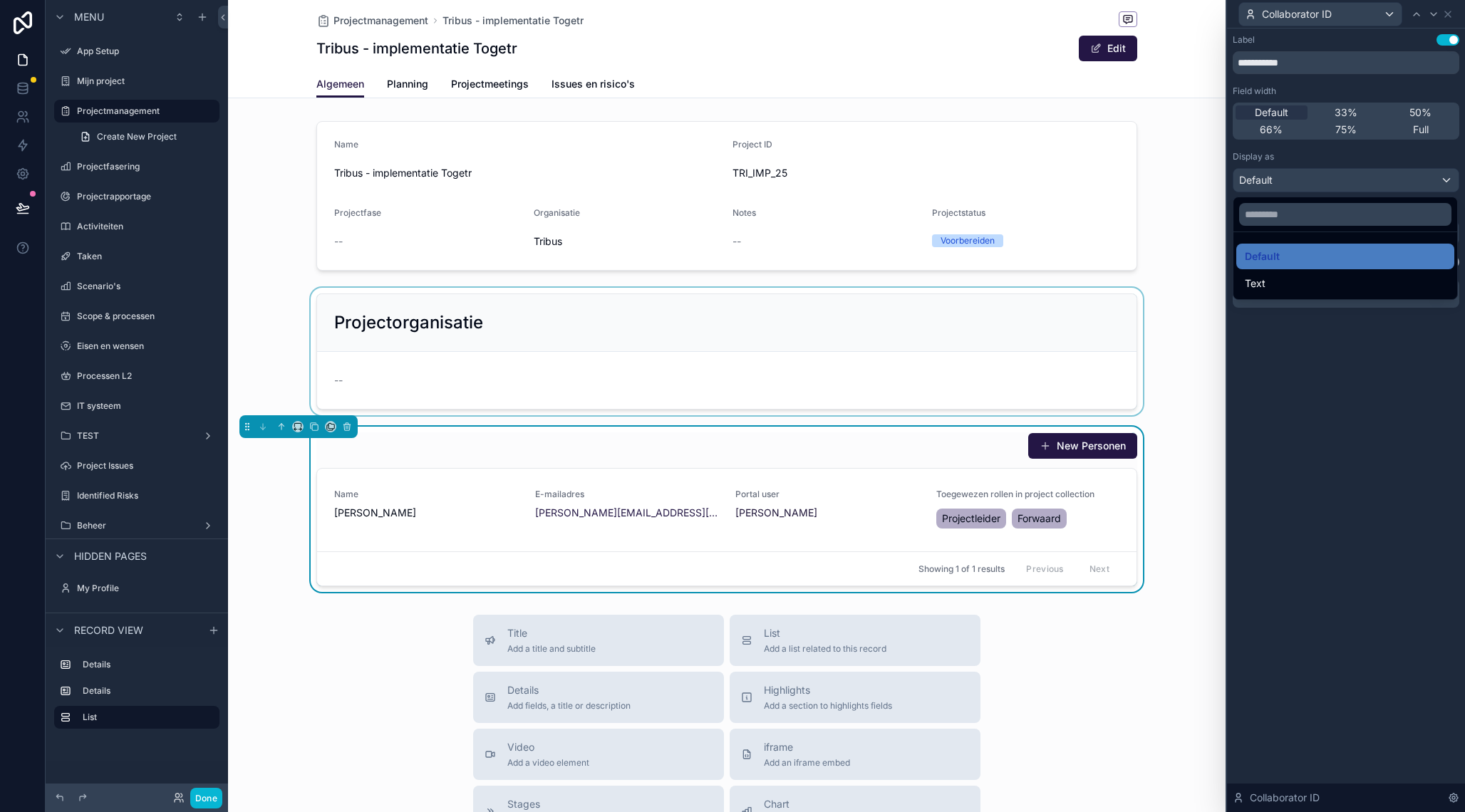
click at [1329, 178] on div at bounding box center [1346, 406] width 238 height 812
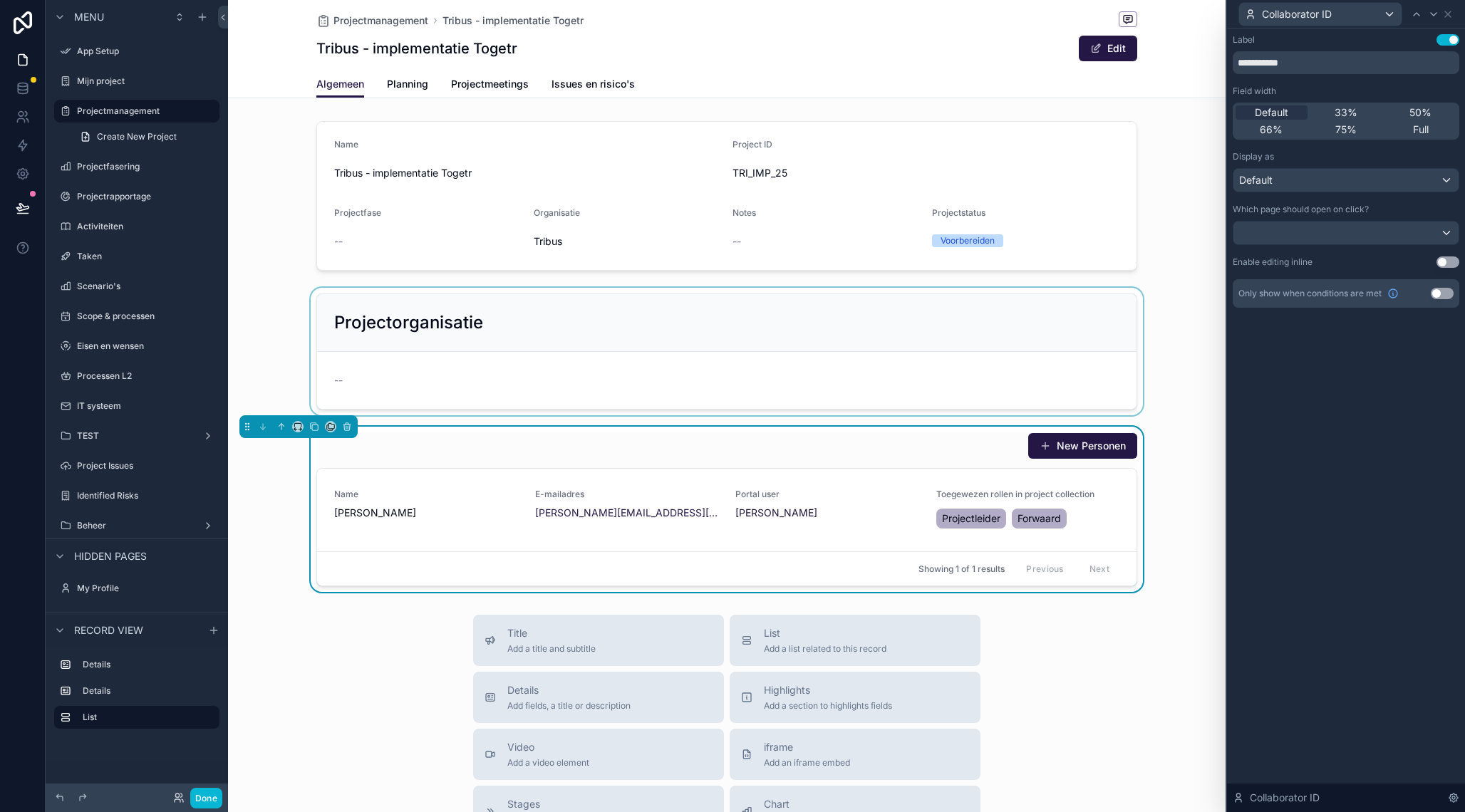
click at [1438, 293] on button "Use setting" at bounding box center [1441, 293] width 23 height 11
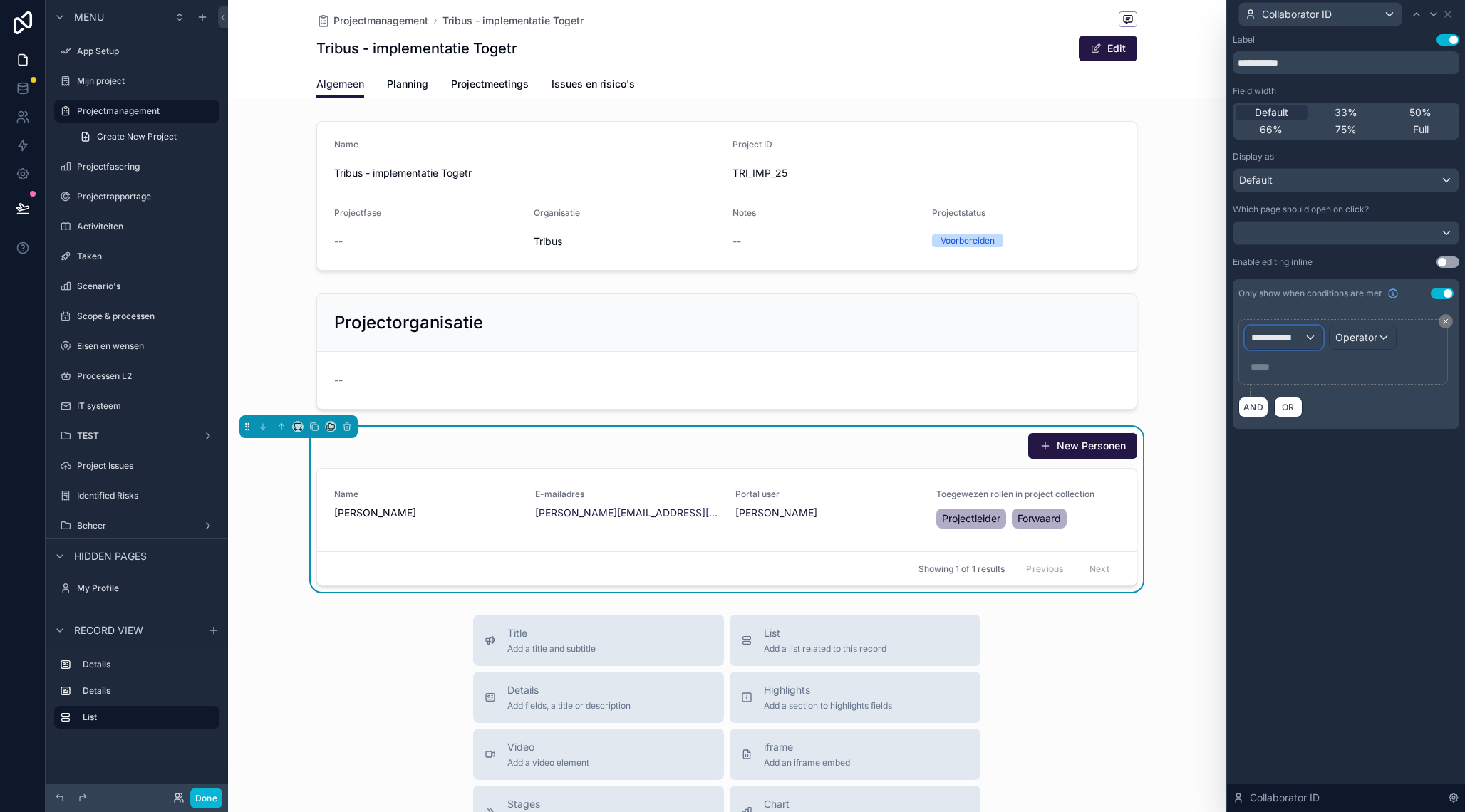
click at [1279, 341] on span "**********" at bounding box center [1278, 337] width 53 height 14
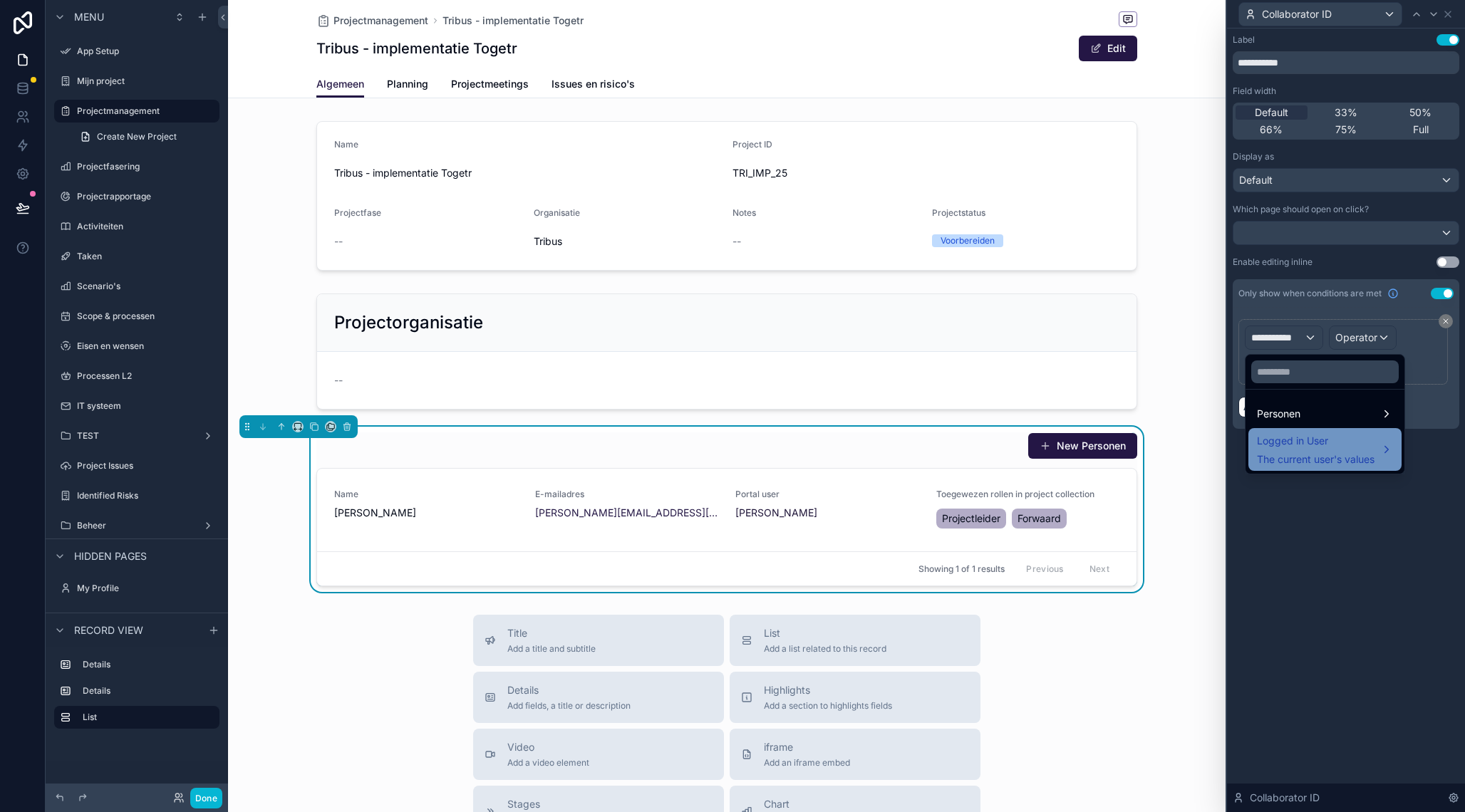
click at [1309, 447] on span "Logged in User" at bounding box center [1315, 440] width 118 height 17
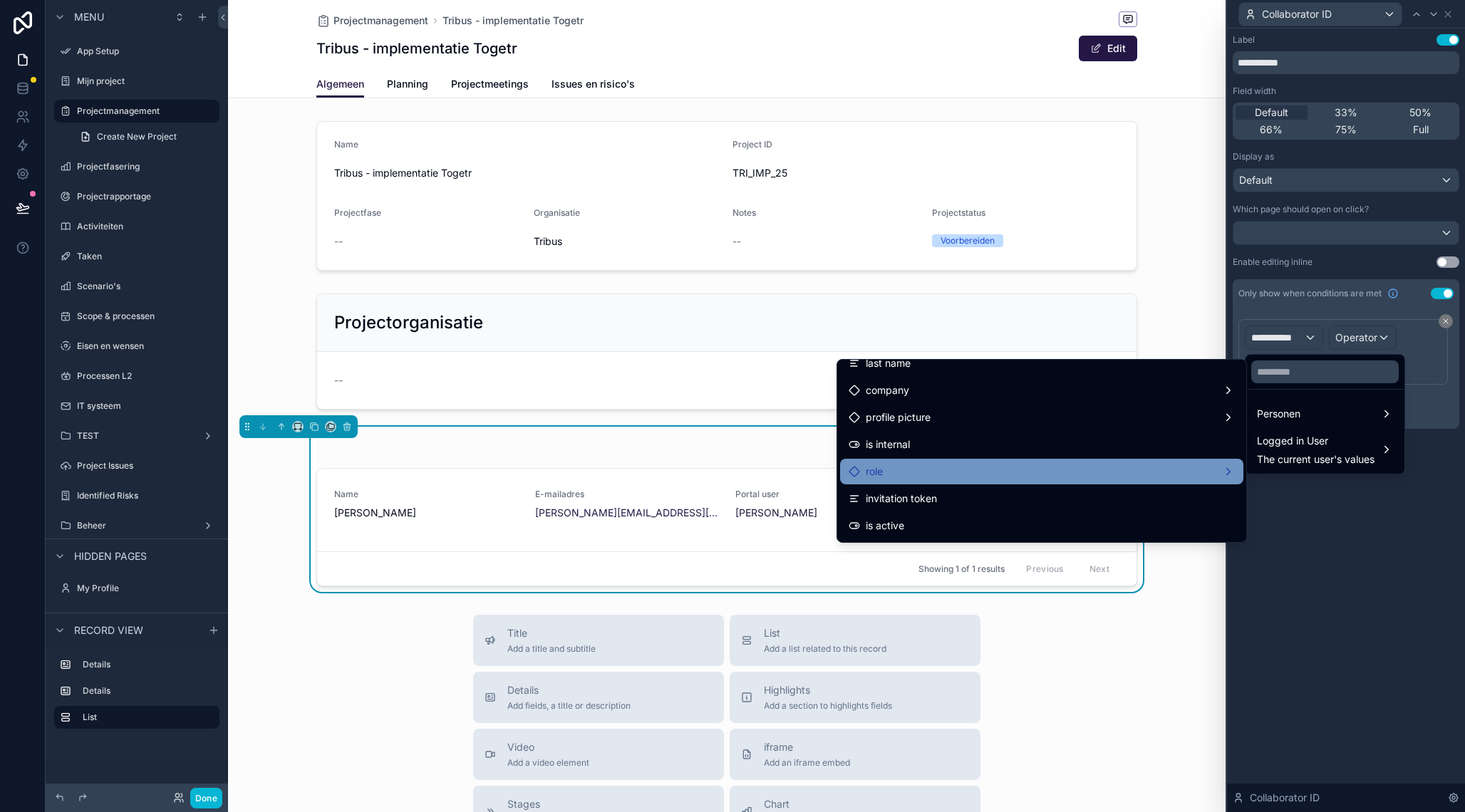
scroll to position [100, 0]
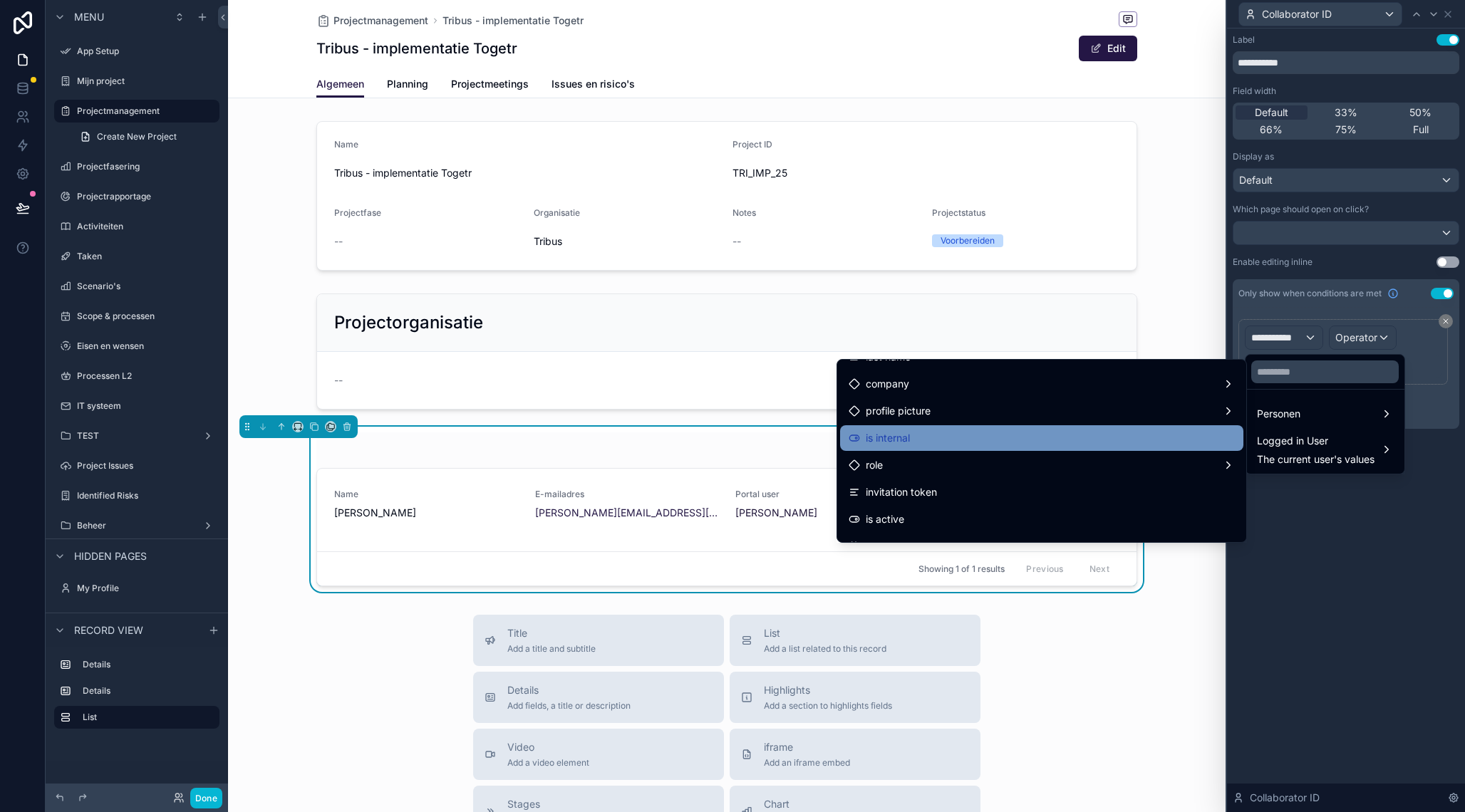
click at [936, 442] on div "is internal" at bounding box center [1041, 438] width 386 height 17
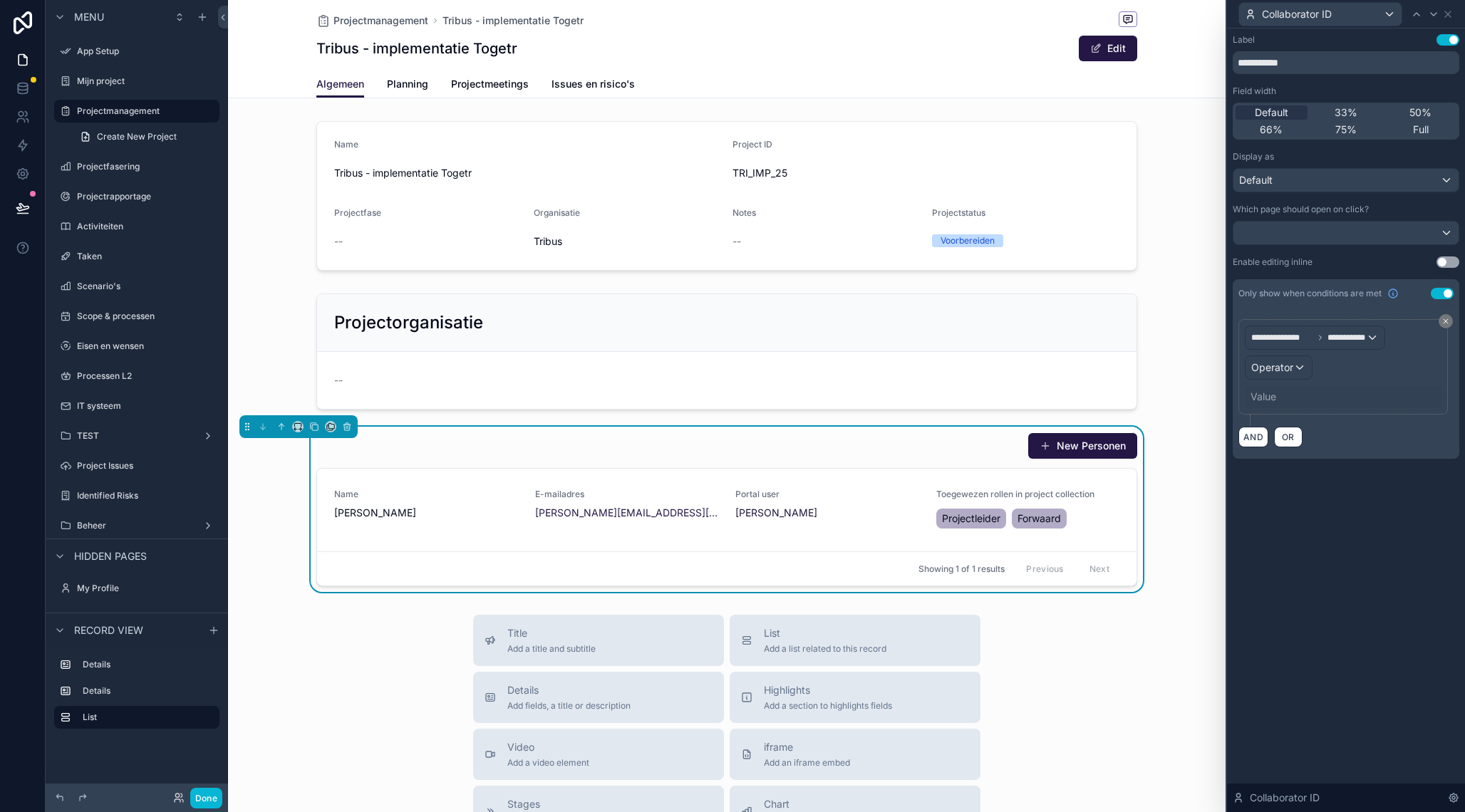
click at [1354, 528] on div "**********" at bounding box center [1346, 420] width 238 height 783
click at [888, 447] on div "New Personen" at bounding box center [726, 446] width 820 height 27
click at [1087, 486] on link "Name [PERSON_NAME] E-mailadres [PERSON_NAME][EMAIL_ADDRESS][DOMAIN_NAME] Portal…" at bounding box center [726, 509] width 819 height 83
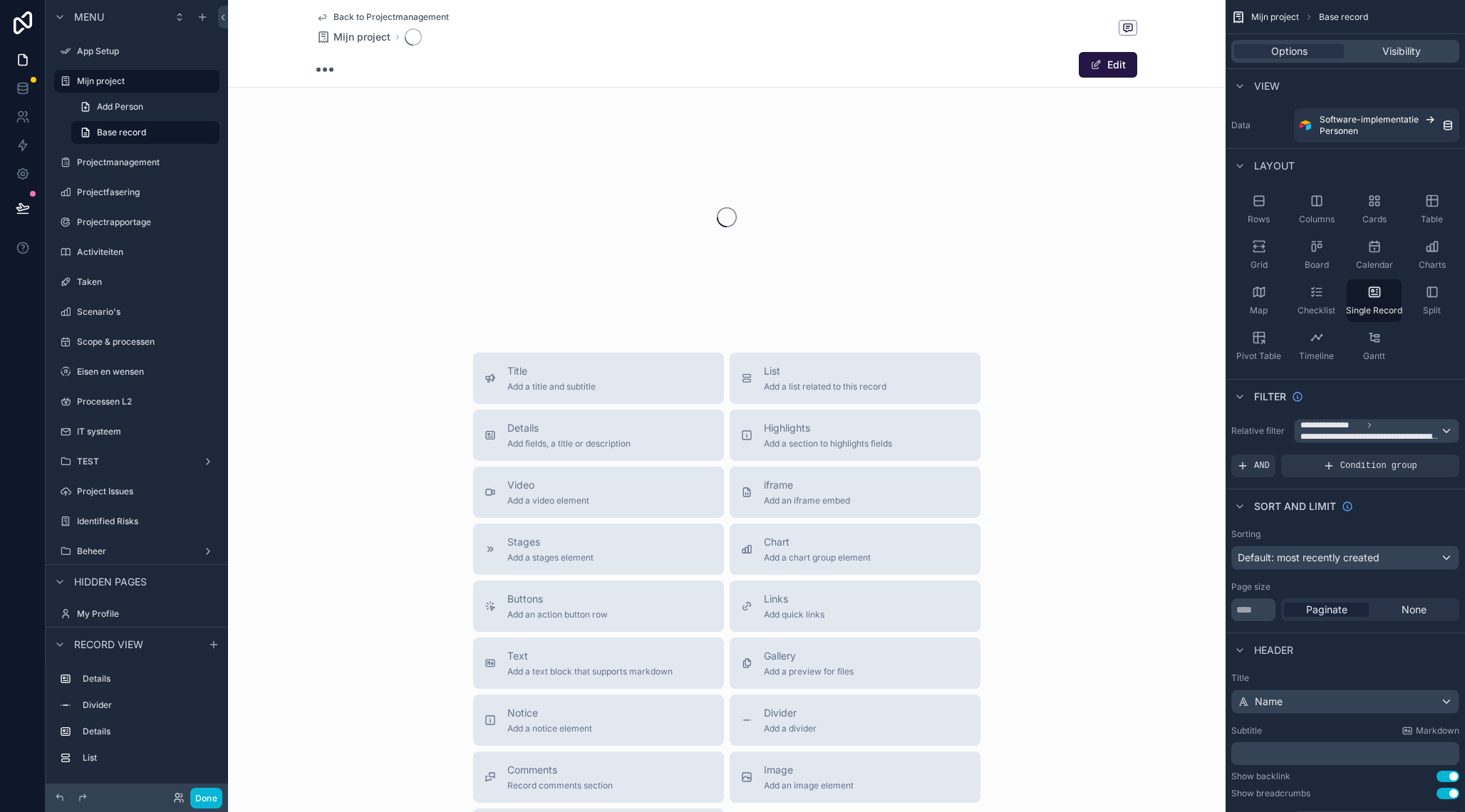
click at [325, 17] on icon "scrollable content" at bounding box center [322, 17] width 11 height 11
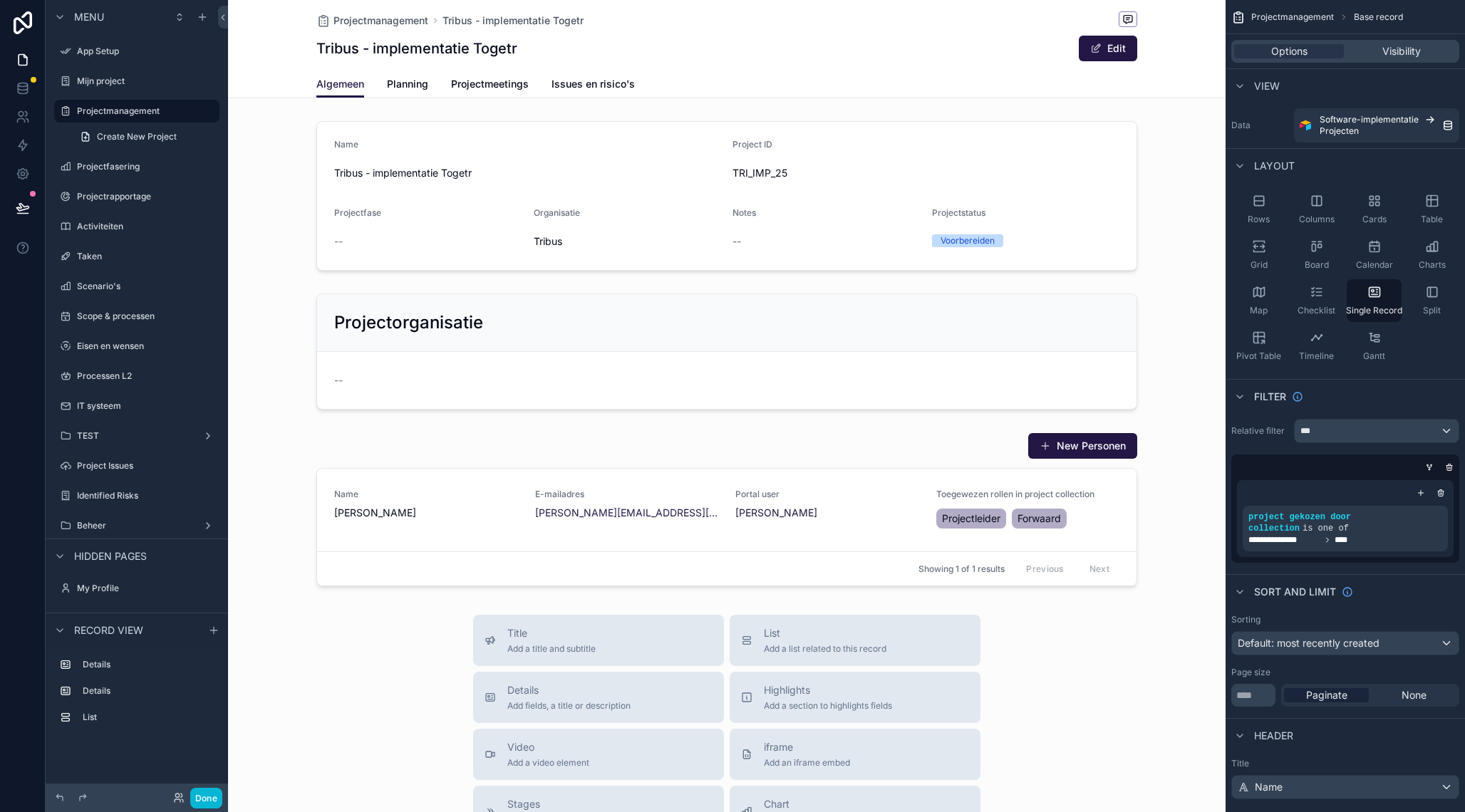
click at [1062, 453] on div "scrollable content" at bounding box center [726, 618] width 997 height 1236
click at [1074, 447] on div "scrollable content" at bounding box center [726, 509] width 997 height 165
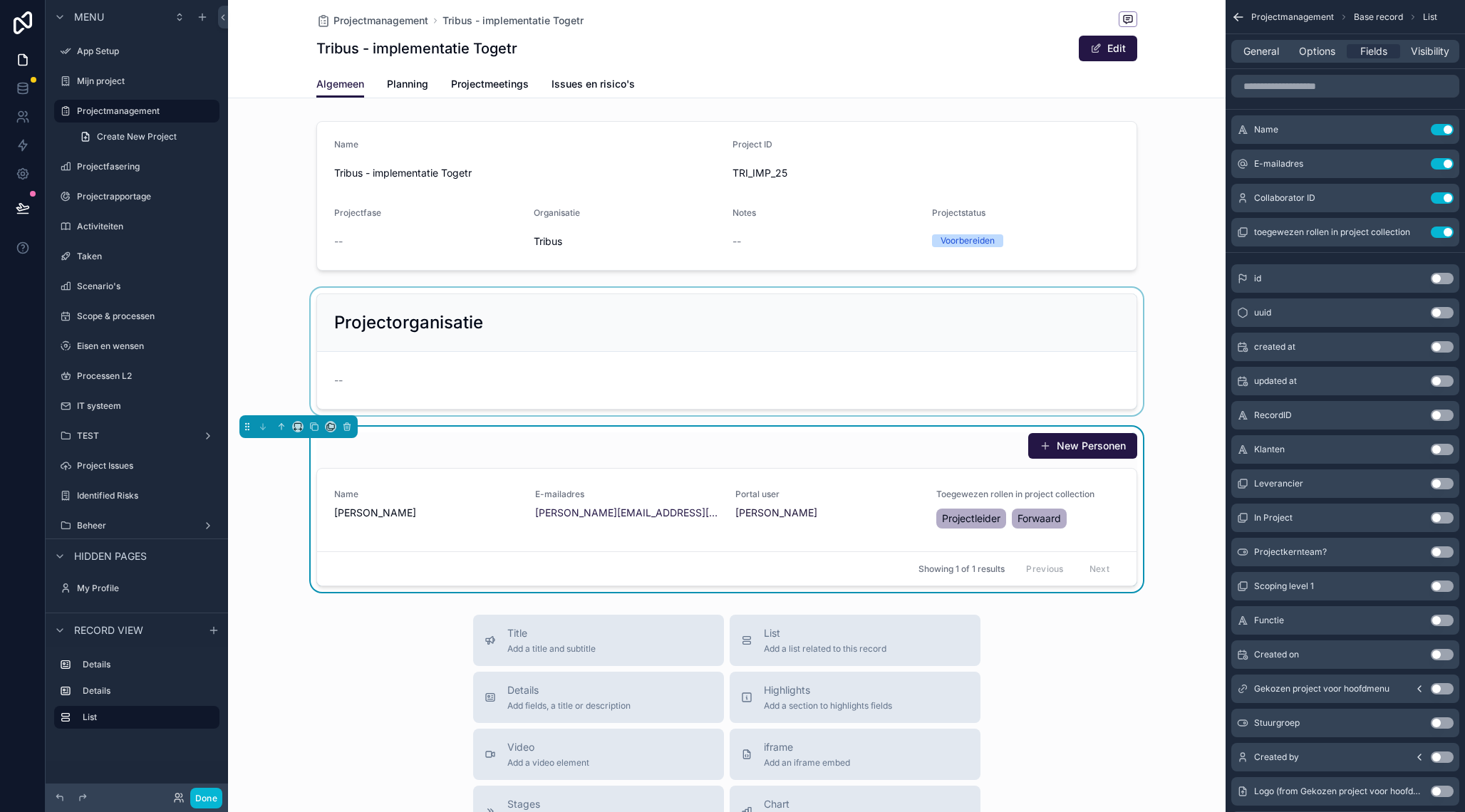
click at [943, 306] on div "scrollable content" at bounding box center [726, 352] width 997 height 127
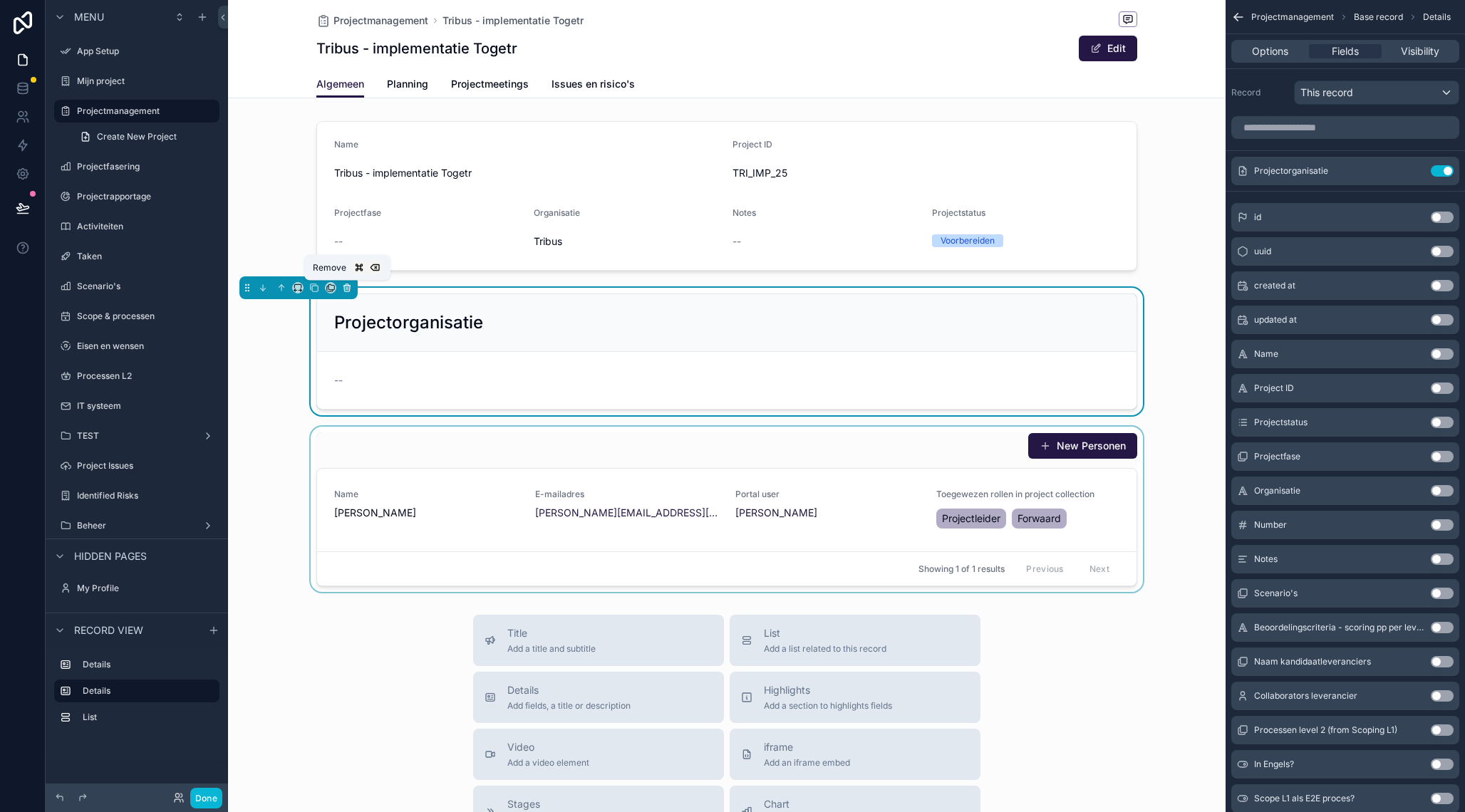
click at [347, 289] on icon "scrollable content" at bounding box center [347, 289] width 0 height 3
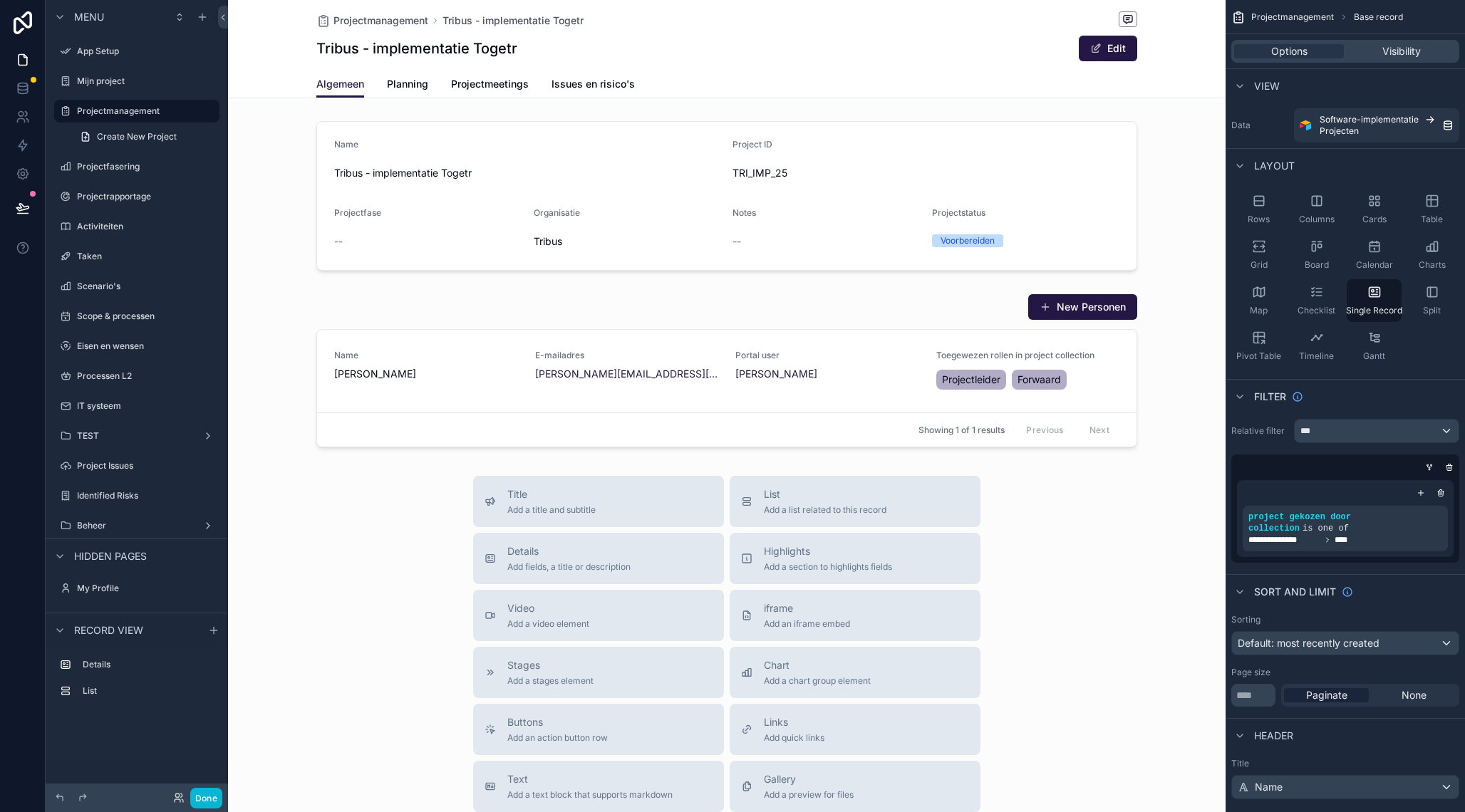
click at [974, 319] on div "scrollable content" at bounding box center [726, 548] width 997 height 1097
click at [889, 305] on div "scrollable content" at bounding box center [726, 371] width 997 height 165
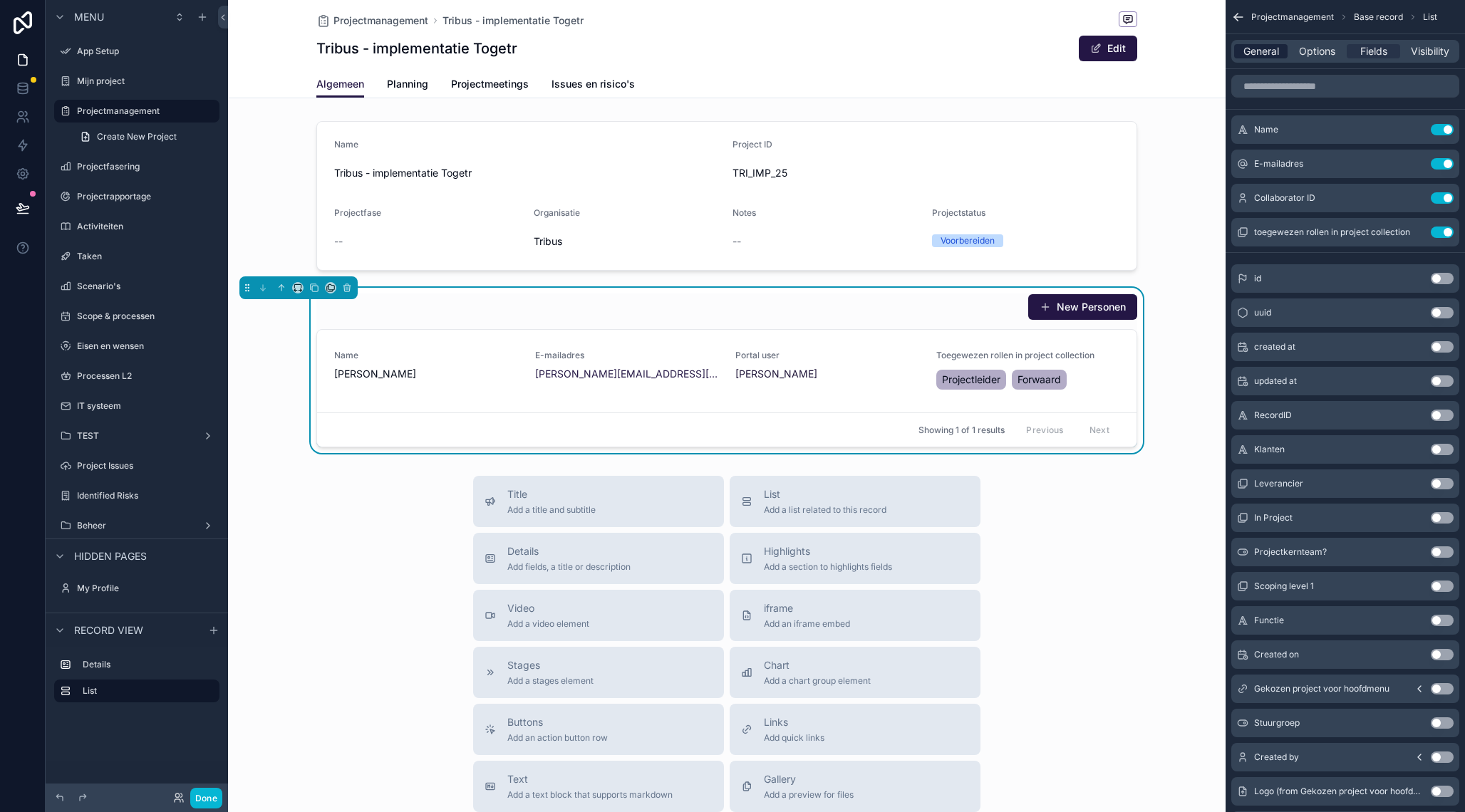
click at [1260, 49] on span "General" at bounding box center [1260, 51] width 36 height 14
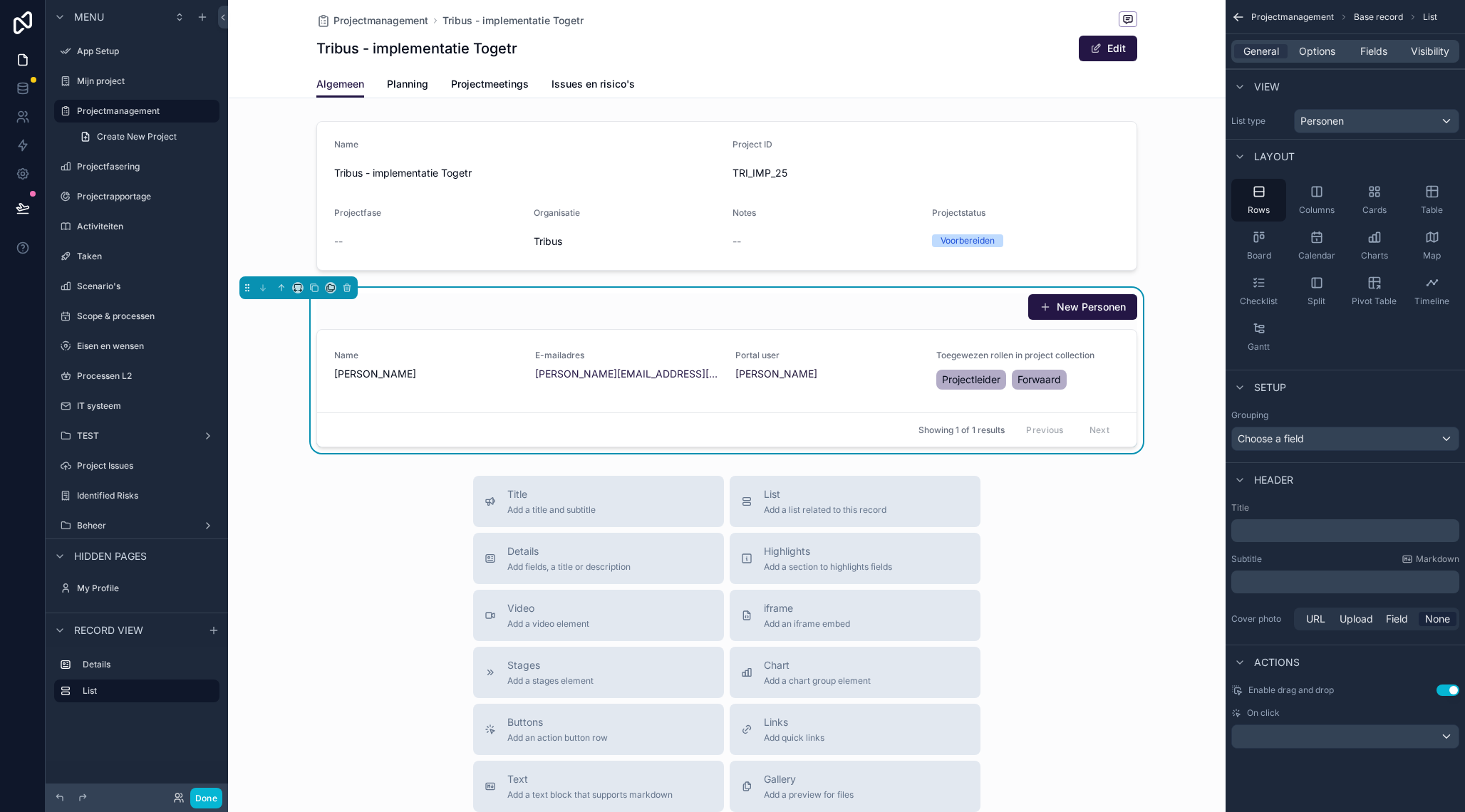
click at [1300, 535] on p "﻿" at bounding box center [1346, 531] width 219 height 14
click at [1140, 620] on div "Title Add a title and subtitle List Add a list related to this record Details A…" at bounding box center [726, 729] width 997 height 507
click at [987, 304] on div "Projectteam New Personen" at bounding box center [726, 307] width 820 height 27
click at [930, 306] on div "Projectteam New Personen" at bounding box center [726, 307] width 820 height 27
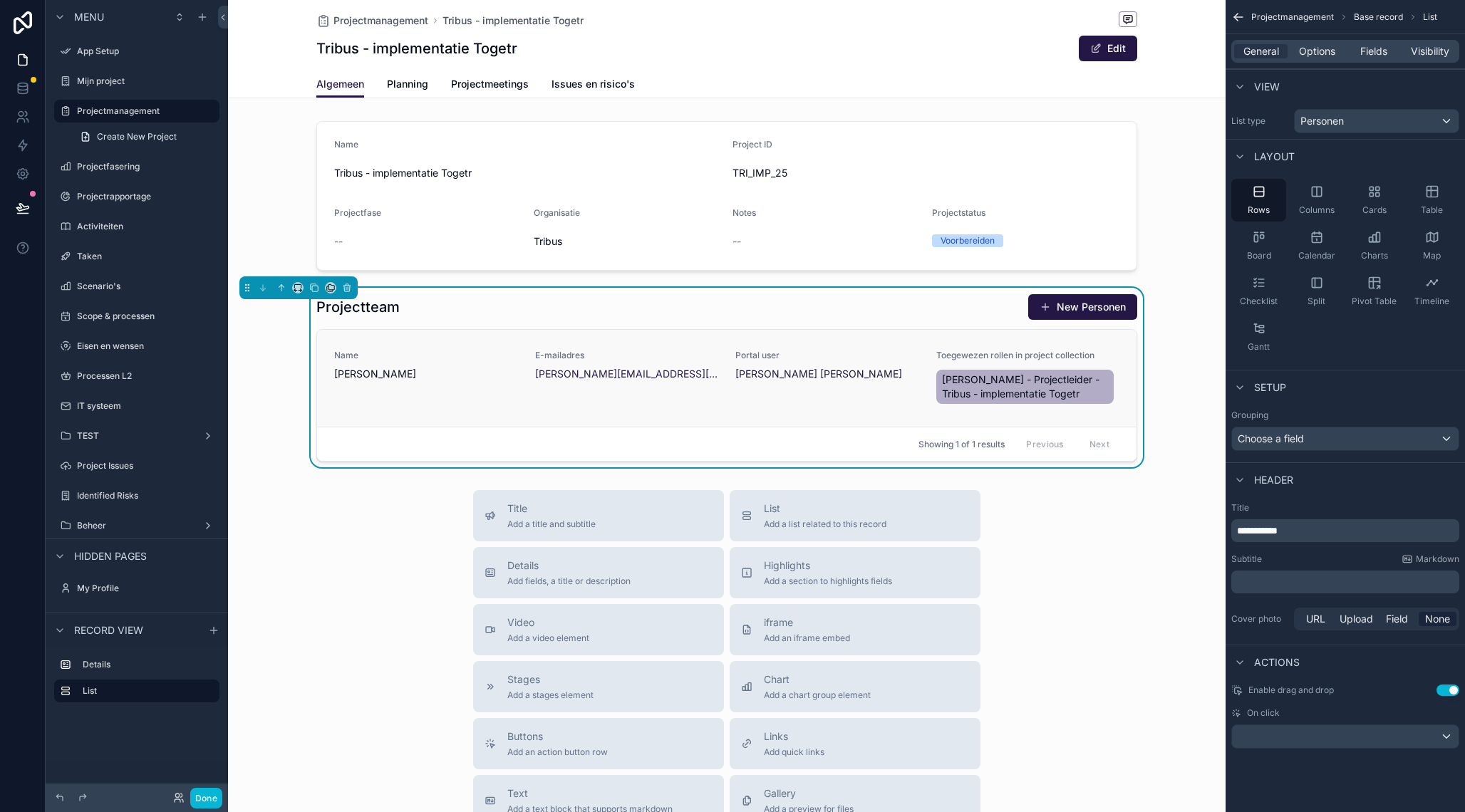
click at [1125, 335] on link "Name [PERSON_NAME] E-mailadres [EMAIL_ADDRESS][DOMAIN_NAME] Portal user [PERSON…" at bounding box center [726, 378] width 819 height 97
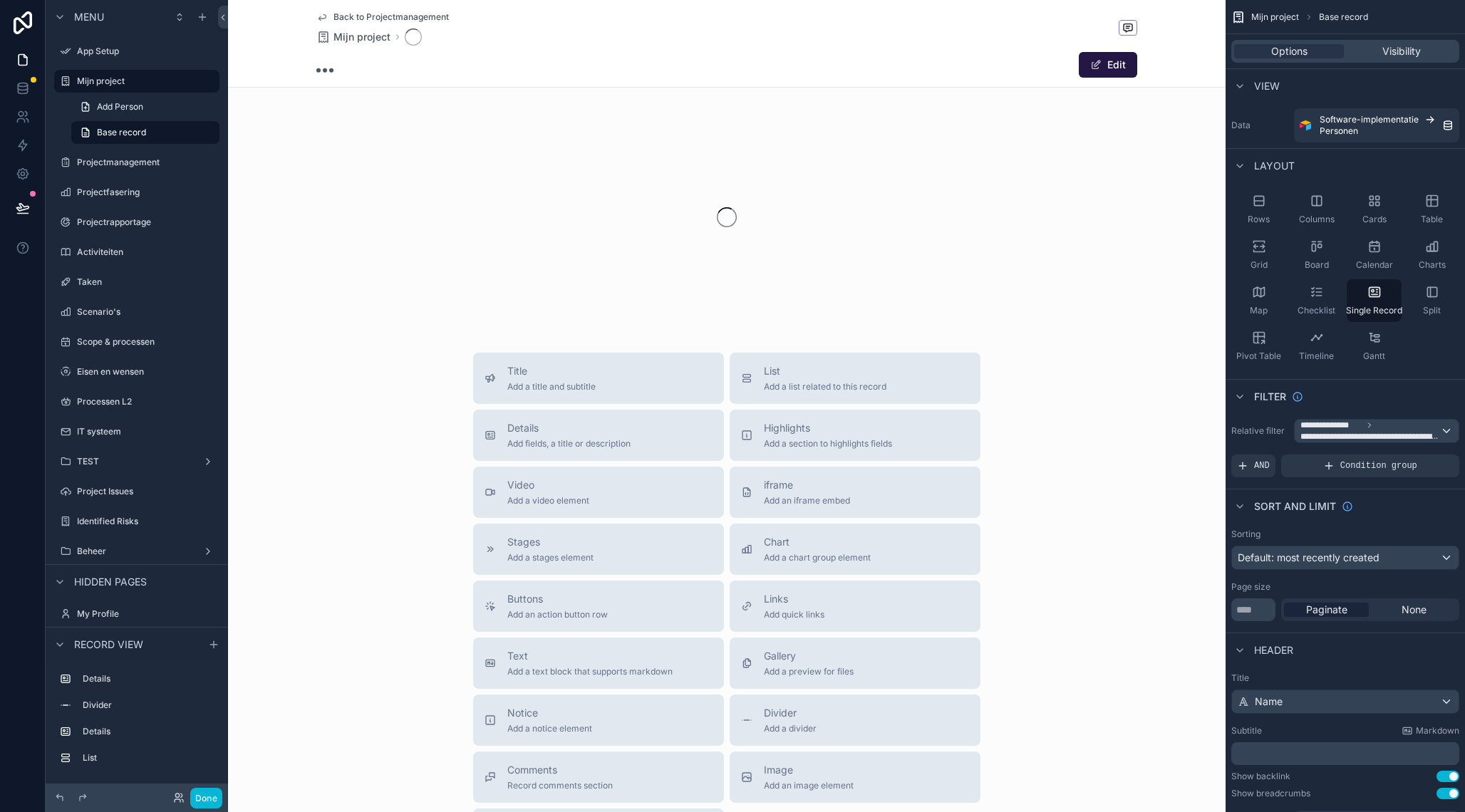
click at [325, 16] on icon "scrollable content" at bounding box center [322, 17] width 11 height 11
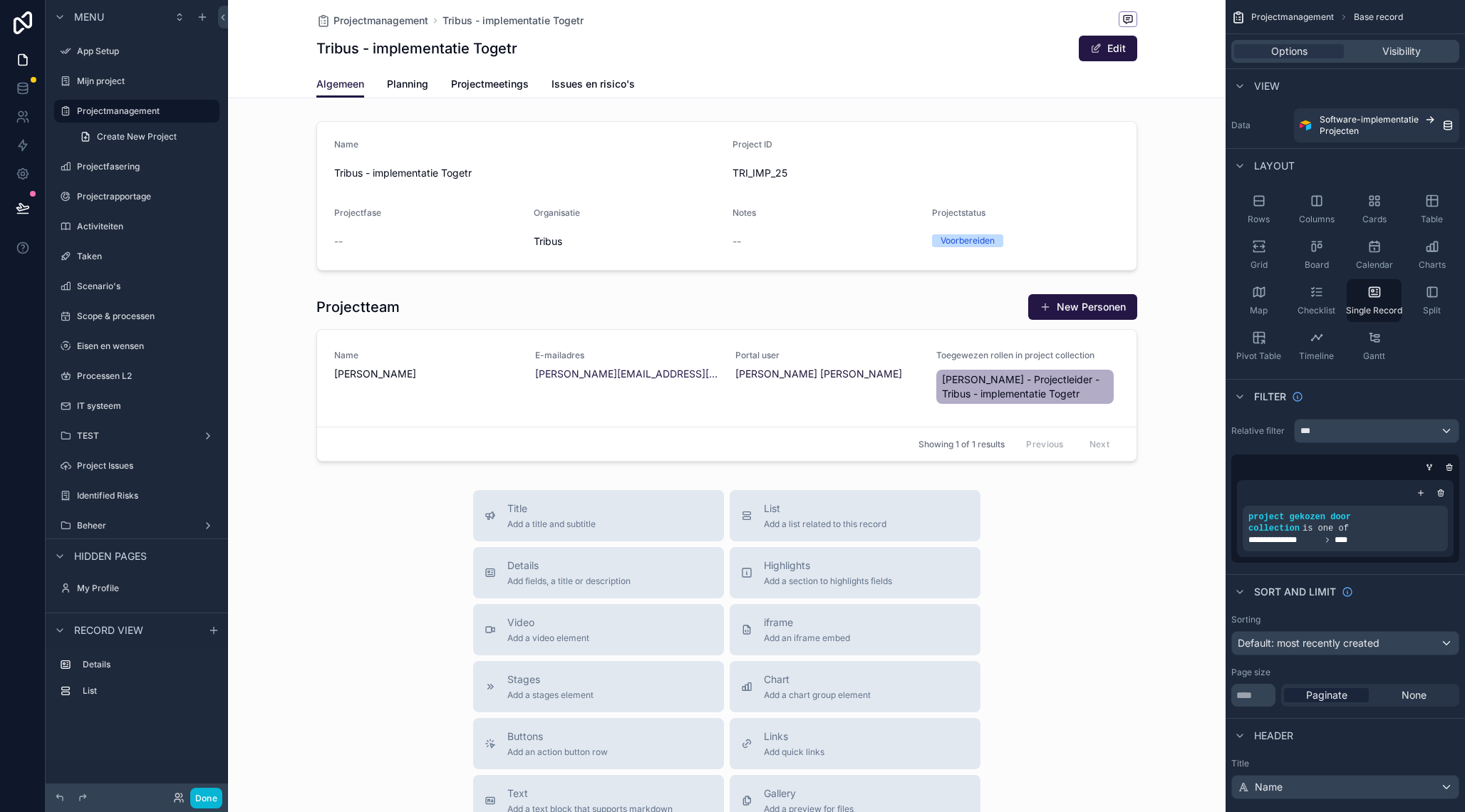
click at [889, 339] on div "scrollable content" at bounding box center [726, 556] width 997 height 1111
click at [896, 305] on div "scrollable content" at bounding box center [726, 378] width 997 height 180
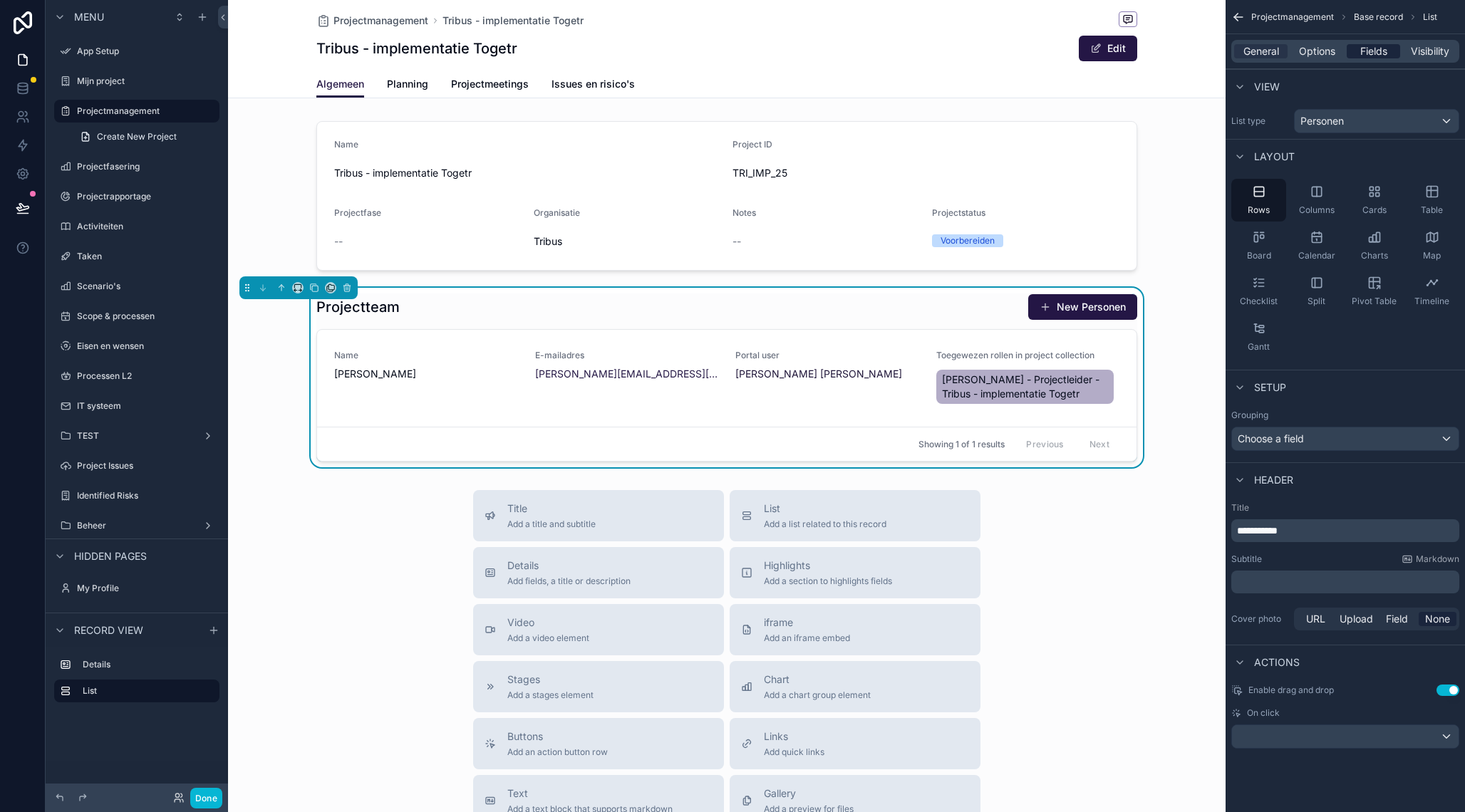
click at [1380, 49] on span "Fields" at bounding box center [1373, 51] width 27 height 14
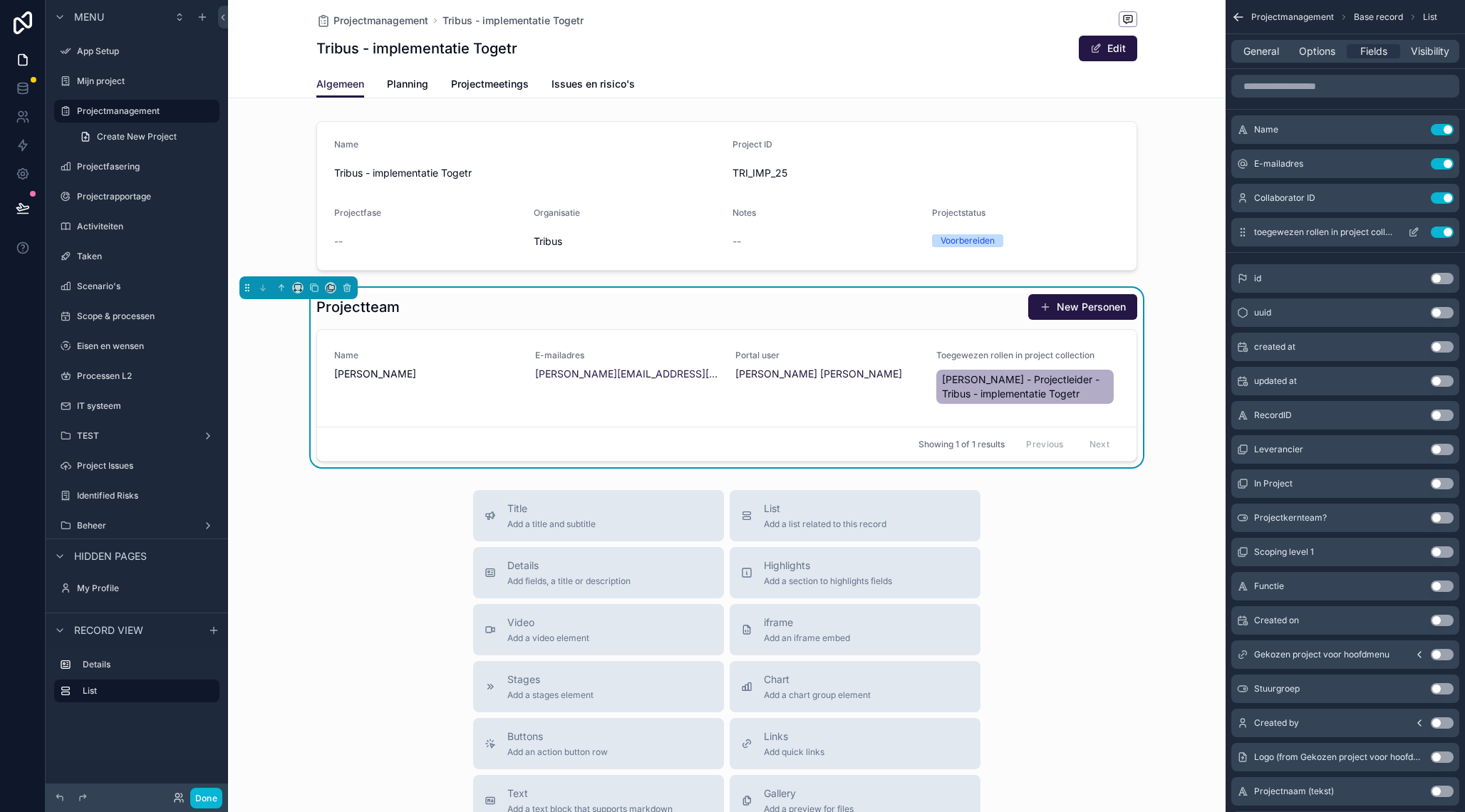
click at [1414, 234] on icon "scrollable content" at bounding box center [1413, 232] width 11 height 11
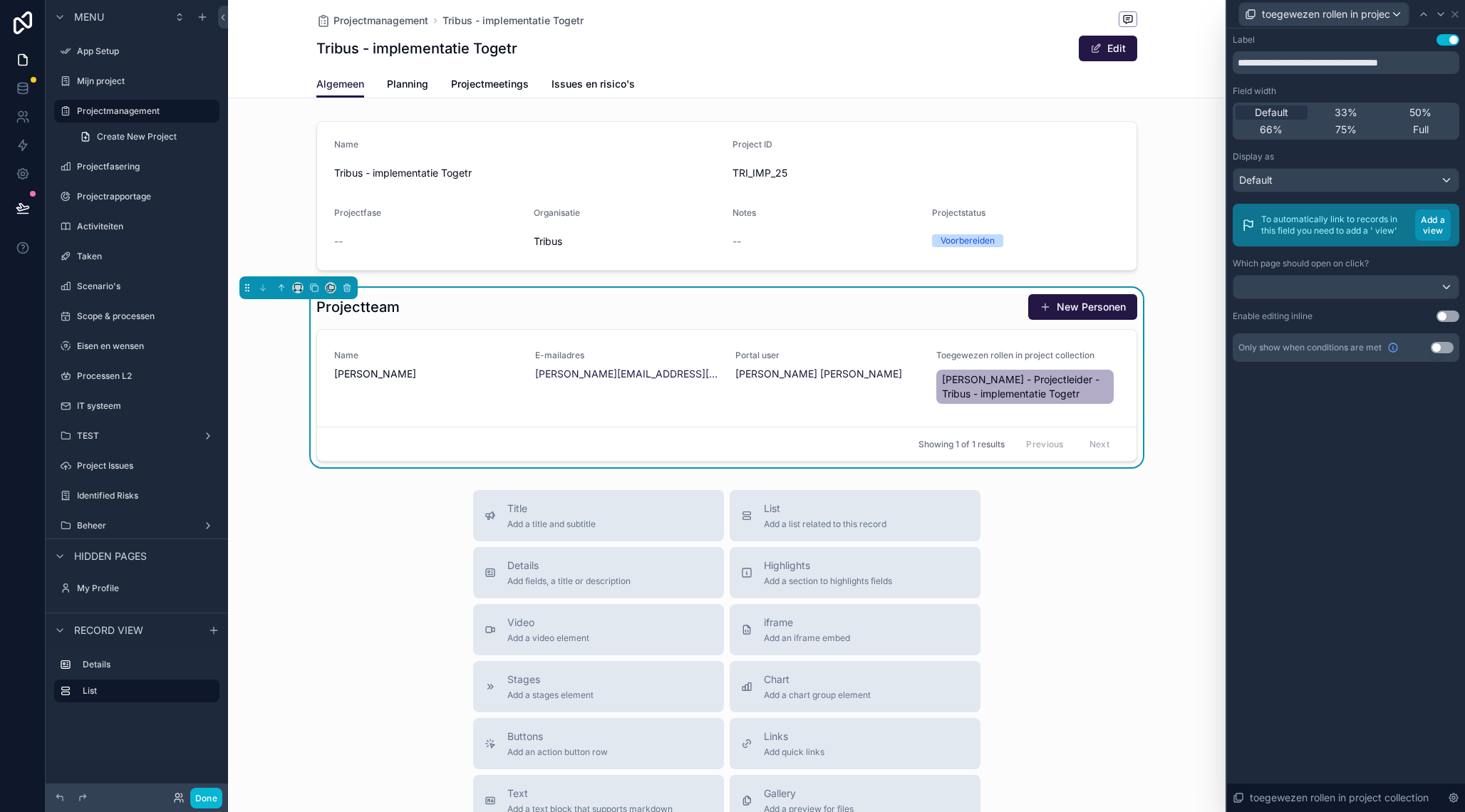
click at [1440, 230] on button "Add a view" at bounding box center [1432, 224] width 36 height 31
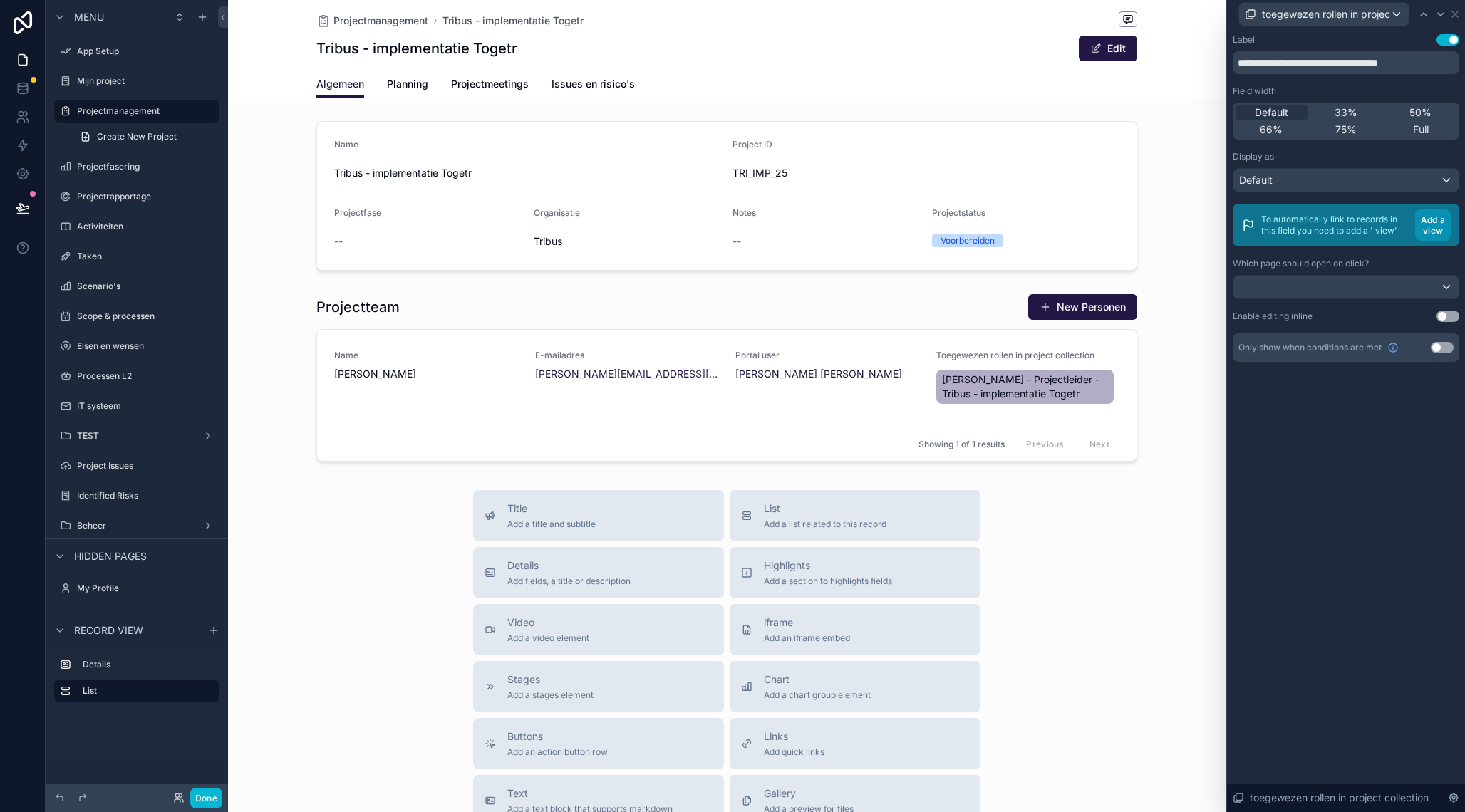
click at [1432, 218] on button "Add a view" at bounding box center [1432, 224] width 36 height 31
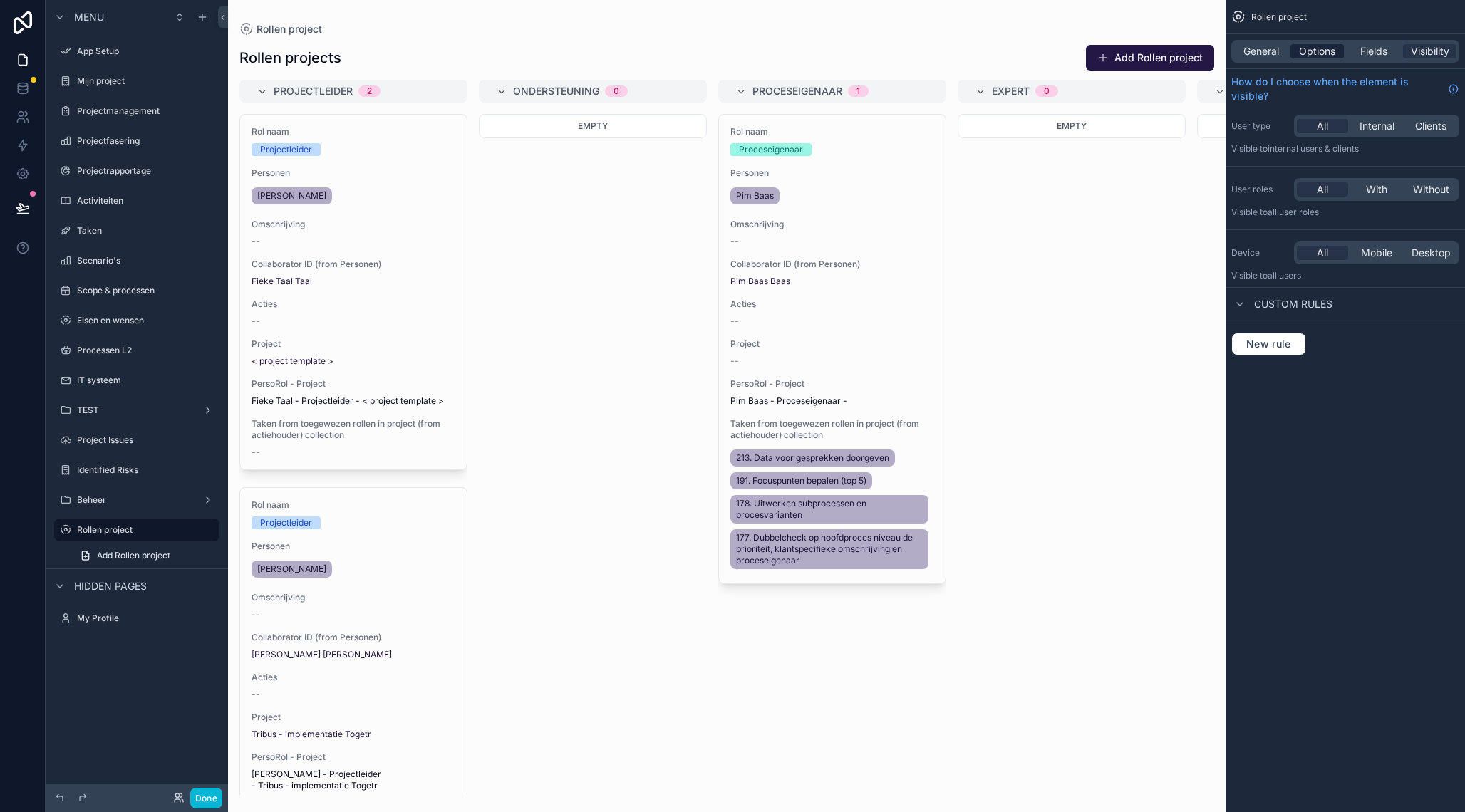
click at [1321, 56] on span "Options" at bounding box center [1317, 51] width 36 height 14
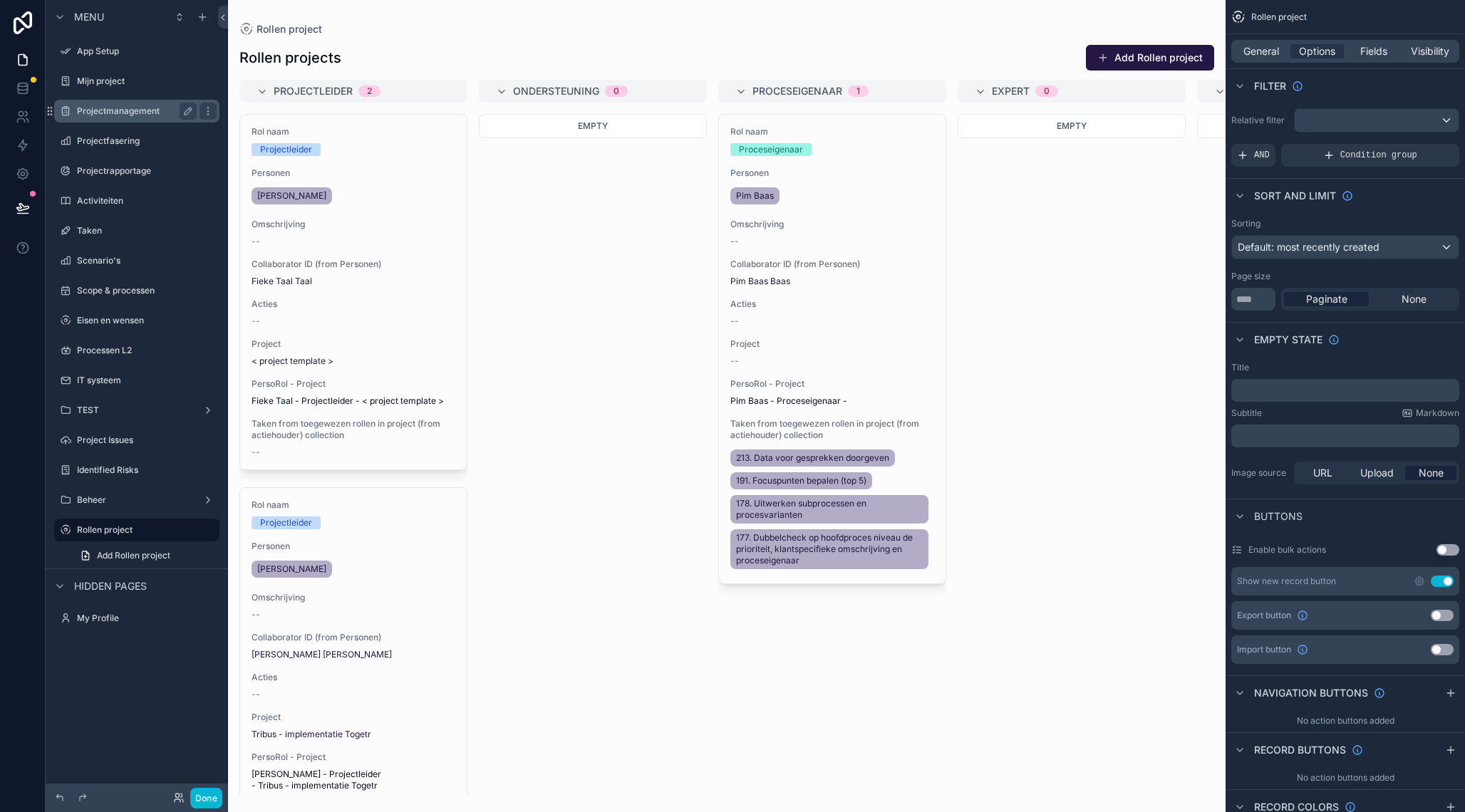
click at [121, 115] on label "Projectmanagement" at bounding box center [133, 111] width 114 height 11
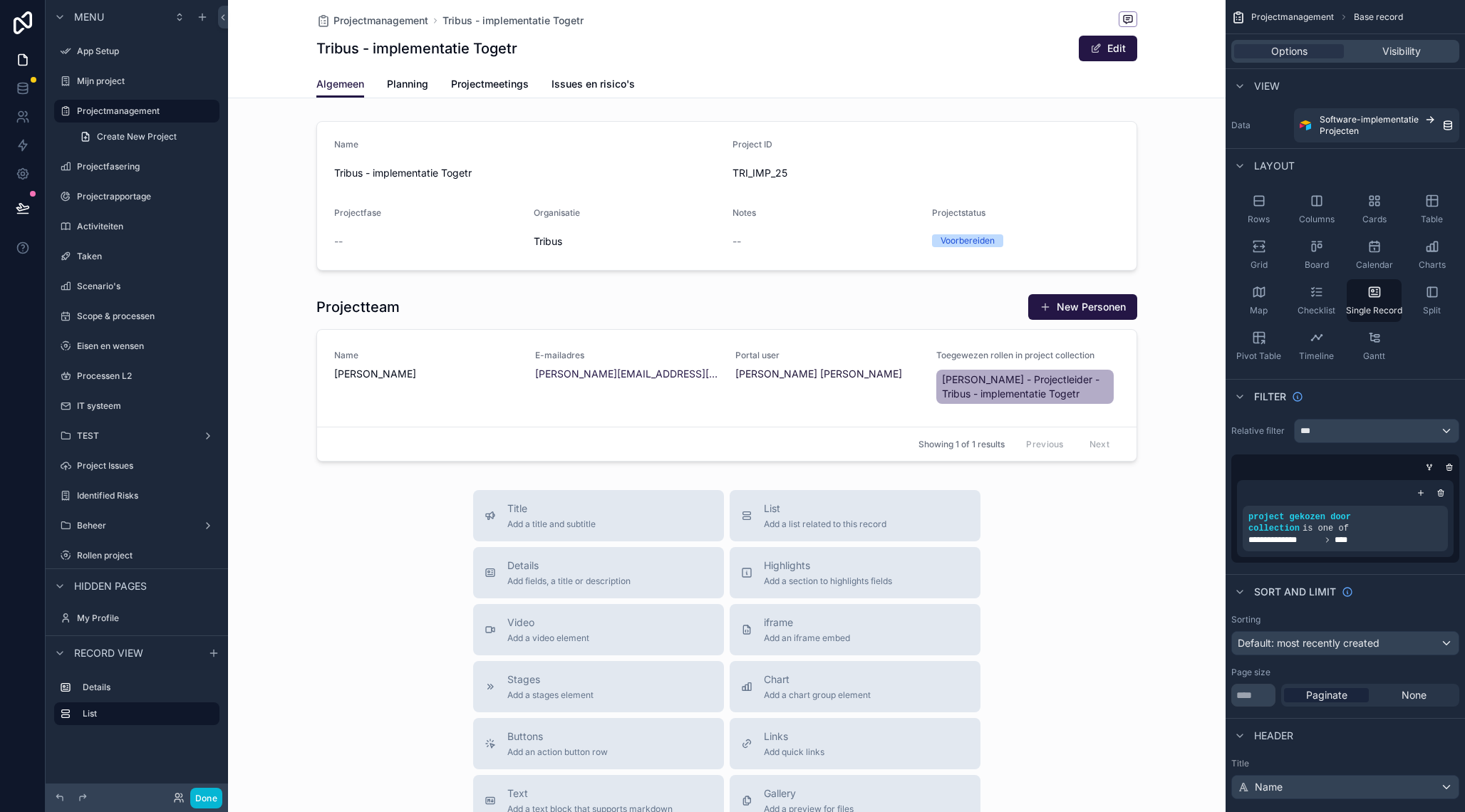
click at [1103, 309] on div "scrollable content" at bounding box center [726, 556] width 997 height 1111
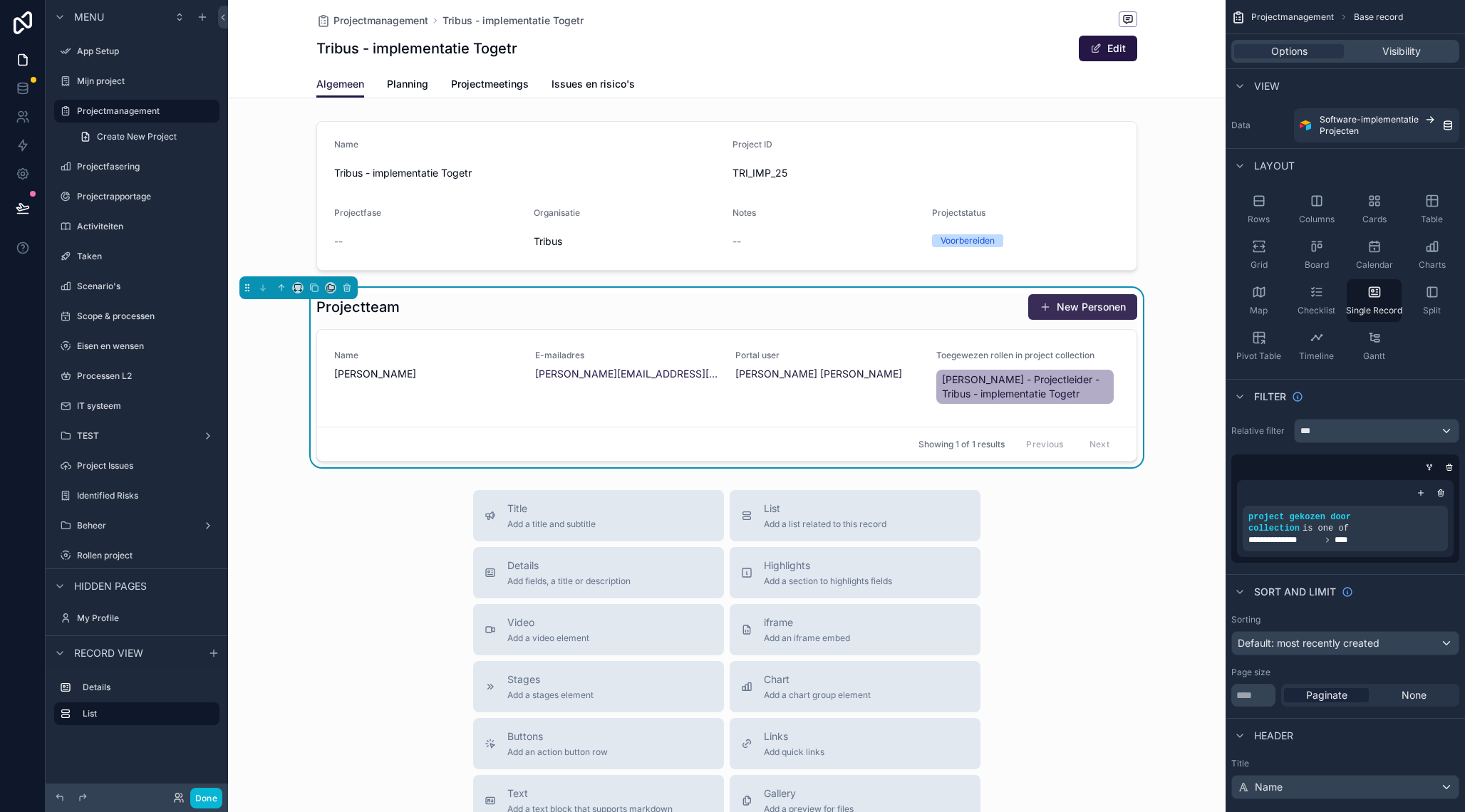
click at [1121, 308] on button "New Personen" at bounding box center [1083, 307] width 109 height 26
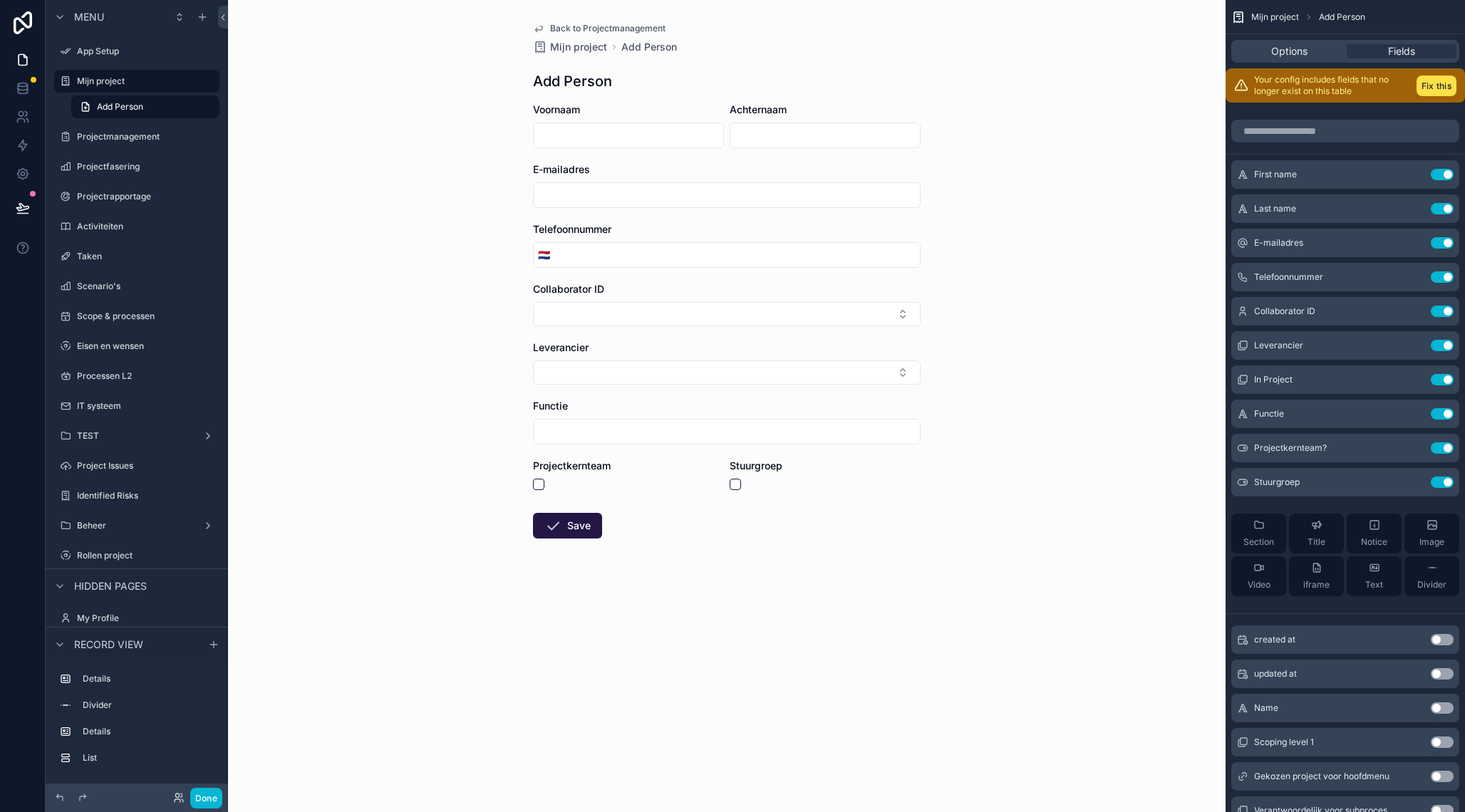
click at [602, 135] on input "scrollable content" at bounding box center [629, 135] width 190 height 20
type input "*******"
type input "******"
click at [554, 196] on input "scrollable content" at bounding box center [726, 195] width 386 height 20
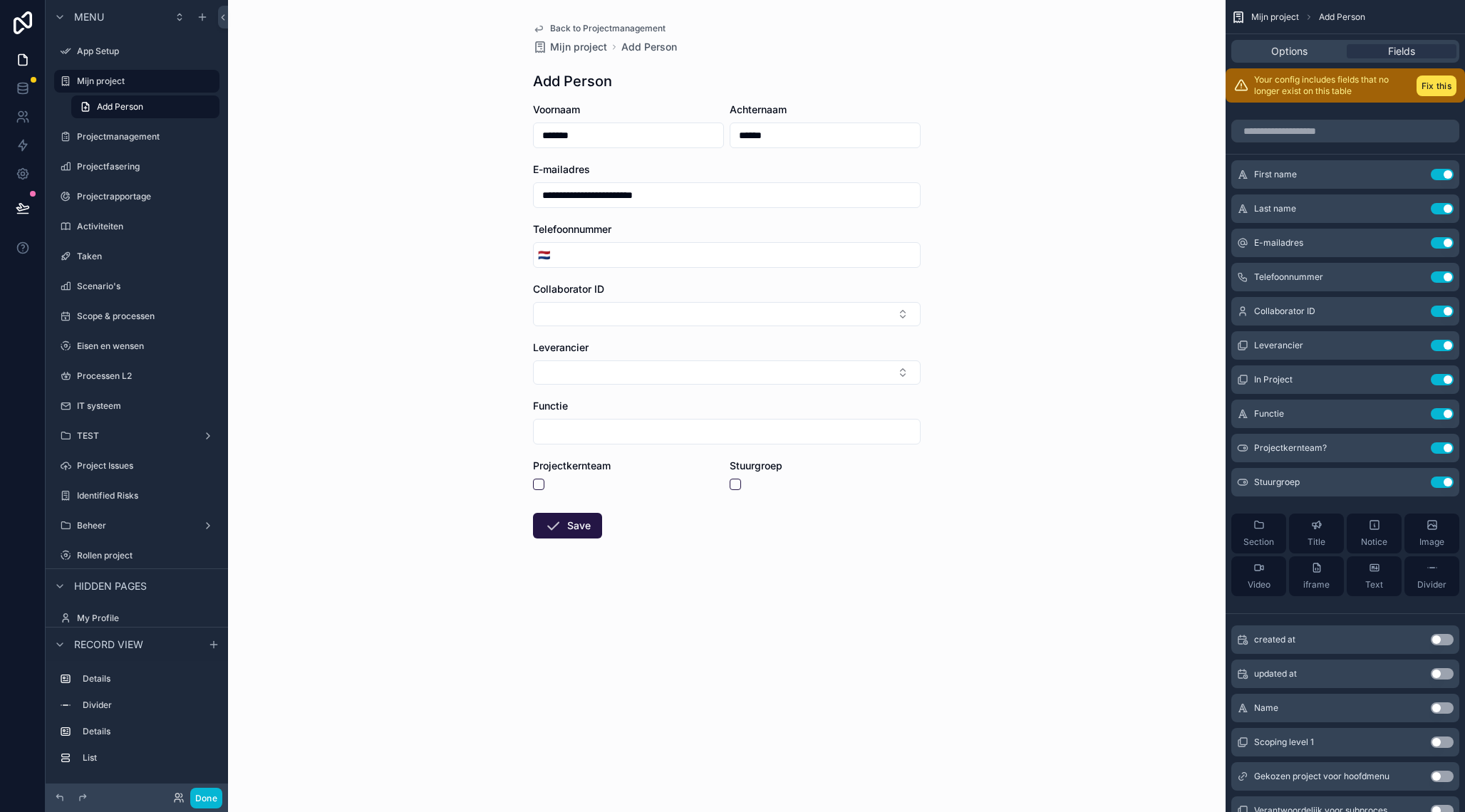
type input "**********"
click at [605, 253] on input "scrollable content" at bounding box center [737, 255] width 365 height 20
paste input "**********"
click at [563, 256] on input "**********" at bounding box center [737, 255] width 365 height 20
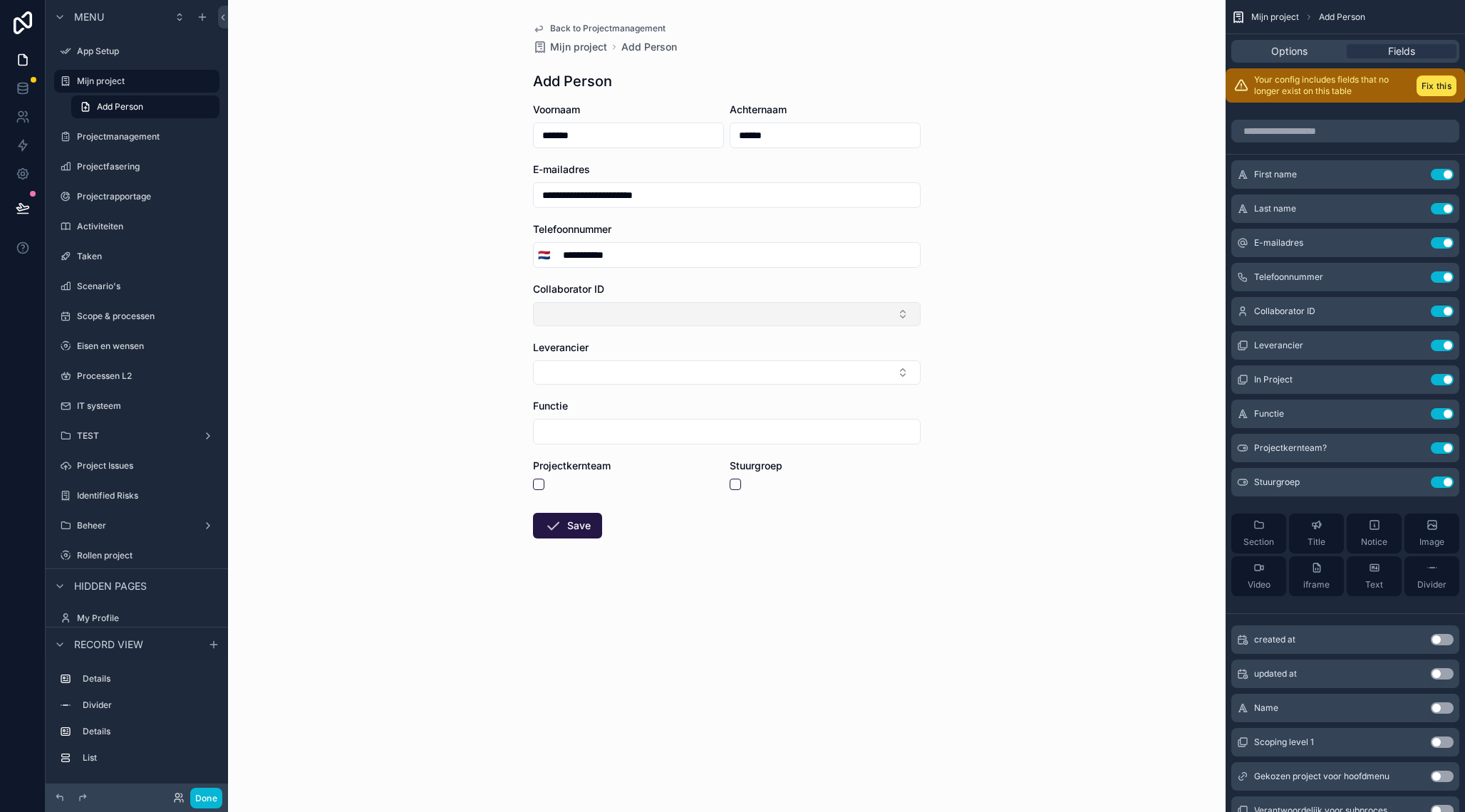
type input "**********"
click at [576, 319] on button "Select Button" at bounding box center [726, 314] width 387 height 24
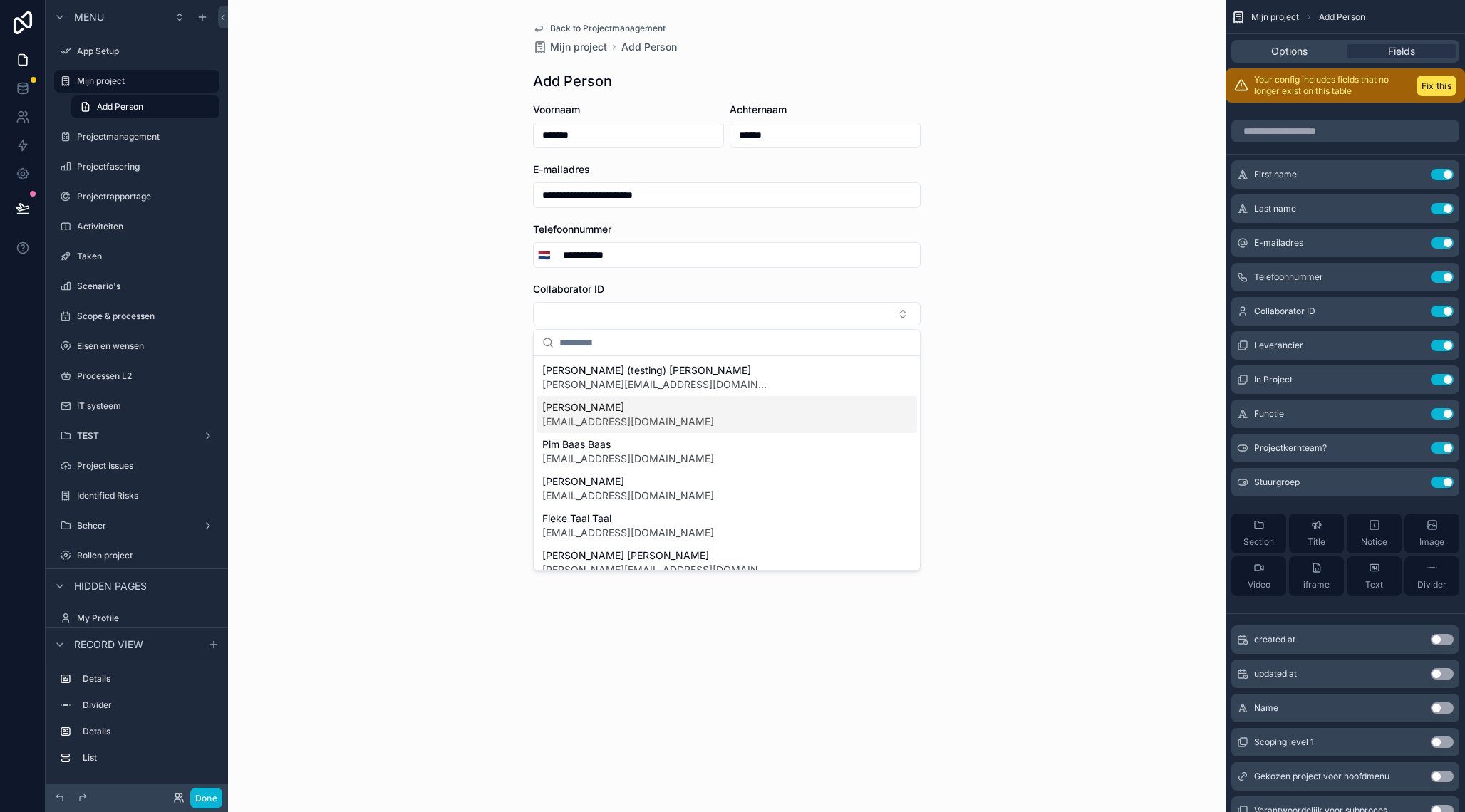
scroll to position [14, 0]
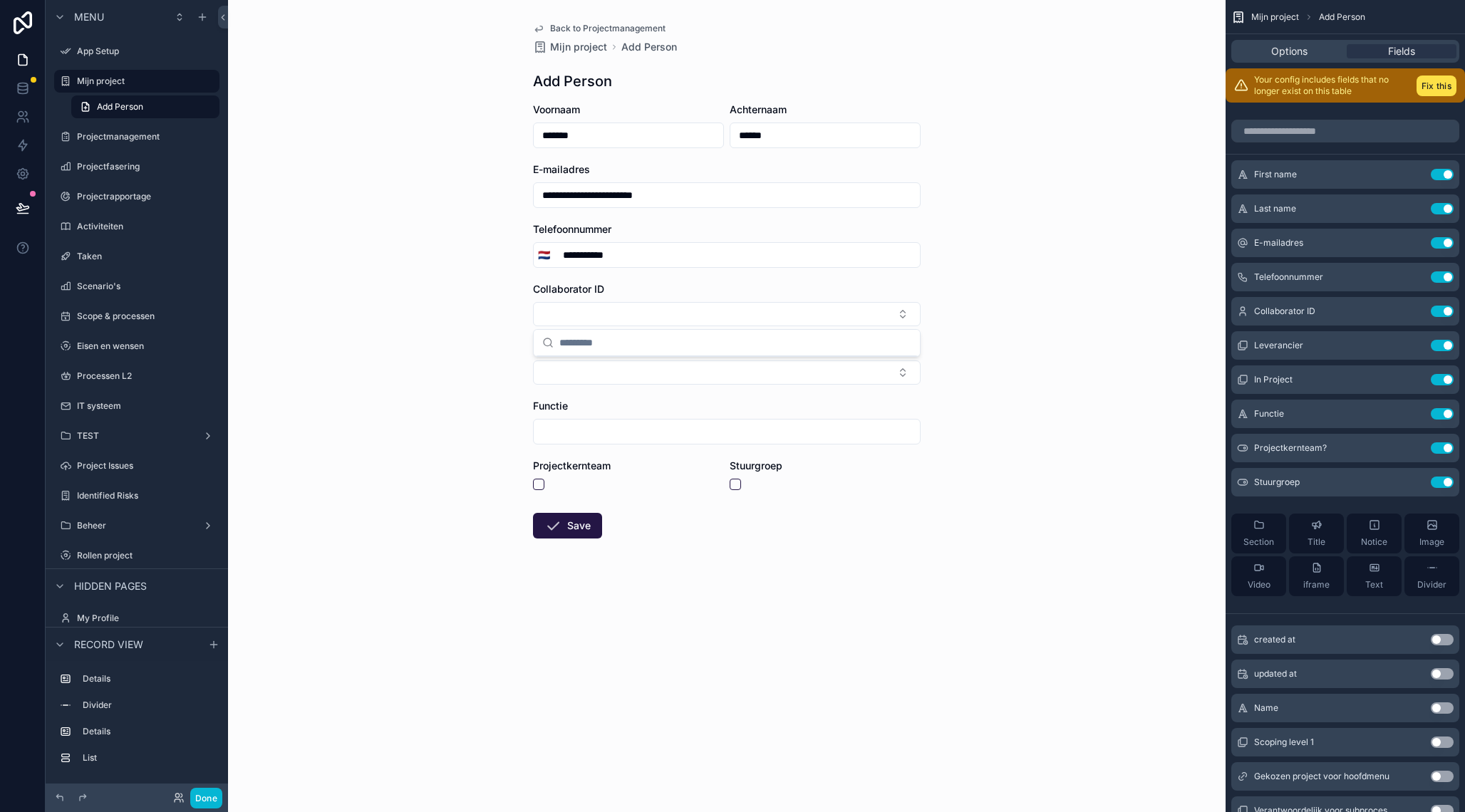
click at [470, 358] on div "**********" at bounding box center [726, 406] width 997 height 812
click at [604, 376] on button "Select Button" at bounding box center [726, 372] width 387 height 24
click at [362, 352] on div "**********" at bounding box center [726, 406] width 997 height 812
click at [757, 438] on input "scrollable content" at bounding box center [726, 431] width 386 height 20
type input "**********"
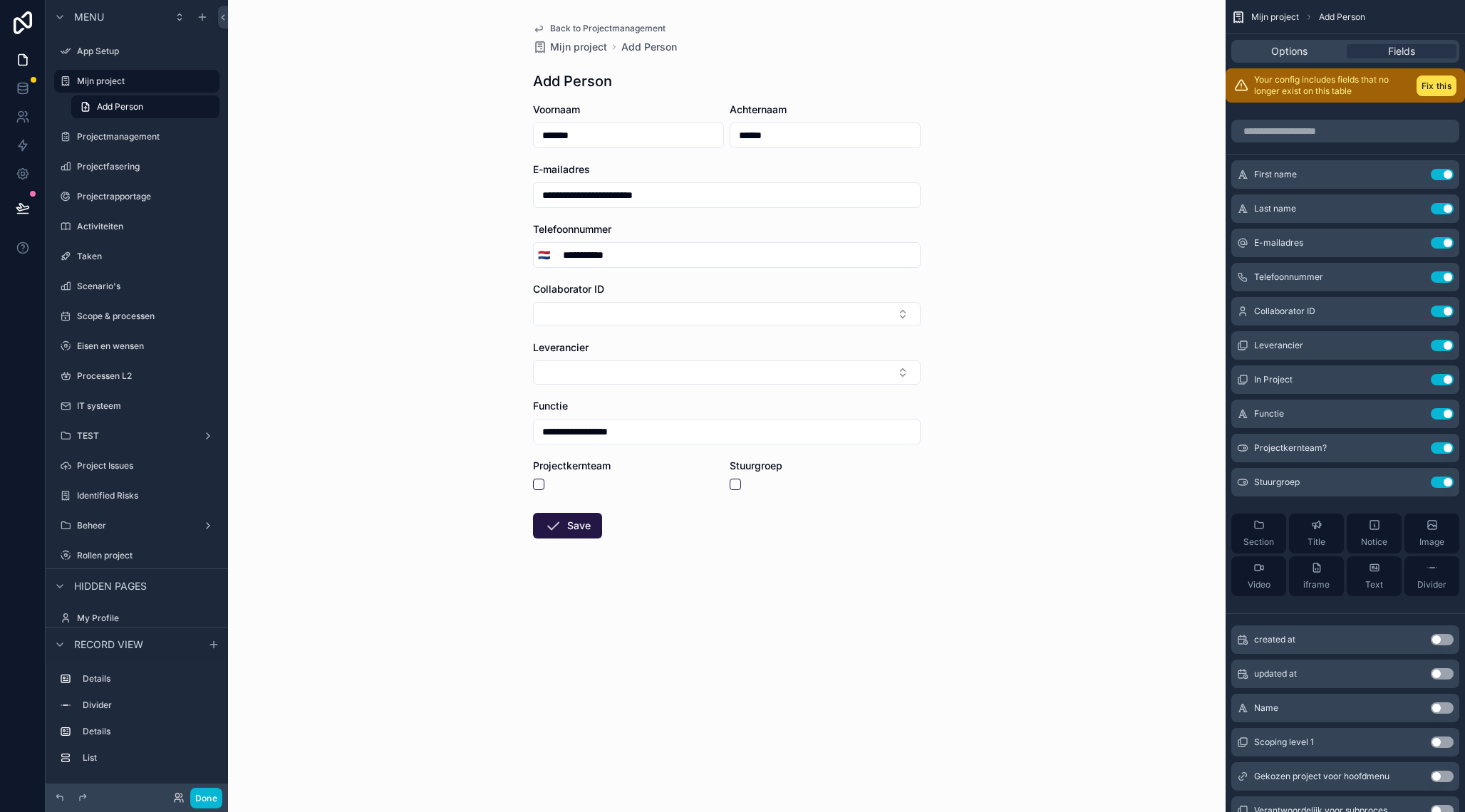
click at [1009, 246] on div "**********" at bounding box center [726, 406] width 997 height 812
click at [561, 532] on icon "scrollable content" at bounding box center [553, 525] width 17 height 17
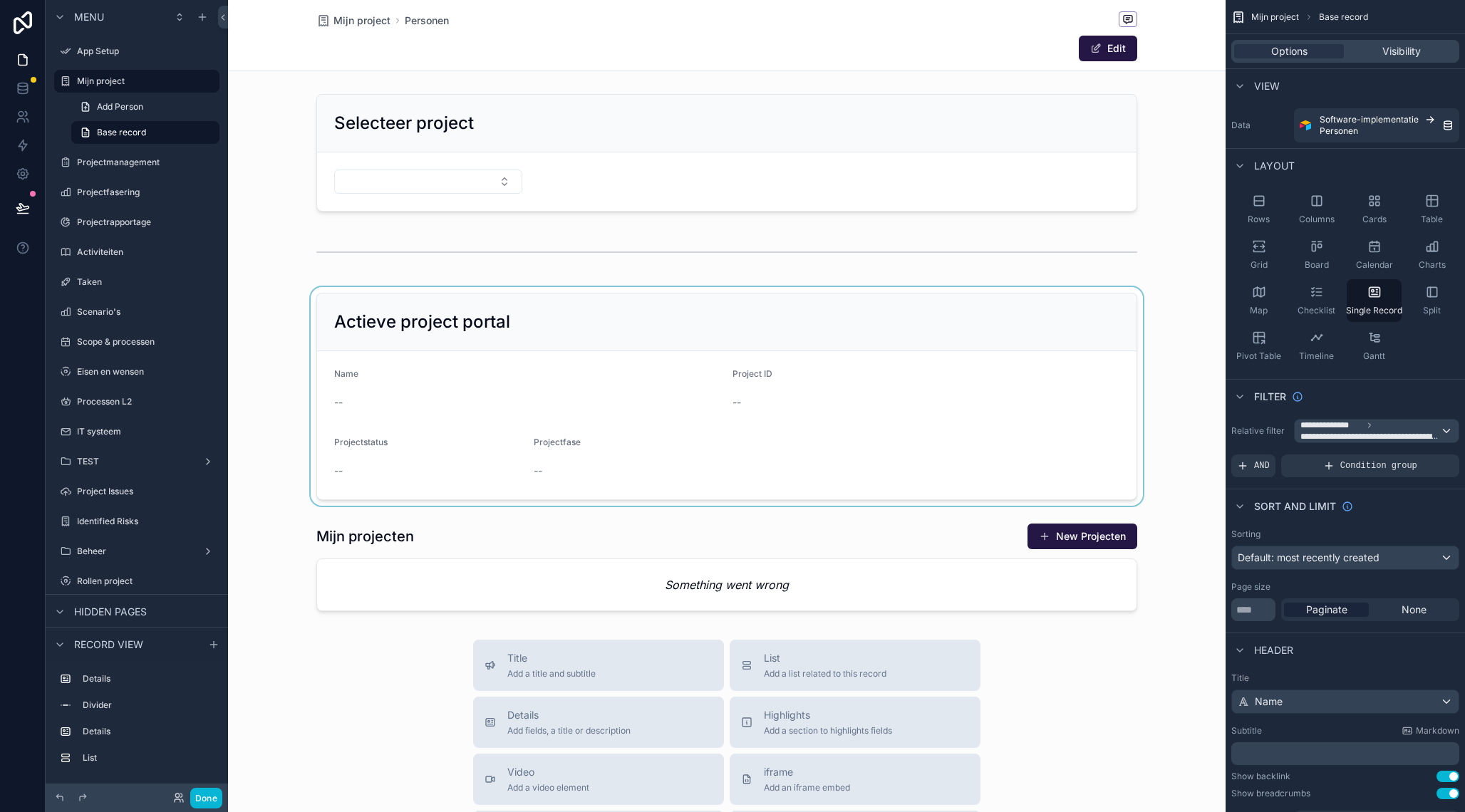
click at [647, 321] on div "scrollable content" at bounding box center [726, 397] width 997 height 218
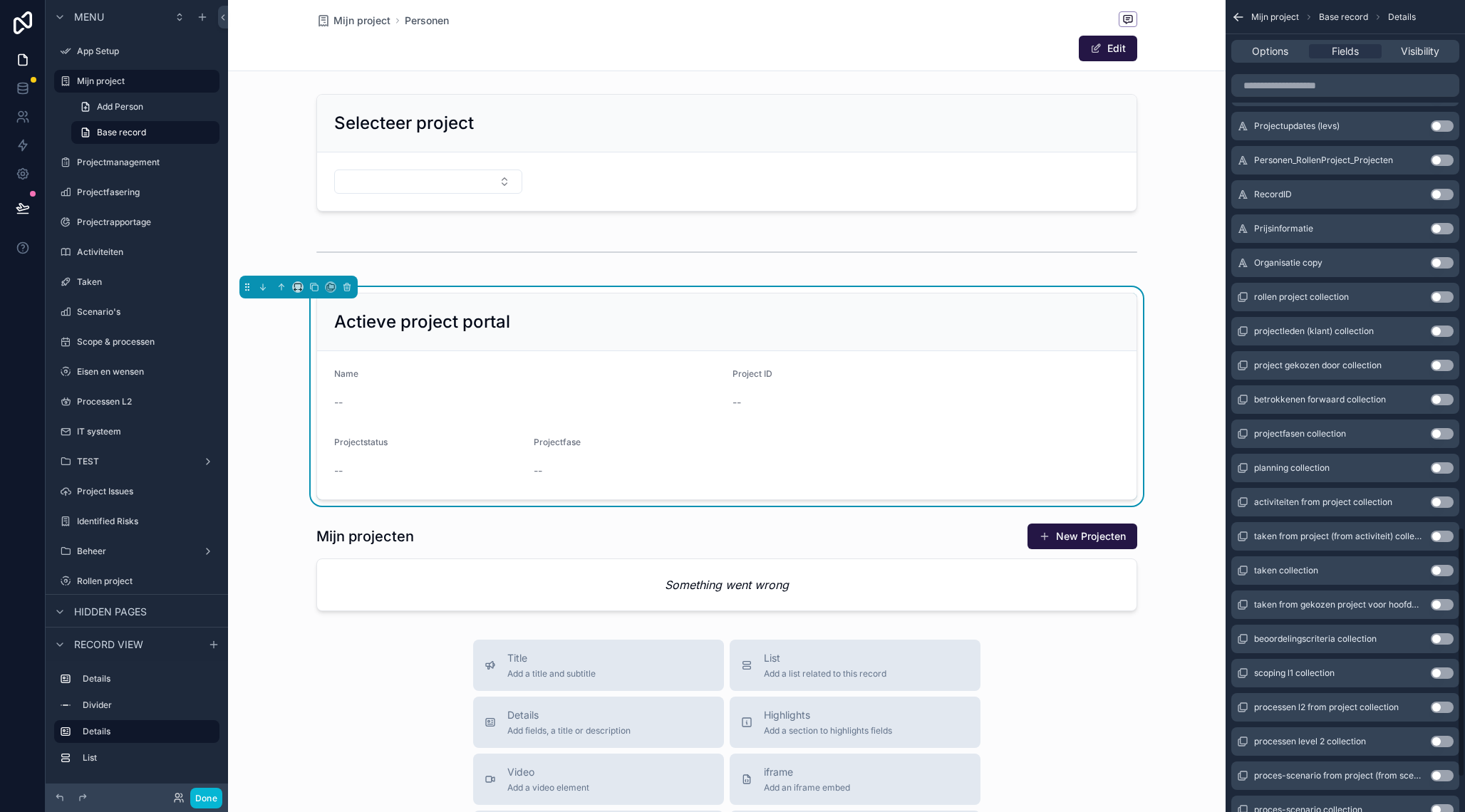
scroll to position [1359, 0]
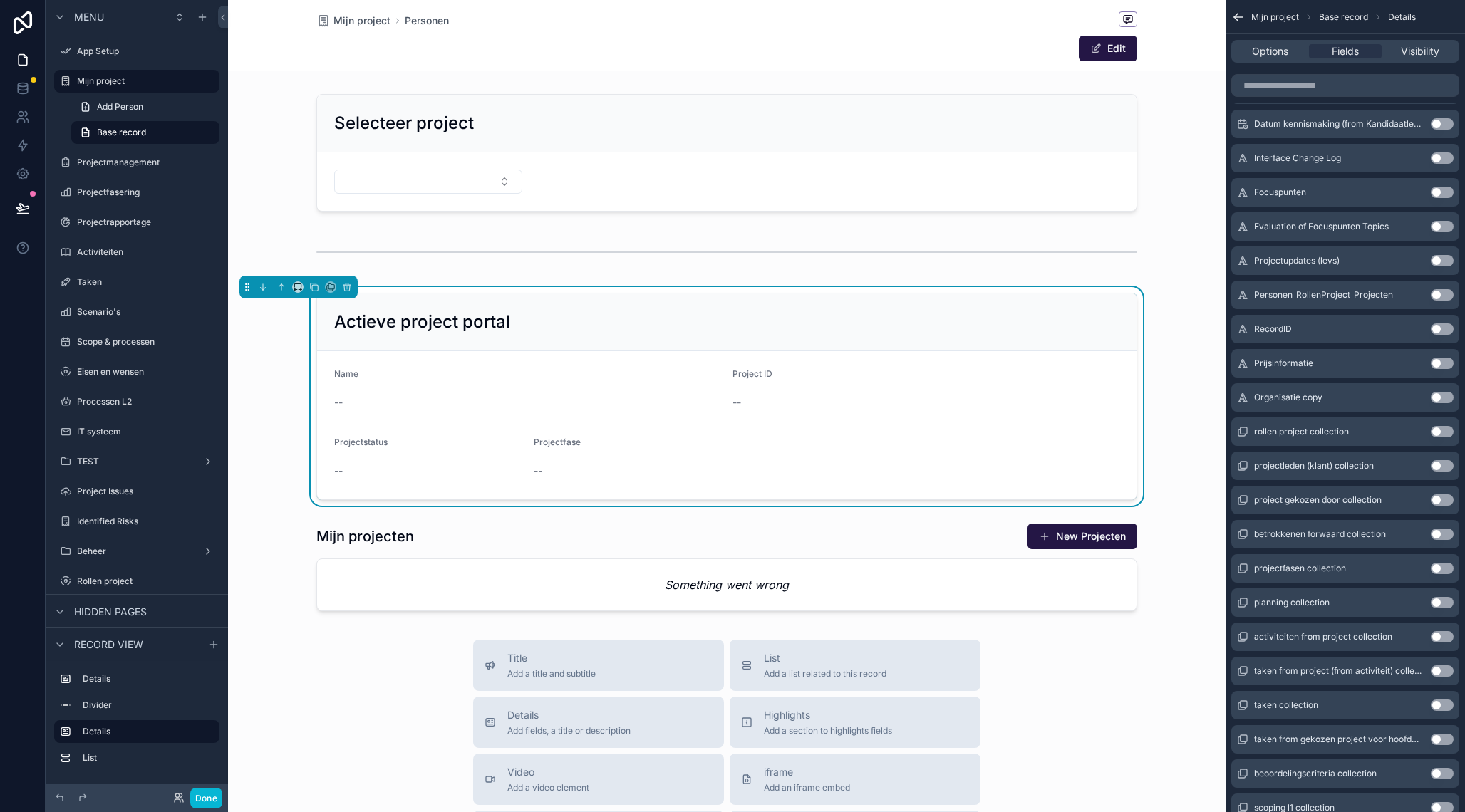
click at [1442, 328] on button "Use setting" at bounding box center [1441, 329] width 23 height 11
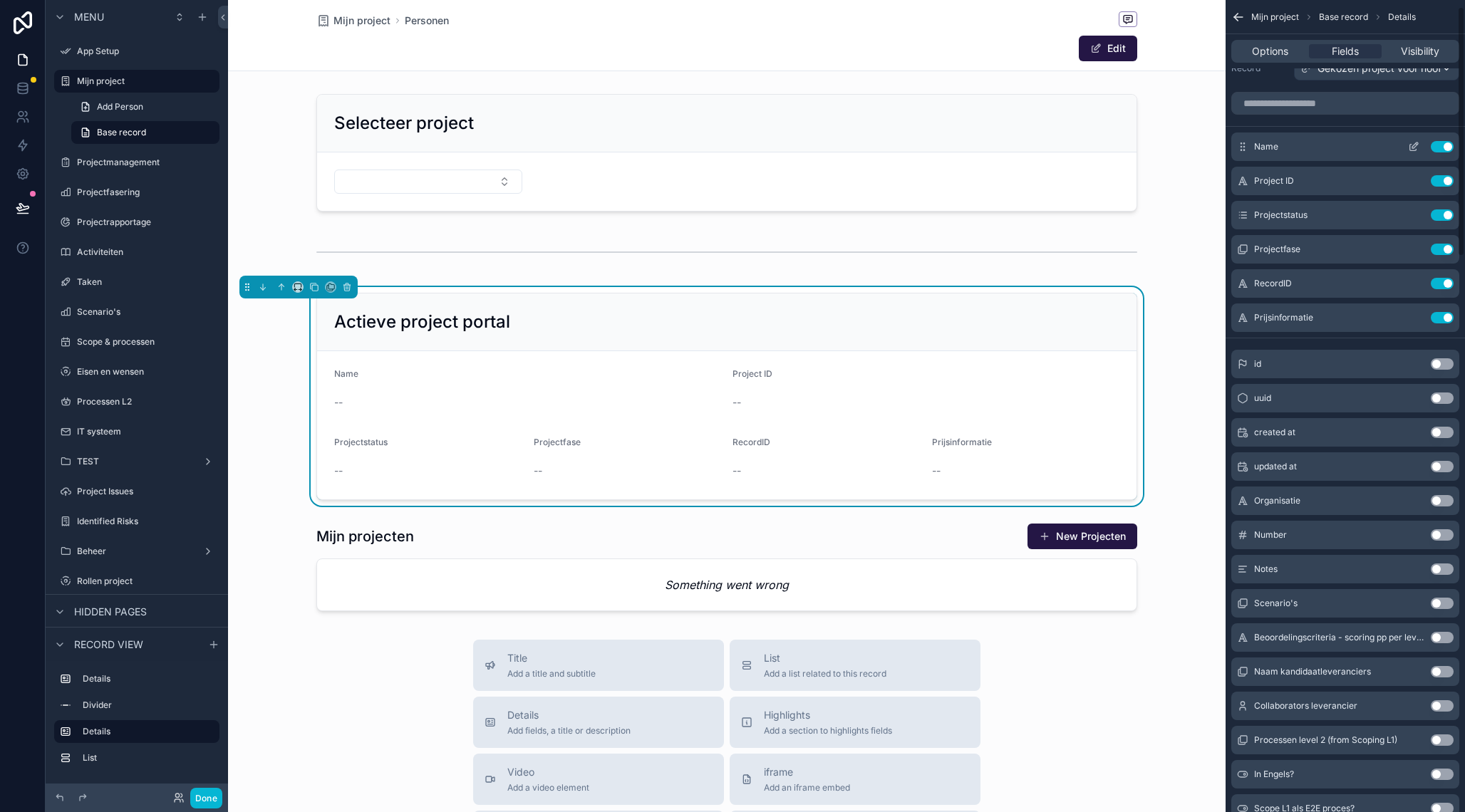
scroll to position [20, 0]
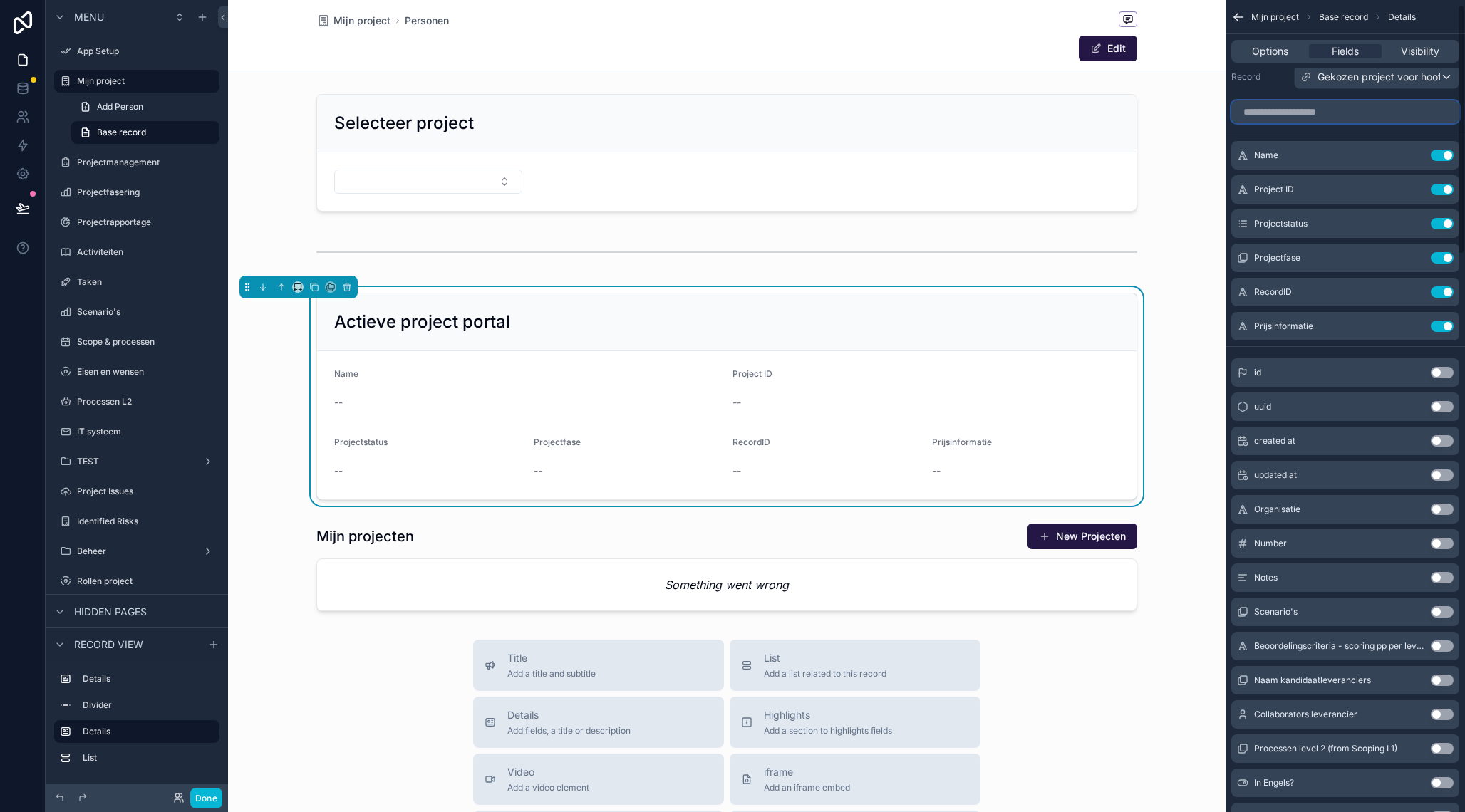
click at [1322, 111] on input "scrollable content" at bounding box center [1344, 111] width 228 height 23
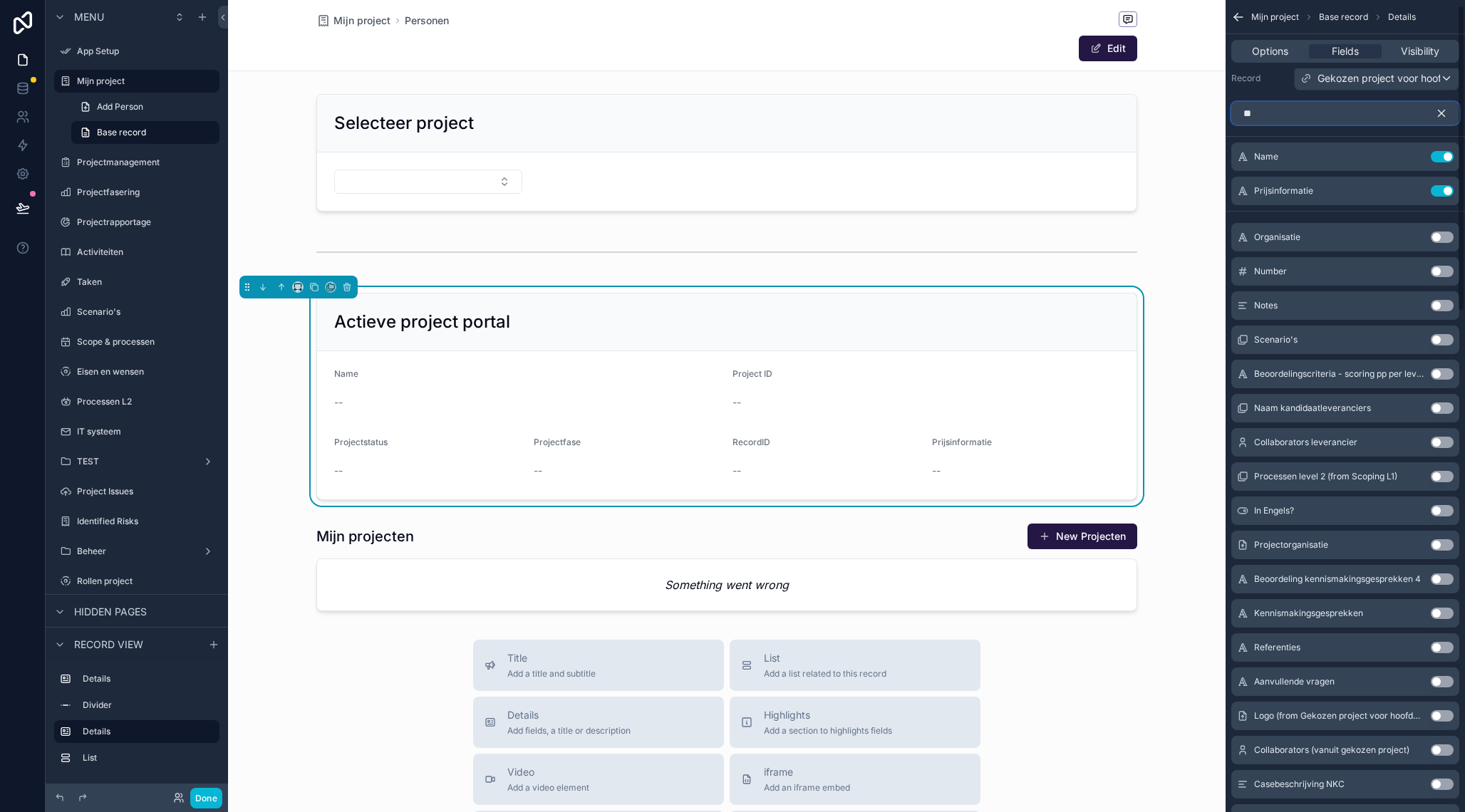
scroll to position [0, 0]
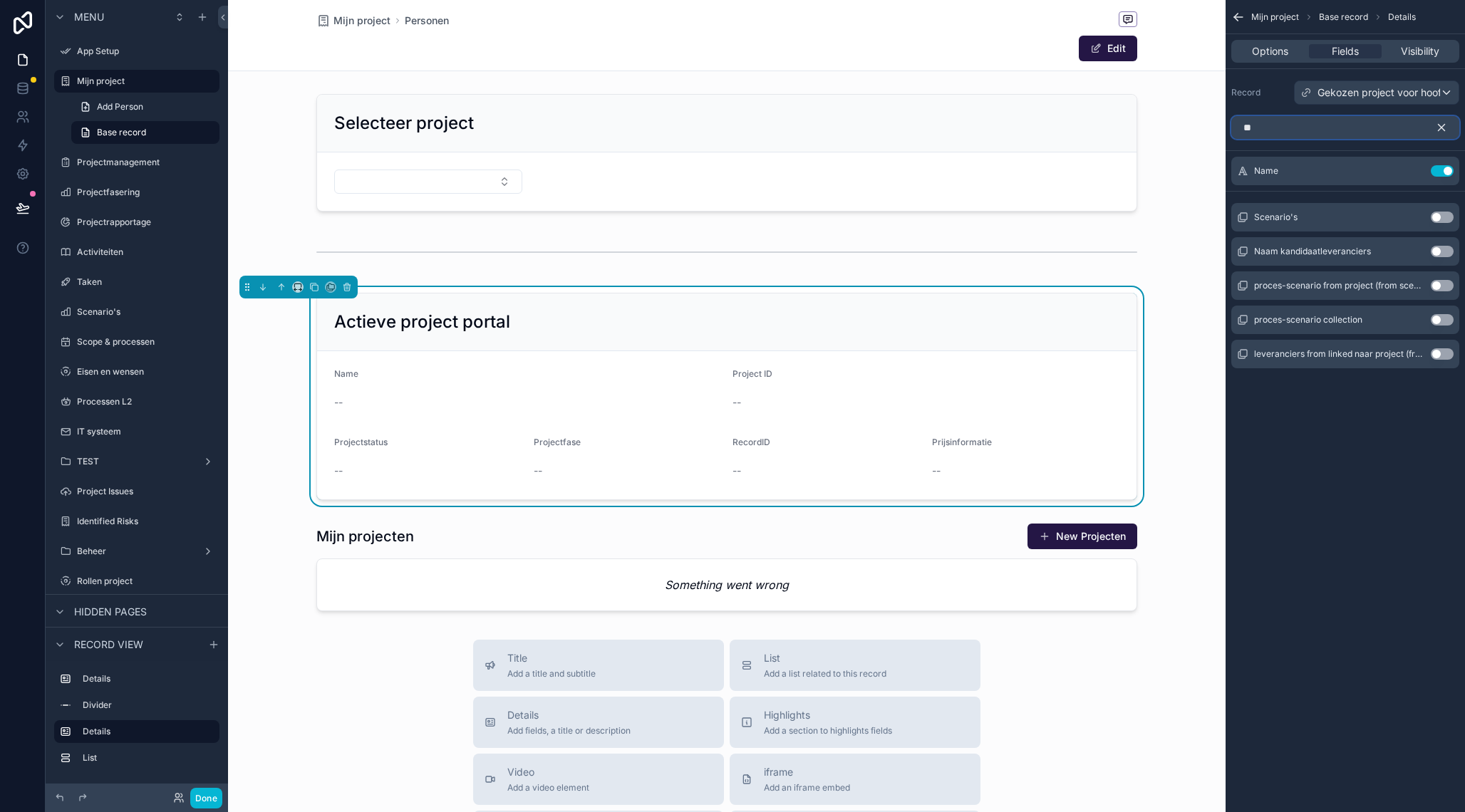
type input "*"
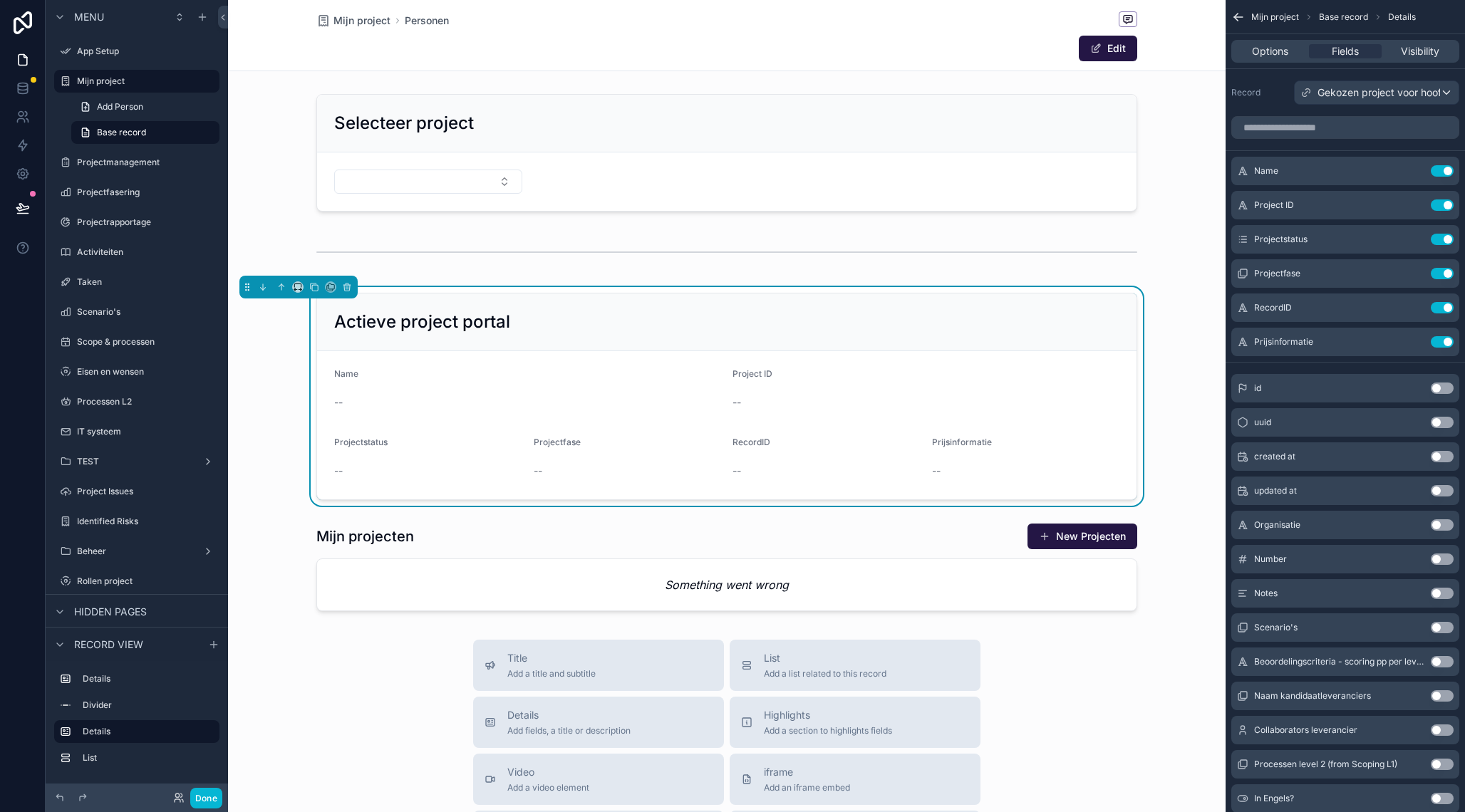
click at [1446, 429] on div "uuid Use setting" at bounding box center [1344, 422] width 228 height 29
click at [1443, 425] on button "Use setting" at bounding box center [1441, 422] width 23 height 11
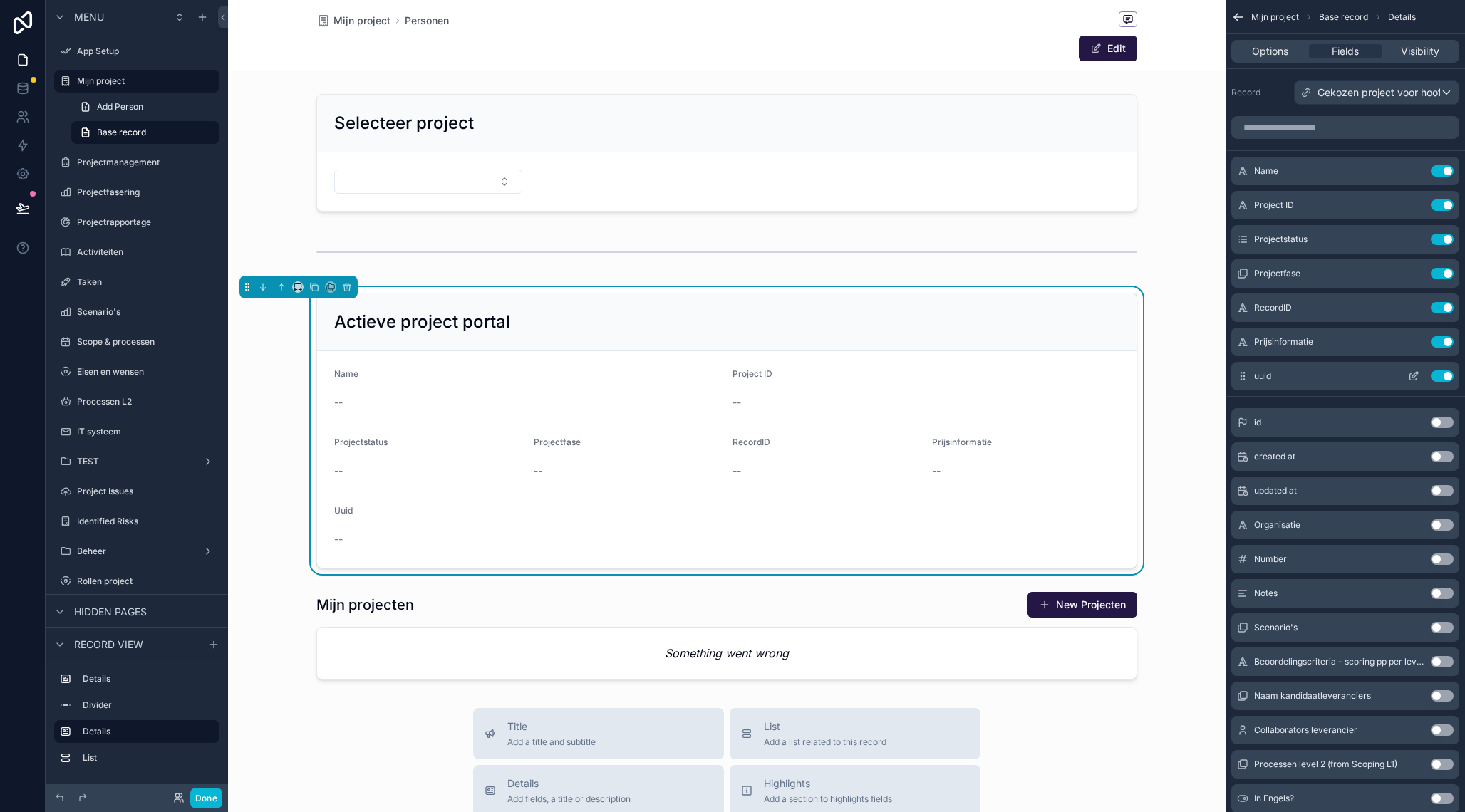
drag, startPoint x: 1441, startPoint y: 374, endPoint x: 1439, endPoint y: 359, distance: 15.1
click at [1441, 374] on button "Use setting" at bounding box center [1441, 376] width 23 height 11
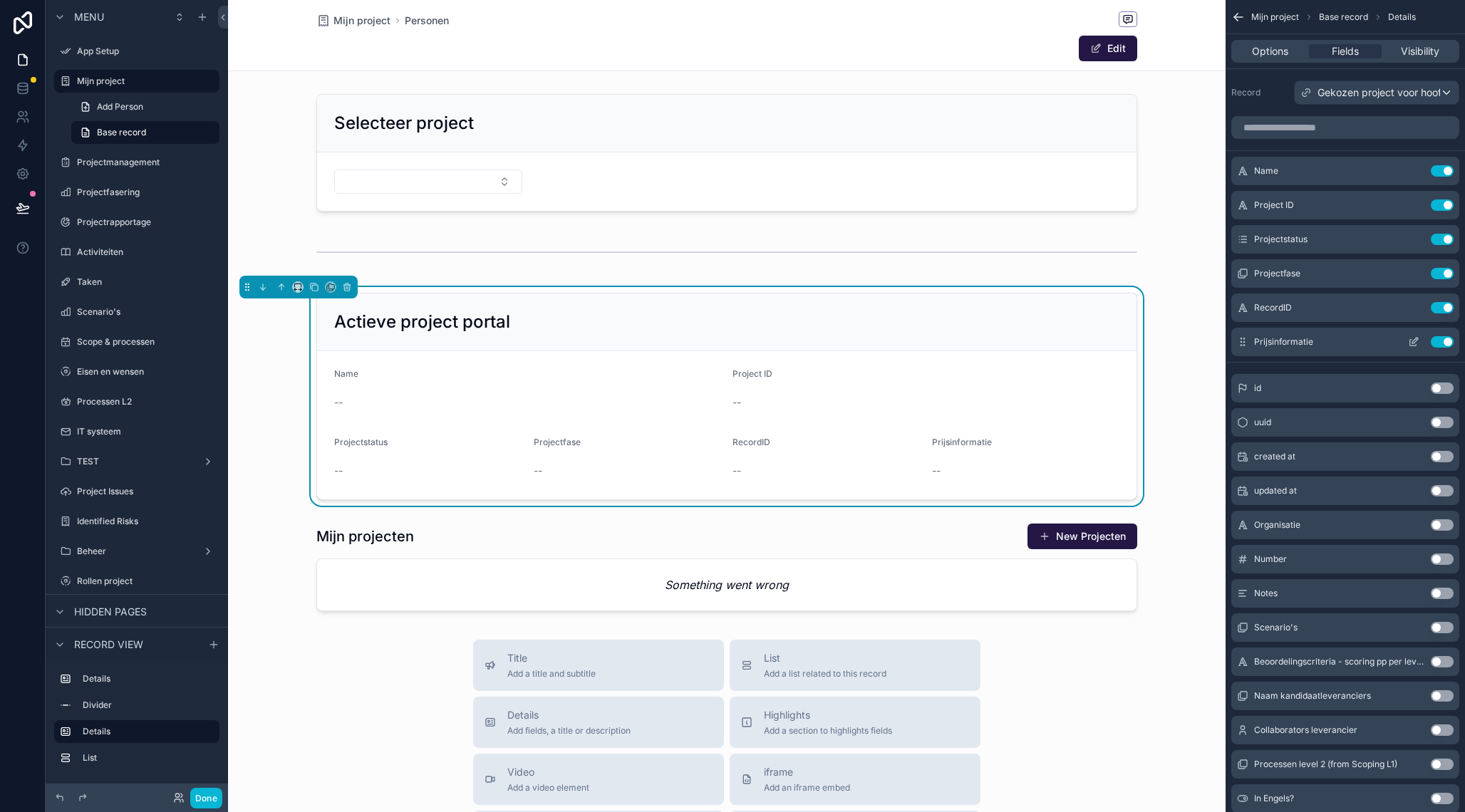
click at [1439, 344] on button "Use setting" at bounding box center [1441, 341] width 23 height 11
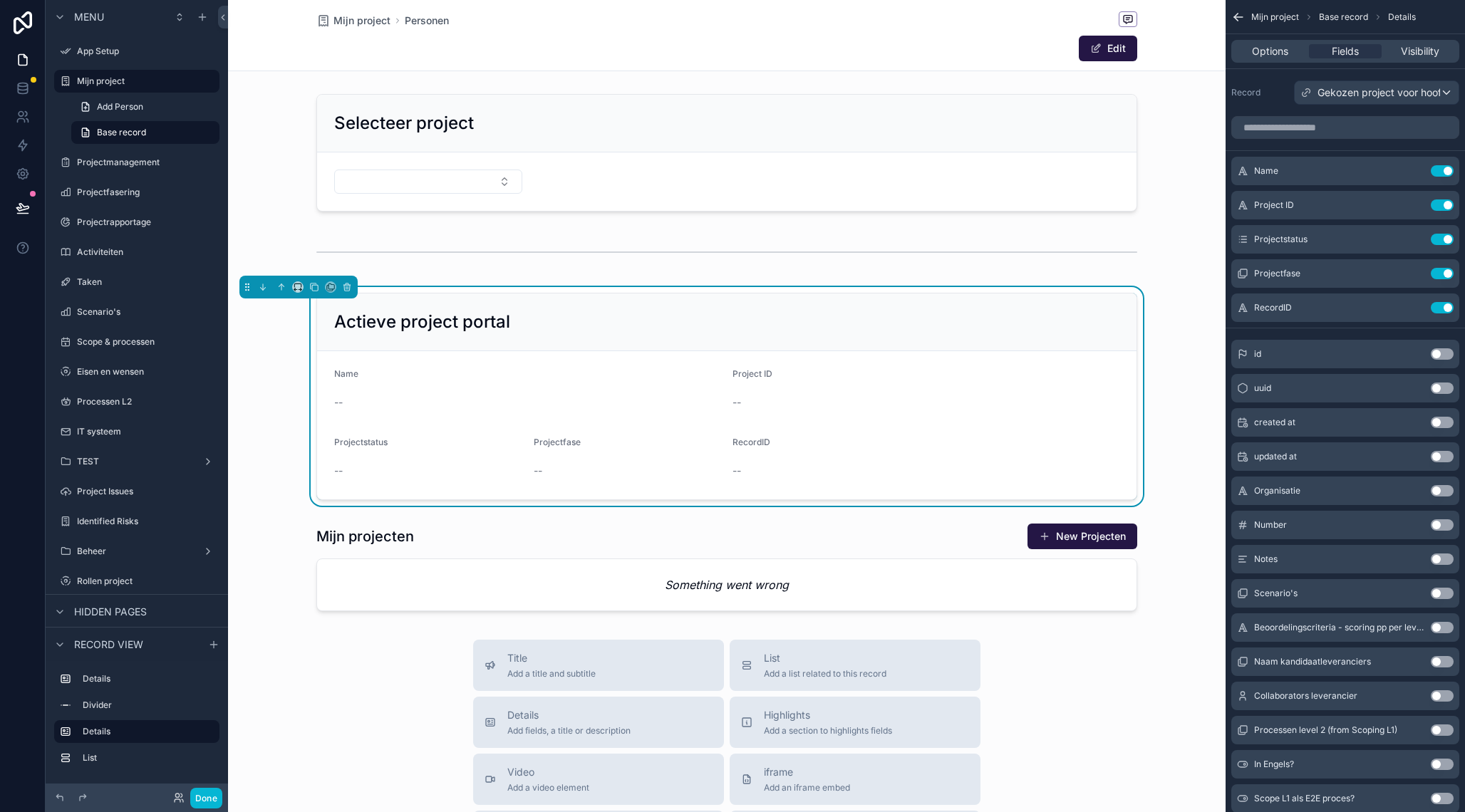
click at [1445, 311] on button "Use setting" at bounding box center [1441, 307] width 23 height 11
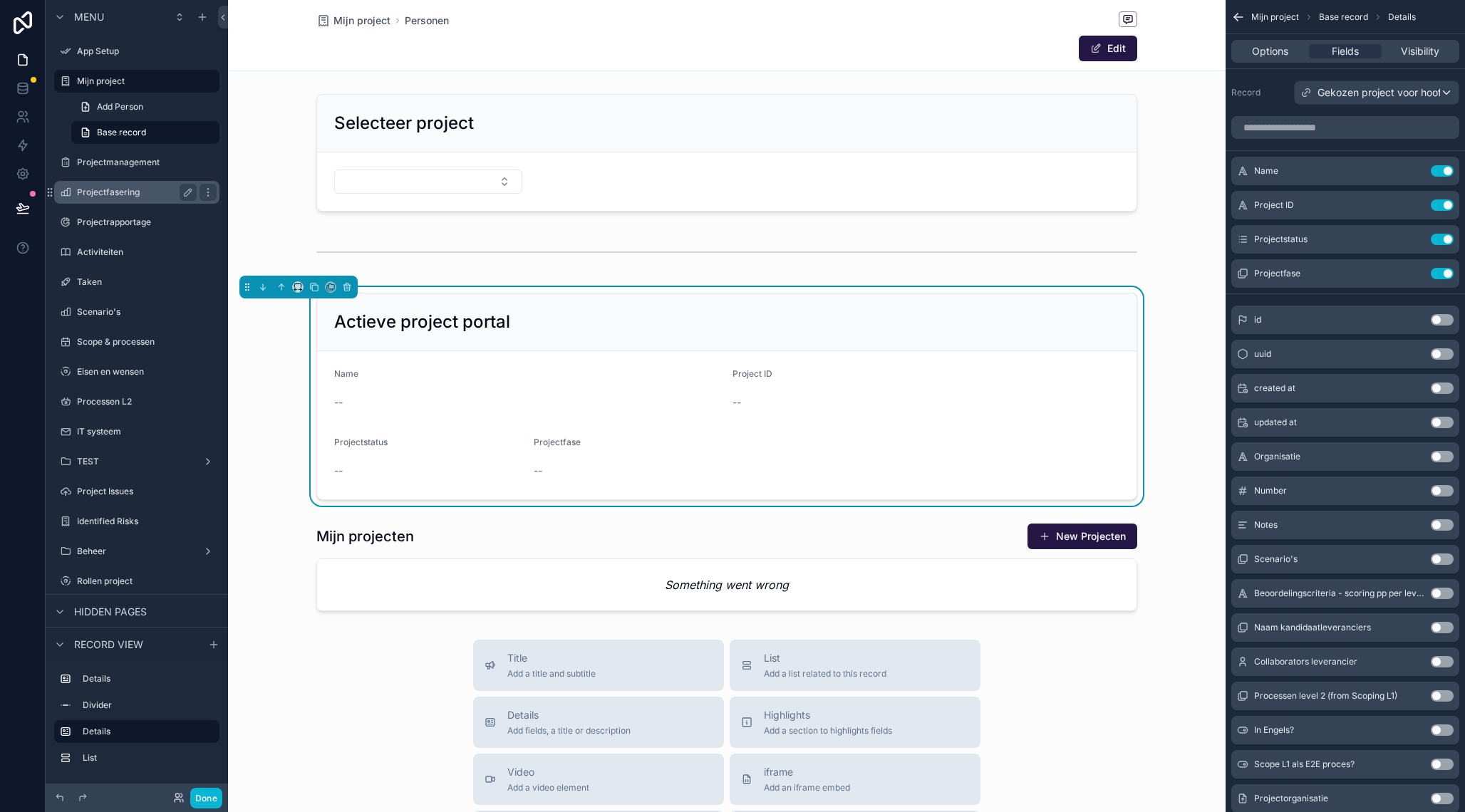
click at [130, 164] on label "Projectmanagement" at bounding box center [146, 162] width 140 height 11
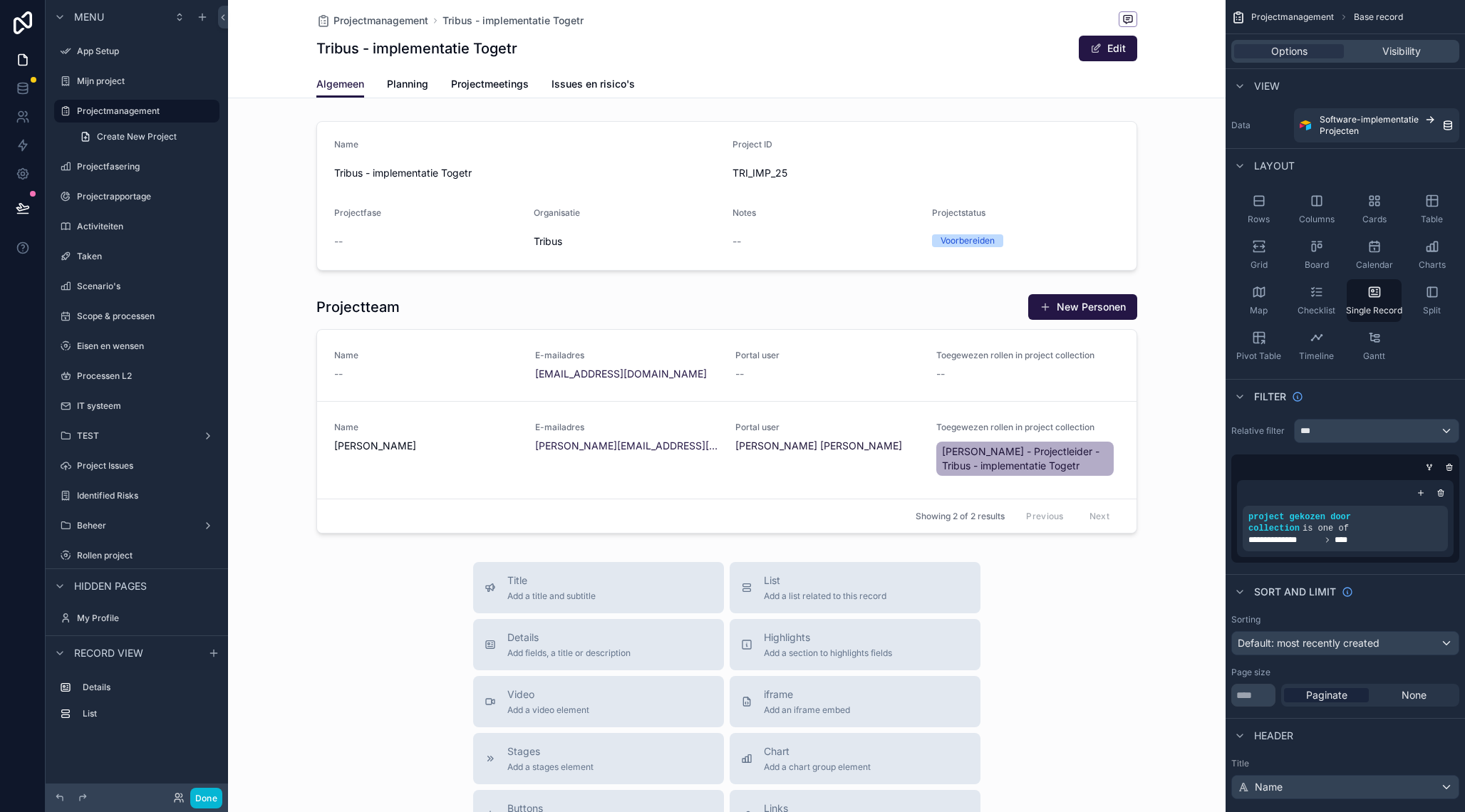
click at [867, 303] on div "scrollable content" at bounding box center [726, 591] width 997 height 1183
click at [865, 315] on div "scrollable content" at bounding box center [726, 414] width 997 height 252
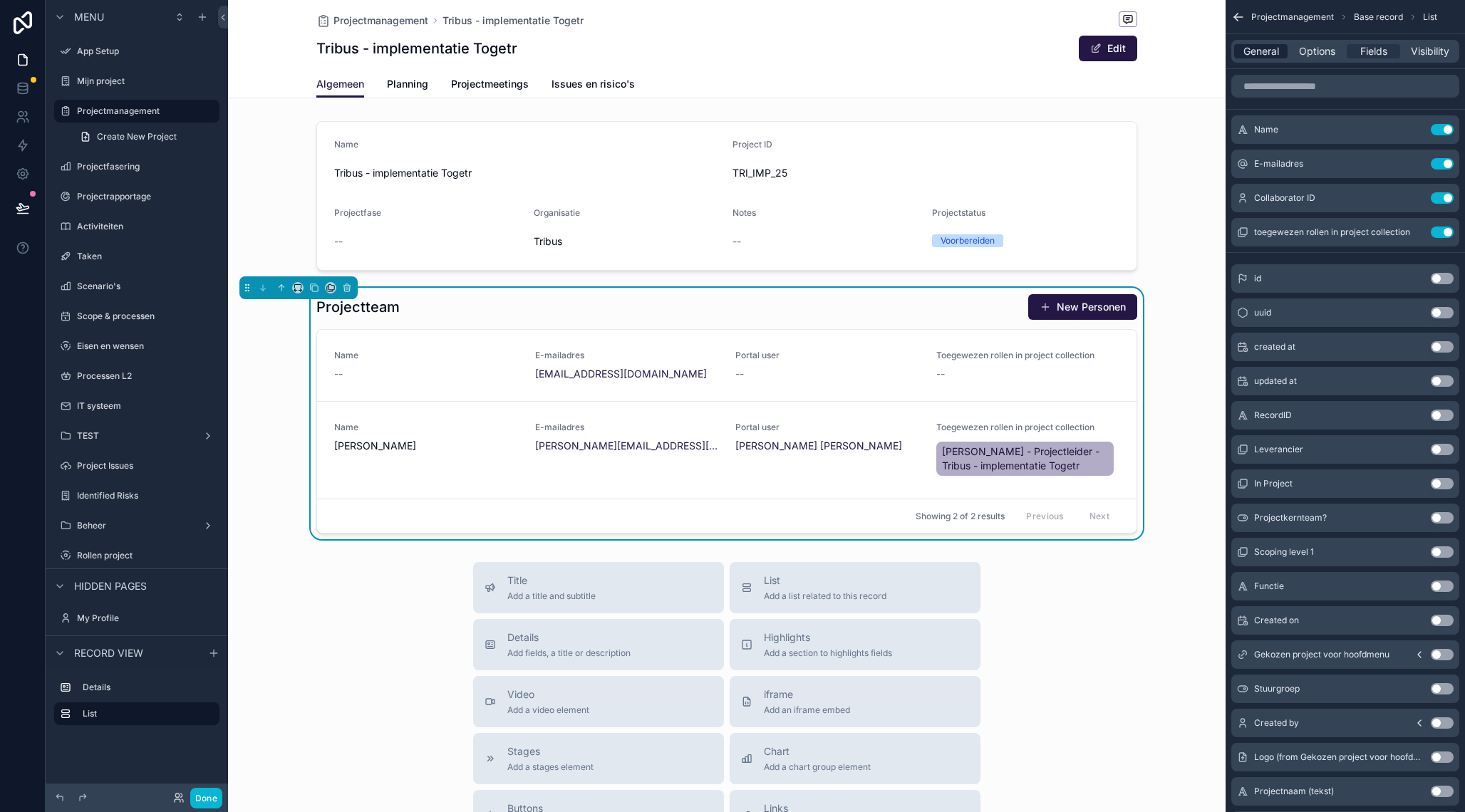
click at [1278, 52] on span "General" at bounding box center [1260, 51] width 36 height 14
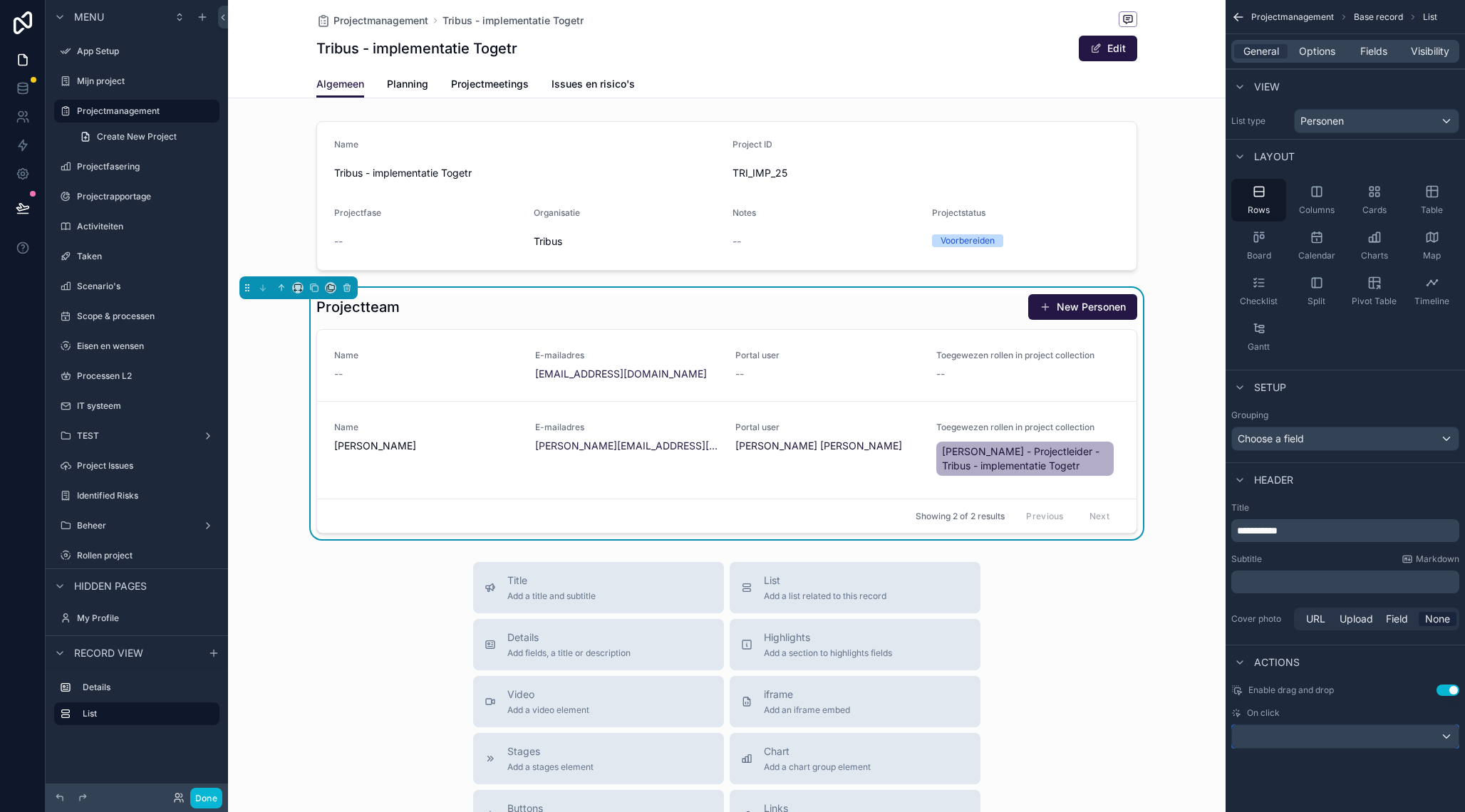
click at [1303, 739] on div "scrollable content" at bounding box center [1344, 736] width 227 height 23
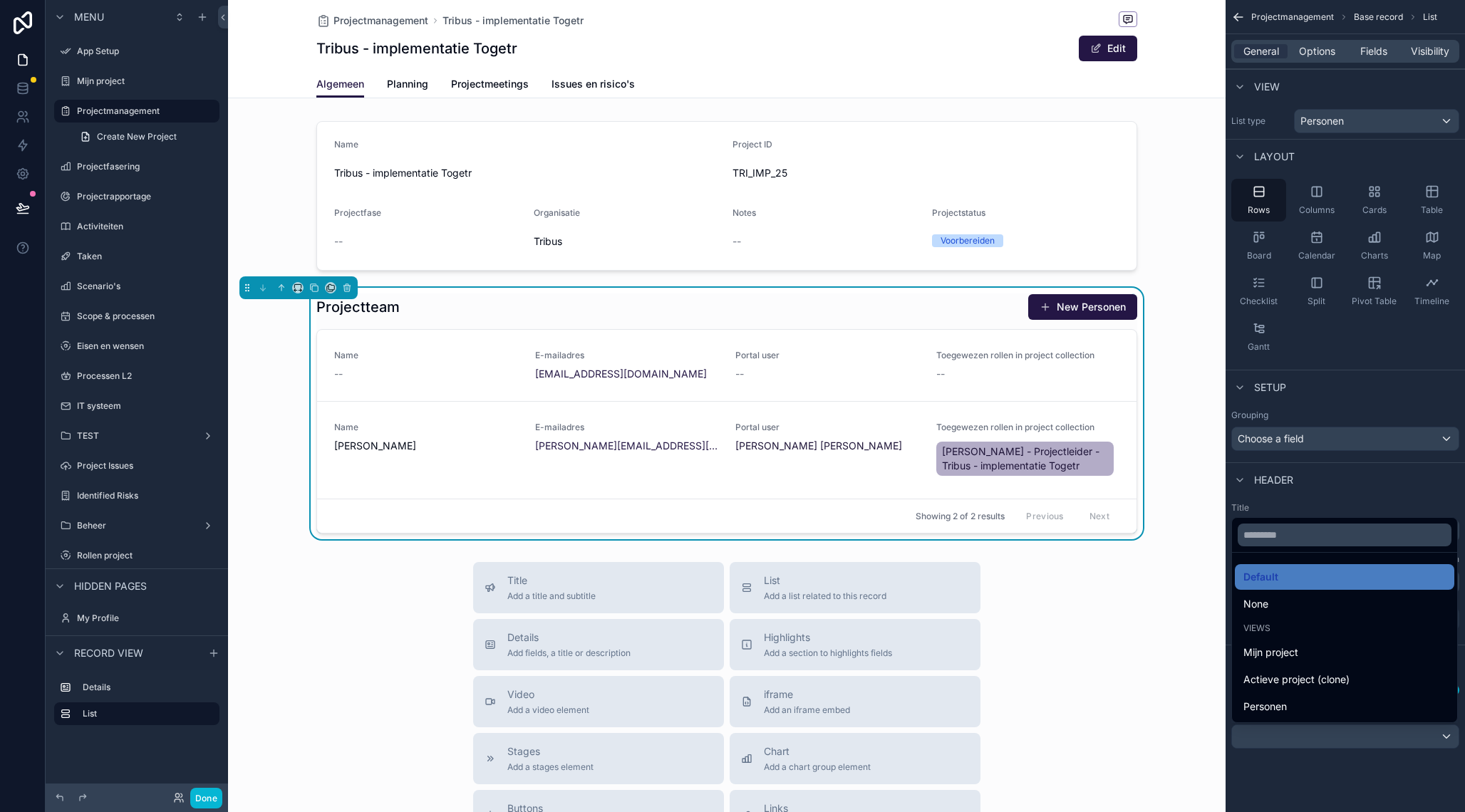
click at [1320, 806] on div "scrollable content" at bounding box center [732, 406] width 1465 height 812
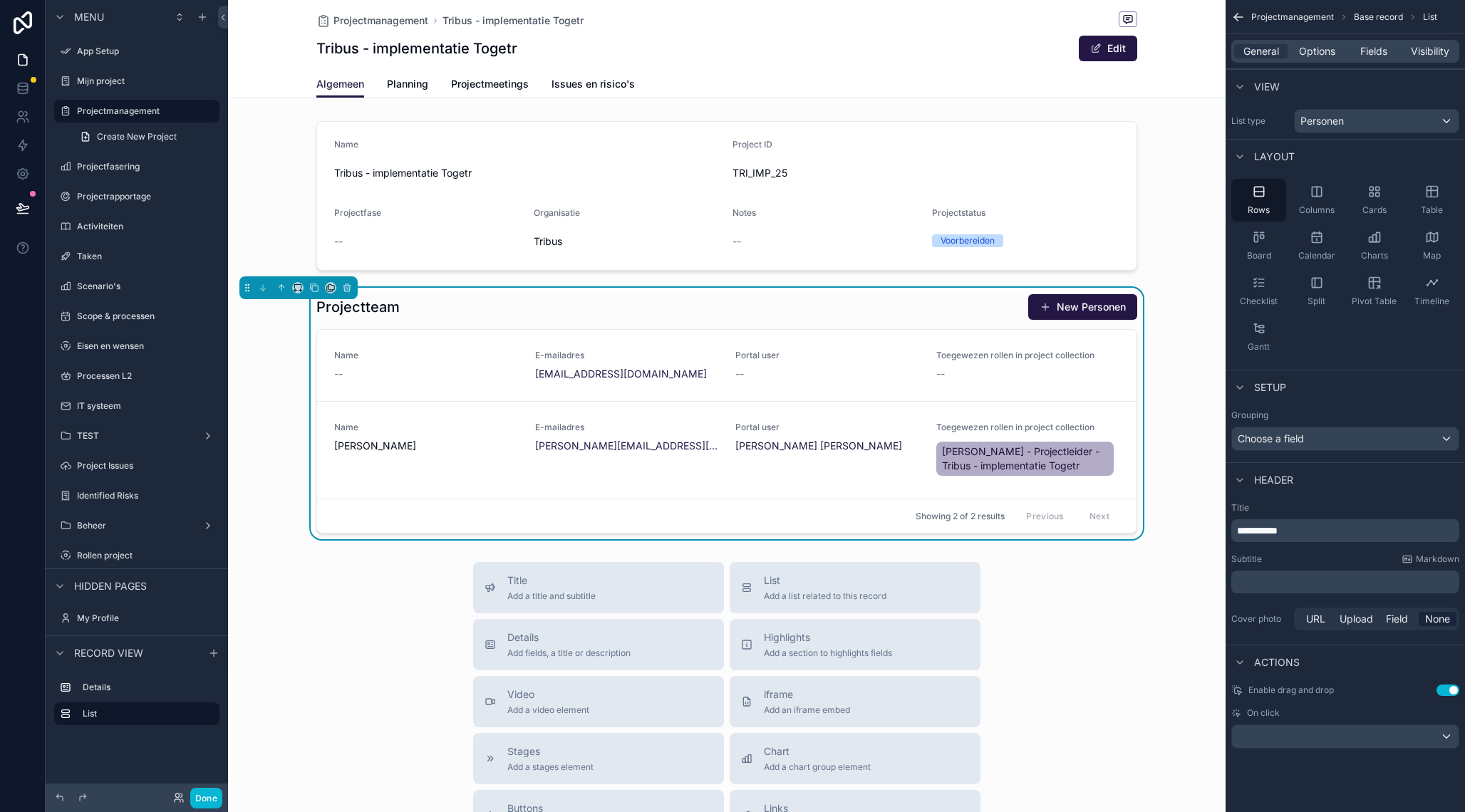
click at [1319, 578] on p "﻿" at bounding box center [1346, 582] width 219 height 14
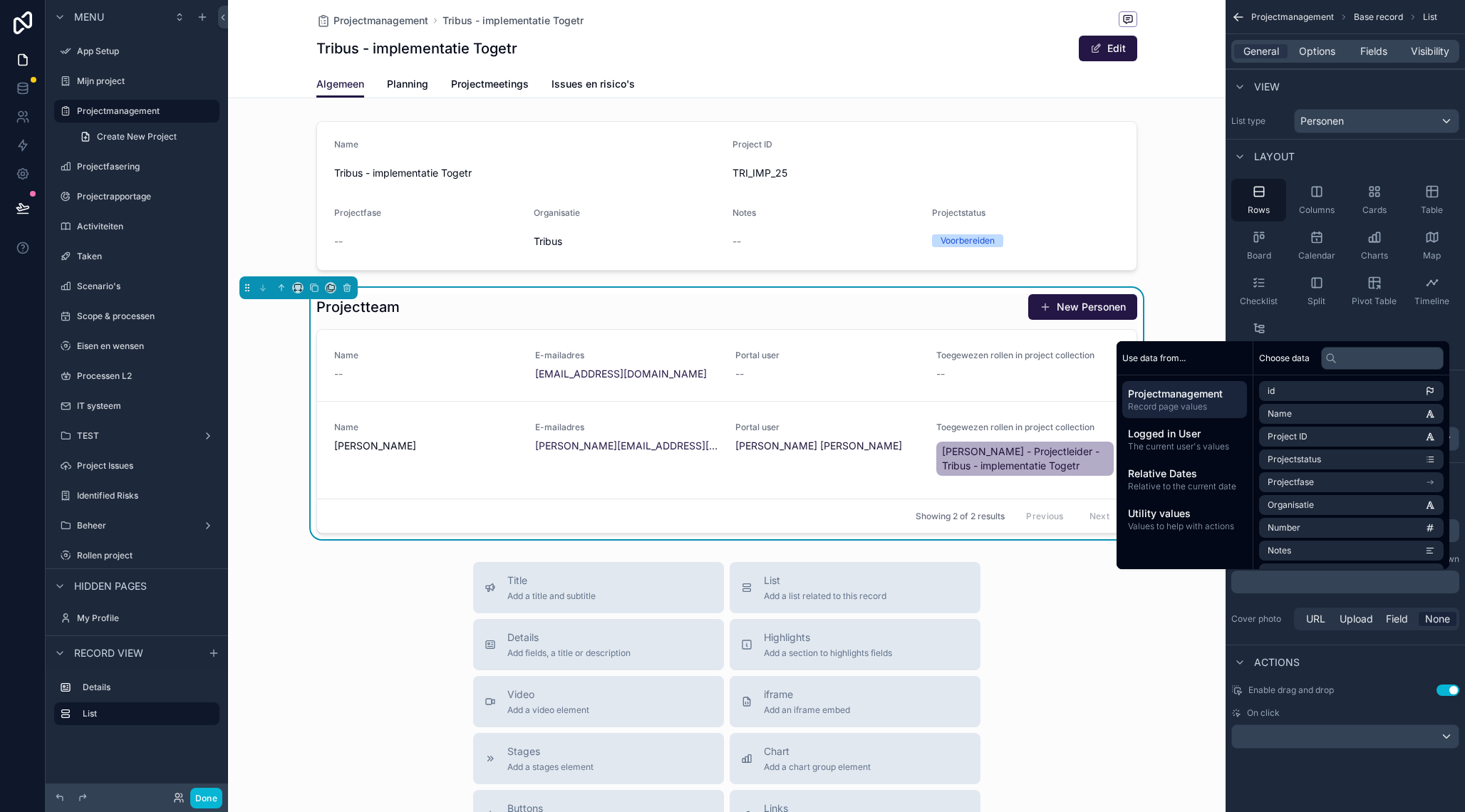
click at [1320, 782] on div "**********" at bounding box center [1345, 391] width 240 height 782
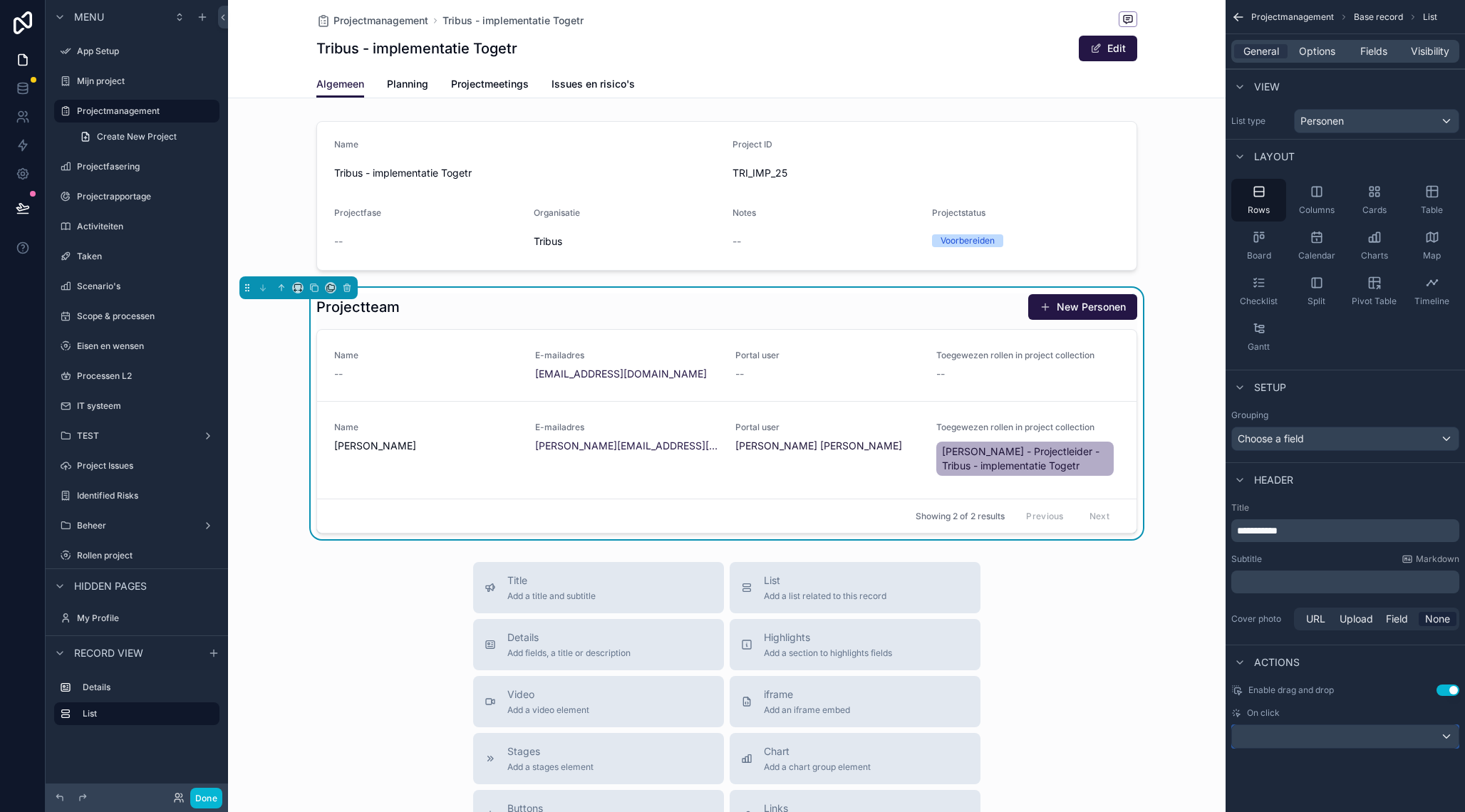
click at [1271, 729] on div "scrollable content" at bounding box center [1344, 736] width 227 height 23
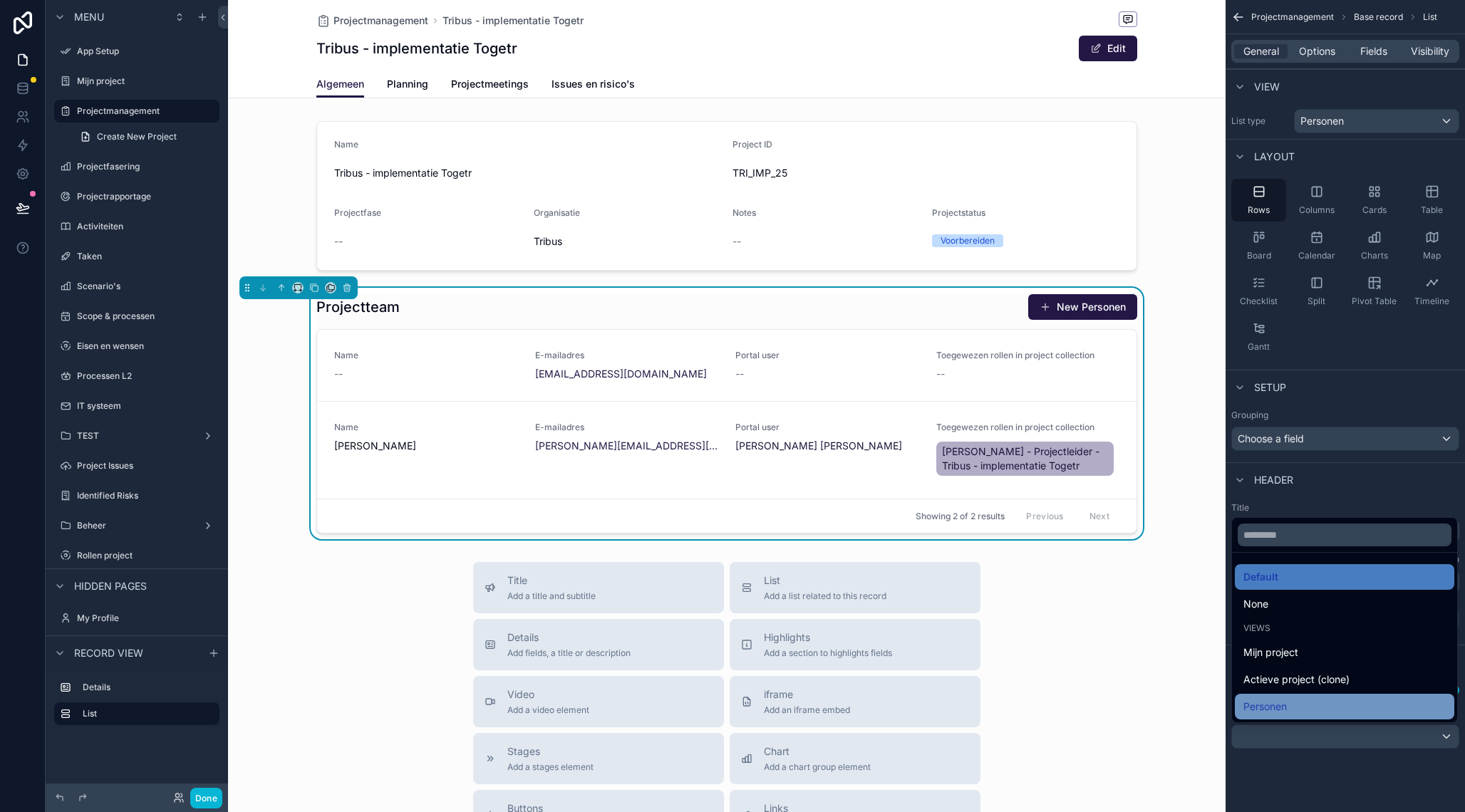
click at [1288, 705] on div "Personen" at bounding box center [1344, 707] width 202 height 17
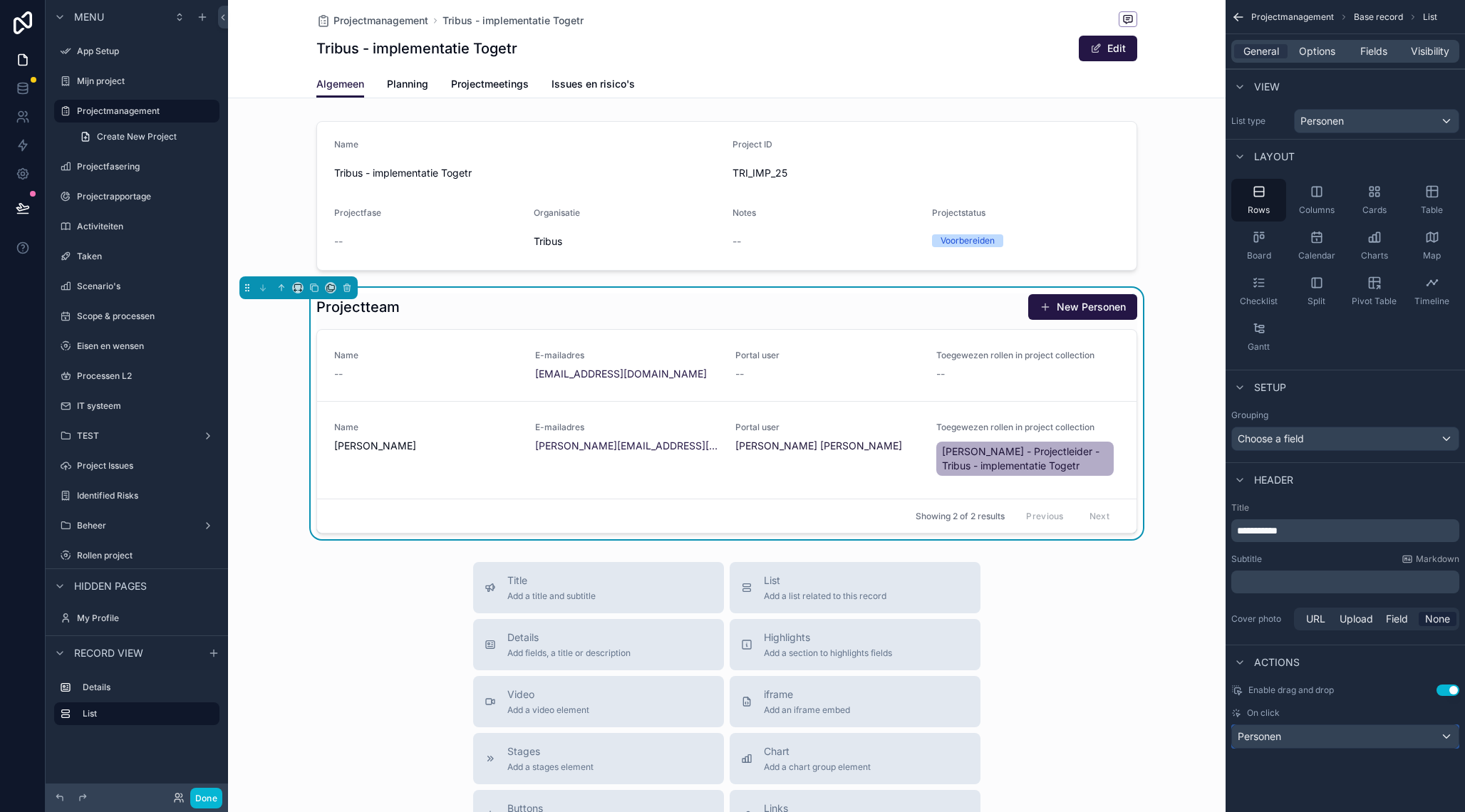
click at [1281, 731] on span "Personen" at bounding box center [1259, 736] width 43 height 14
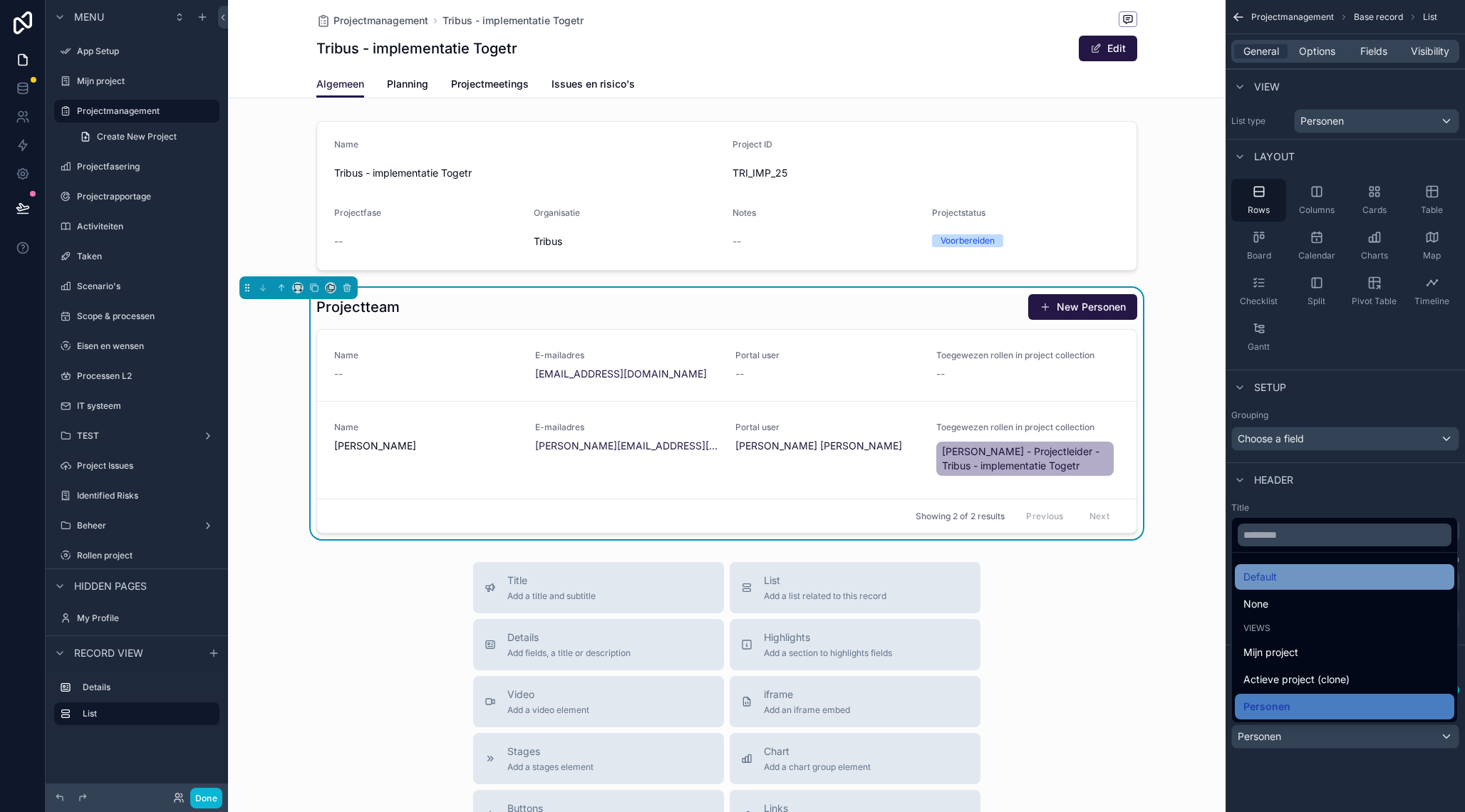
click at [1281, 572] on div "Default" at bounding box center [1344, 577] width 202 height 17
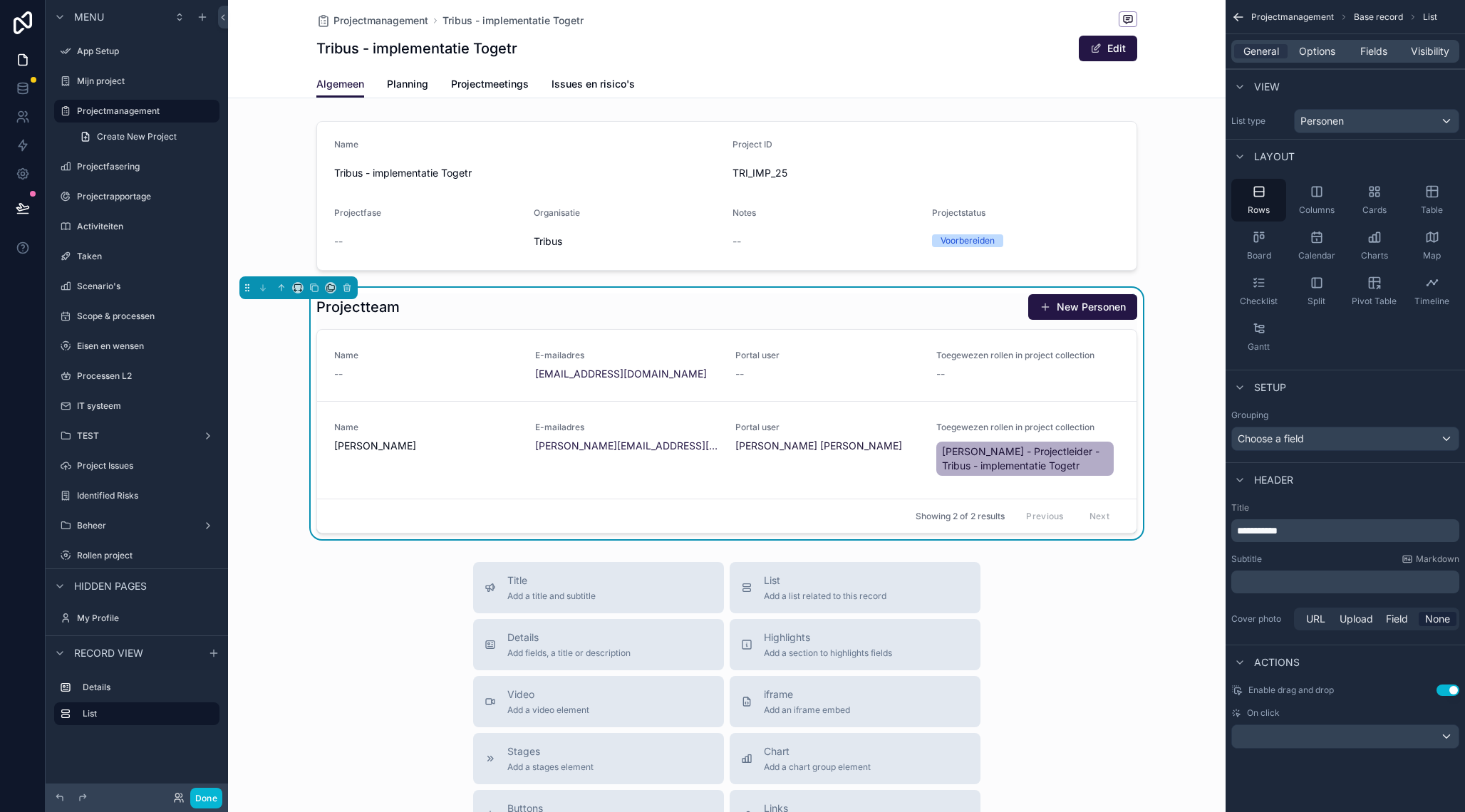
click at [319, 541] on div "Projectmanagement Tribus - implementatie Togetr Tribus - implementatie Togetr E…" at bounding box center [726, 591] width 997 height 1183
click at [475, 374] on div "--" at bounding box center [426, 374] width 184 height 14
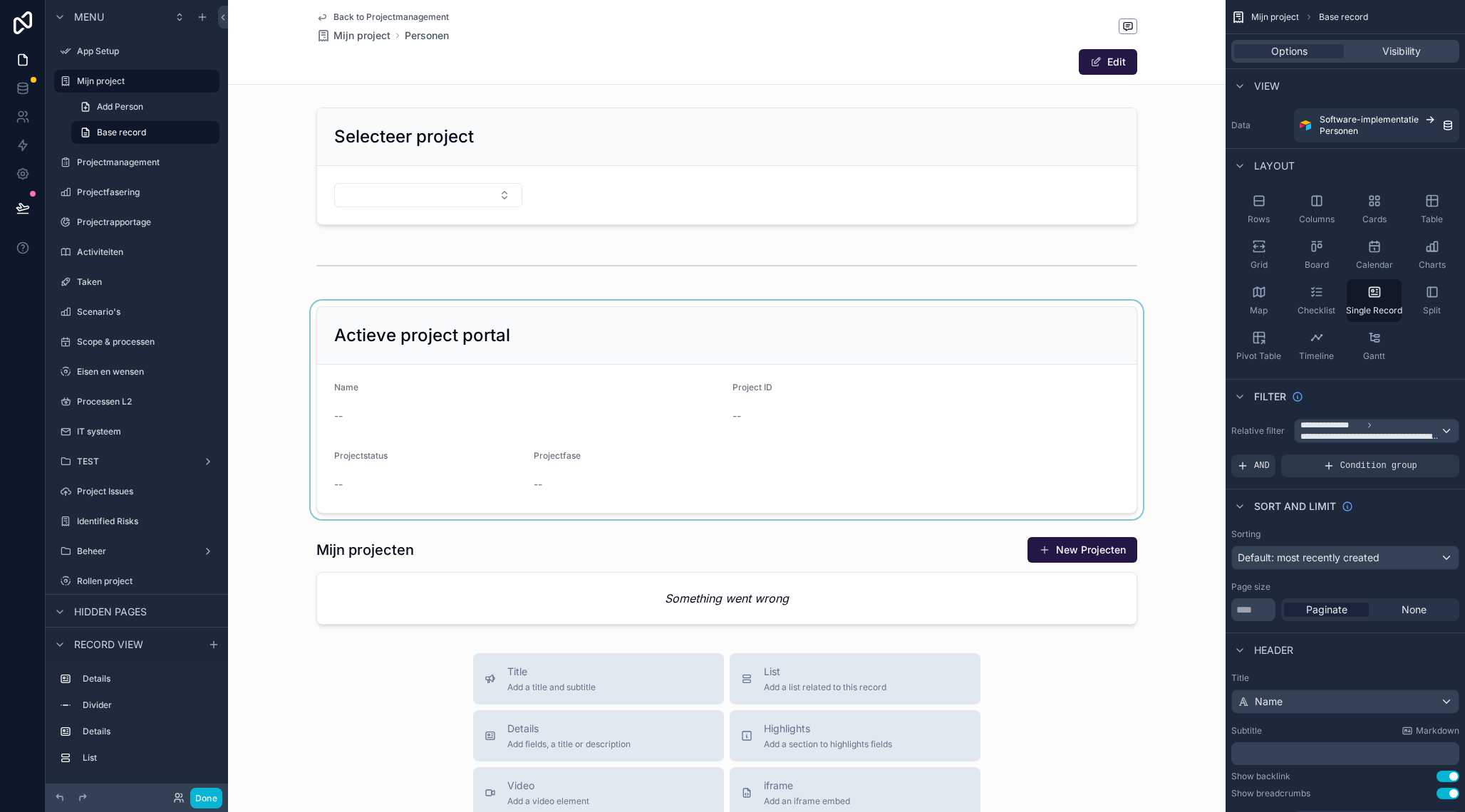
click at [599, 334] on div "scrollable content" at bounding box center [726, 409] width 997 height 218
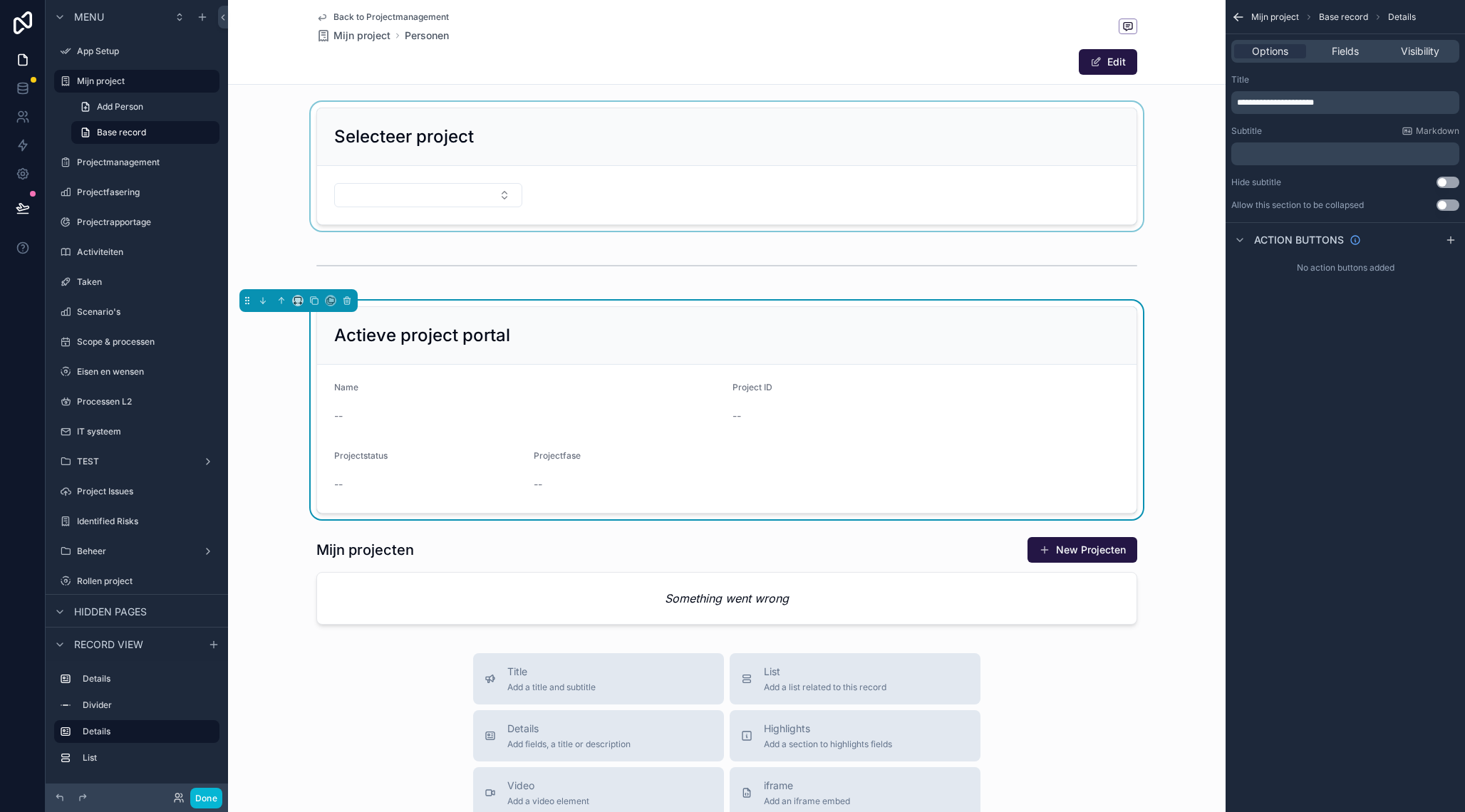
click at [738, 149] on div "scrollable content" at bounding box center [726, 166] width 997 height 129
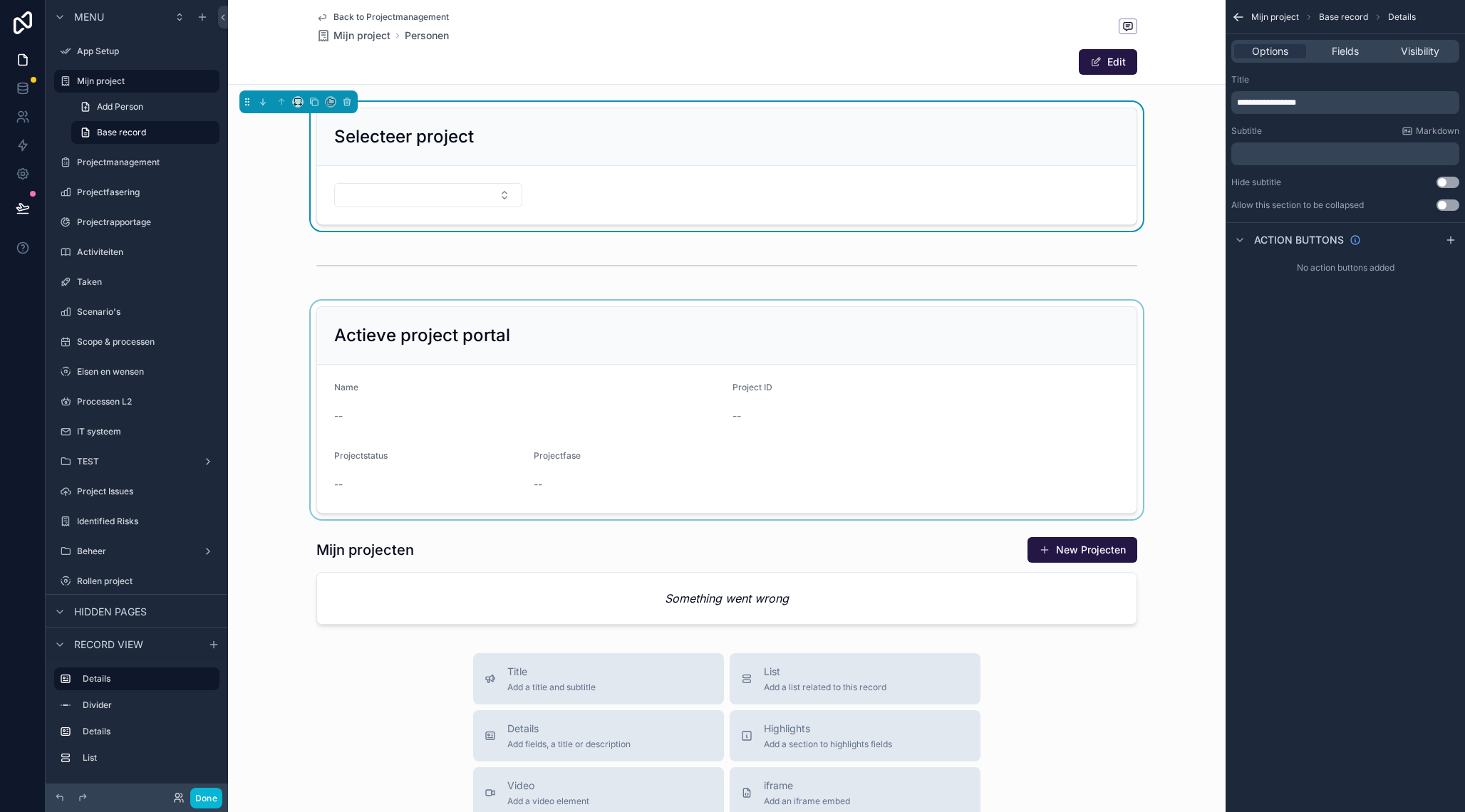
click at [564, 324] on div "scrollable content" at bounding box center [726, 409] width 997 height 218
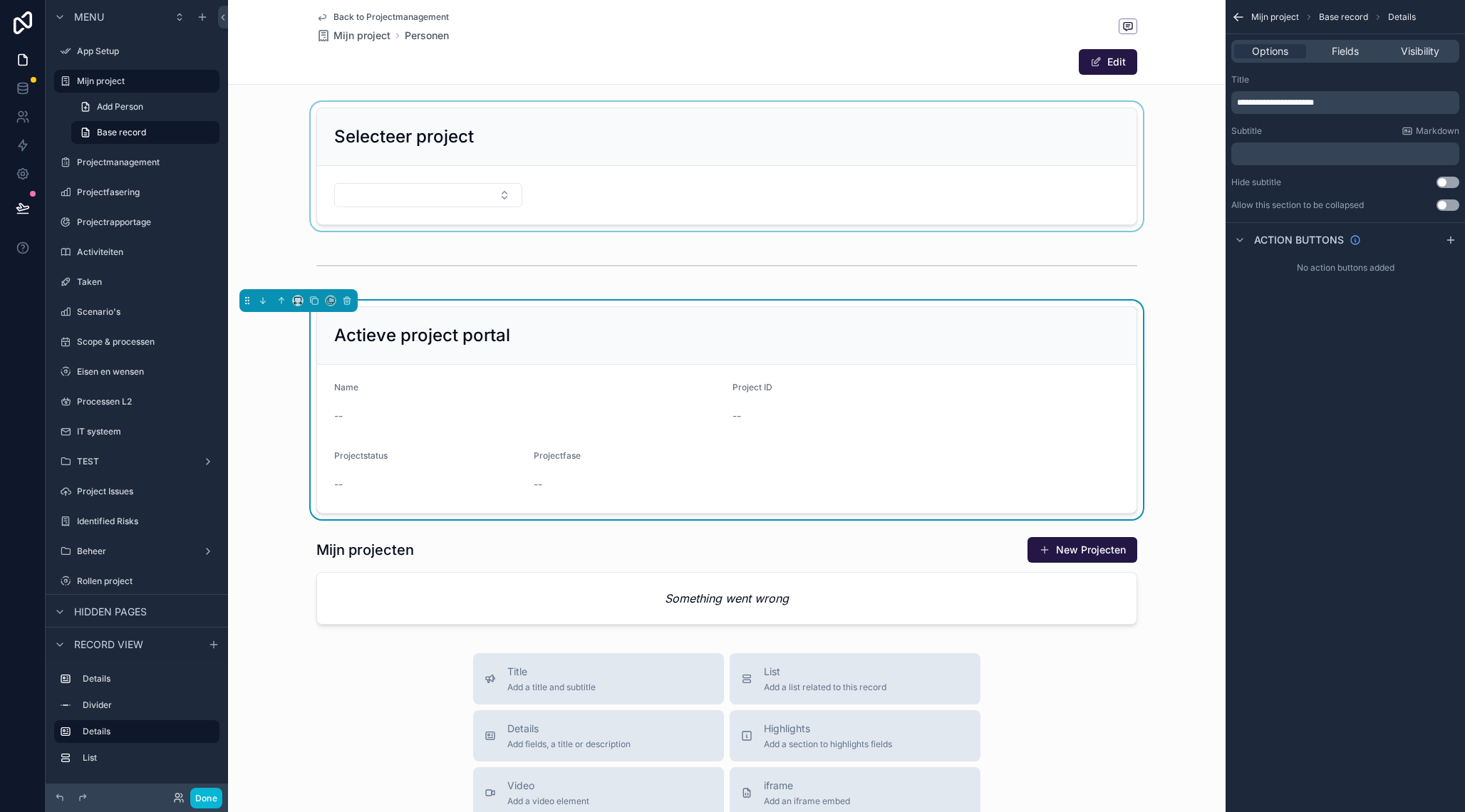
click at [728, 526] on div "Selecteer project Actieve project portal Name -- Project ID -- Projectstatus --…" at bounding box center [726, 365] width 997 height 528
click at [820, 685] on span "Add a list related to this record" at bounding box center [825, 687] width 123 height 11
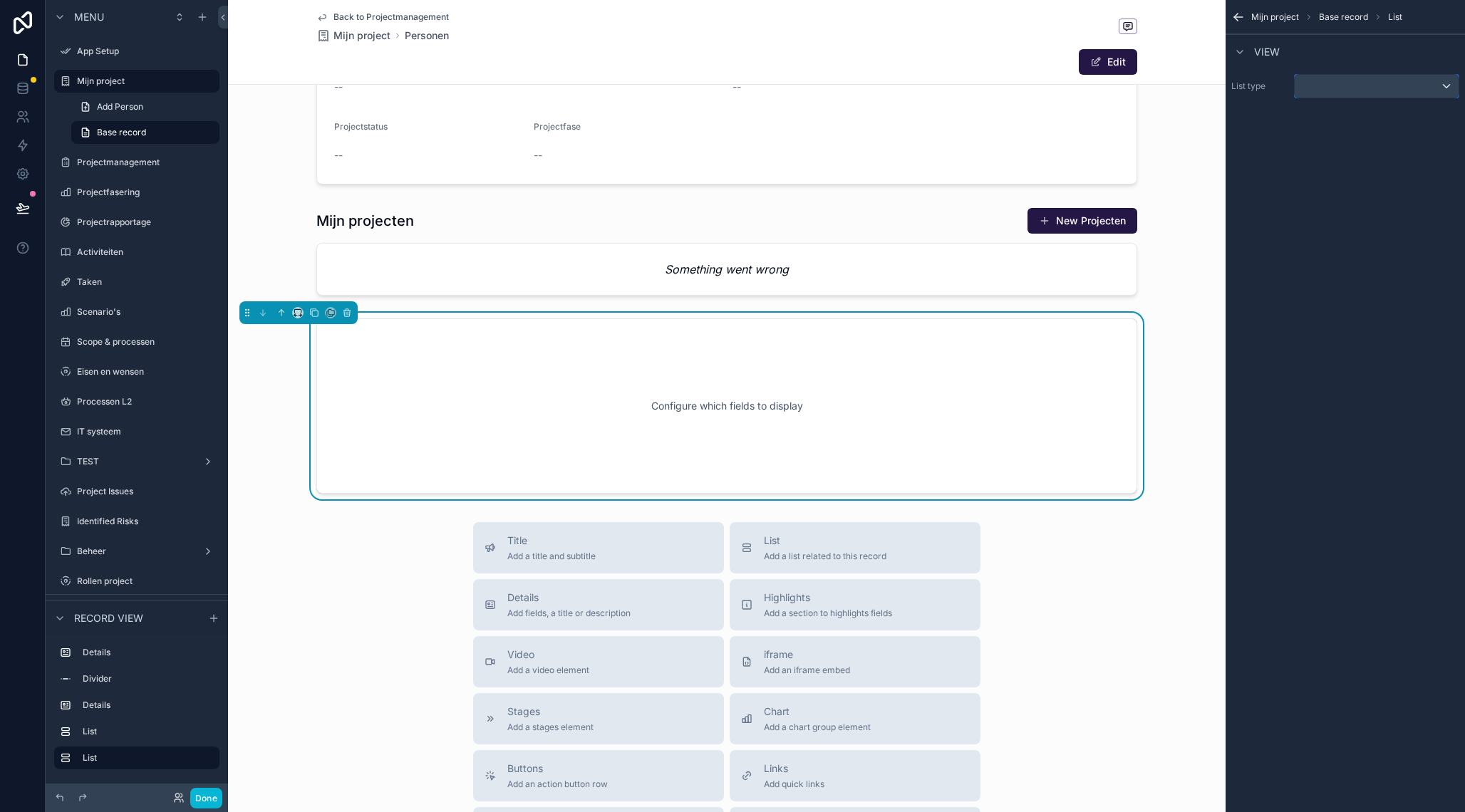
scroll to position [329, 0]
click at [1347, 90] on div "scrollable content" at bounding box center [1376, 86] width 164 height 23
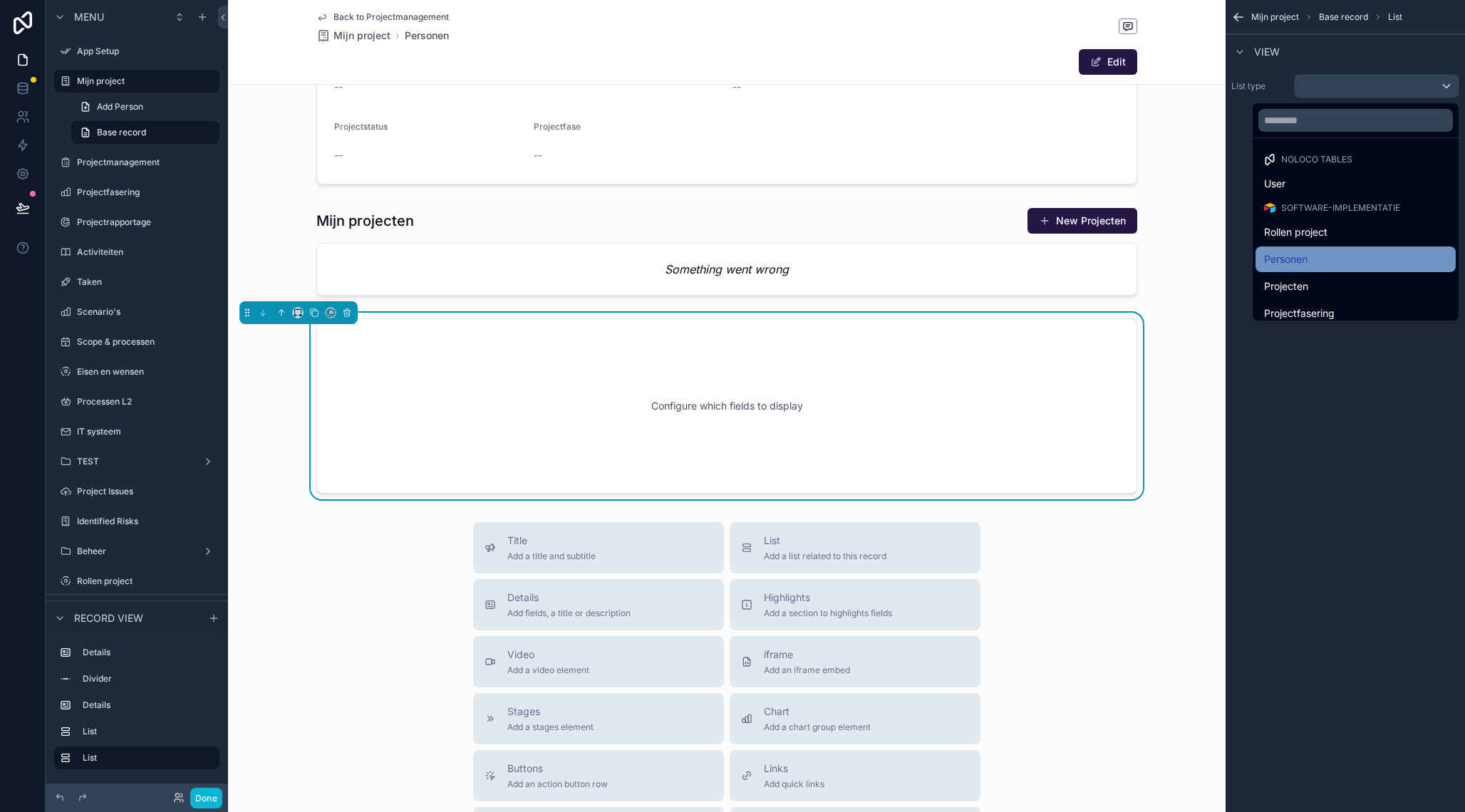
click at [1297, 252] on span "Personen" at bounding box center [1285, 259] width 43 height 17
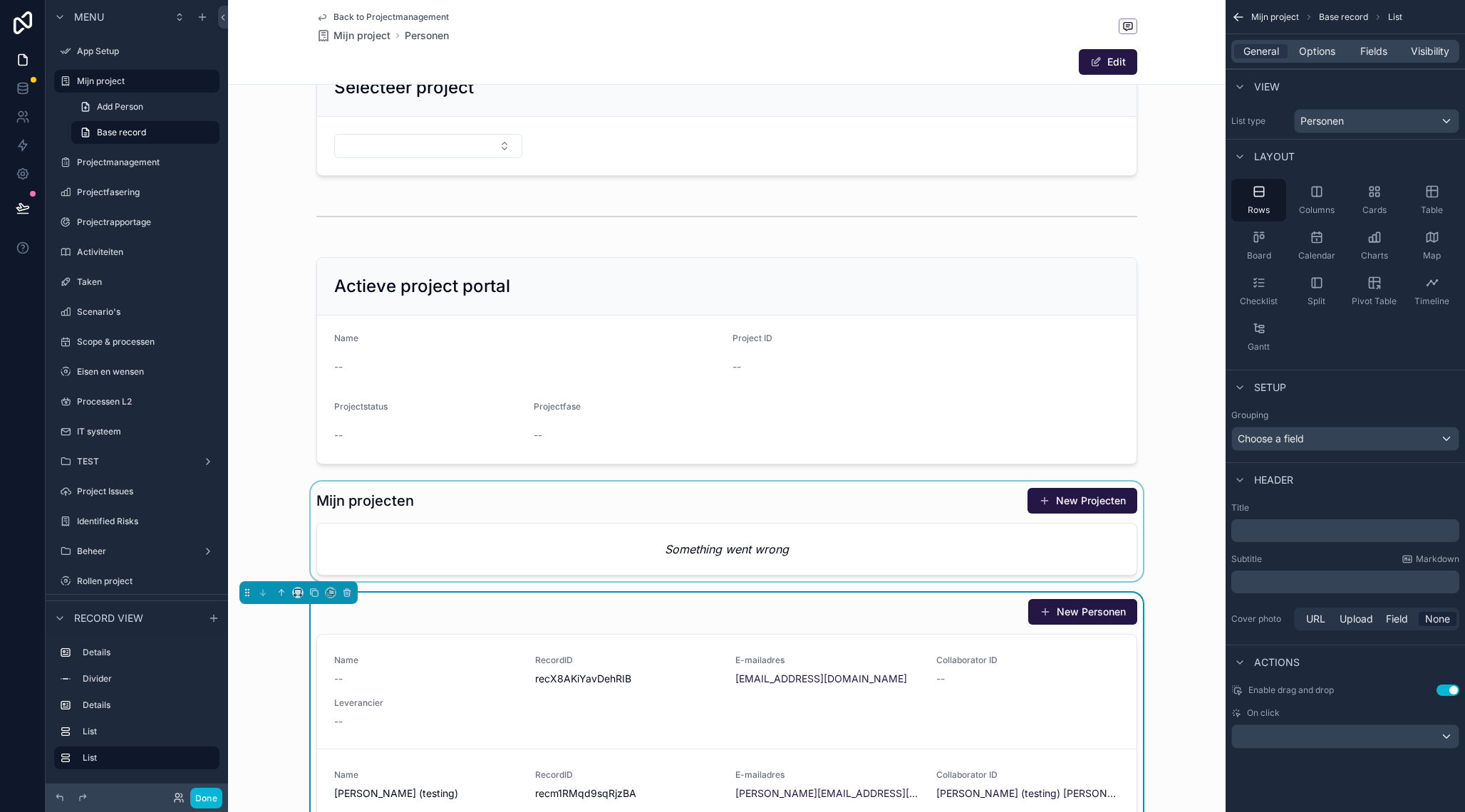
scroll to position [48, 0]
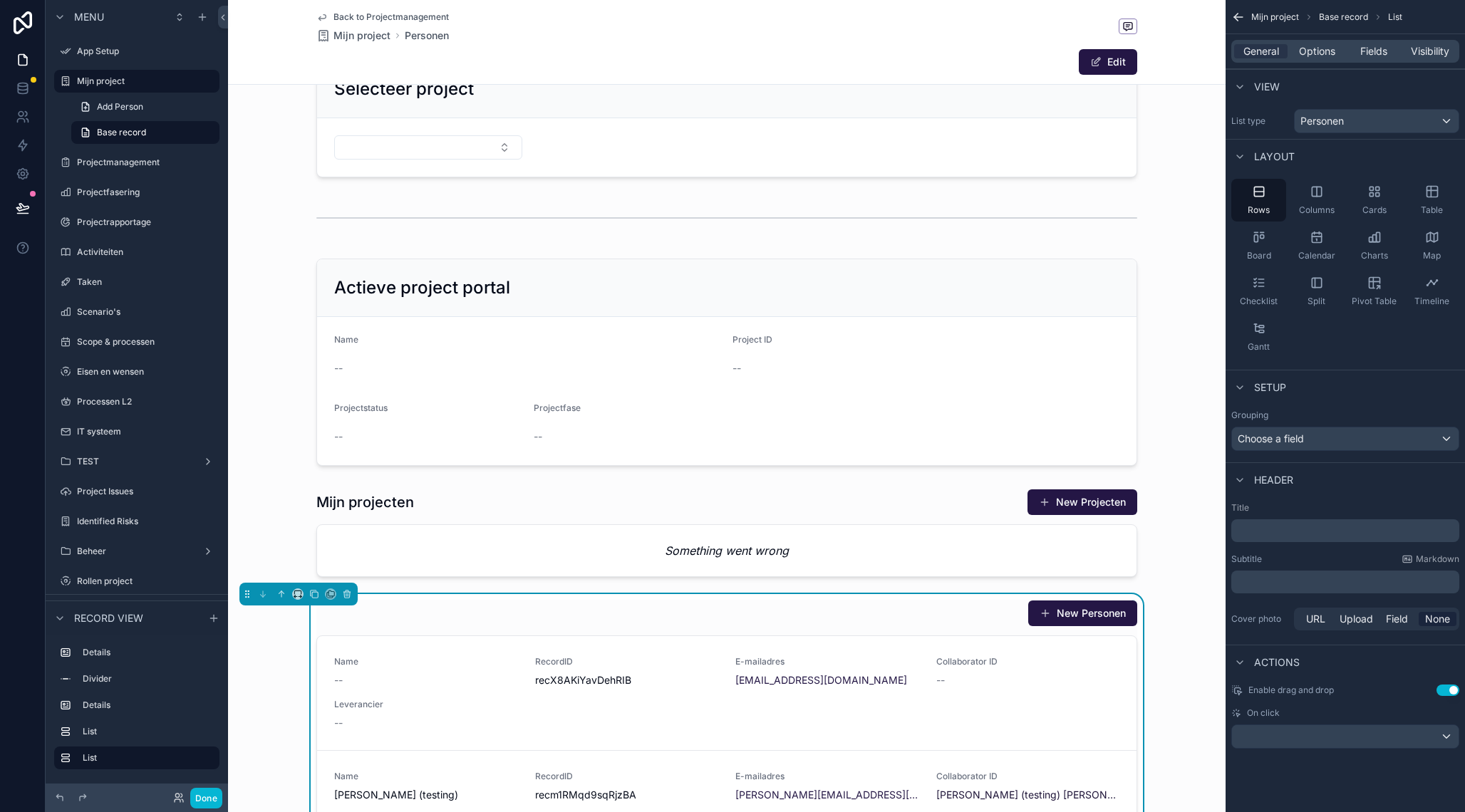
click at [905, 626] on div "New Personen" at bounding box center [726, 613] width 820 height 27
click at [348, 597] on icon "scrollable content" at bounding box center [347, 595] width 6 height 6
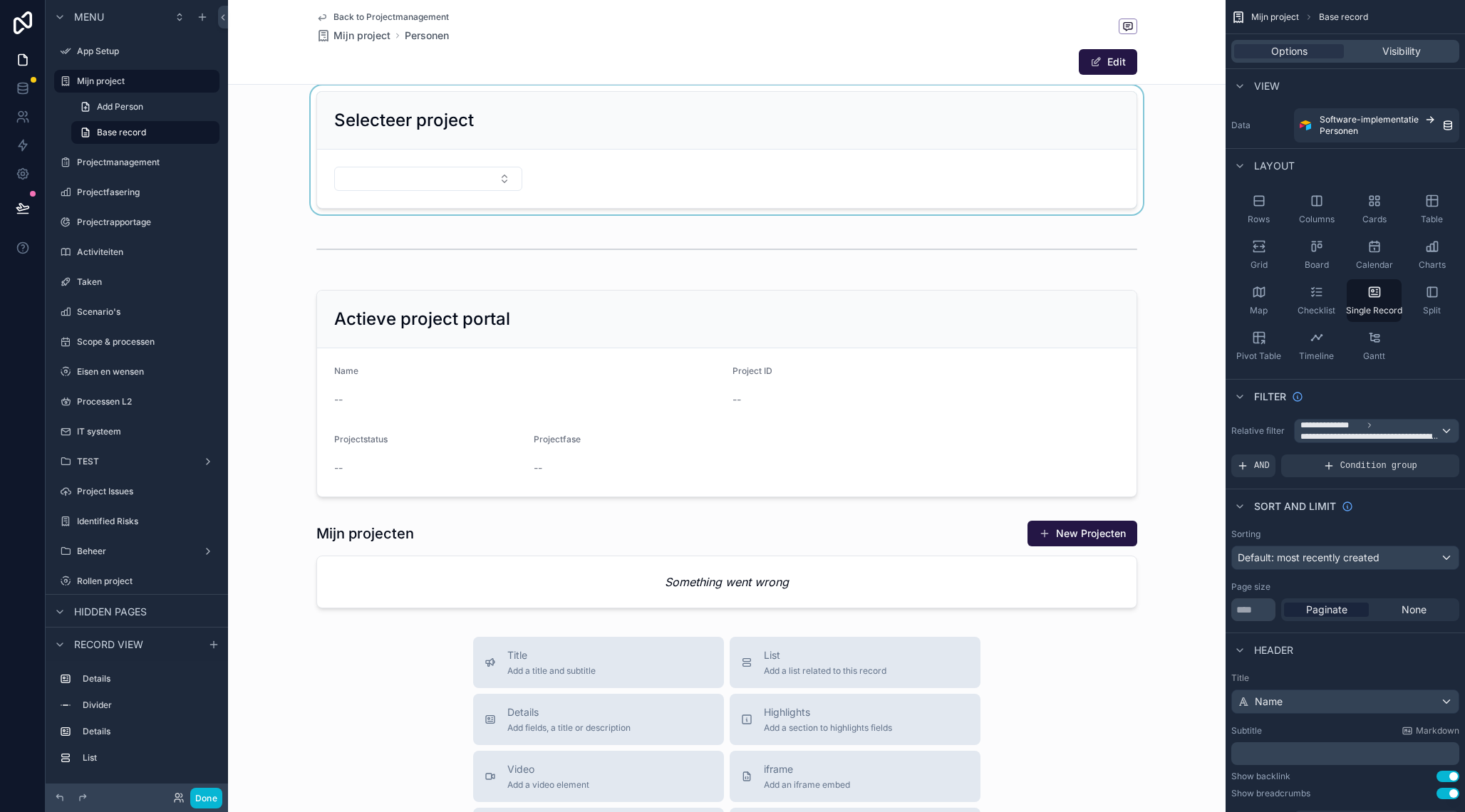
scroll to position [0, 0]
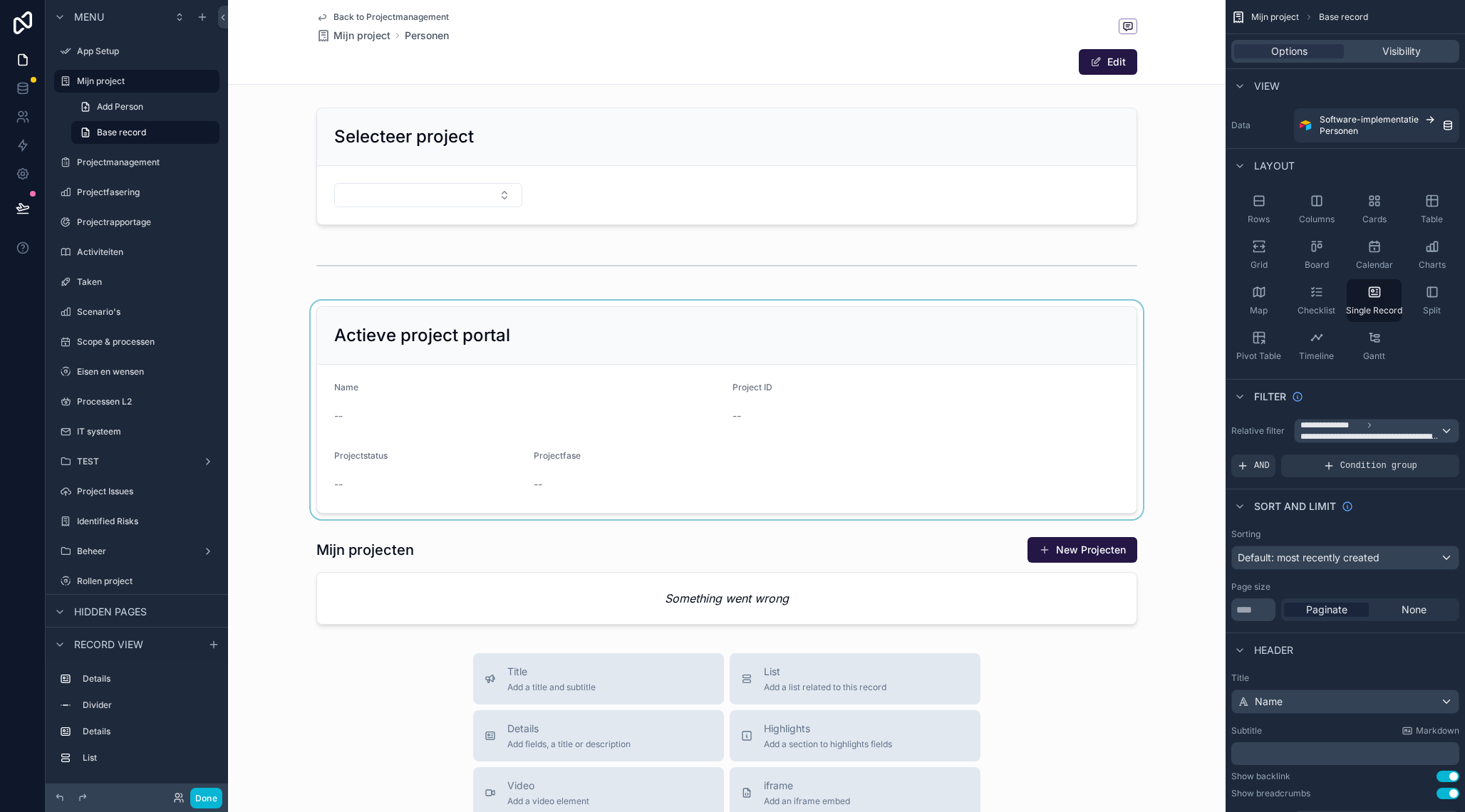
click at [575, 326] on div "scrollable content" at bounding box center [726, 409] width 997 height 218
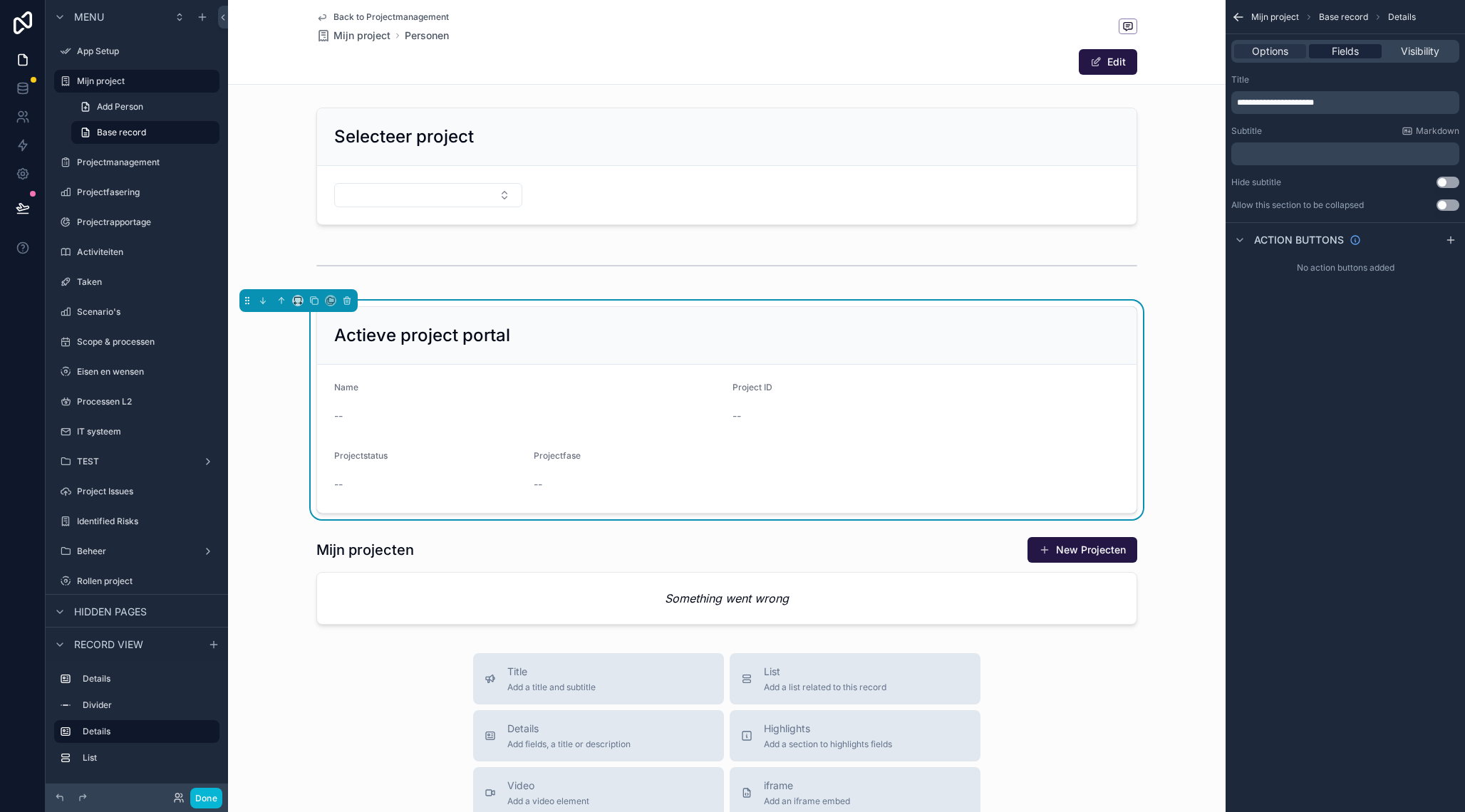
click at [1344, 51] on span "Fields" at bounding box center [1345, 51] width 27 height 14
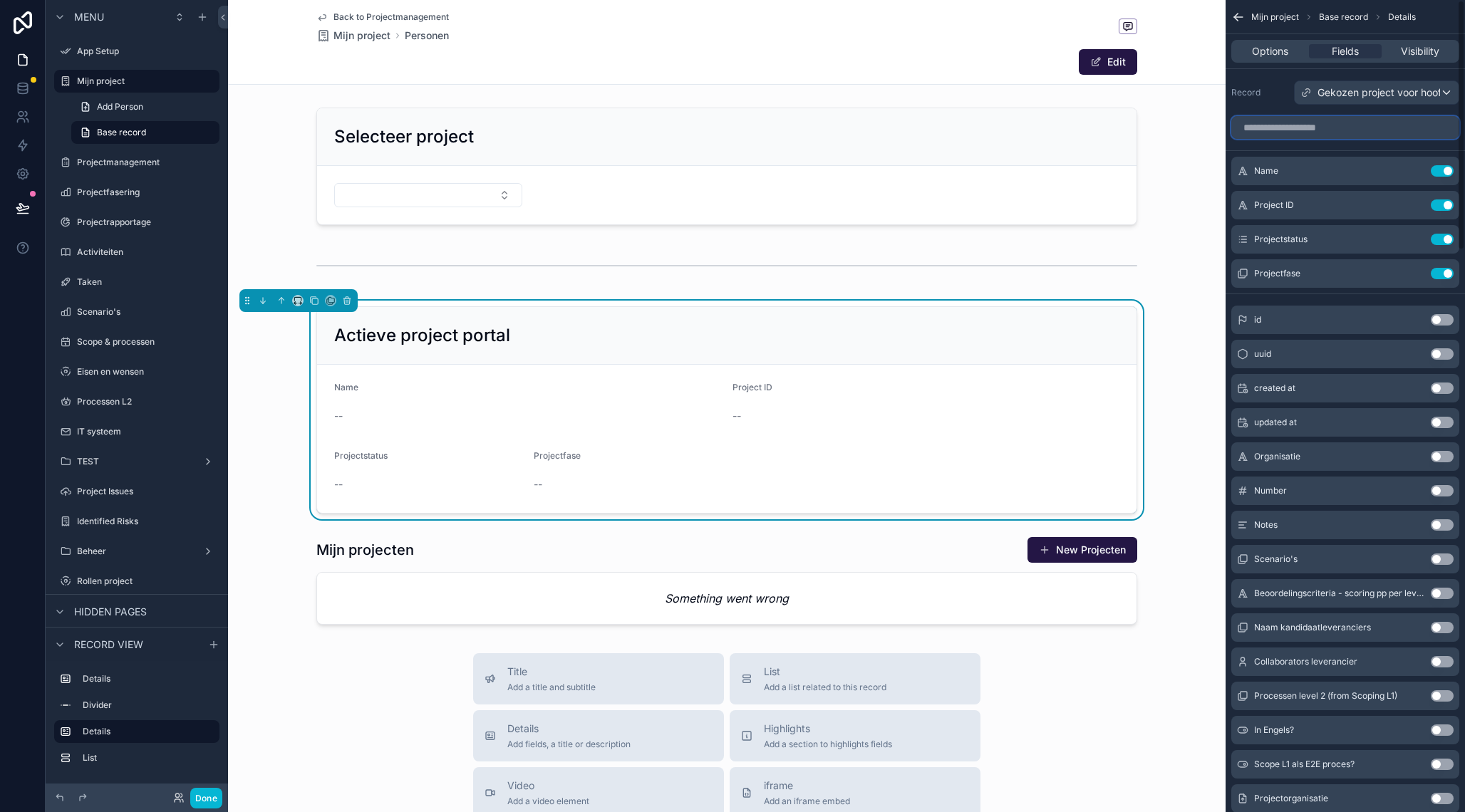
click at [1275, 126] on input "scrollable content" at bounding box center [1344, 127] width 228 height 23
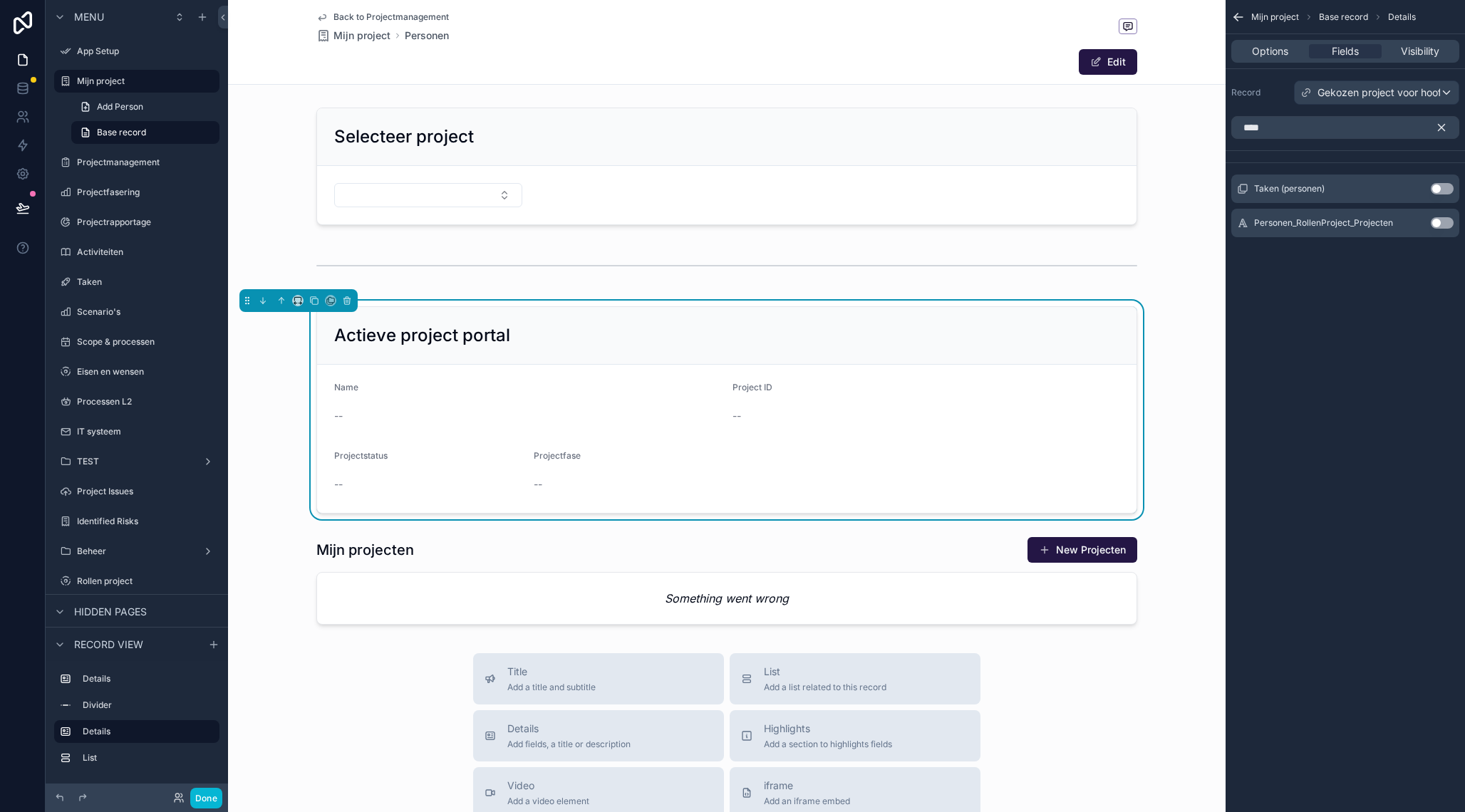
click at [1439, 225] on button "Use setting" at bounding box center [1441, 223] width 23 height 11
click at [1441, 171] on button "Use setting" at bounding box center [1441, 171] width 23 height 11
click at [1285, 130] on input "****" at bounding box center [1344, 127] width 228 height 23
type input "****"
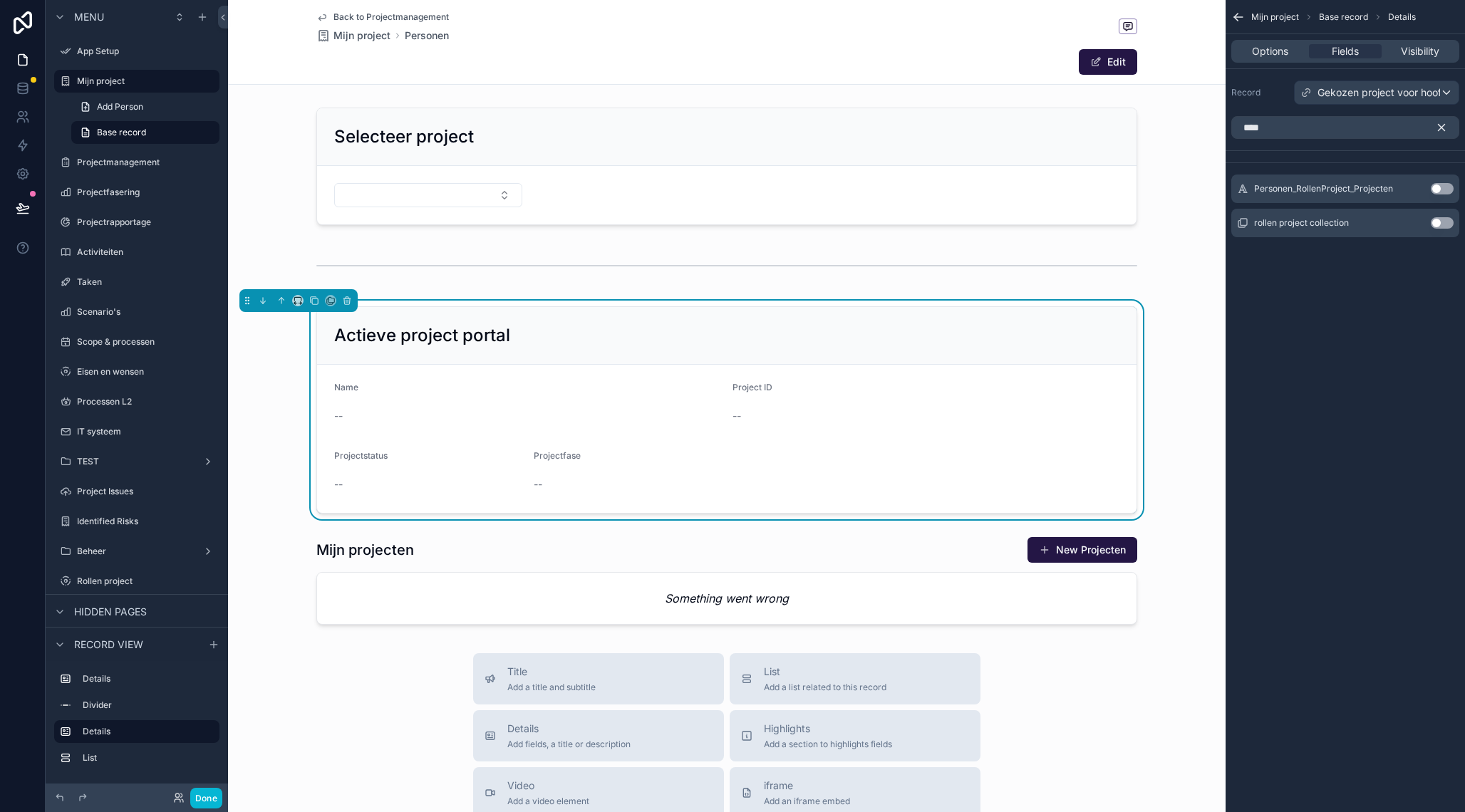
click at [1446, 224] on button "Use setting" at bounding box center [1441, 223] width 23 height 11
click at [324, 18] on icon "scrollable content" at bounding box center [322, 18] width 7 height 6
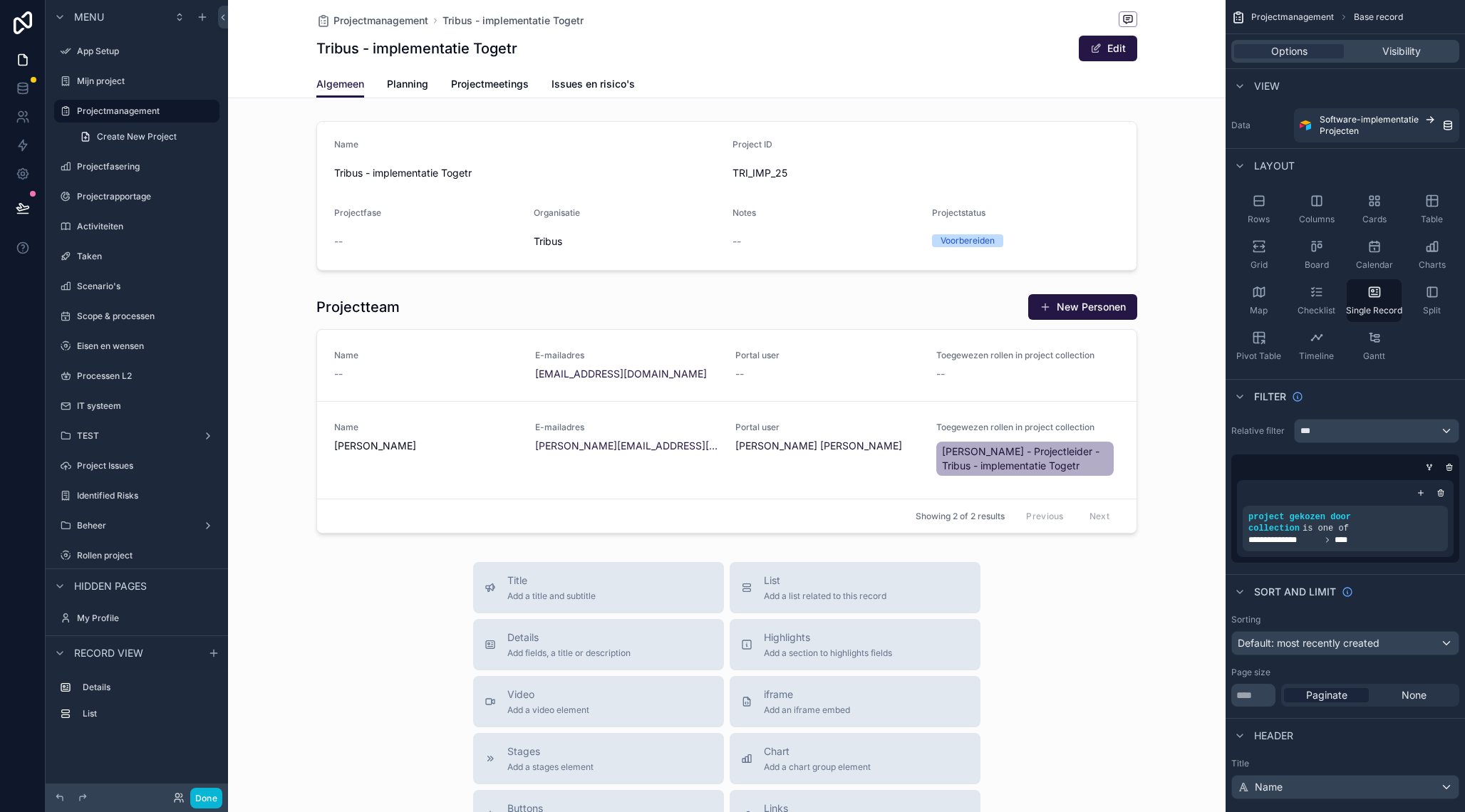
click at [878, 479] on div "scrollable content" at bounding box center [726, 591] width 997 height 1183
click at [1147, 333] on div "scrollable content" at bounding box center [726, 414] width 997 height 252
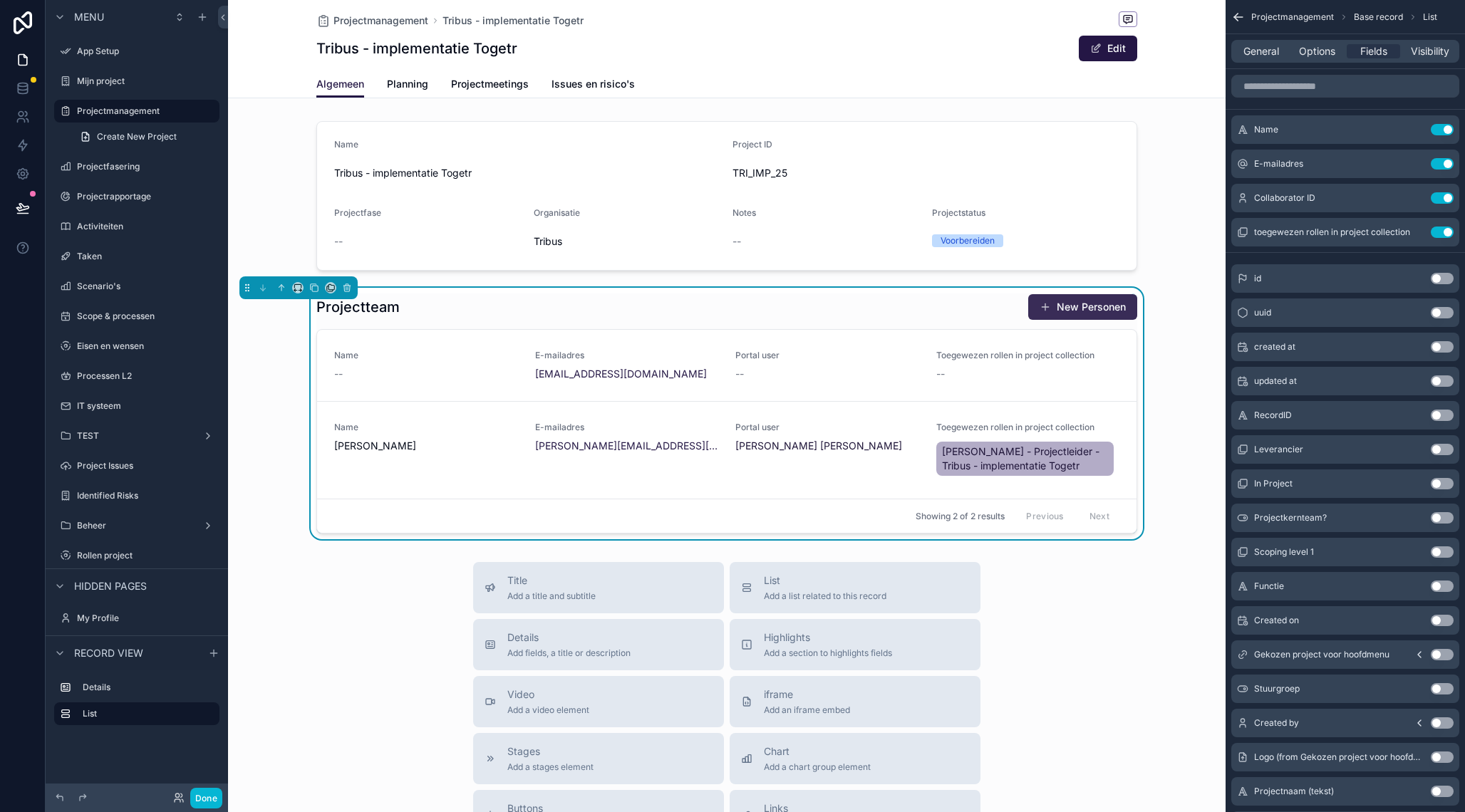
click at [1089, 315] on button "New Personen" at bounding box center [1083, 307] width 109 height 26
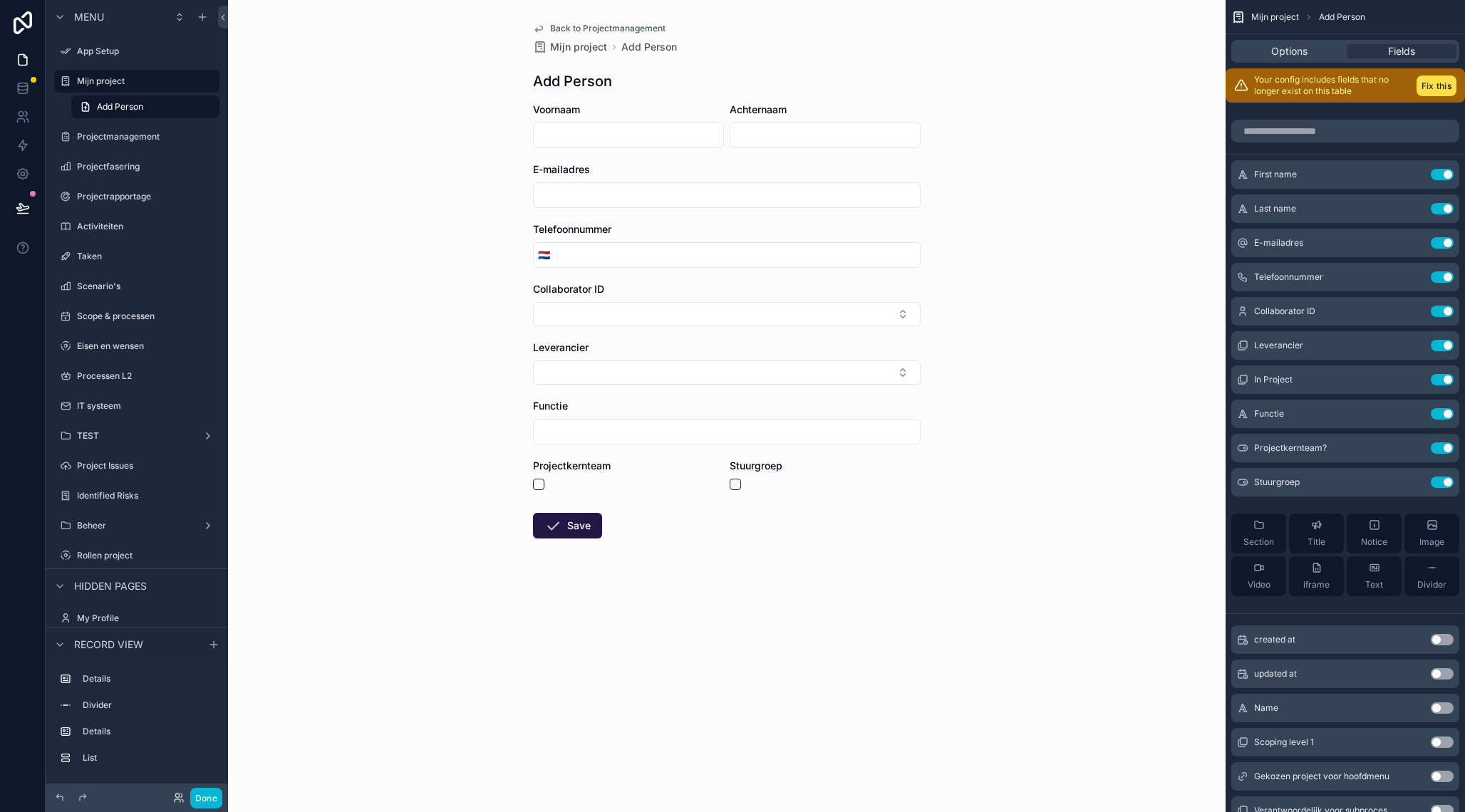
click at [538, 27] on icon "scrollable content" at bounding box center [538, 28] width 11 height 11
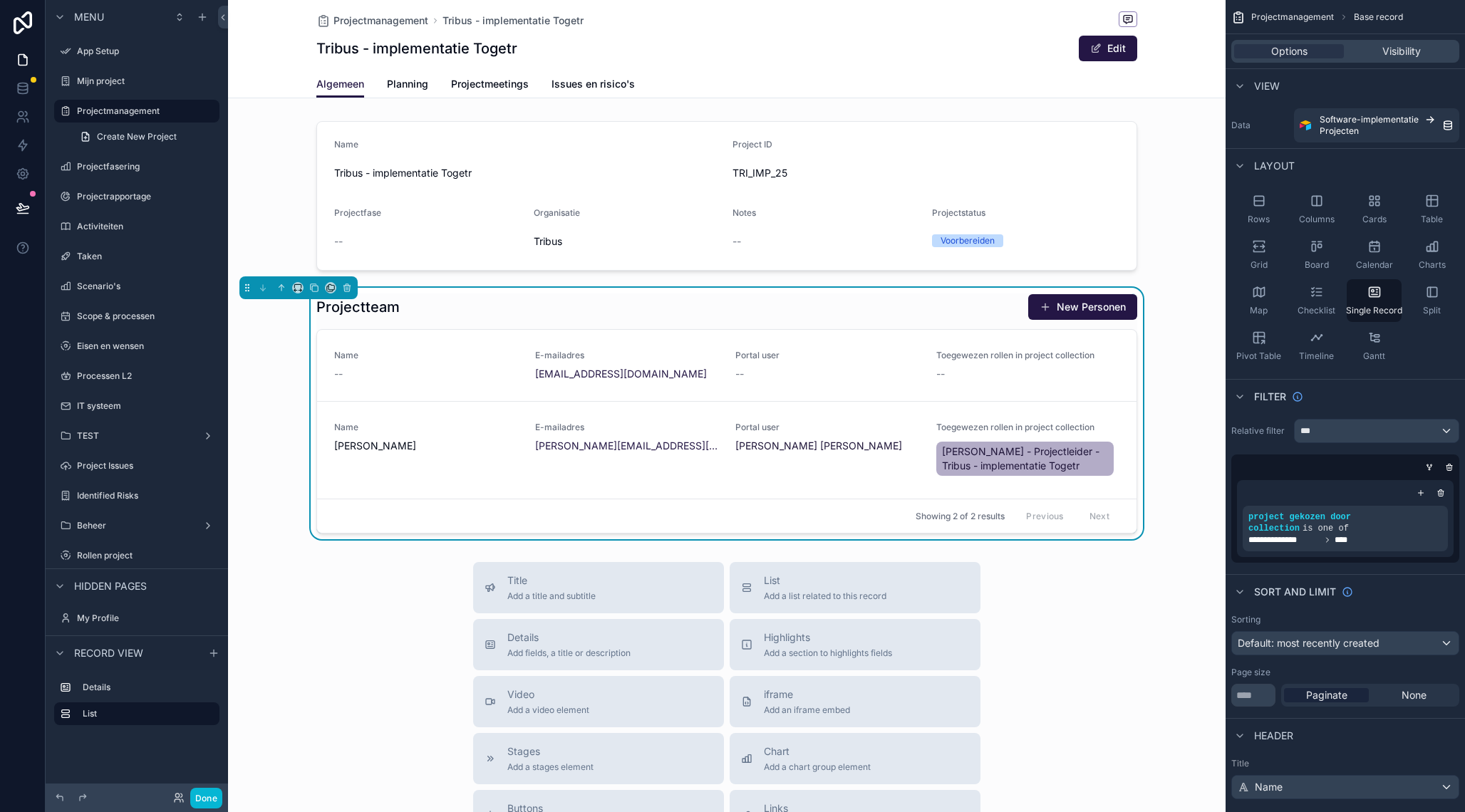
click at [842, 455] on div "scrollable content" at bounding box center [726, 591] width 997 height 1183
click at [788, 462] on div "Portal user [PERSON_NAME] [PERSON_NAME]" at bounding box center [827, 450] width 184 height 57
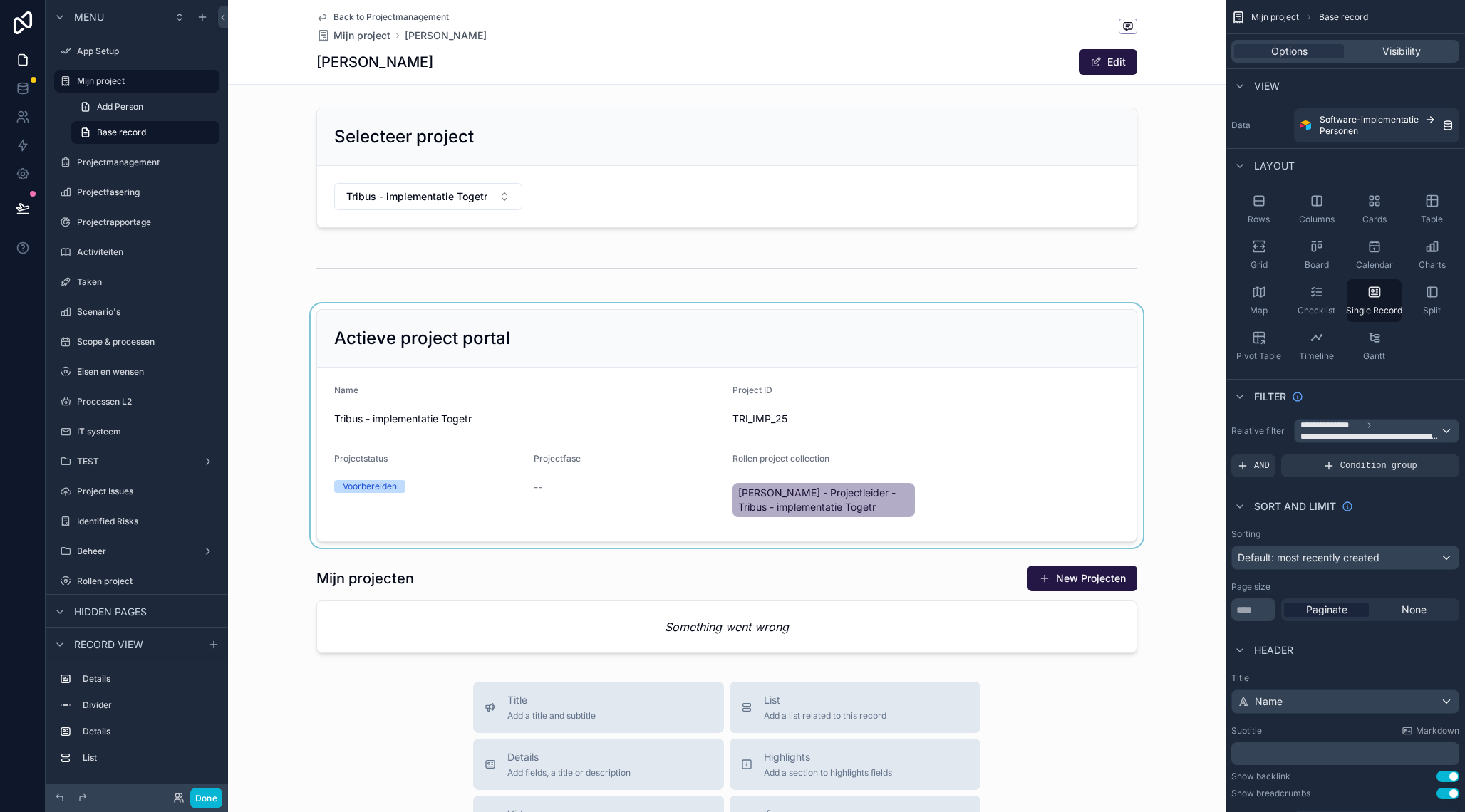
click at [678, 348] on div "scrollable content" at bounding box center [726, 425] width 997 height 244
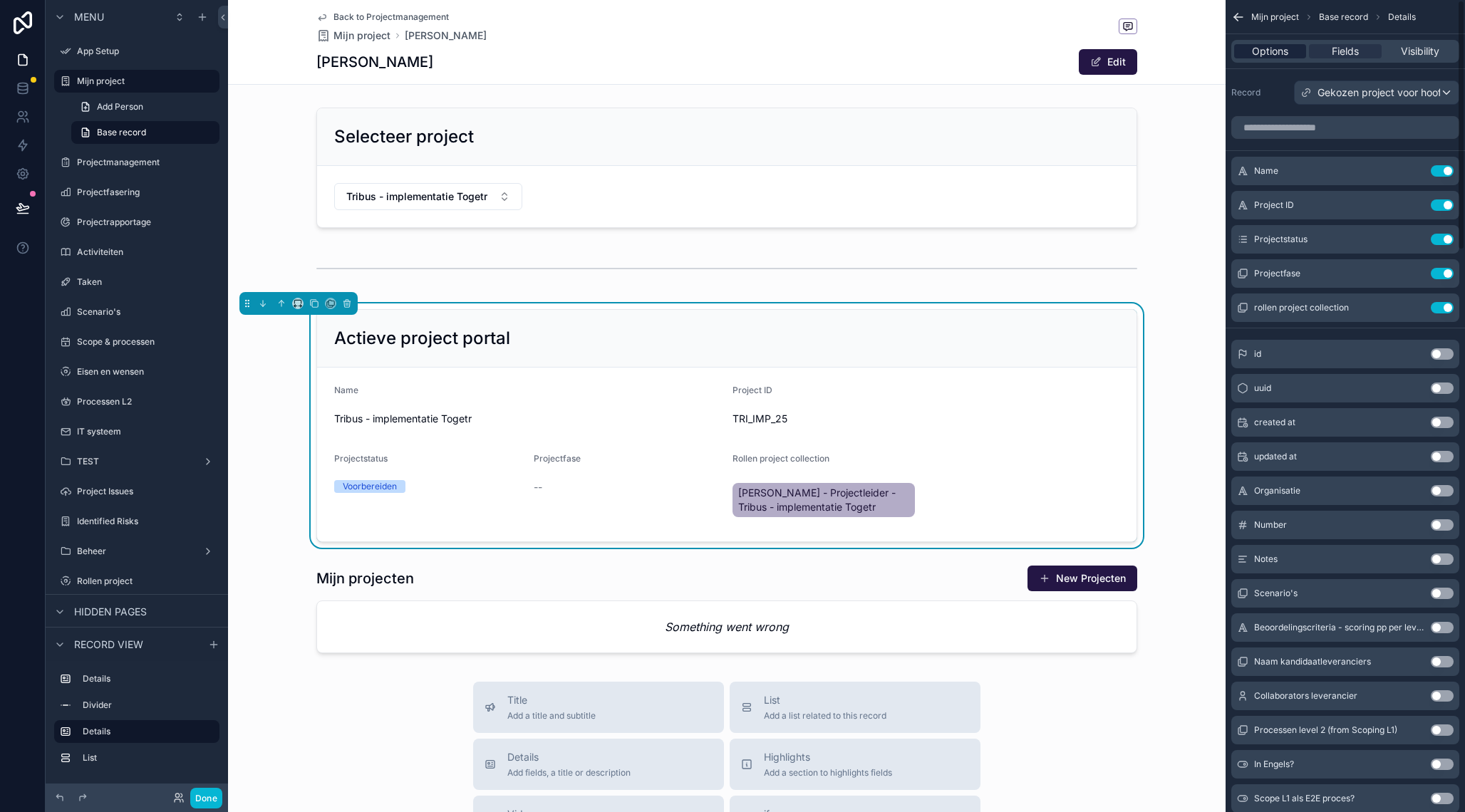
click at [1275, 52] on span "Options" at bounding box center [1270, 51] width 36 height 14
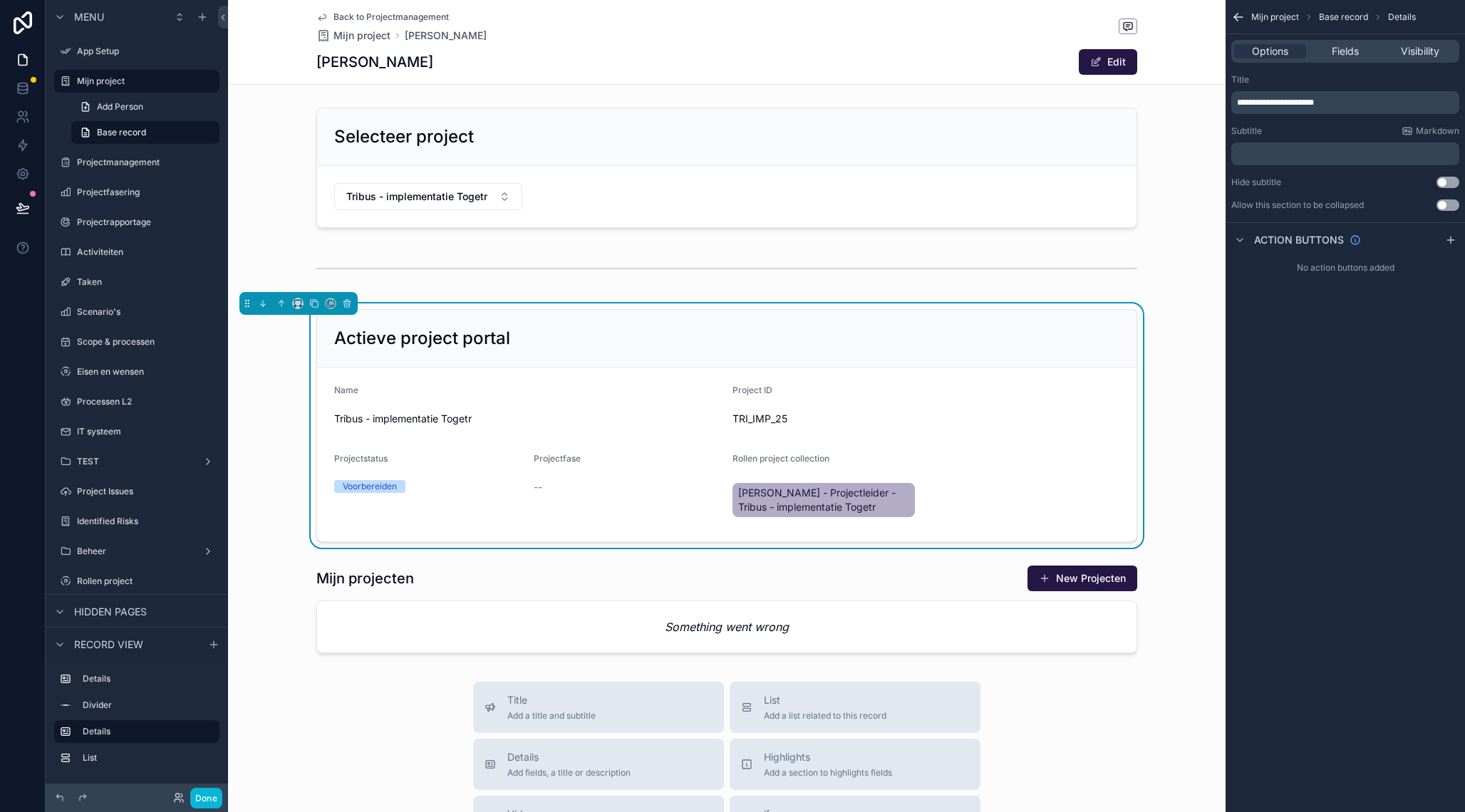
click at [1196, 141] on div "scrollable content" at bounding box center [726, 168] width 997 height 132
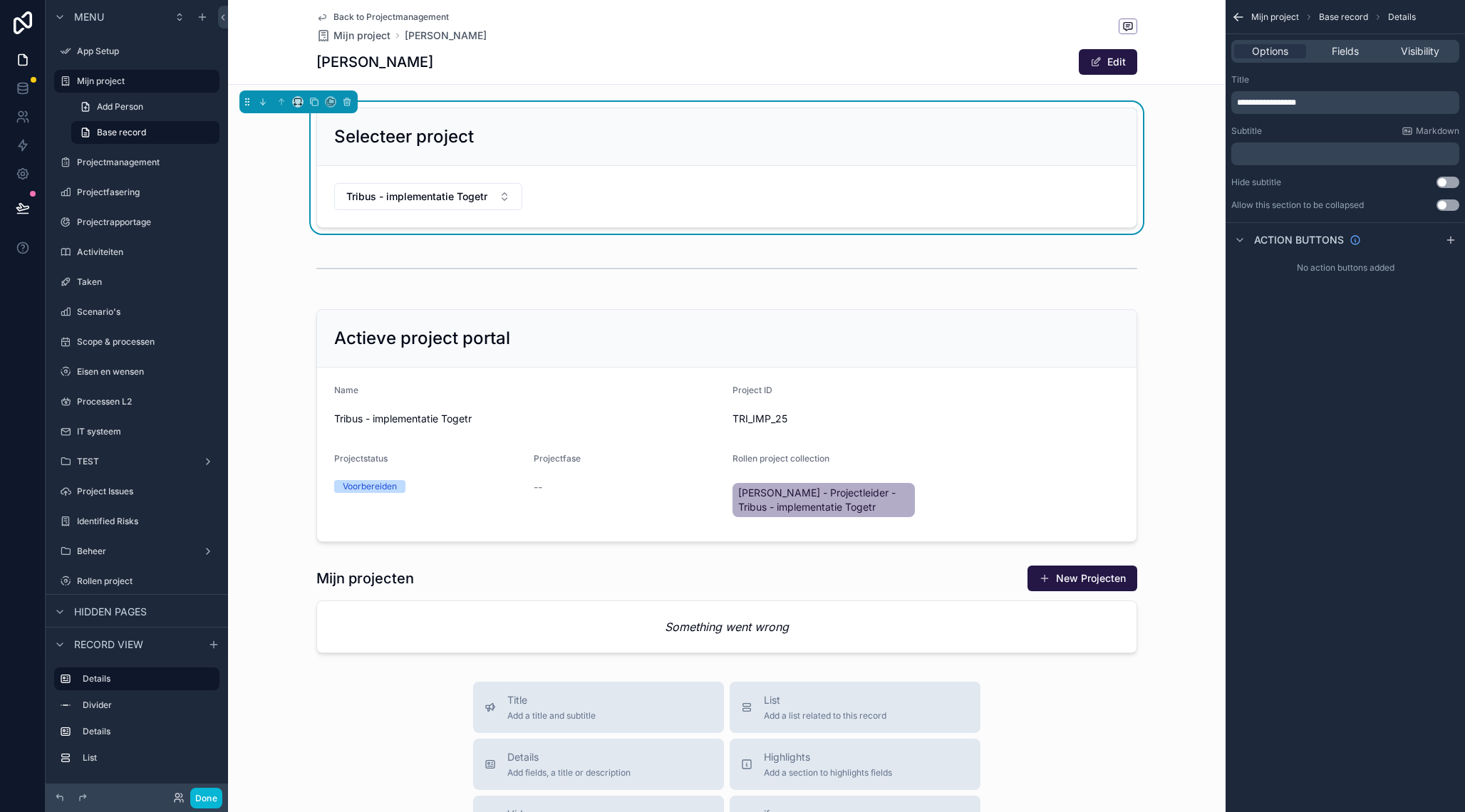
click at [1203, 134] on div "Selecteer project Tribus - implementatie Togetr" at bounding box center [726, 168] width 997 height 132
click at [900, 36] on div "Back to Projectmanagement Mijn project [PERSON_NAME]" at bounding box center [726, 27] width 820 height 31
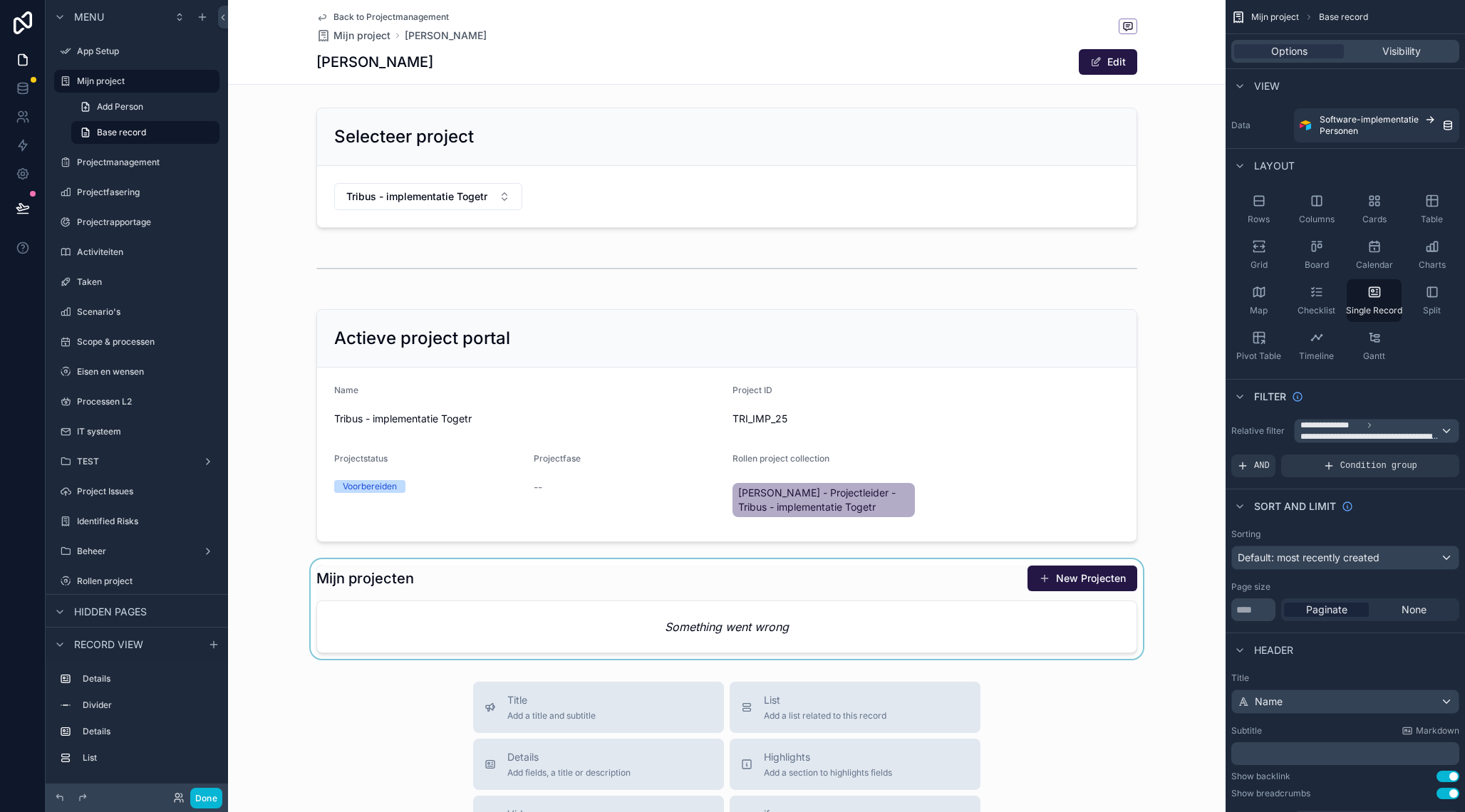
click at [662, 579] on div "scrollable content" at bounding box center [726, 609] width 997 height 100
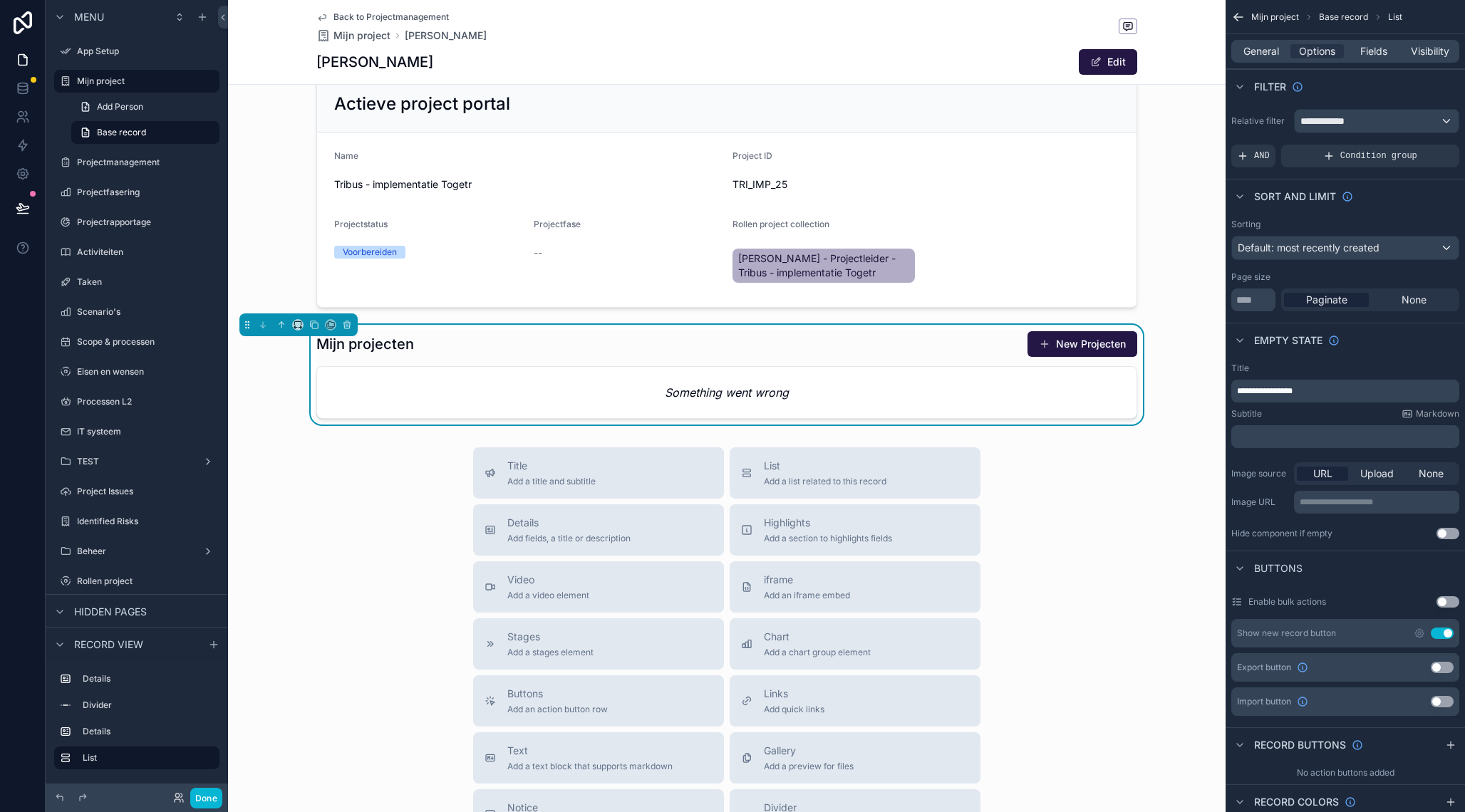
scroll to position [307, 0]
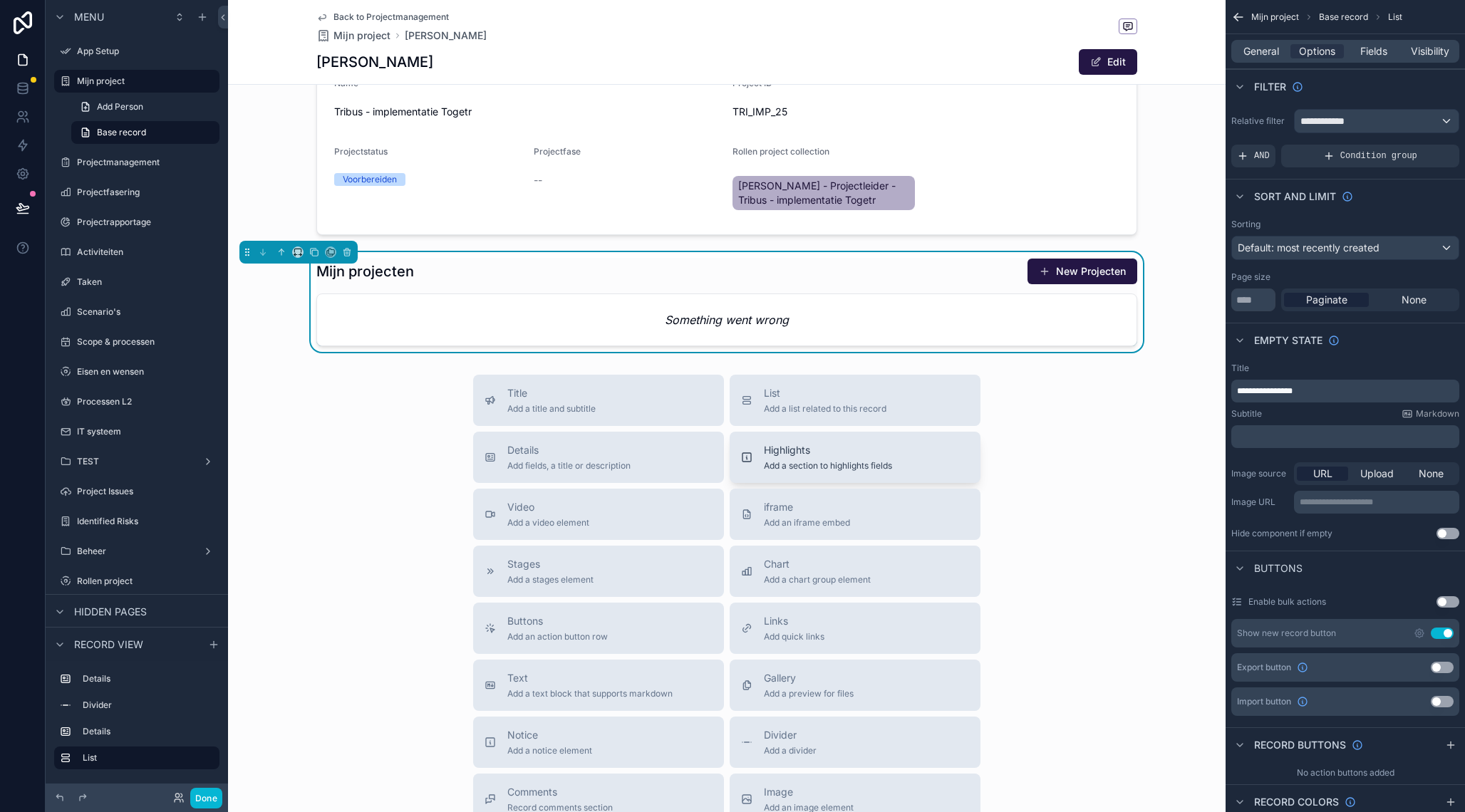
click at [802, 472] on button "Highlights Add a section to highlights fields" at bounding box center [855, 457] width 251 height 52
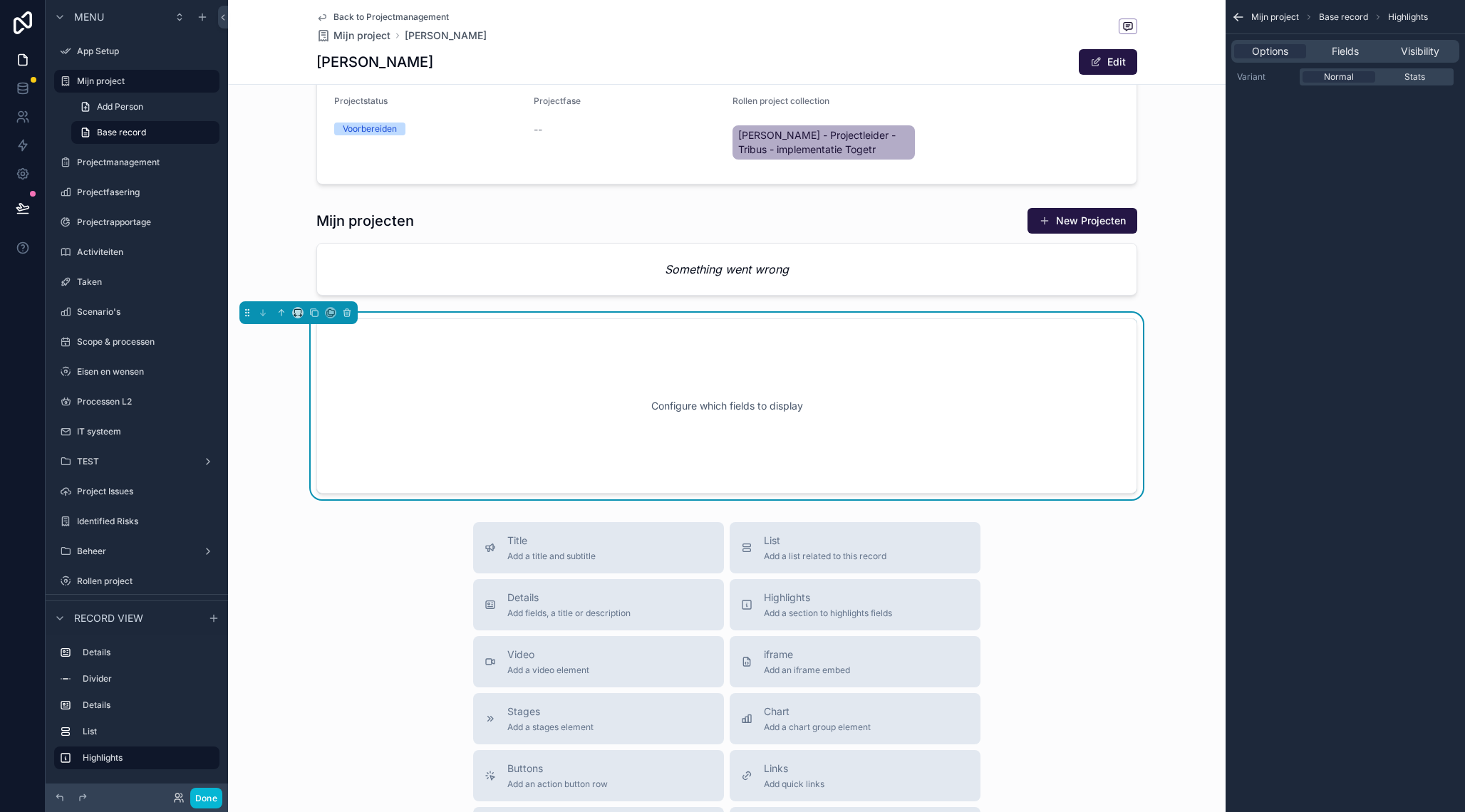
scroll to position [358, 0]
click at [1332, 51] on span "Fields" at bounding box center [1345, 51] width 27 height 14
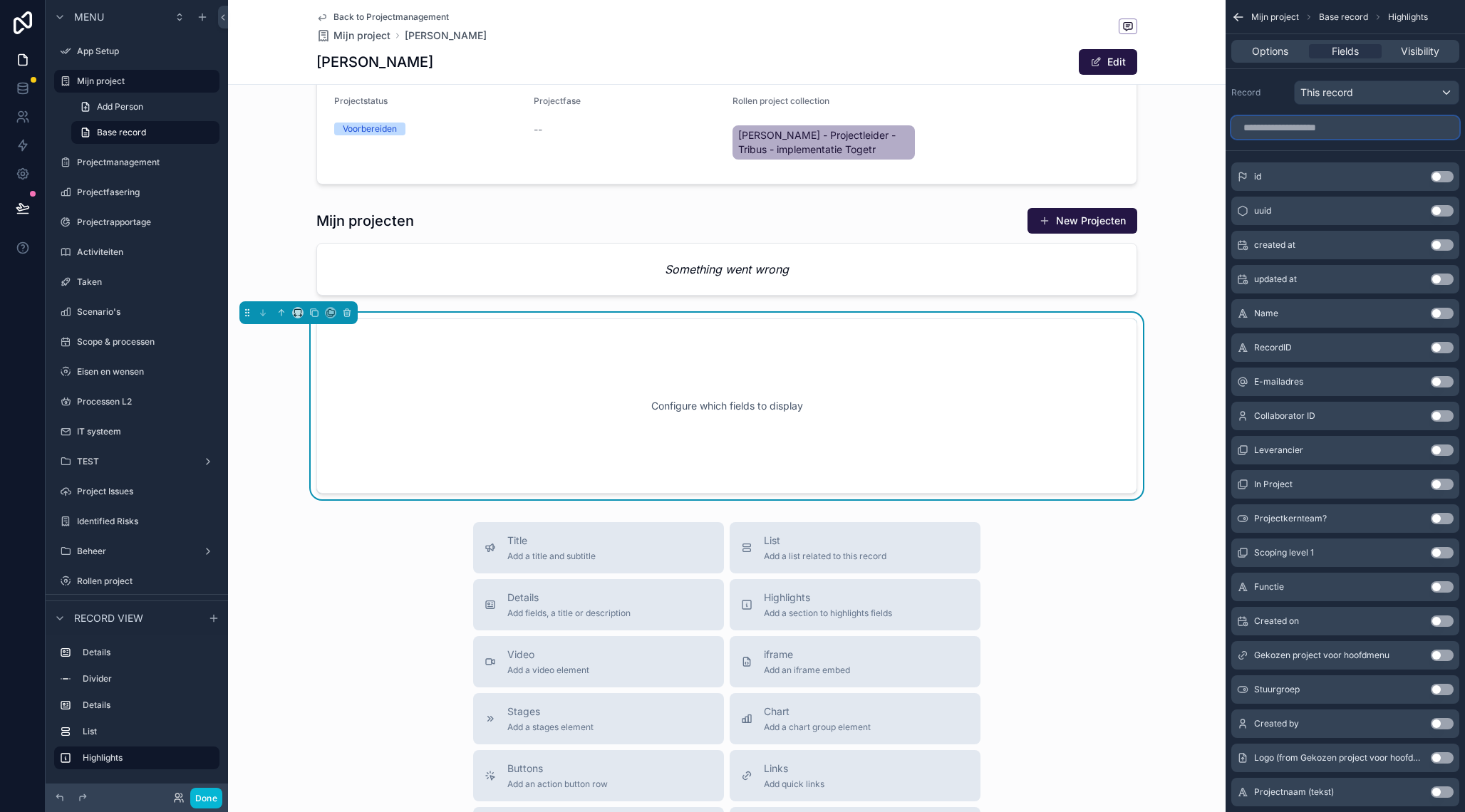
click at [1326, 121] on input "scrollable content" at bounding box center [1344, 127] width 228 height 23
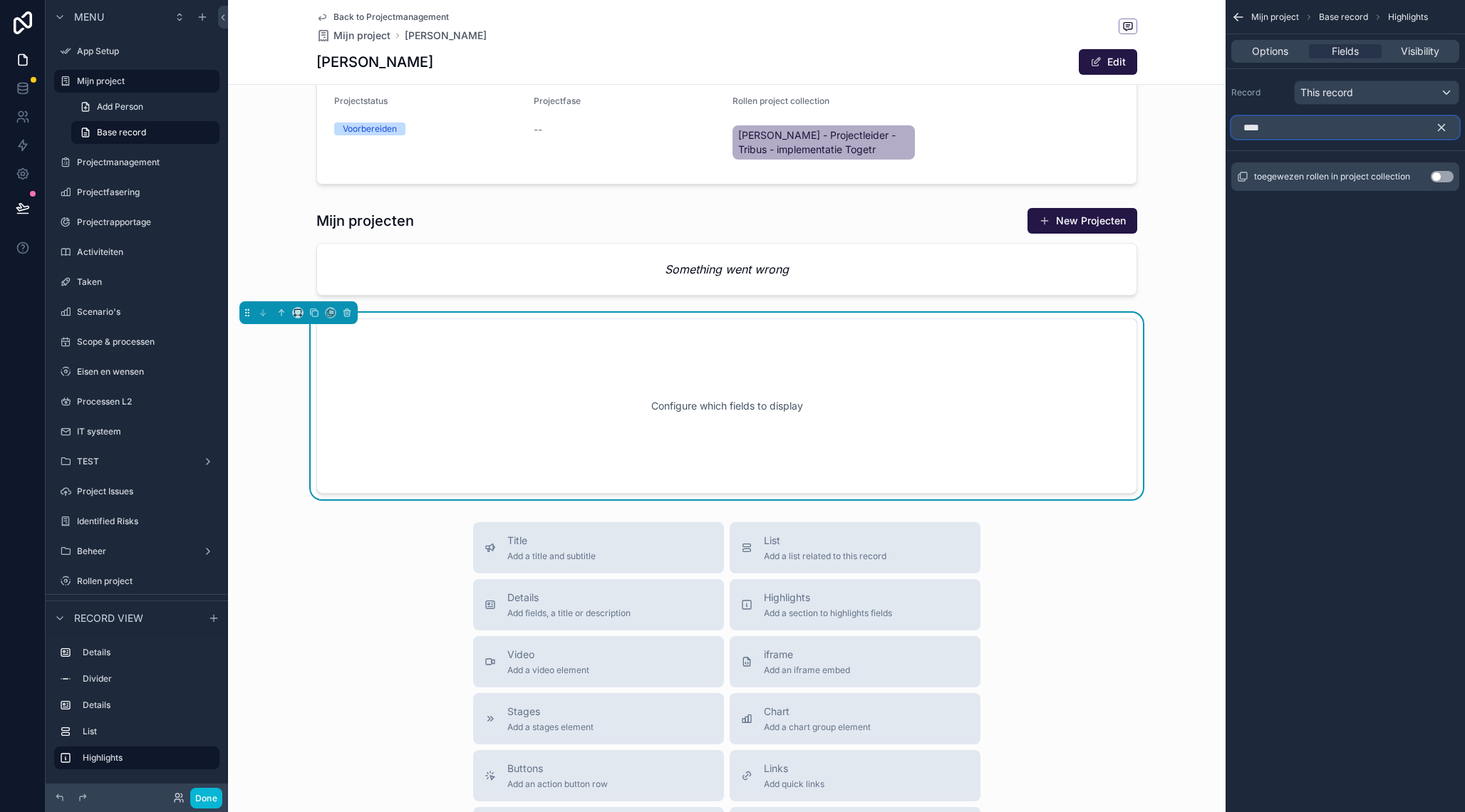
type input "****"
click at [1443, 175] on button "Use setting" at bounding box center [1441, 176] width 23 height 11
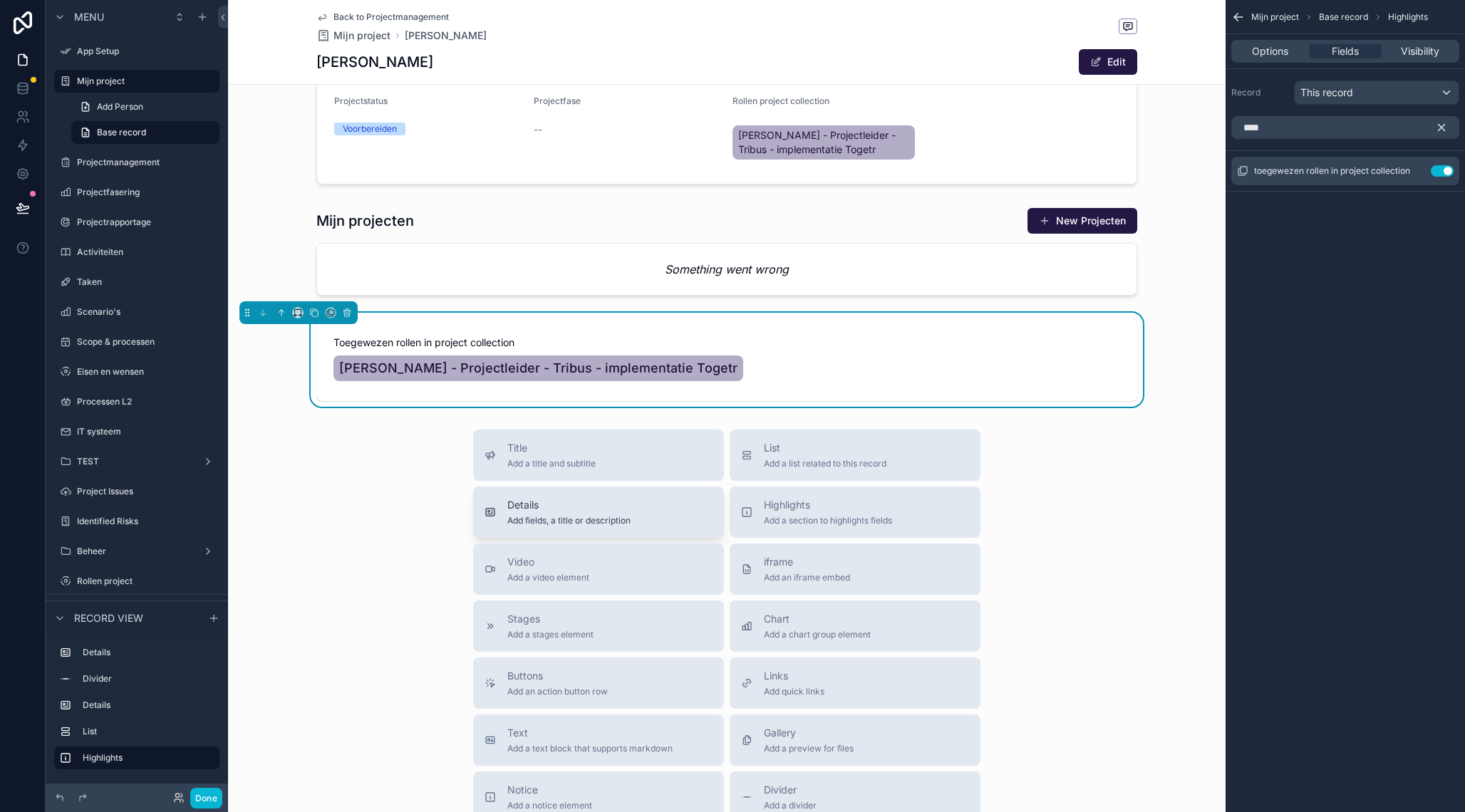
click at [673, 515] on div "Details Add fields, a title or description" at bounding box center [598, 513] width 228 height 29
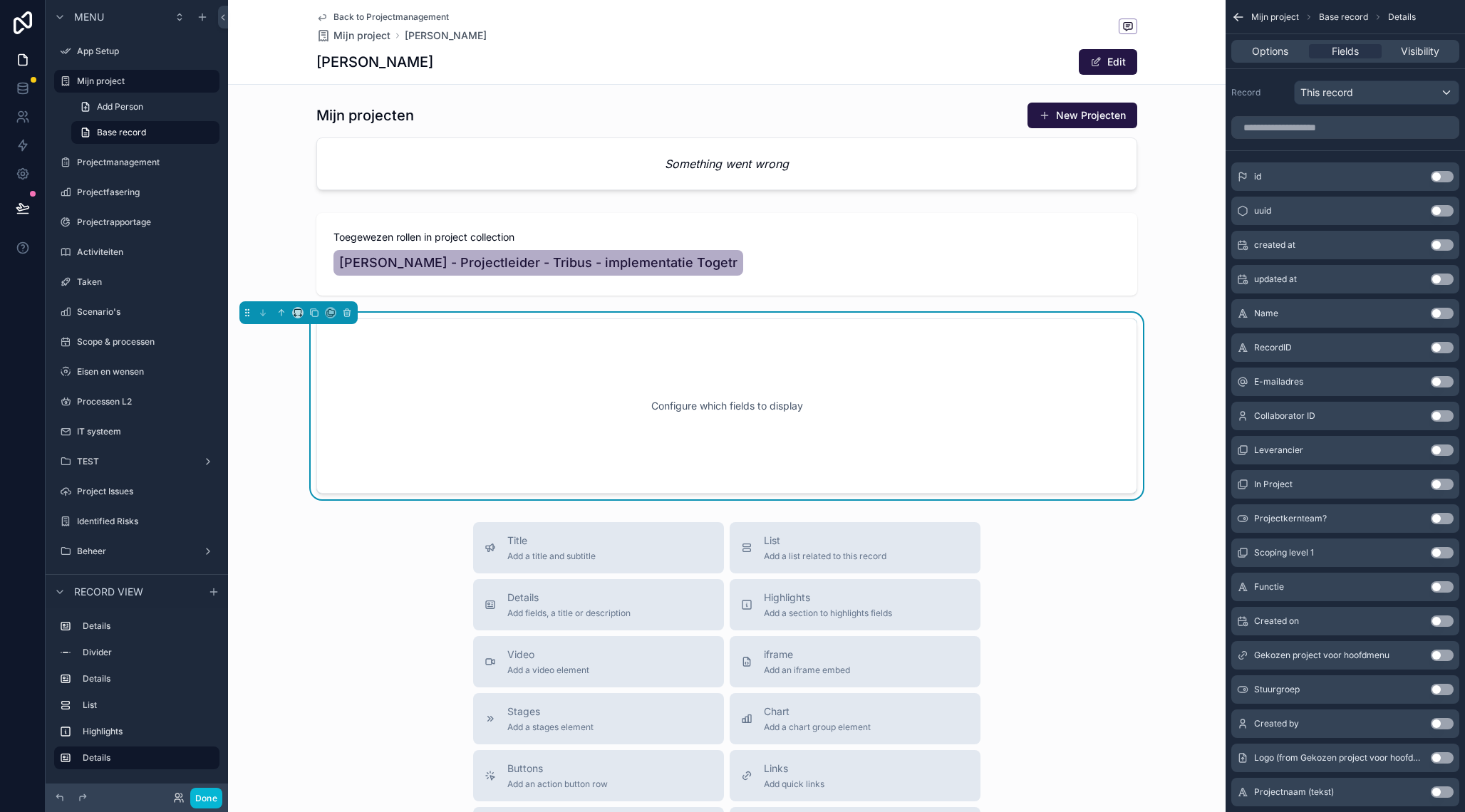
scroll to position [463, 0]
click at [1361, 128] on input "scrollable content" at bounding box center [1344, 127] width 228 height 23
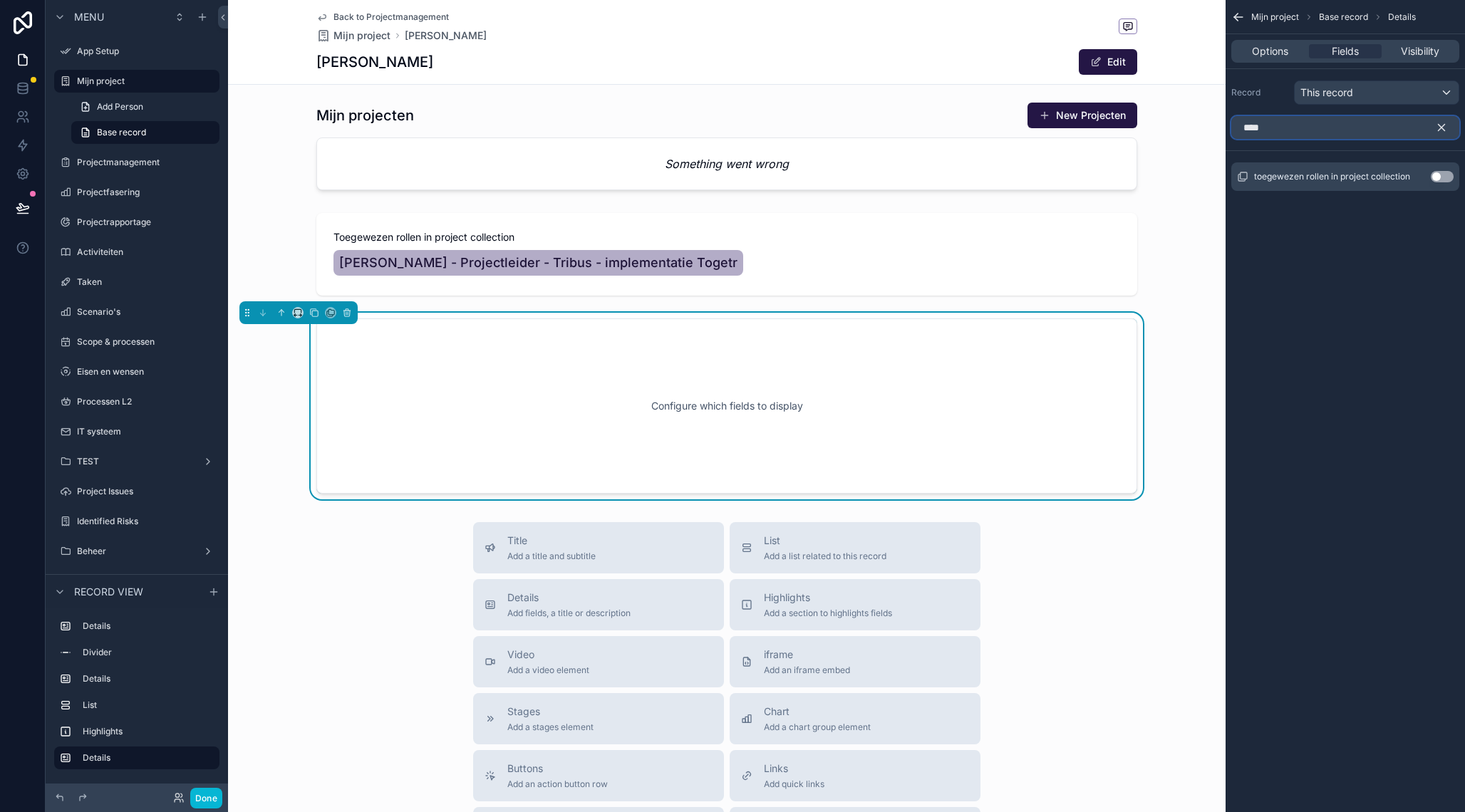
type input "****"
click at [1445, 180] on button "Use setting" at bounding box center [1441, 176] width 23 height 11
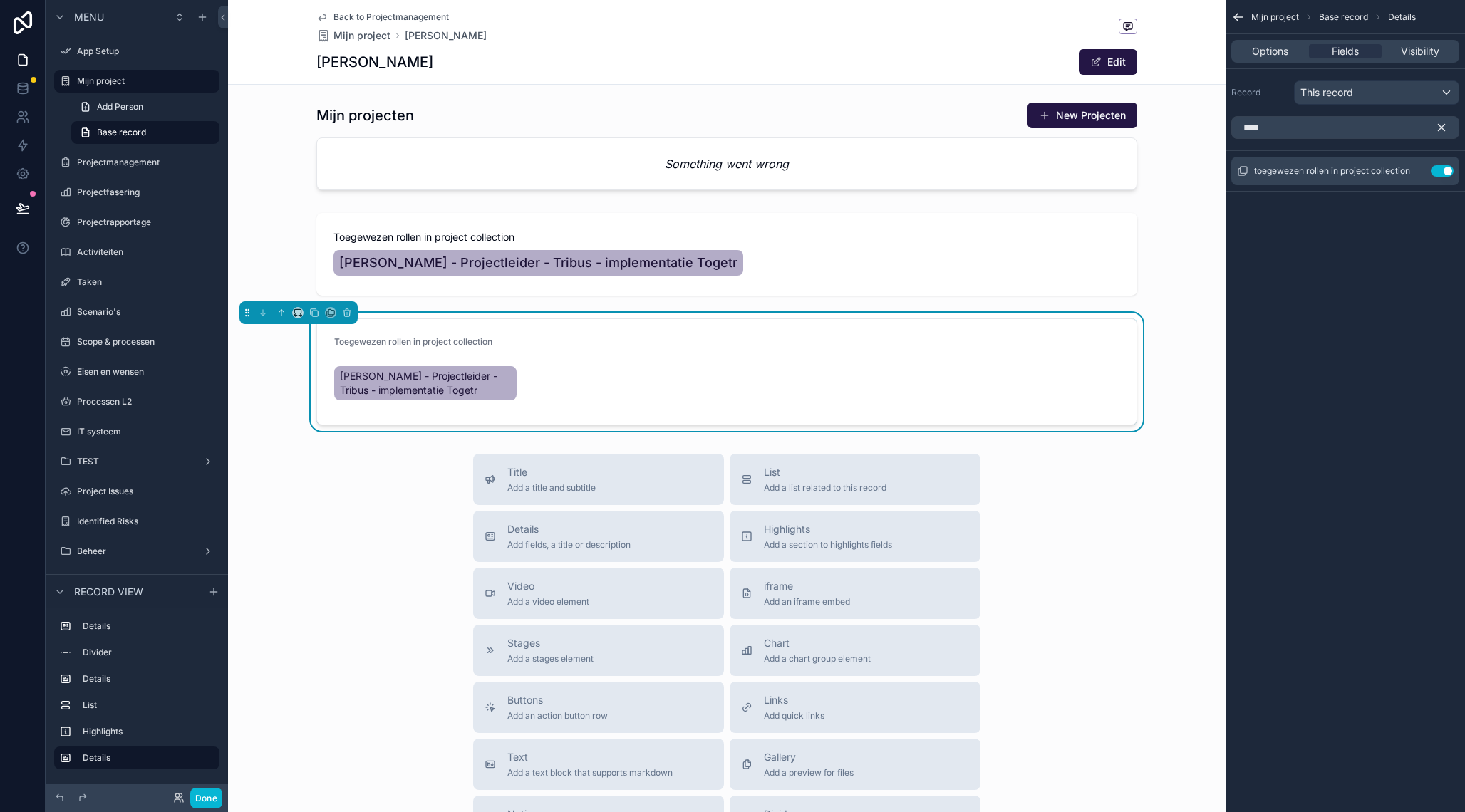
click at [570, 333] on form "Toegewezen rollen in project collection [PERSON_NAME] - Projectleider - Tribus …" at bounding box center [726, 372] width 819 height 105
click at [554, 356] on form "Toegewezen rollen in project collection [PERSON_NAME] - Projectleider - Tribus …" at bounding box center [726, 372] width 819 height 105
click at [598, 360] on form "Toegewezen rollen in project collection [PERSON_NAME] - Projectleider - Tribus …" at bounding box center [726, 372] width 819 height 105
click at [1412, 171] on icon "scrollable content" at bounding box center [1413, 171] width 11 height 11
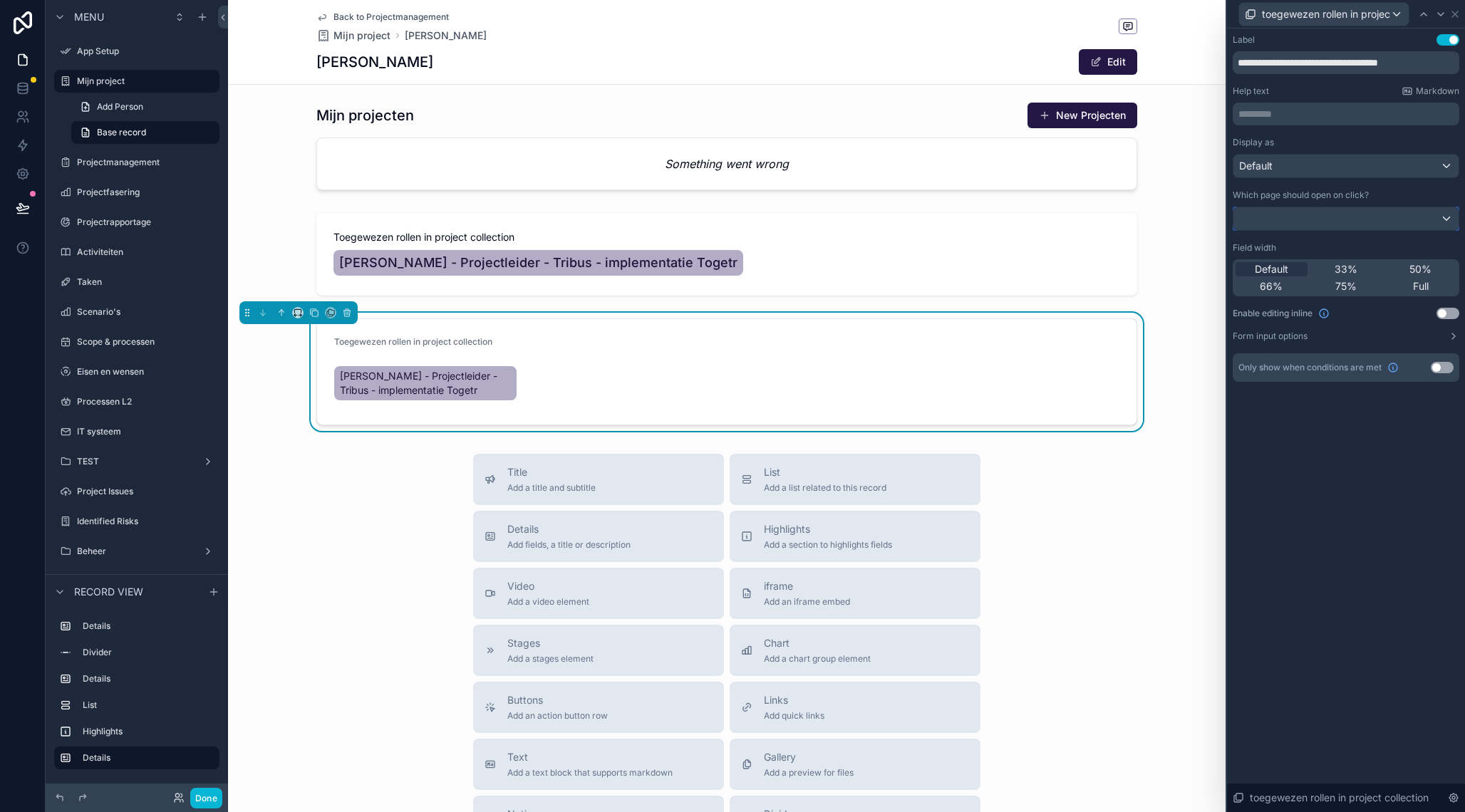
click at [1355, 219] on div at bounding box center [1345, 218] width 225 height 23
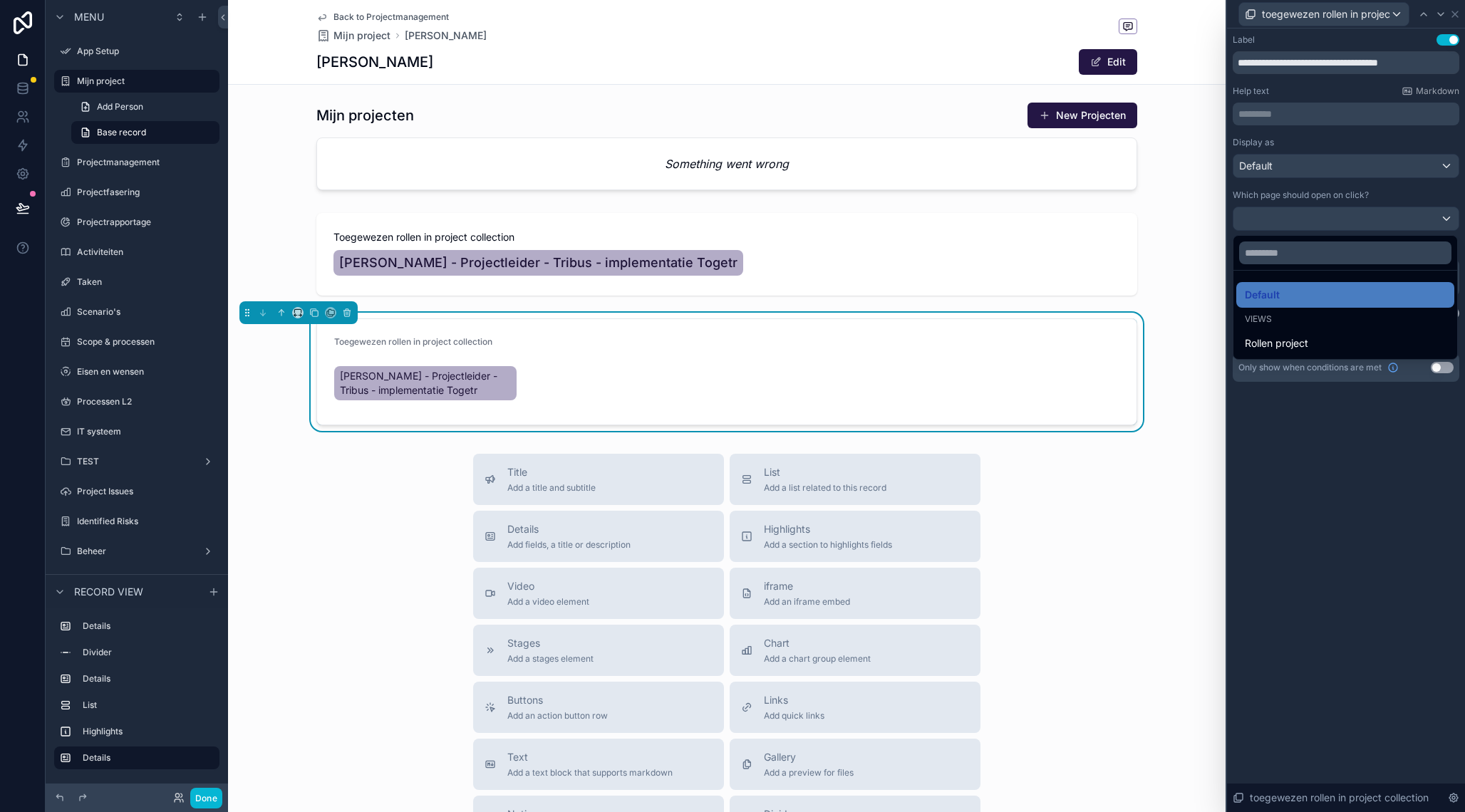
click at [1195, 362] on div "Toegewezen rollen in project collection [PERSON_NAME] - Projectleider - Tribus …" at bounding box center [726, 372] width 997 height 118
click at [1273, 287] on span "Default" at bounding box center [1262, 295] width 35 height 17
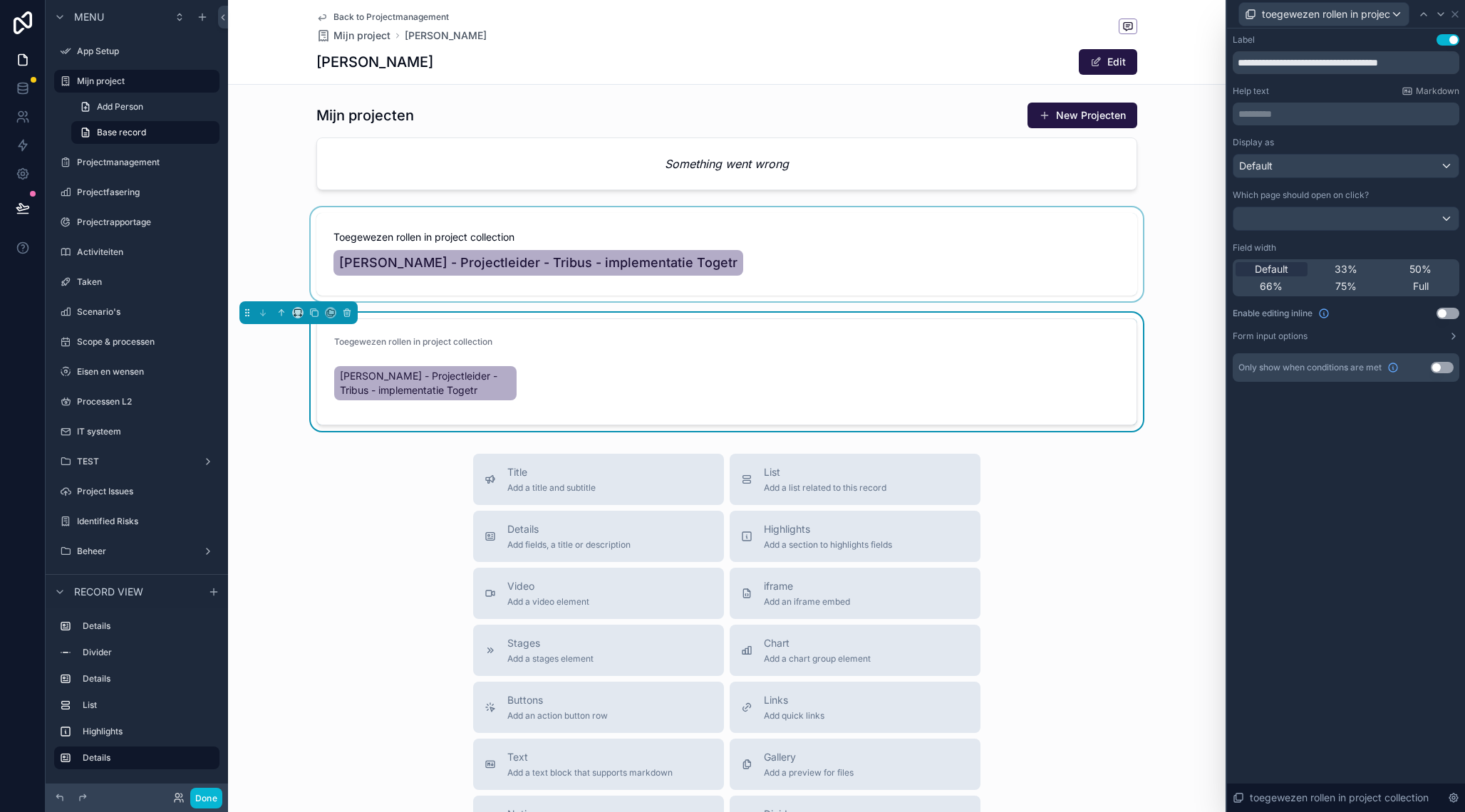
click at [790, 228] on div "scrollable content" at bounding box center [726, 254] width 997 height 94
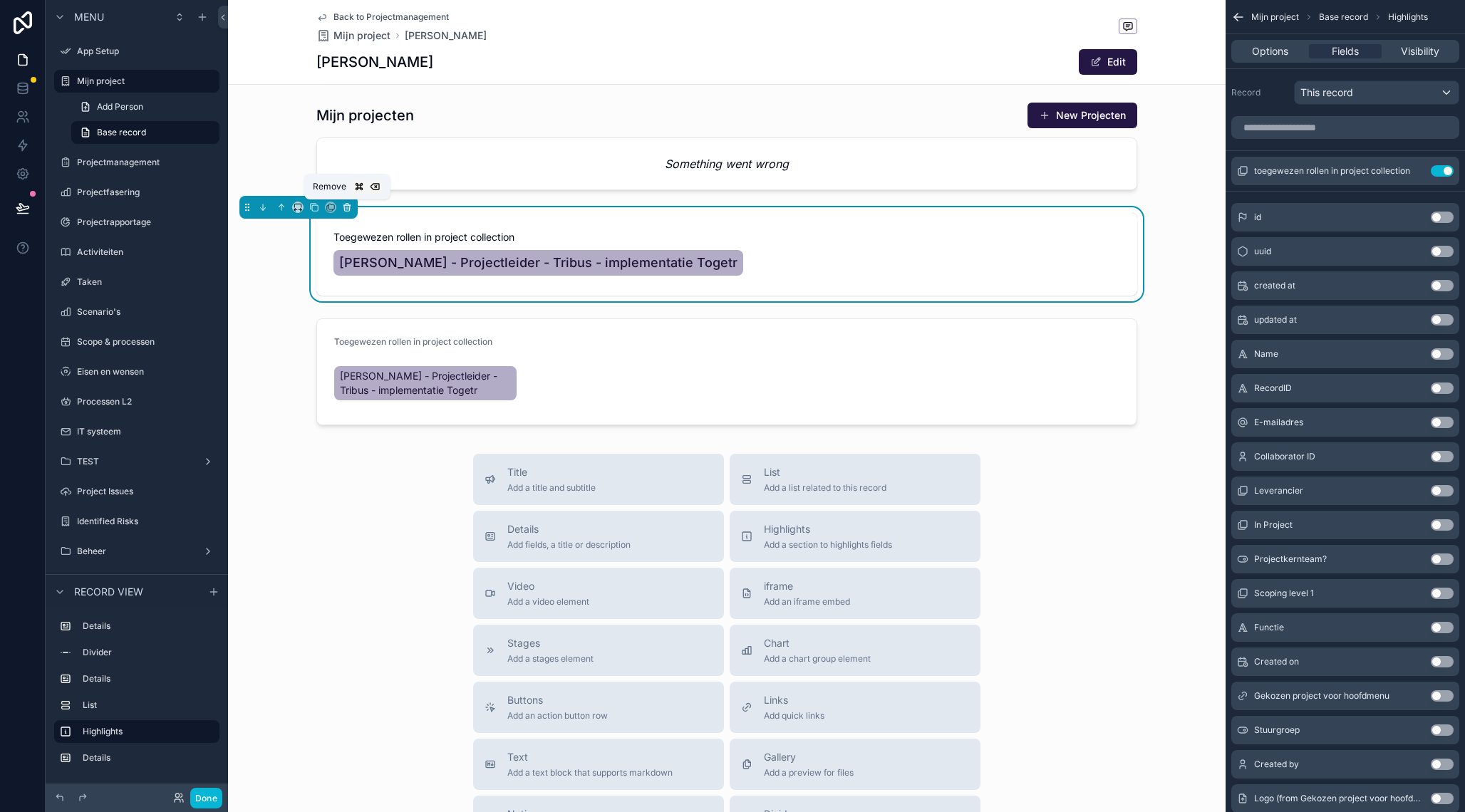
click at [345, 206] on icon "scrollable content" at bounding box center [347, 207] width 10 height 10
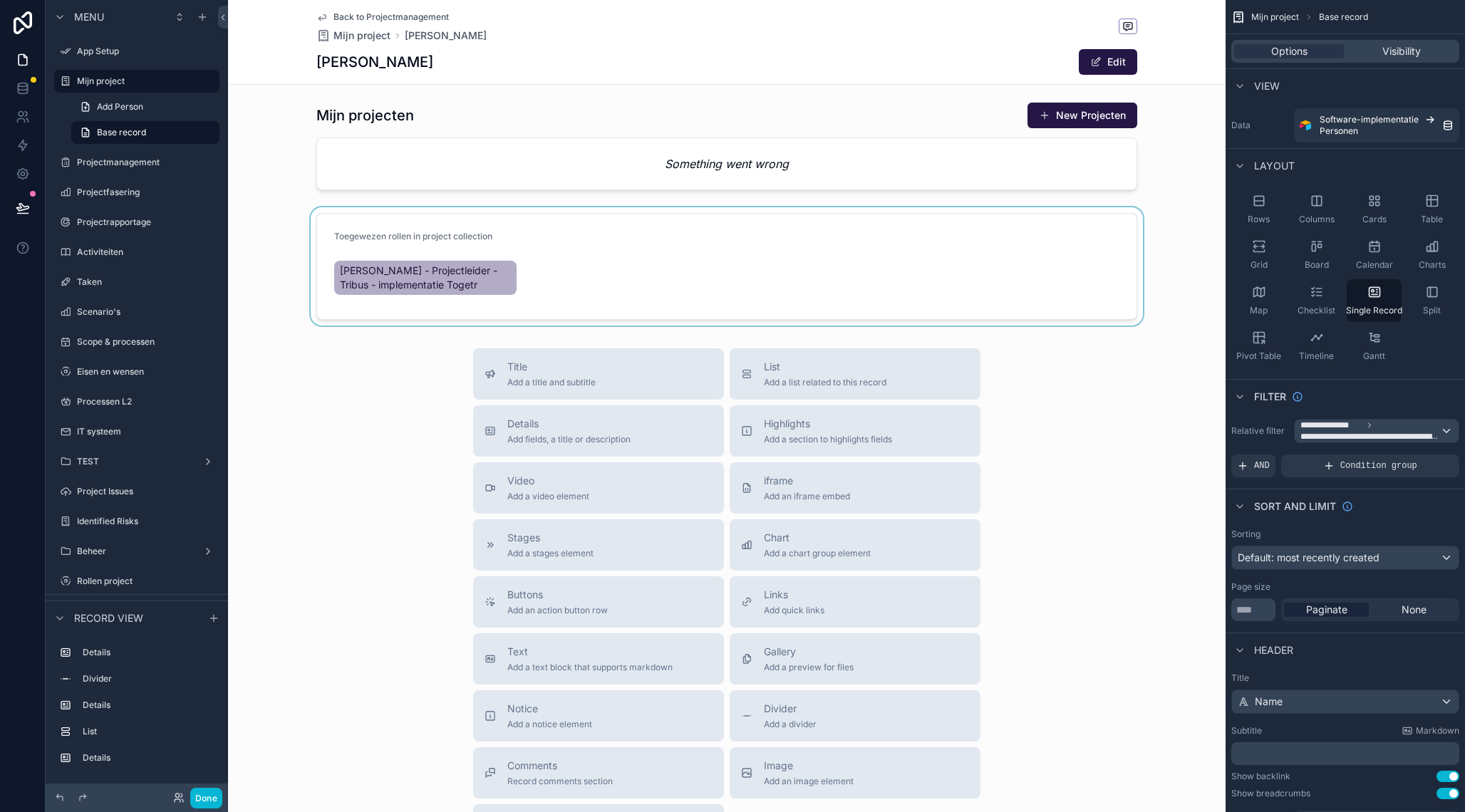
click at [589, 230] on div "scrollable content" at bounding box center [726, 266] width 997 height 118
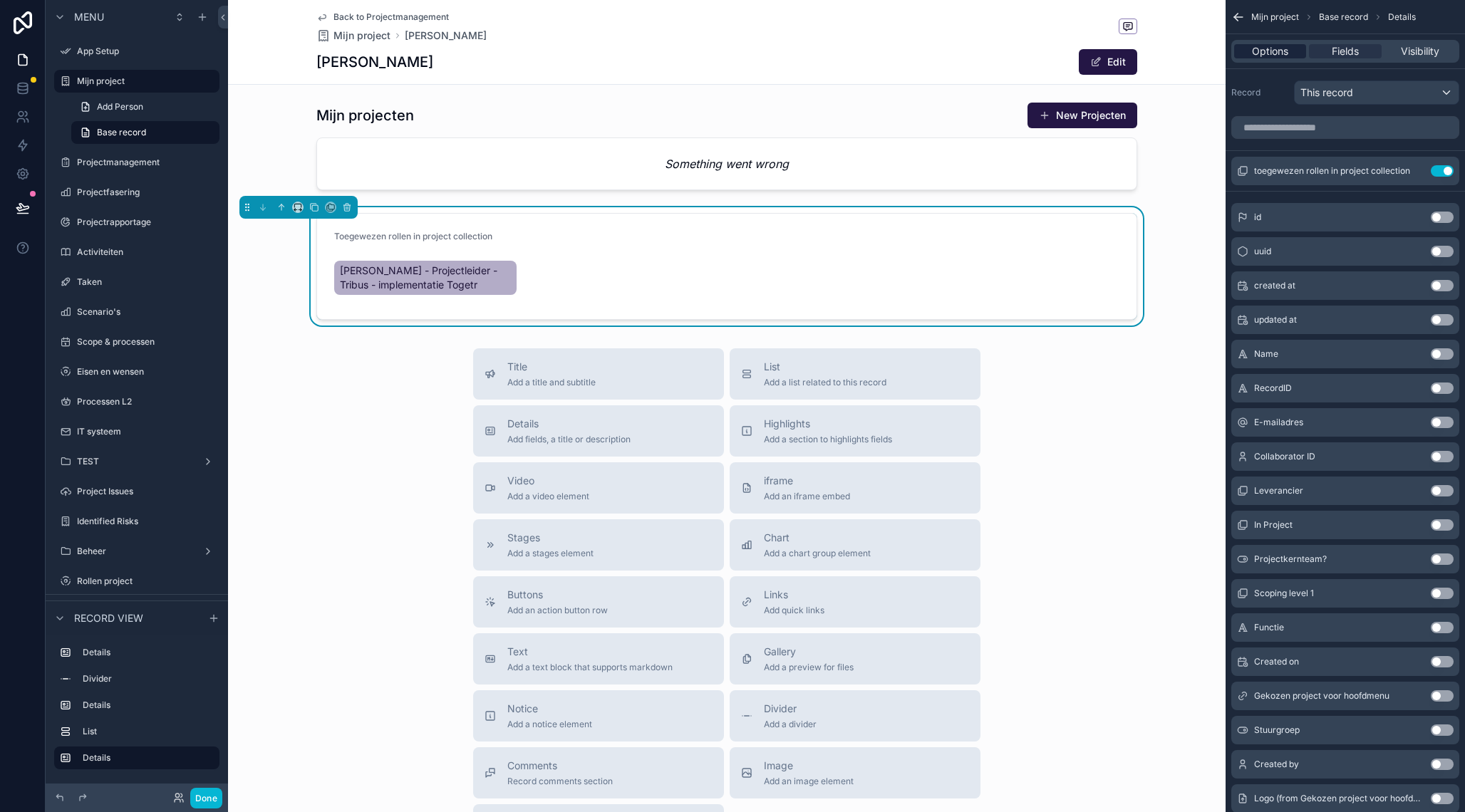
click at [1278, 58] on span "Options" at bounding box center [1270, 51] width 36 height 14
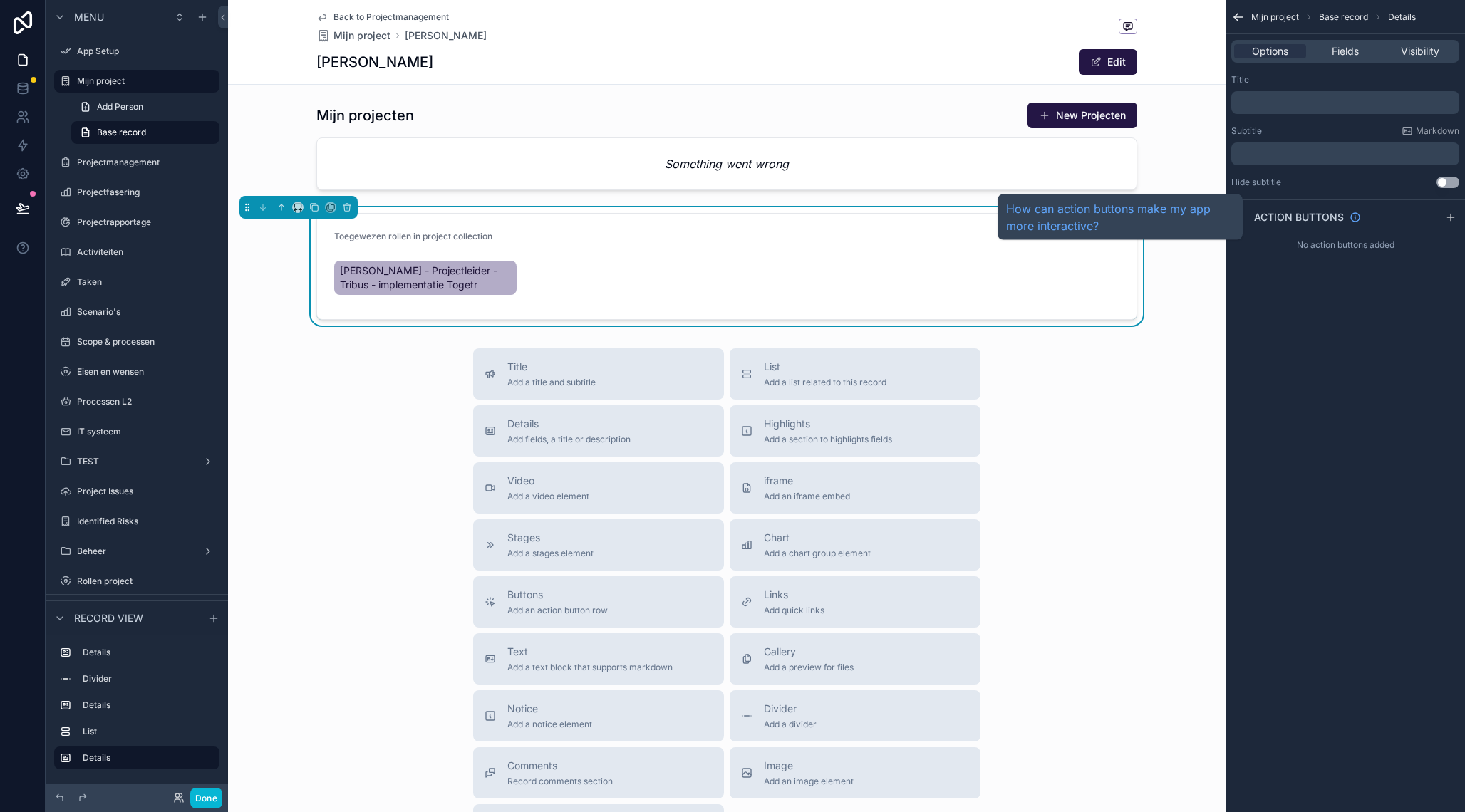
click at [1315, 222] on span "Action buttons" at bounding box center [1298, 217] width 89 height 14
click at [1454, 219] on icon "scrollable content" at bounding box center [1450, 217] width 11 height 11
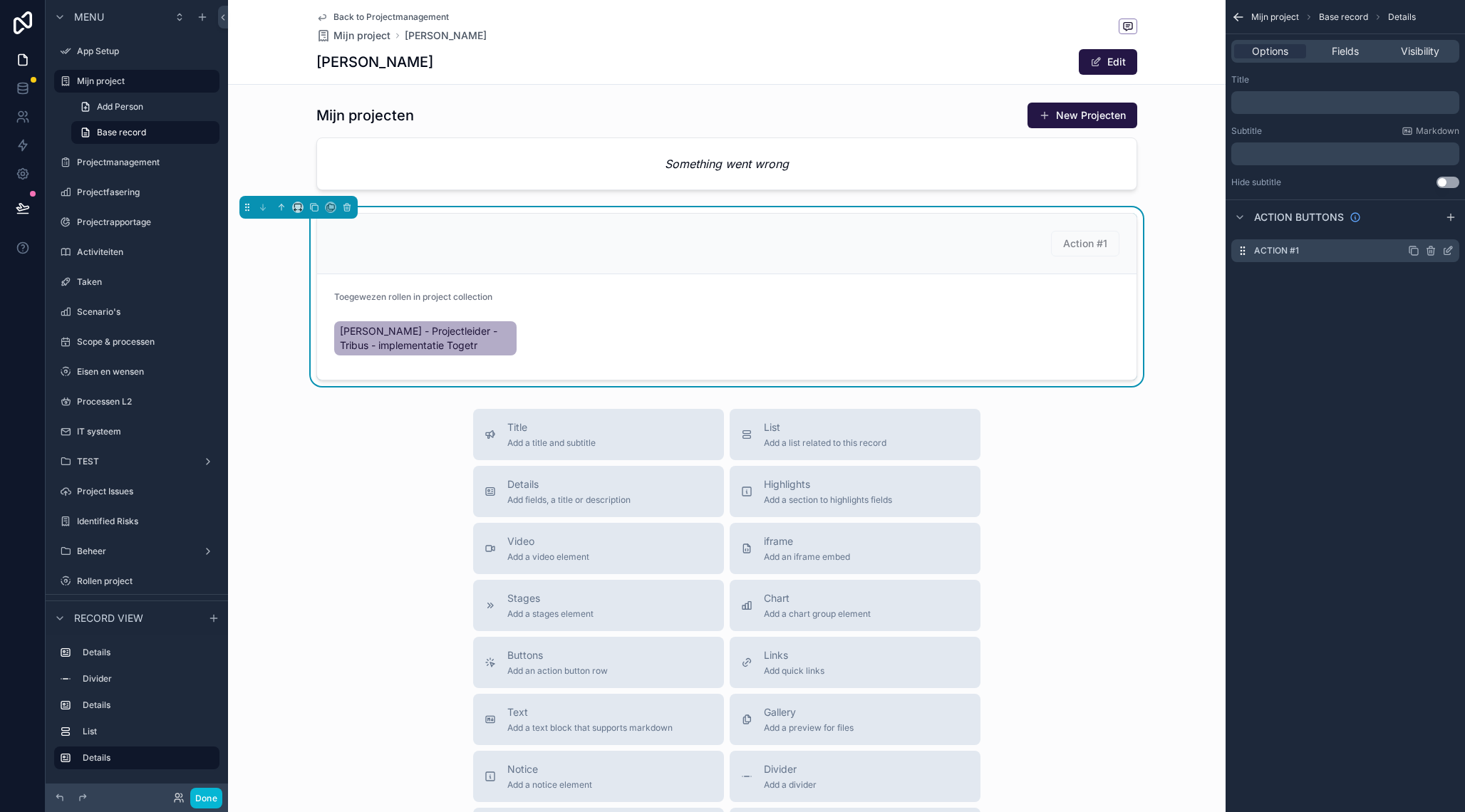
click at [1445, 252] on icon "scrollable content" at bounding box center [1447, 250] width 11 height 11
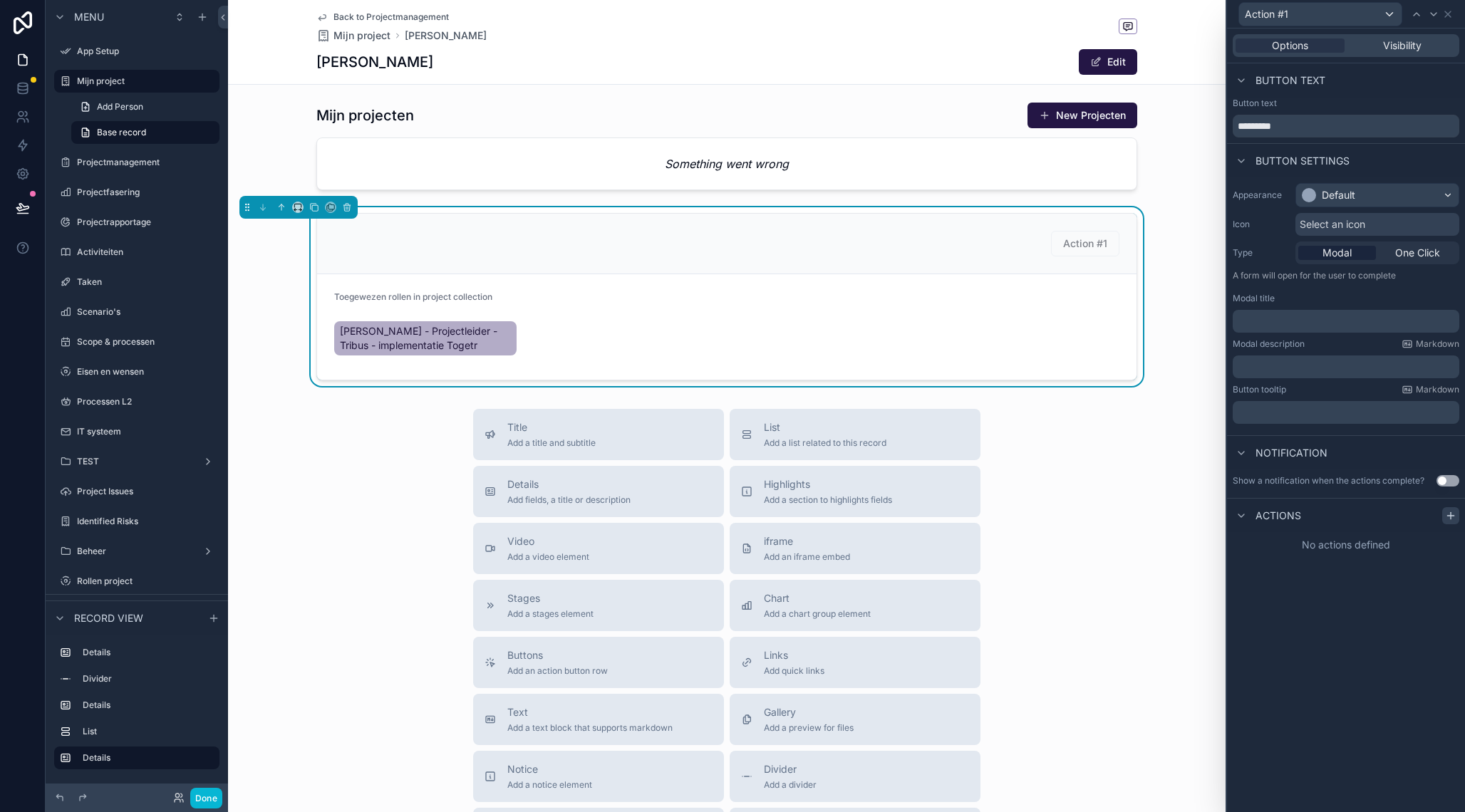
click at [1457, 513] on div at bounding box center [1450, 516] width 17 height 17
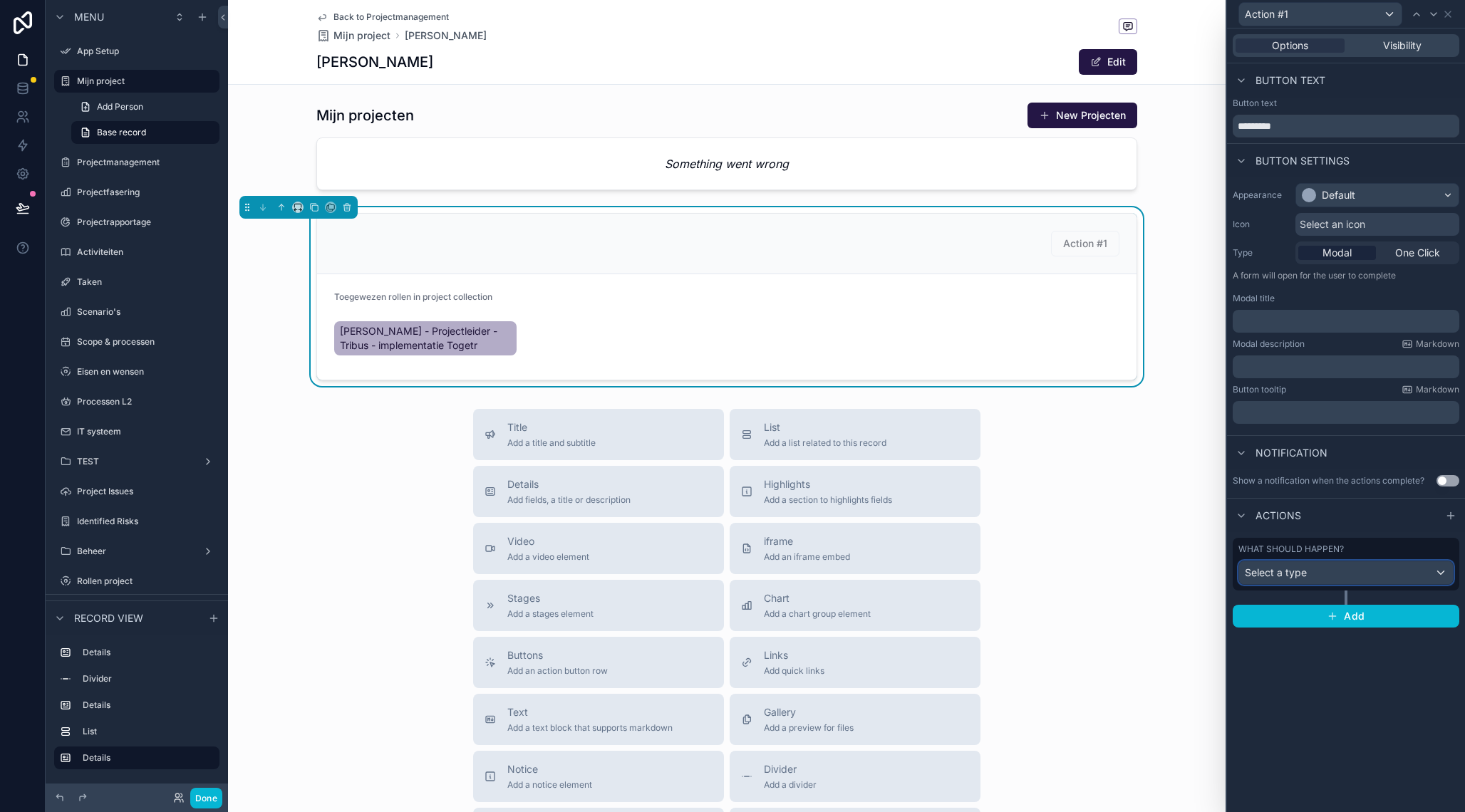
click at [1329, 576] on div "Select a type" at bounding box center [1346, 572] width 214 height 23
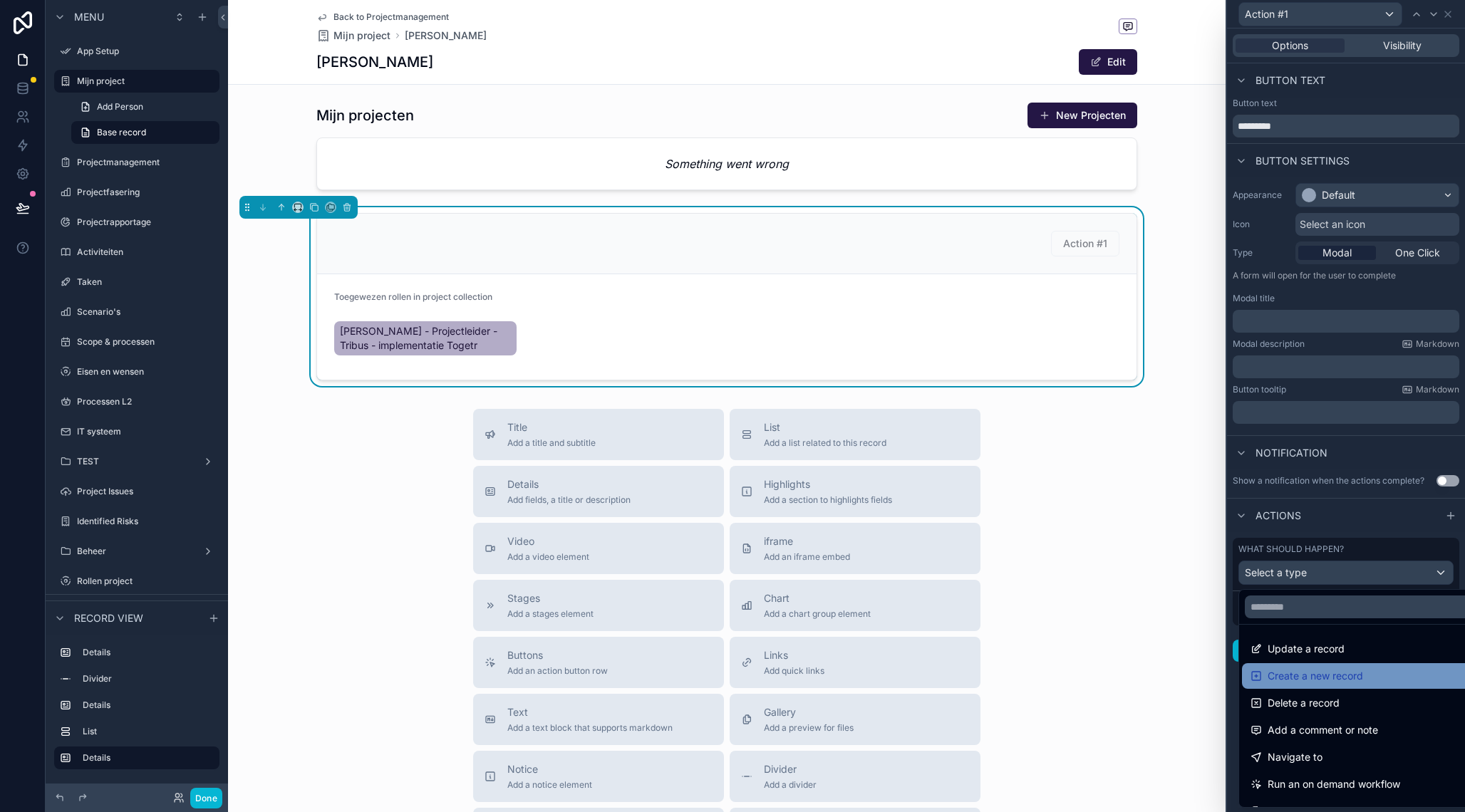
click at [1376, 678] on div "Create a new record" at bounding box center [1362, 676] width 224 height 17
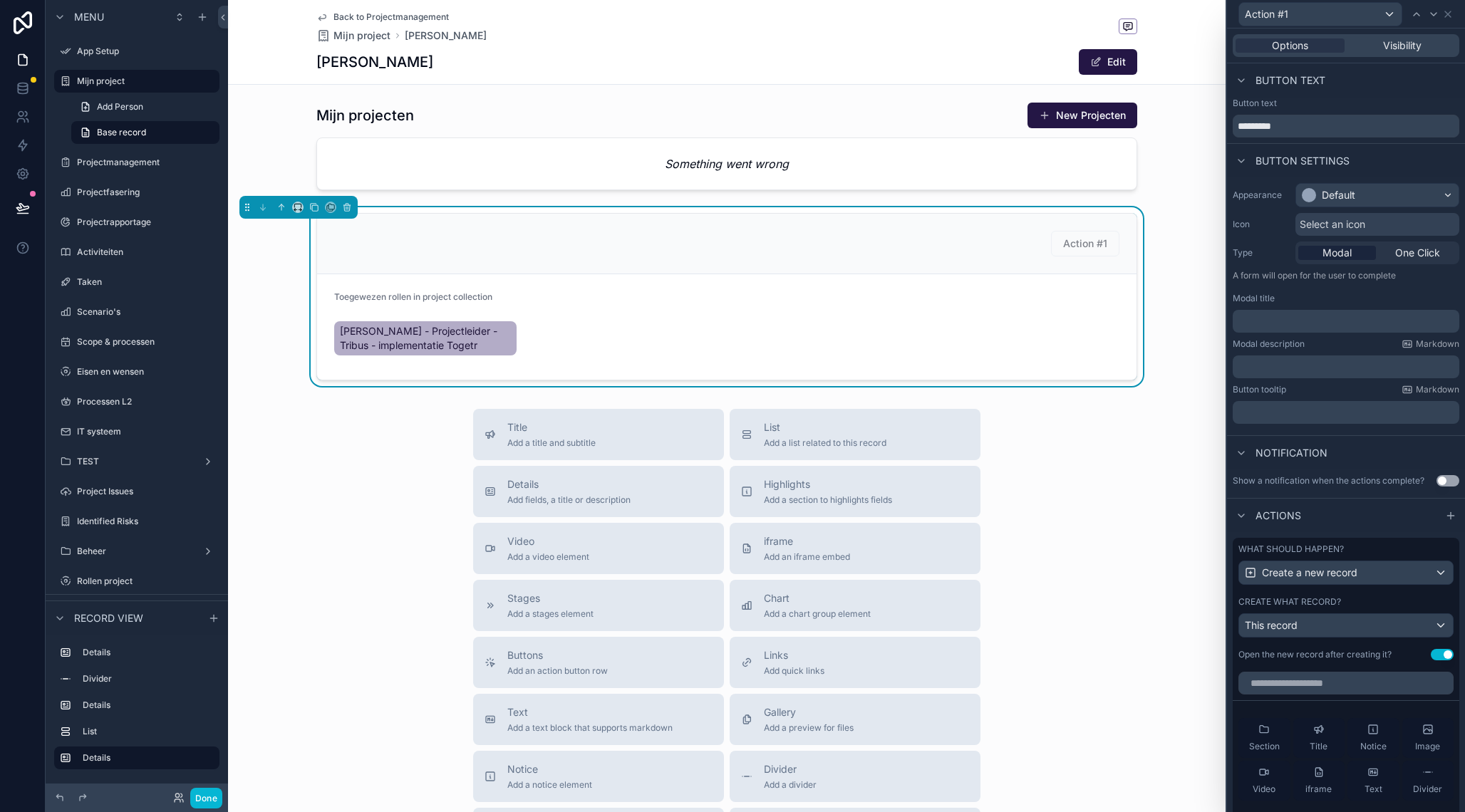
click at [1376, 678] on input "text" at bounding box center [1346, 683] width 215 height 23
click at [1291, 129] on input "*********" at bounding box center [1345, 126] width 227 height 23
click at [1252, 129] on input "**********" at bounding box center [1345, 126] width 227 height 23
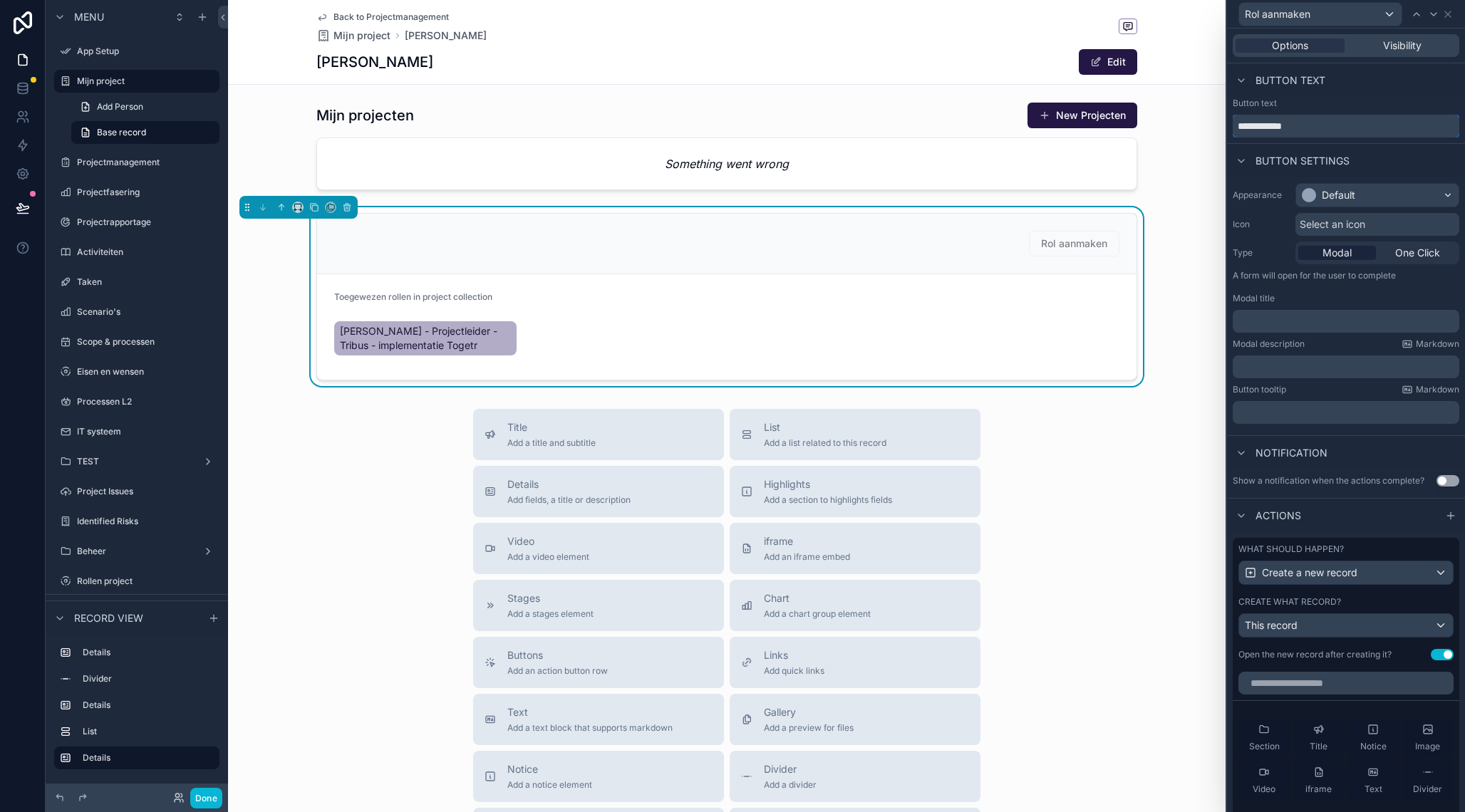
click at [1252, 129] on input "**********" at bounding box center [1345, 126] width 227 height 23
drag, startPoint x: 1269, startPoint y: 127, endPoint x: 1278, endPoint y: 134, distance: 11.4
click at [1272, 129] on input "**********" at bounding box center [1345, 126] width 227 height 23
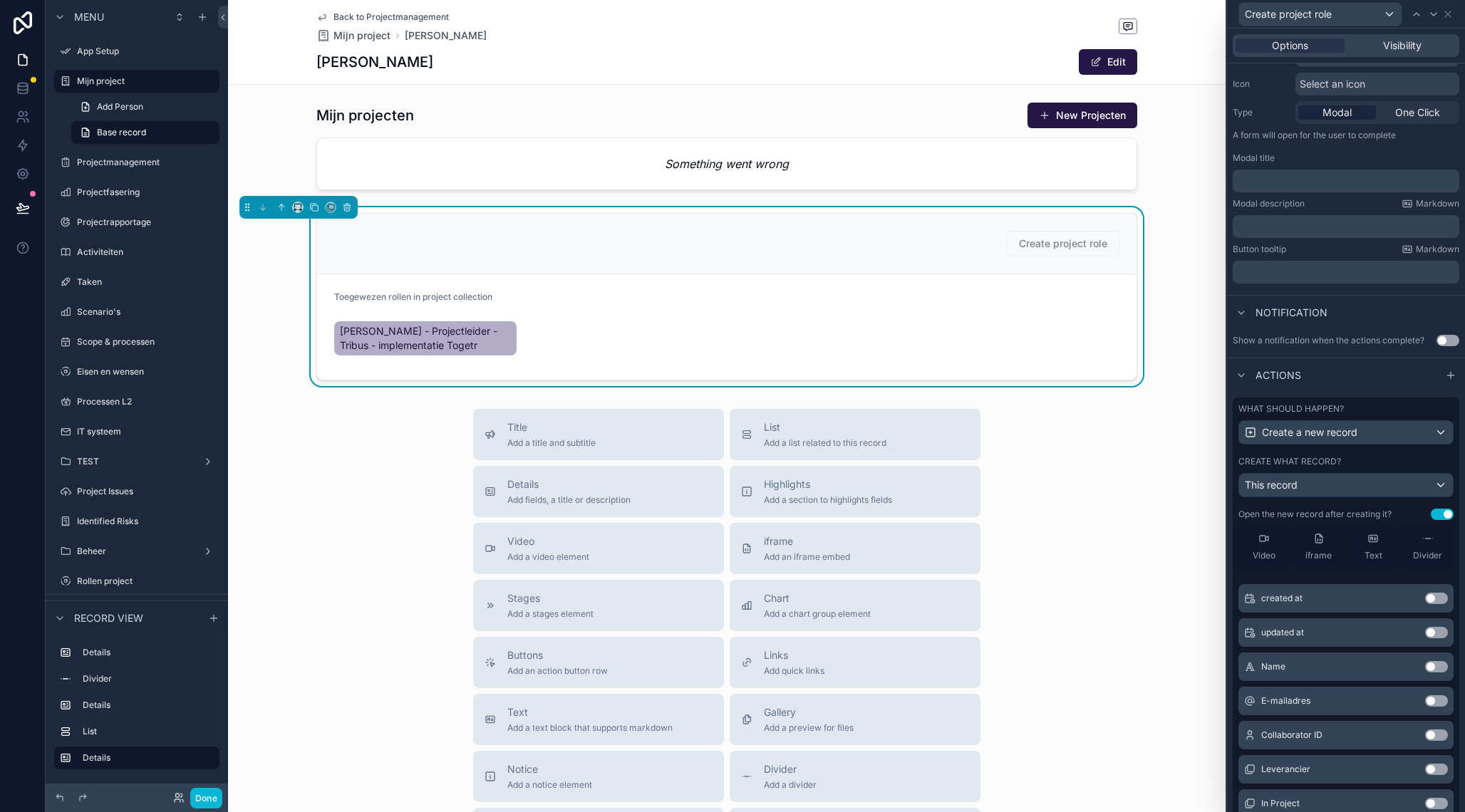
scroll to position [0, 0]
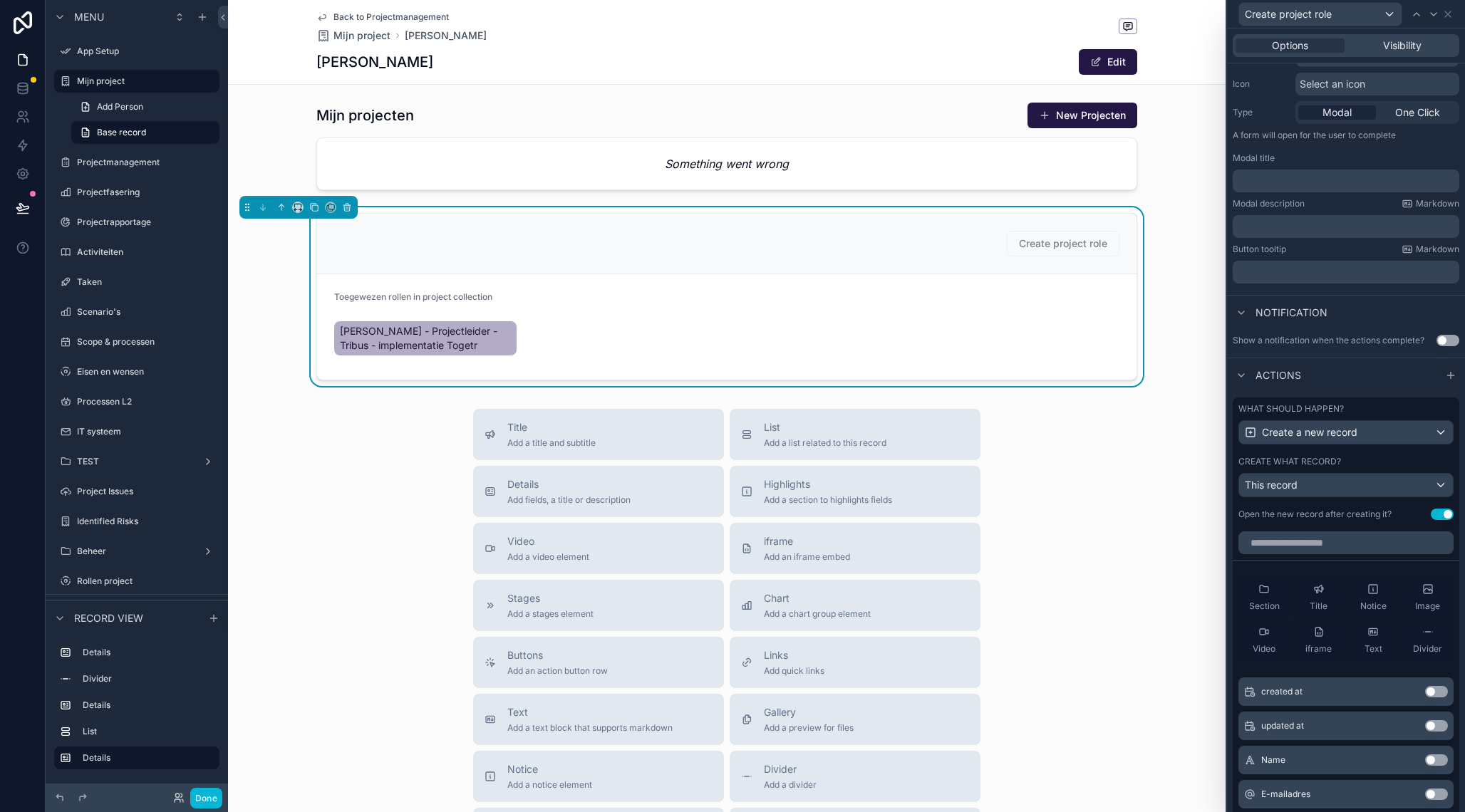
type input "**********"
drag, startPoint x: 1218, startPoint y: 378, endPoint x: 1215, endPoint y: 385, distance: 7.6
click at [1218, 378] on div "Create project role Toegewezen rollen in project collection [PERSON_NAME] - Pro…" at bounding box center [726, 296] width 997 height 179
click at [1069, 248] on span "Create project role" at bounding box center [1062, 244] width 112 height 12
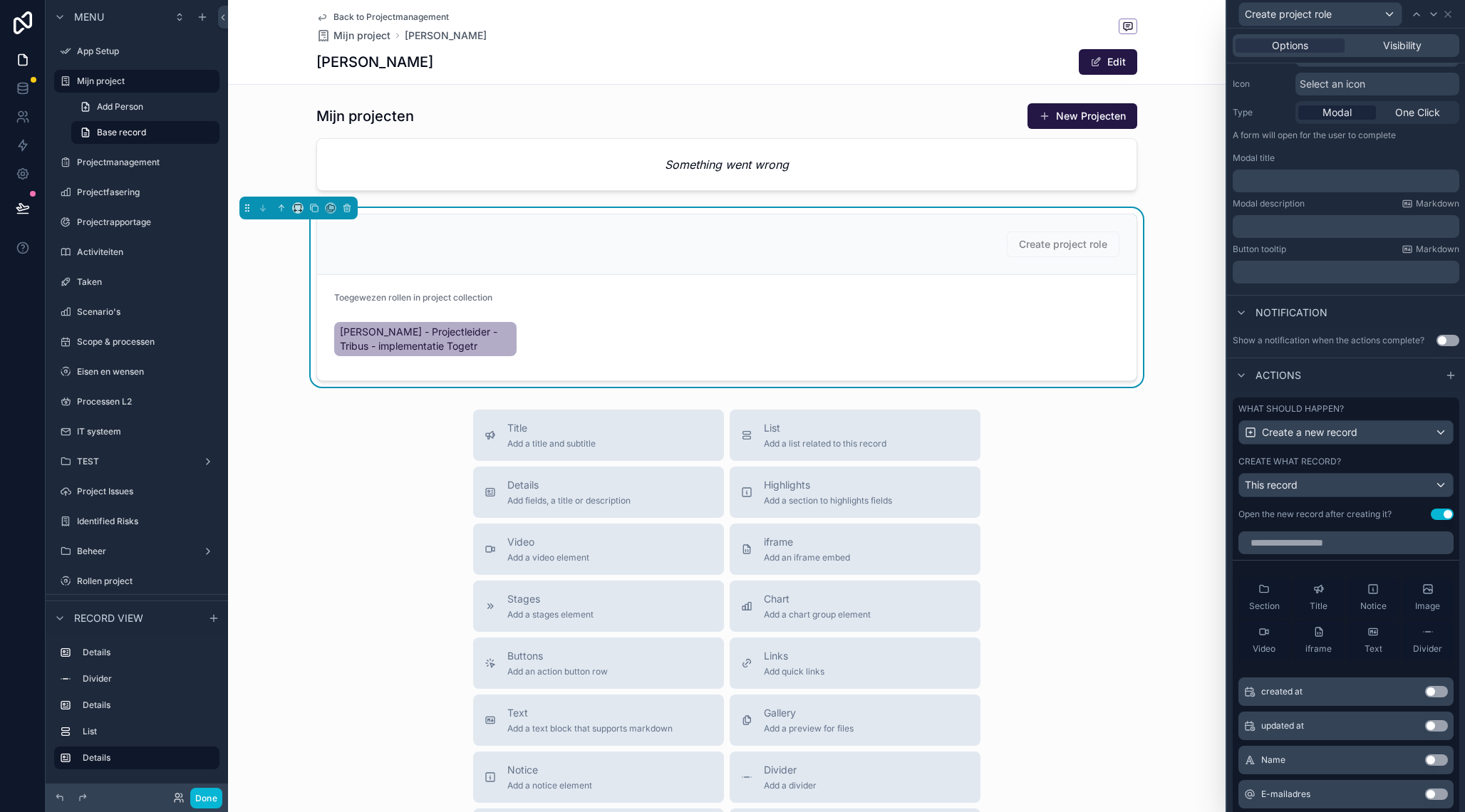
click at [1060, 244] on span "Create project role" at bounding box center [1062, 244] width 112 height 12
click at [897, 252] on div "Create project role" at bounding box center [726, 244] width 785 height 26
click at [1060, 248] on span "Create project role" at bounding box center [1062, 244] width 112 height 12
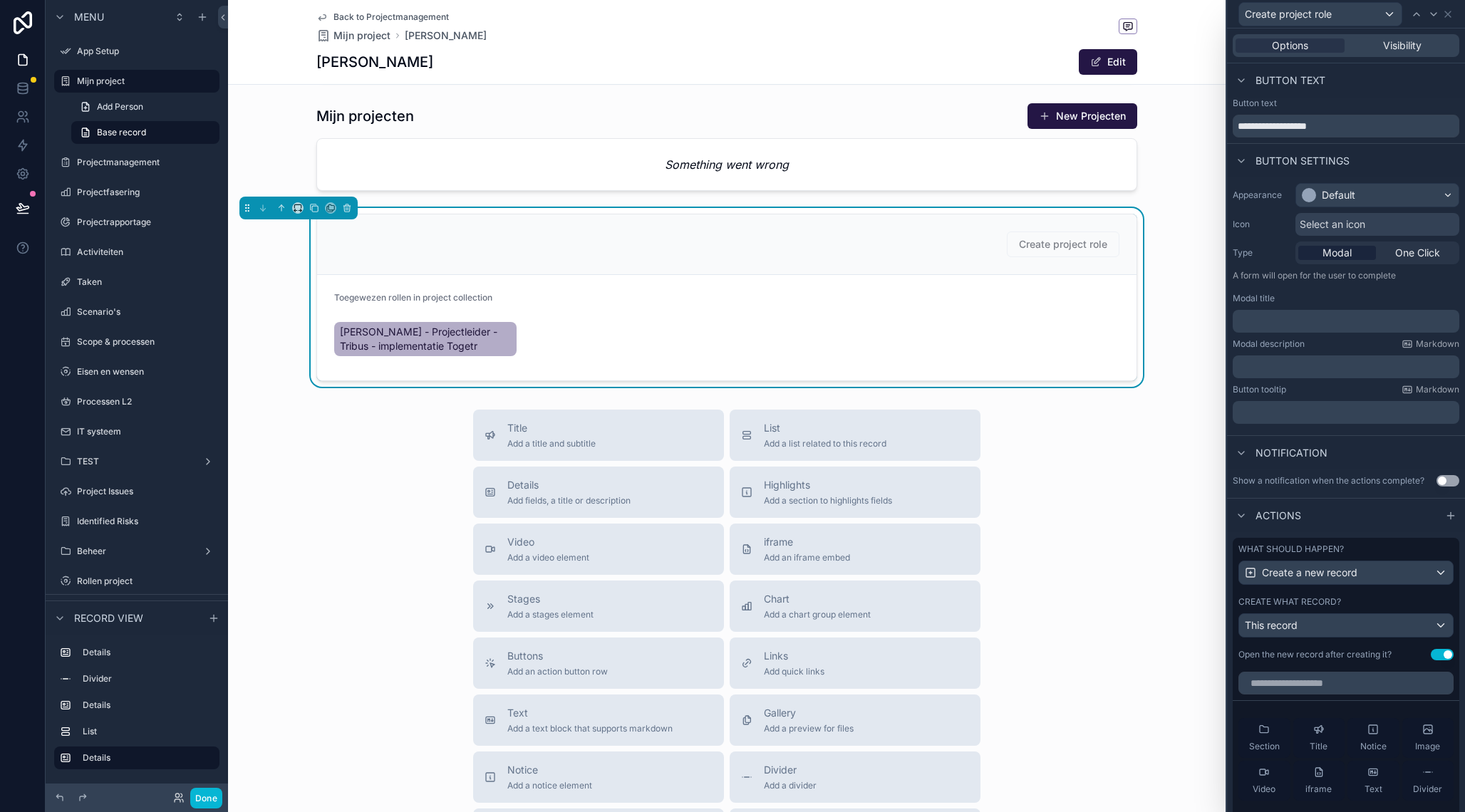
click at [1357, 226] on span "Select an icon" at bounding box center [1332, 224] width 65 height 14
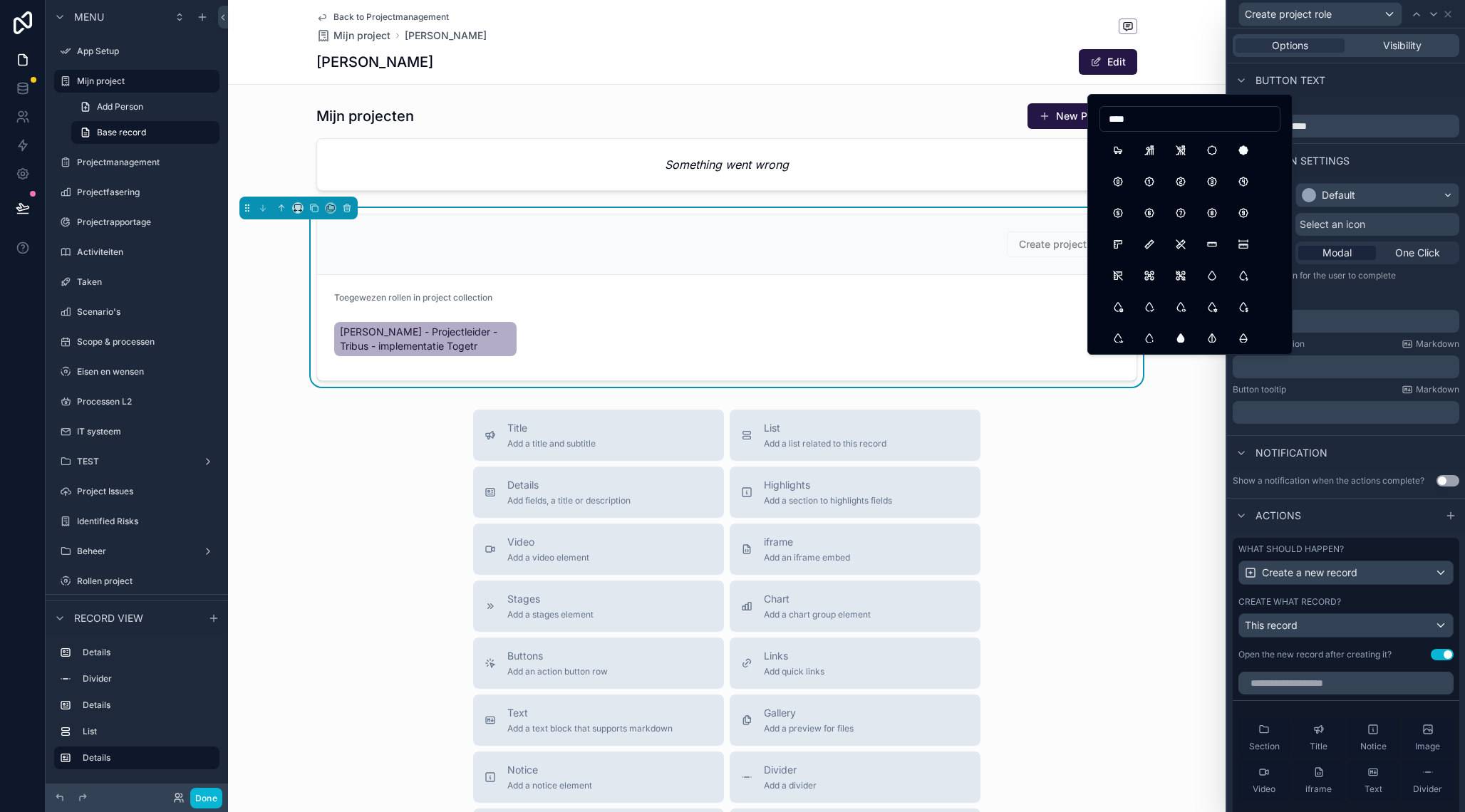
type input "****"
click at [1202, 422] on div "Title Add a title and subtitle List Add a list related to this record Details A…" at bounding box center [726, 663] width 997 height 507
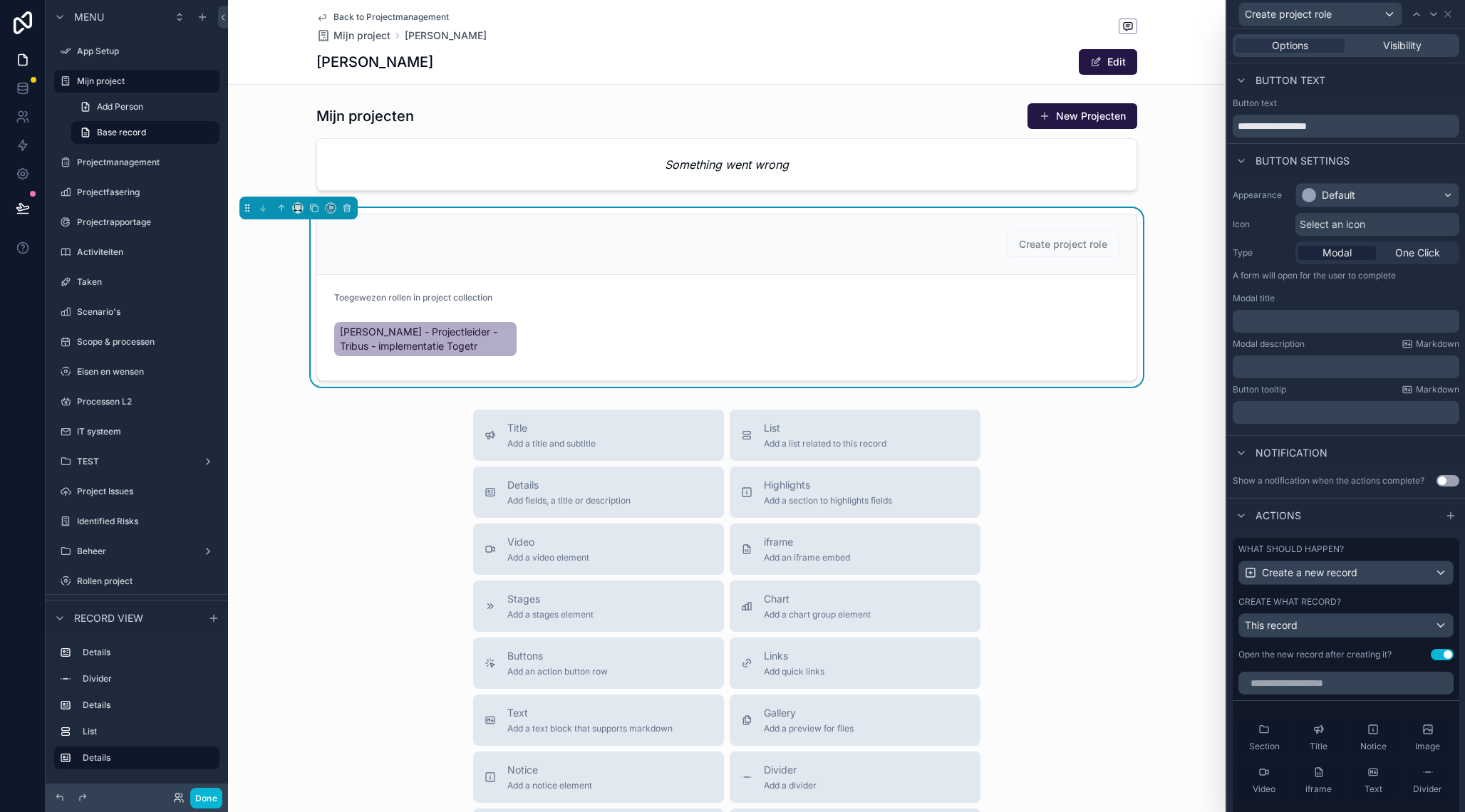
click at [820, 292] on form "Toegewezen rollen in project collection [PERSON_NAME] - Projectleider - Tribus …" at bounding box center [726, 328] width 819 height 105
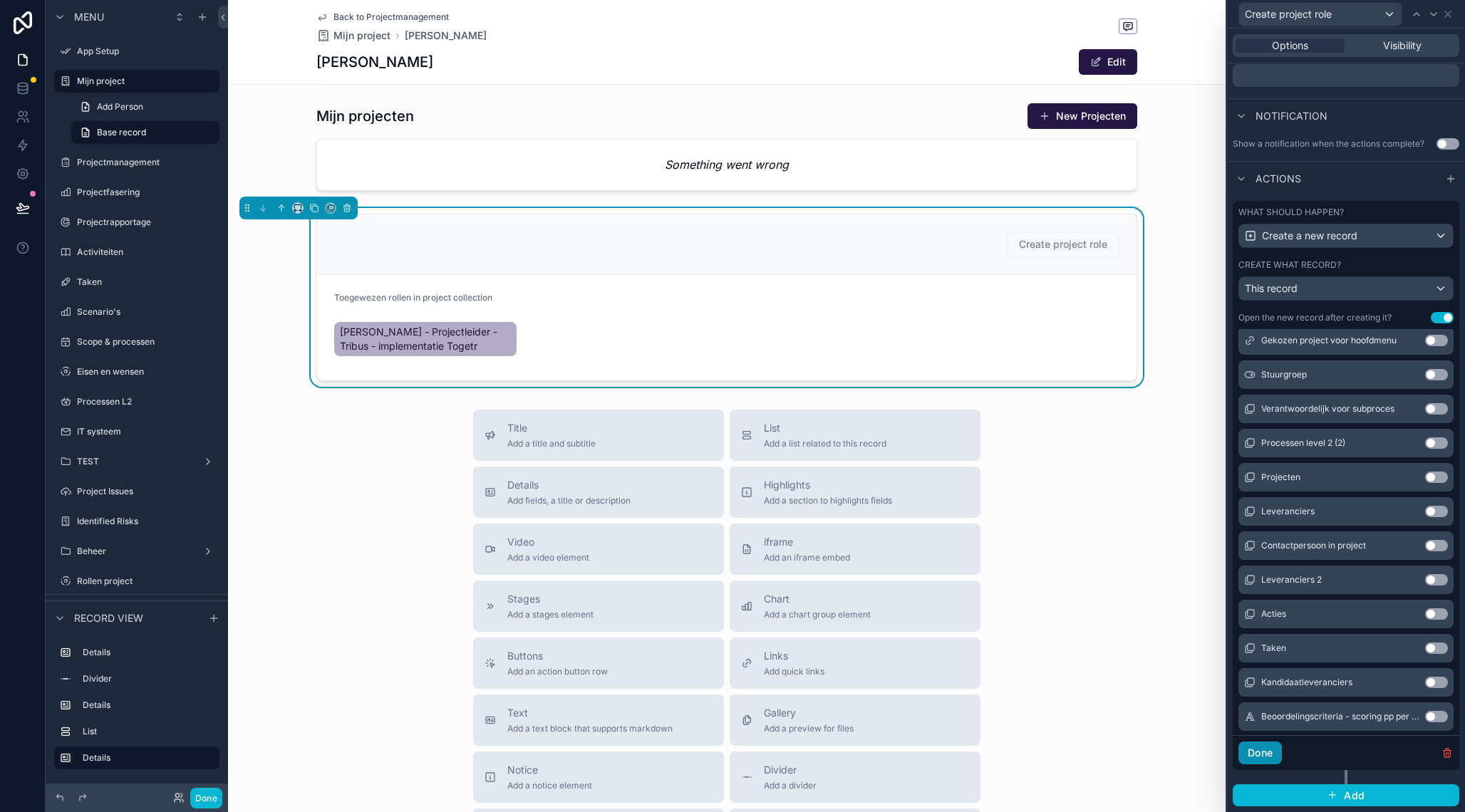
scroll to position [497, 0]
click at [1272, 756] on button "Done" at bounding box center [1260, 753] width 43 height 23
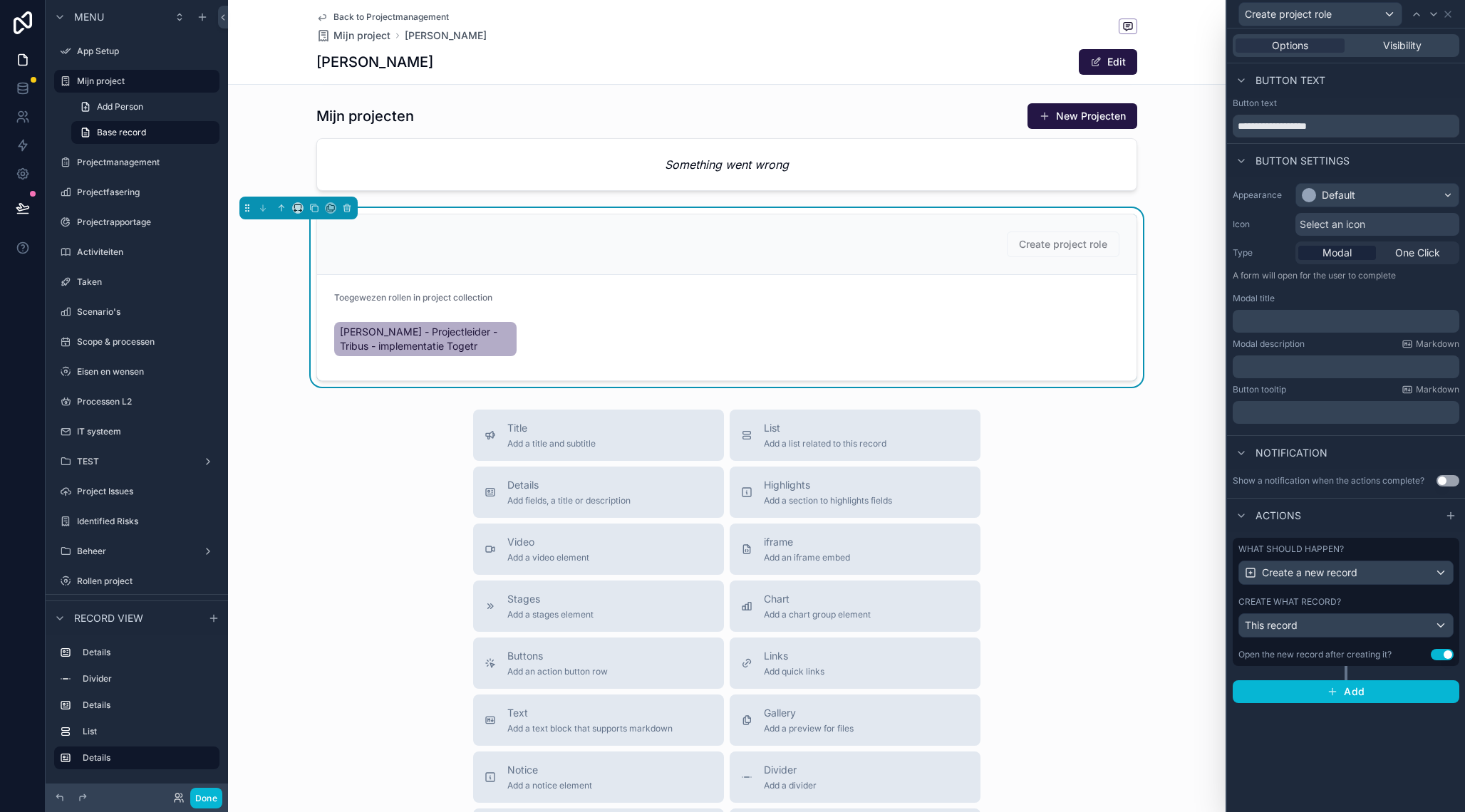
click at [974, 245] on div "Create project role" at bounding box center [726, 244] width 785 height 26
click at [1062, 244] on span "Create project role" at bounding box center [1062, 244] width 112 height 12
click at [1065, 245] on span "Create project role" at bounding box center [1062, 244] width 112 height 12
click at [215, 793] on button "Done" at bounding box center [206, 798] width 32 height 20
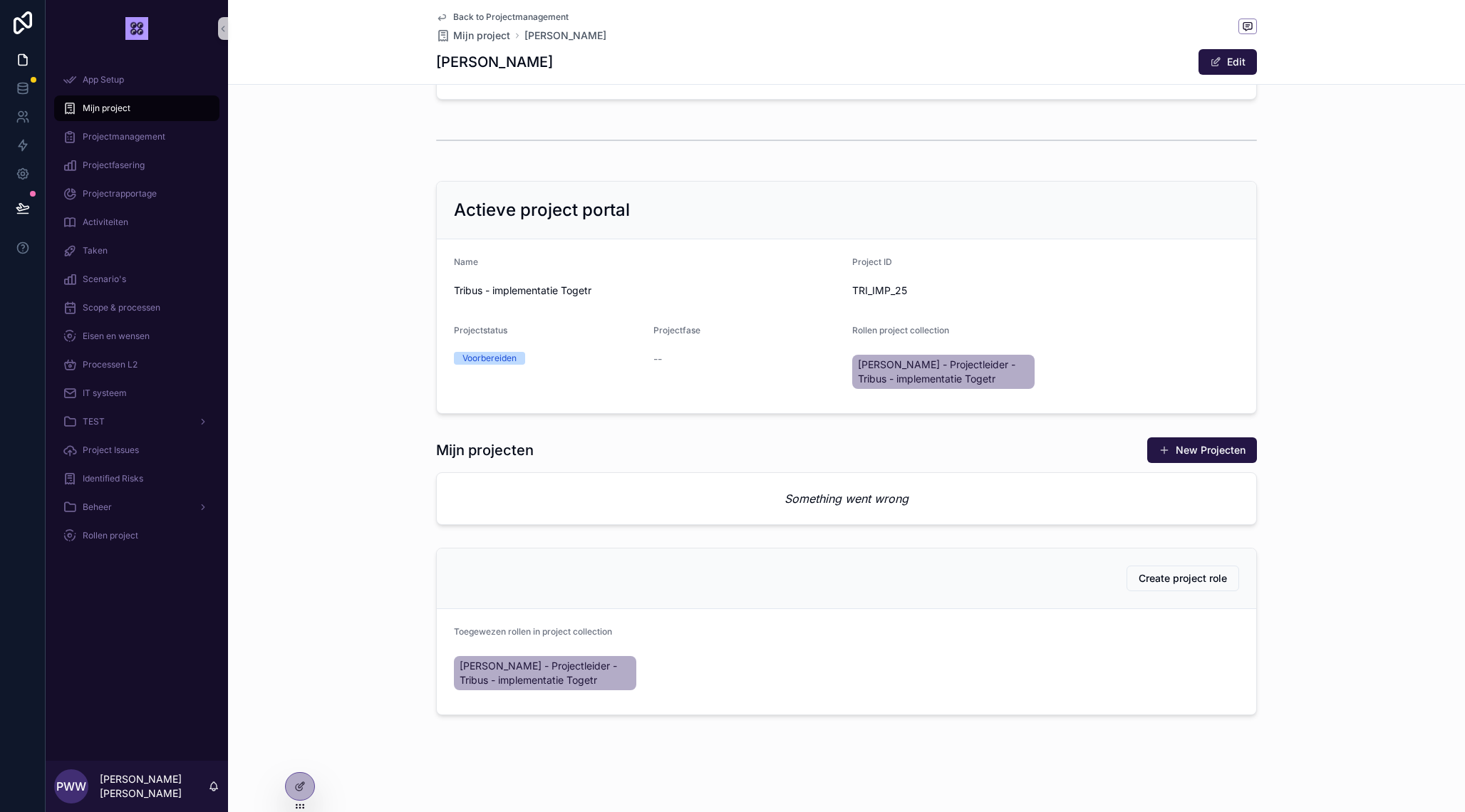
scroll to position [128, 0]
click at [1201, 580] on span "Create project role" at bounding box center [1182, 578] width 88 height 14
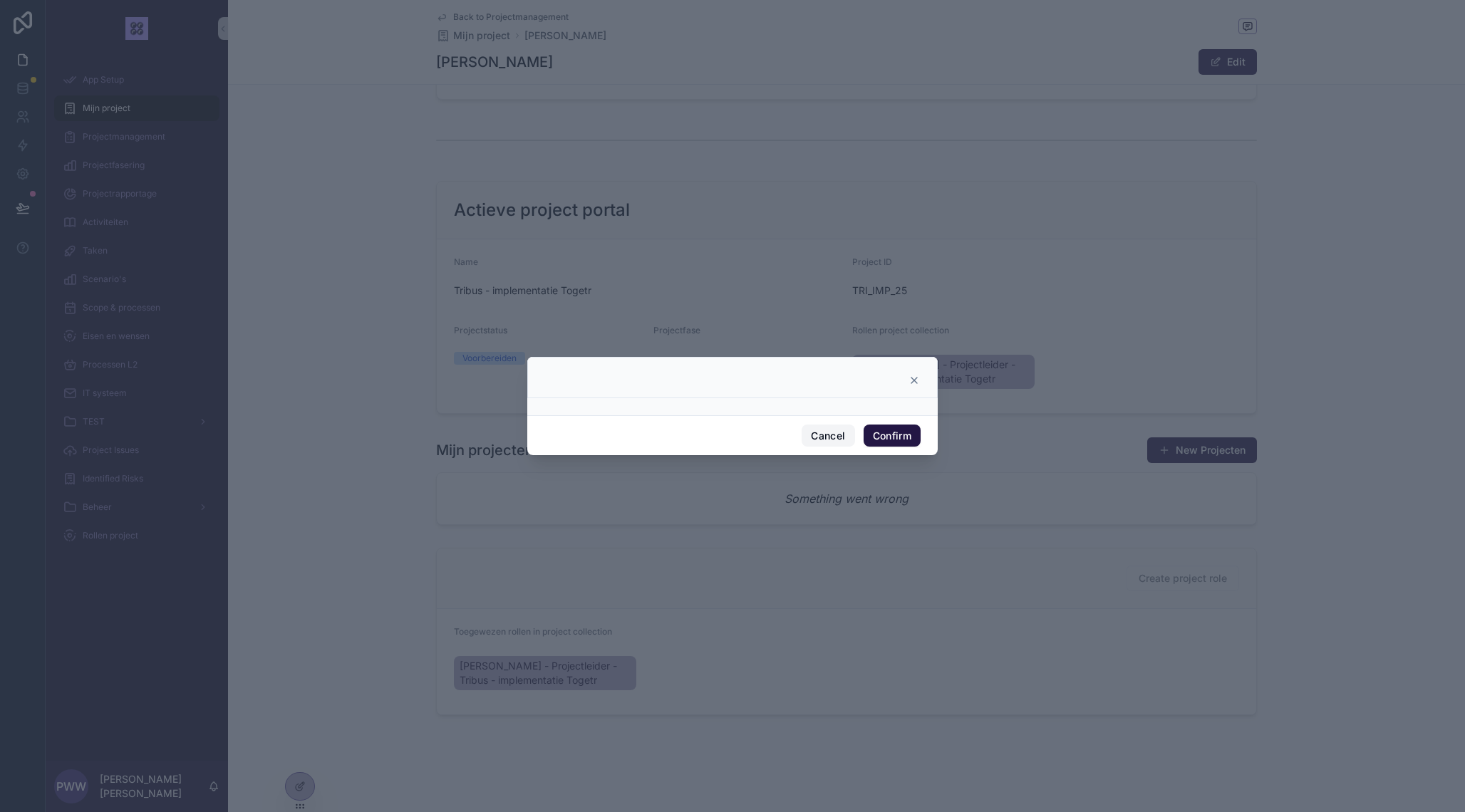
click at [826, 438] on button "Cancel" at bounding box center [828, 436] width 53 height 23
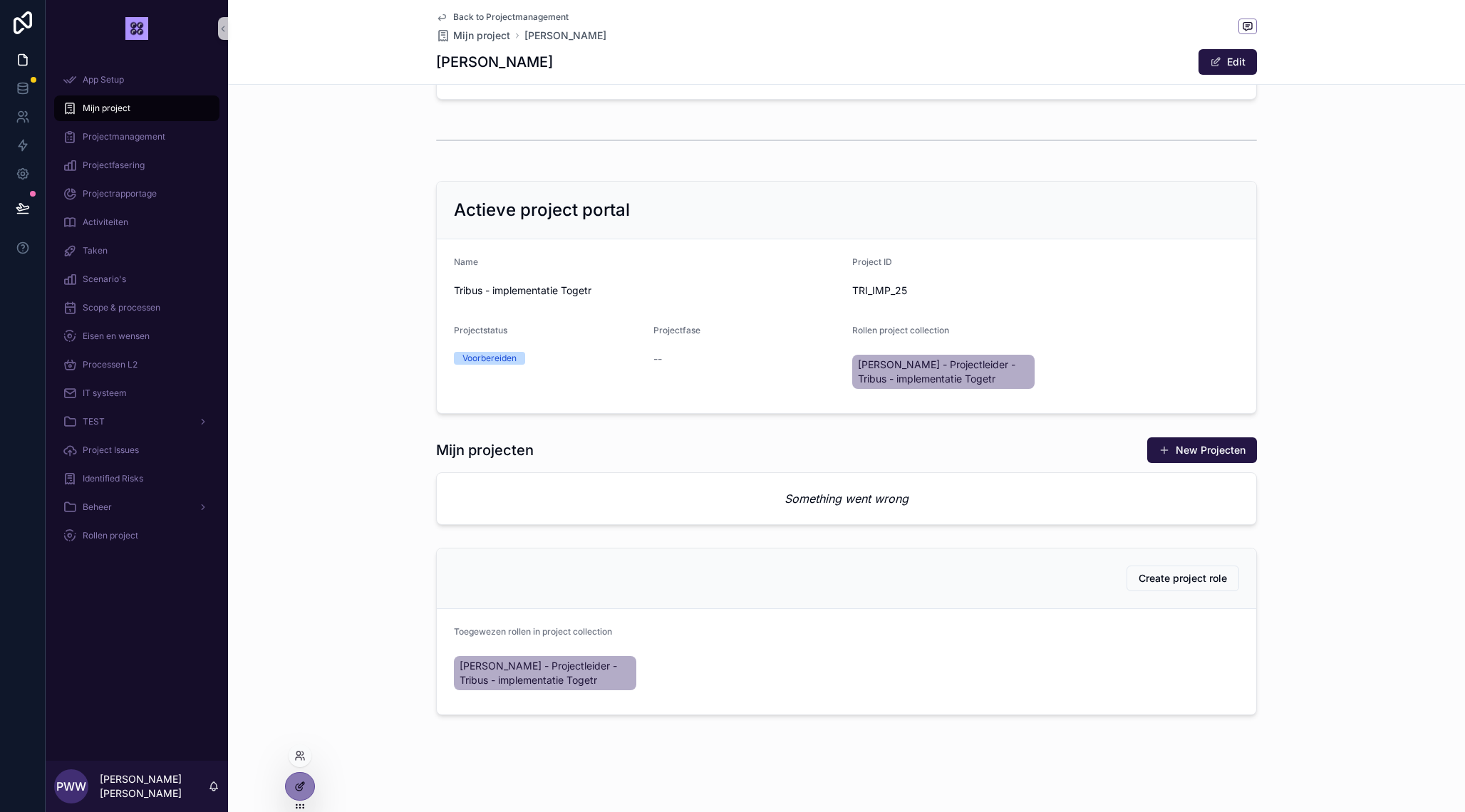
click at [298, 784] on icon at bounding box center [299, 787] width 6 height 6
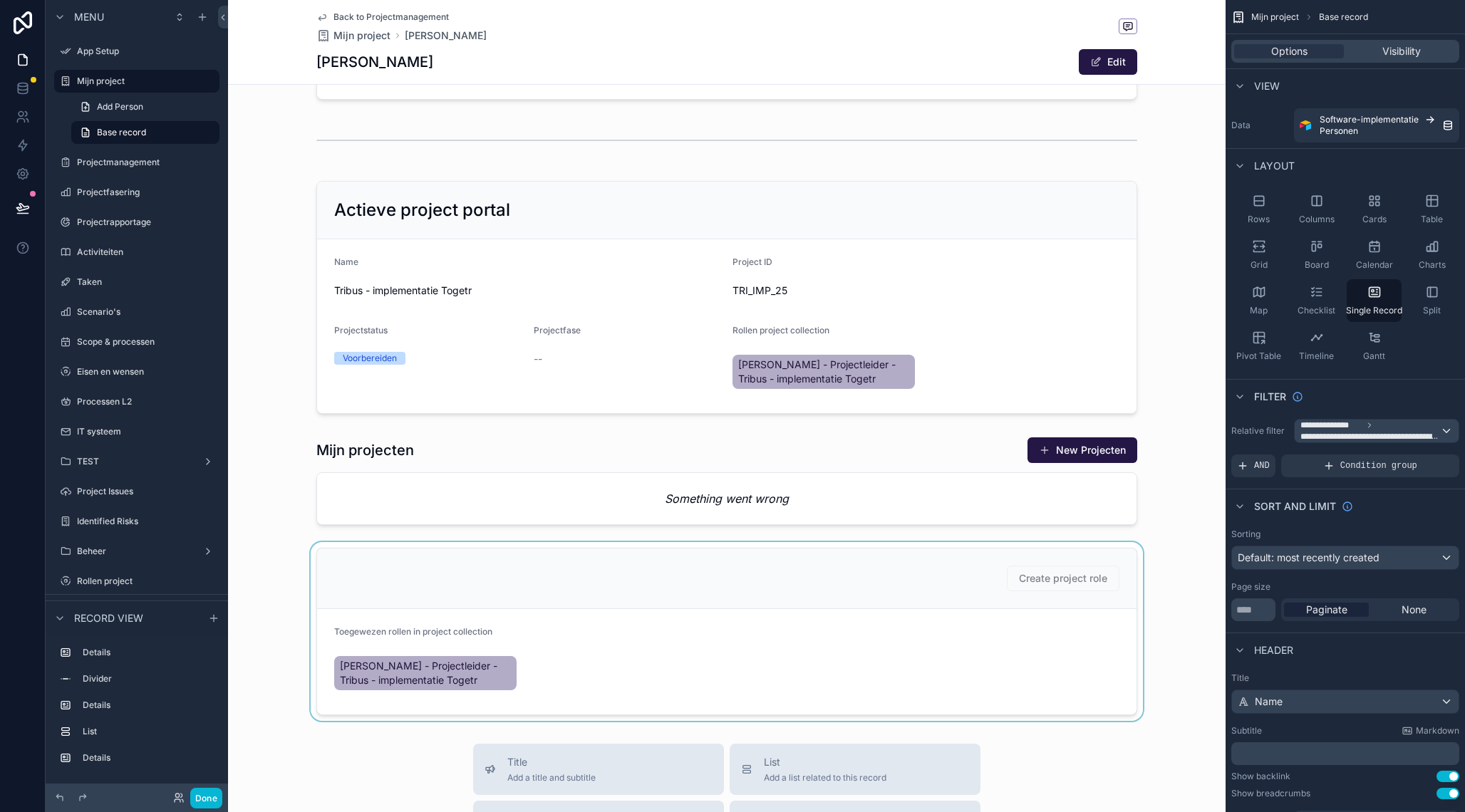
click at [1079, 561] on div "scrollable content" at bounding box center [726, 632] width 997 height 179
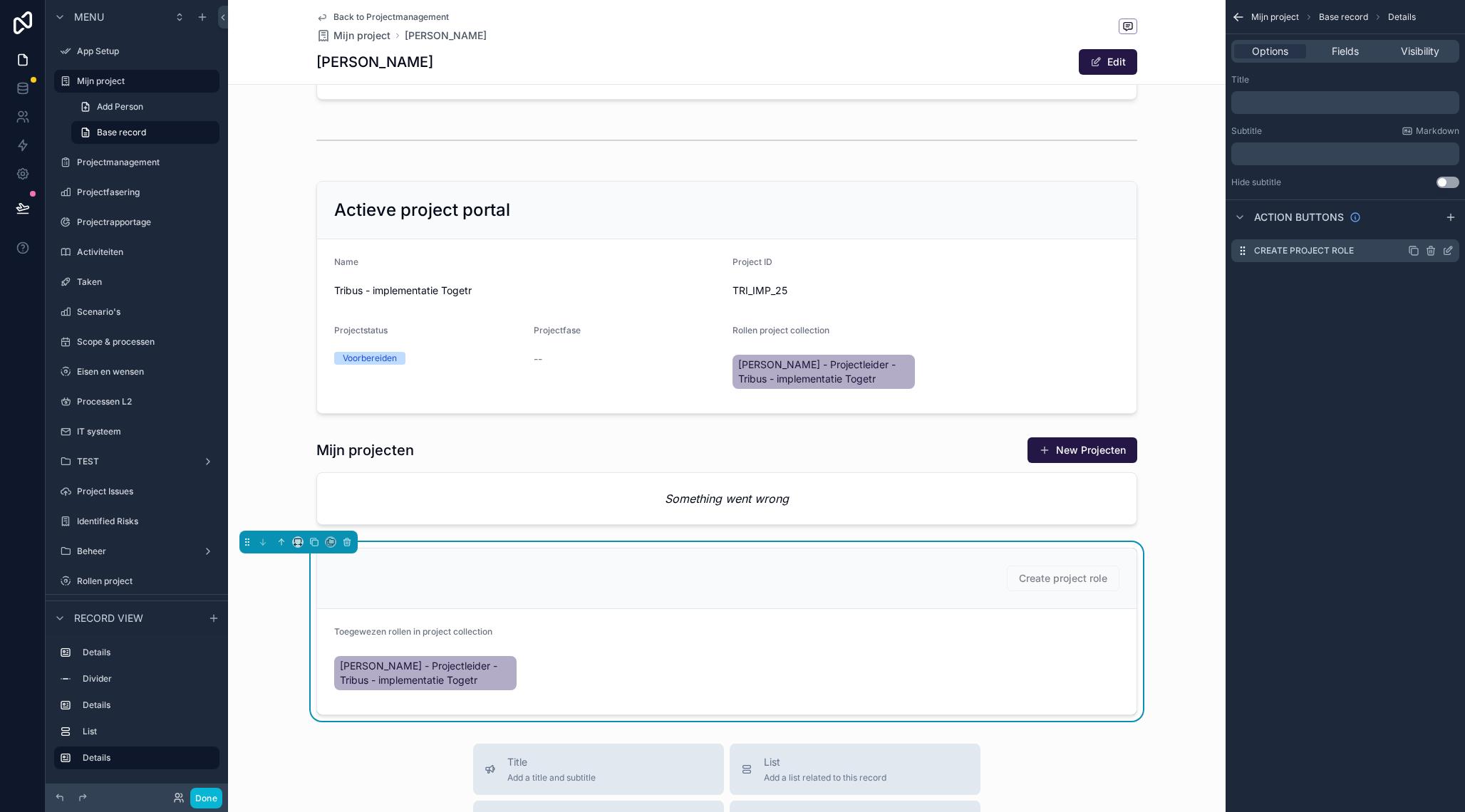
click at [1449, 252] on icon "scrollable content" at bounding box center [1449, 249] width 6 height 6
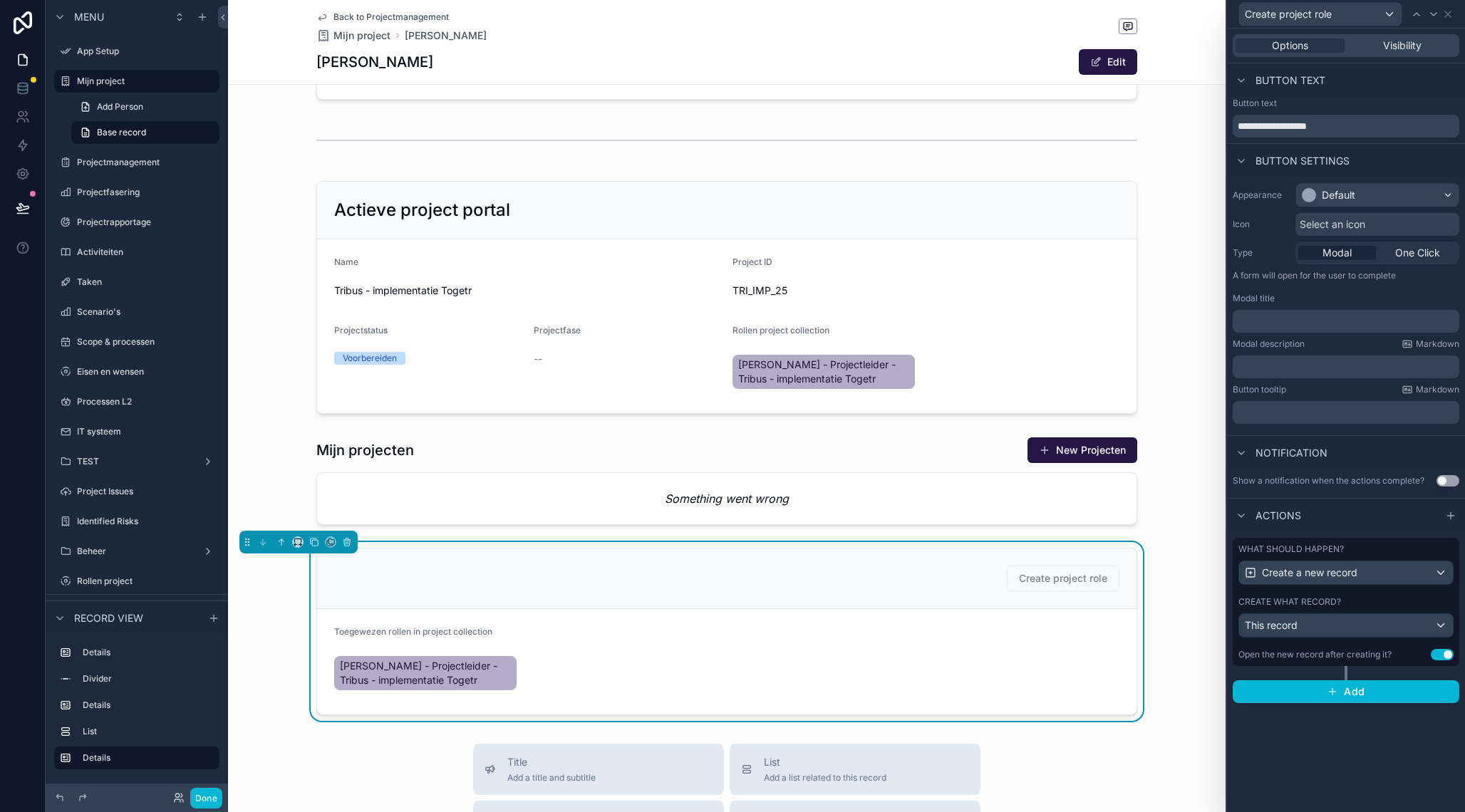
click at [1291, 327] on p "﻿" at bounding box center [1347, 321] width 218 height 14
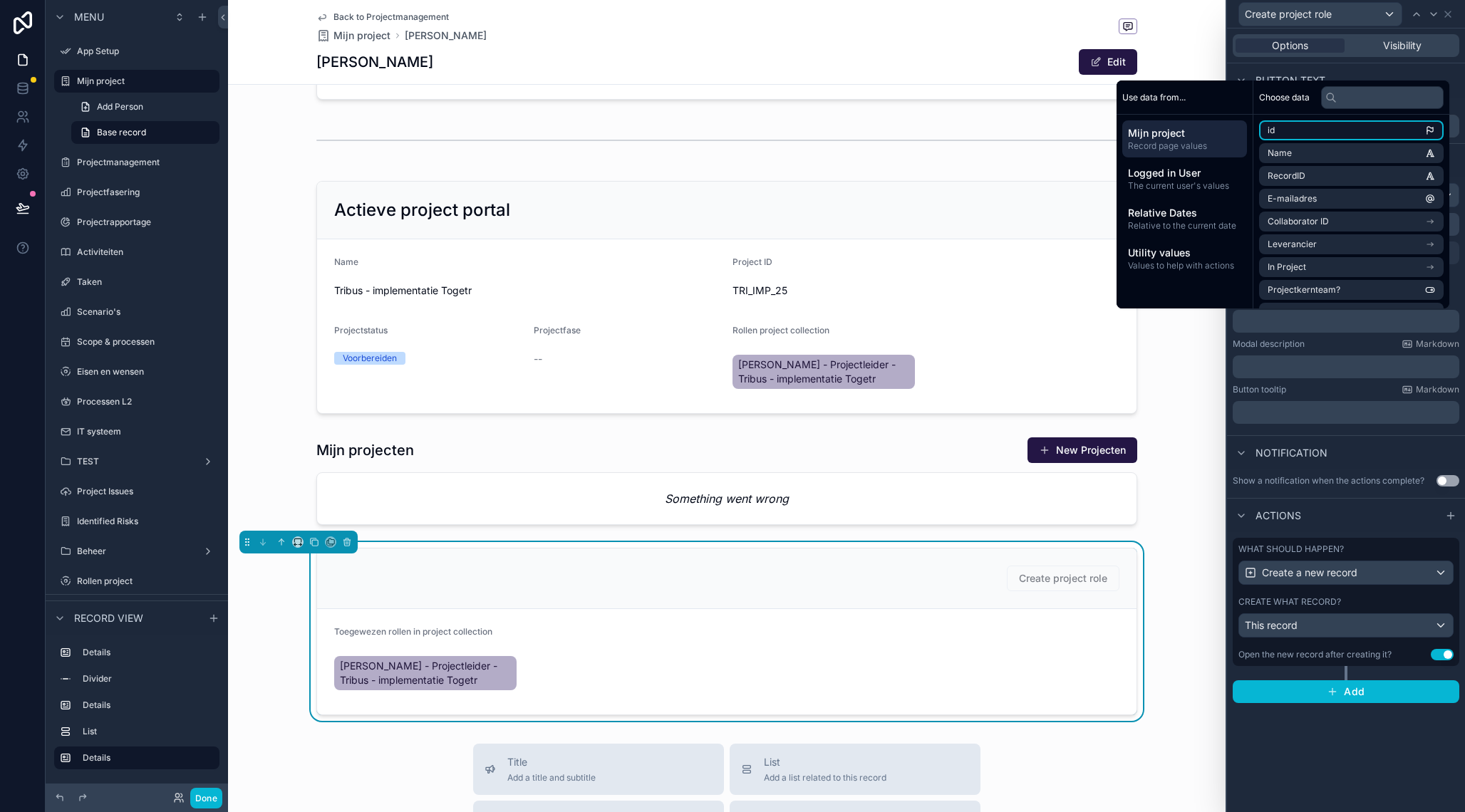
click at [1278, 135] on li "id" at bounding box center [1350, 130] width 184 height 20
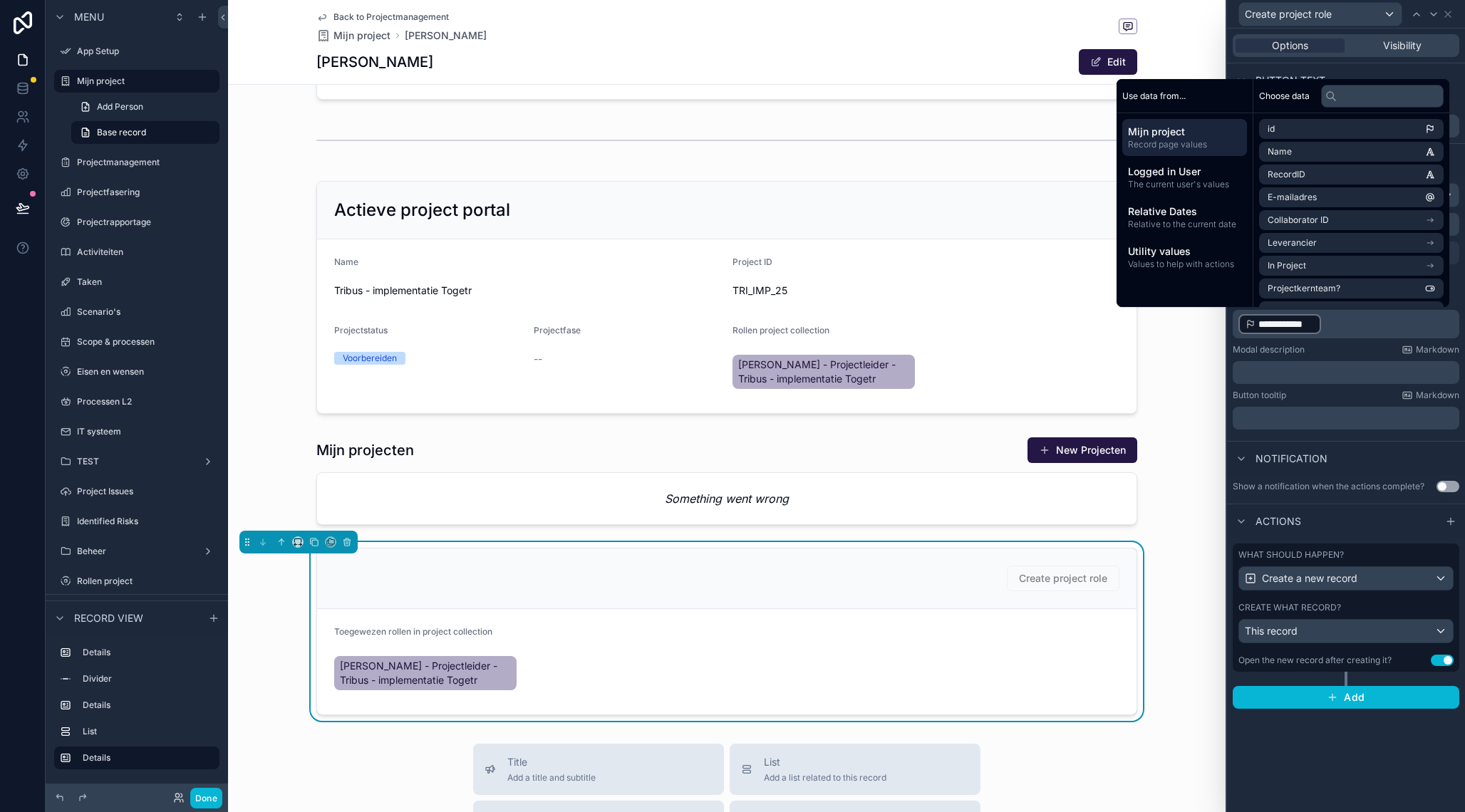
click at [1282, 371] on p "﻿" at bounding box center [1347, 372] width 218 height 14
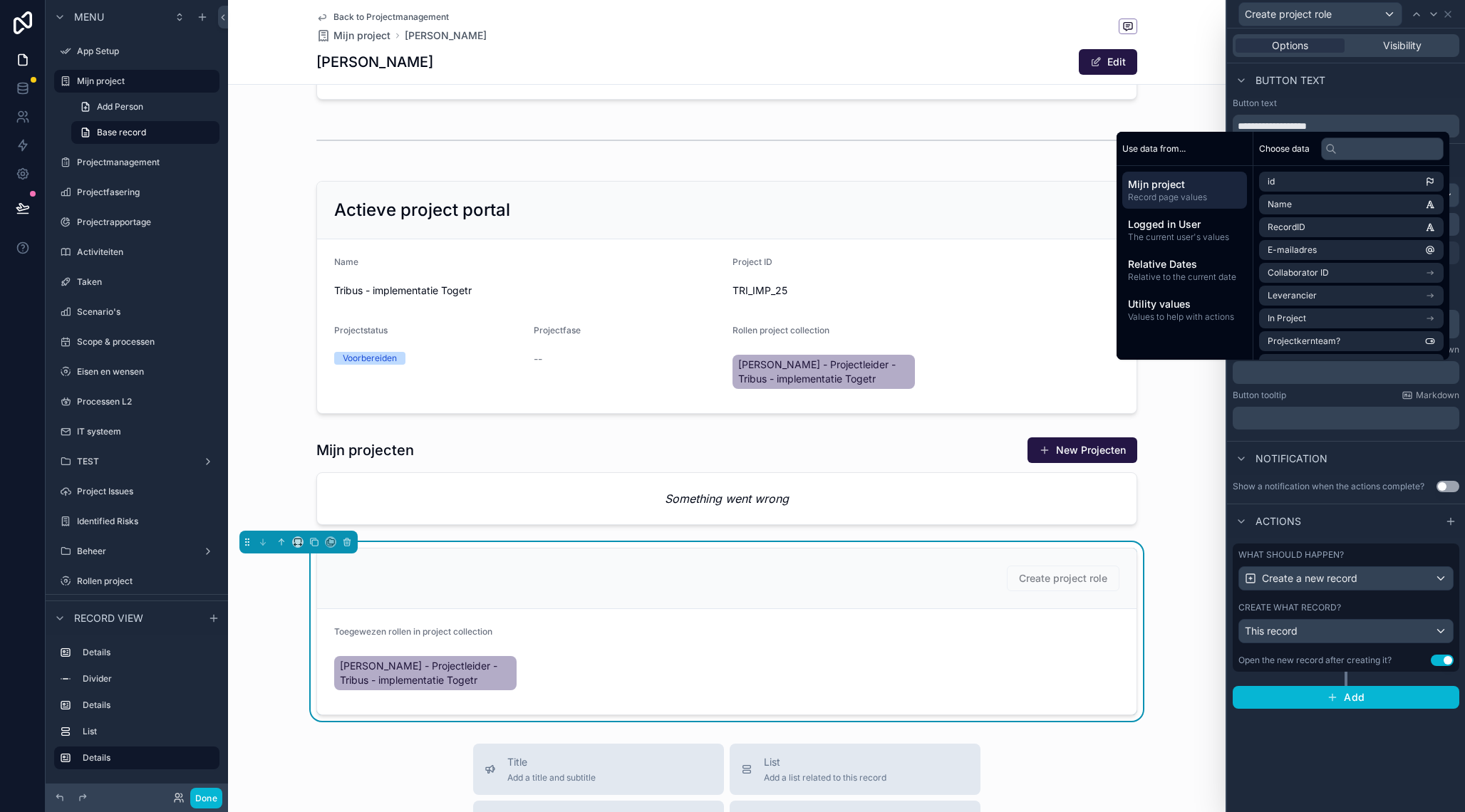
click at [1272, 418] on p "﻿" at bounding box center [1347, 418] width 218 height 14
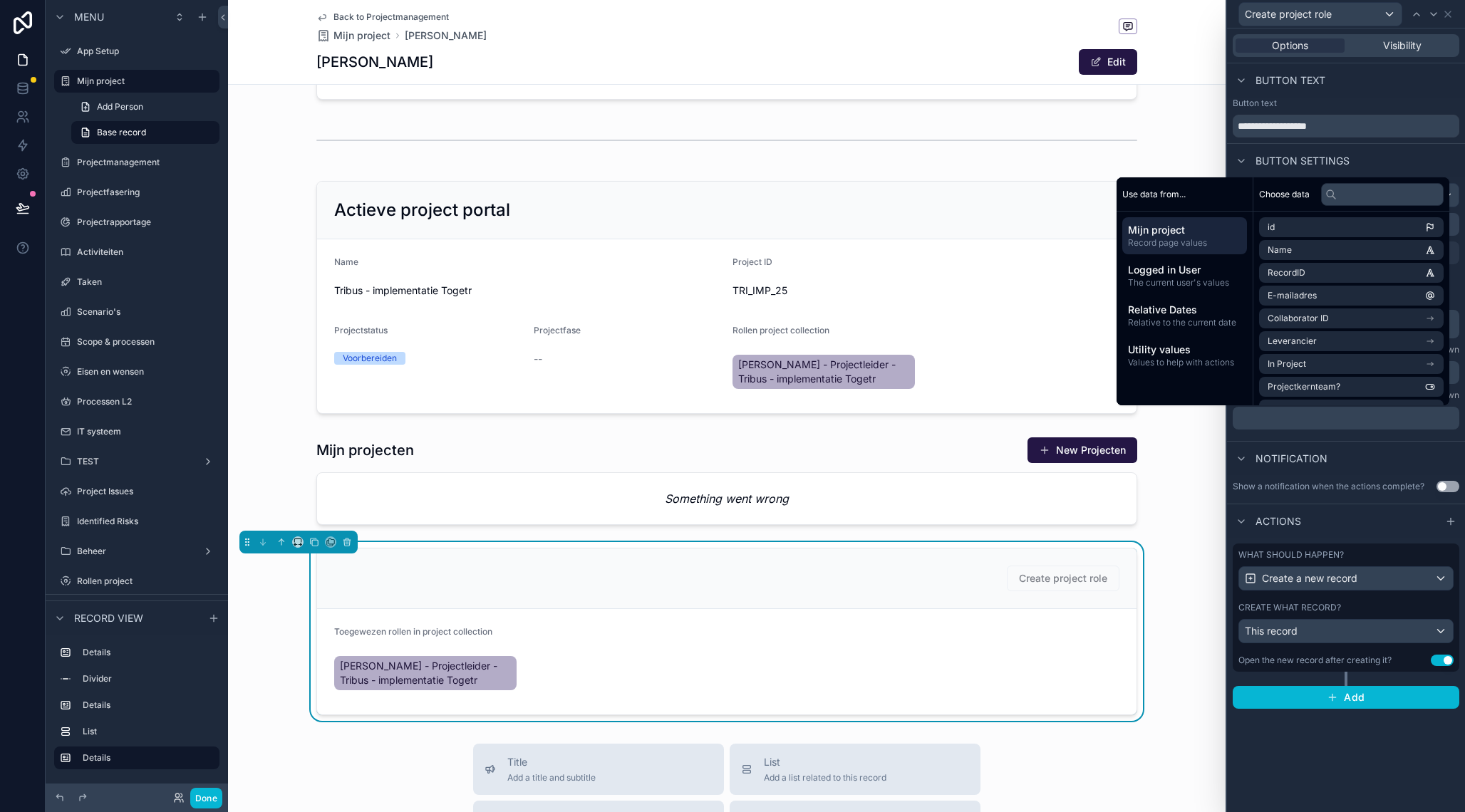
click at [1250, 444] on div "Notification" at bounding box center [1346, 458] width 238 height 34
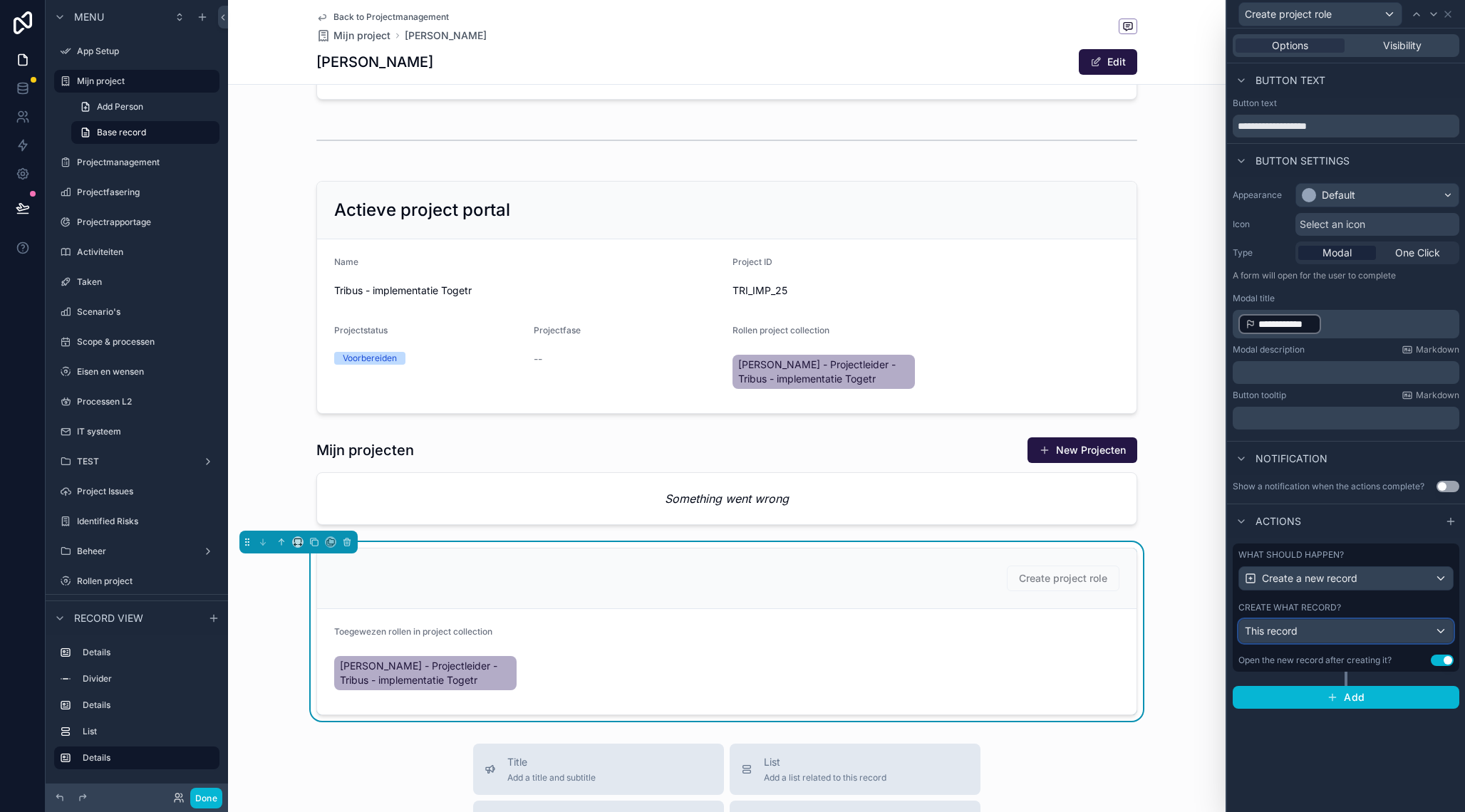
click at [1339, 635] on div "This record" at bounding box center [1346, 631] width 214 height 23
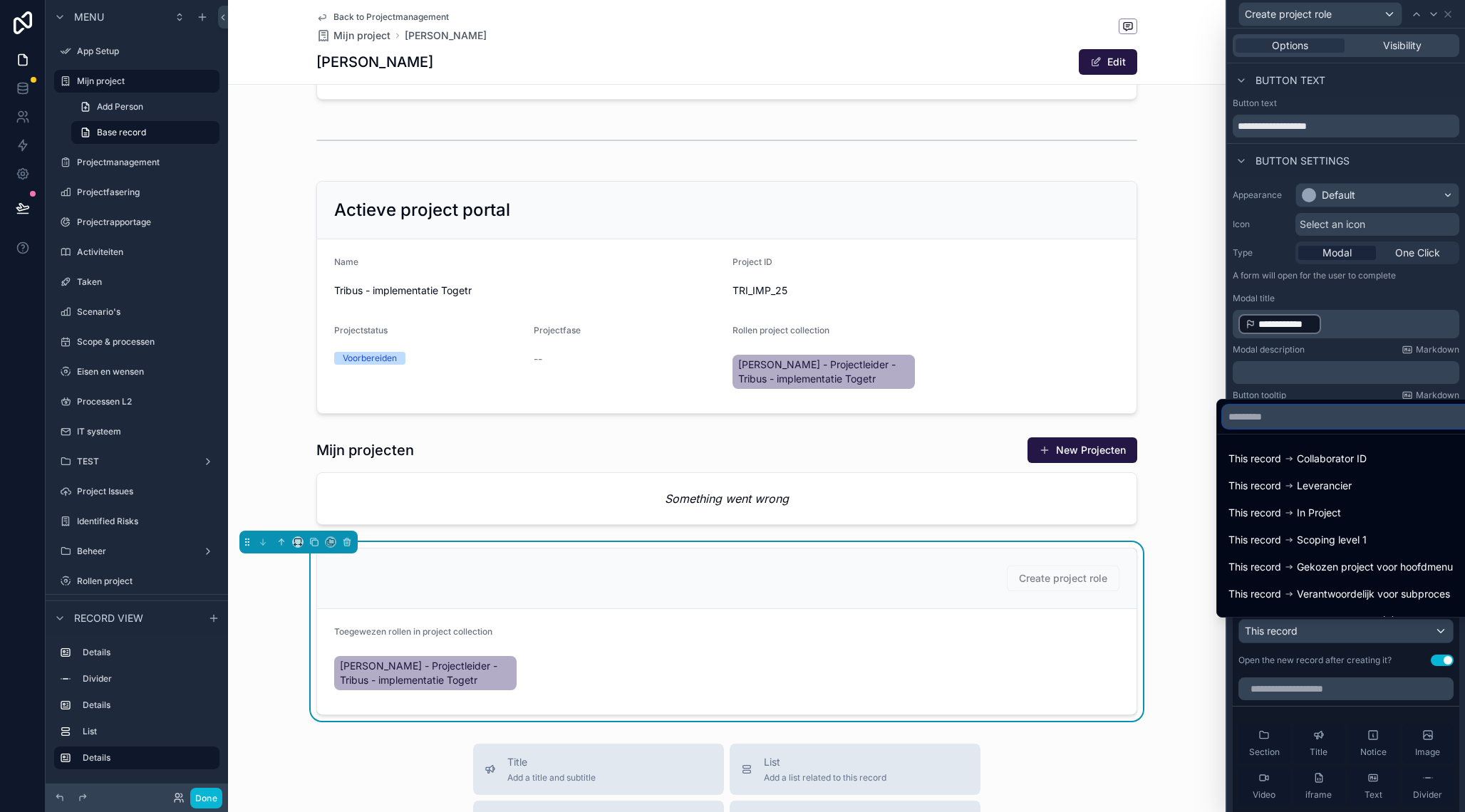
click at [1302, 412] on input "text" at bounding box center [1351, 417] width 259 height 23
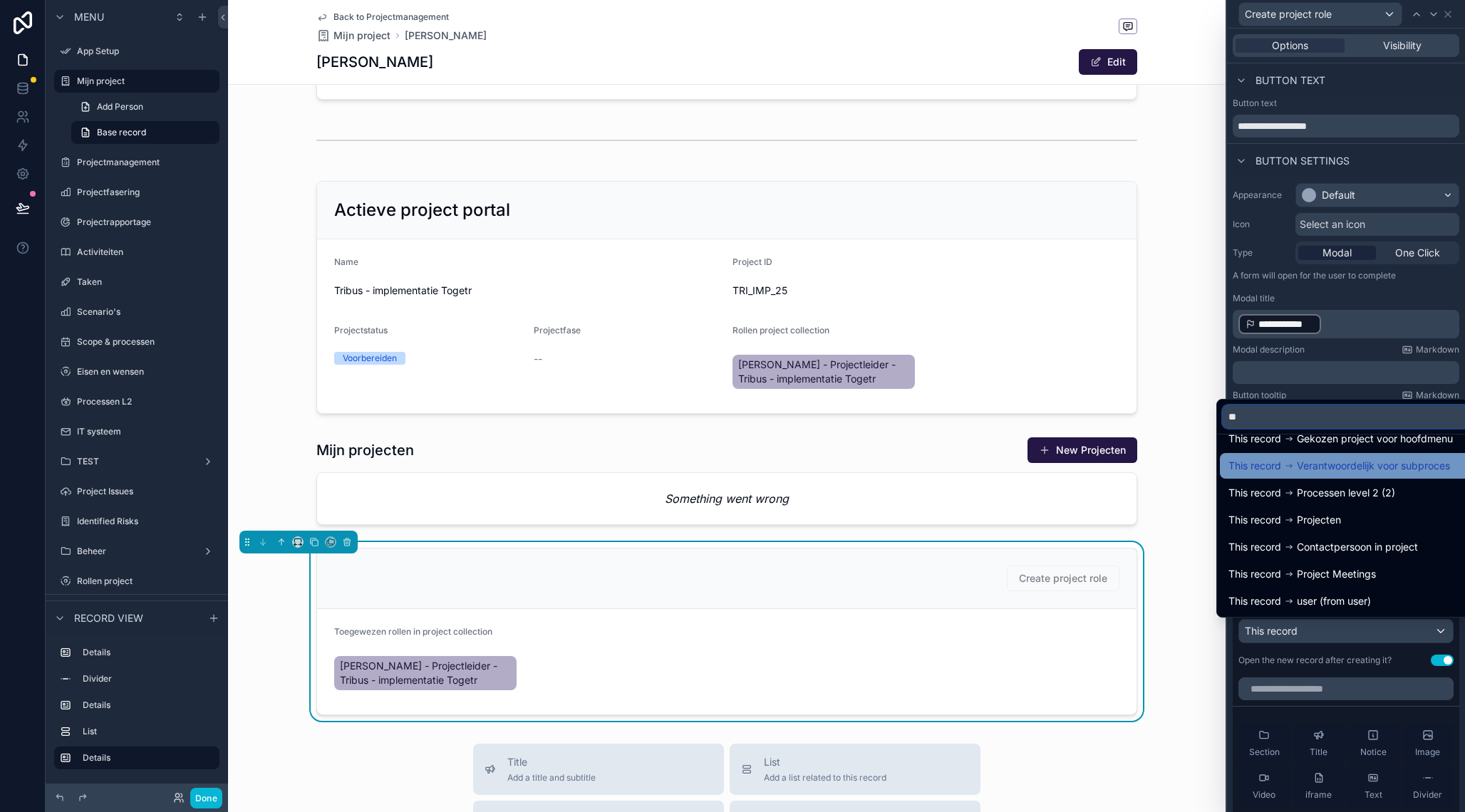
scroll to position [74, 0]
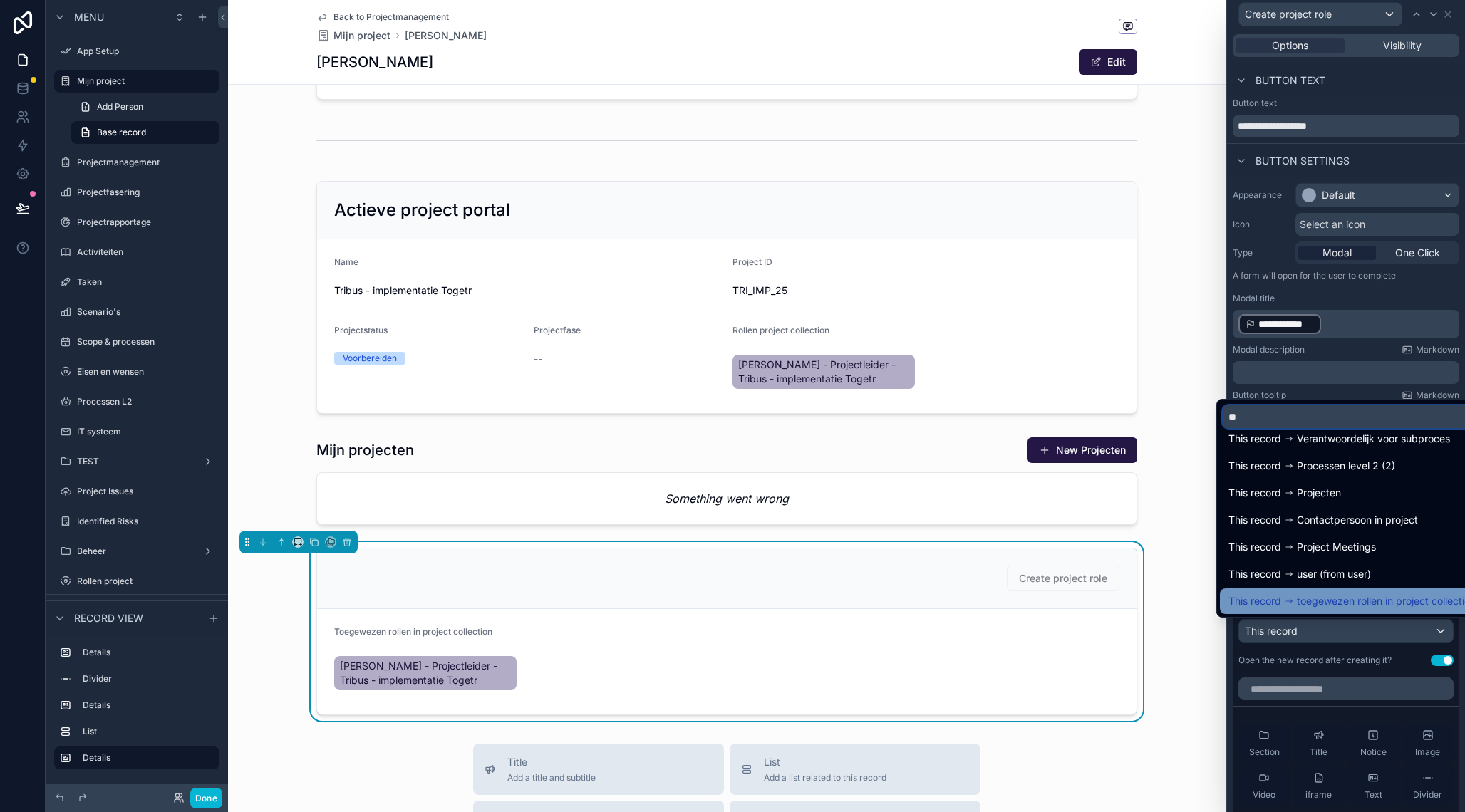
type input "**"
click at [1328, 601] on span "toegewezen rollen in project collection" at bounding box center [1386, 601] width 179 height 17
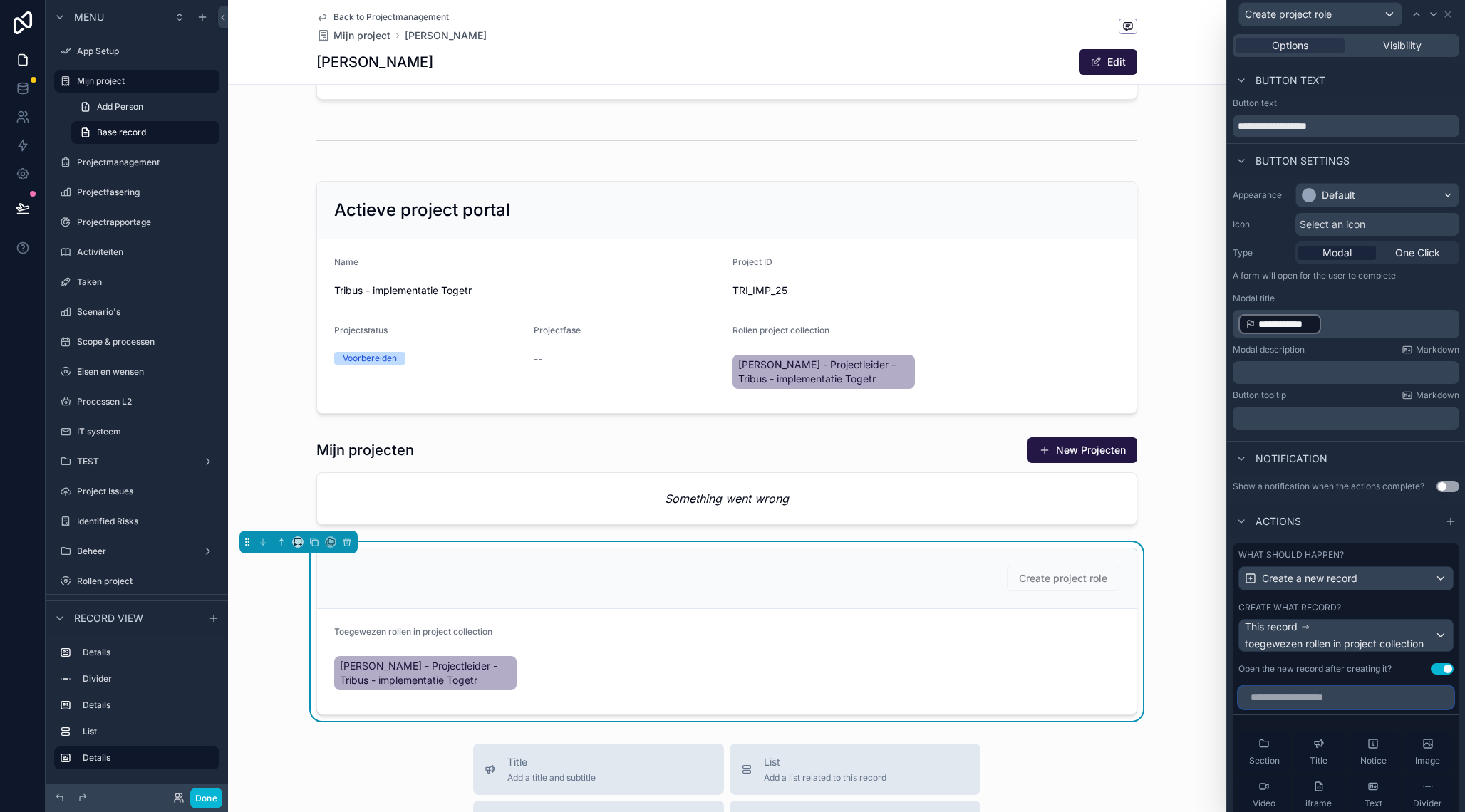
click at [1346, 704] on input "text" at bounding box center [1346, 698] width 215 height 23
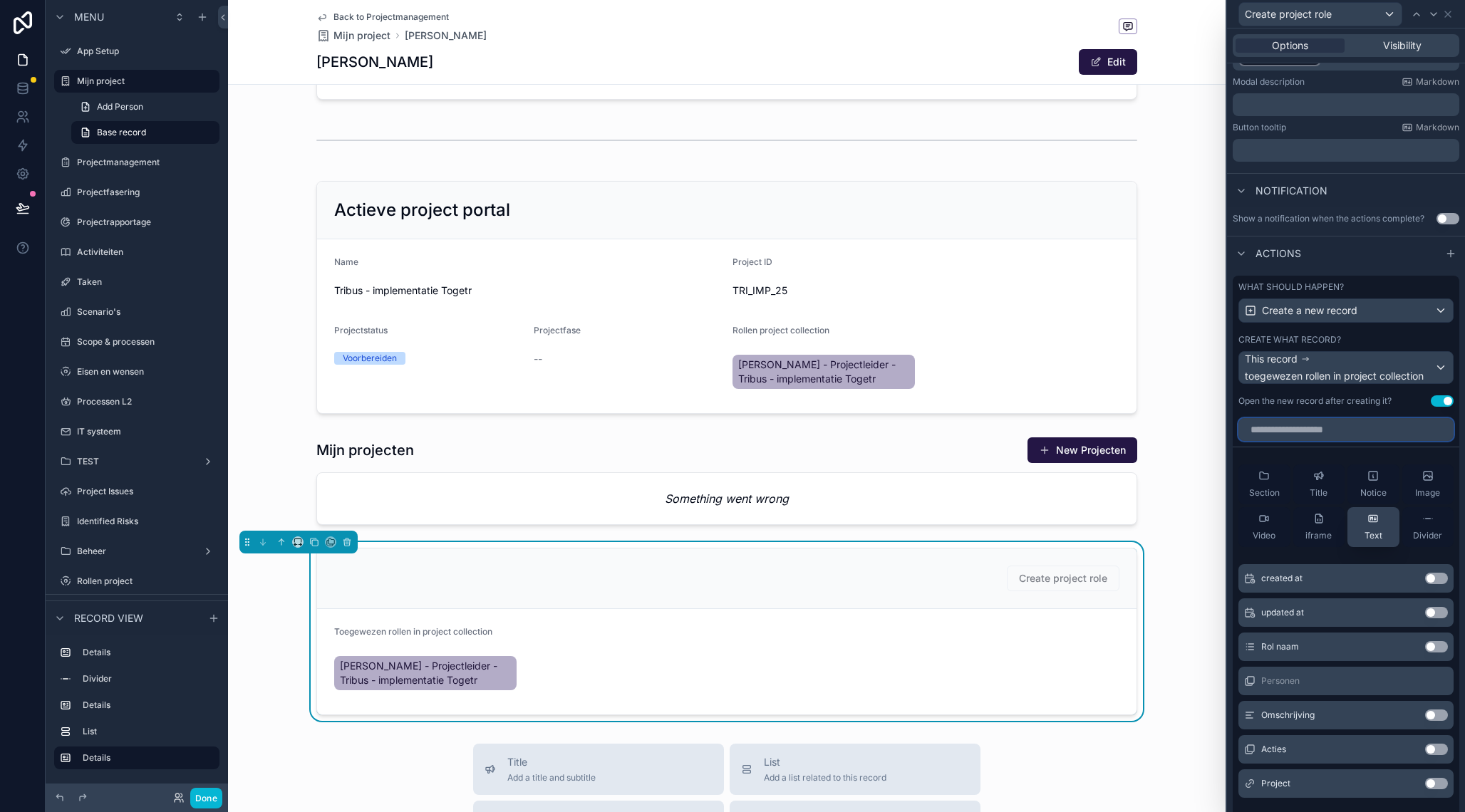
scroll to position [271, 0]
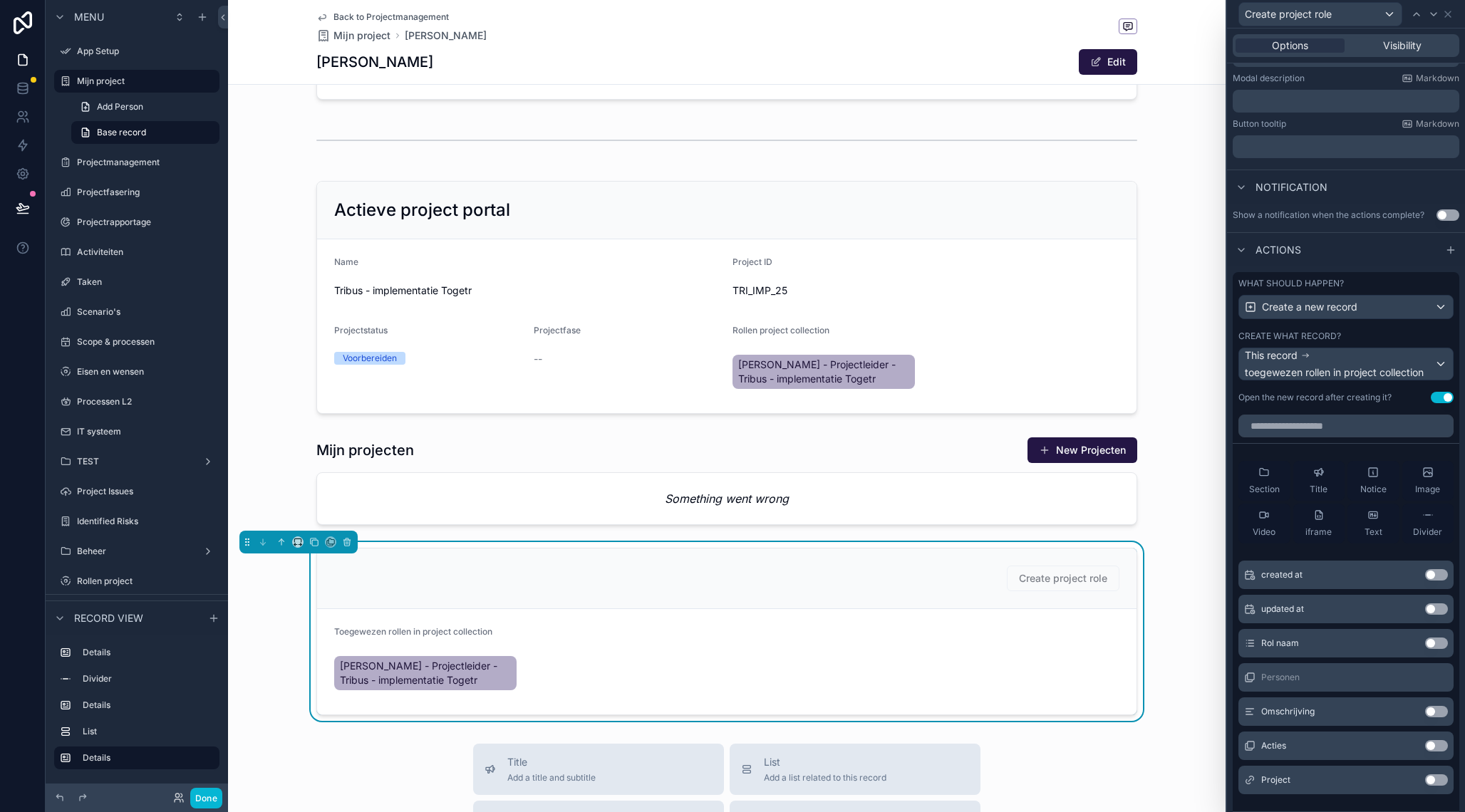
click at [1438, 645] on button "Use setting" at bounding box center [1436, 643] width 23 height 11
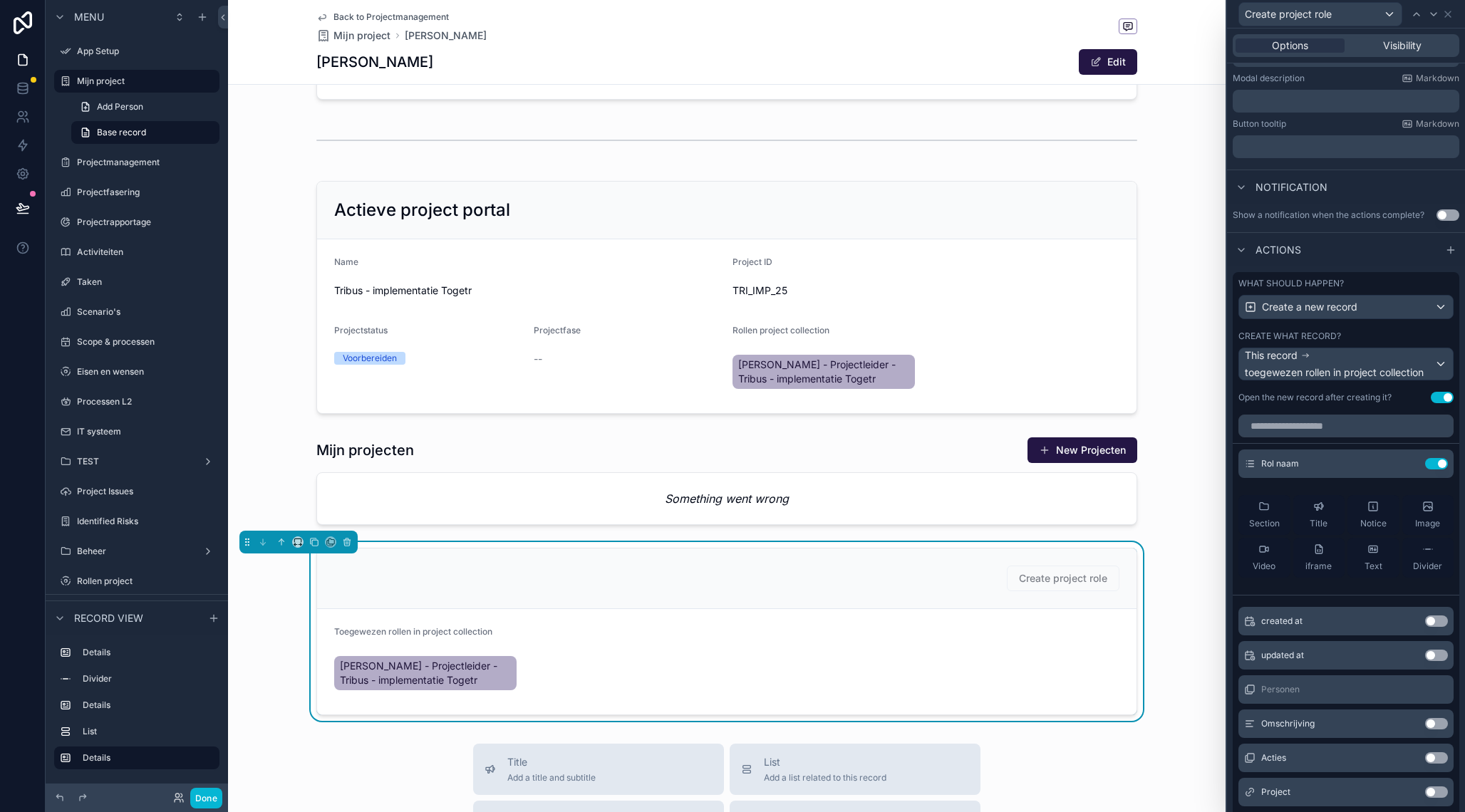
scroll to position [8, 0]
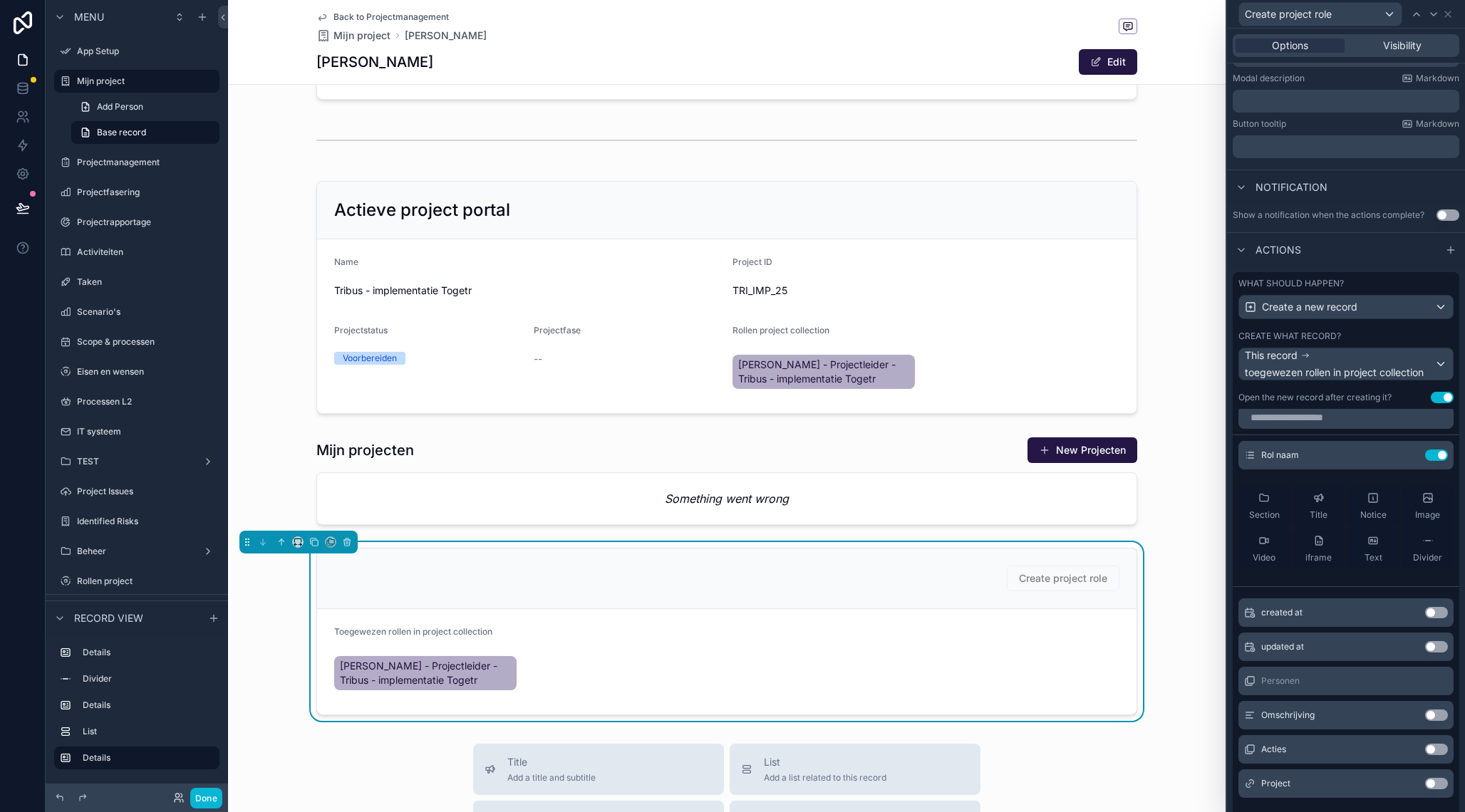
click at [1441, 785] on button "Use setting" at bounding box center [1436, 783] width 23 height 11
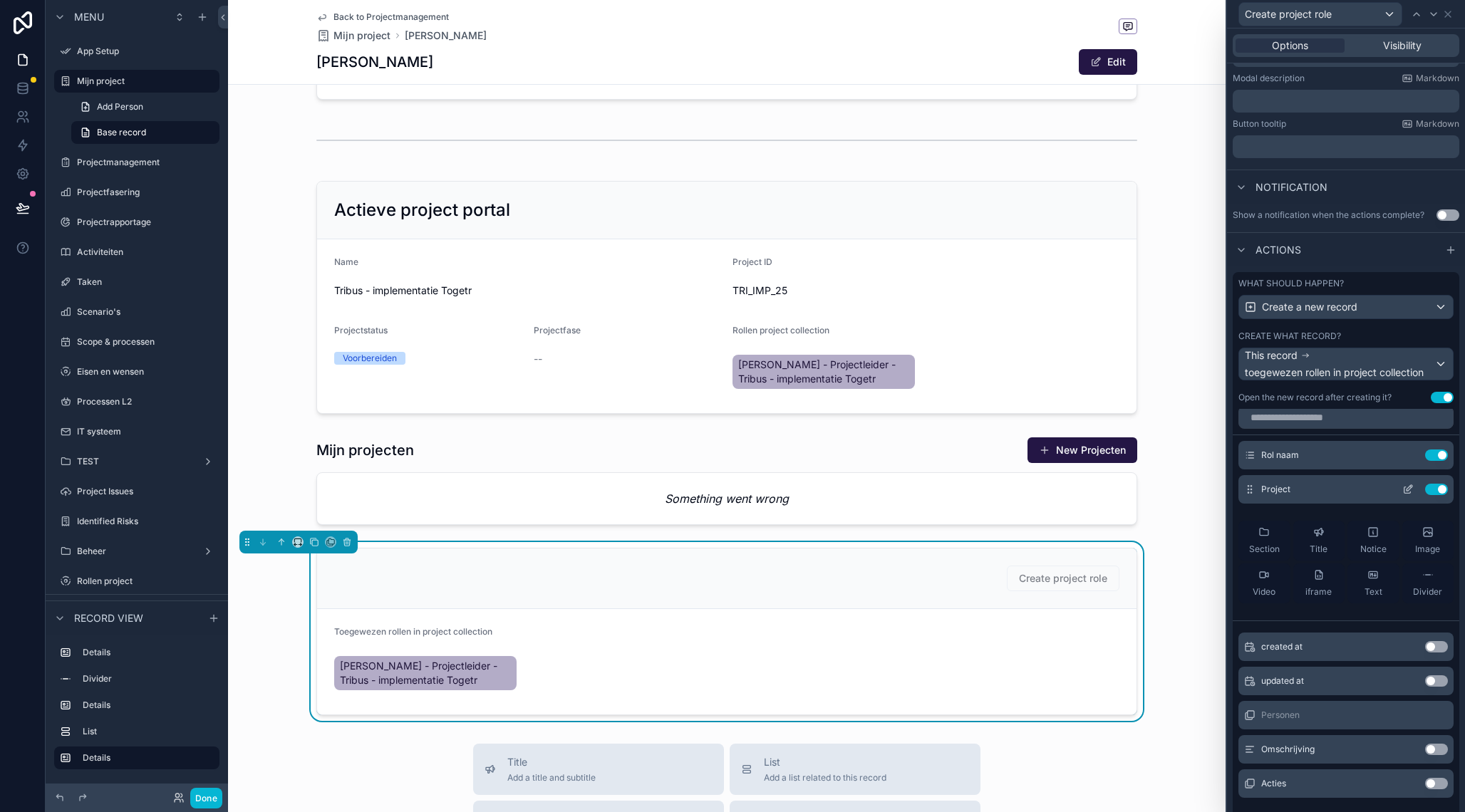
click at [1408, 489] on icon at bounding box center [1407, 489] width 11 height 11
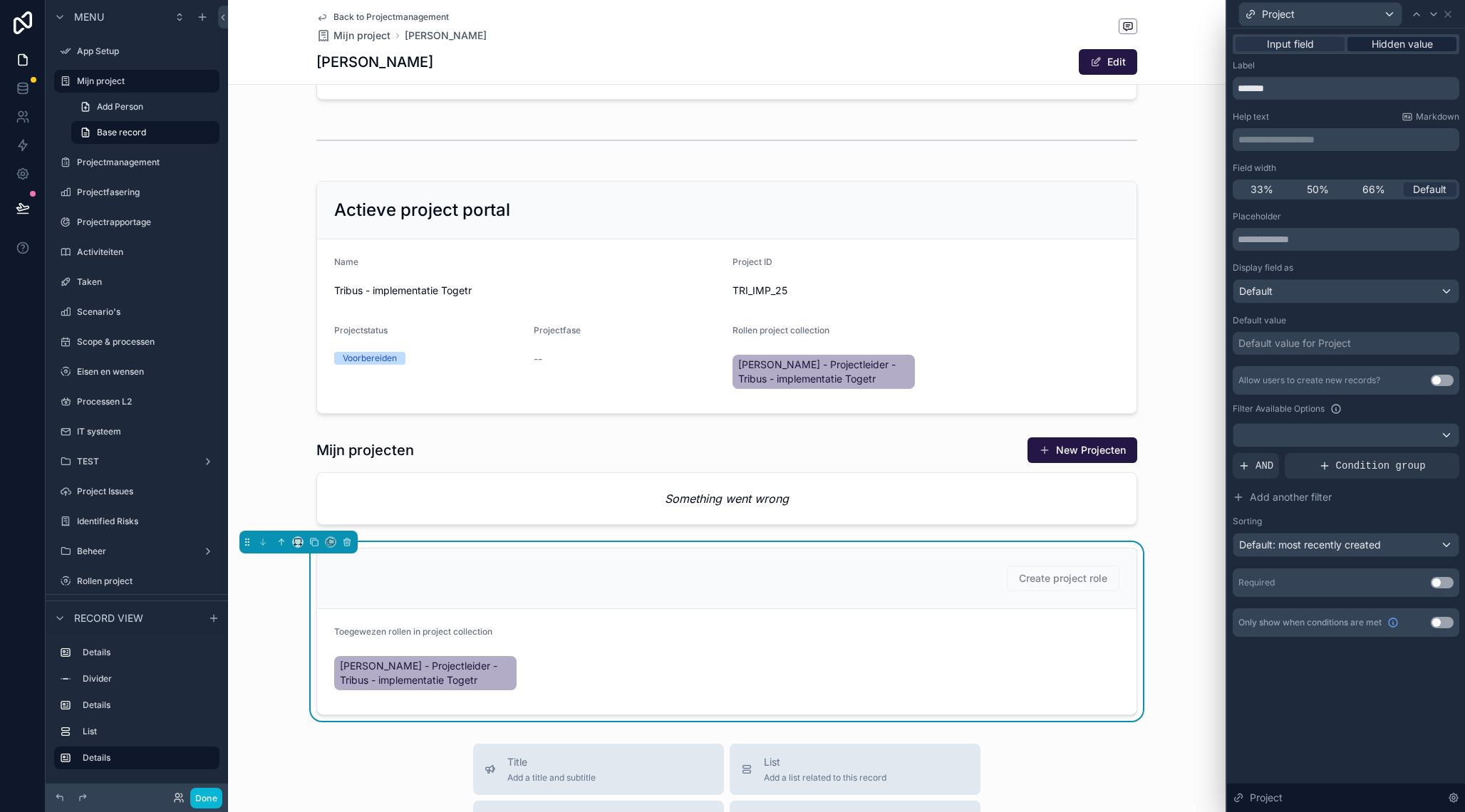
click at [1387, 49] on span "Hidden value" at bounding box center [1401, 44] width 61 height 14
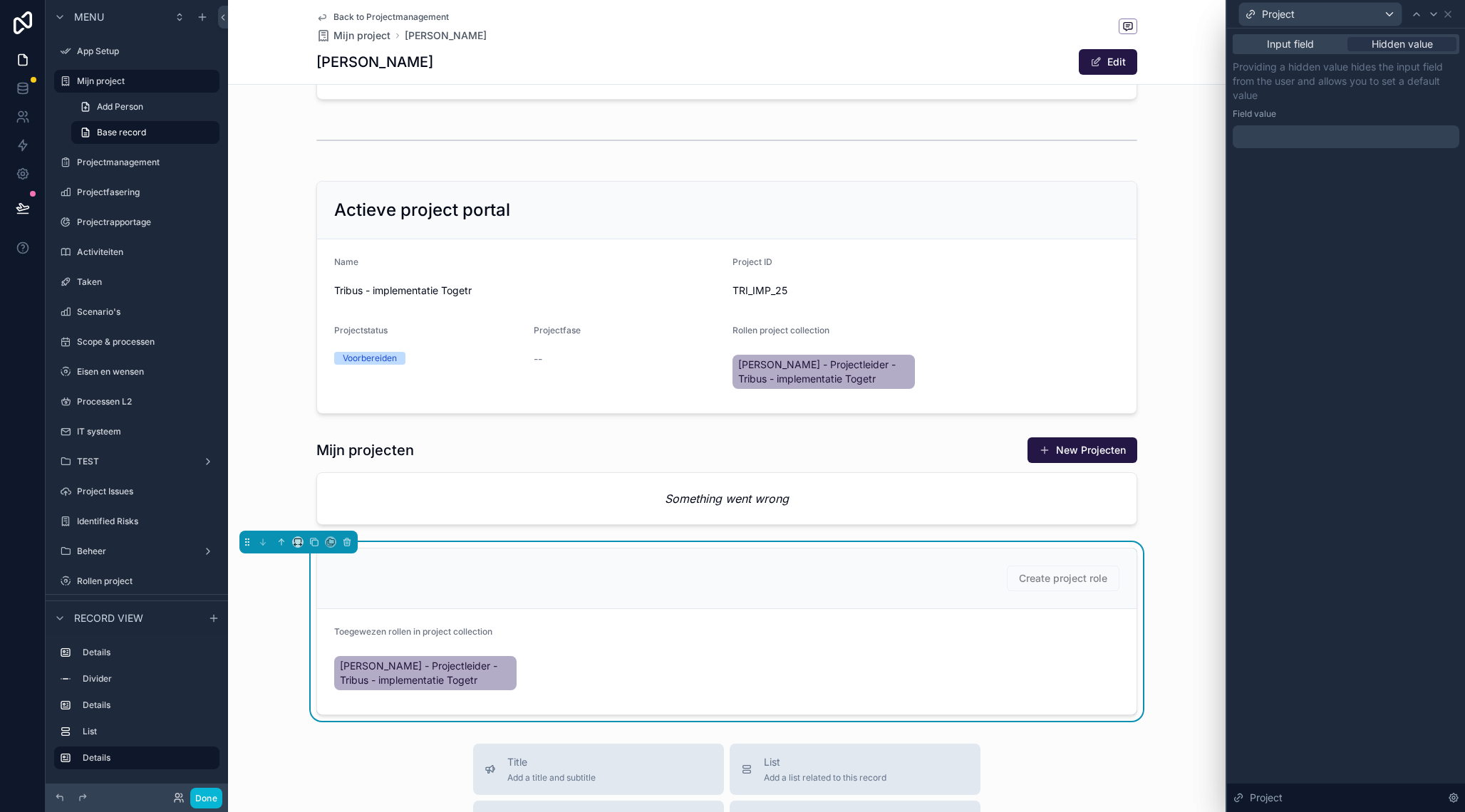
click at [1303, 131] on div at bounding box center [1345, 136] width 227 height 23
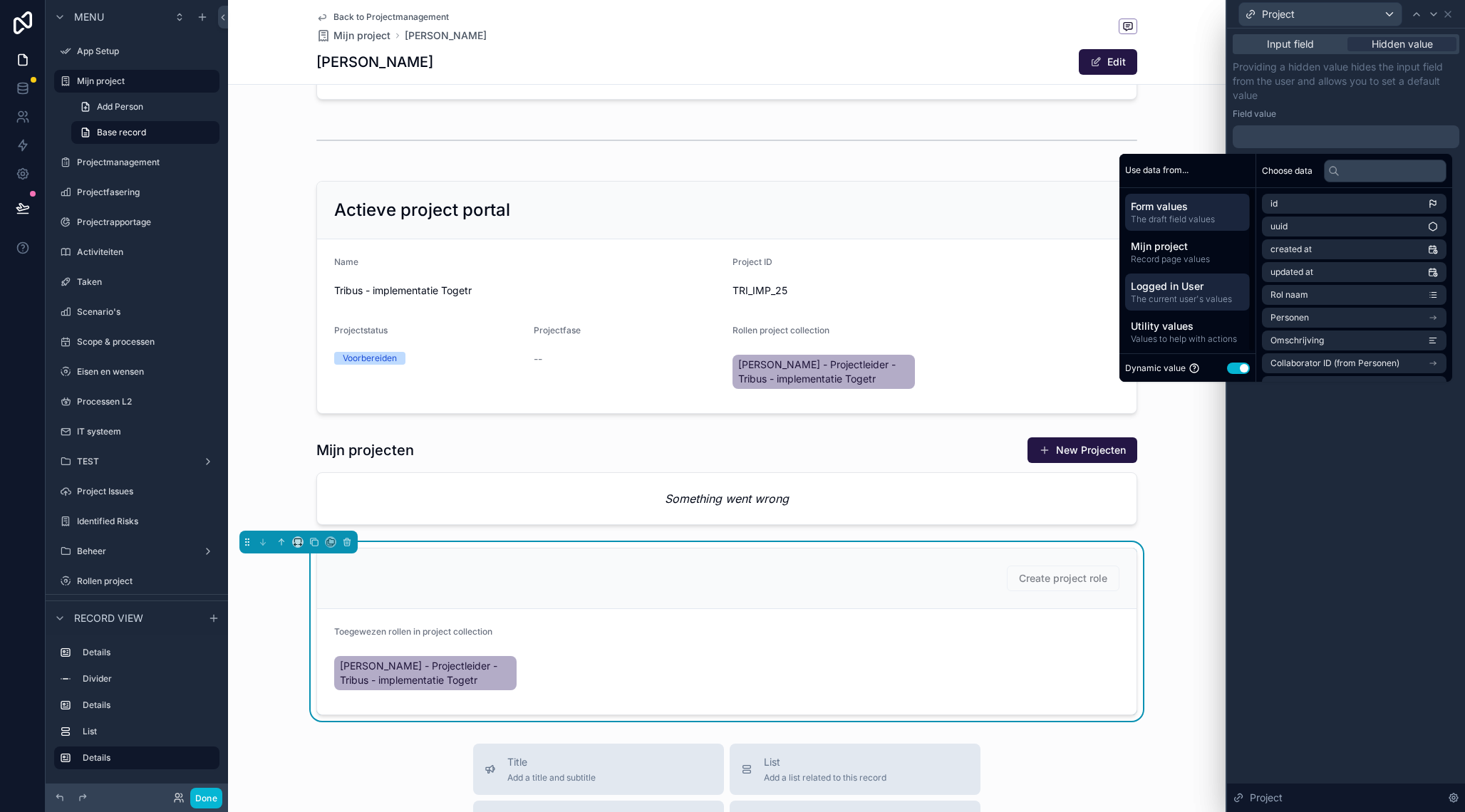
click at [1209, 296] on span "The current user's values" at bounding box center [1187, 299] width 113 height 11
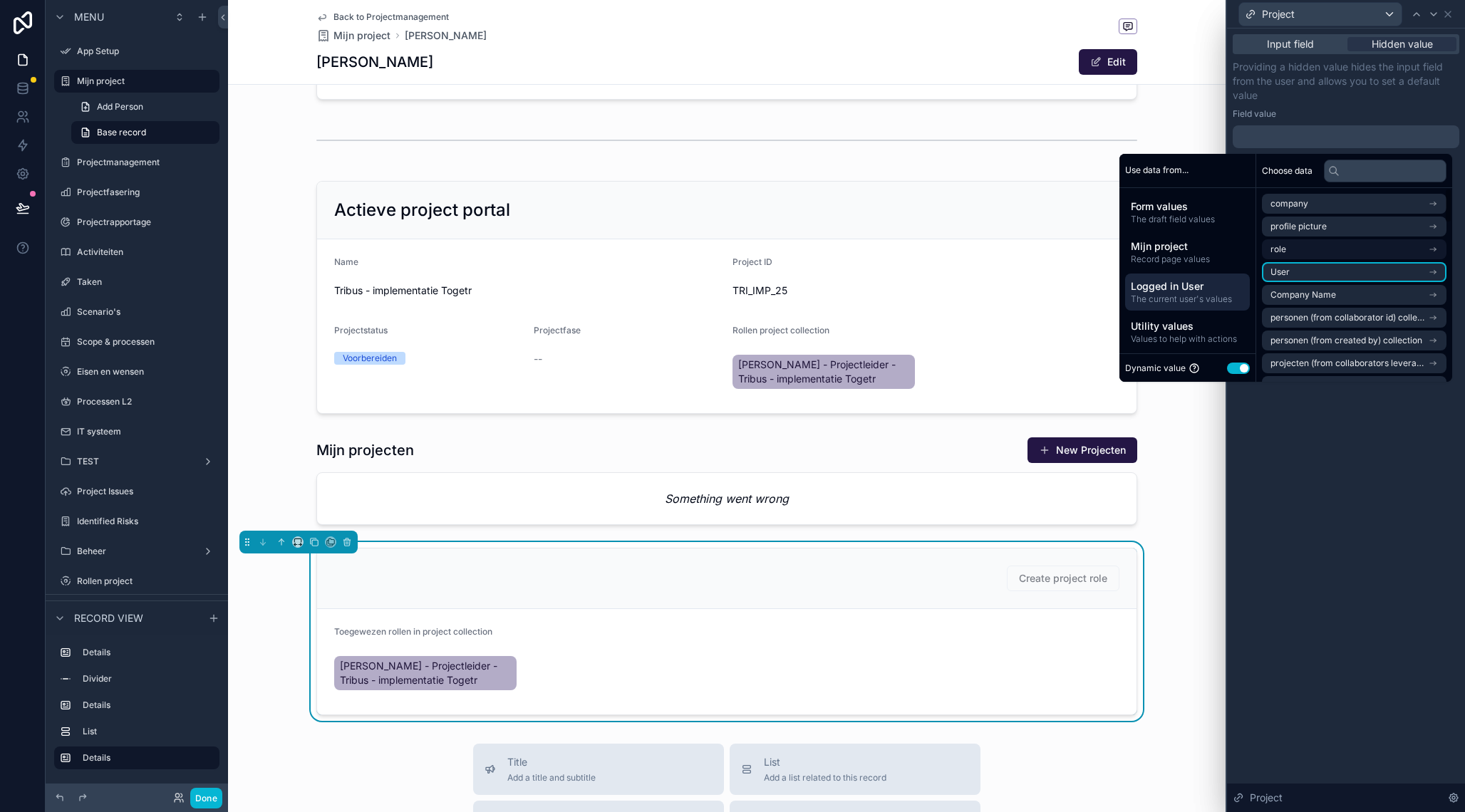
click at [1300, 272] on li "User" at bounding box center [1354, 272] width 184 height 20
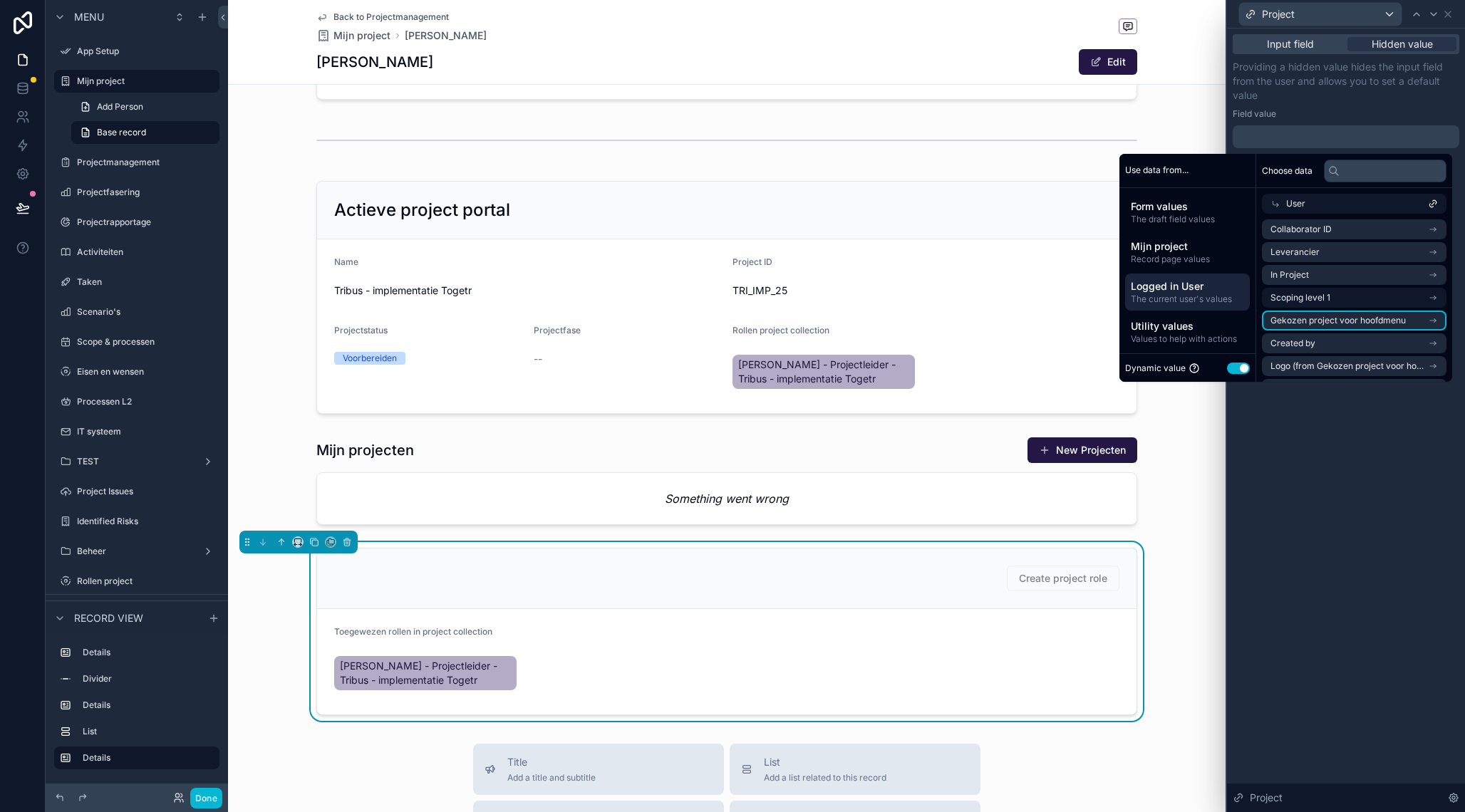
click at [1322, 315] on li "Gekozen project voor hoofdmenu" at bounding box center [1354, 321] width 184 height 20
click at [1404, 248] on li "Gekozen project voor hoofdmenu" at bounding box center [1354, 252] width 184 height 20
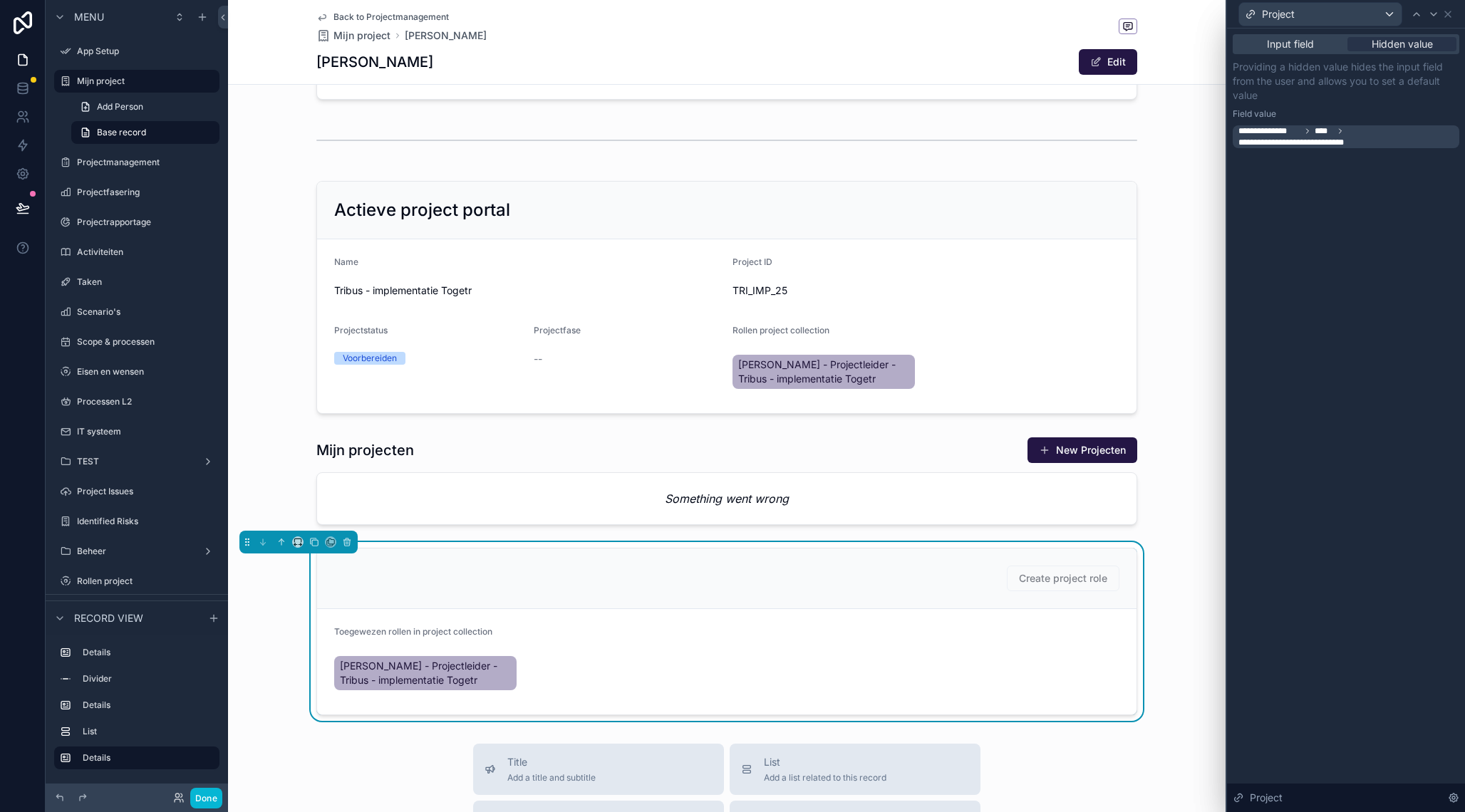
click at [1354, 482] on div "**********" at bounding box center [1346, 420] width 238 height 783
click at [1450, 14] on icon at bounding box center [1447, 14] width 11 height 11
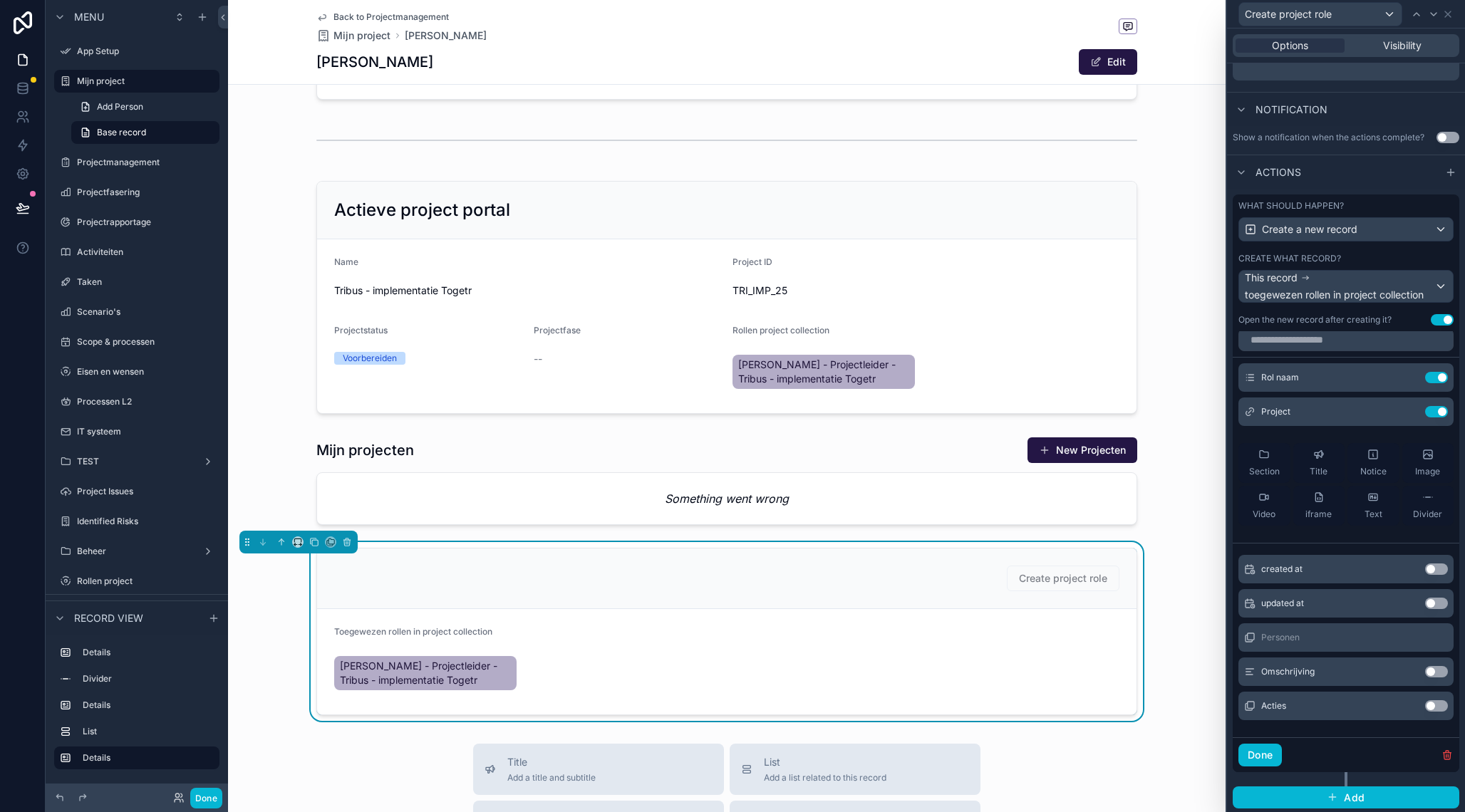
scroll to position [7, 0]
click at [1434, 673] on button "Use setting" at bounding box center [1436, 672] width 23 height 11
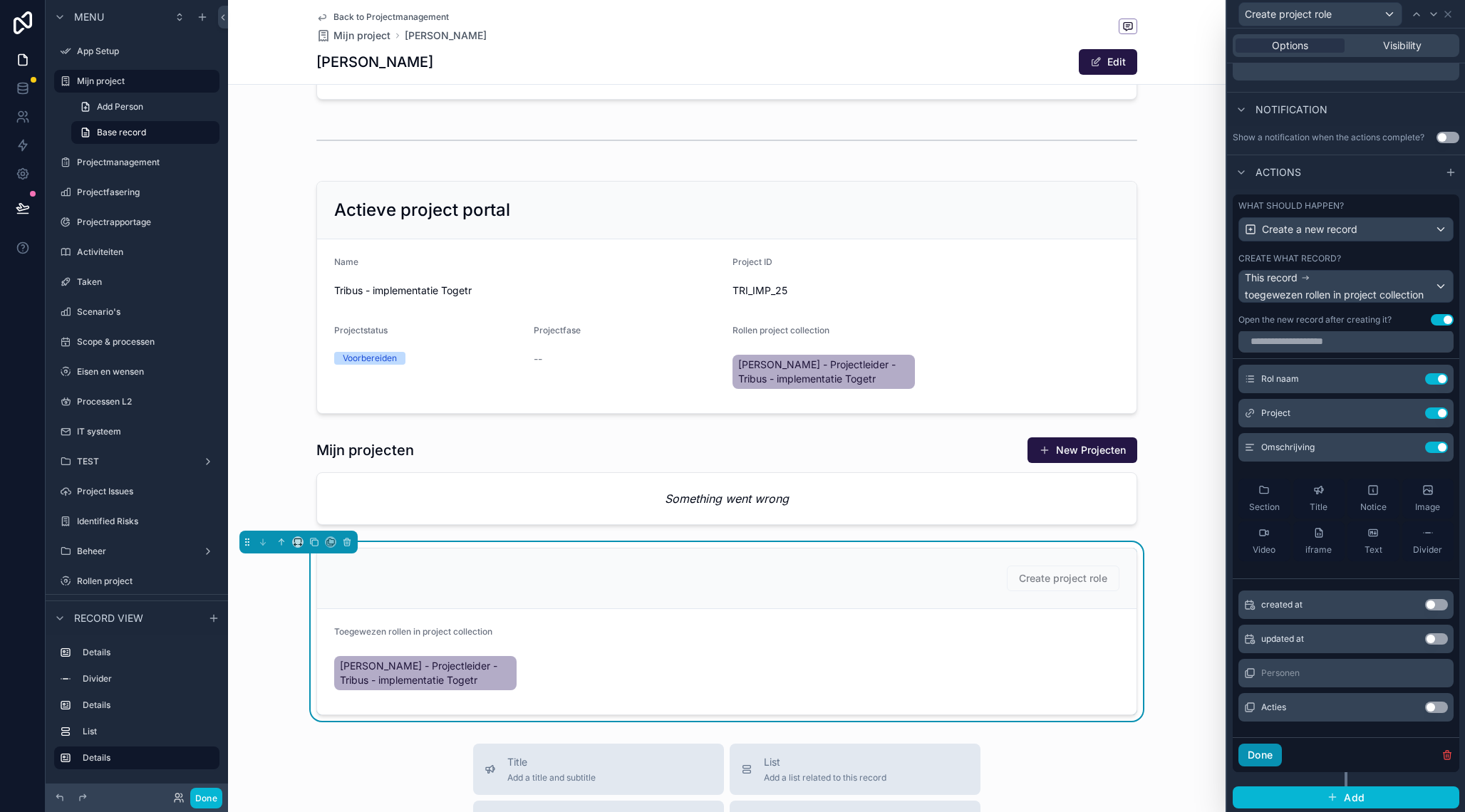
click at [1262, 757] on button "Done" at bounding box center [1260, 755] width 43 height 23
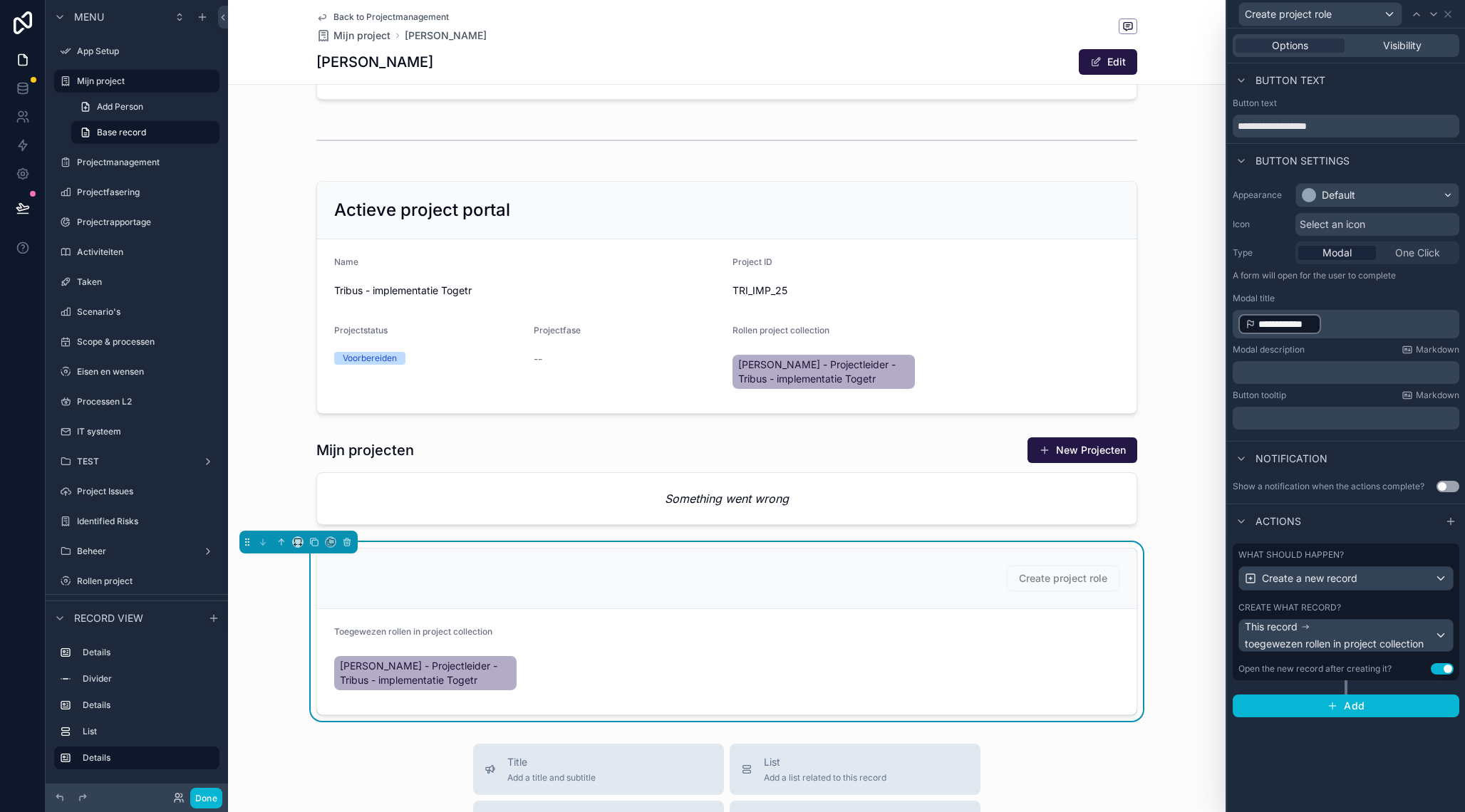
scroll to position [0, 0]
click at [868, 574] on div "Create project role" at bounding box center [726, 578] width 785 height 26
click at [1202, 569] on div "Create project role Toegewezen rollen in project collection [PERSON_NAME] - Pro…" at bounding box center [726, 632] width 997 height 179
click at [1200, 540] on div "Selecteer project Tribus - implementatie Togetr Actieve project portal Name Tri…" at bounding box center [726, 347] width 997 height 748
